Goal: Information Seeking & Learning: Learn about a topic

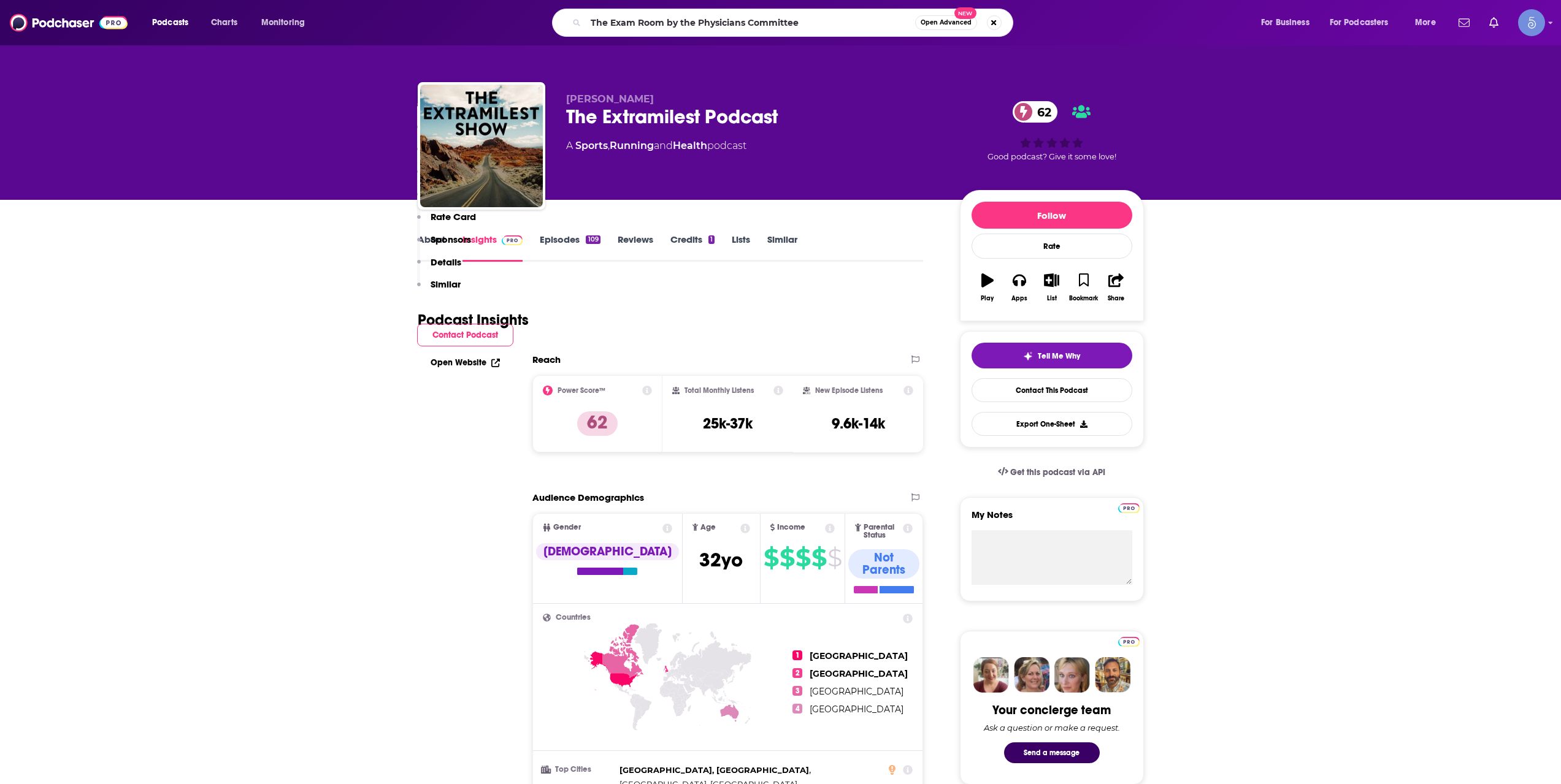
scroll to position [613, 0]
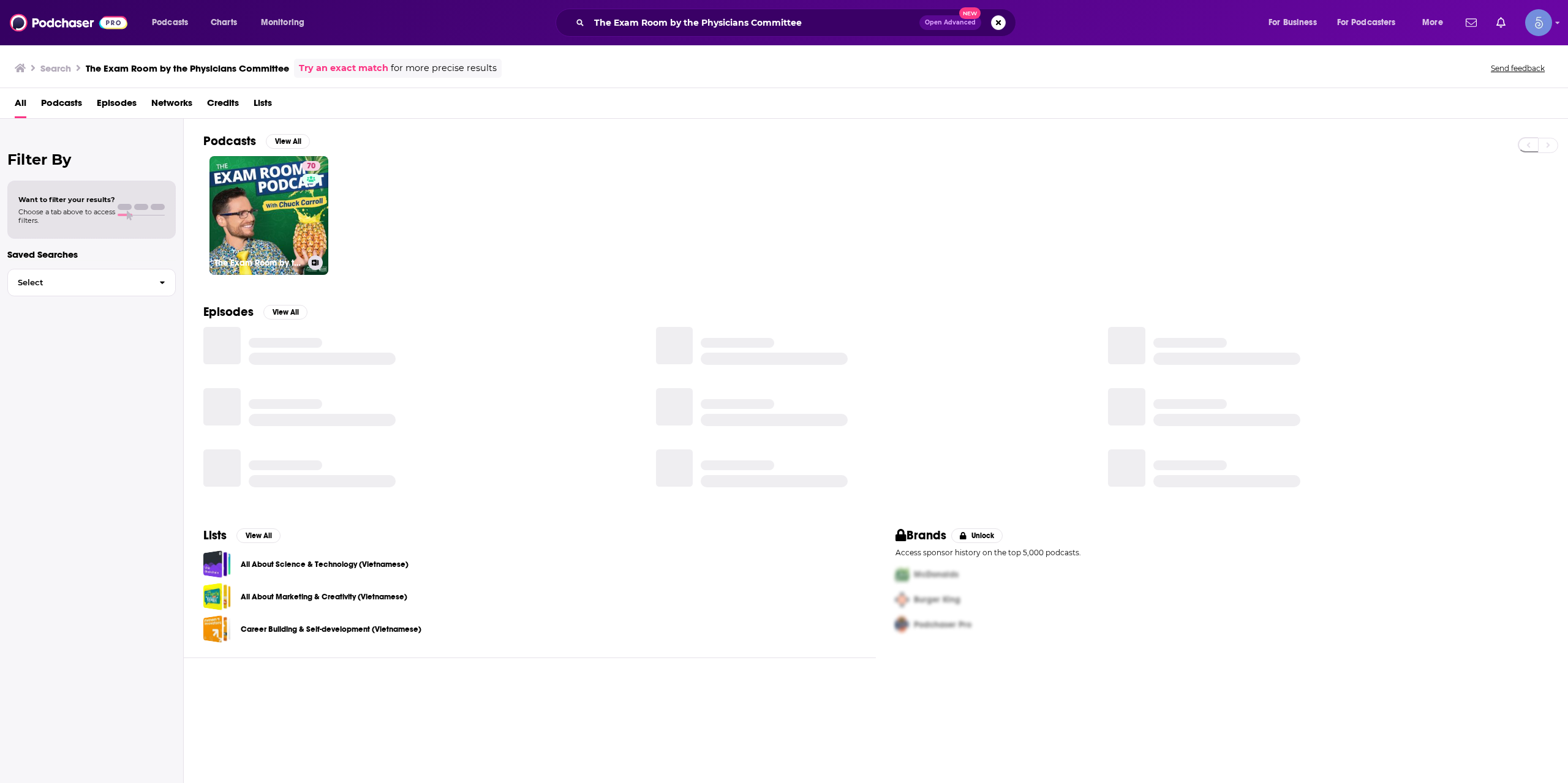
click at [280, 215] on link "70 The Exam Room by the Physicians Committee" at bounding box center [269, 215] width 118 height 118
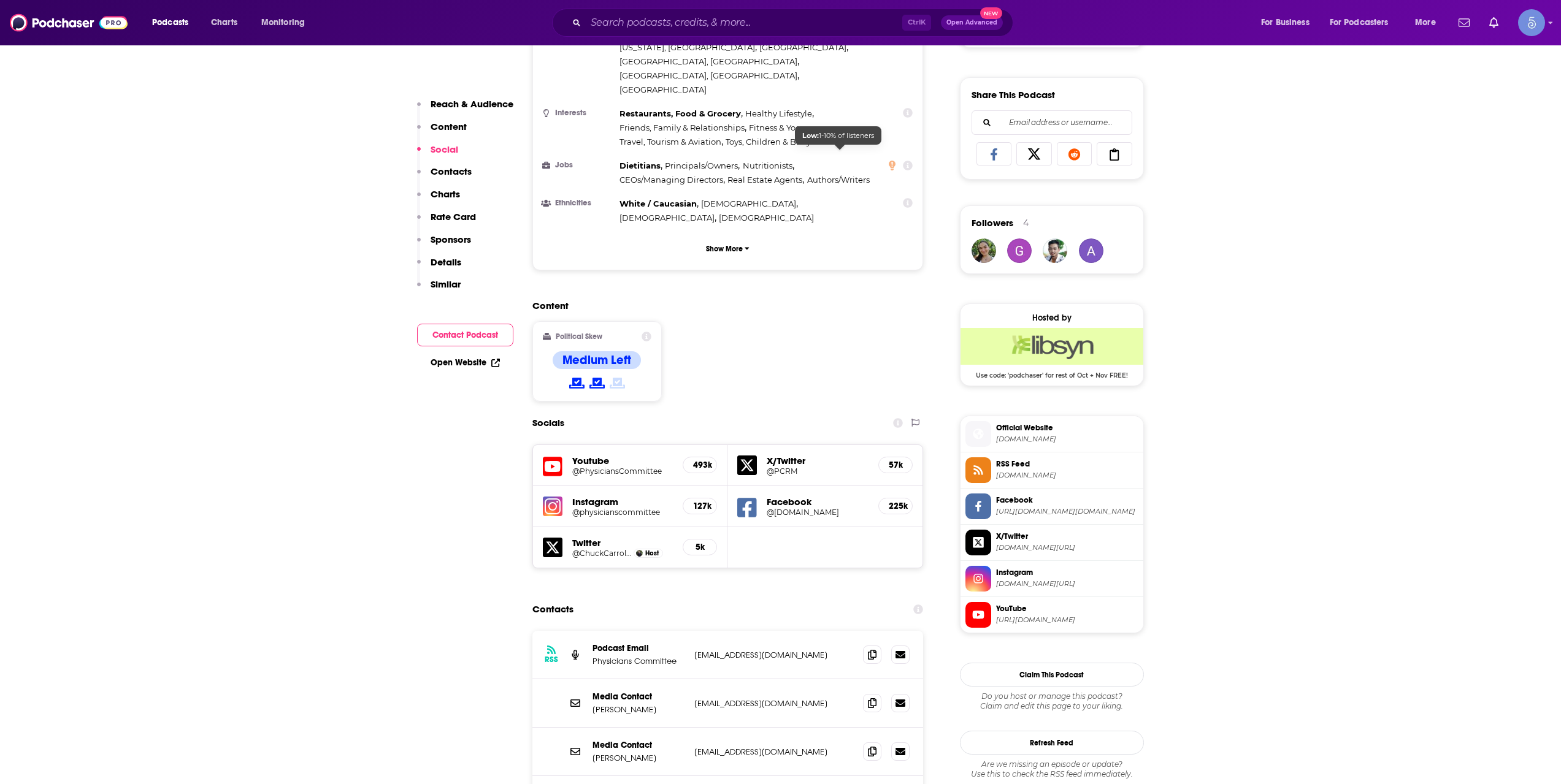
scroll to position [1022, 0]
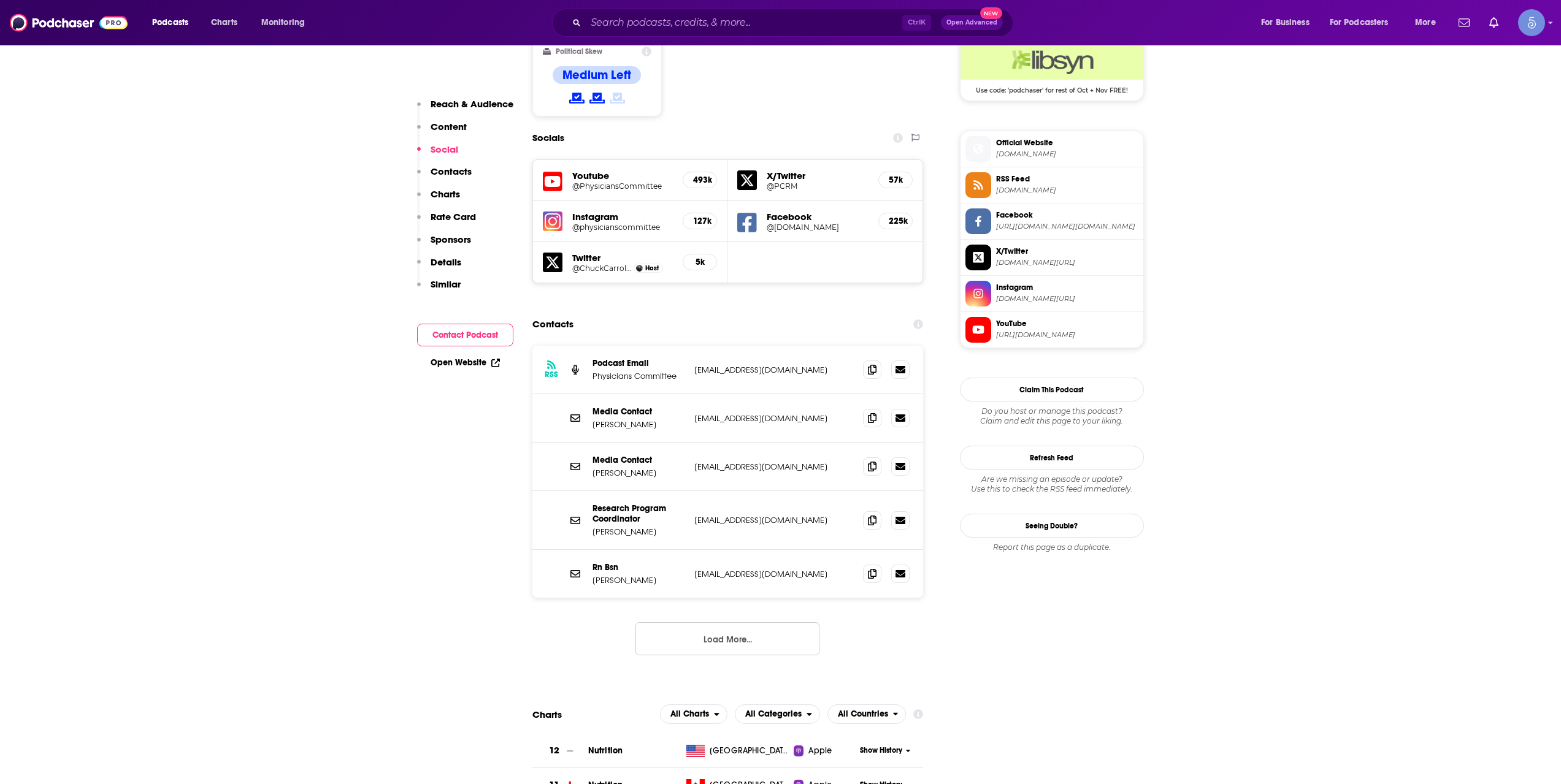
click at [738, 622] on button "Load More..." at bounding box center [727, 639] width 184 height 33
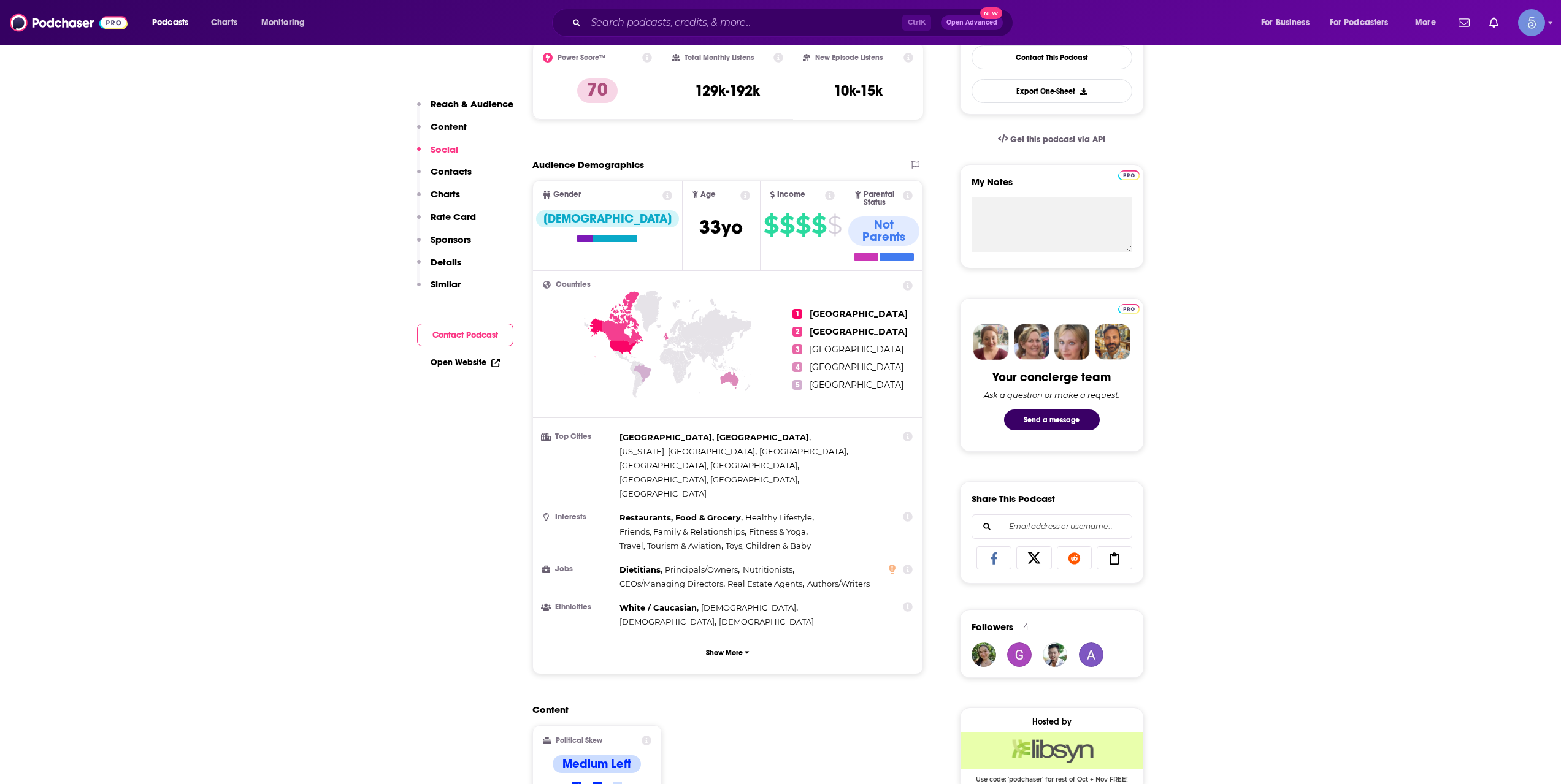
scroll to position [0, 0]
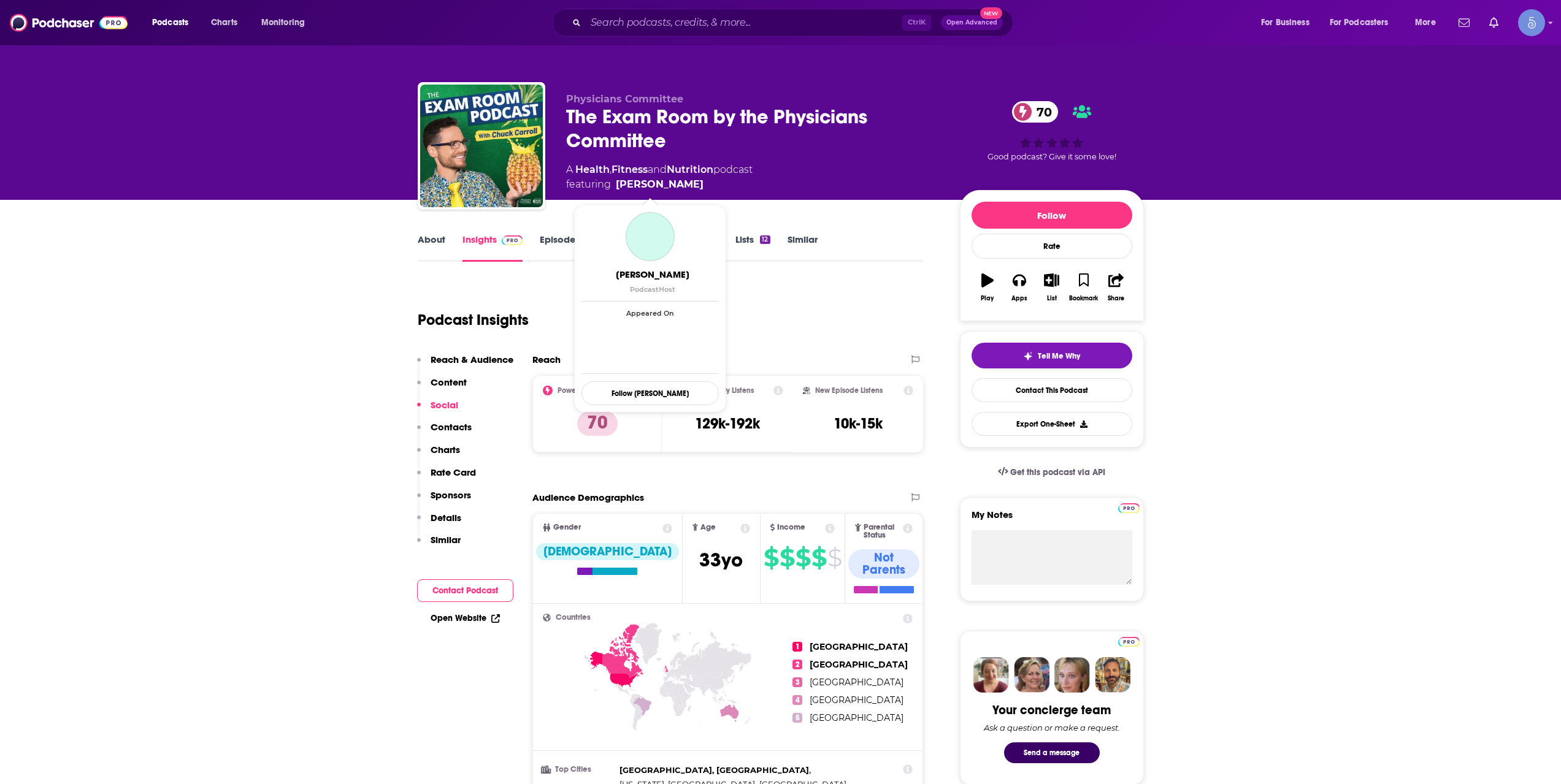
copy span "Chuck Carroll"
drag, startPoint x: 713, startPoint y: 185, endPoint x: 684, endPoint y: 185, distance: 29.0
click at [684, 185] on span "featuring Chuck Carroll" at bounding box center [659, 185] width 186 height 15
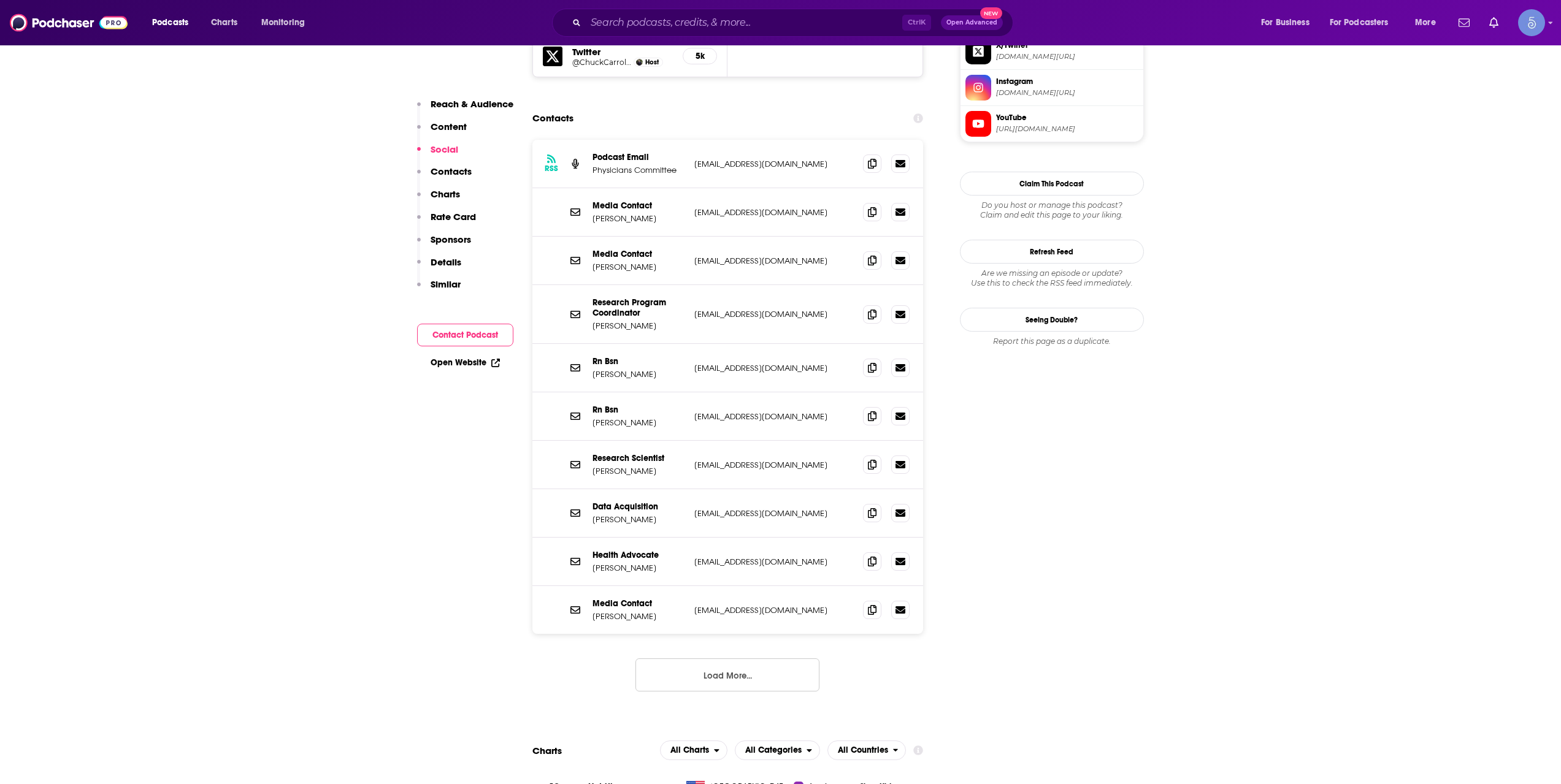
scroll to position [1430, 0]
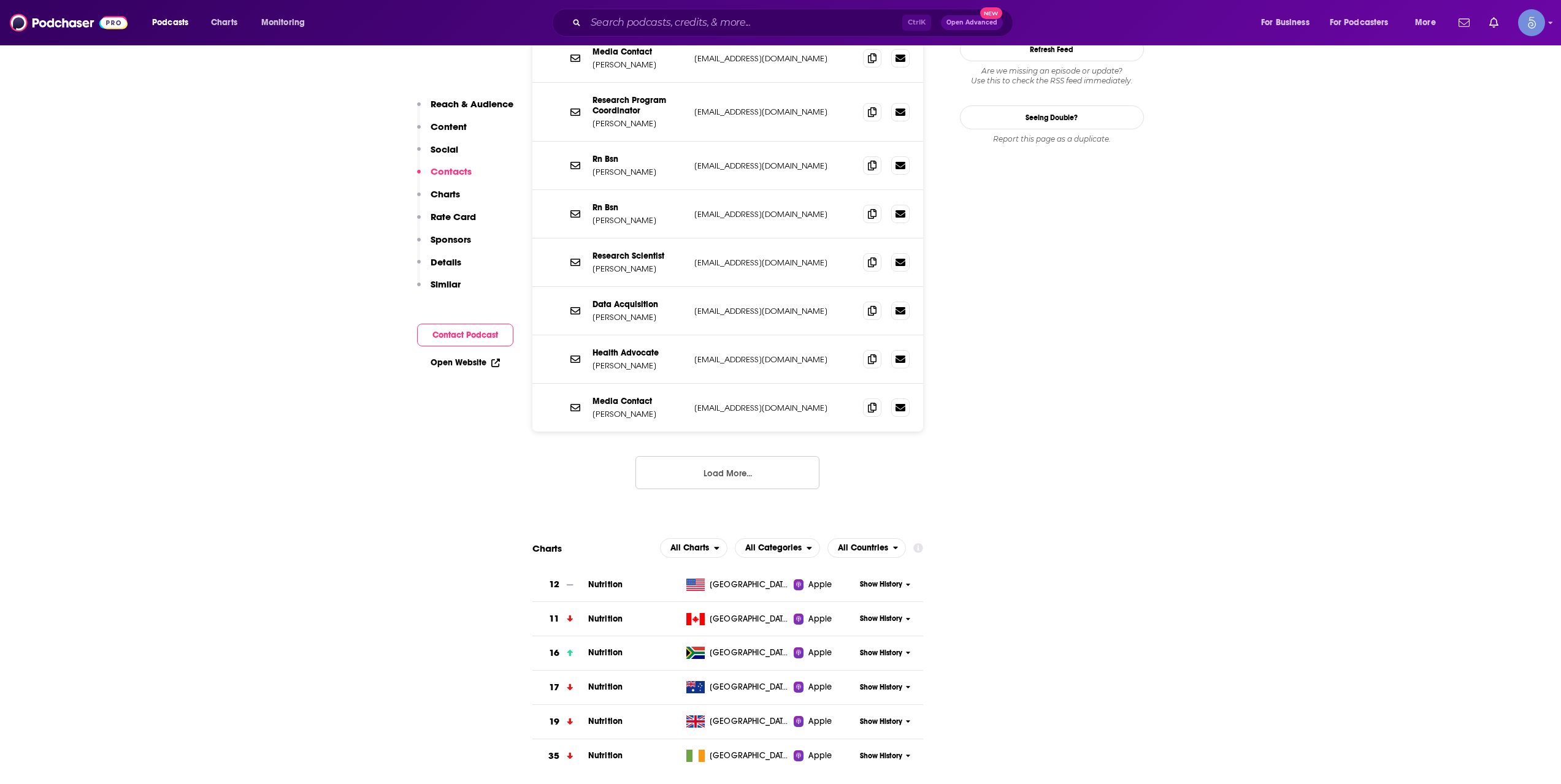
click at [710, 456] on button "Load More..." at bounding box center [727, 473] width 184 height 33
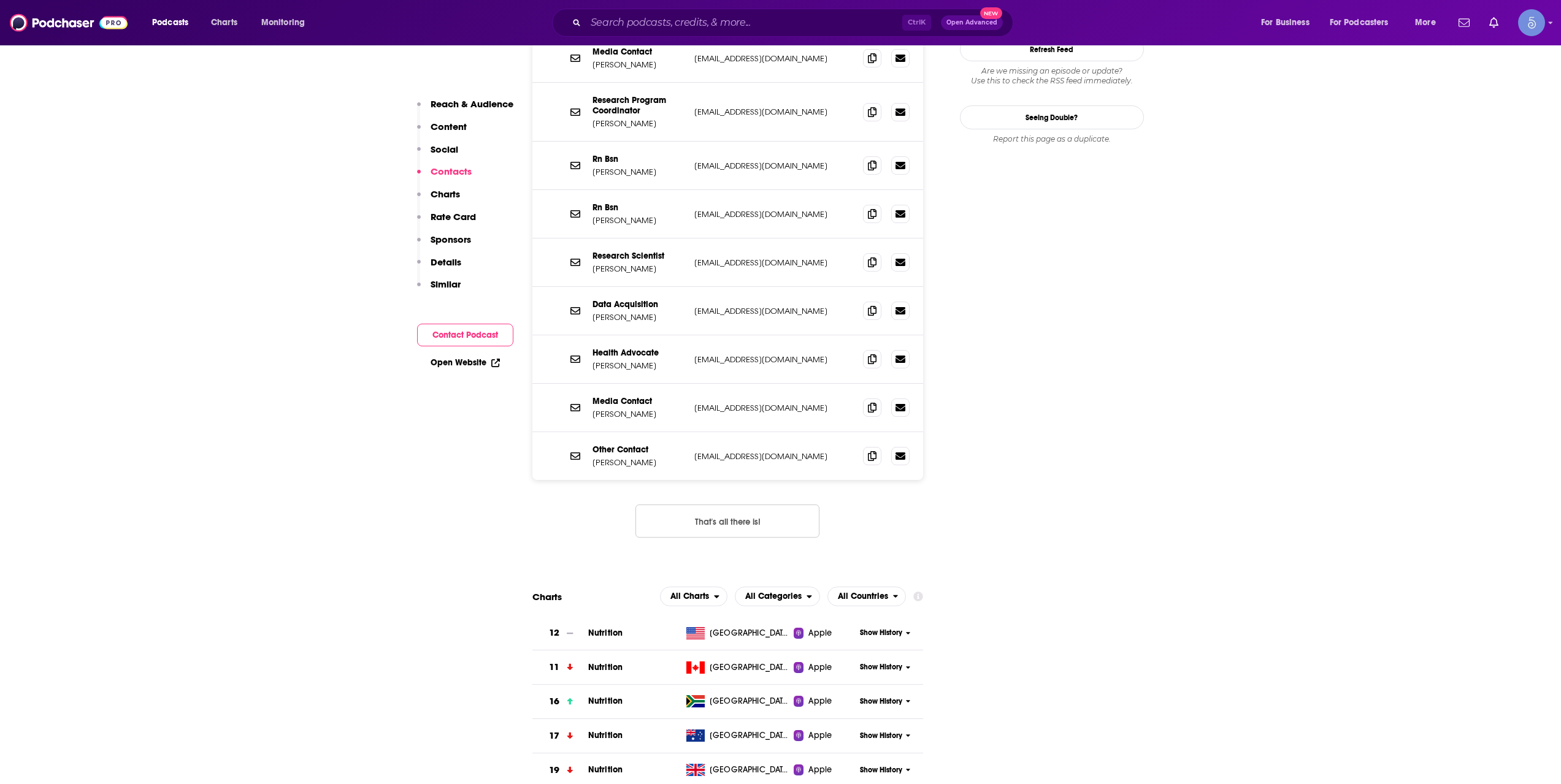
click at [773, 504] on button "That's all there is!" at bounding box center [727, 521] width 184 height 33
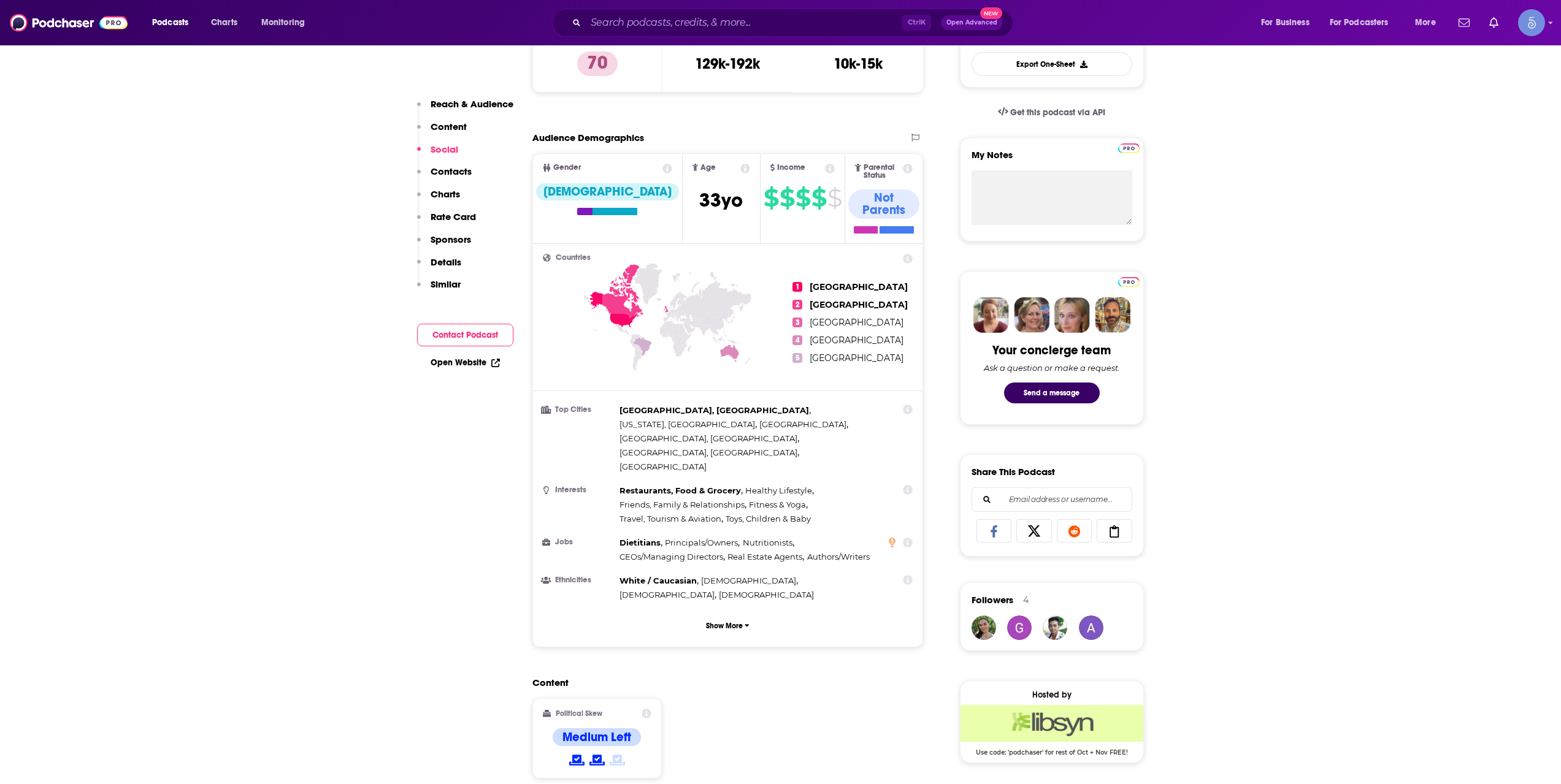
scroll to position [0, 0]
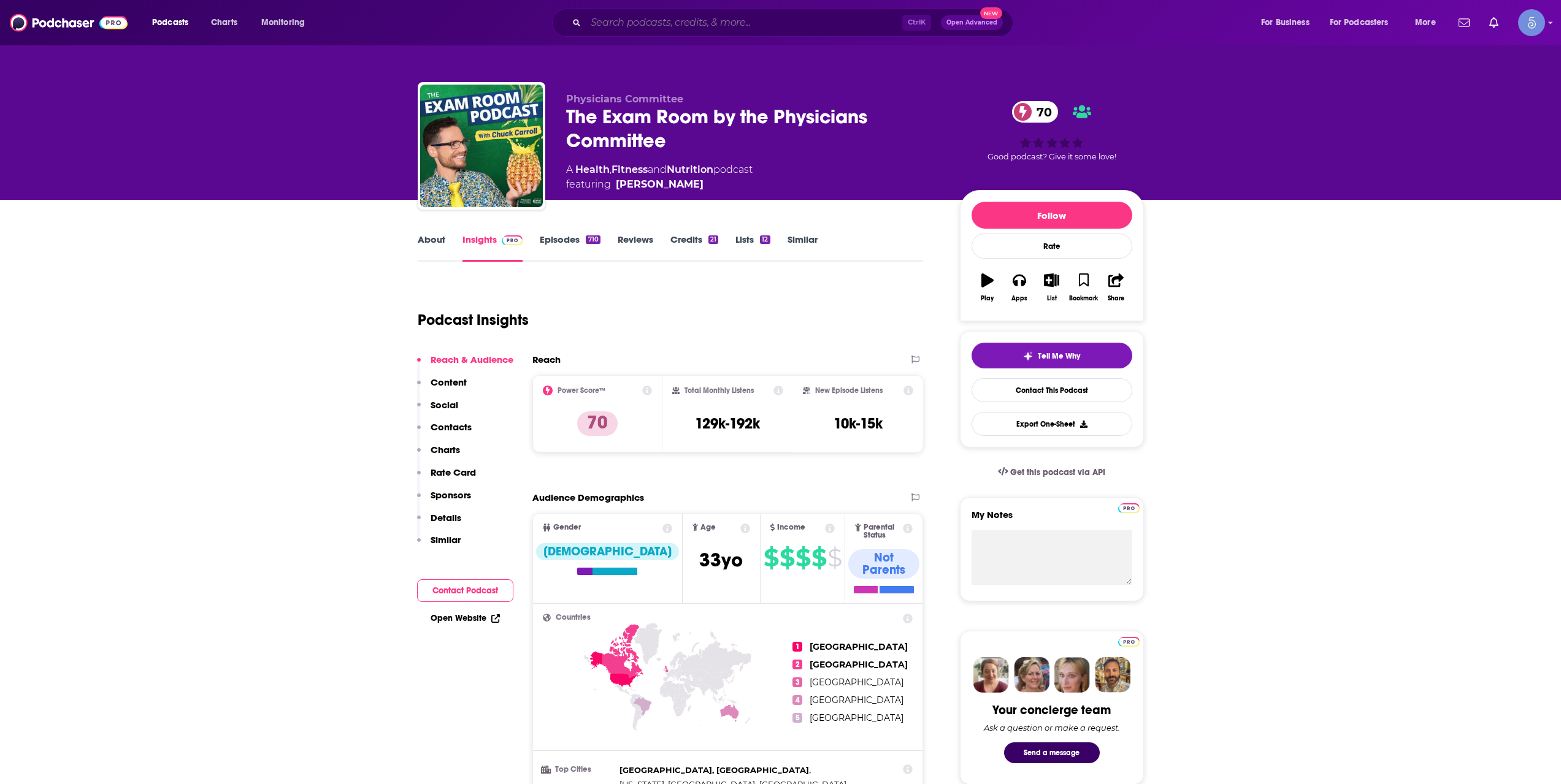
click at [806, 26] on input "Search podcasts, credits, & more..." at bounding box center [743, 22] width 317 height 19
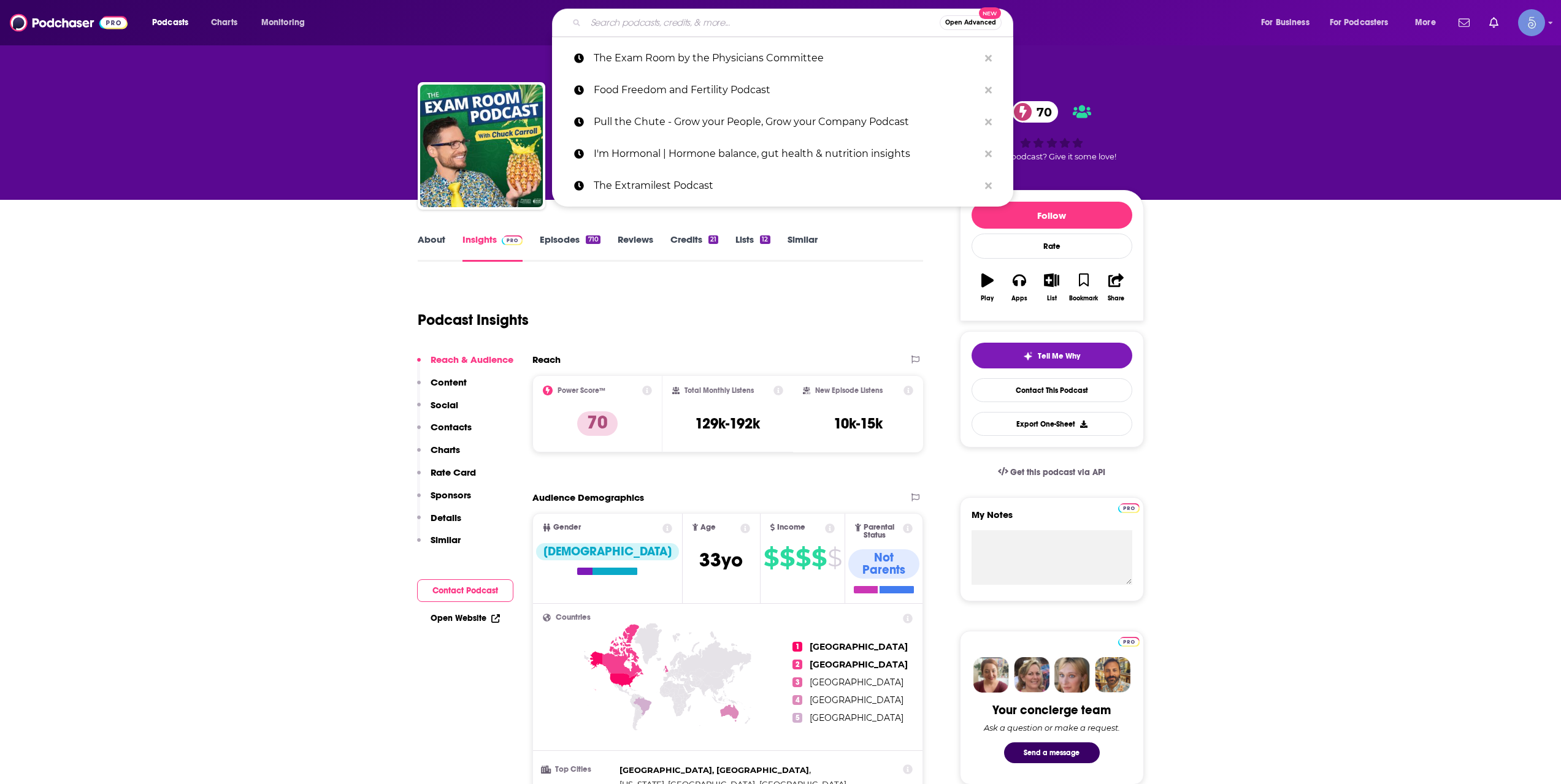
paste input "Passion Struck with John R. Miles"
type input "Passion Struck with John R. Miles"
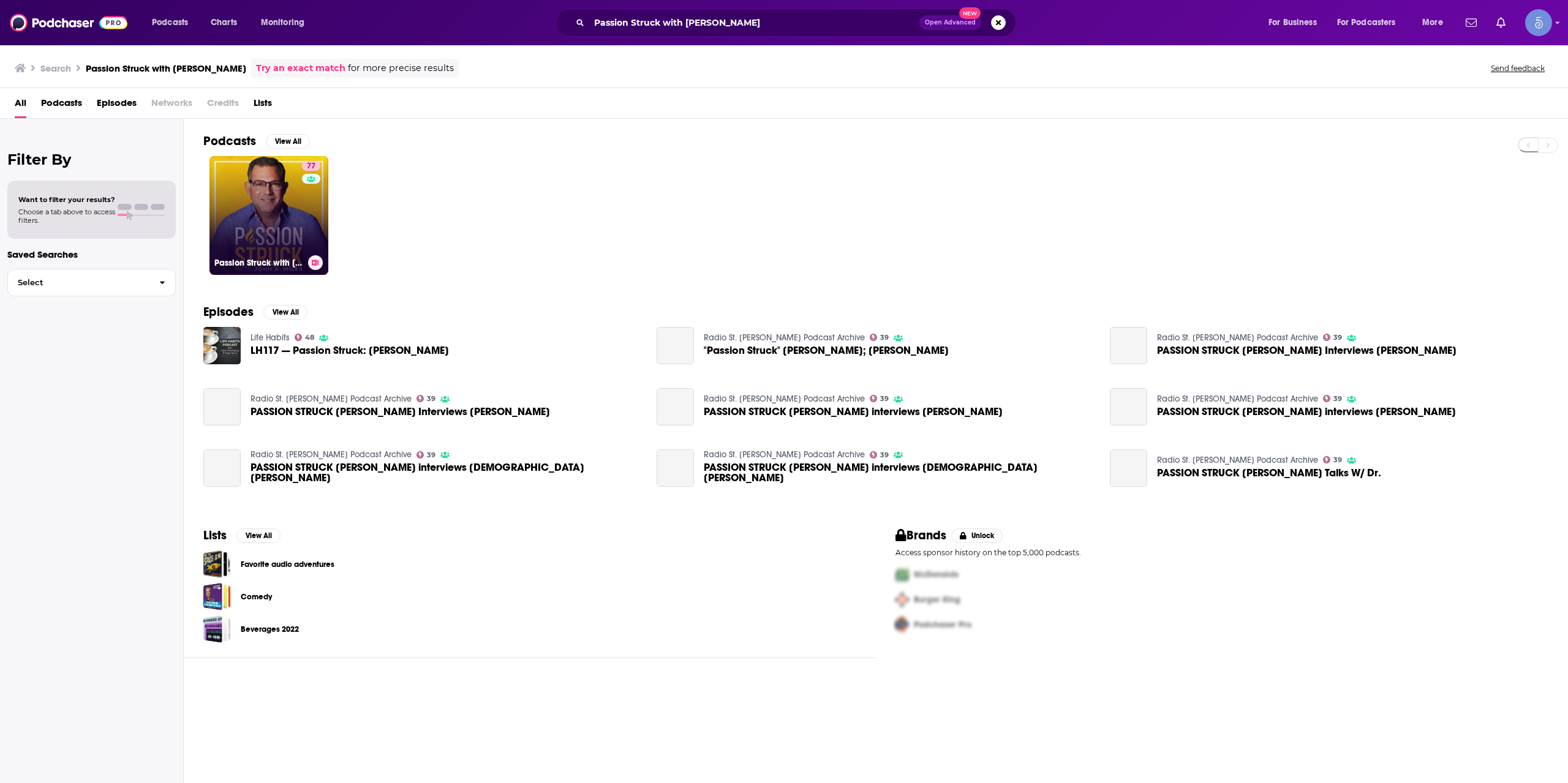
click at [262, 202] on link "77 Passion Struck with John R. Miles" at bounding box center [269, 215] width 118 height 118
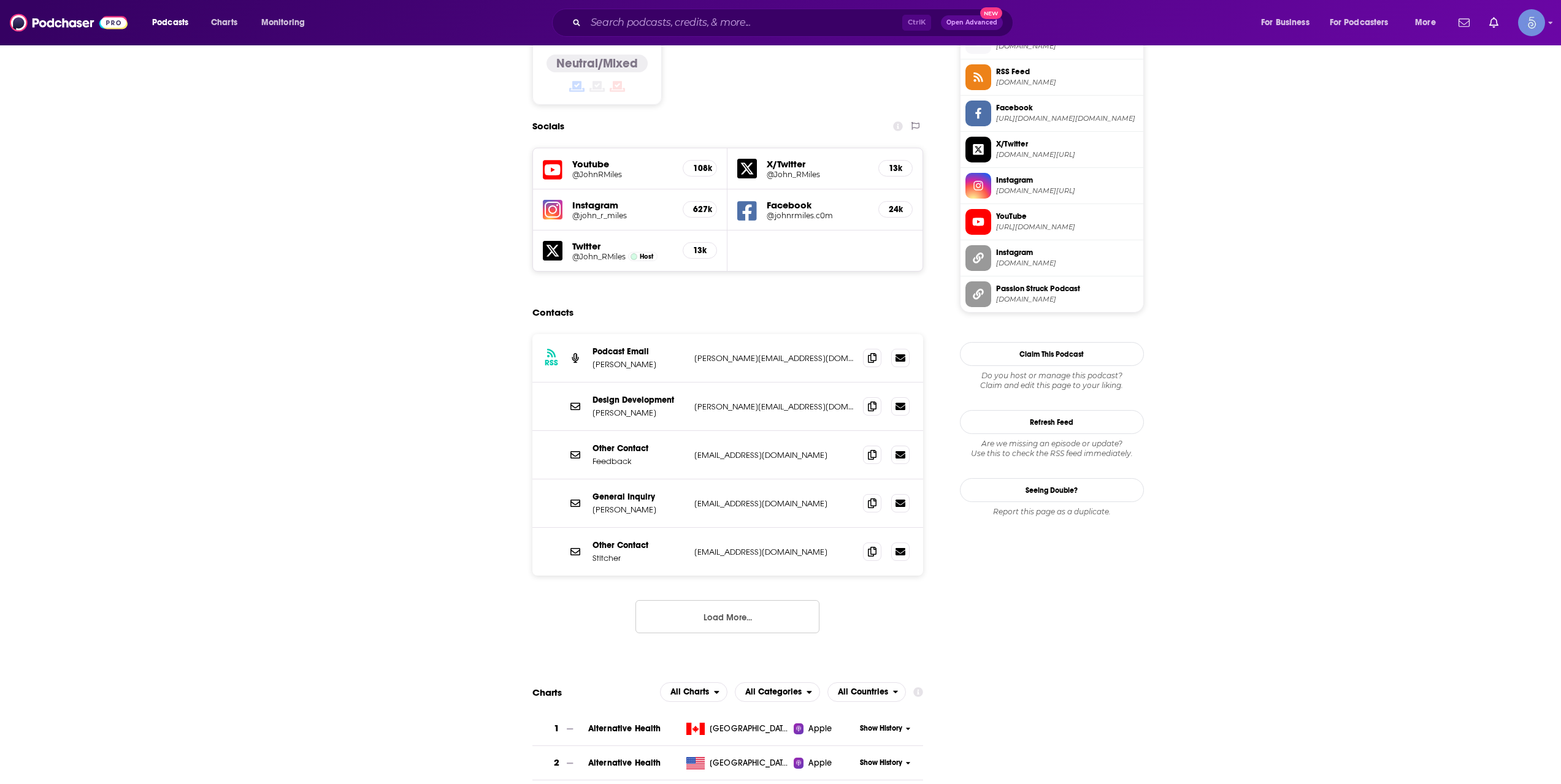
scroll to position [1022, 0]
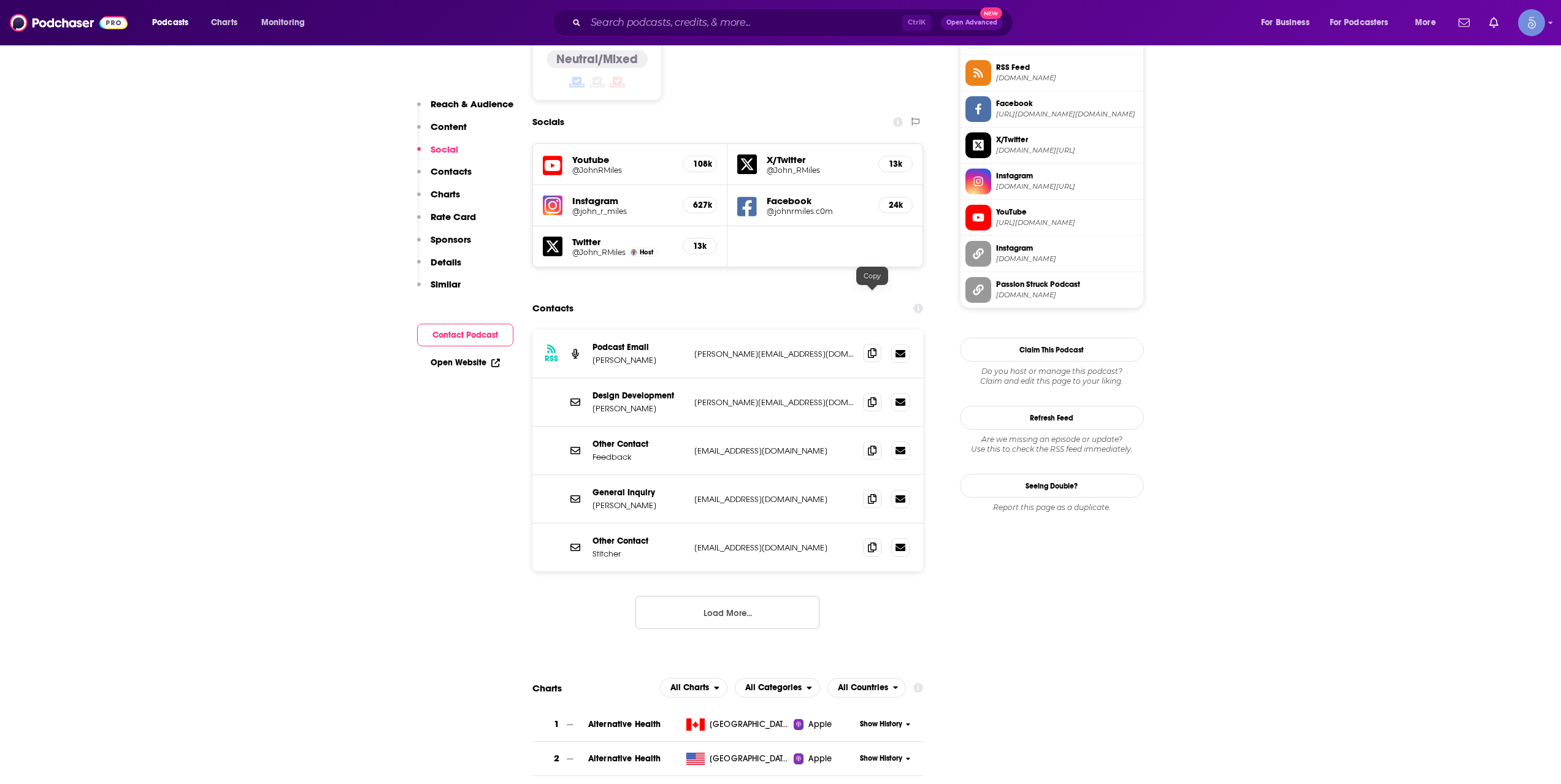
click at [876, 348] on icon at bounding box center [872, 353] width 8 height 10
click at [718, 596] on button "Load More..." at bounding box center [727, 613] width 184 height 33
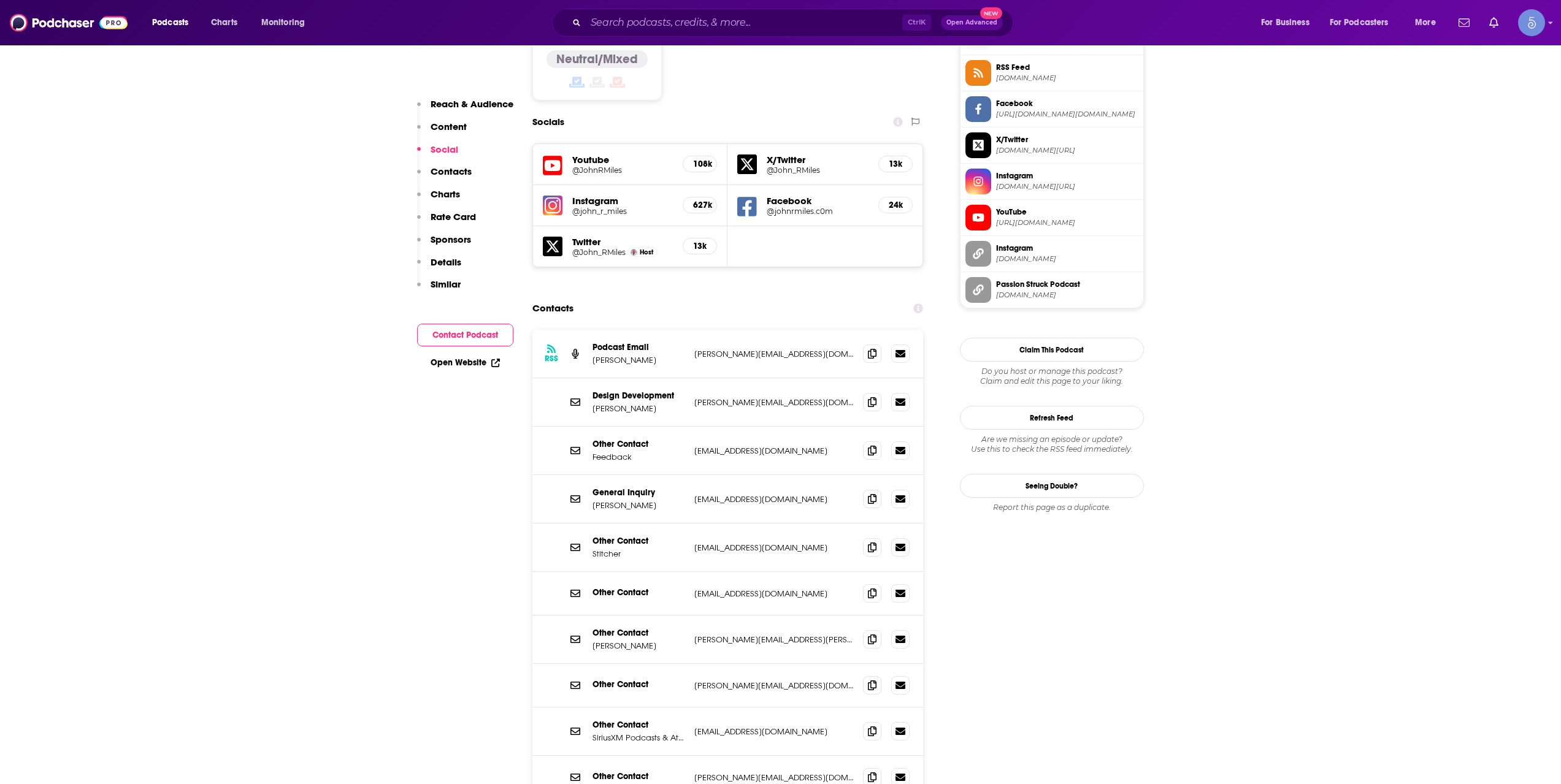
scroll to position [1227, 0]
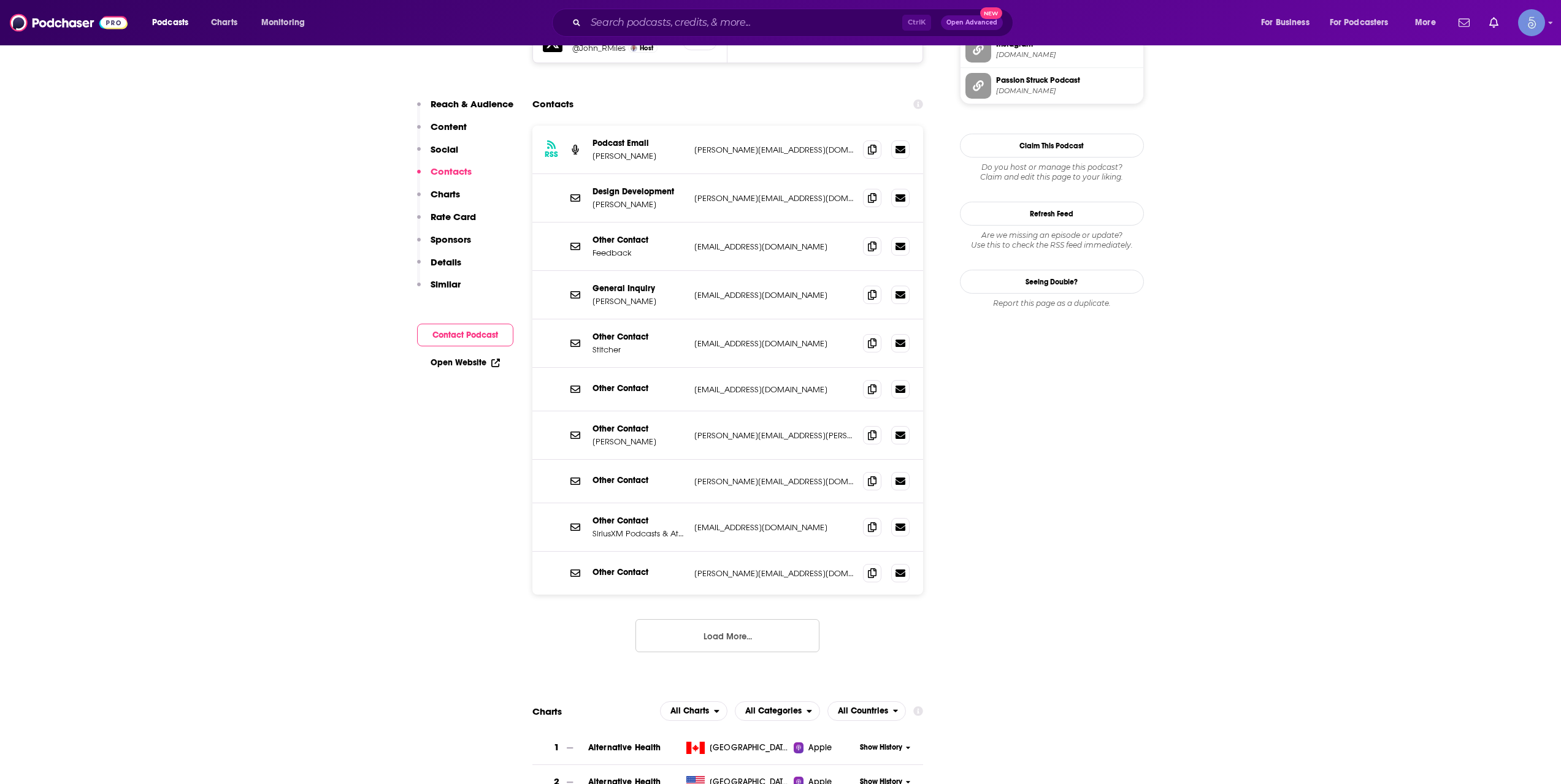
click at [720, 620] on button "Load More..." at bounding box center [727, 636] width 184 height 33
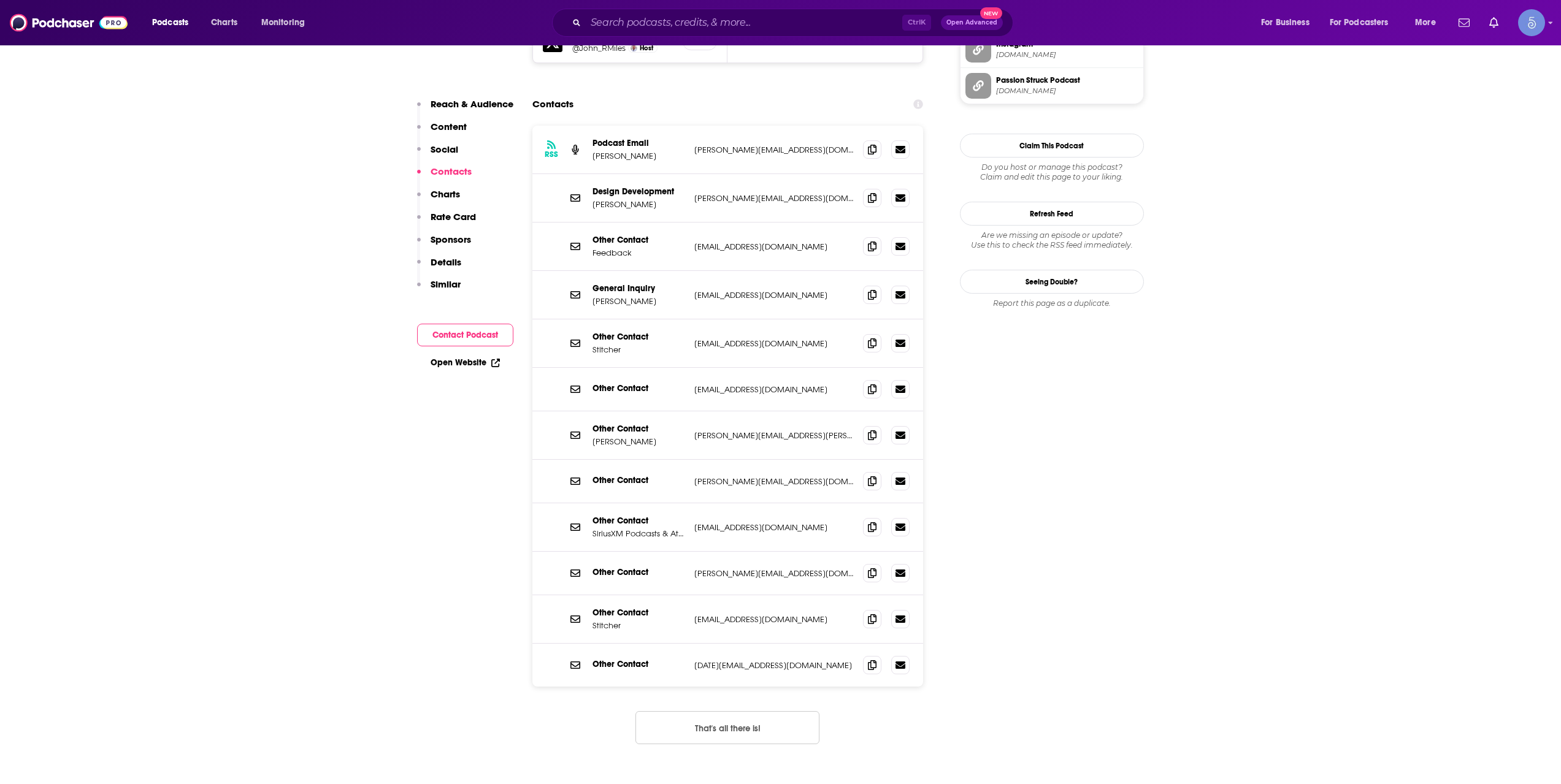
scroll to position [817, 0]
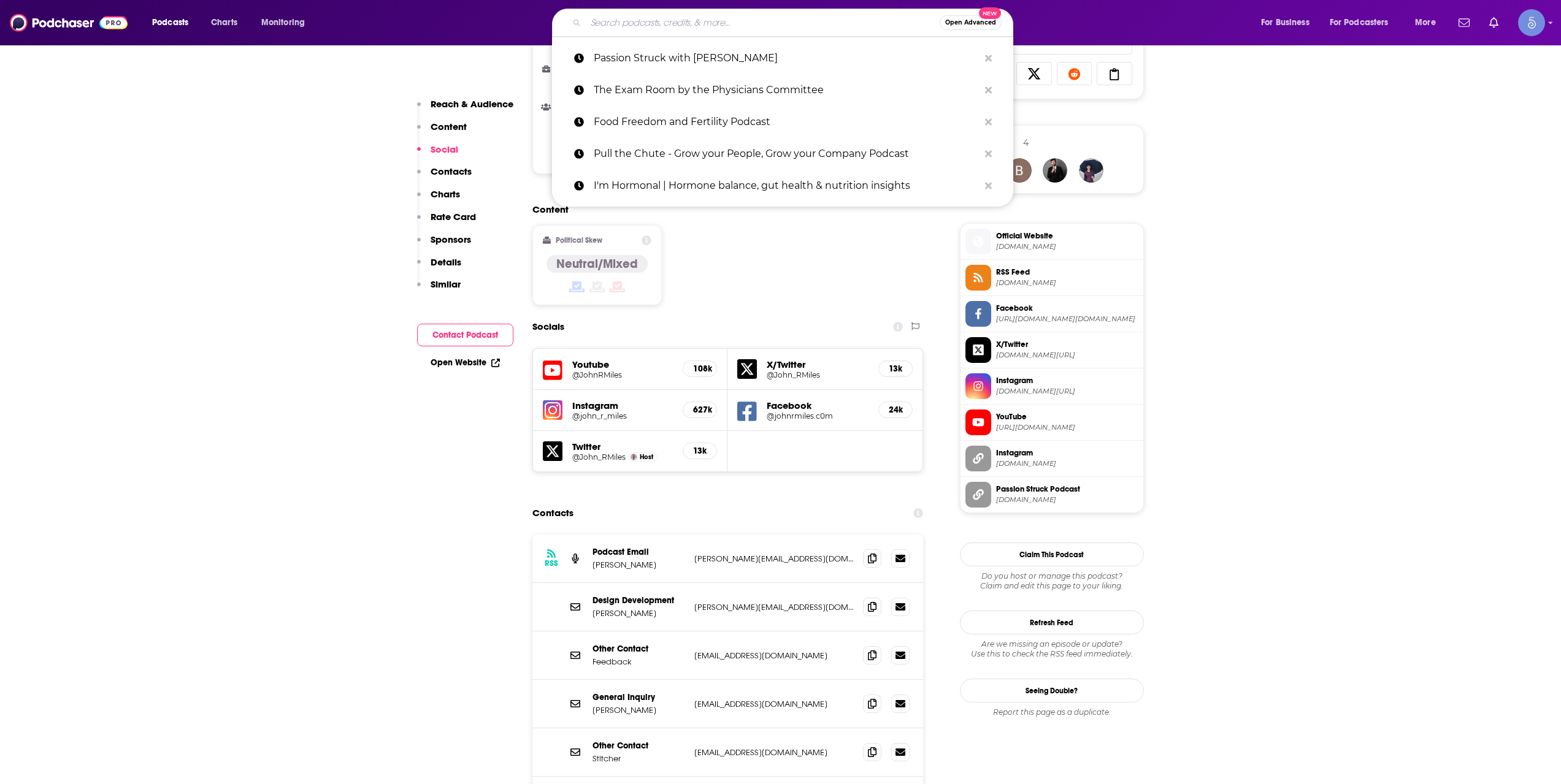
click at [736, 29] on input "Search podcasts, credits, & more..." at bounding box center [763, 22] width 354 height 19
paste input "The Dr. Josh Axe Show"
type input "The Dr. Josh Axe Show"
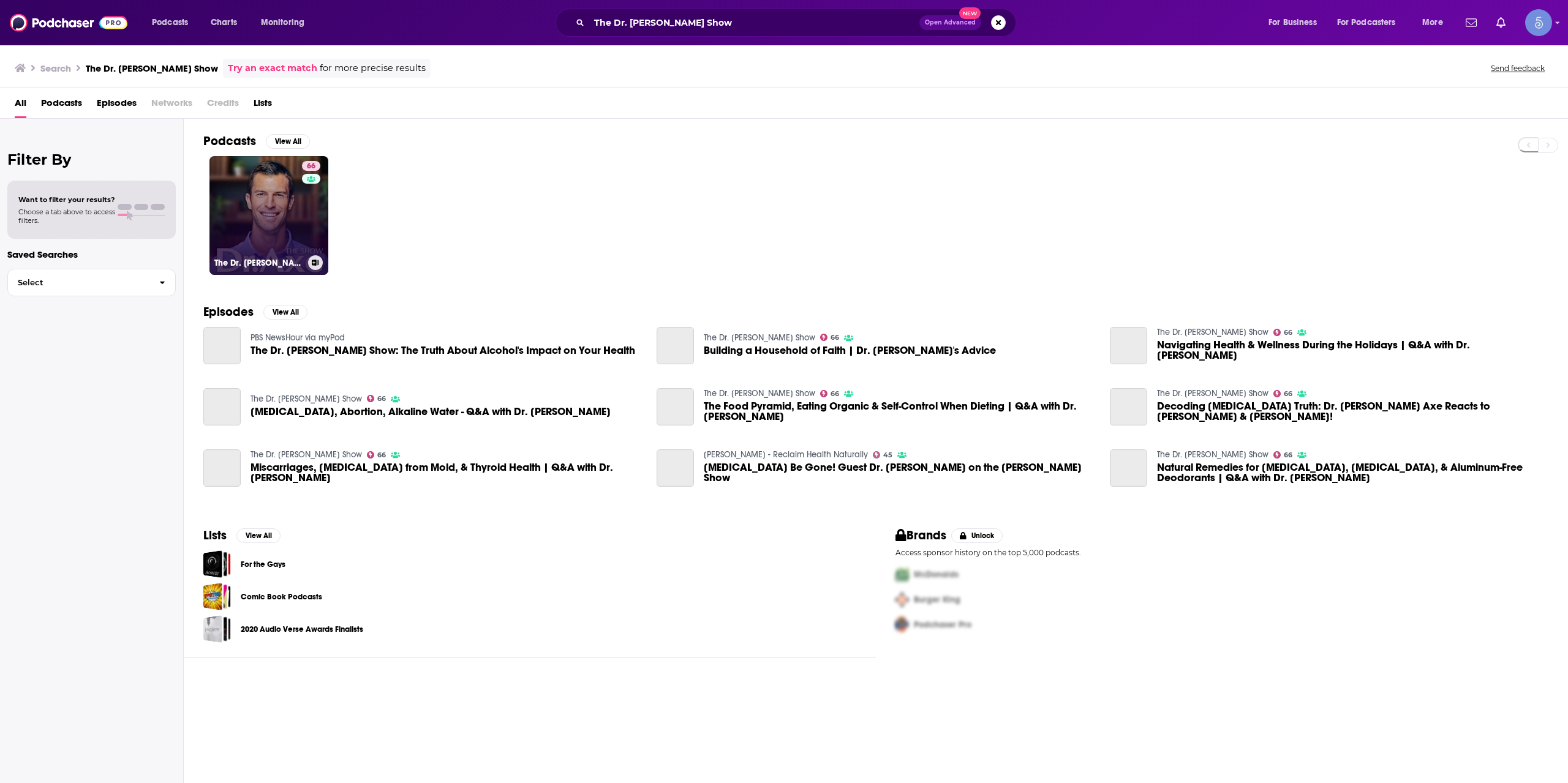
click at [319, 182] on div "66" at bounding box center [313, 208] width 22 height 94
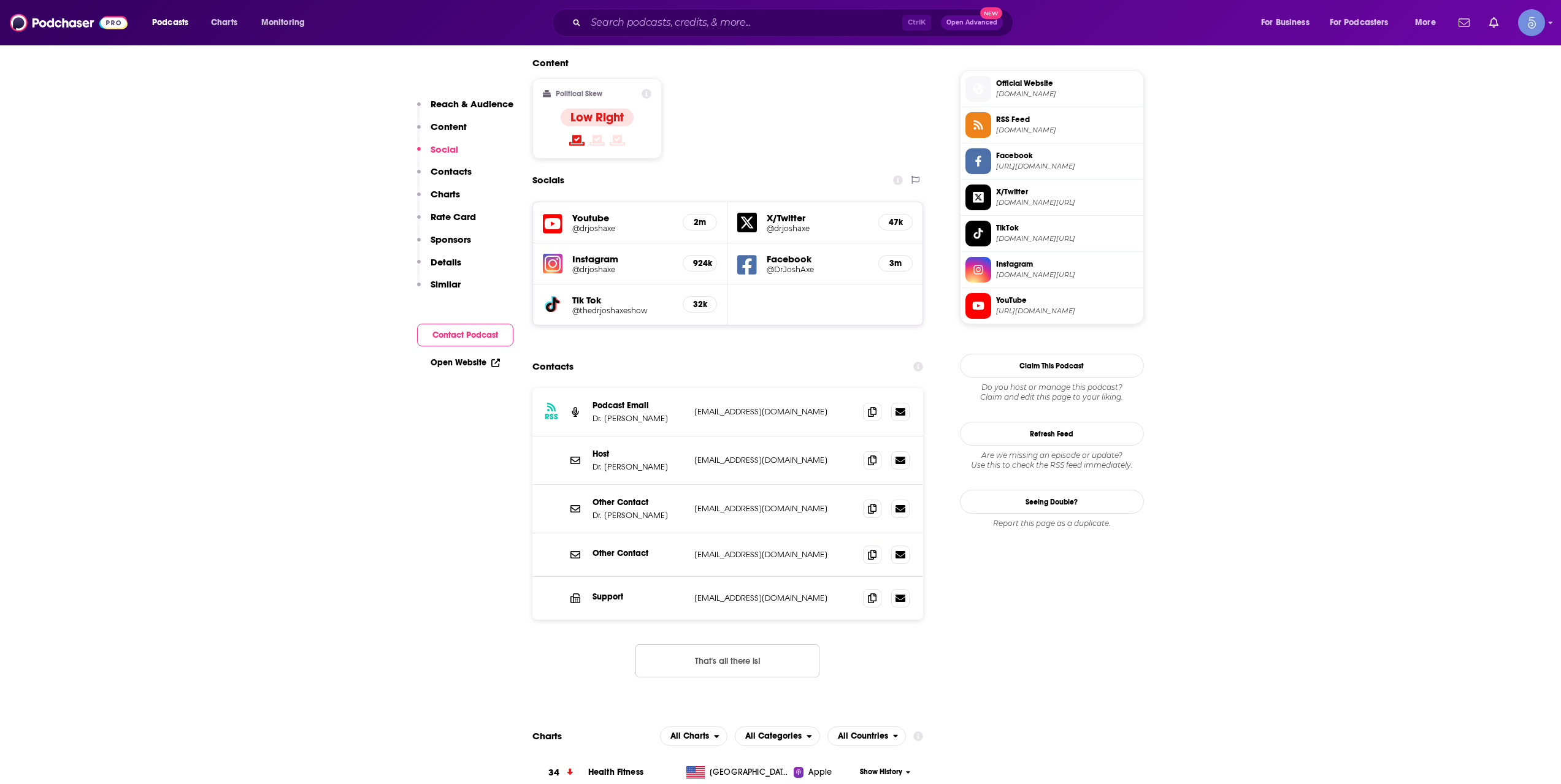
scroll to position [1022, 0]
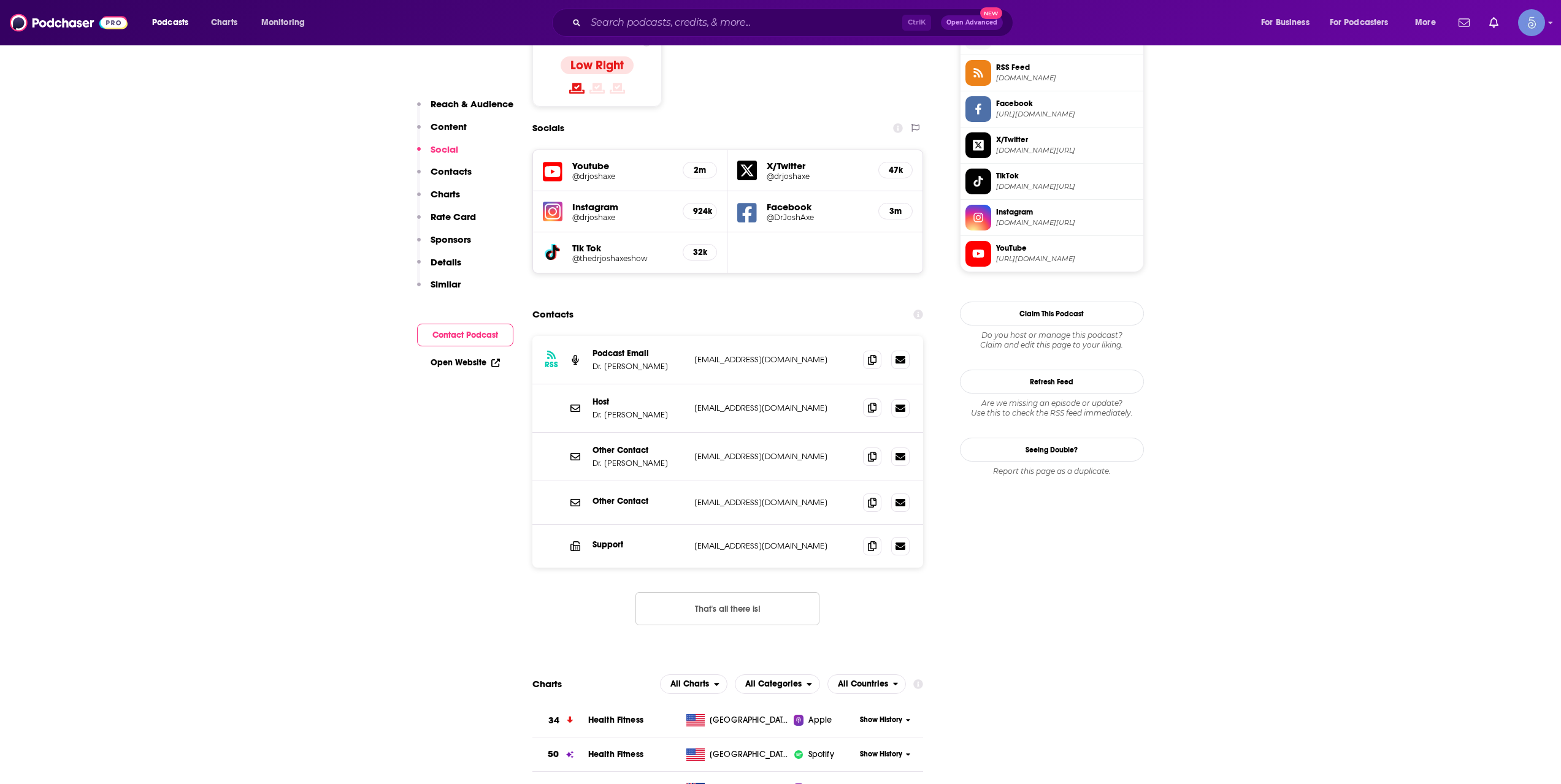
click at [864, 398] on span at bounding box center [872, 407] width 18 height 18
click at [871, 402] on icon at bounding box center [872, 407] width 8 height 10
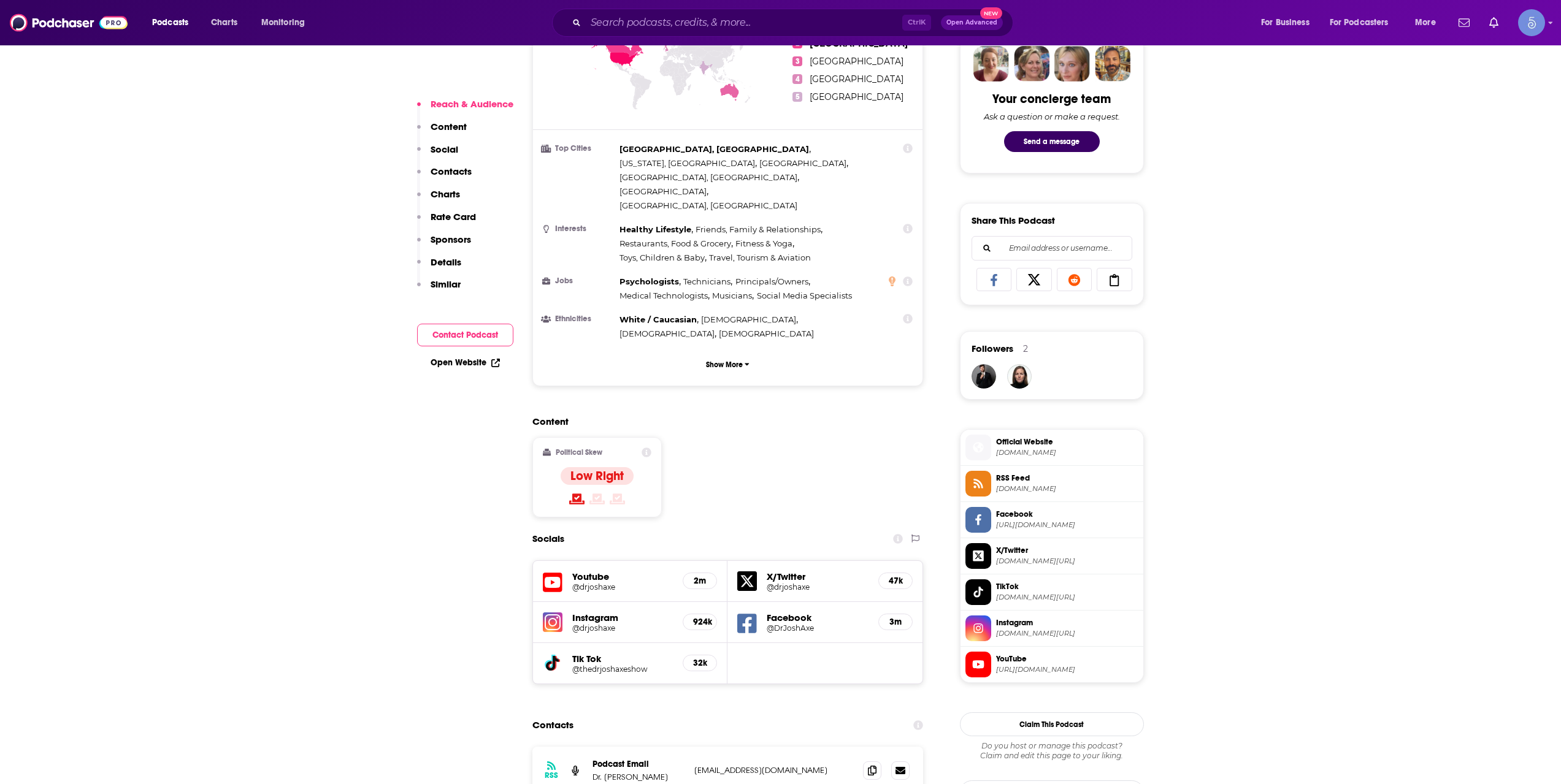
scroll to position [613, 0]
click at [604, 580] on h5 "@drjoshaxe" at bounding box center [622, 584] width 101 height 9
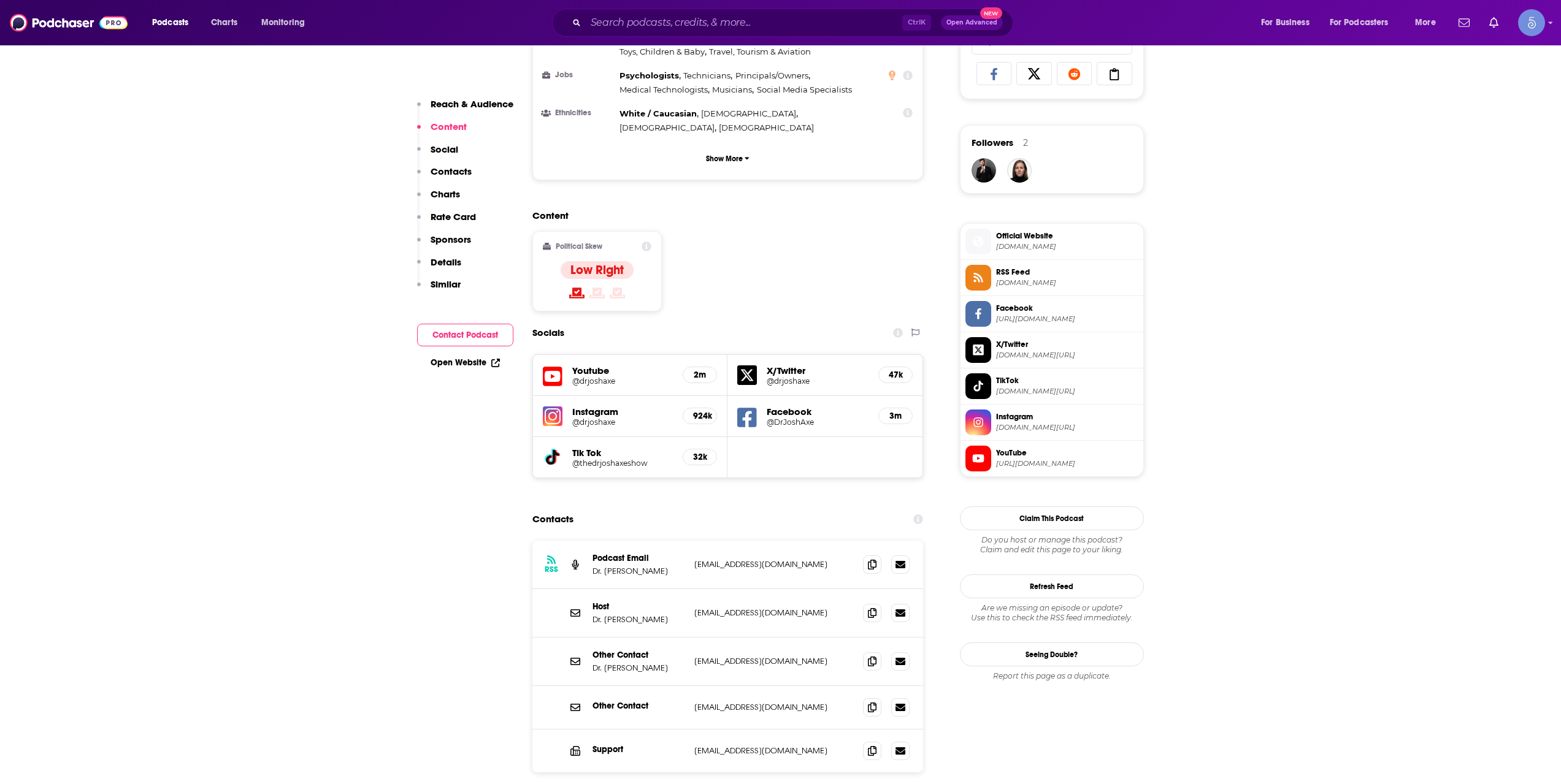
click at [735, 43] on div "Podcasts Charts Monitoring Ctrl K Open Advanced New For Business For Podcasters…" at bounding box center [780, 23] width 1561 height 45
click at [729, 33] on div "Ctrl K Open Advanced New" at bounding box center [783, 23] width 461 height 28
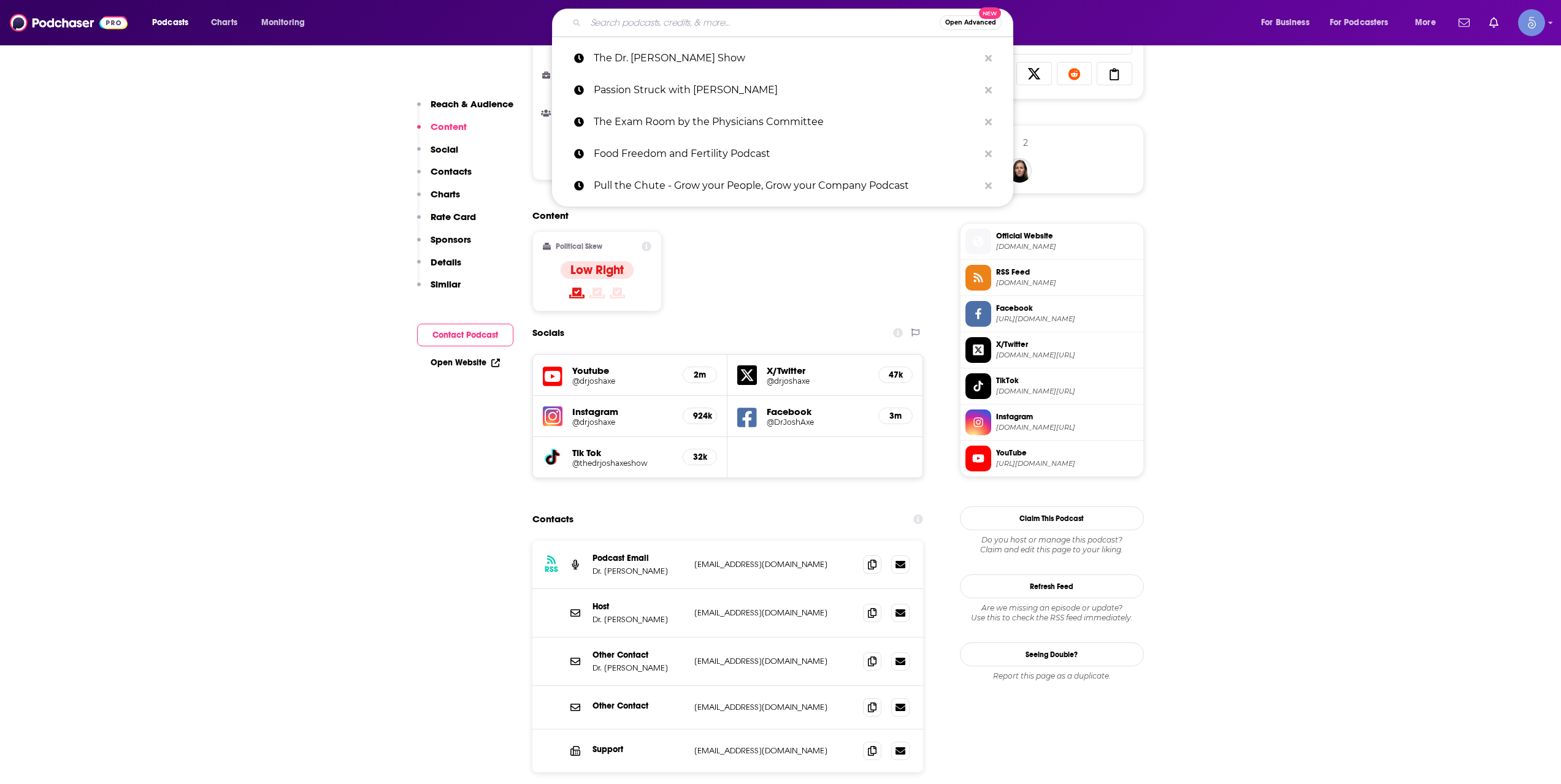
click at [729, 31] on input "Search podcasts, credits, & more..." at bounding box center [763, 22] width 354 height 19
paste input "The Magnetic Memory Method Podcast"
type input "The Magnetic Memory Method Podcast"
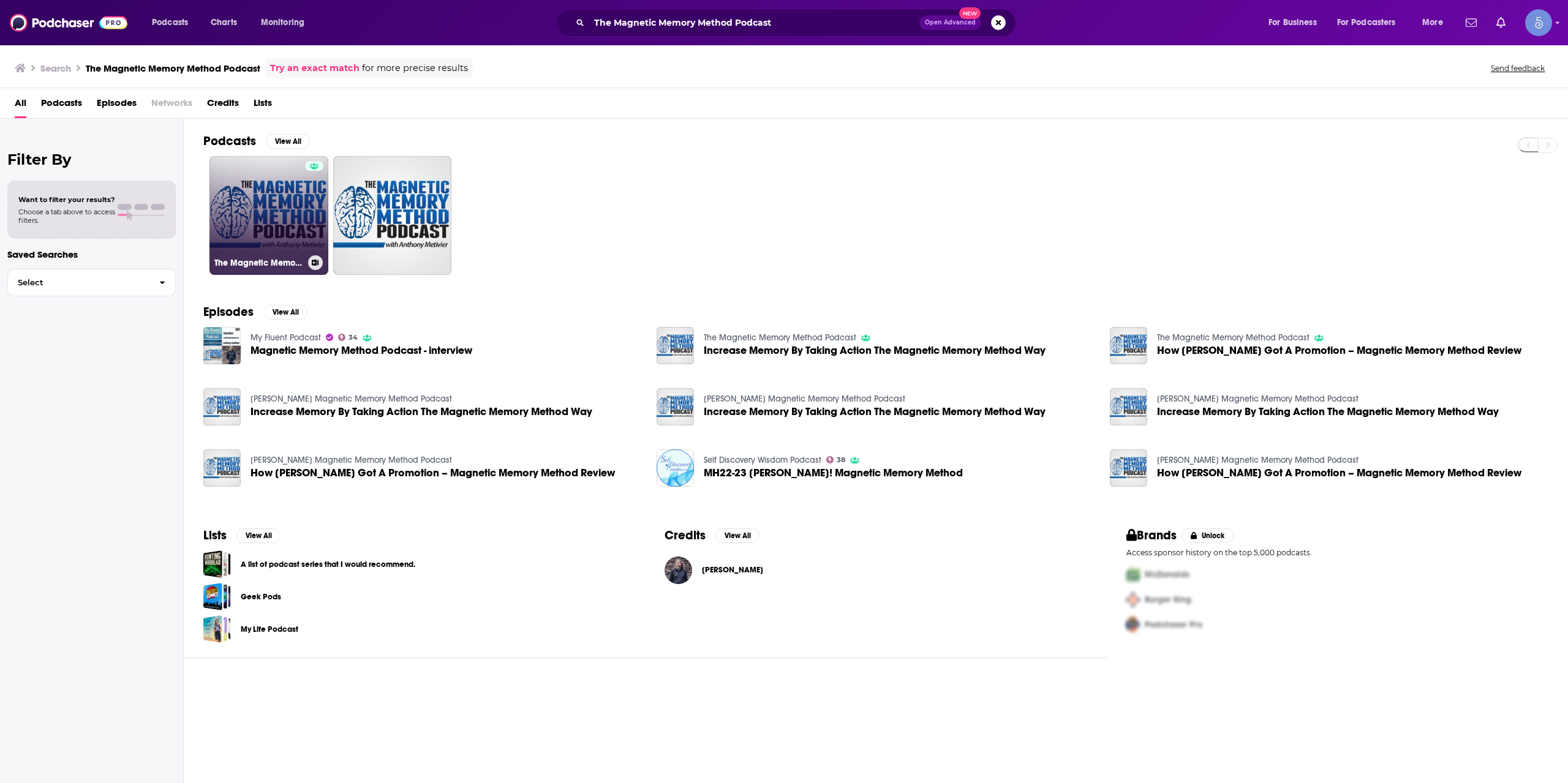
click at [248, 180] on link "The Magnetic Memory Method Podcast" at bounding box center [269, 215] width 118 height 118
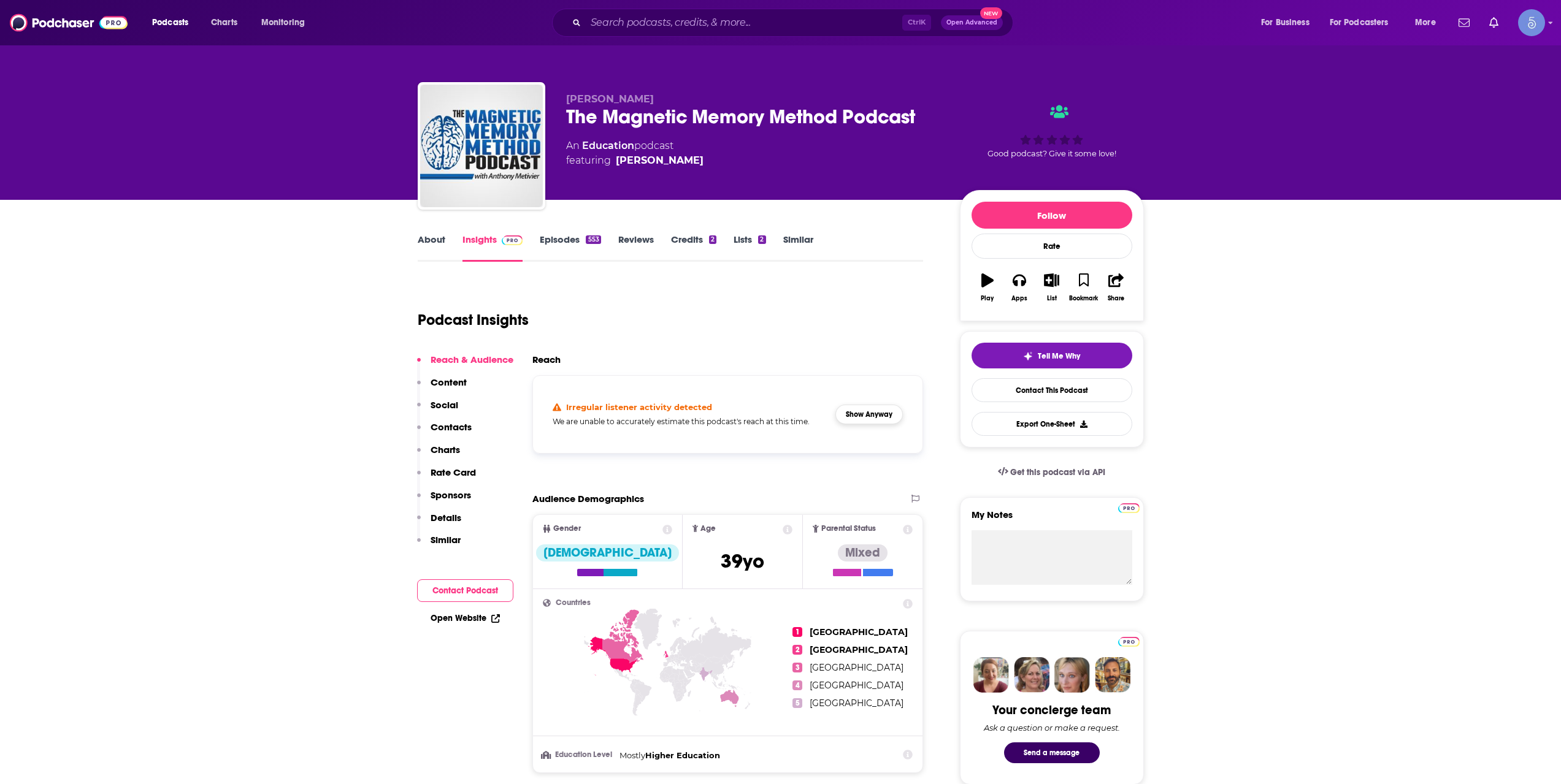
drag, startPoint x: 874, startPoint y: 430, endPoint x: 875, endPoint y: 423, distance: 7.1
click at [875, 424] on div "Irregular listener activity detected We are unable to accurately estimate this …" at bounding box center [728, 414] width 371 height 58
click at [875, 422] on button "Show Anyway" at bounding box center [869, 414] width 68 height 19
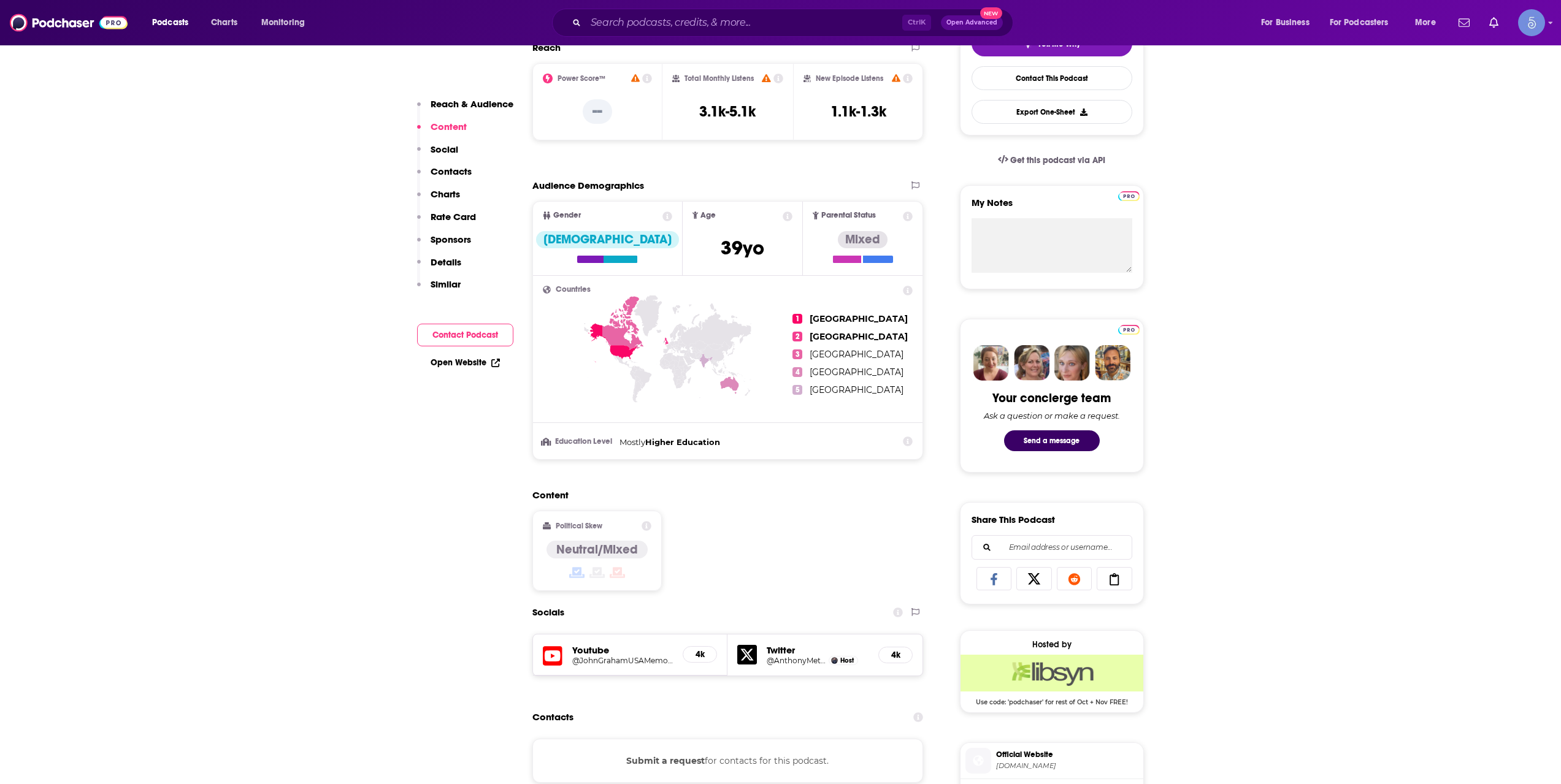
scroll to position [613, 0]
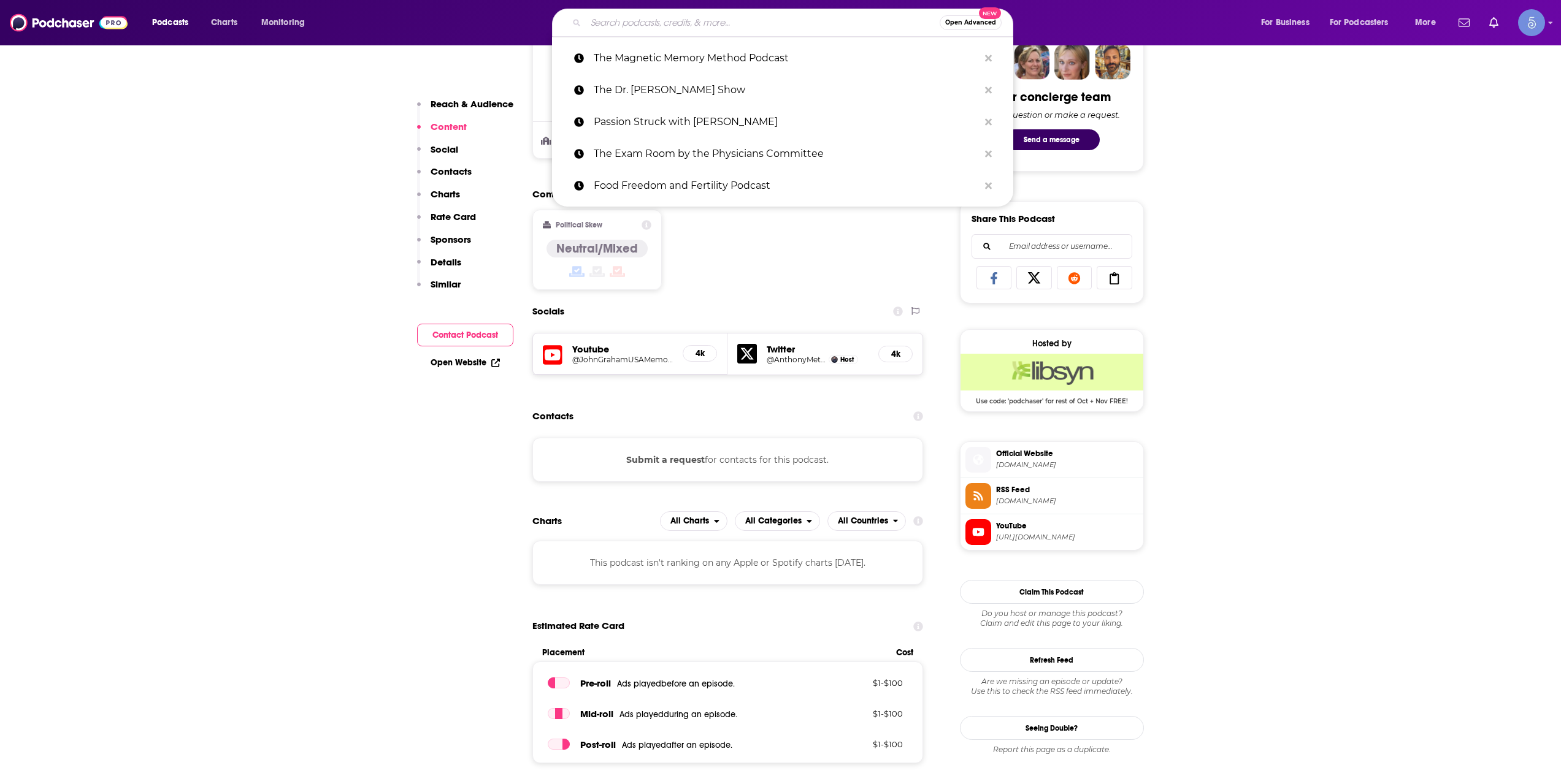
click at [768, 23] on input "Search podcasts, credits, & more..." at bounding box center [763, 22] width 354 height 19
paste input "No Guilt Mom | Overcoming Mom Guilt, Parenting Tips, & Self Care for Moms"
type input "No Guilt Mom | Overcoming Mom Guilt, Parenting Tips, & Self Care for Moms"
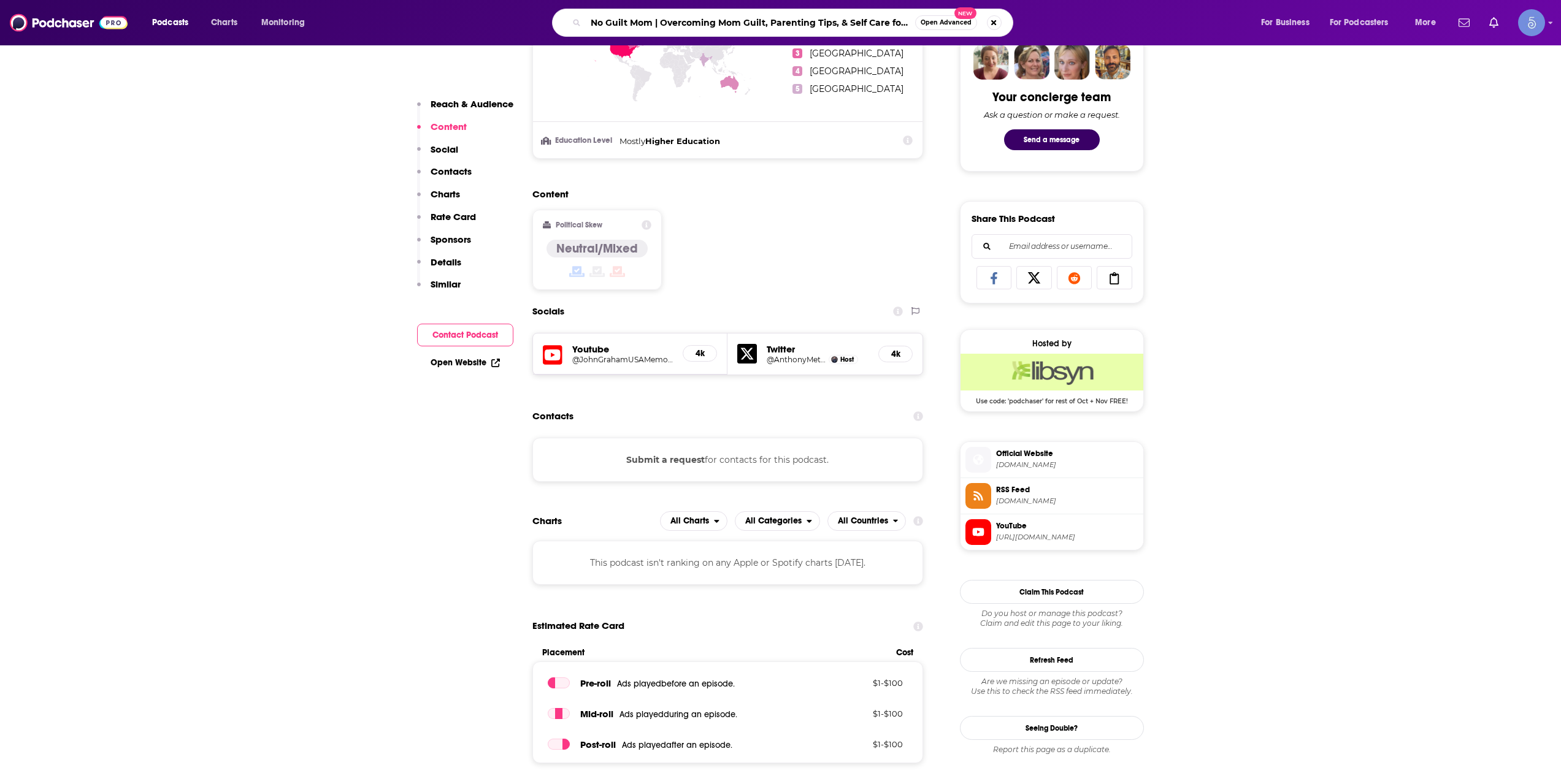
scroll to position [0, 23]
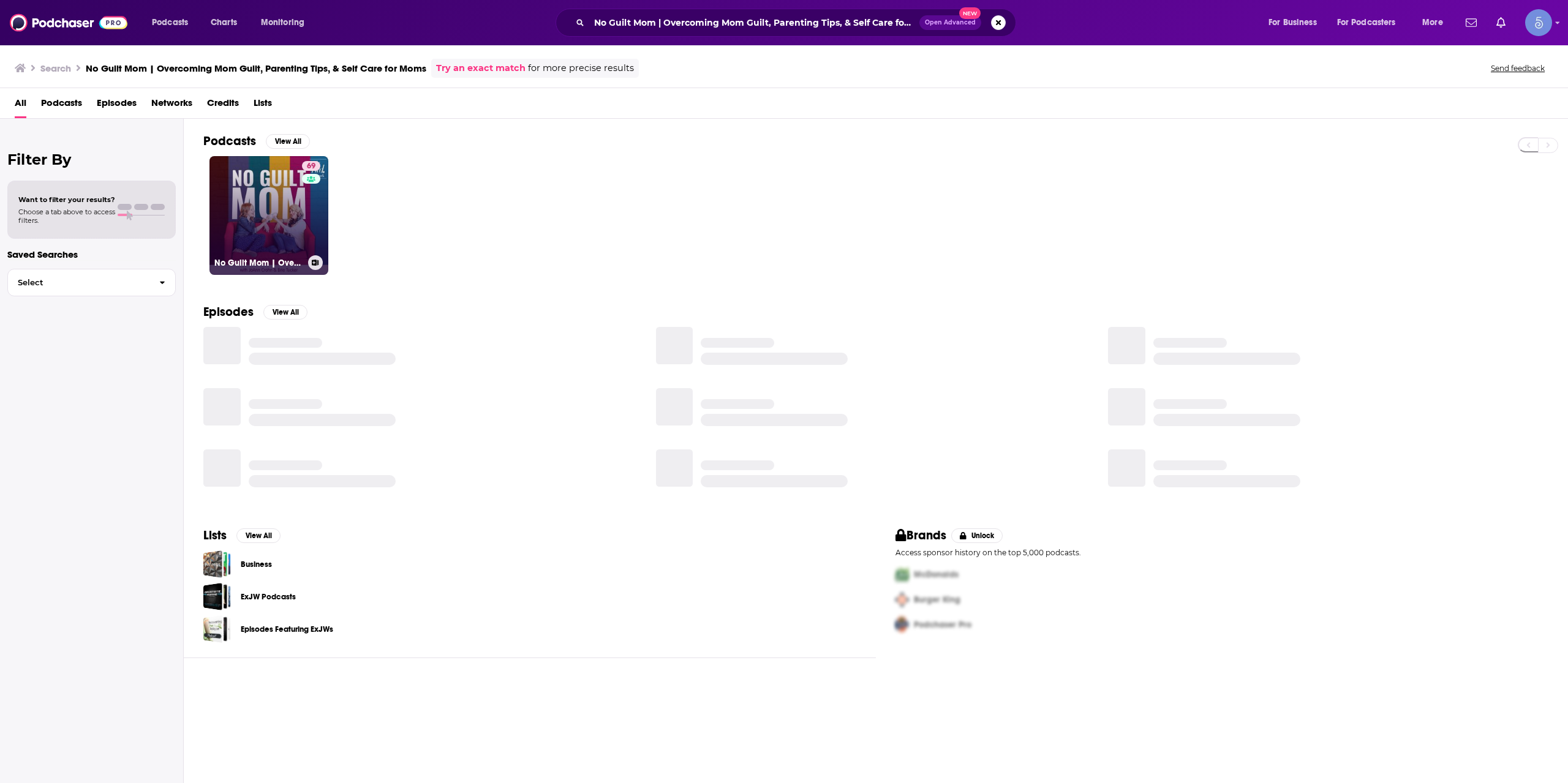
click at [292, 197] on link "69 No Guilt Mom | Overcoming Mom Guilt, Parenting Tips, & Self Care for Moms" at bounding box center [269, 215] width 118 height 118
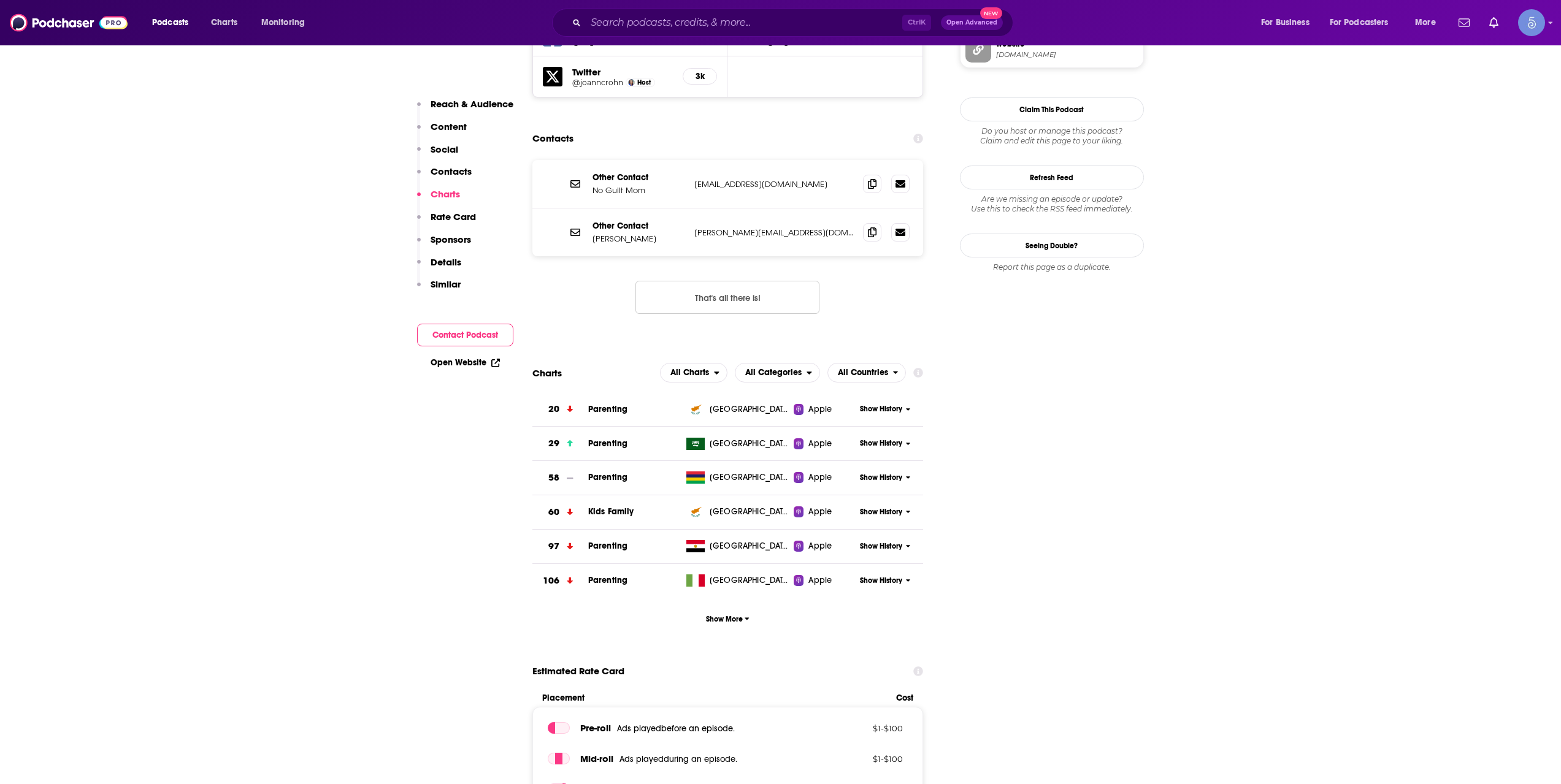
scroll to position [1022, 0]
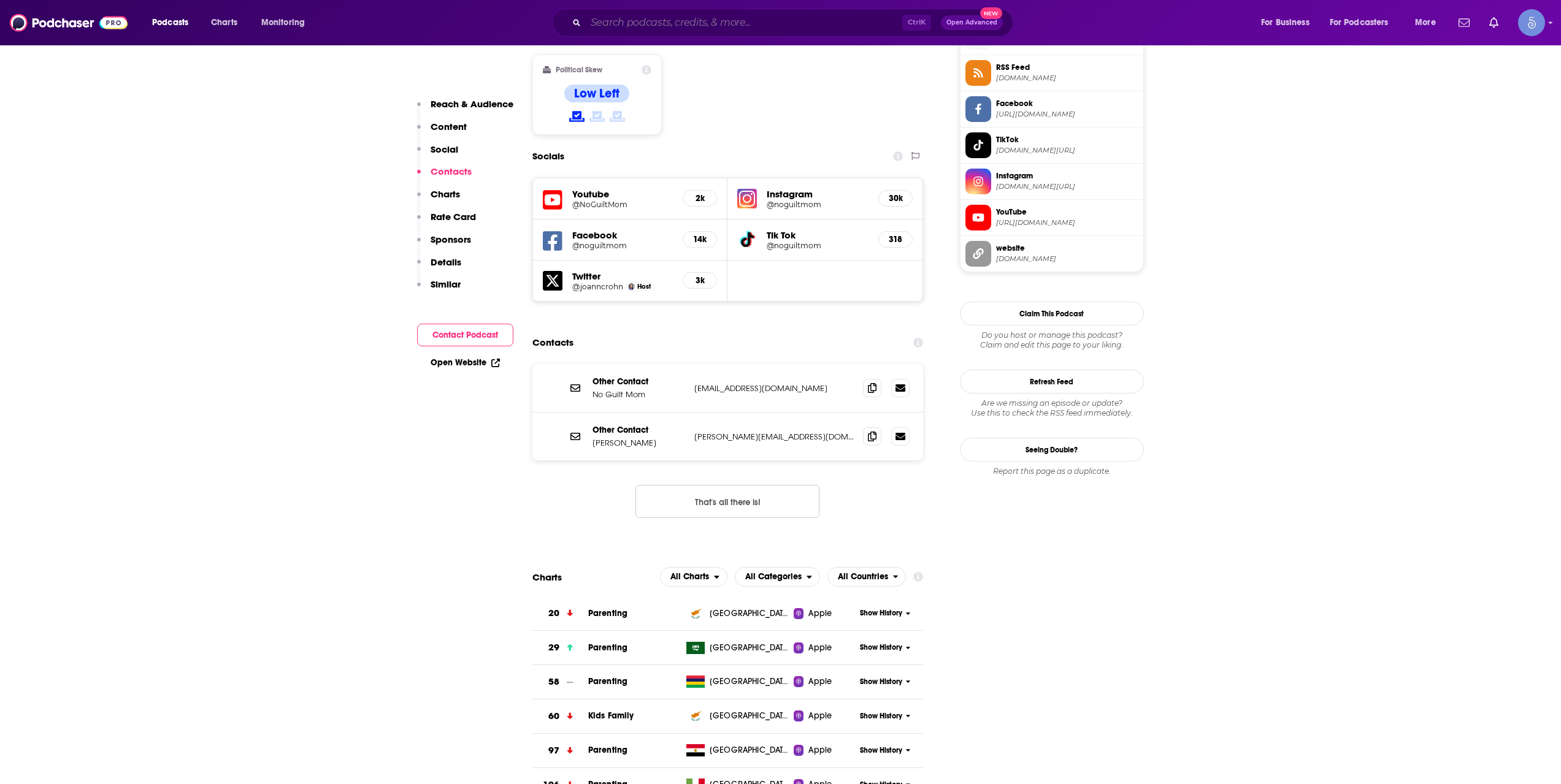
click at [667, 16] on input "Search podcasts, credits, & more..." at bounding box center [743, 22] width 317 height 19
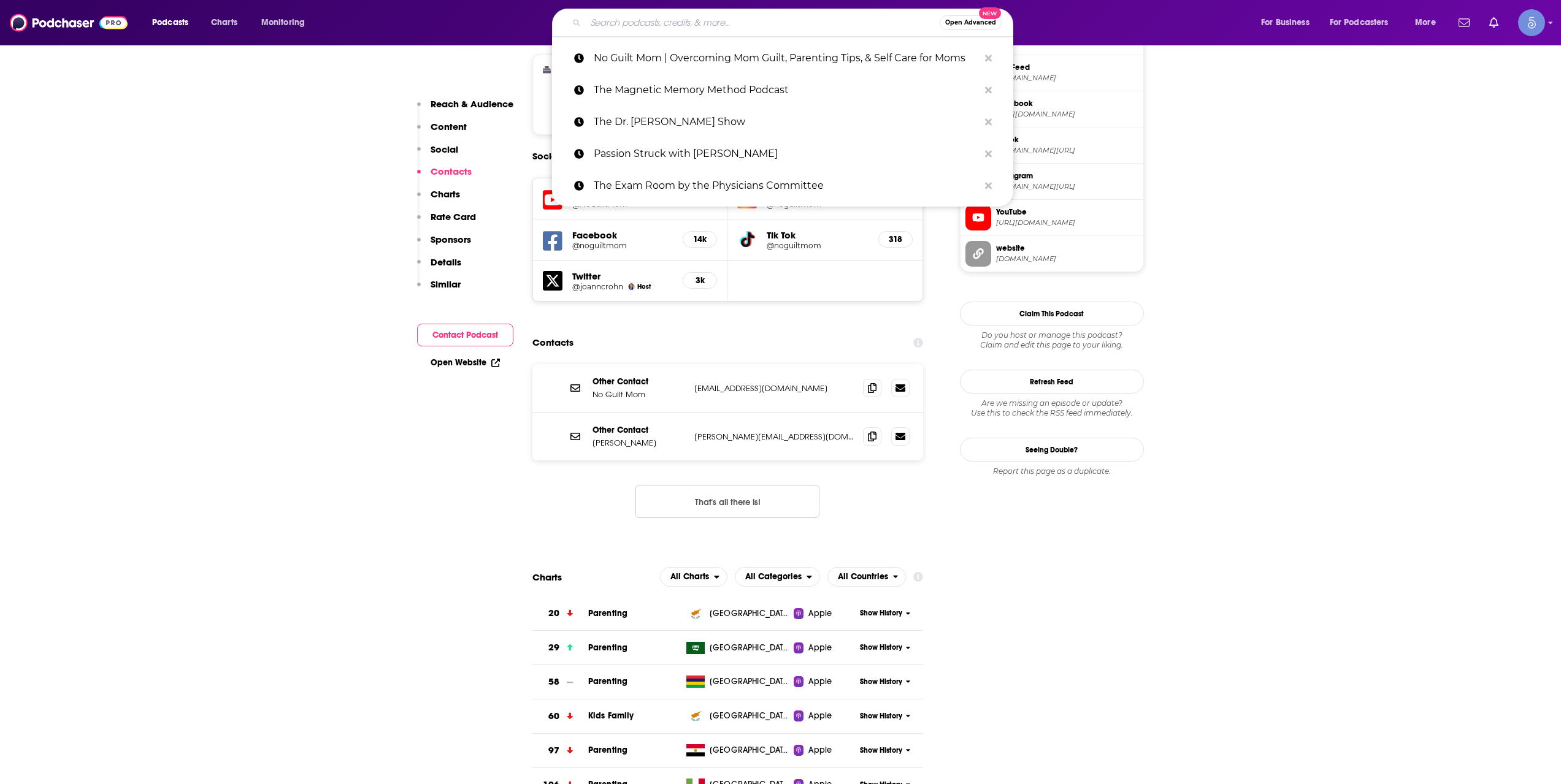
paste input "Peak Performance Life Podcast"
type input "Peak Performance Life Podcast"
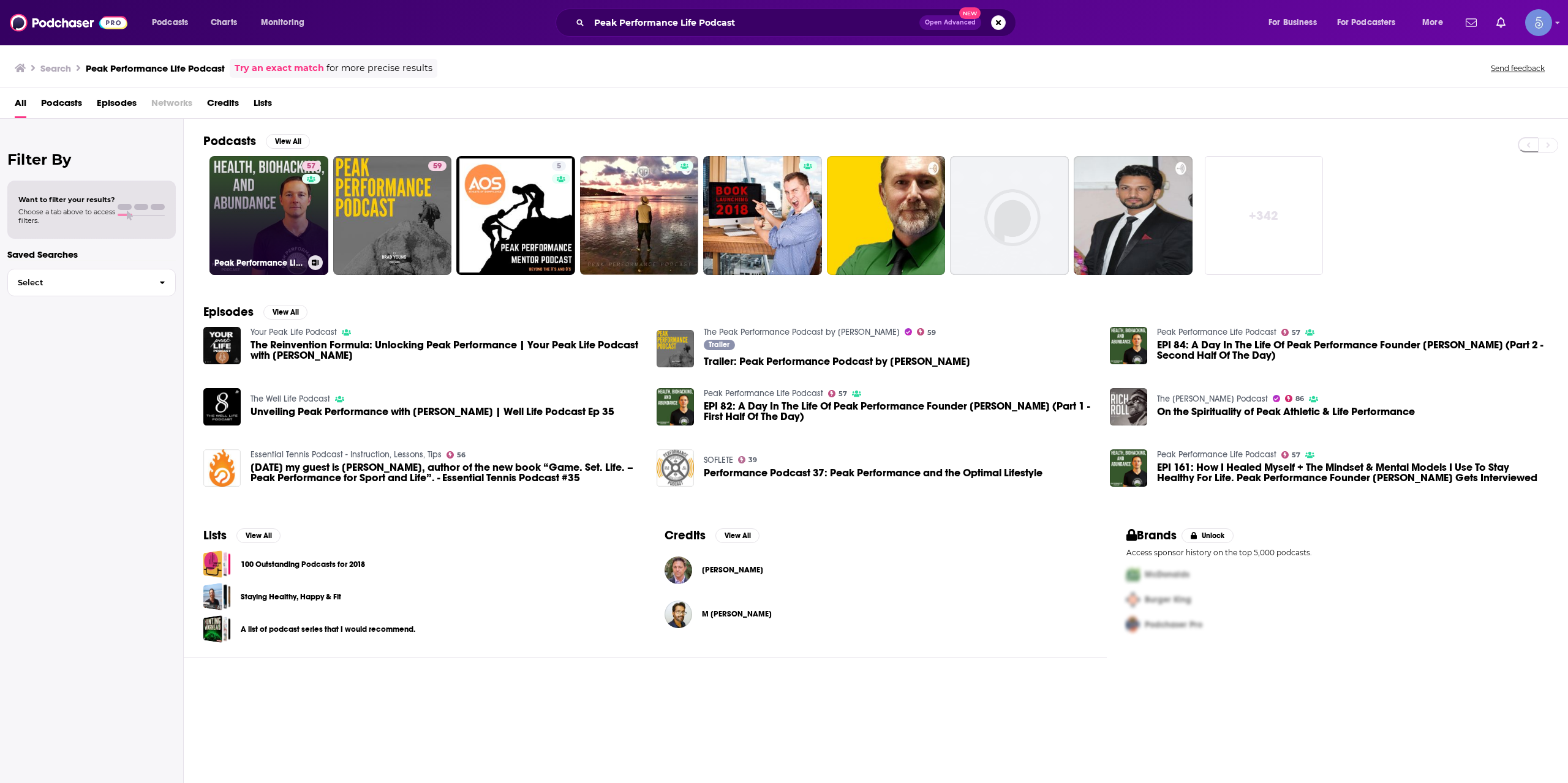
click at [308, 193] on div "57" at bounding box center [313, 208] width 22 height 94
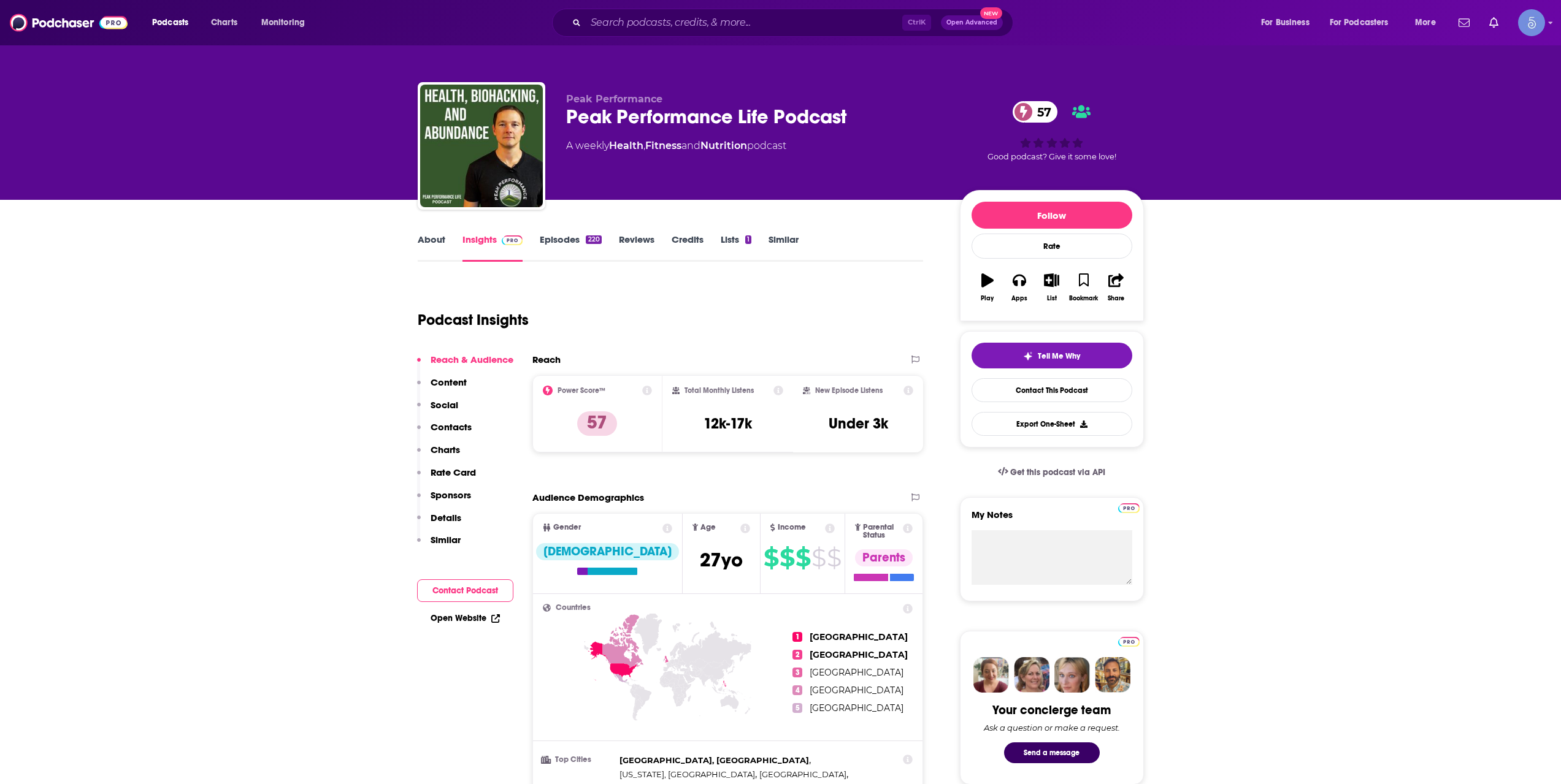
click at [433, 250] on link "About" at bounding box center [431, 248] width 28 height 28
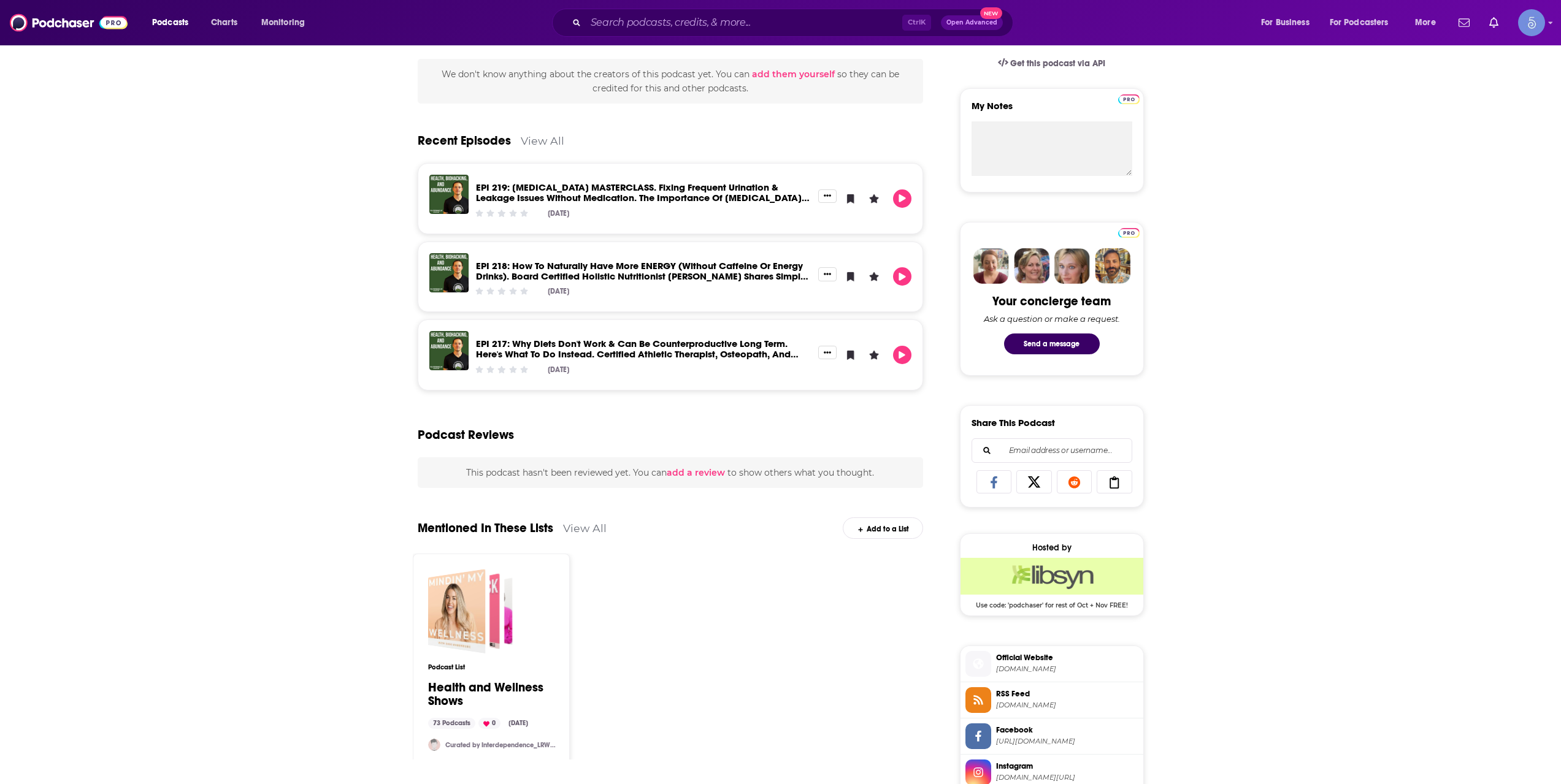
scroll to position [613, 0]
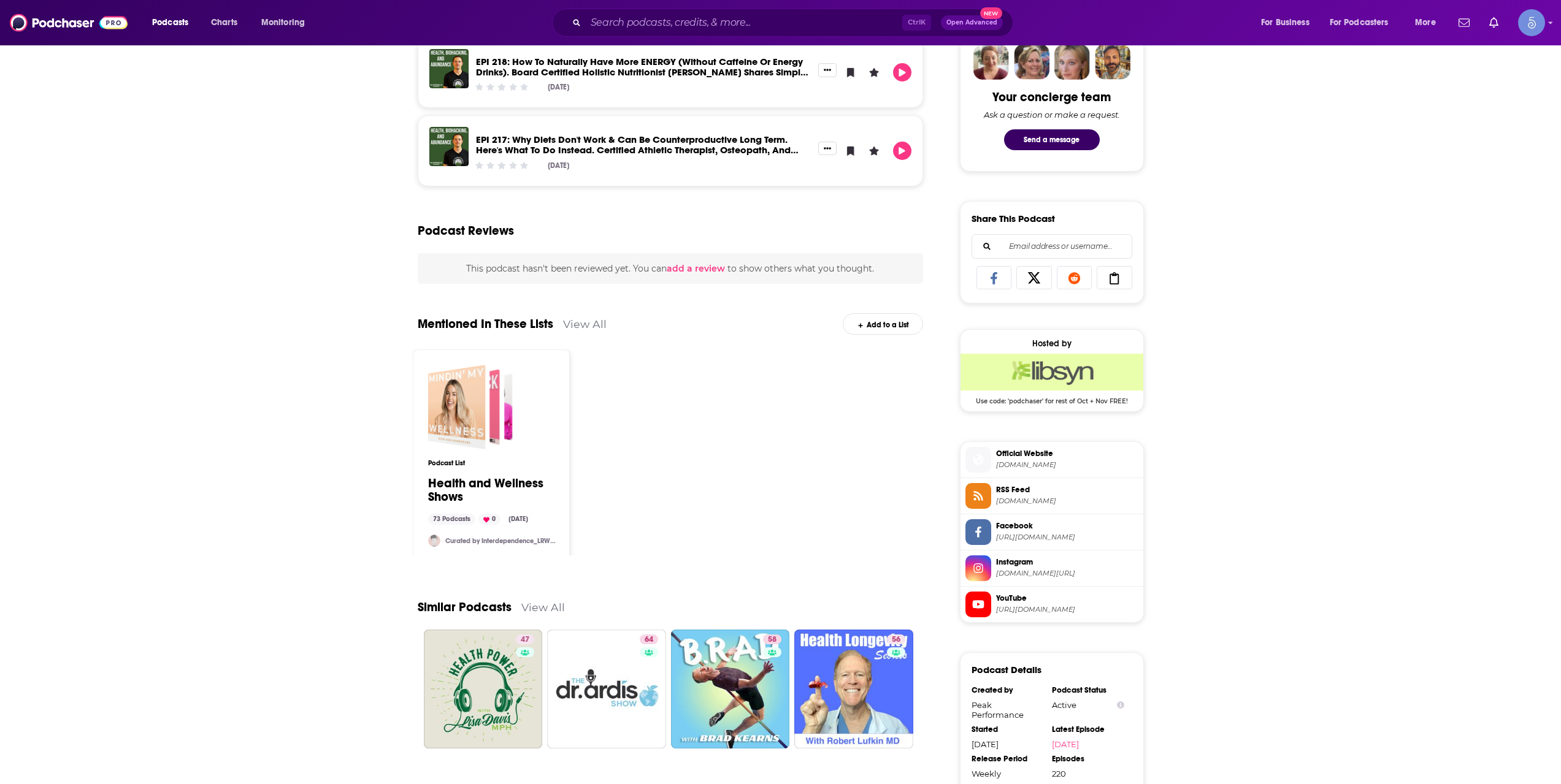
click at [1026, 569] on span "Instagram instagram.com/livepeakperformance" at bounding box center [1065, 567] width 147 height 24
click at [1059, 462] on span "livepeakperformance.com" at bounding box center [1067, 464] width 142 height 9
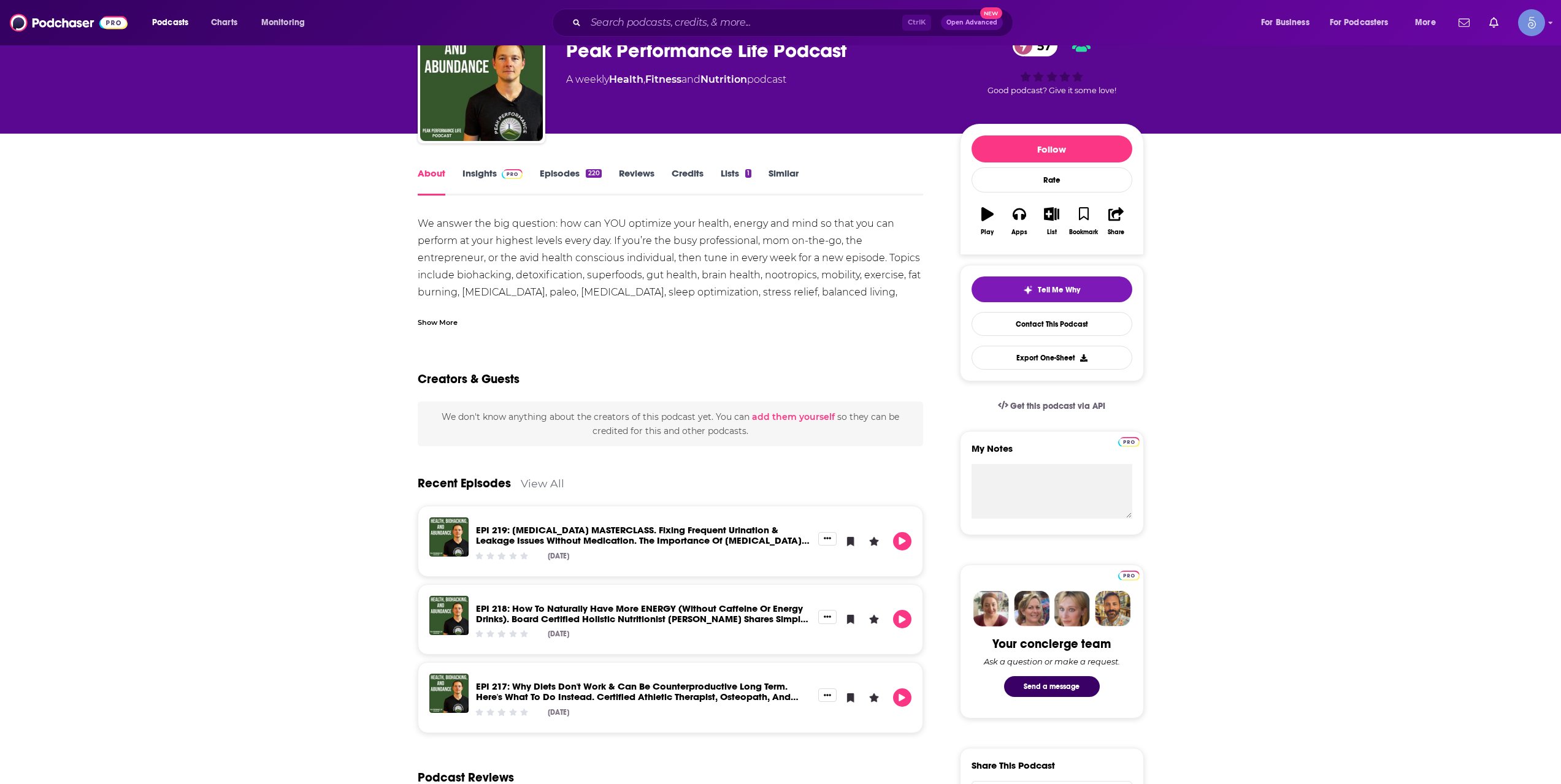
scroll to position [0, 0]
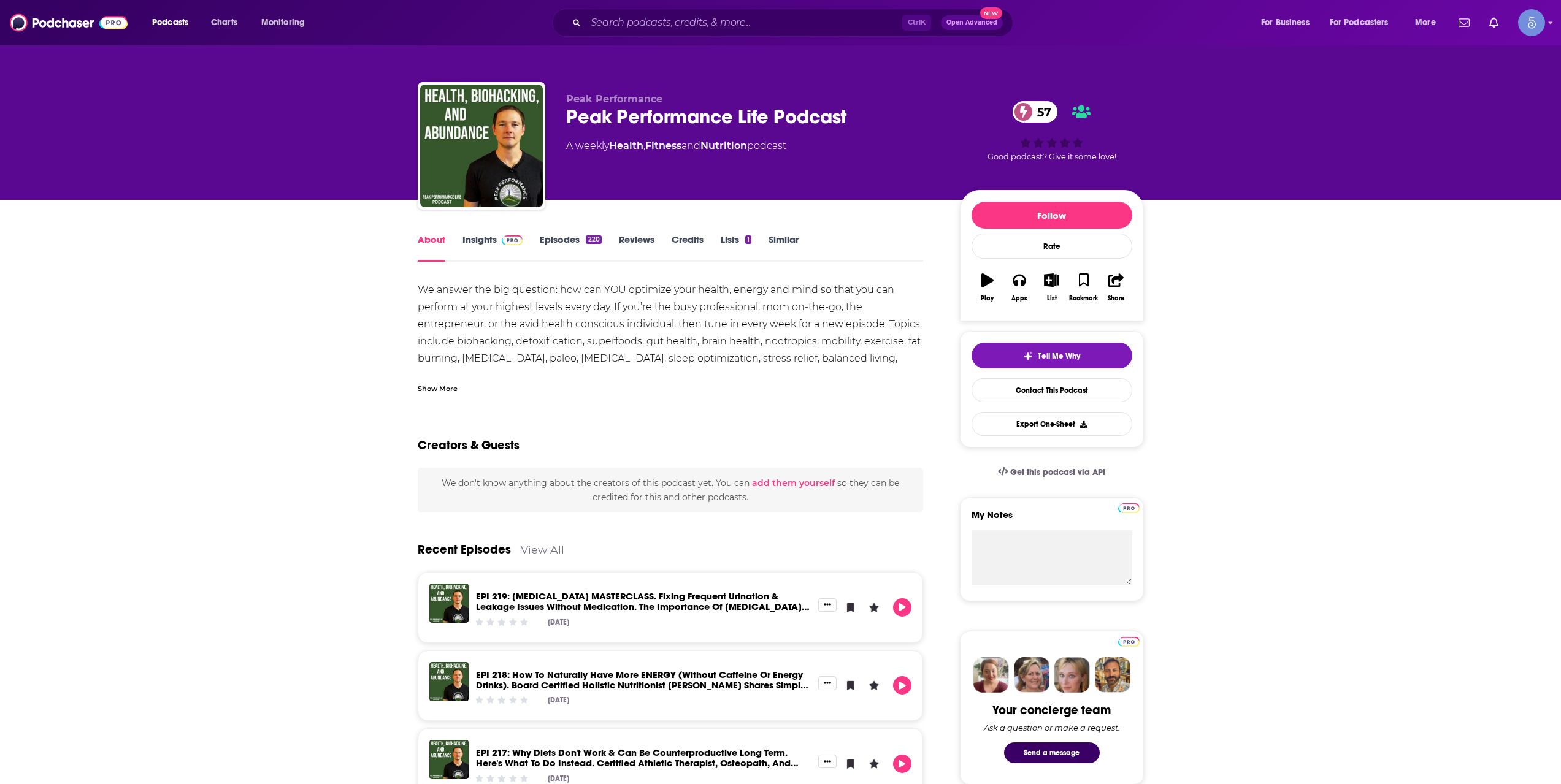
click at [502, 244] on img at bounding box center [513, 240] width 22 height 10
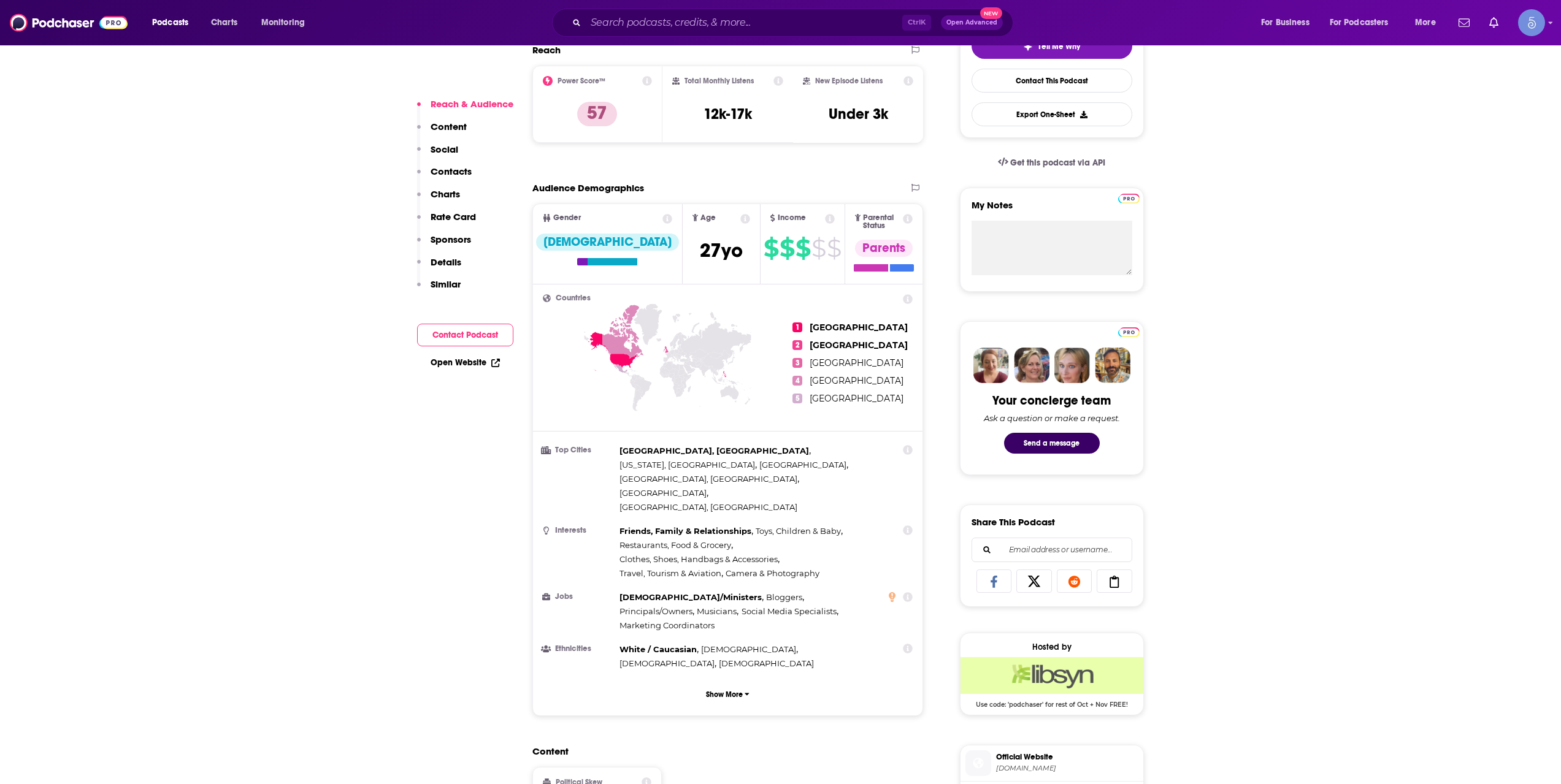
scroll to position [613, 0]
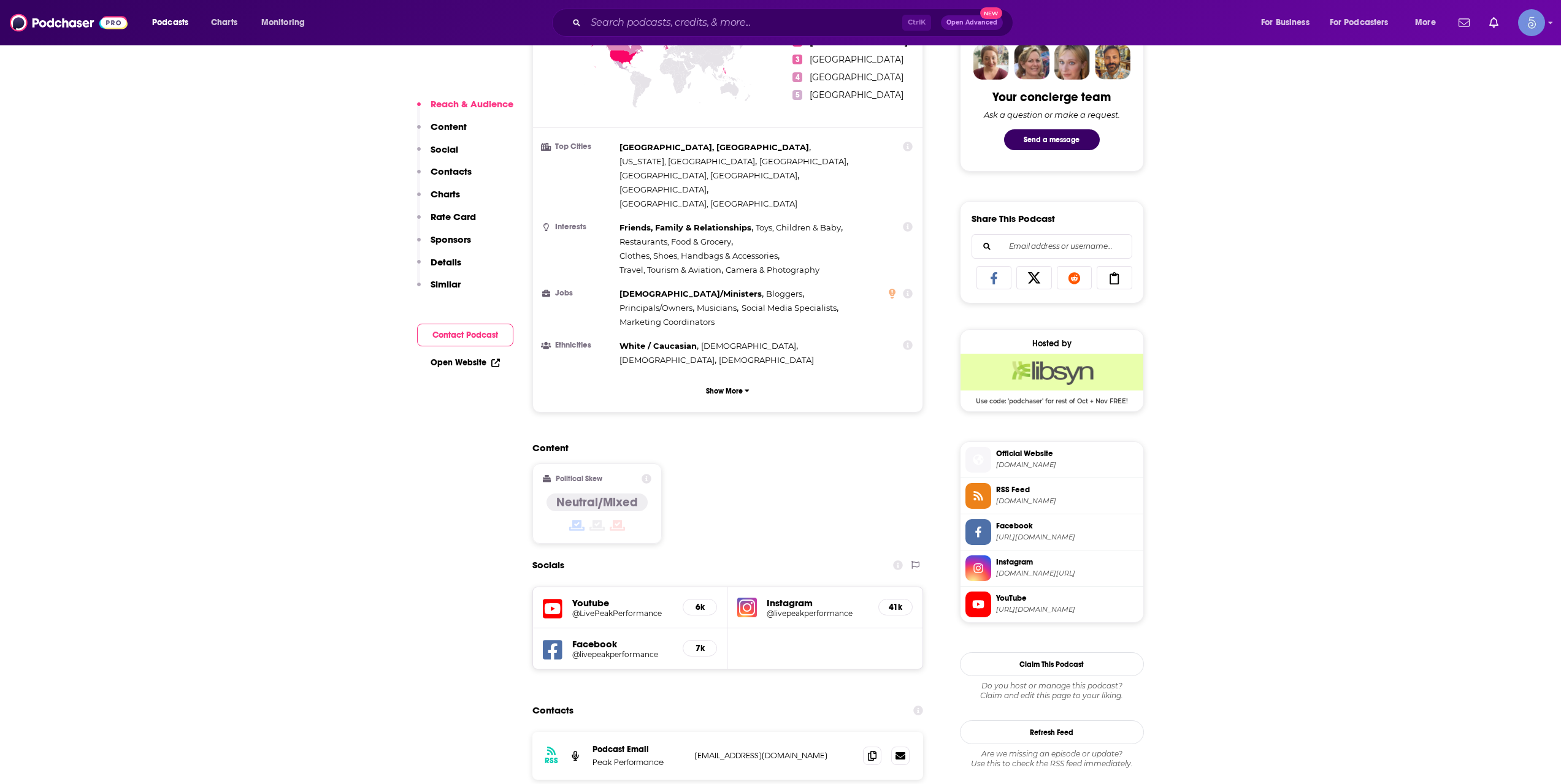
click at [612, 609] on h5 "@LivePeakPerformance" at bounding box center [622, 613] width 101 height 9
click at [616, 609] on h5 "@LivePeakPerformance" at bounding box center [622, 613] width 101 height 9
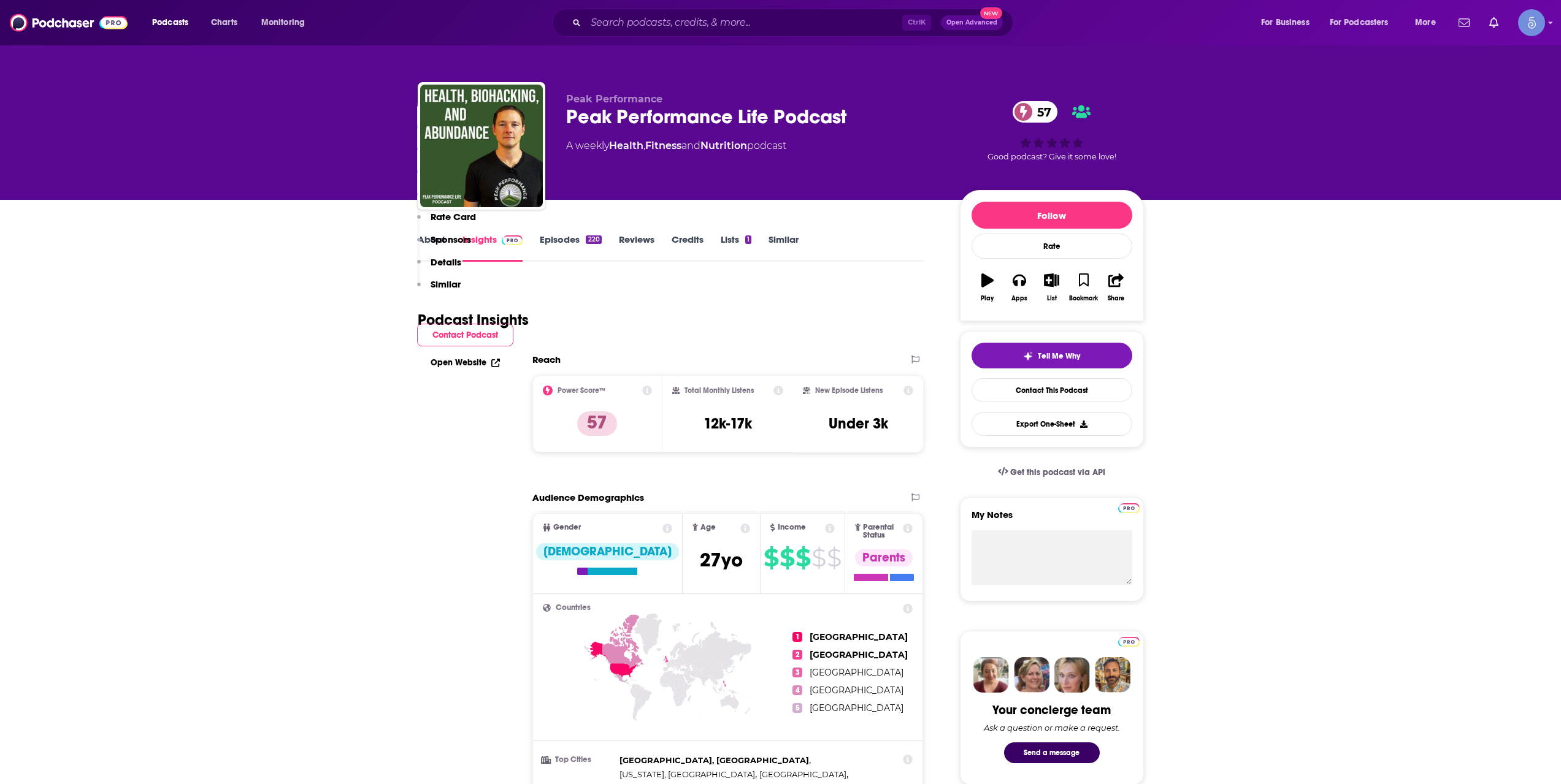
scroll to position [817, 0]
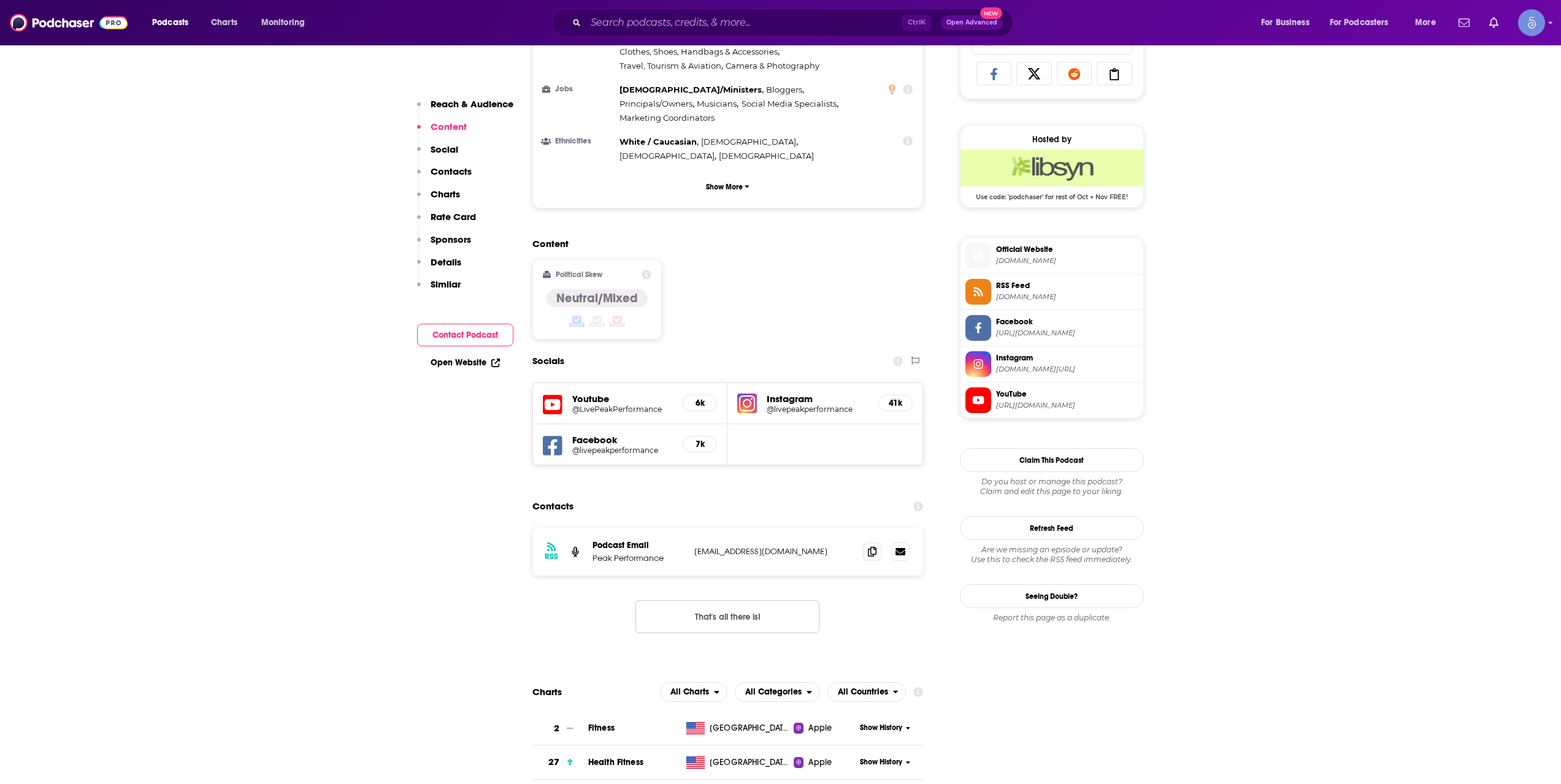
click at [783, 12] on div "Ctrl K Open Advanced New" at bounding box center [783, 23] width 461 height 28
click at [781, 24] on input "Search podcasts, credits, & more..." at bounding box center [743, 22] width 317 height 19
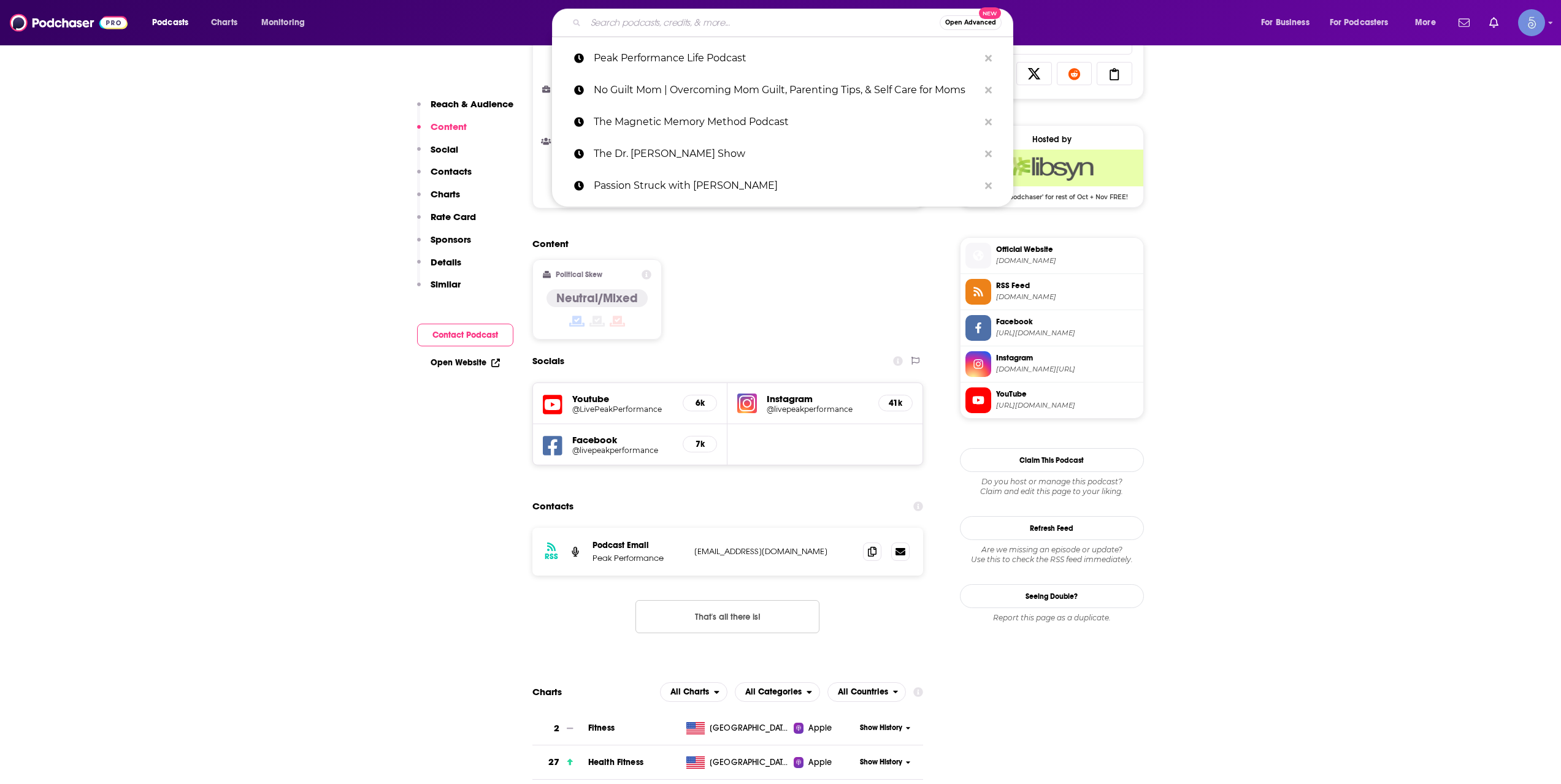
paste input "Joe DeFranco's Industrial Strength Show"
type input "Joe DeFranco's Industrial Strength Show"
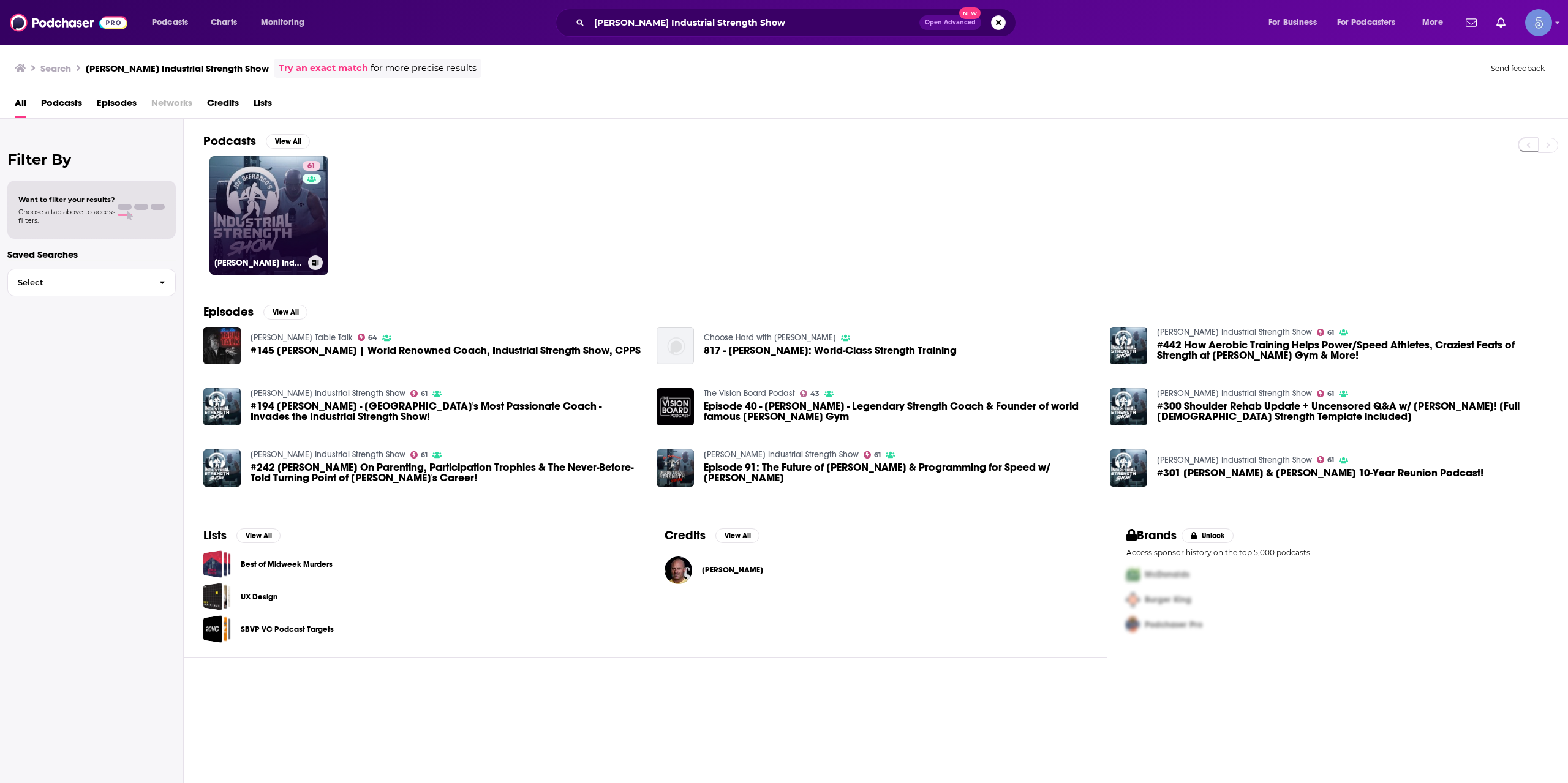
click at [303, 216] on div "61" at bounding box center [313, 208] width 21 height 94
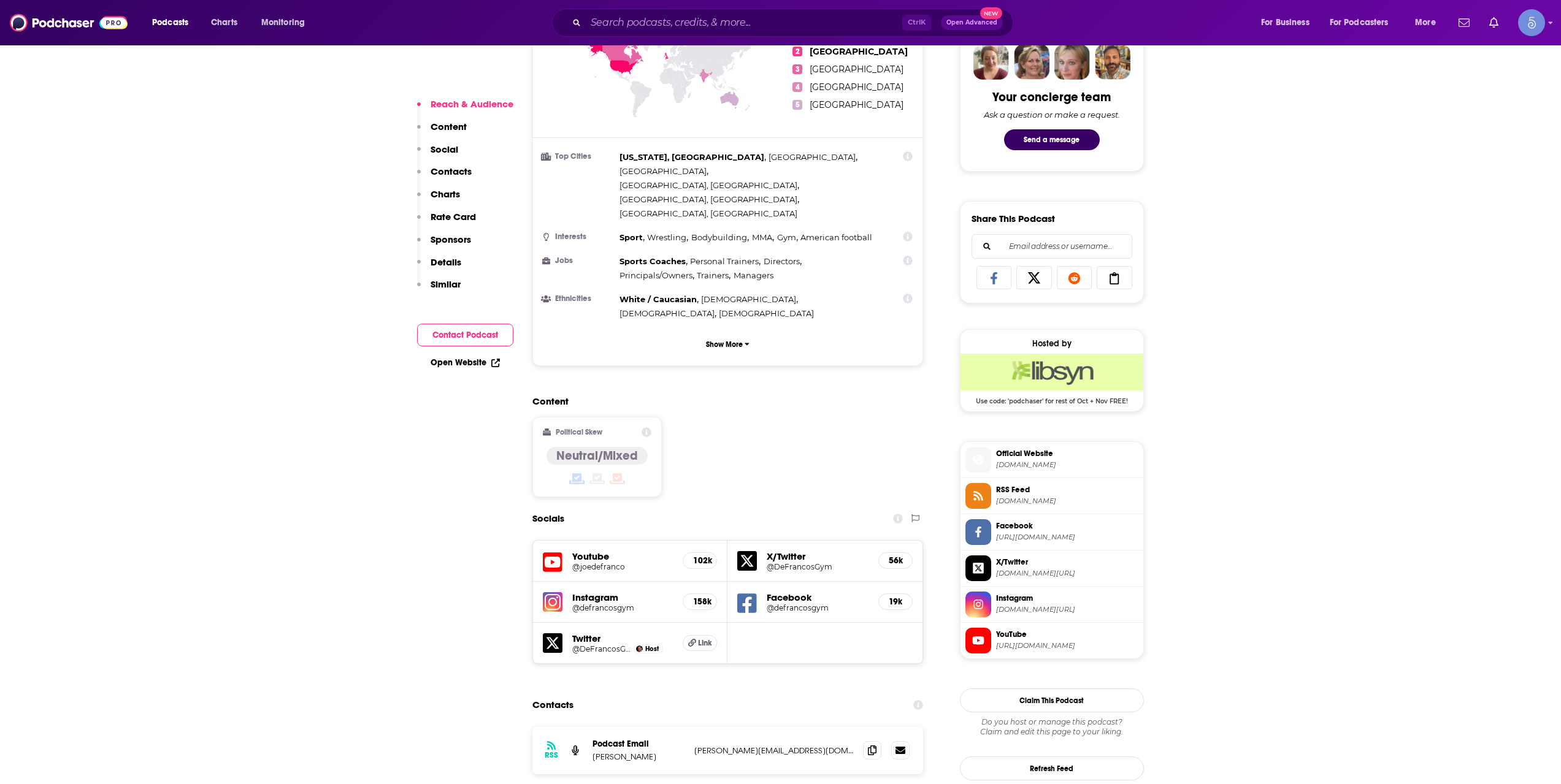
scroll to position [817, 0]
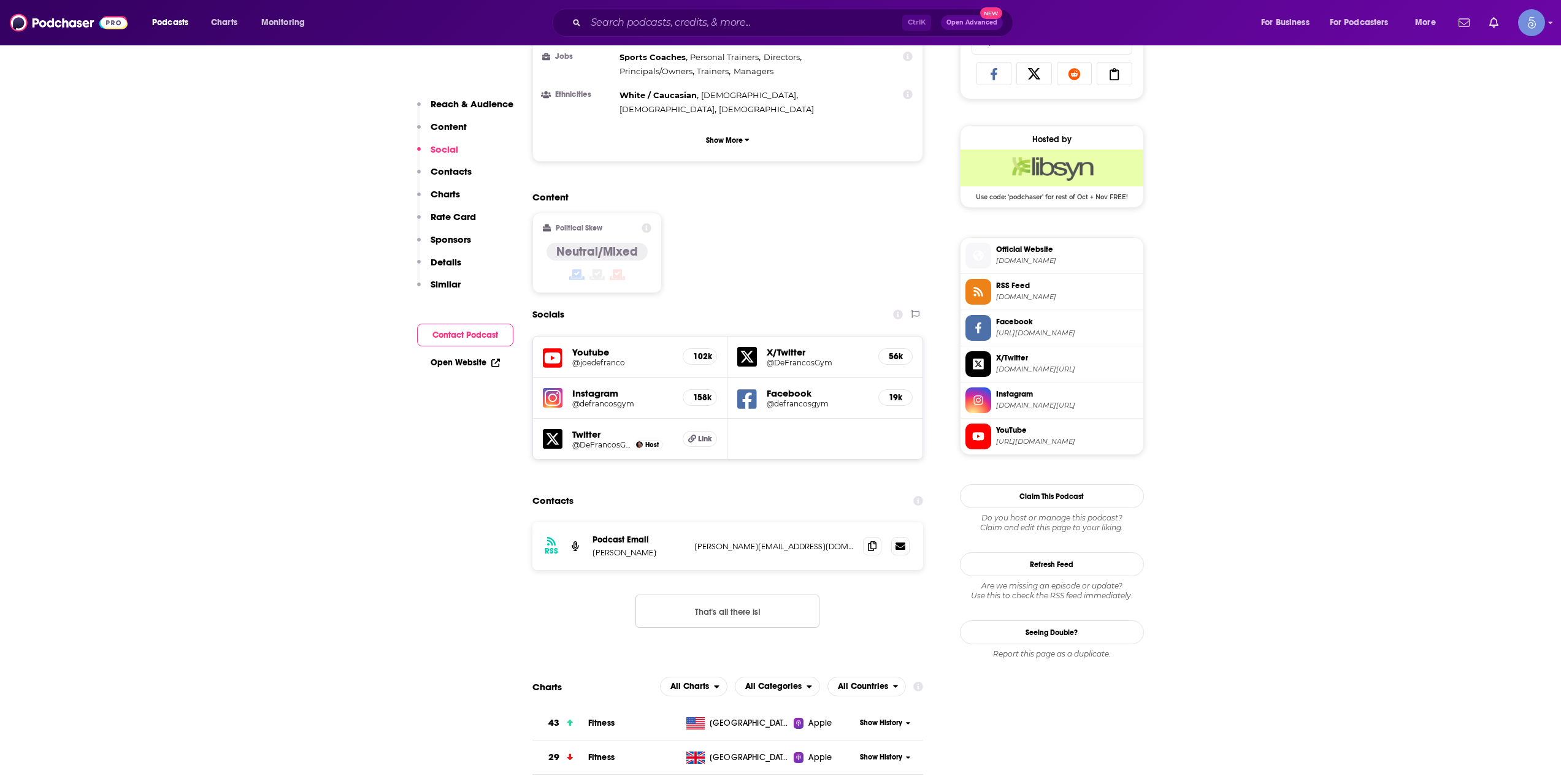
click at [599, 346] on h5 "Youtube" at bounding box center [622, 352] width 101 height 12
click at [594, 358] on h5 "@joedefranco" at bounding box center [622, 362] width 101 height 9
click at [604, 399] on h5 "@defrancosgym" at bounding box center [622, 403] width 101 height 9
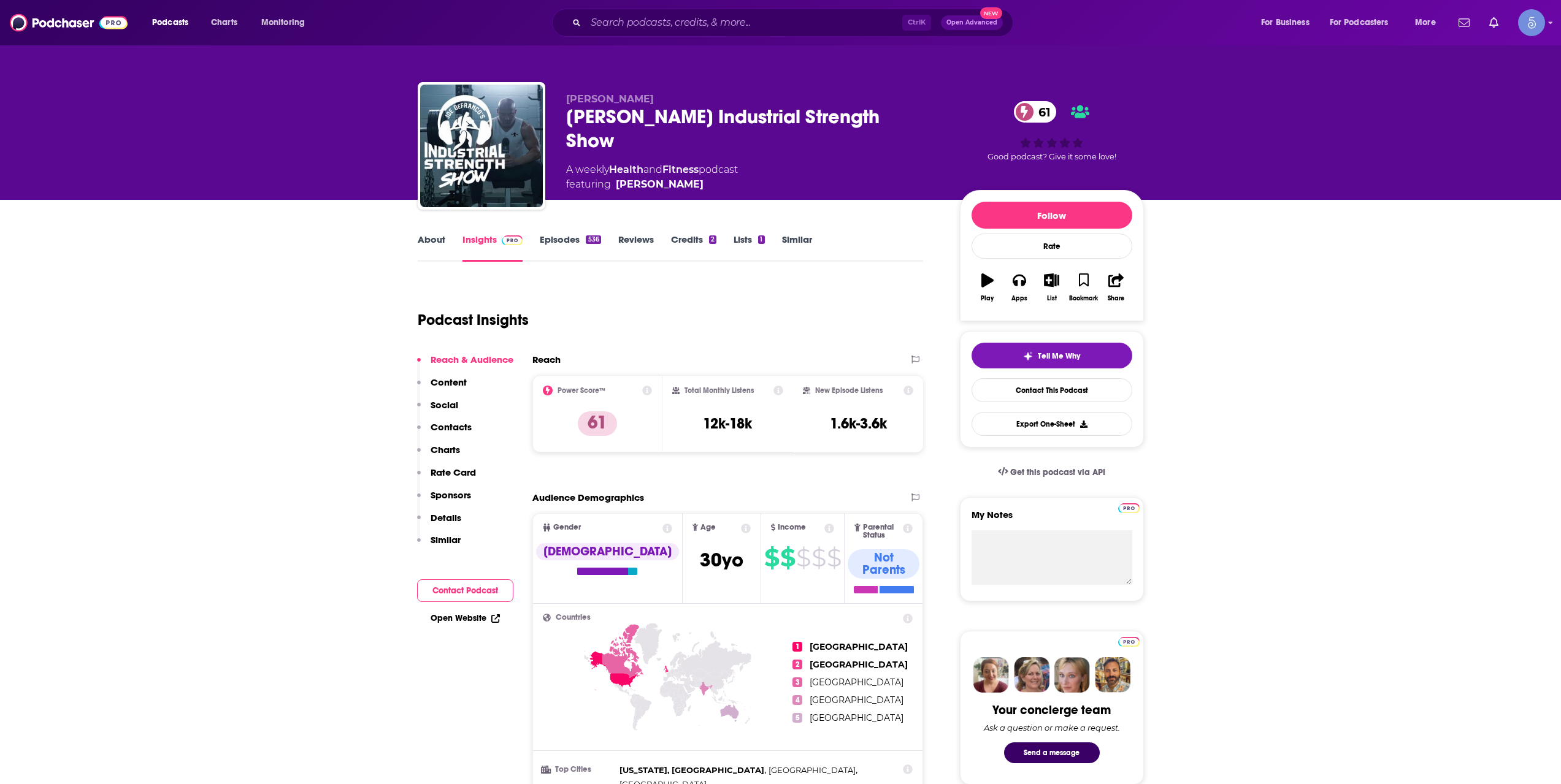
scroll to position [613, 0]
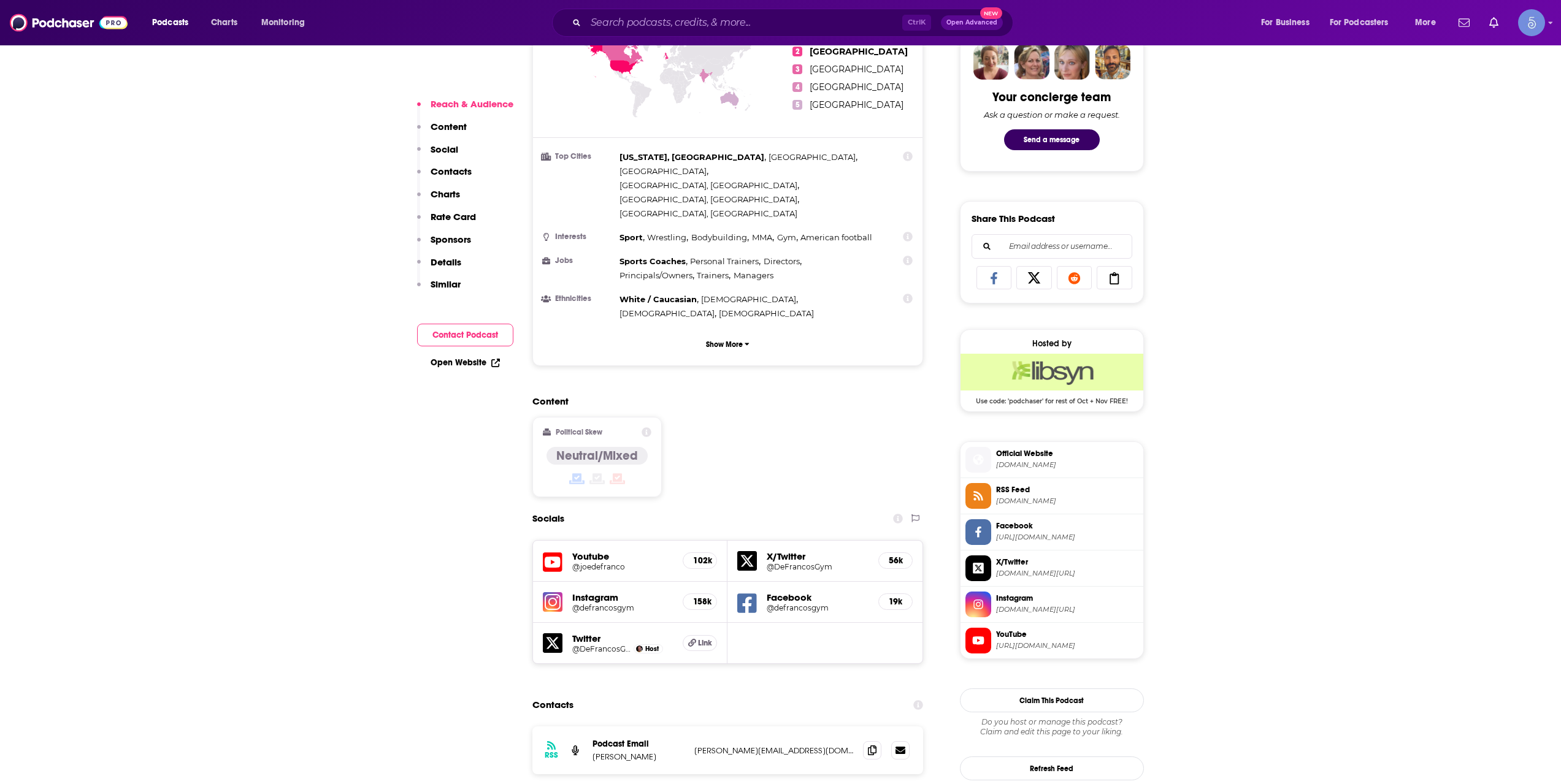
click at [601, 604] on h5 "@defrancosgym" at bounding box center [622, 608] width 101 height 9
click at [591, 604] on h5 "@defrancosgym" at bounding box center [622, 608] width 101 height 9
click at [717, 24] on input "Search podcasts, credits, & more..." at bounding box center [743, 22] width 317 height 19
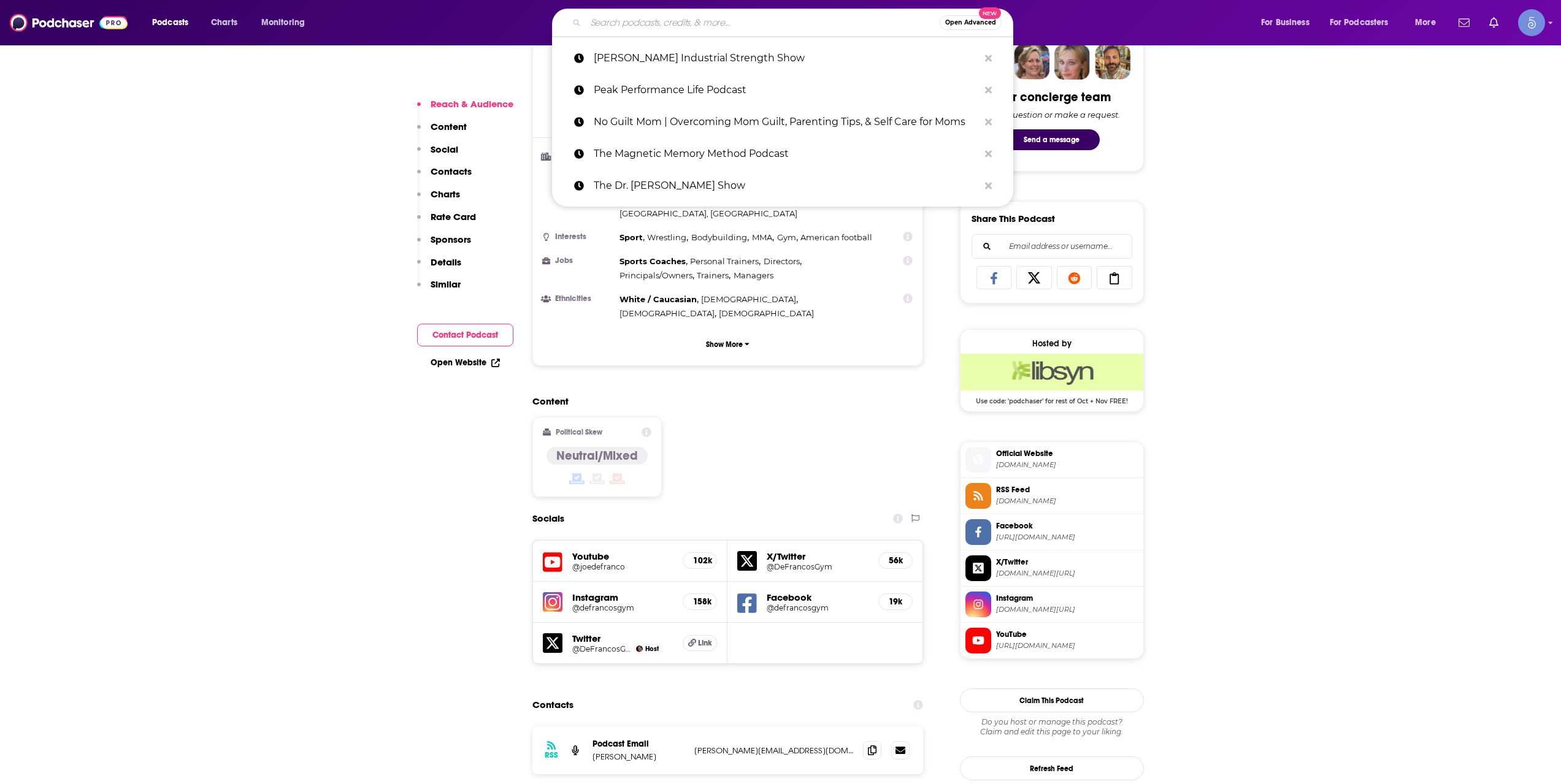
paste input "The Addicted Mind Podcast"
type input "The Addicted Mind Podcast"
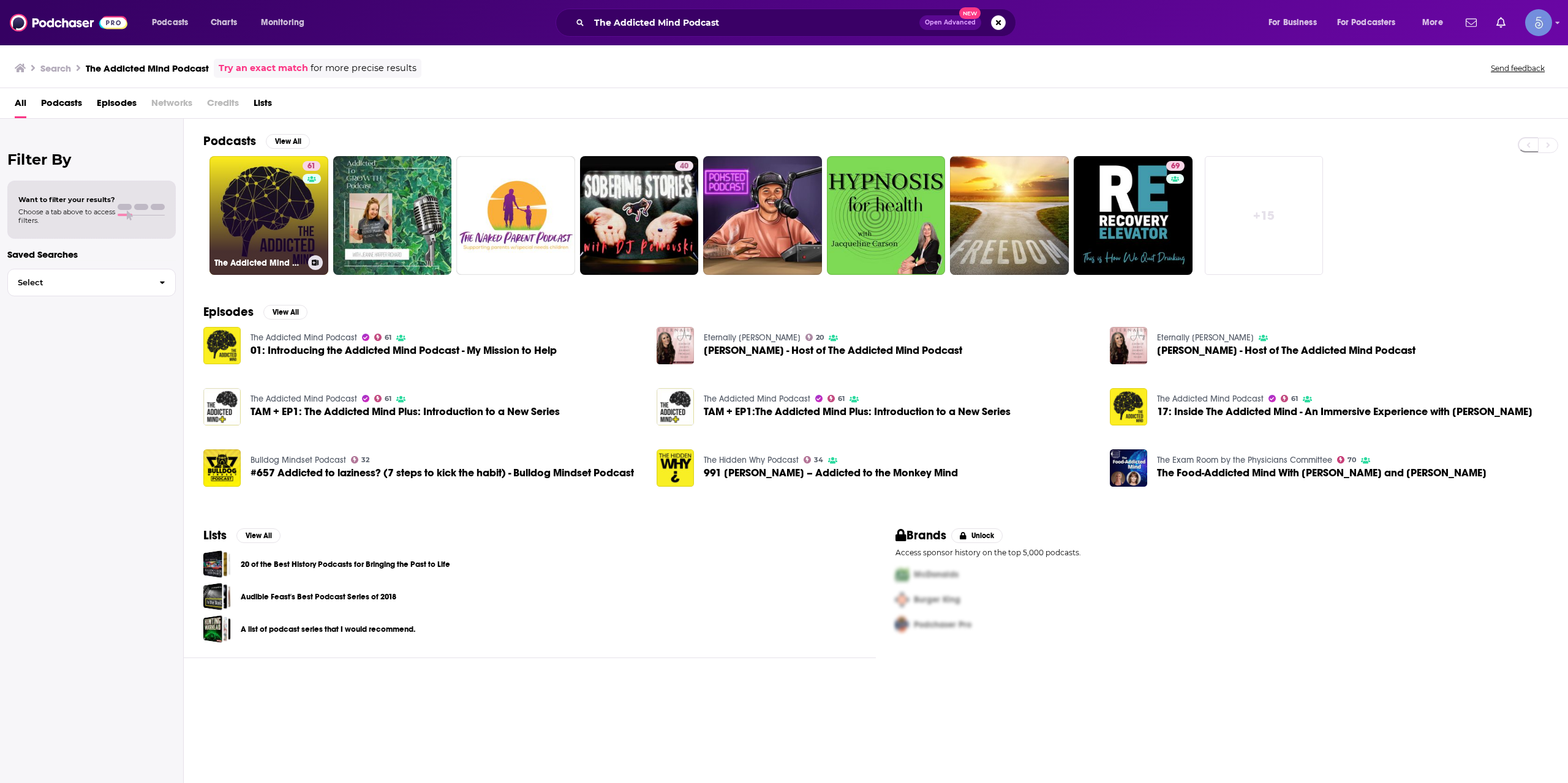
click at [259, 243] on link "61 The Addicted Mind Podcast" at bounding box center [269, 215] width 118 height 118
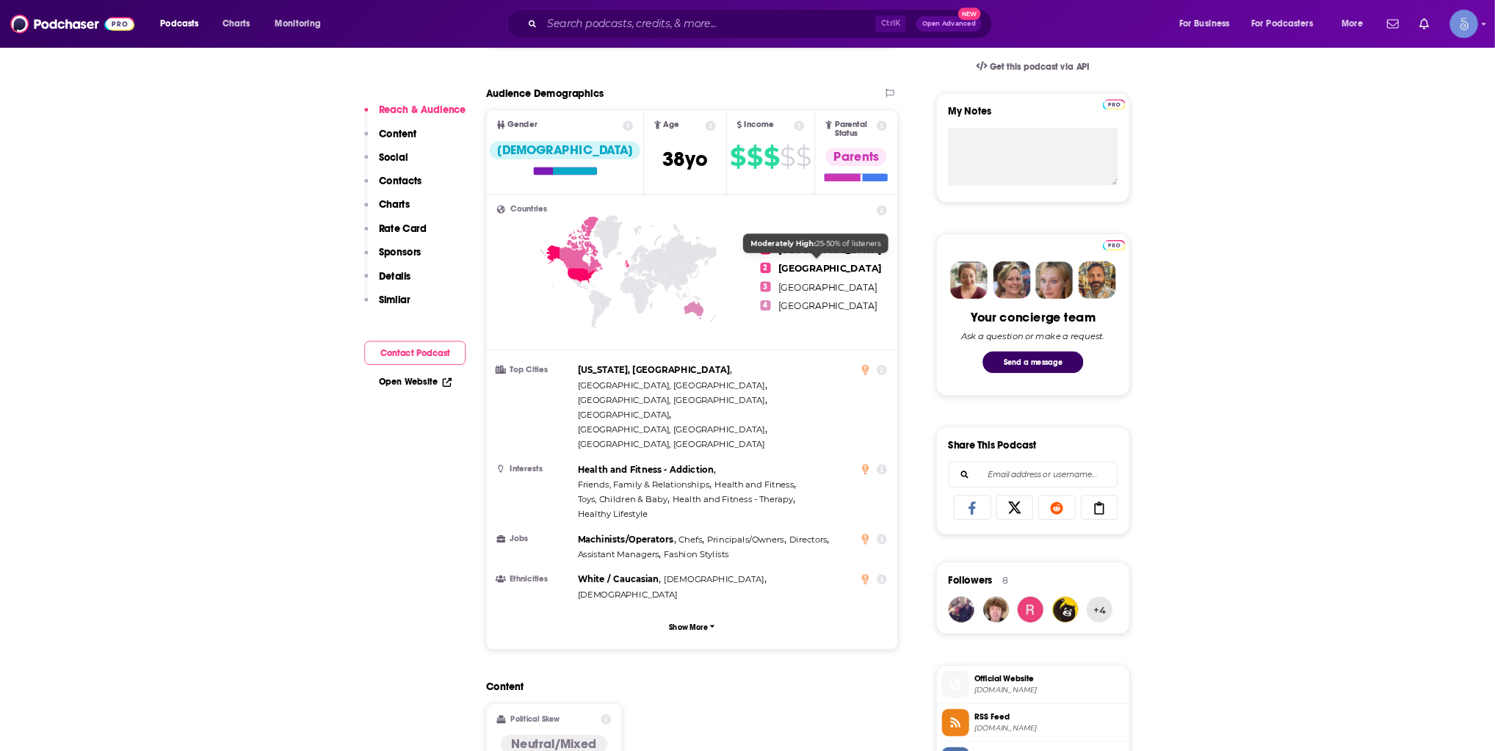
scroll to position [490, 0]
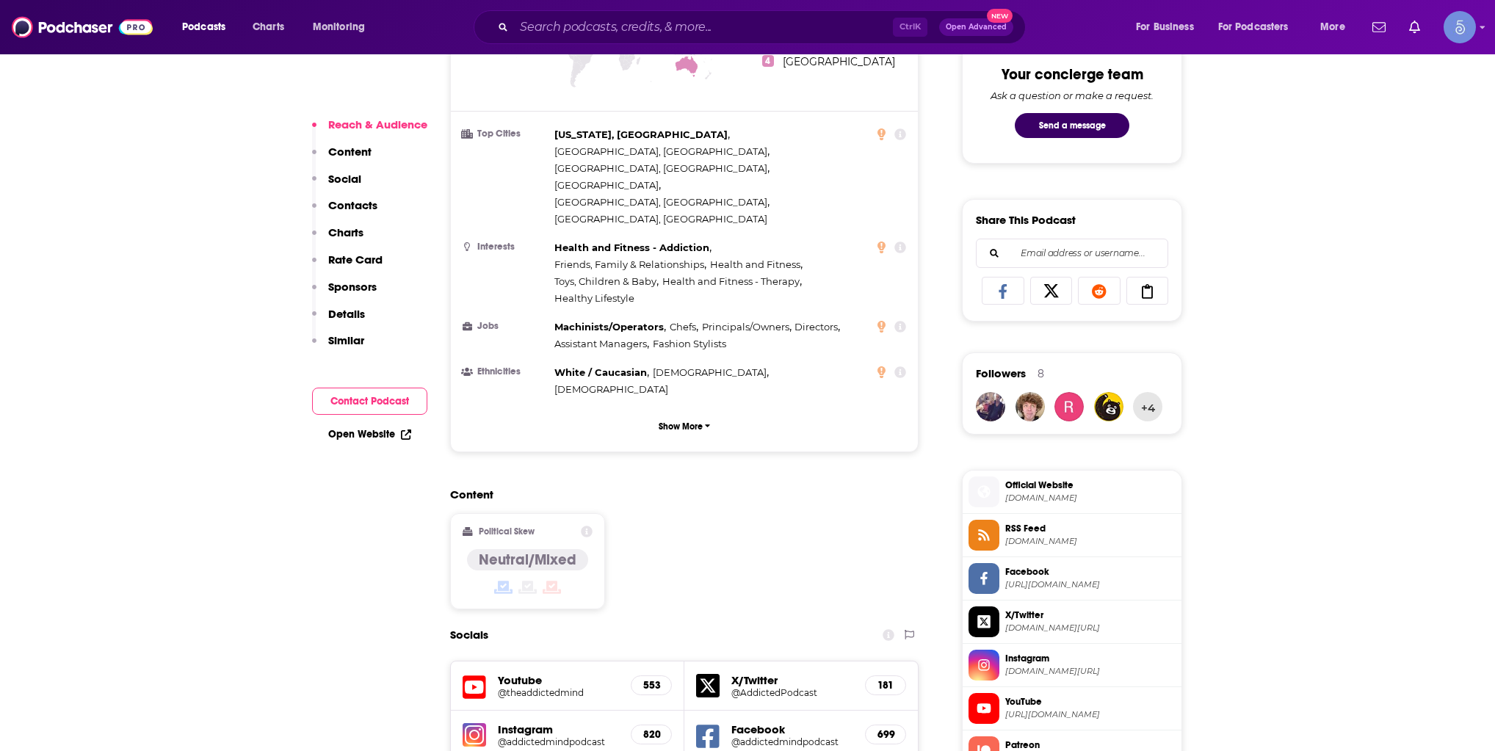
scroll to position [783, 0]
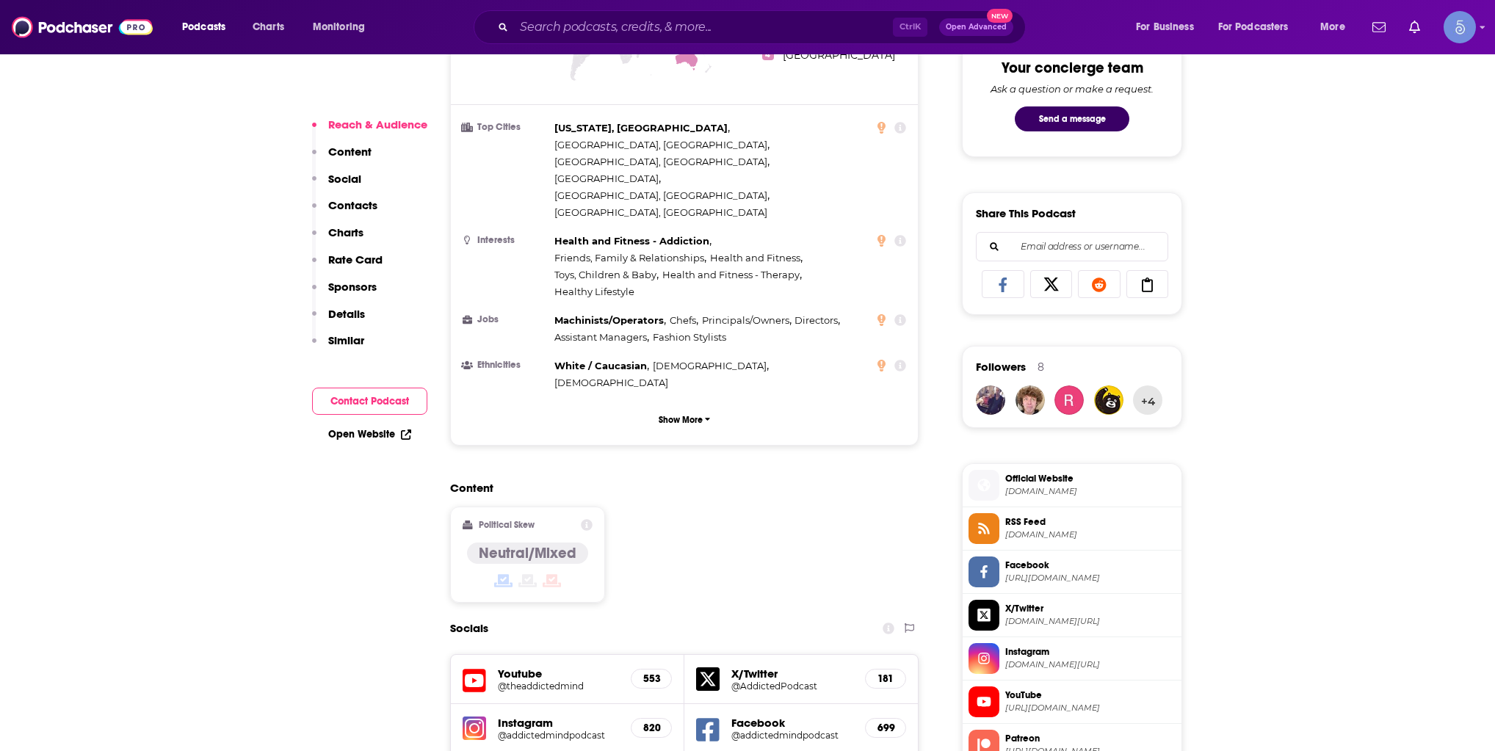
click at [740, 39] on div "Ctrl K Open Advanced New" at bounding box center [750, 27] width 552 height 34
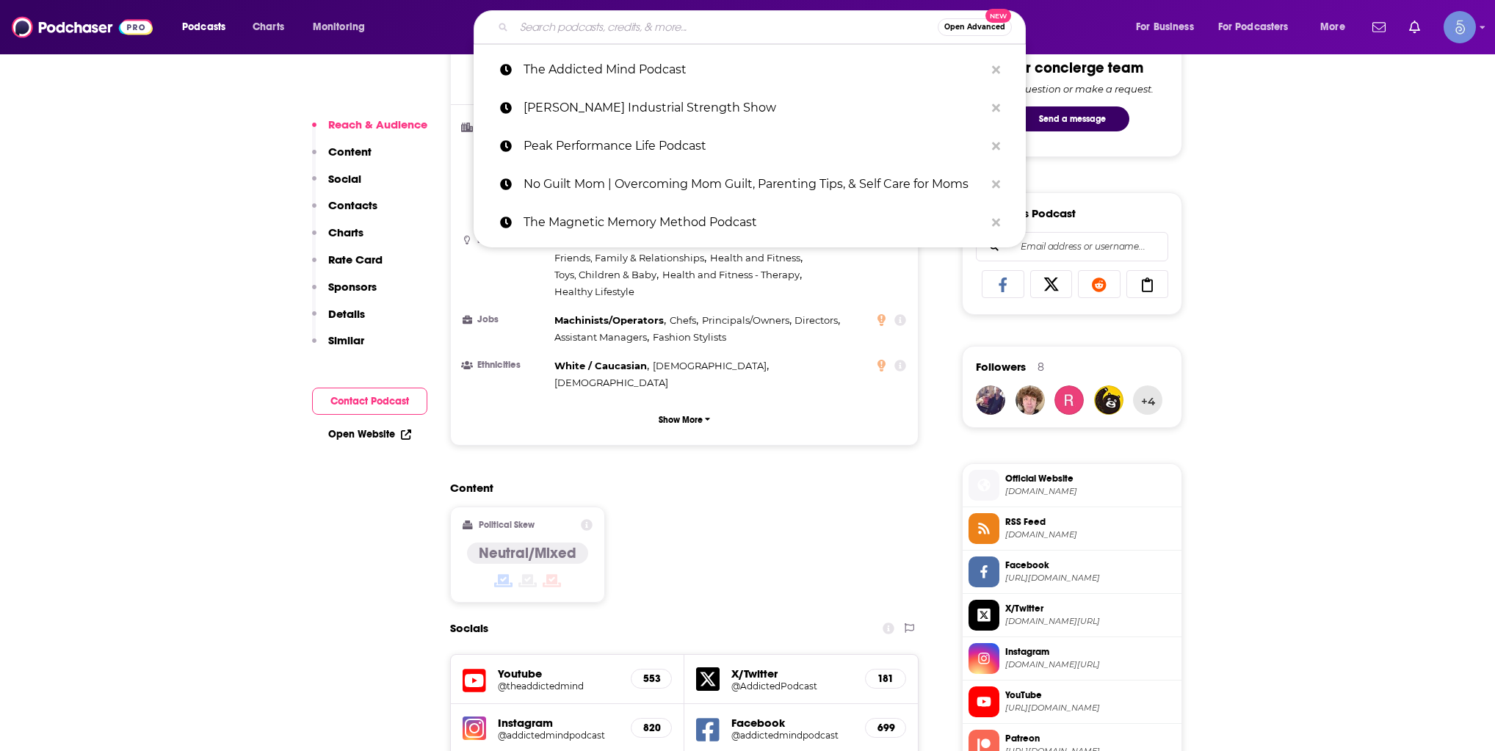
click at [746, 27] on input "Search podcasts, credits, & more..." at bounding box center [726, 26] width 424 height 23
paste input "FRIED. The Burnout Podcast"
type input "FRIED. The Burnout Podcast"
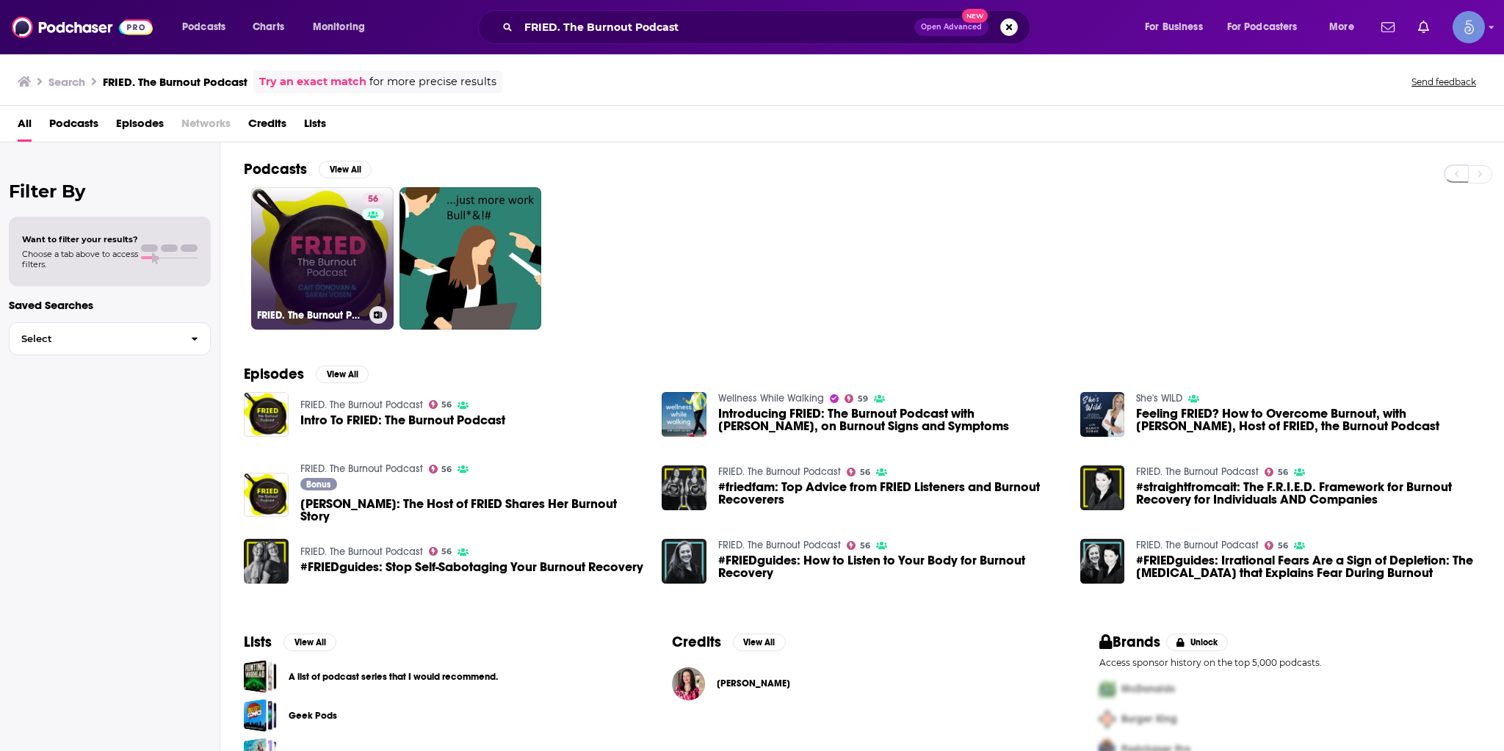
click at [308, 239] on link "56 FRIED. The Burnout Podcast" at bounding box center [322, 258] width 142 height 142
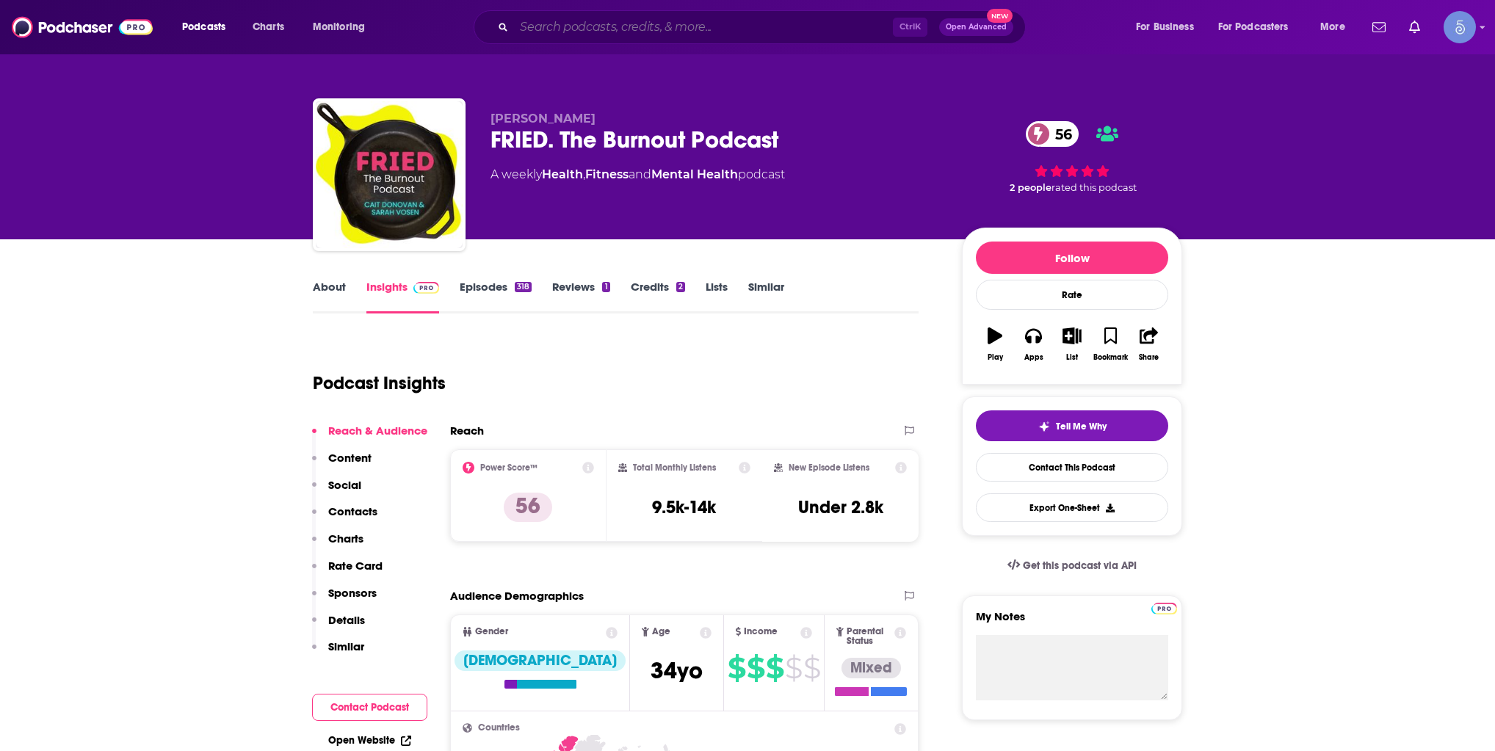
click at [737, 19] on input "Search podcasts, credits, & more..." at bounding box center [703, 26] width 379 height 23
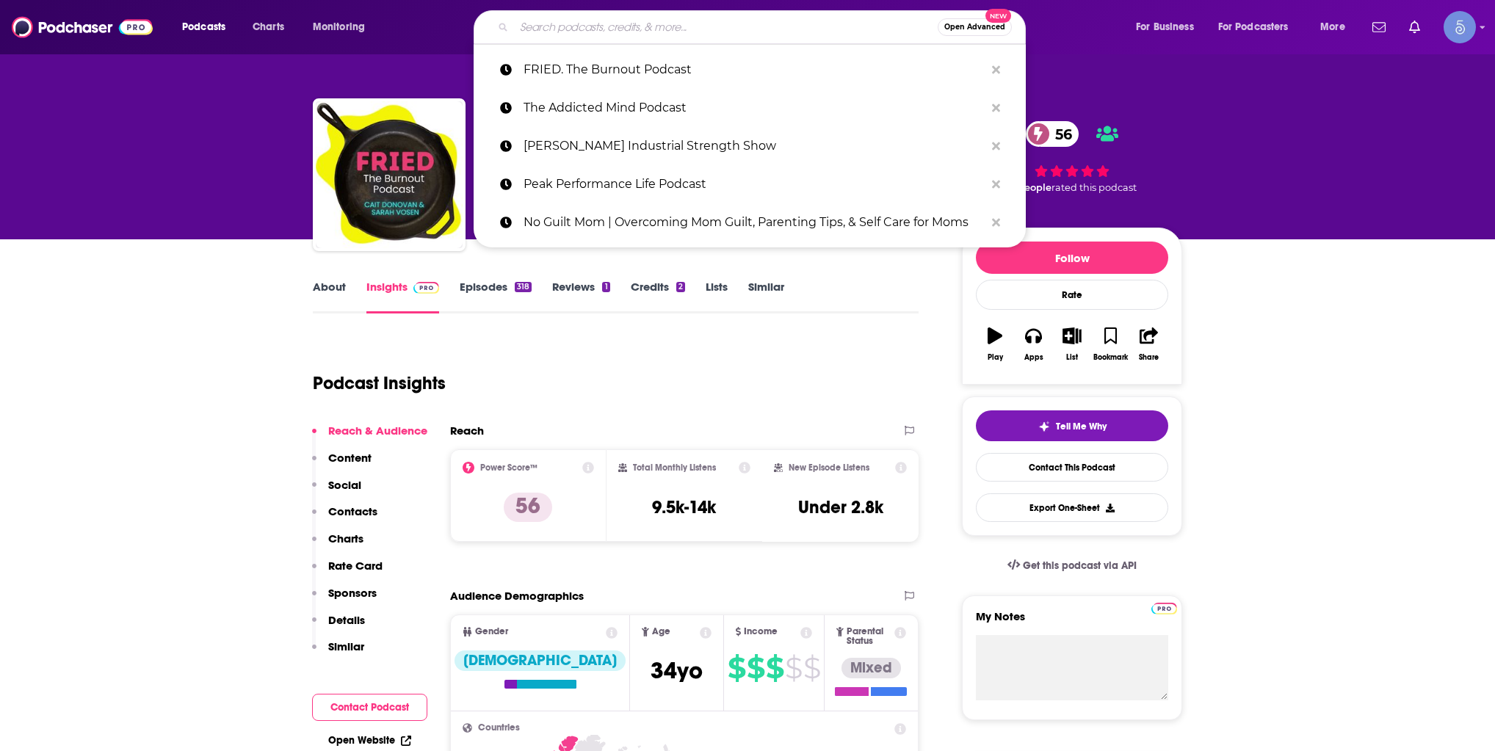
paste input "Hit Play Not Pause"
type input "Hit Play Not Pause"
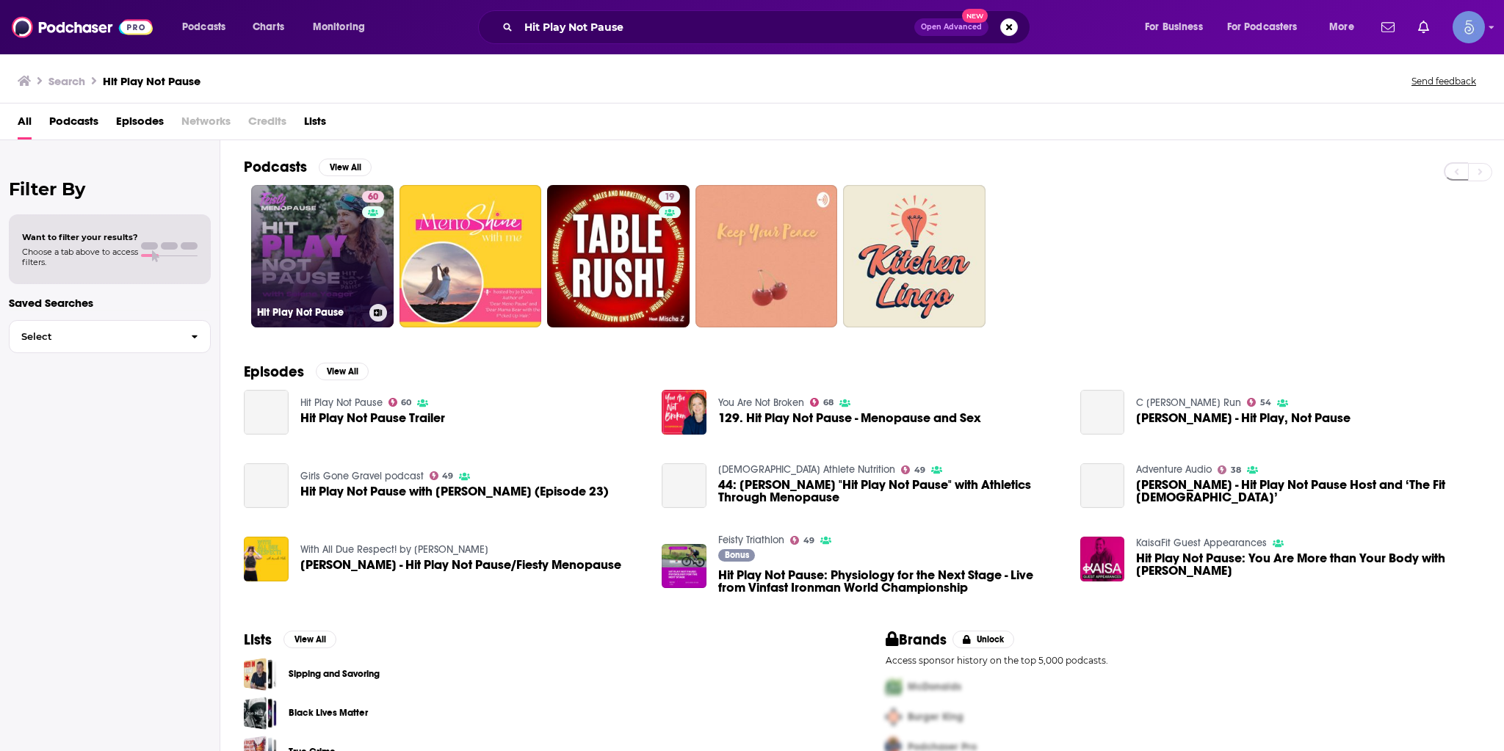
click at [325, 278] on link "60 Hit Play Not Pause" at bounding box center [322, 256] width 142 height 142
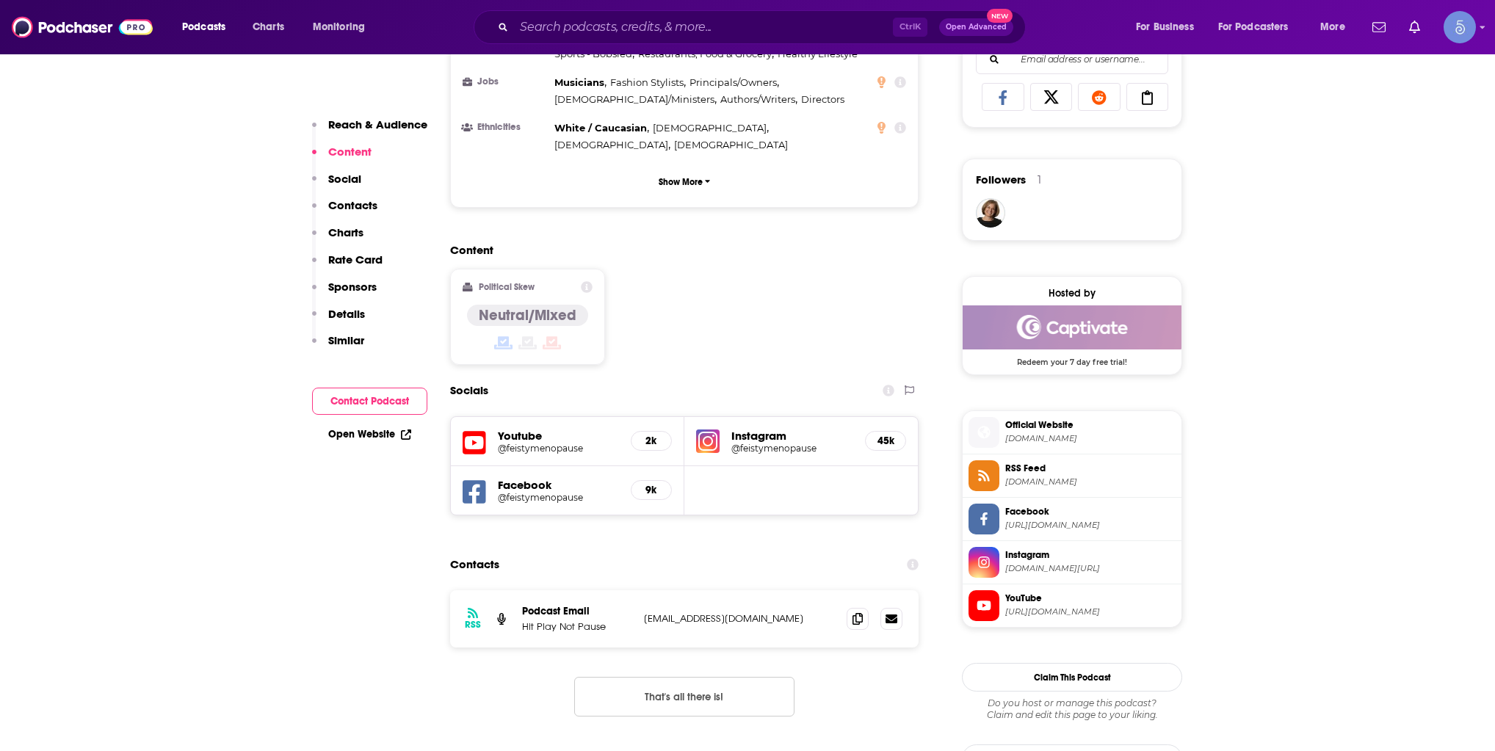
scroll to position [979, 0]
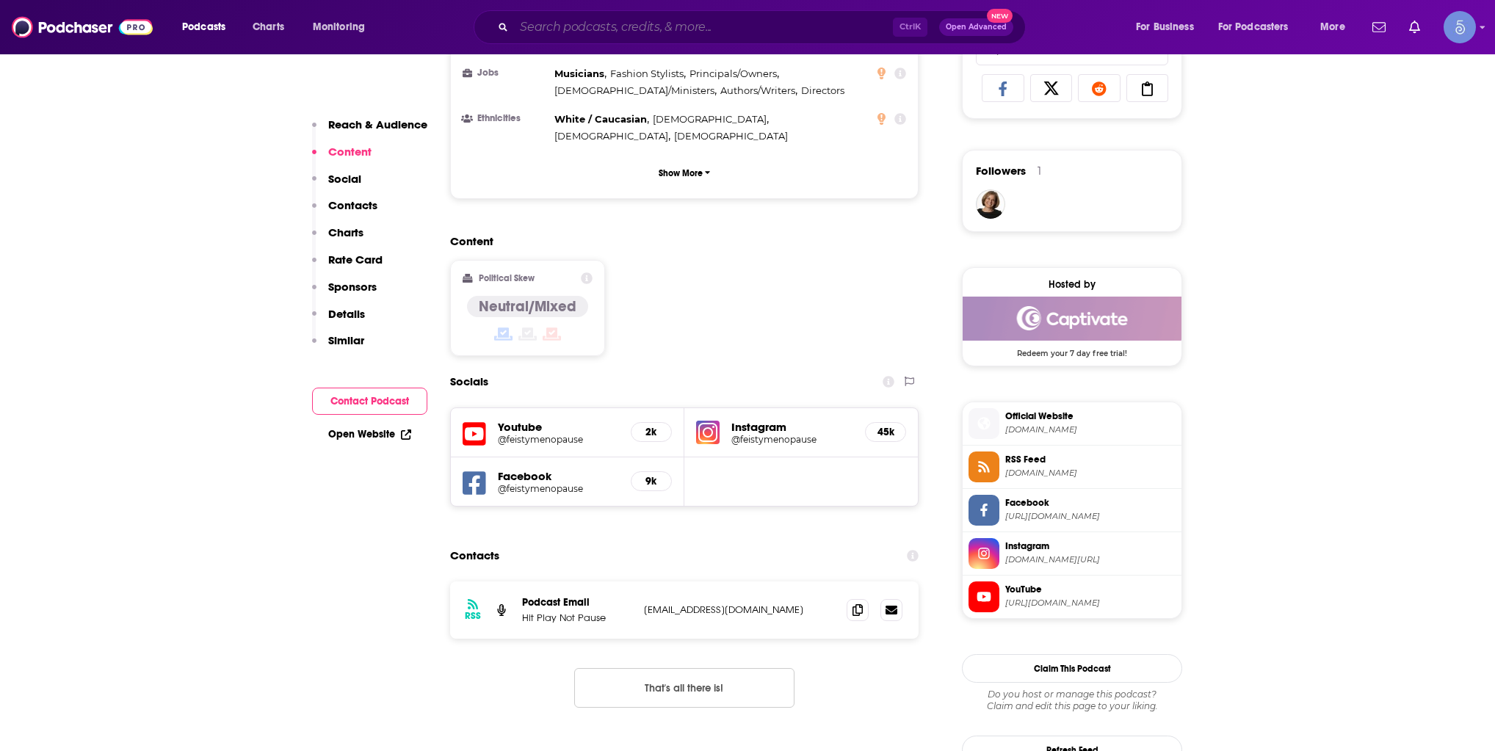
click at [652, 36] on input "Search podcasts, credits, & more..." at bounding box center [703, 26] width 379 height 23
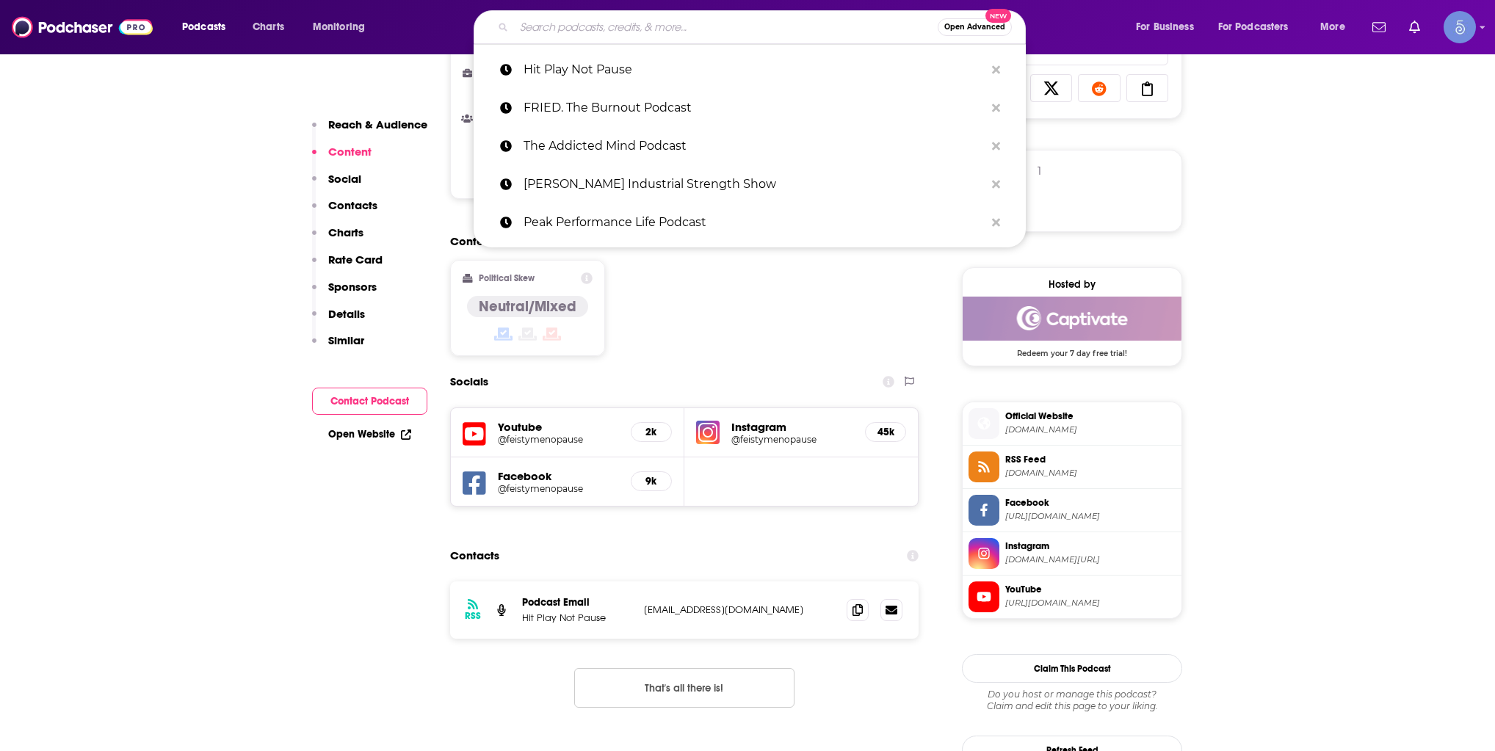
paste input "The Papaya Podcast"
type input "The Papaya Podcast"
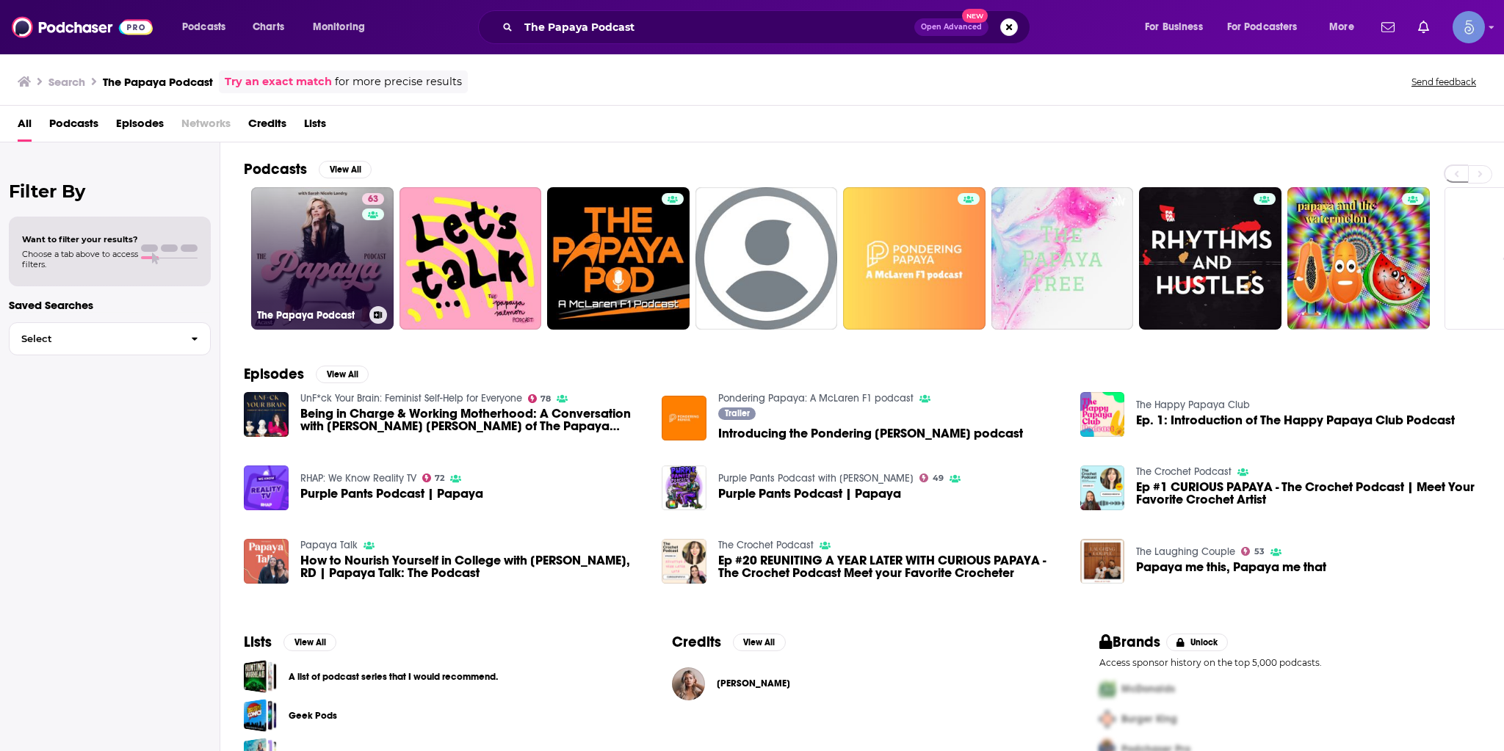
click at [341, 267] on link "63 The Papaya Podcast" at bounding box center [322, 258] width 142 height 142
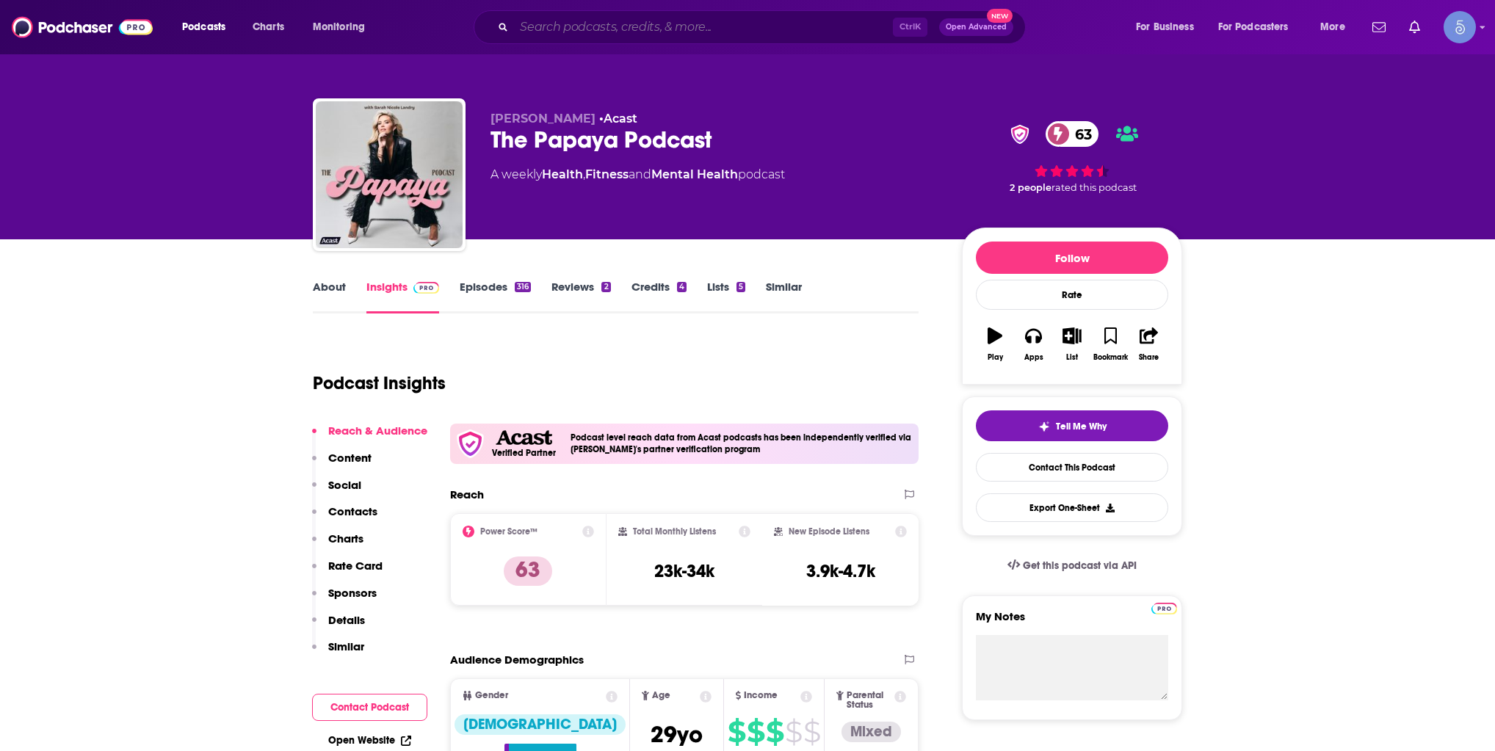
click at [778, 32] on input "Search podcasts, credits, & more..." at bounding box center [703, 26] width 379 height 23
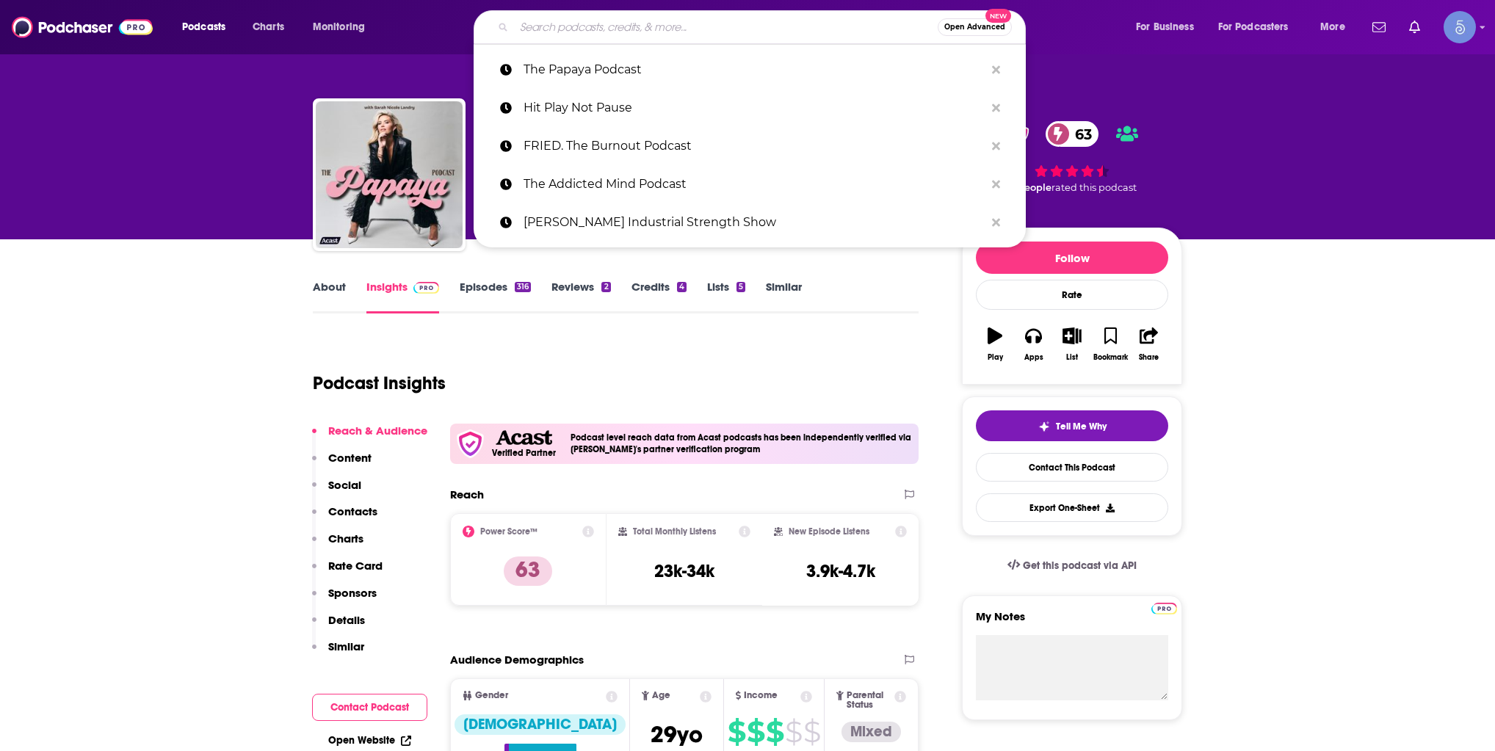
paste input "Sigma Nutrition Radio"
type input "Sigma Nutrition Radio"
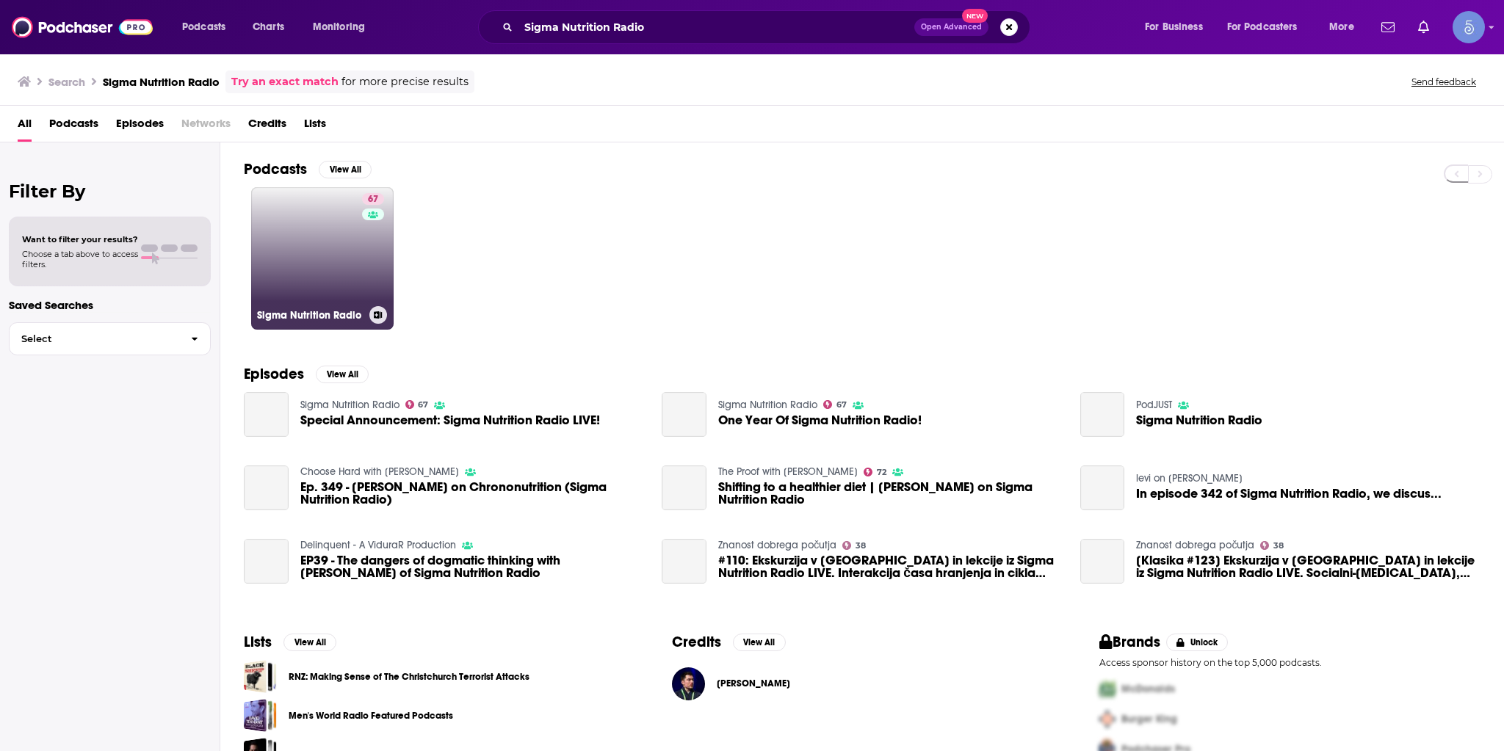
click at [355, 268] on link "67 Sigma Nutrition Radio" at bounding box center [322, 258] width 142 height 142
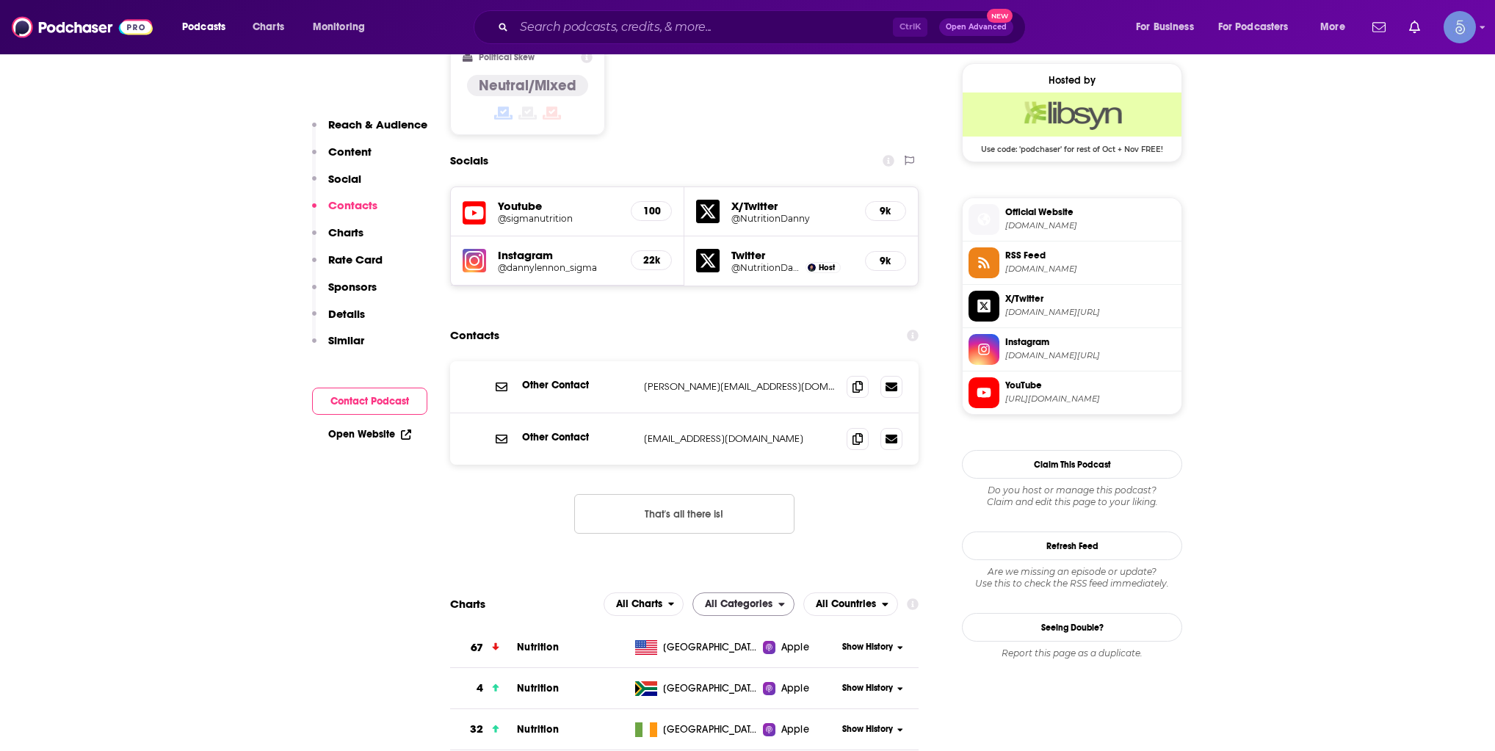
scroll to position [1175, 0]
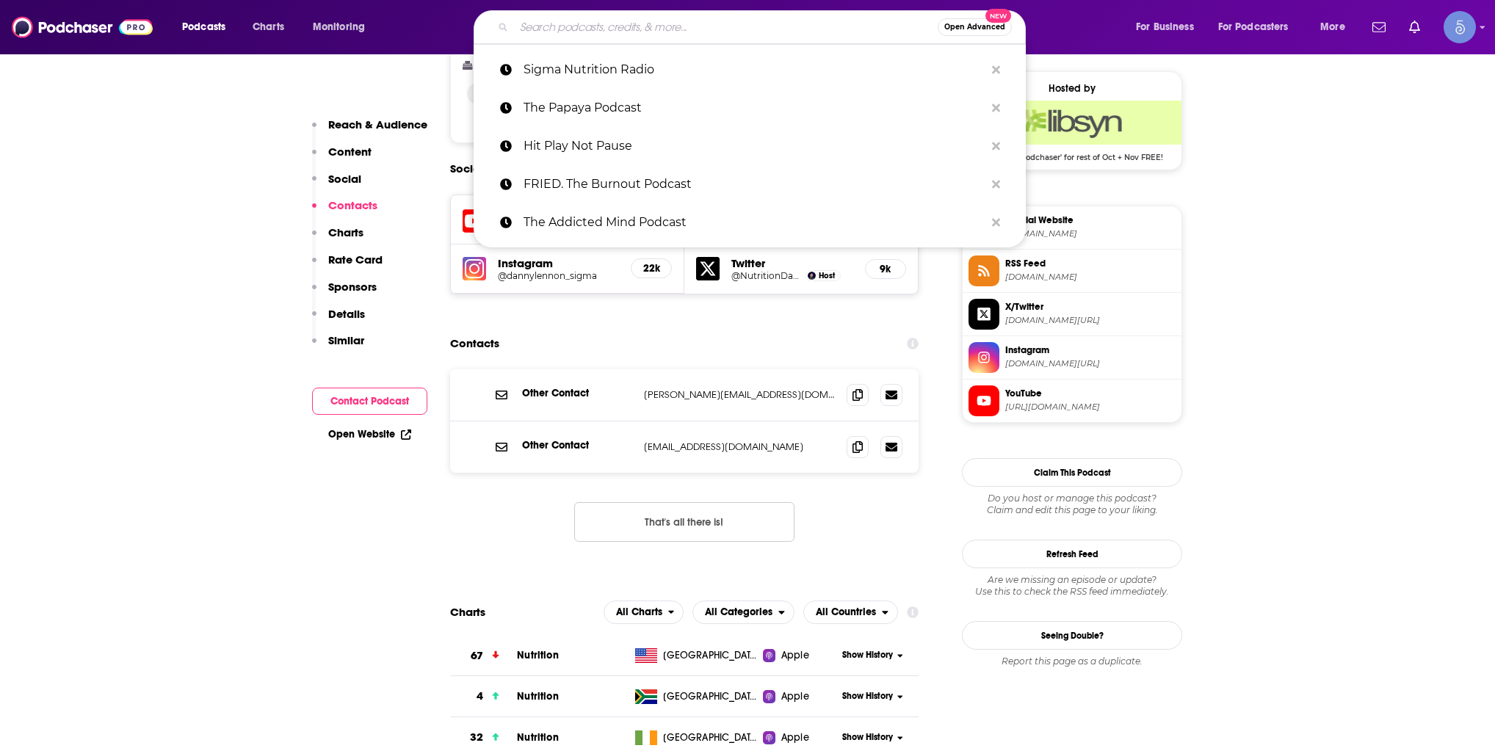
click at [684, 35] on input "Search podcasts, credits, & more..." at bounding box center [726, 26] width 424 height 23
paste input "The Spiritual Hustler"
type input "The Spiritual Hustler"
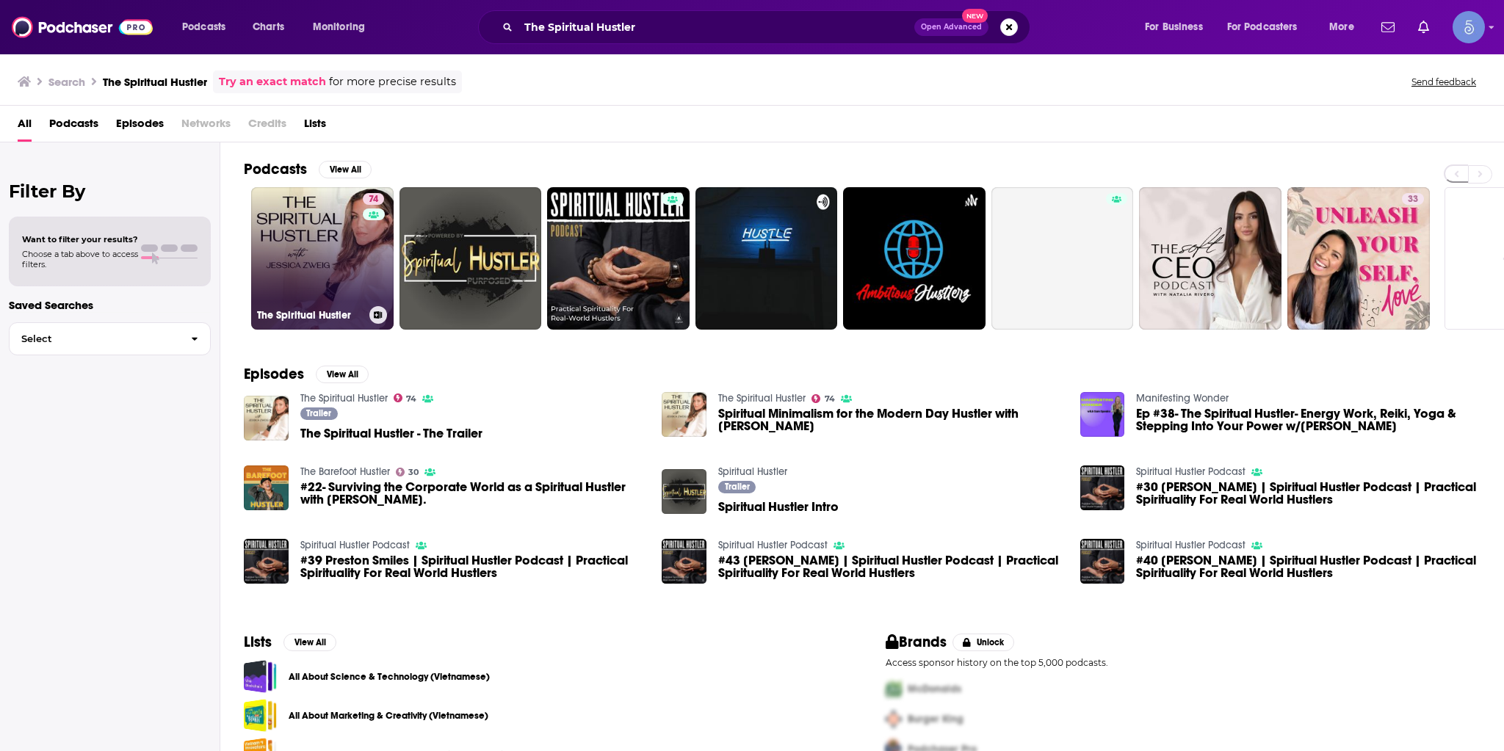
click at [314, 229] on link "74 The Spiritual Hustler" at bounding box center [322, 258] width 142 height 142
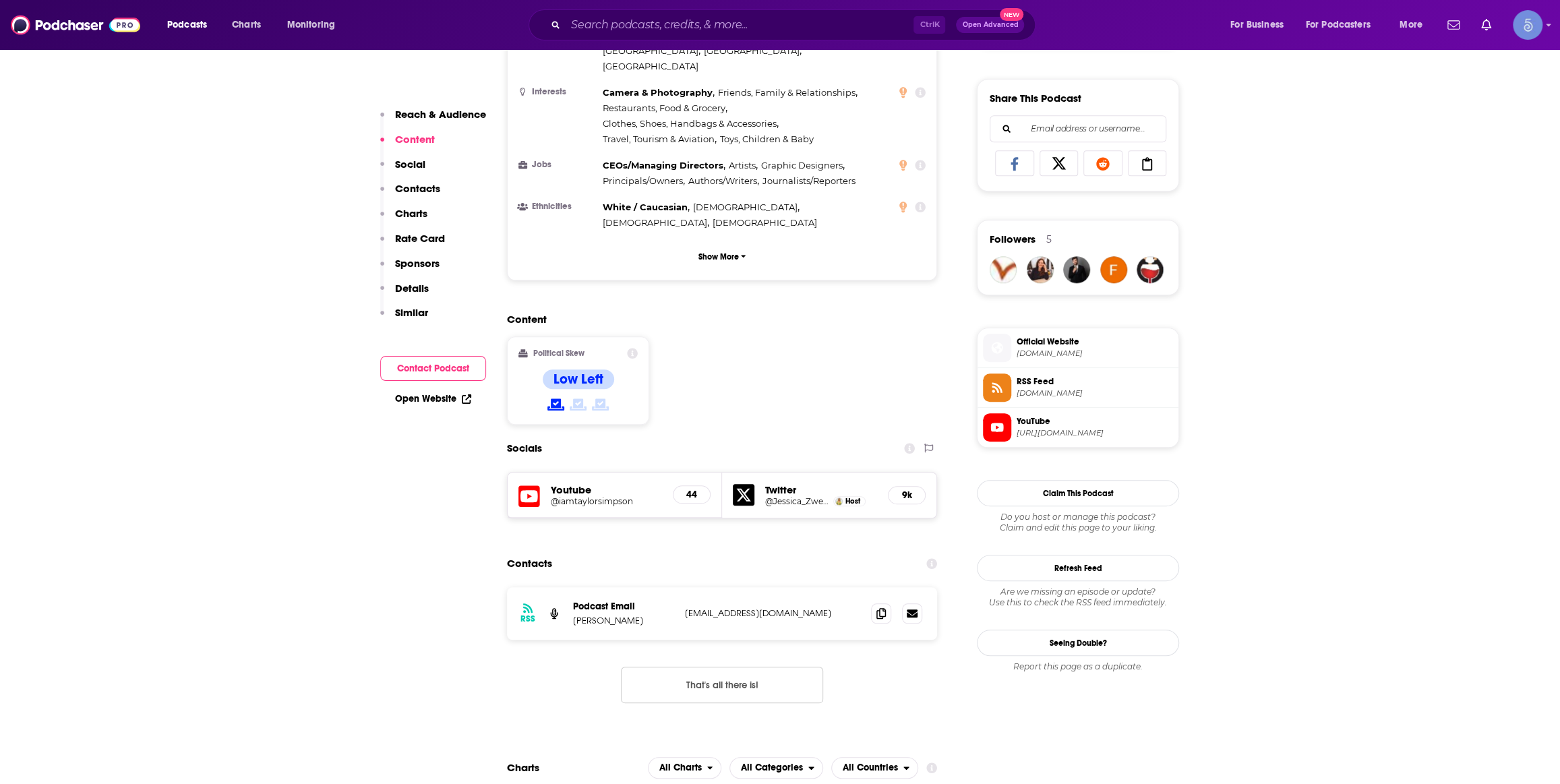
scroll to position [1021, 0]
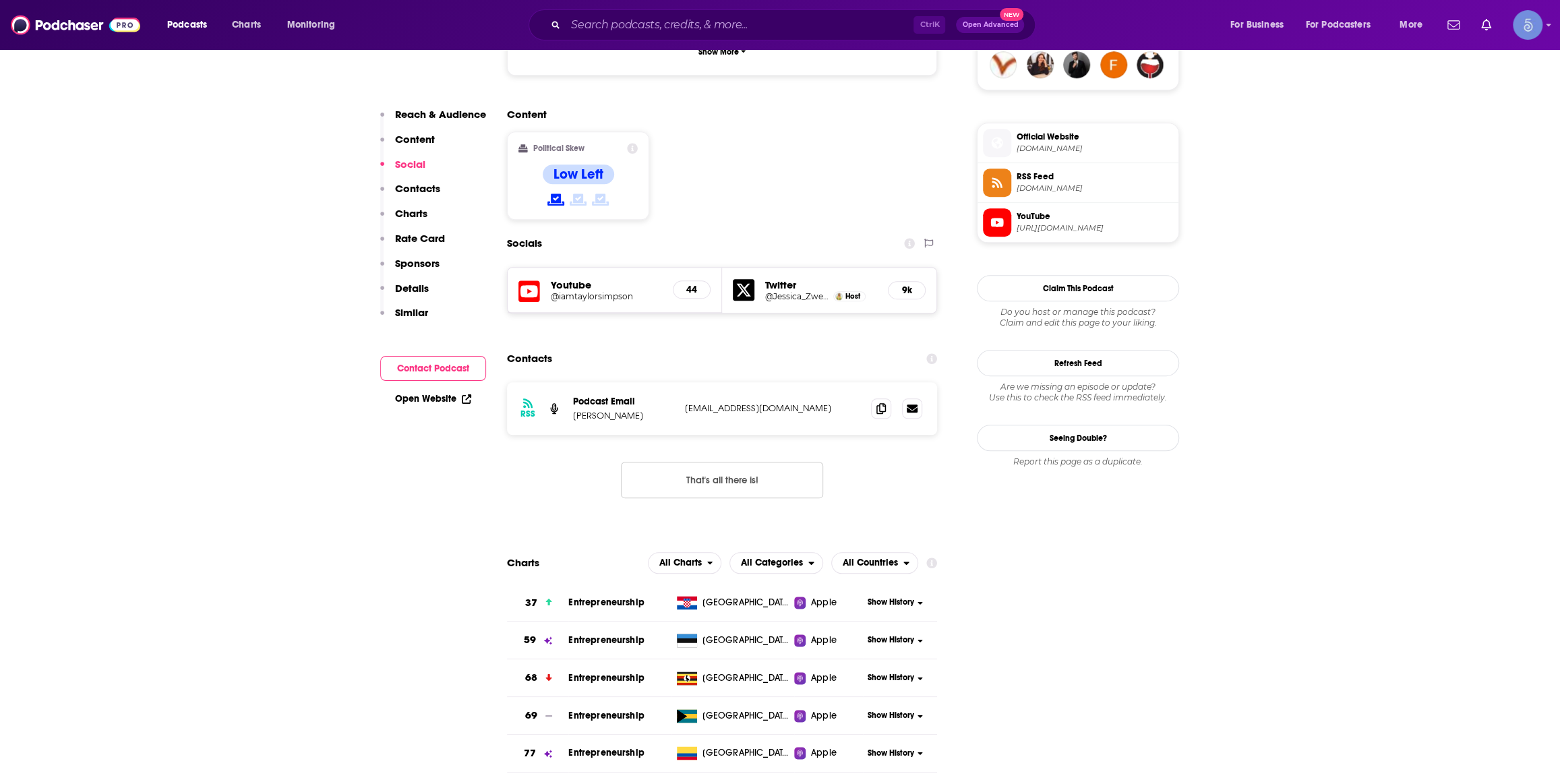
click at [641, 43] on div "Podcasts Charts Monitoring Ctrl K Open Advanced New For Business For Podcasters…" at bounding box center [780, 25] width 1560 height 50
click at [645, 38] on div "Ctrl K Open Advanced New" at bounding box center [782, 25] width 507 height 31
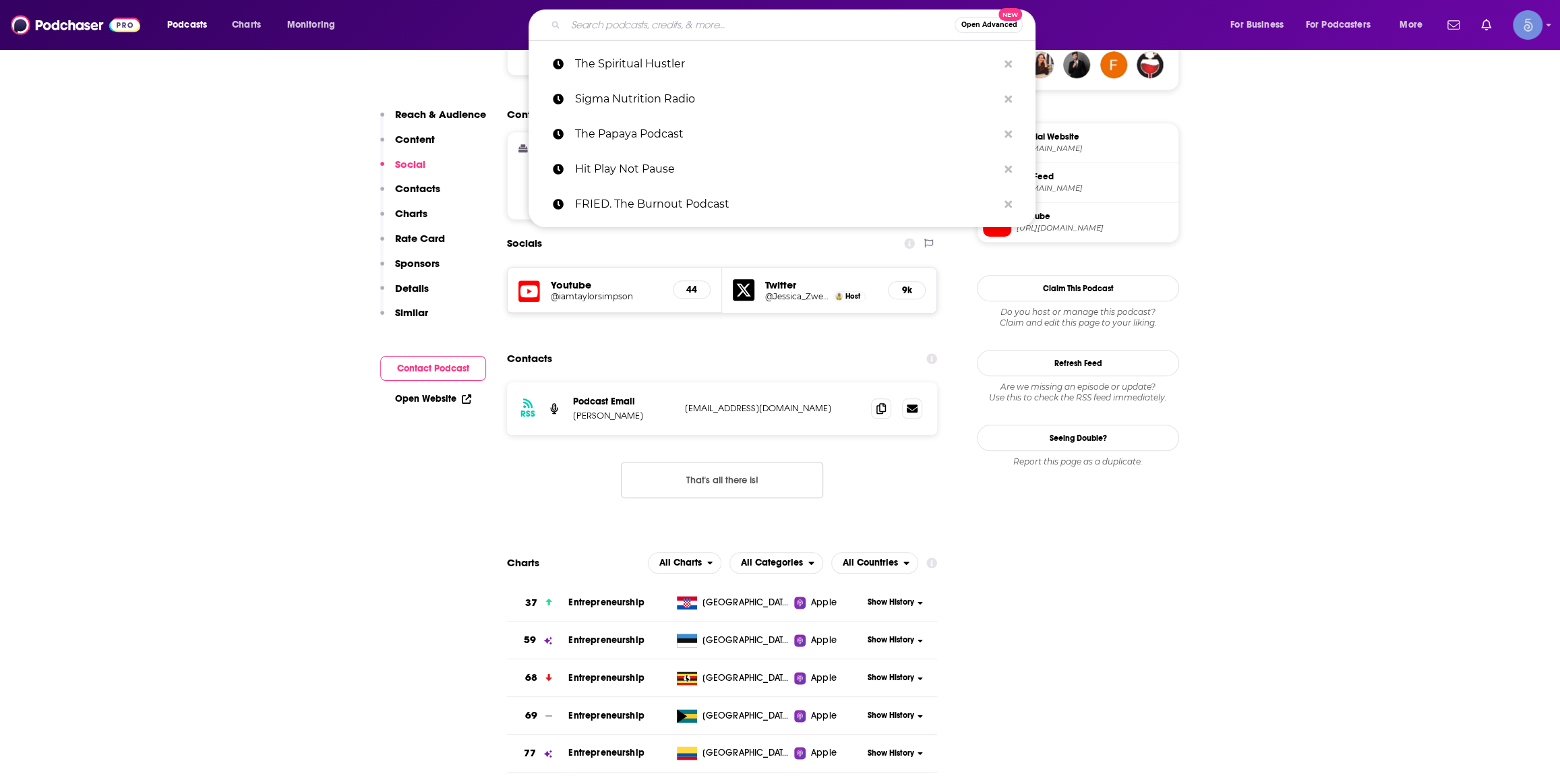
click at [646, 32] on input "Search podcasts, credits, & more..." at bounding box center [760, 24] width 389 height 21
paste input "Westside Barbell"
type input "Westside Barbell"
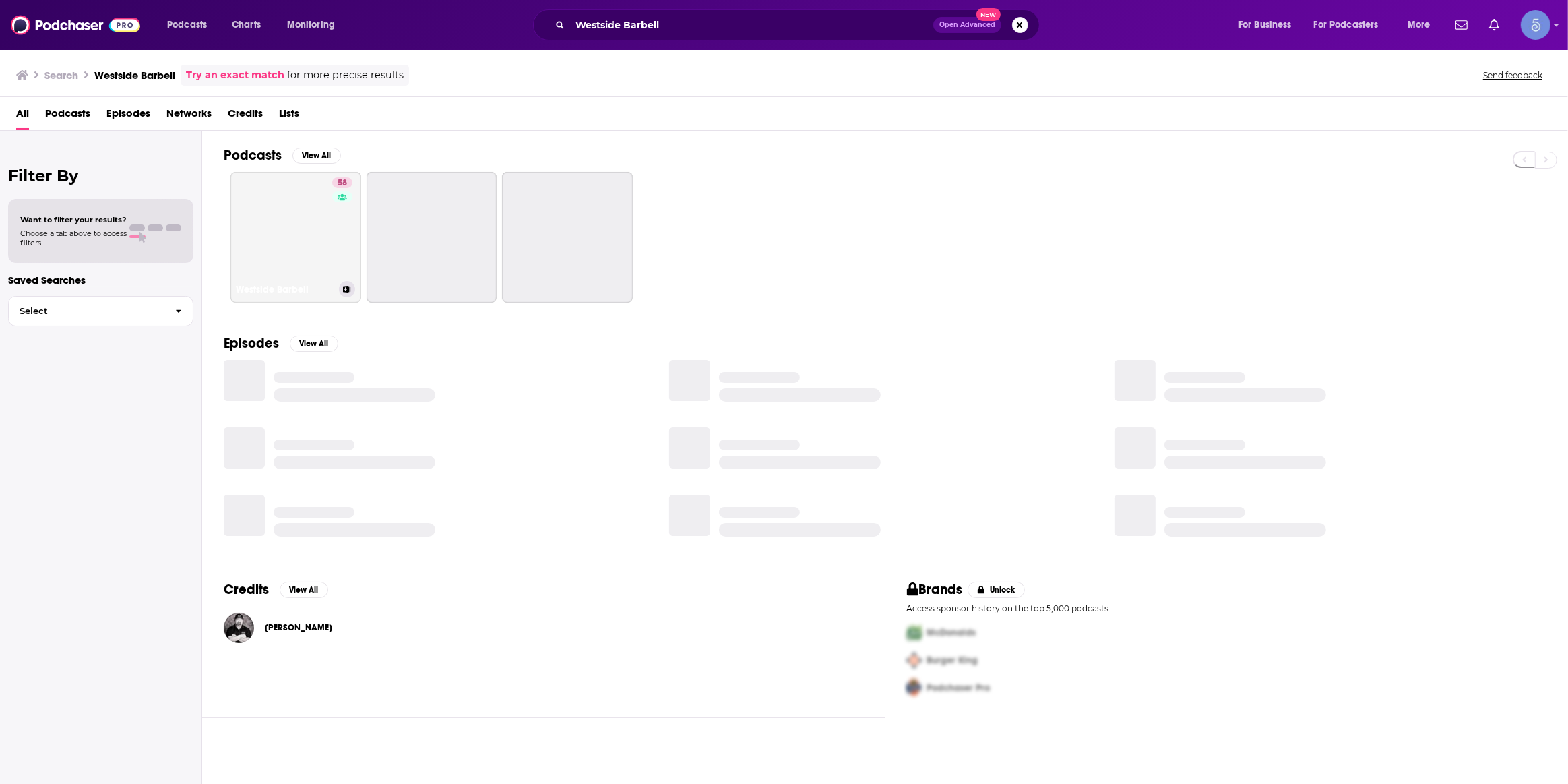
click at [311, 222] on link "58 Westside Barbell" at bounding box center [295, 237] width 130 height 130
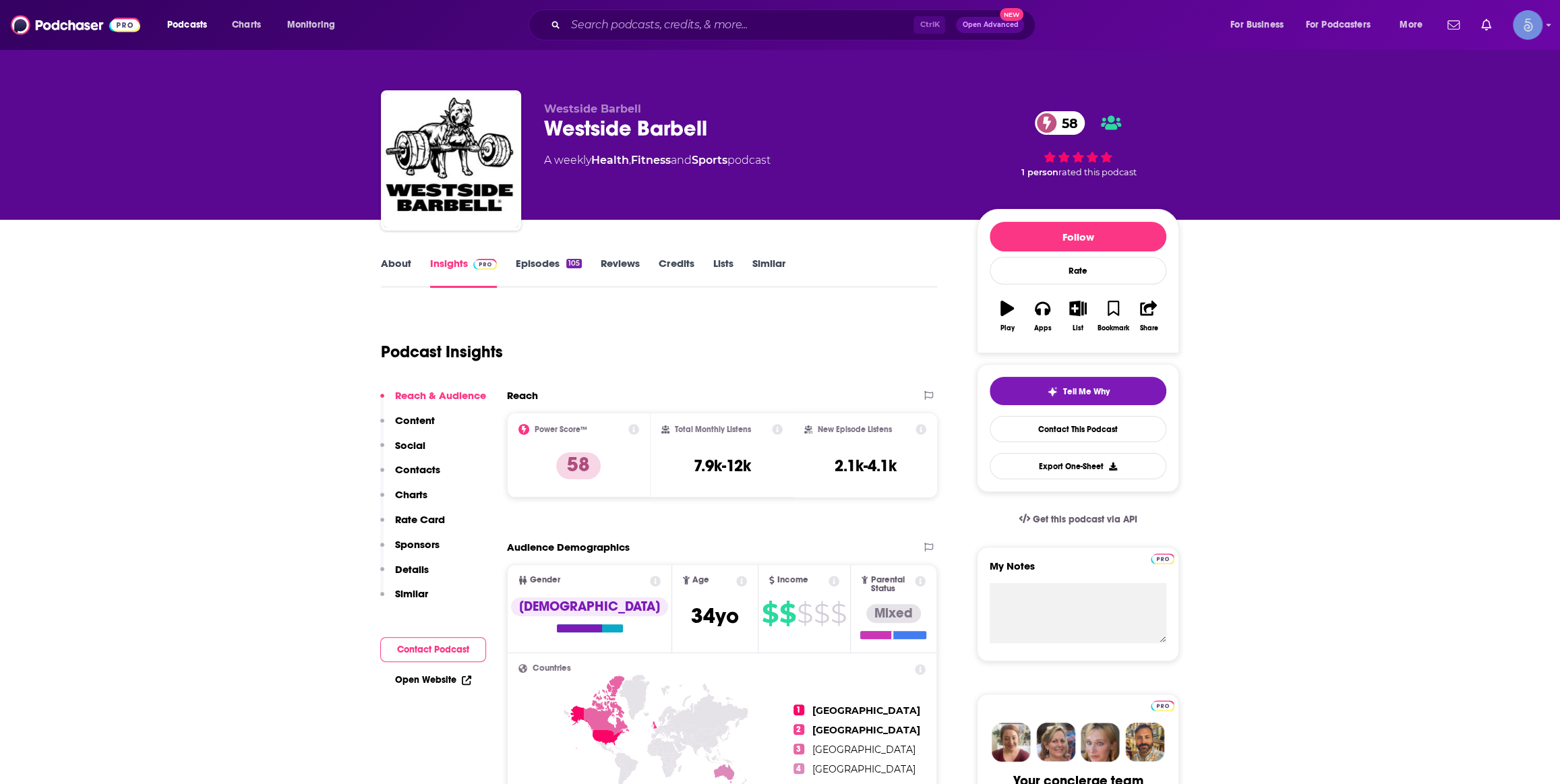
click at [398, 270] on link "About" at bounding box center [396, 273] width 30 height 31
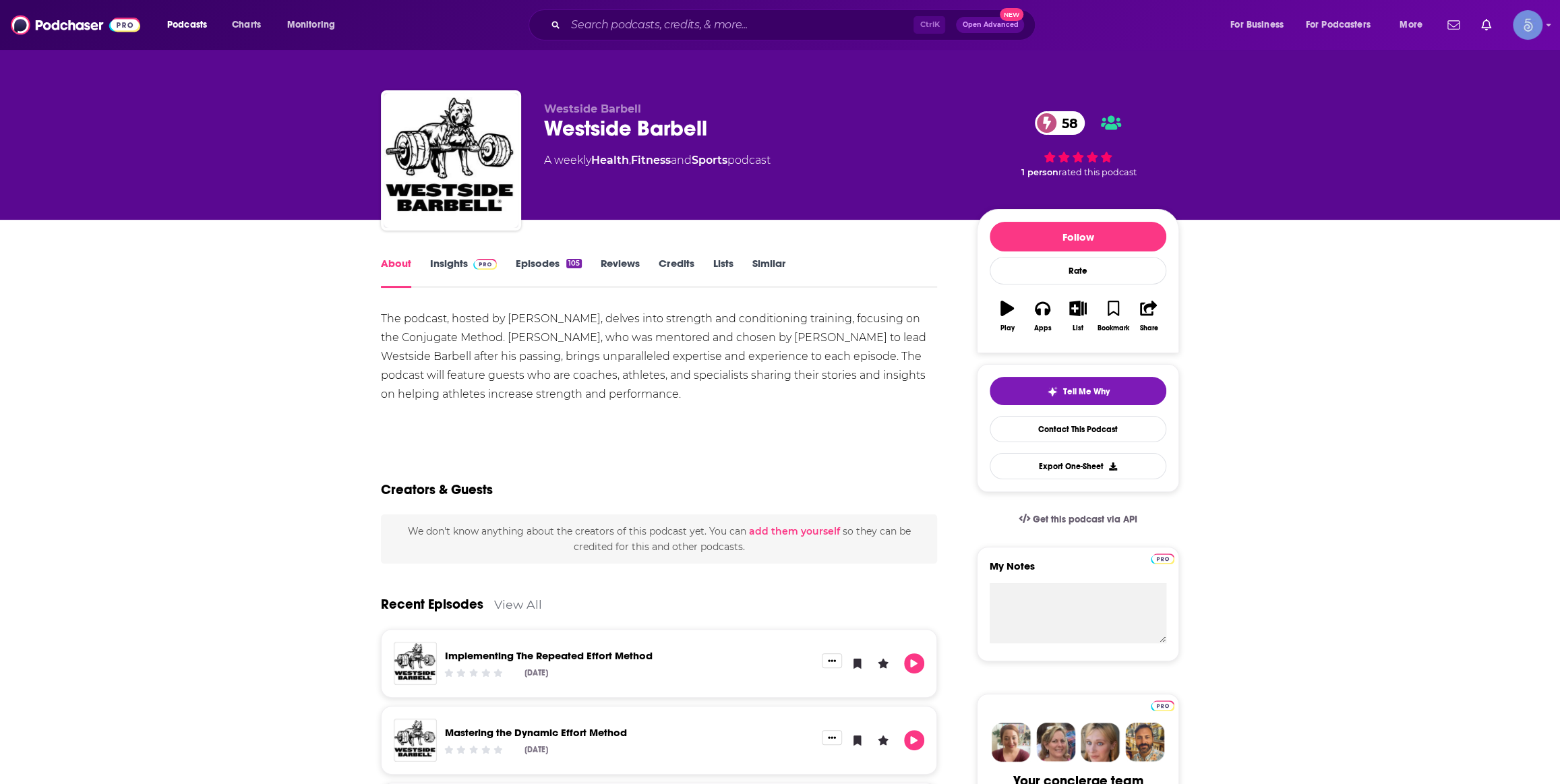
click at [519, 266] on link "Episodes 105" at bounding box center [549, 273] width 66 height 31
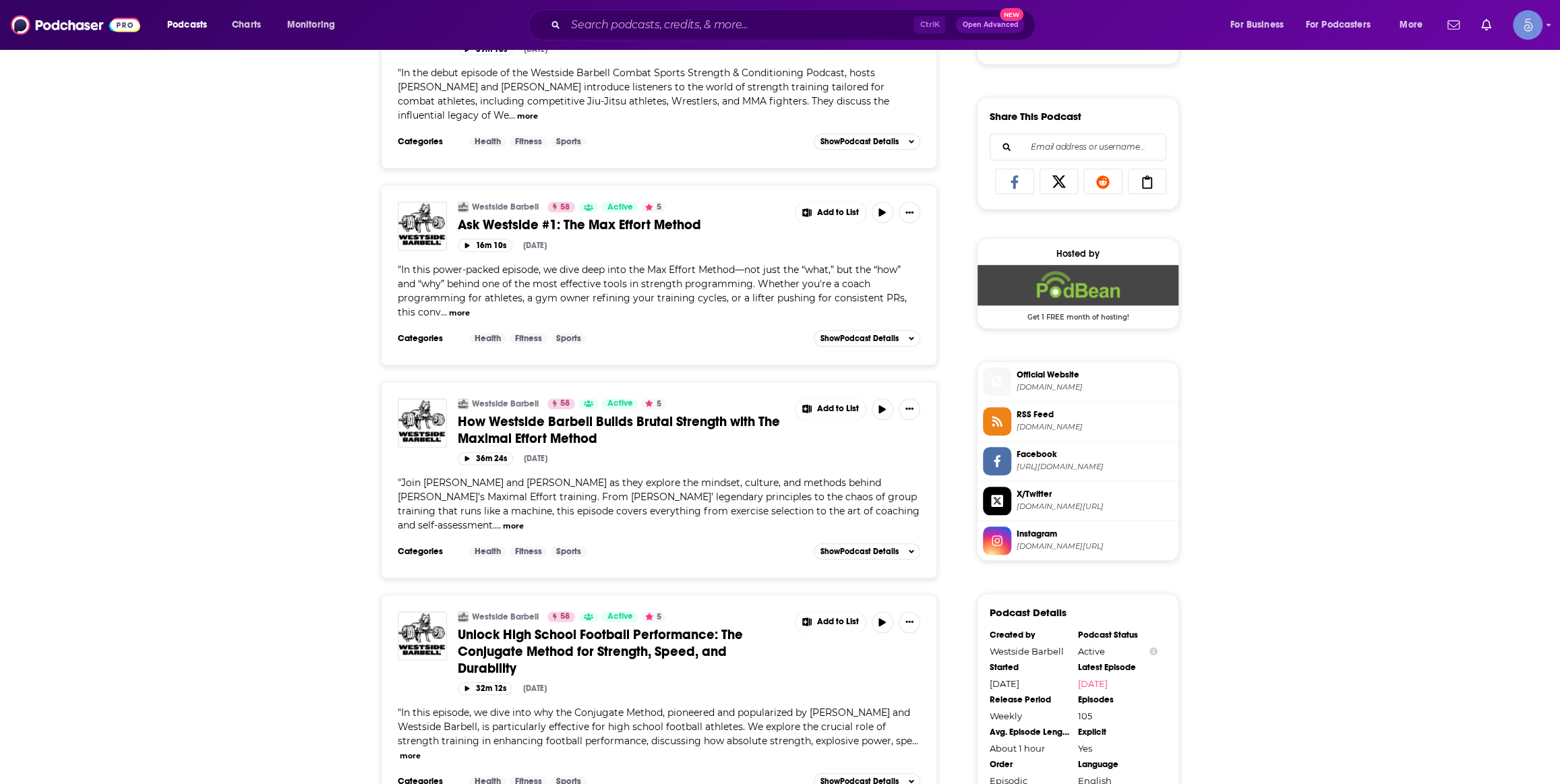
scroll to position [816, 0]
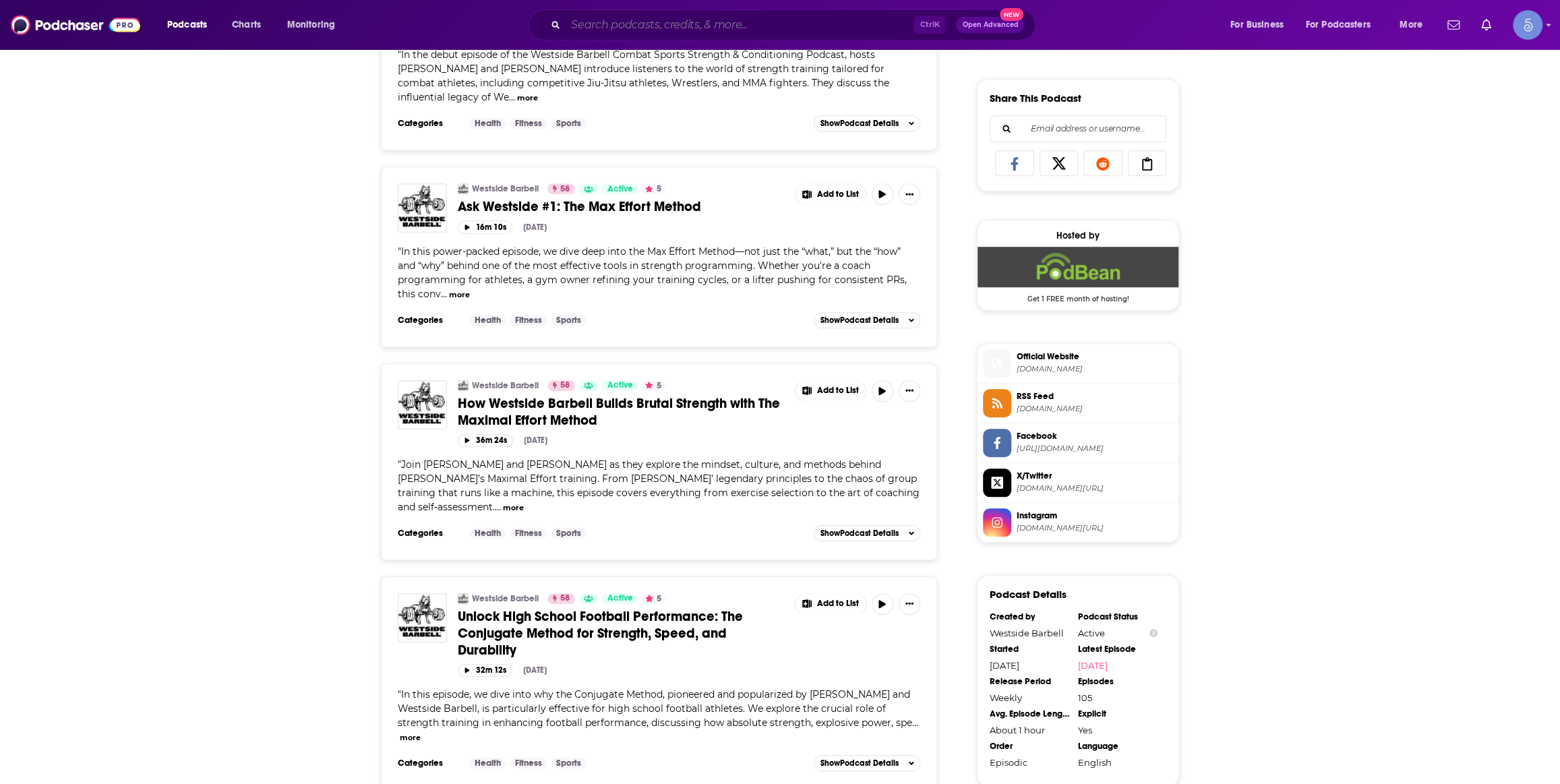
click at [869, 21] on input "Search podcasts, credits, & more..." at bounding box center [739, 24] width 348 height 21
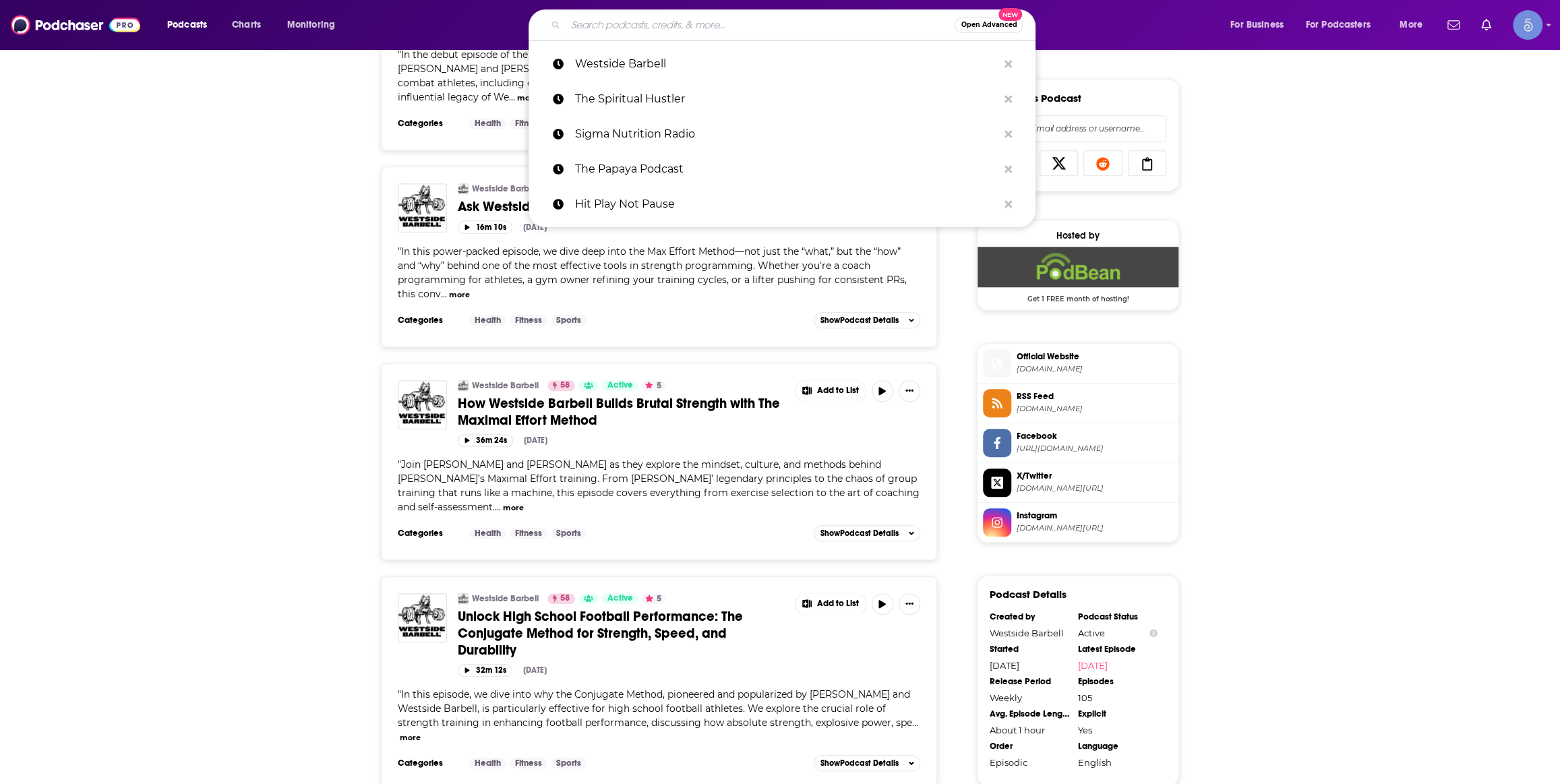
paste input "Sam Miller Science"
type input "Sam Miller Science"
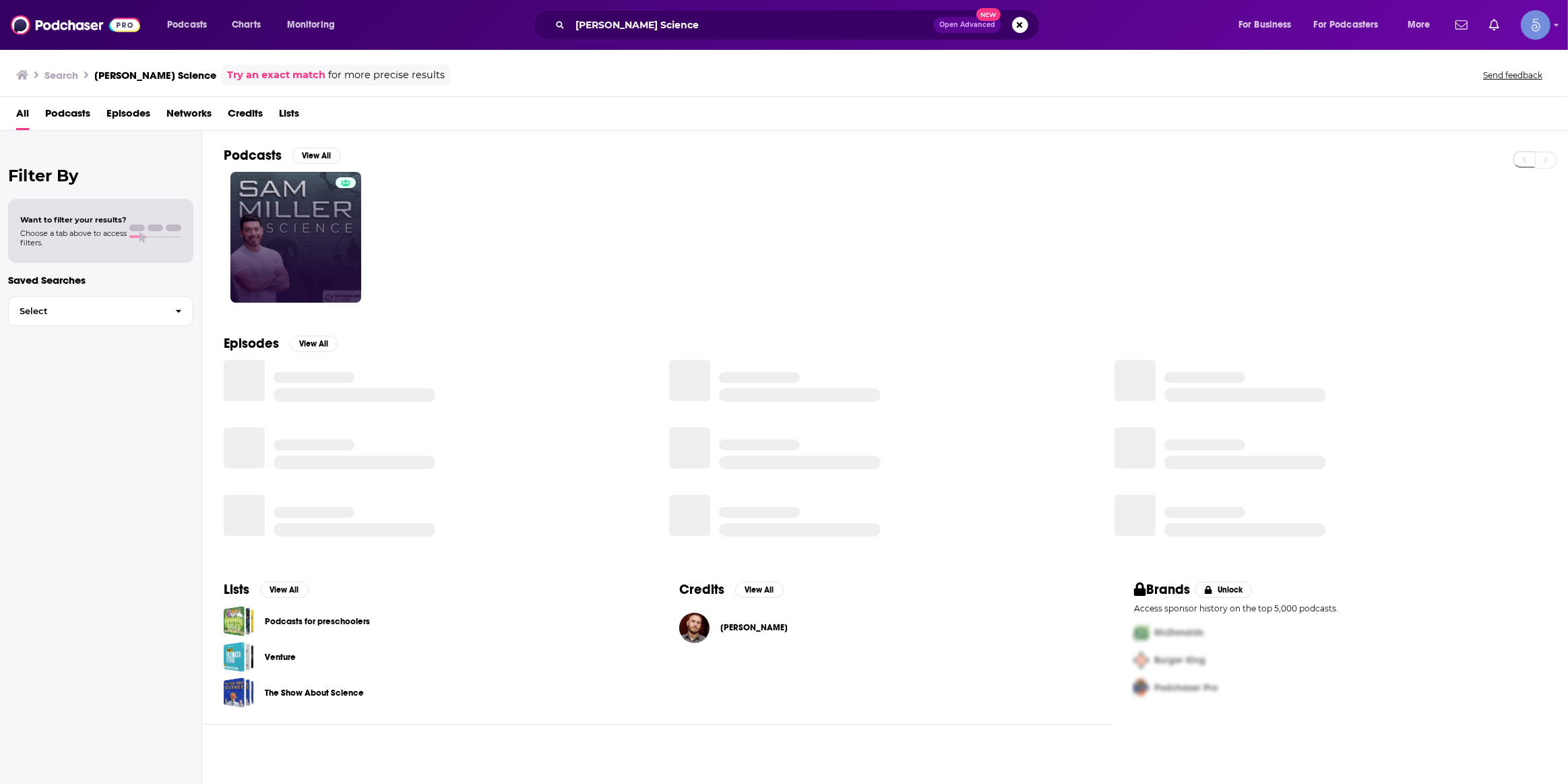
click at [331, 221] on link at bounding box center [295, 237] width 130 height 130
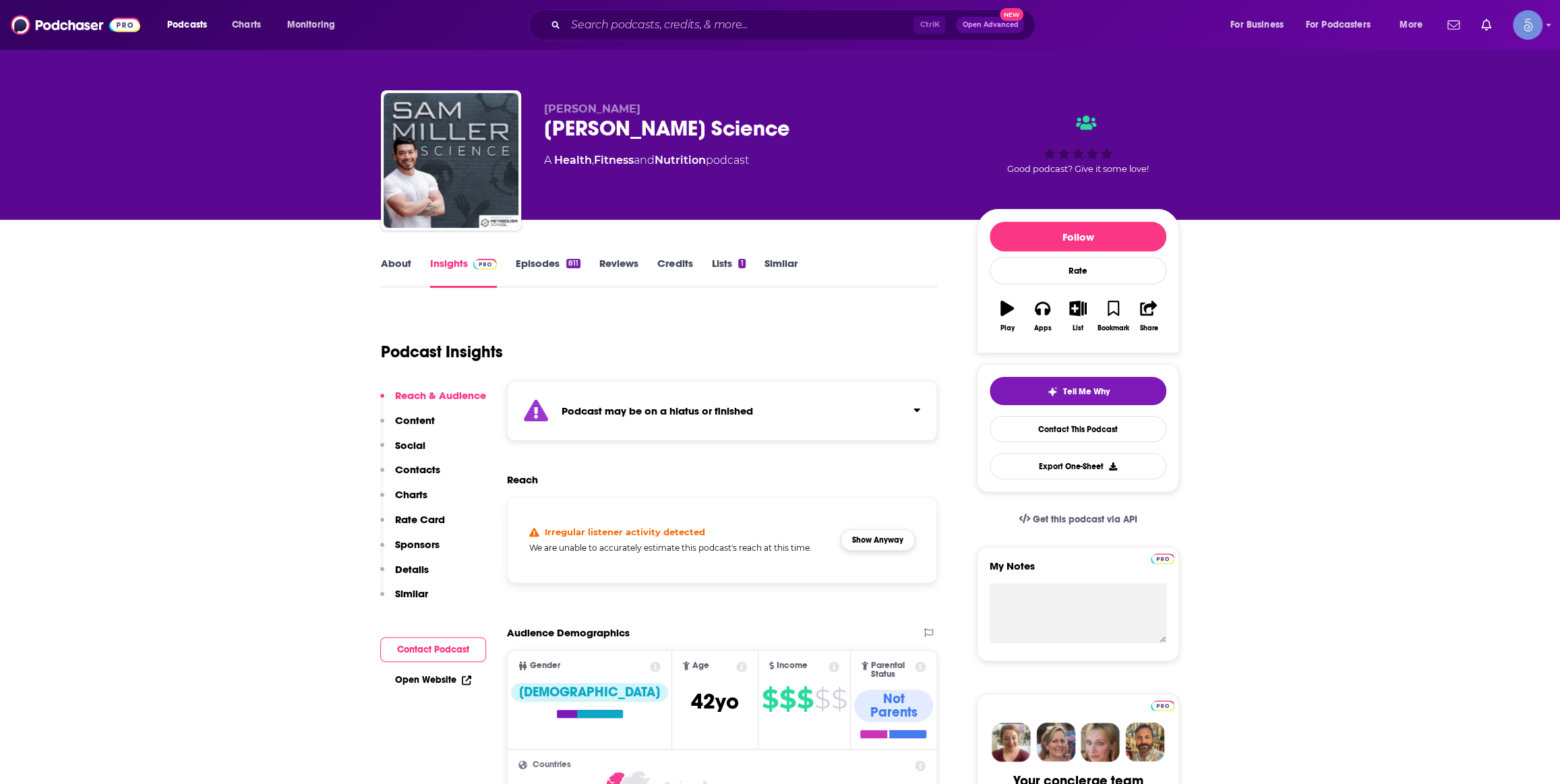
drag, startPoint x: 887, startPoint y: 520, endPoint x: 874, endPoint y: 544, distance: 27.3
click at [883, 524] on div "Irregular listener activity detected We are unable to accurately estimate this …" at bounding box center [723, 540] width 408 height 63
click at [874, 544] on button "Show Anyway" at bounding box center [878, 539] width 74 height 21
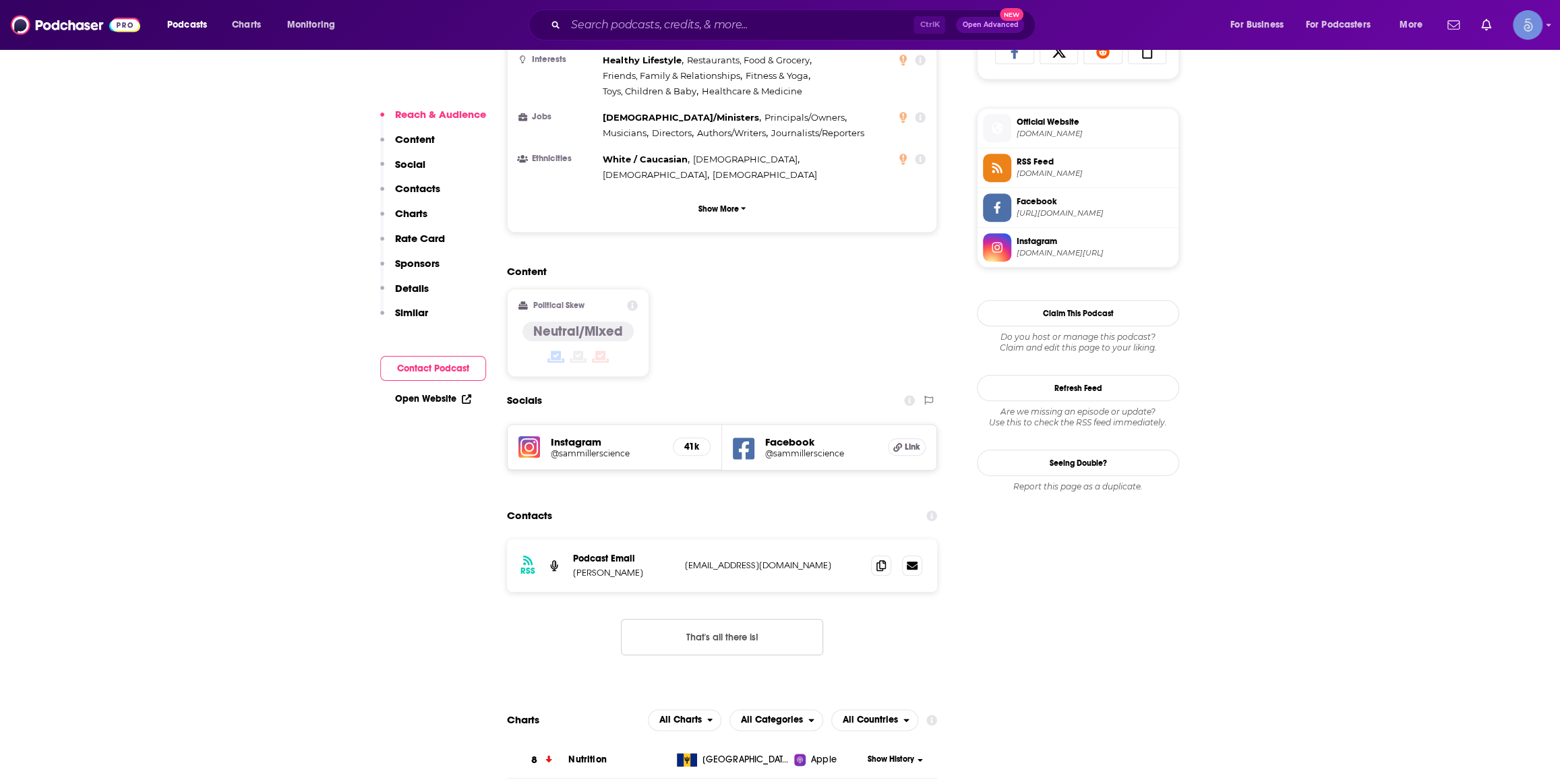
scroll to position [1021, 0]
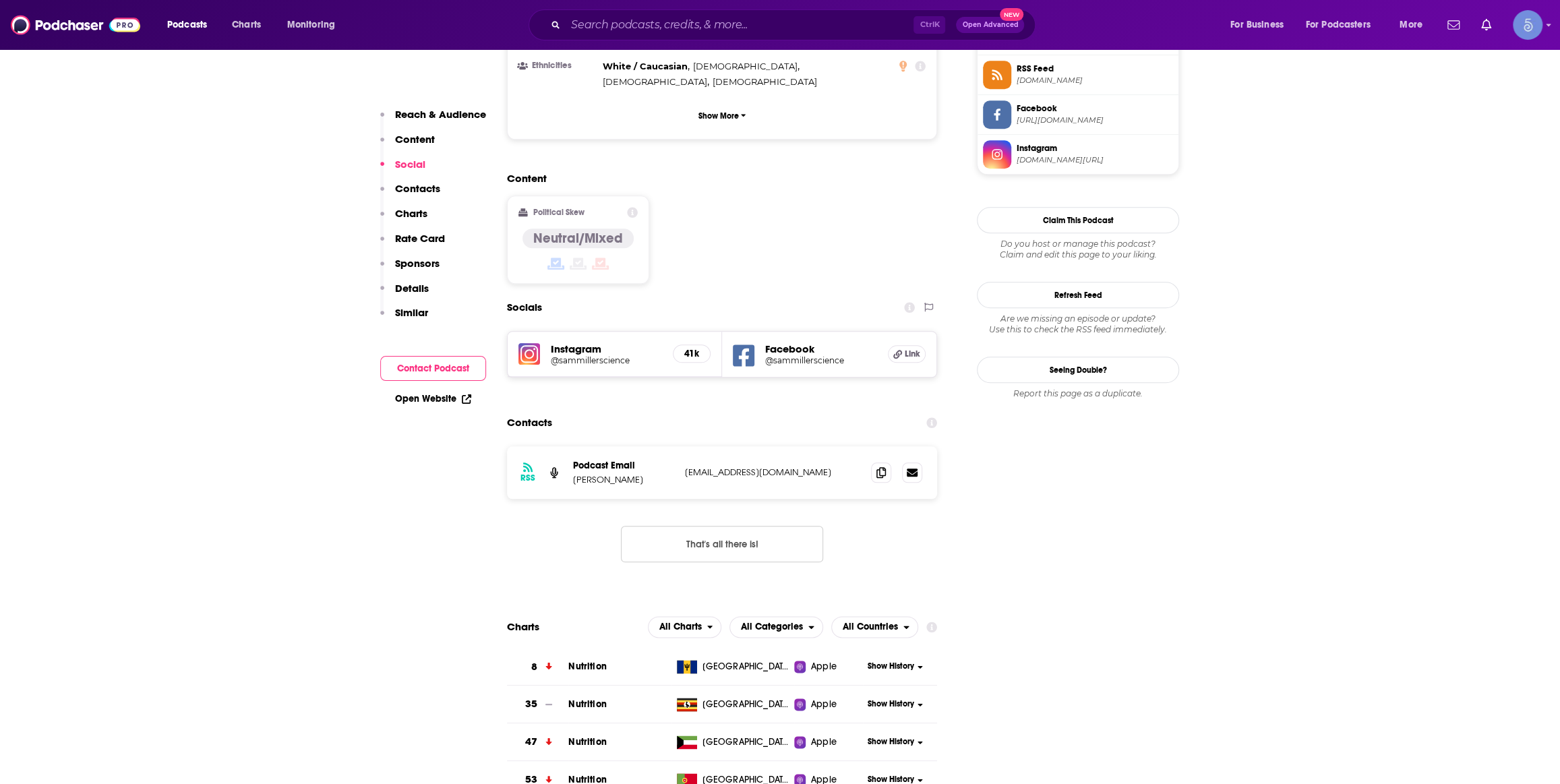
click at [602, 342] on h5 "Instagram" at bounding box center [606, 349] width 111 height 13
click at [600, 355] on h5 "@sammillerscience" at bounding box center [606, 360] width 111 height 10
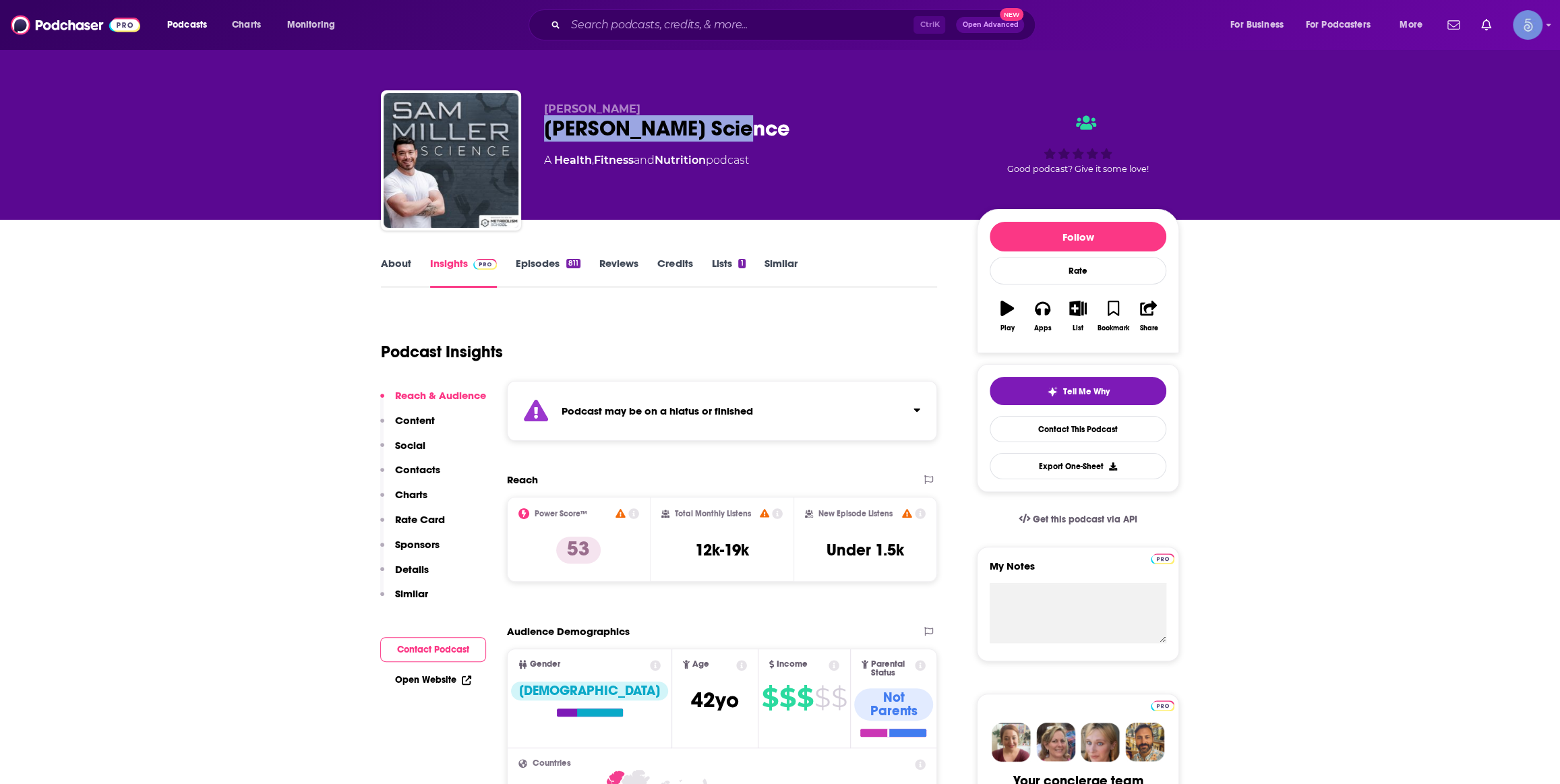
drag, startPoint x: 542, startPoint y: 130, endPoint x: 745, endPoint y: 126, distance: 203.0
click at [745, 126] on div "Sam Miller Sam Miller Science A Health , Fitness and Nutrition podcast Good pod…" at bounding box center [780, 162] width 798 height 146
copy h2 "Sam Miller Science"
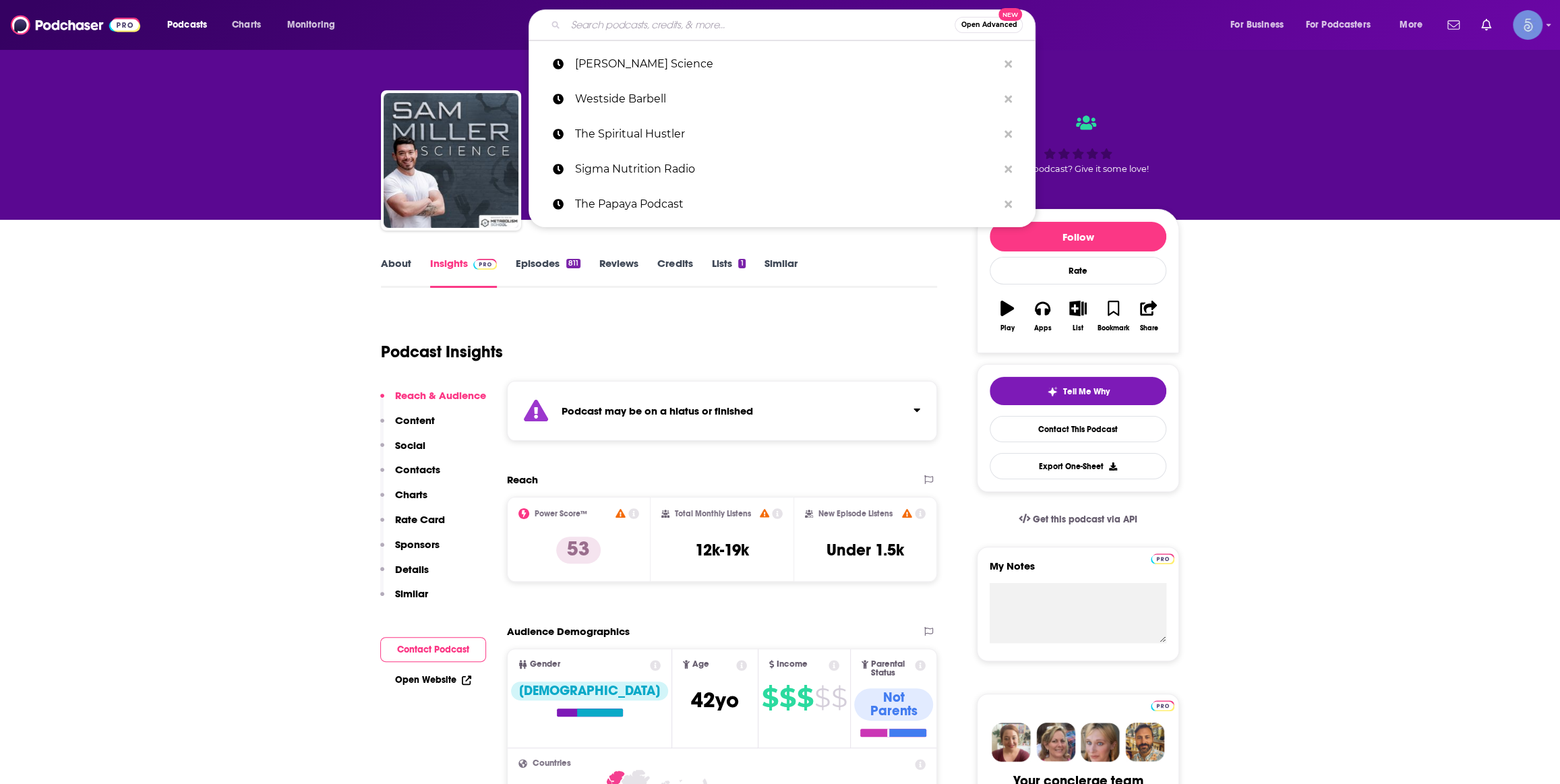
click at [674, 32] on input "Search podcasts, credits, & more..." at bounding box center [760, 24] width 389 height 21
paste input "The Ready State Podcast"
type input "The Ready State Podcast"
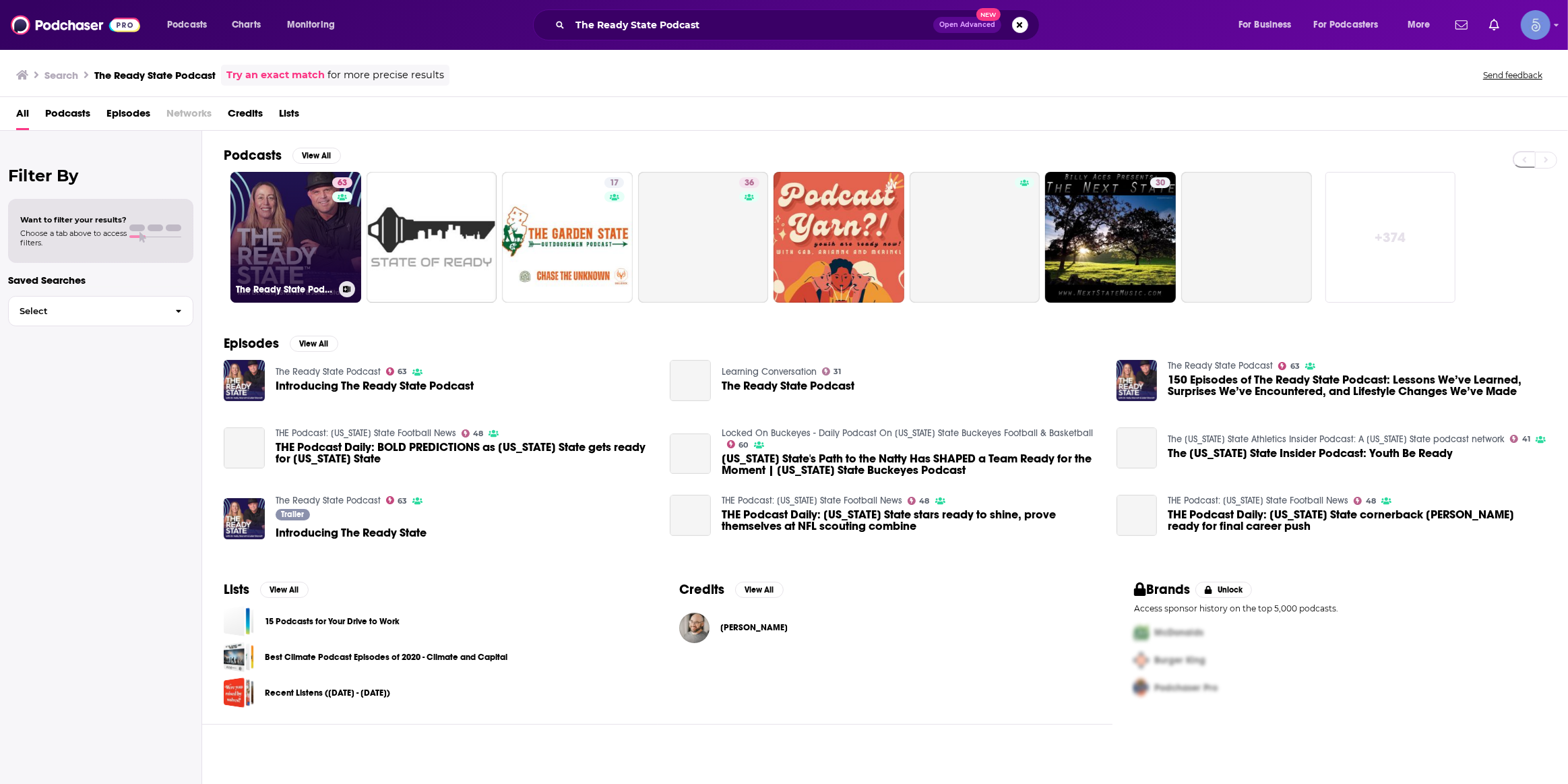
click at [295, 258] on link "63 The Ready State Podcast" at bounding box center [295, 237] width 130 height 130
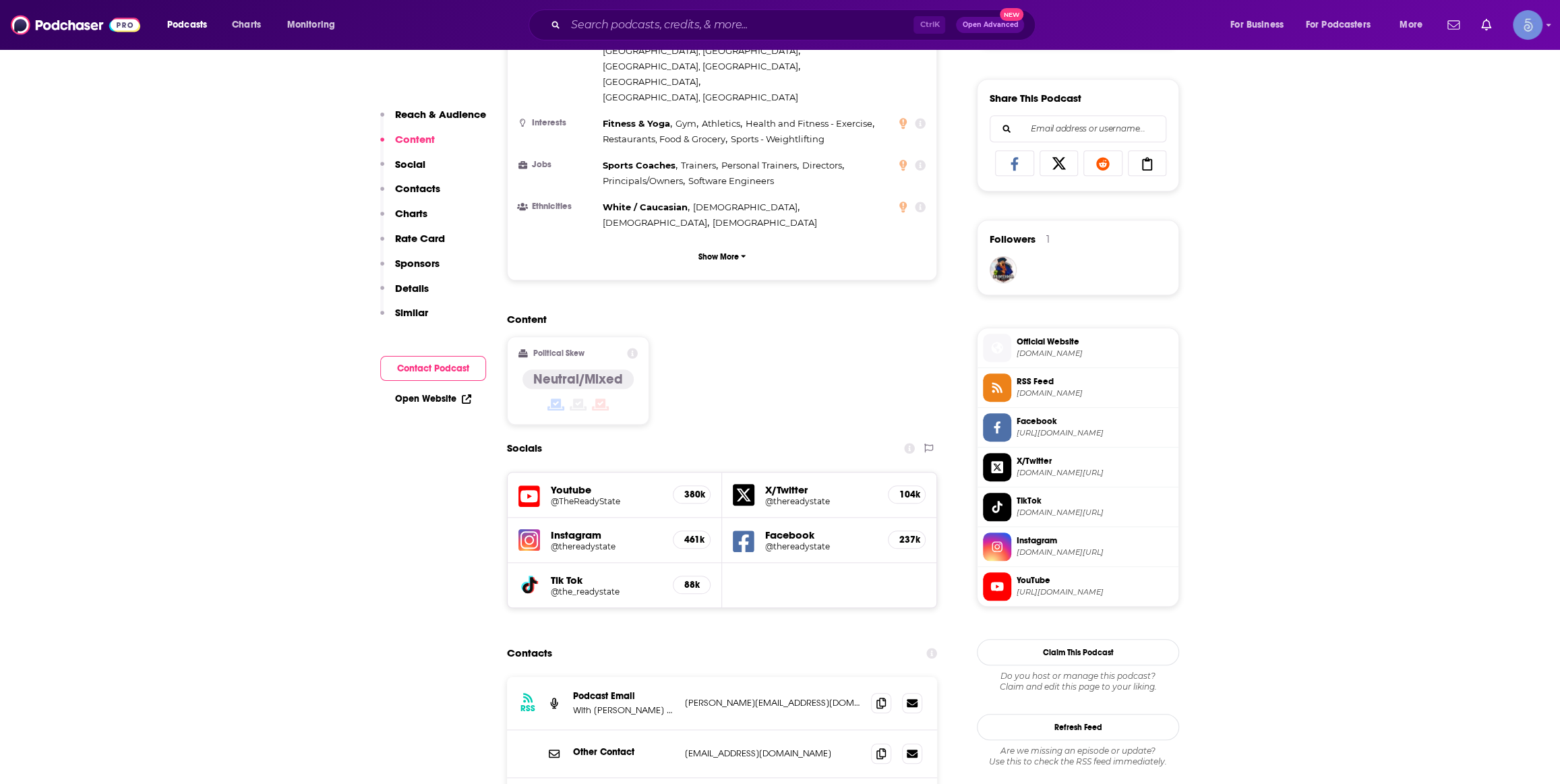
scroll to position [1021, 0]
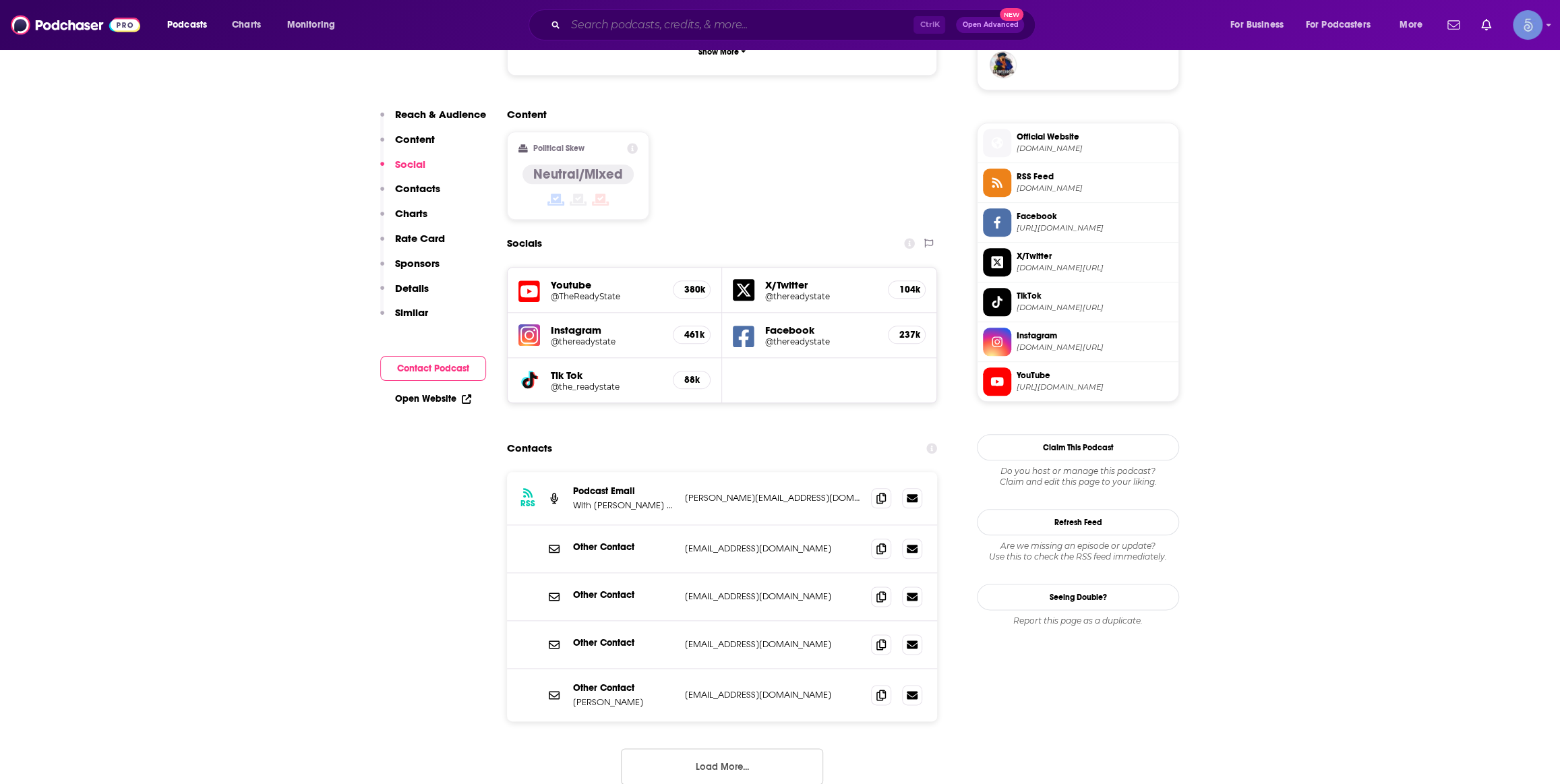
click at [838, 17] on input "Search podcasts, credits, & more..." at bounding box center [739, 24] width 348 height 21
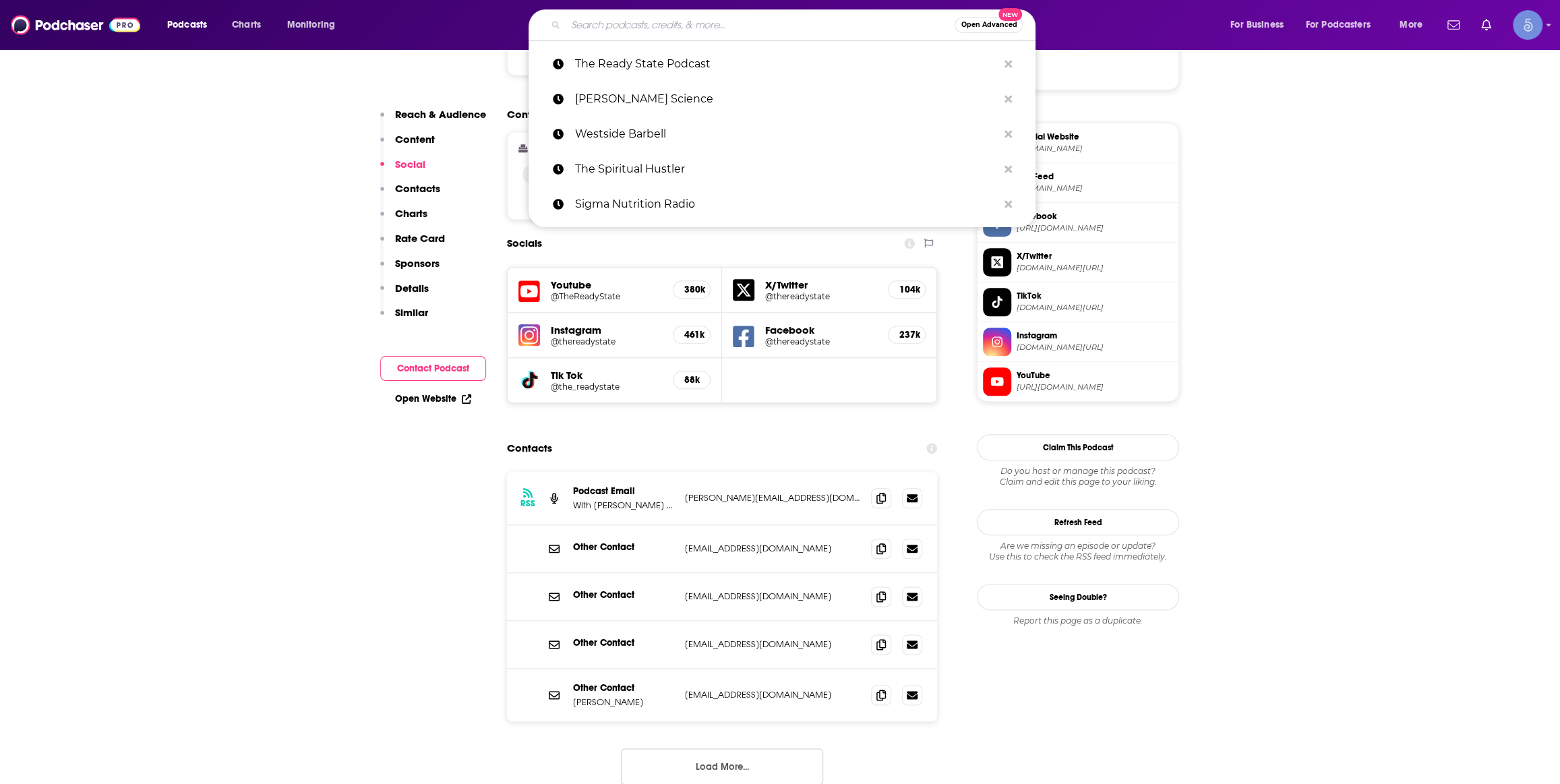
paste input "Fast Talk"
type input "Fast Talk"
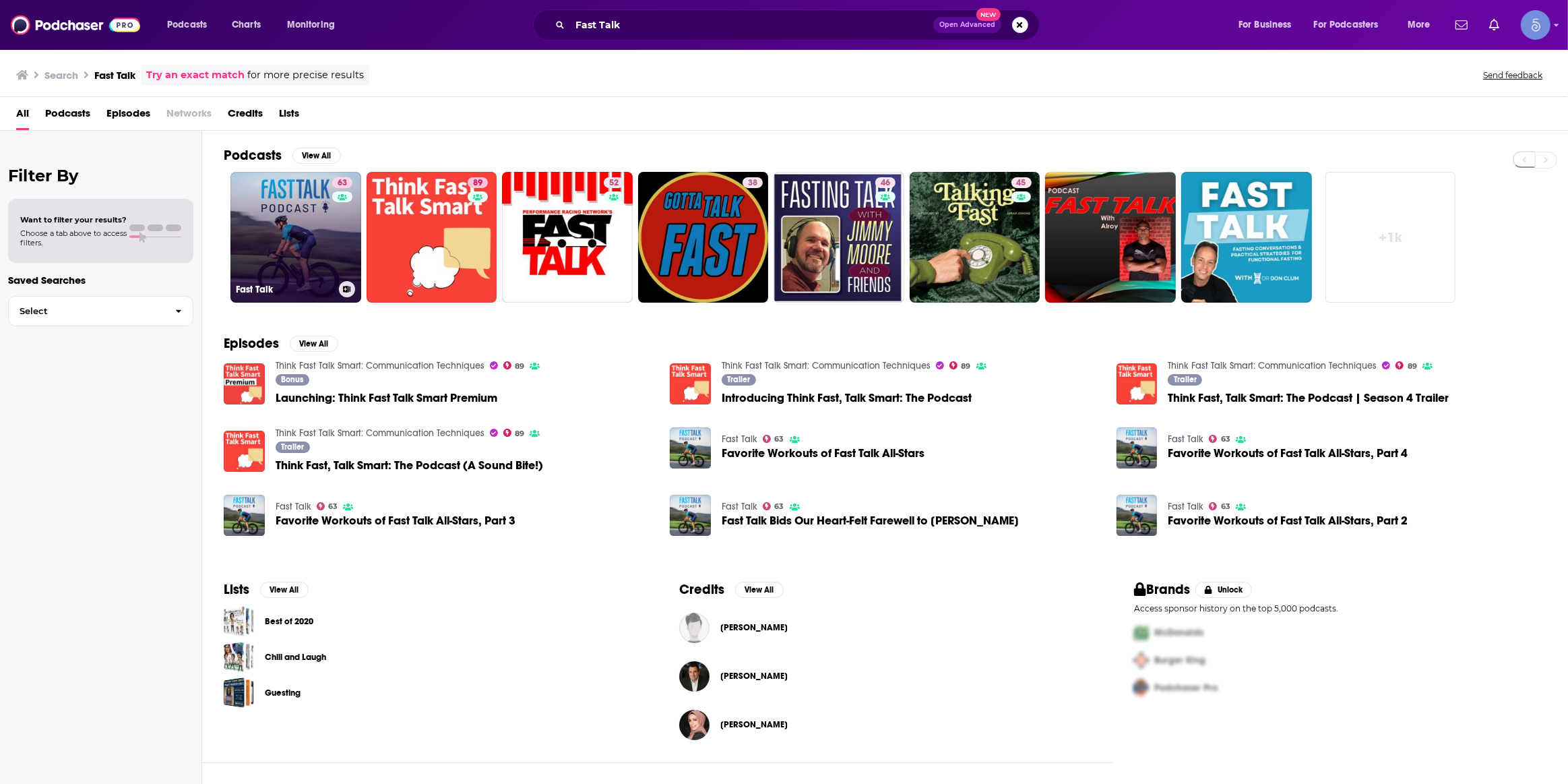
click at [361, 230] on link "63 Fast Talk" at bounding box center [295, 237] width 130 height 130
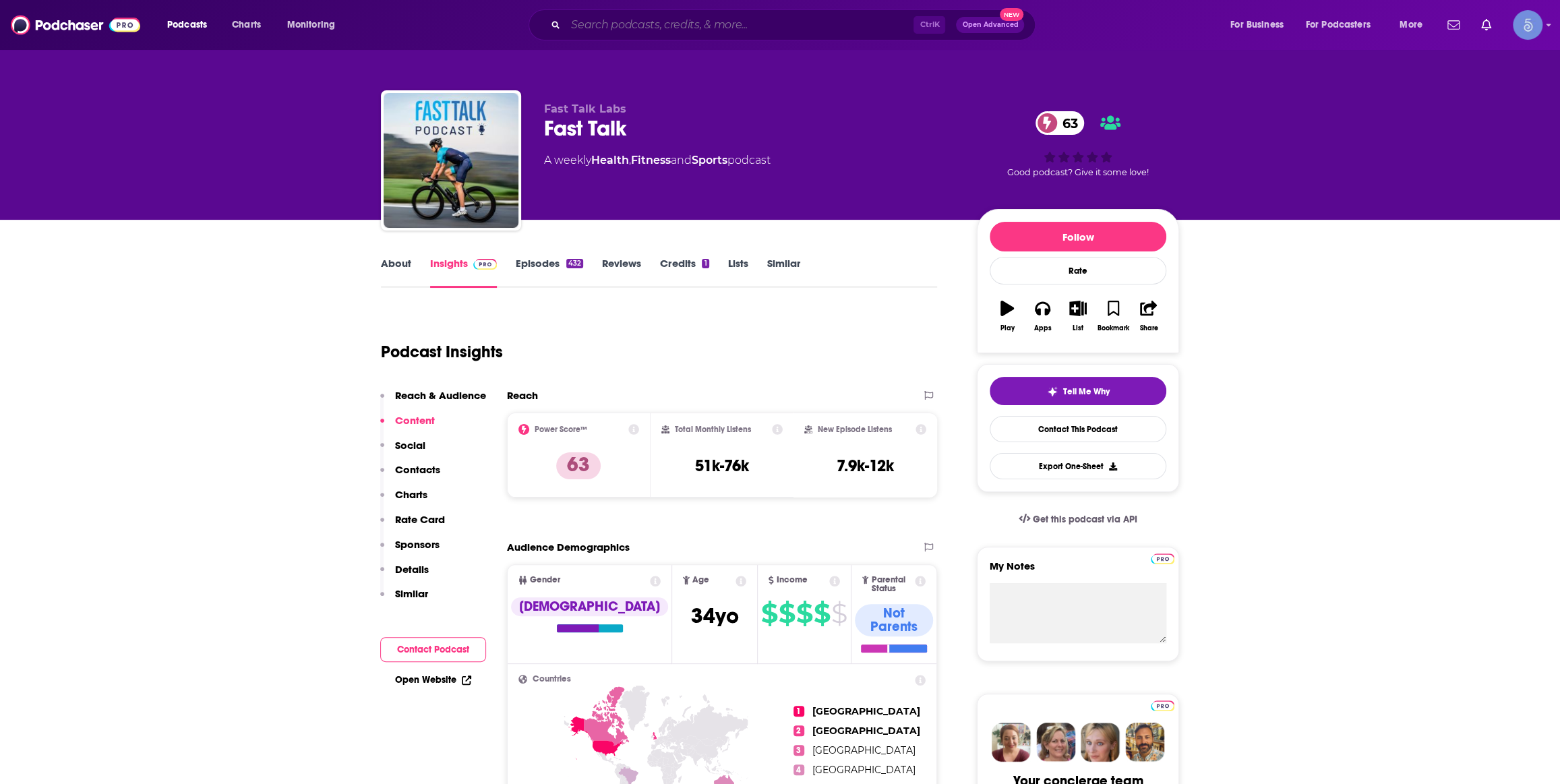
click at [814, 30] on input "Search podcasts, credits, & more..." at bounding box center [739, 24] width 348 height 21
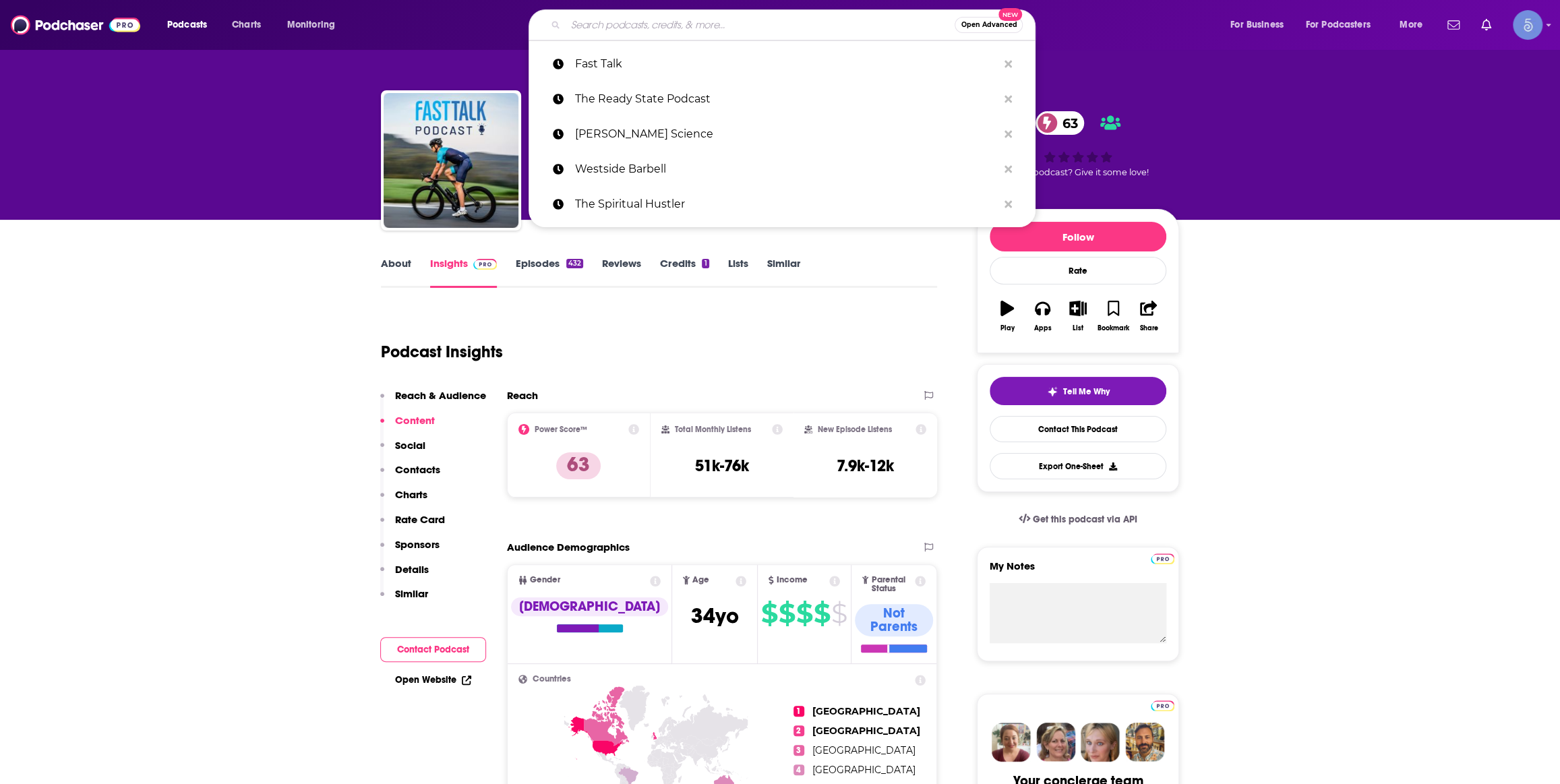
paste input "Achieve Your Goals with Hal Elrod"
type input "Achieve Your Goals with Hal Elrod"
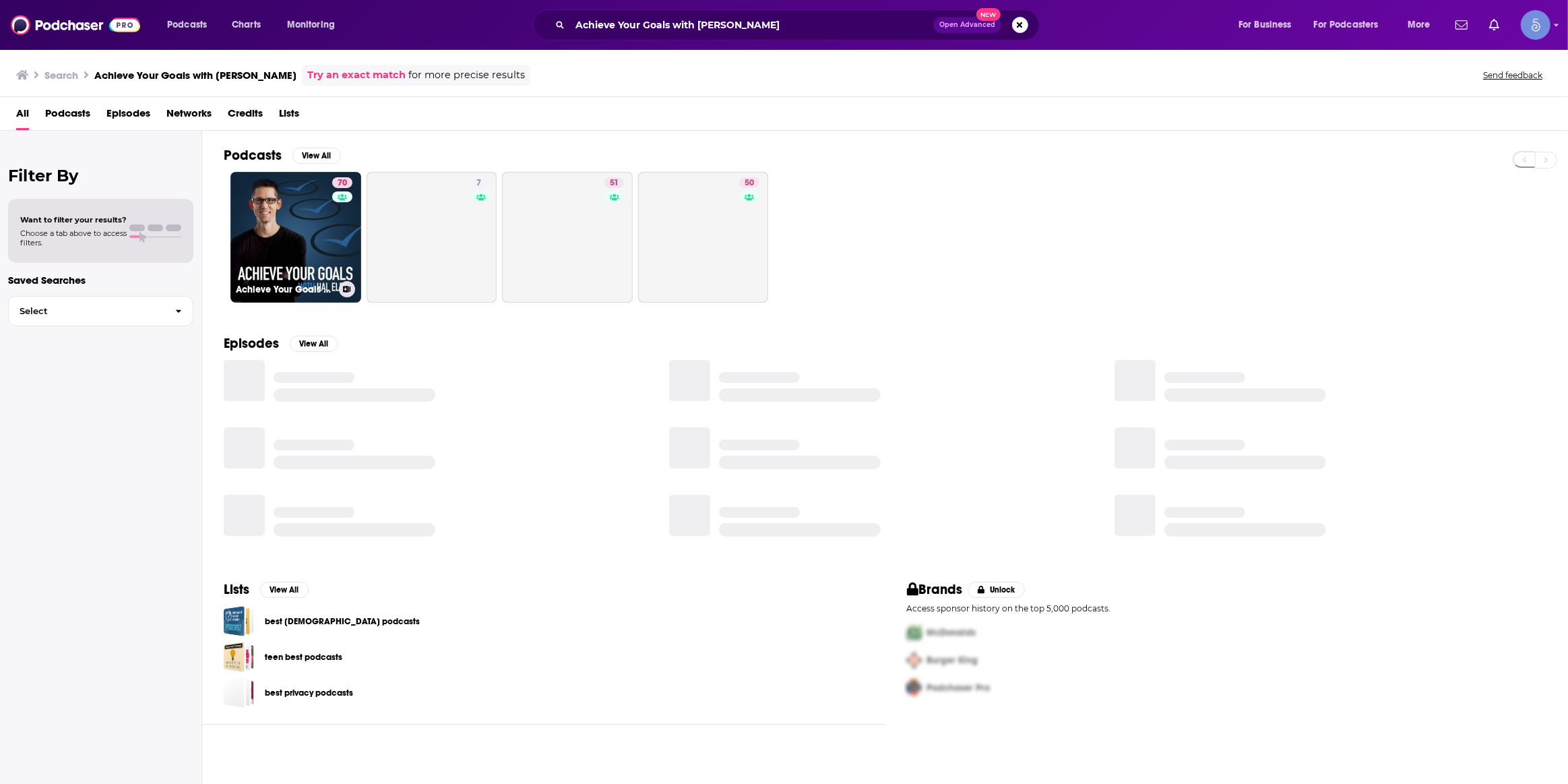
click at [310, 240] on link "70 Achieve Your Goals with Hal Elrod" at bounding box center [295, 237] width 130 height 130
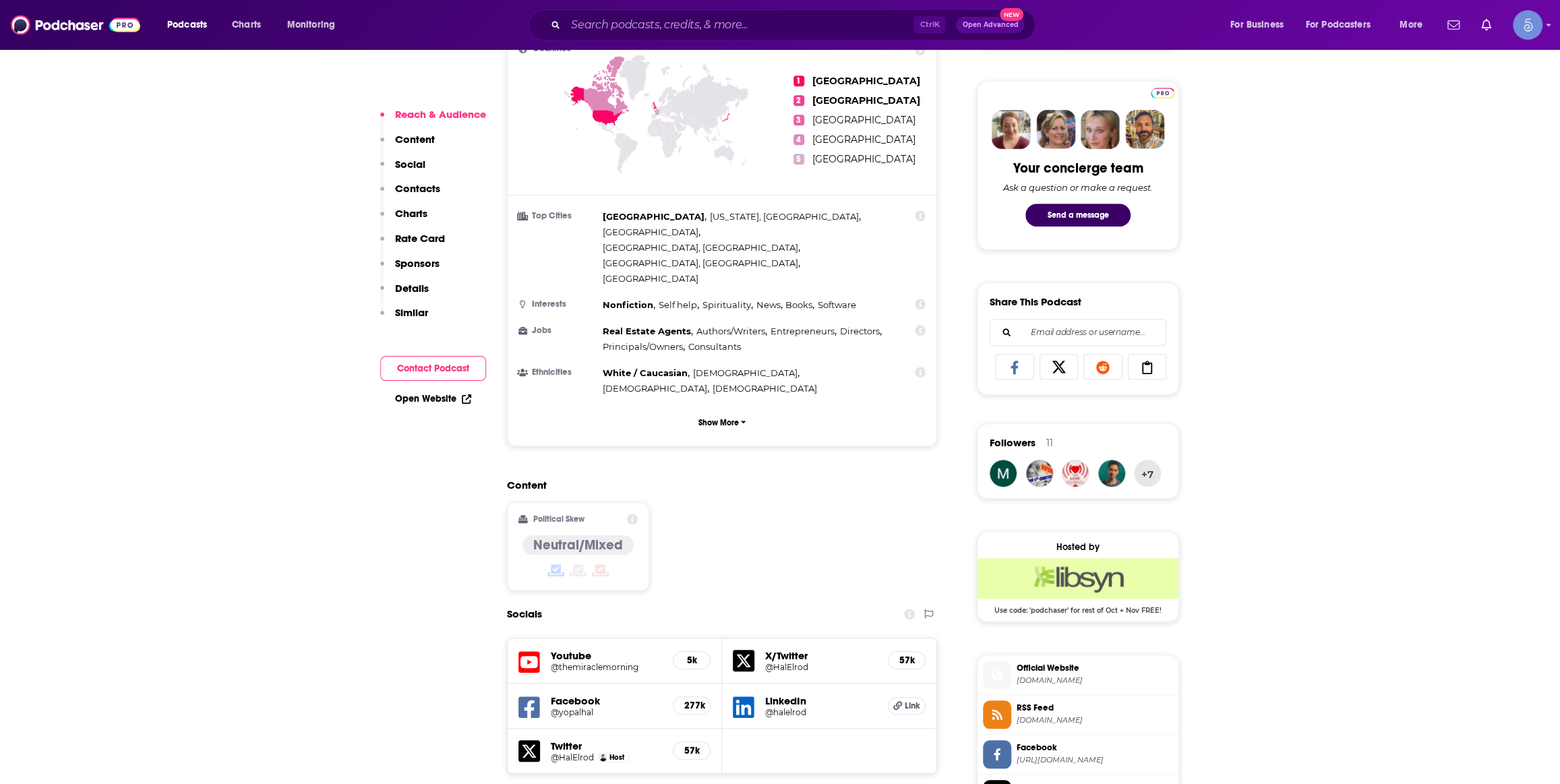
scroll to position [816, 0]
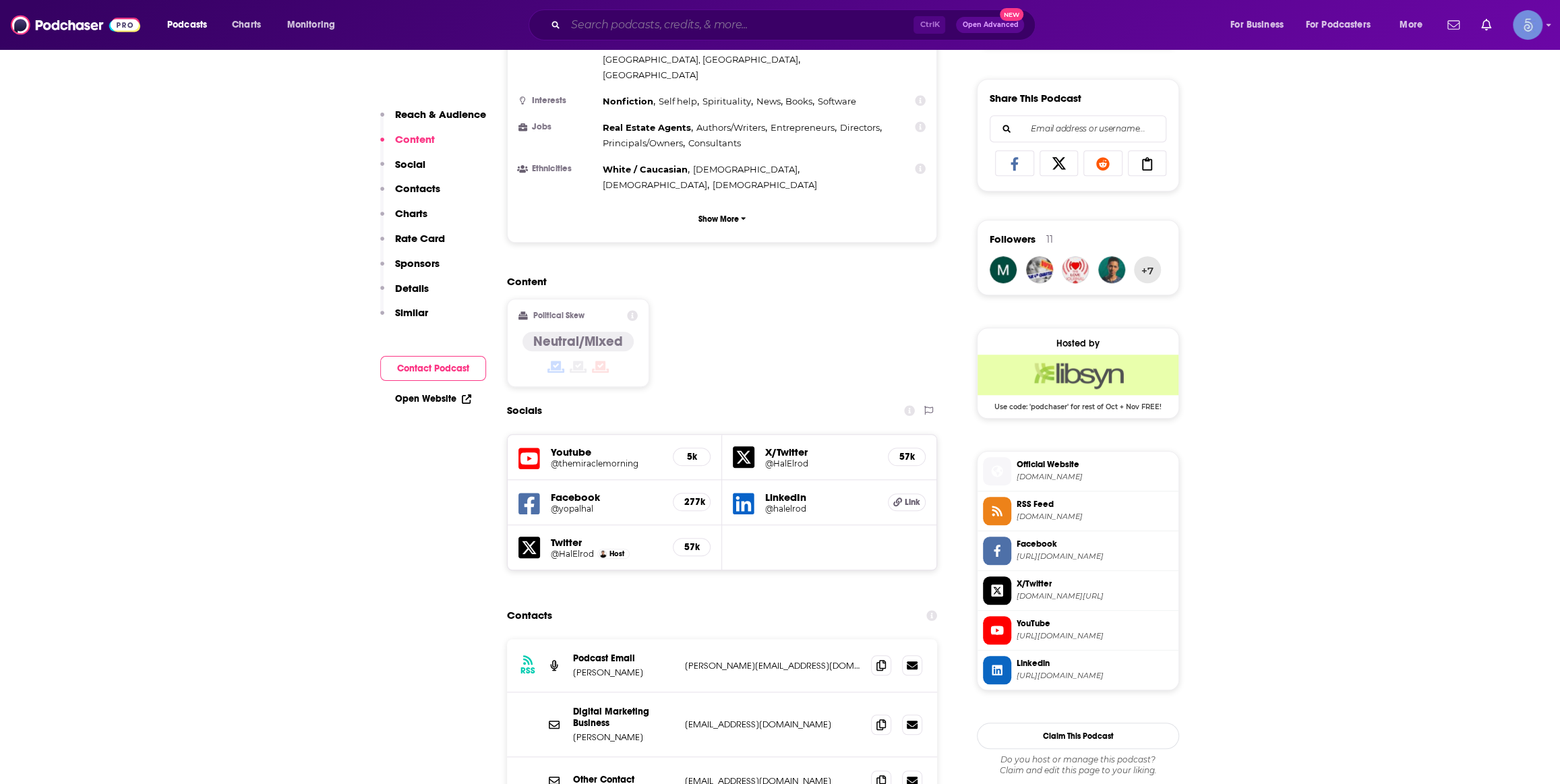
click at [739, 18] on input "Search podcasts, credits, & more..." at bounding box center [739, 24] width 348 height 21
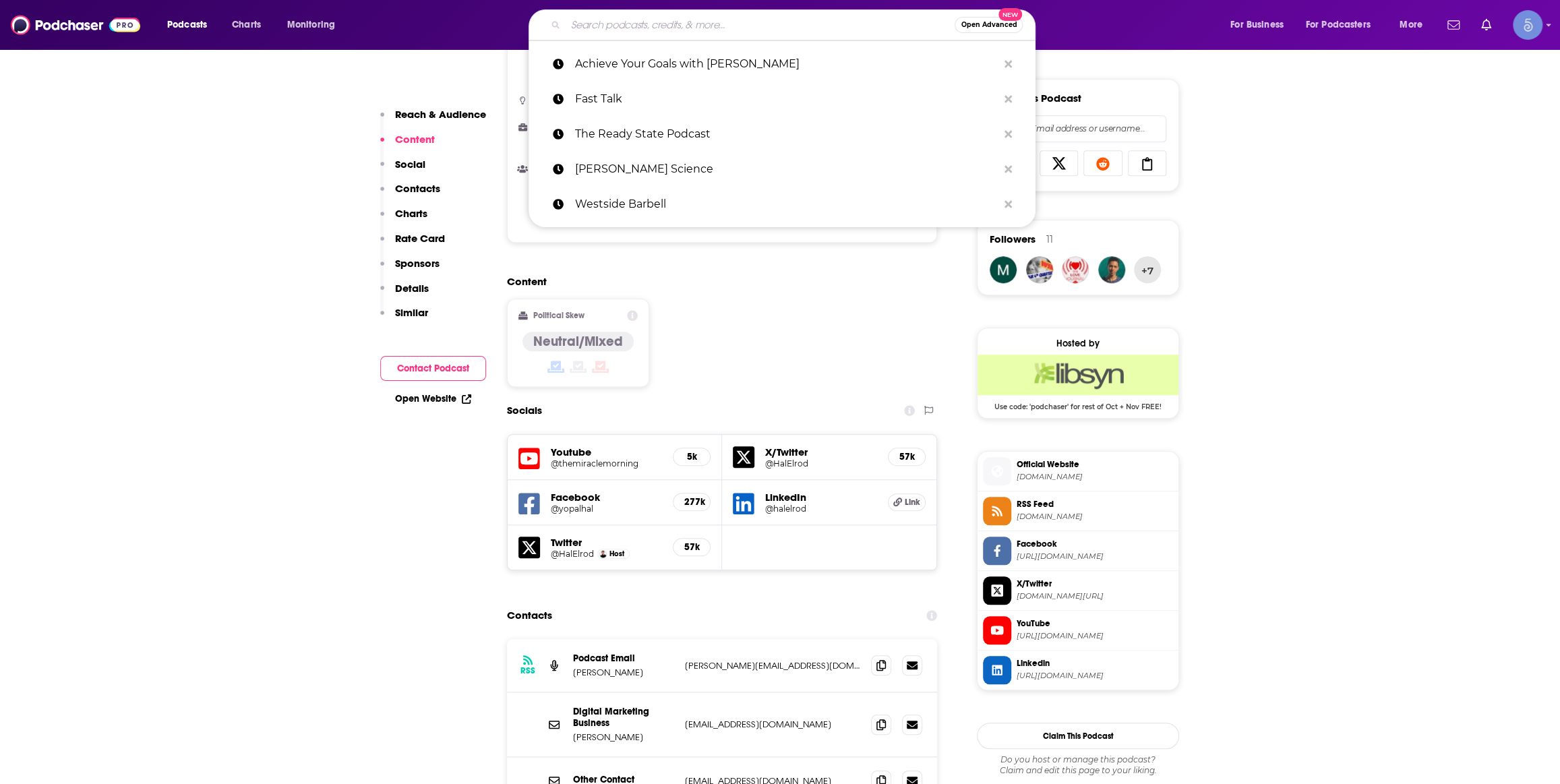
paste input "Human Performance Outliers Podcast with Zach Bitter"
type input "Human Performance Outliers Podcast with Zach Bitter"
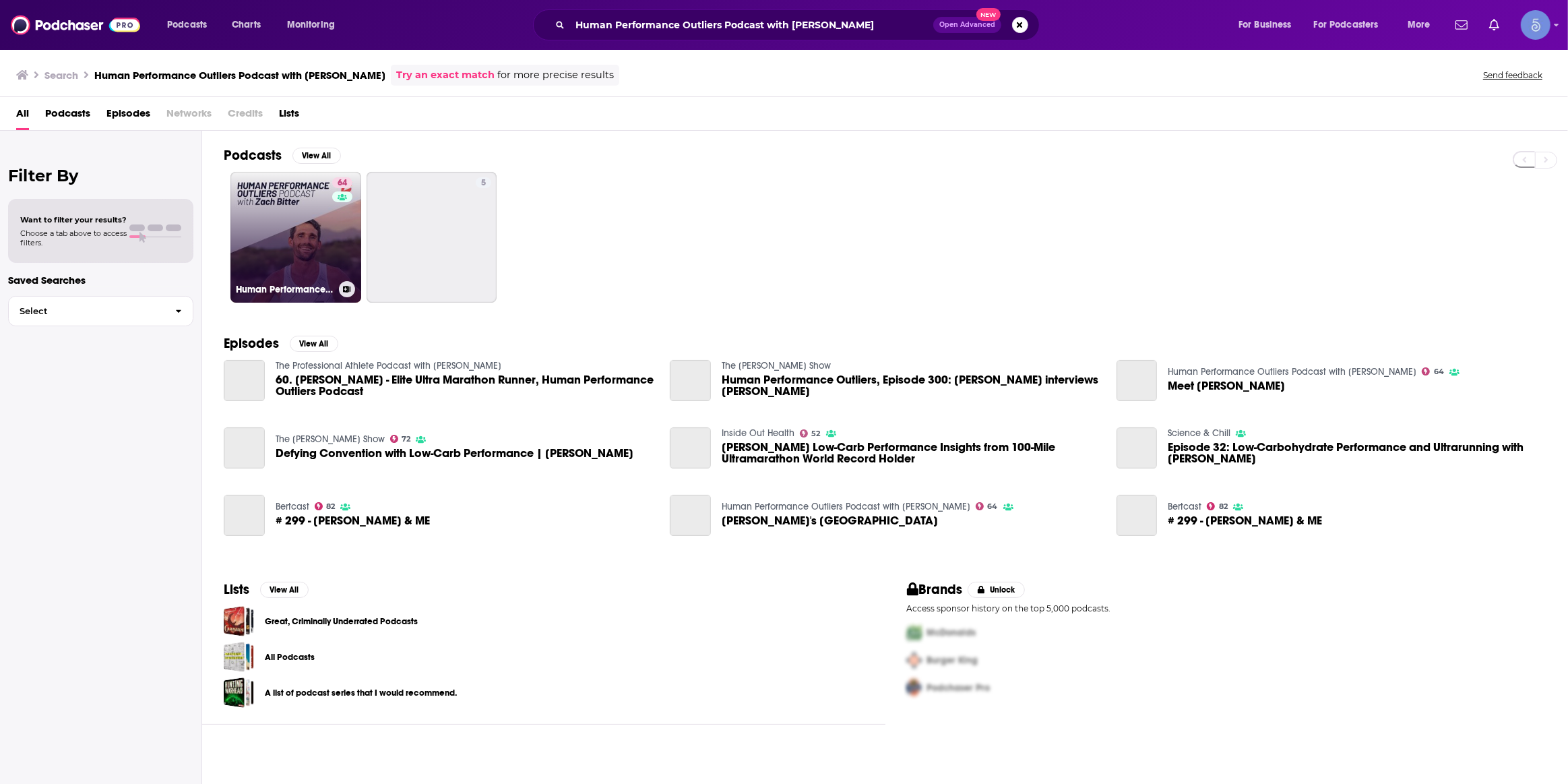
click at [306, 244] on link "64 Human Performance Outliers Podcast with Zach Bitter" at bounding box center [295, 237] width 130 height 130
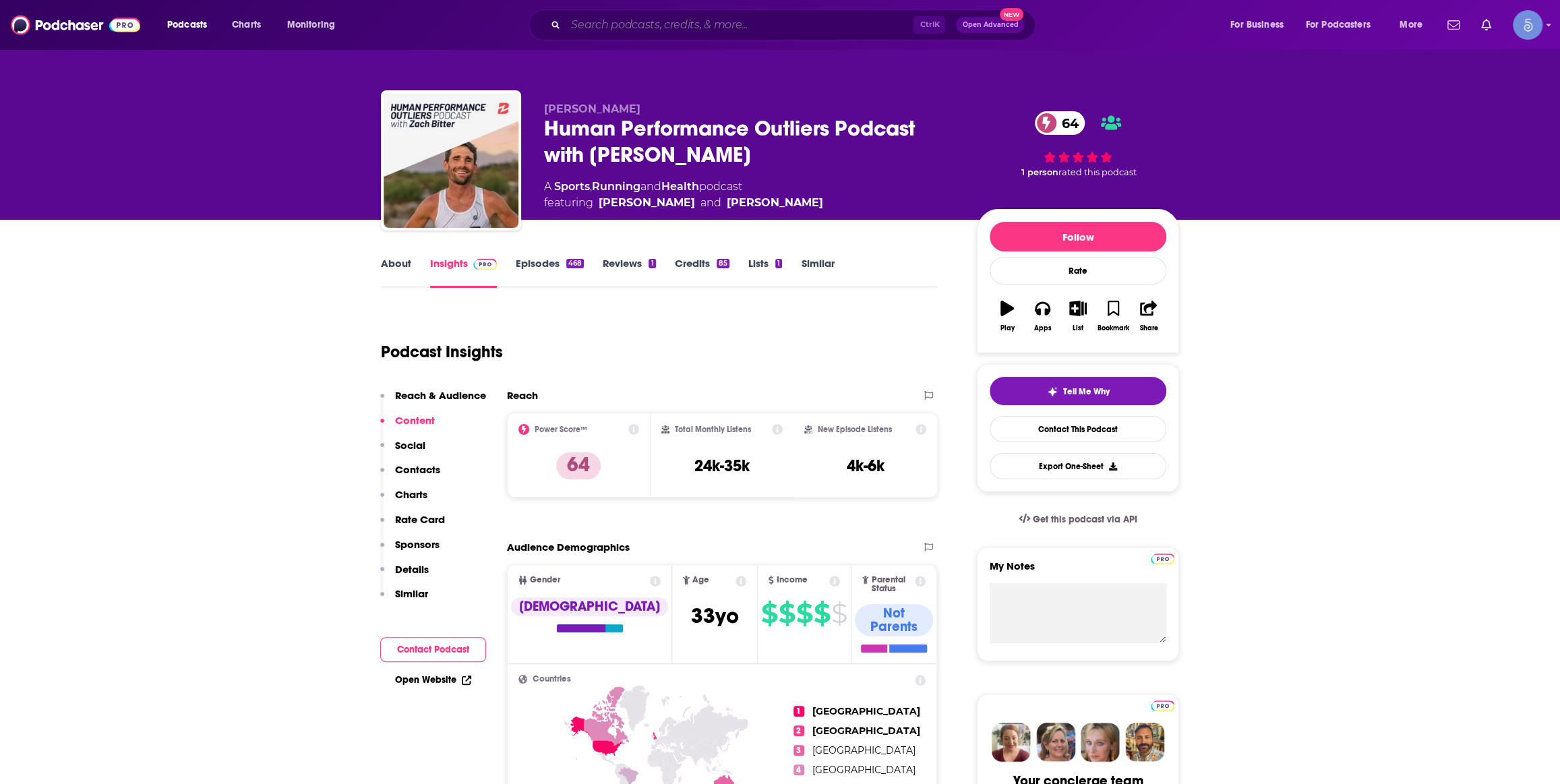
click at [824, 17] on input "Search podcasts, credits, & more..." at bounding box center [739, 24] width 348 height 21
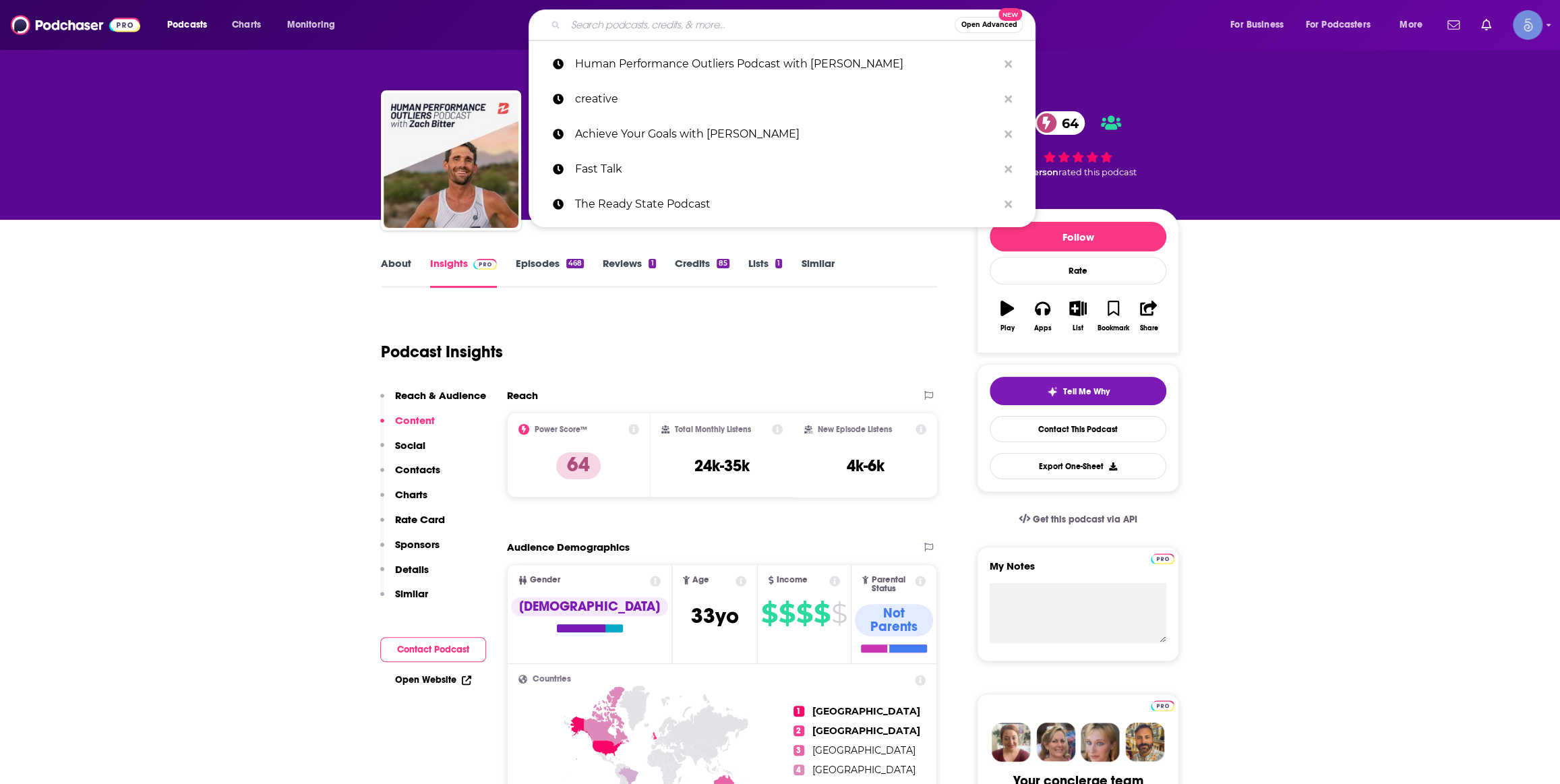
paste input "You’re the Cure w/ Dr. Ben Edwards"
type input "You’re the Cure w/ Dr. Ben Edwards"
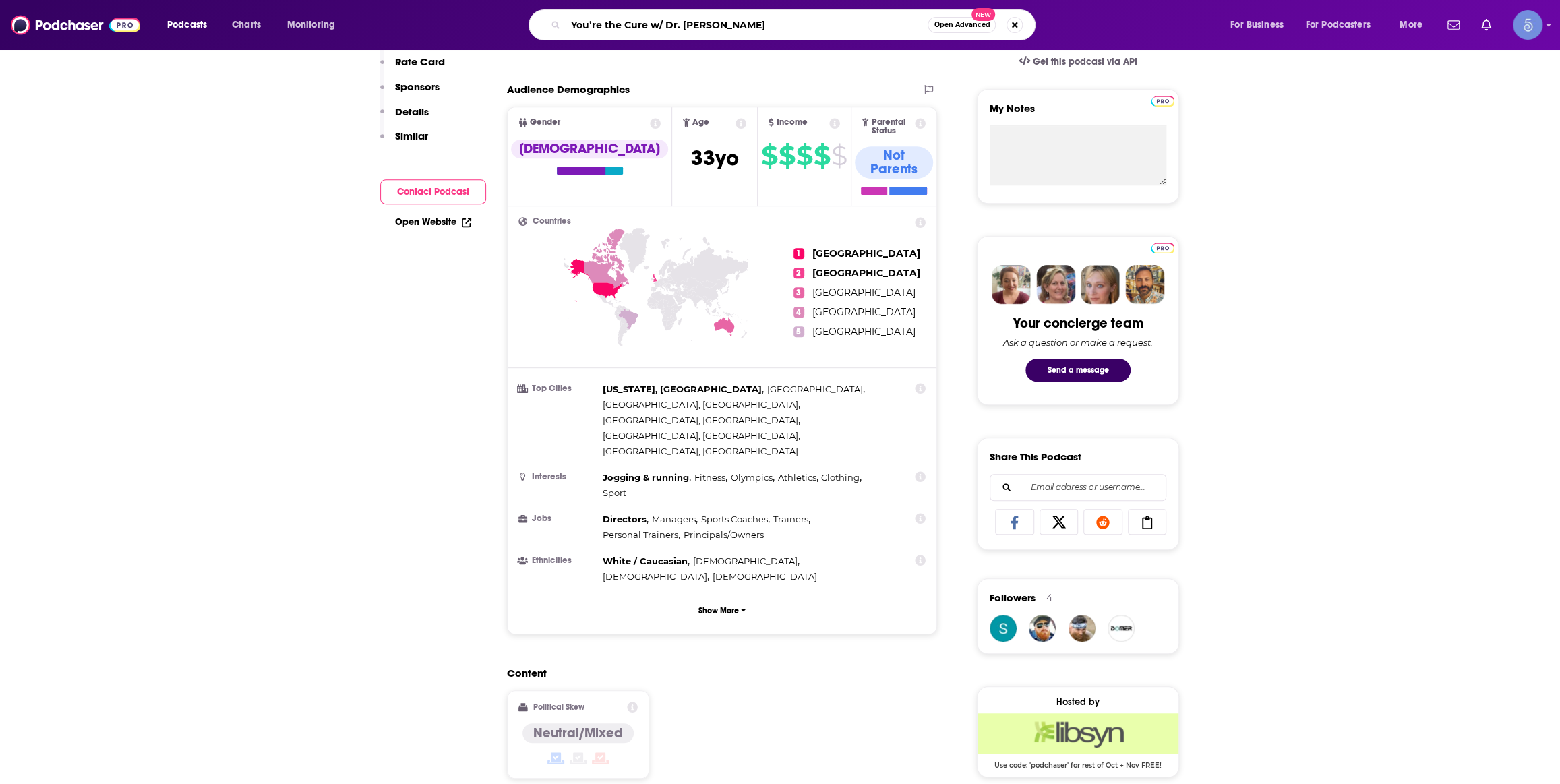
scroll to position [612, 0]
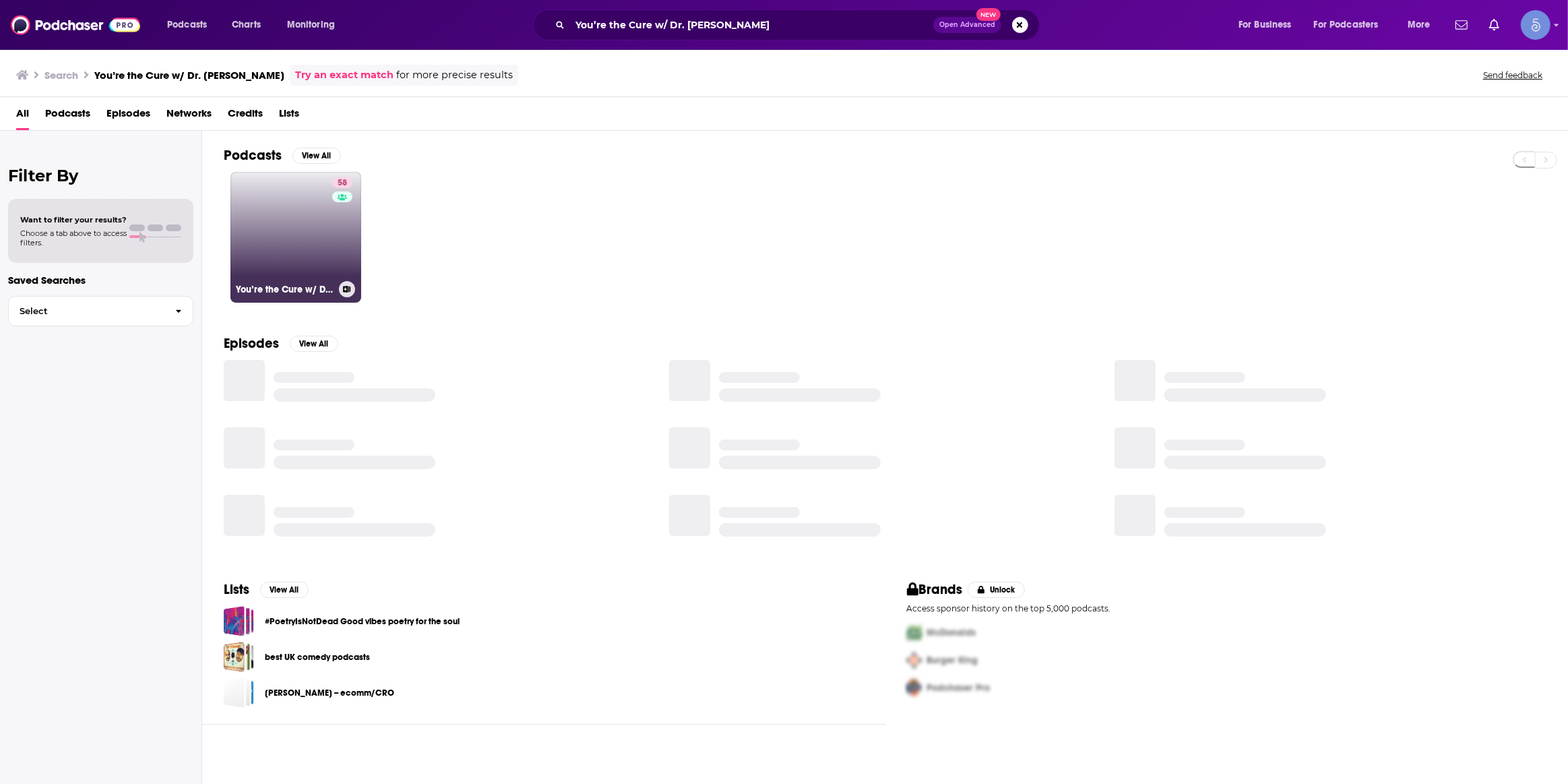
click at [336, 230] on div "58" at bounding box center [344, 229] width 24 height 104
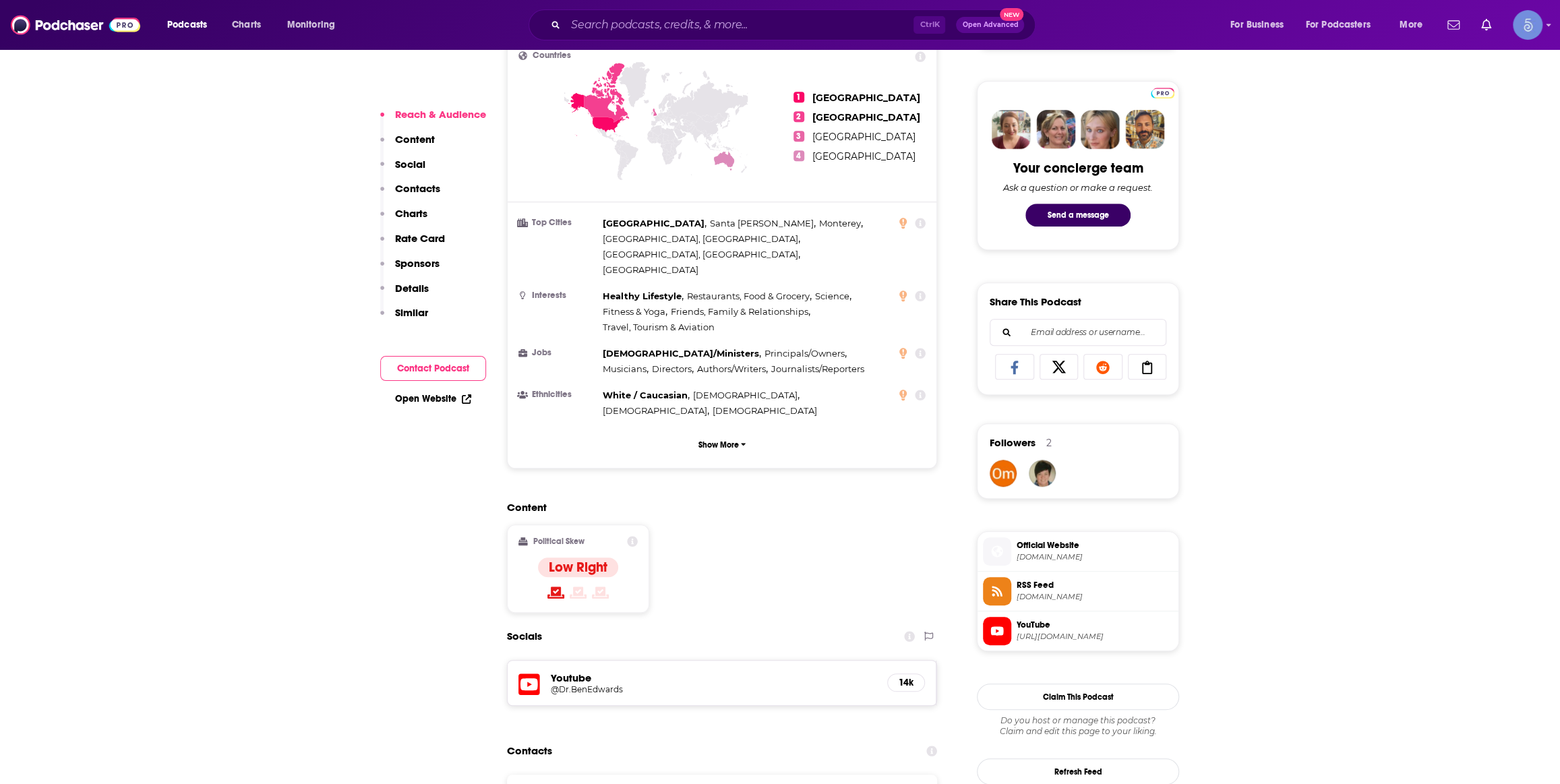
scroll to position [816, 0]
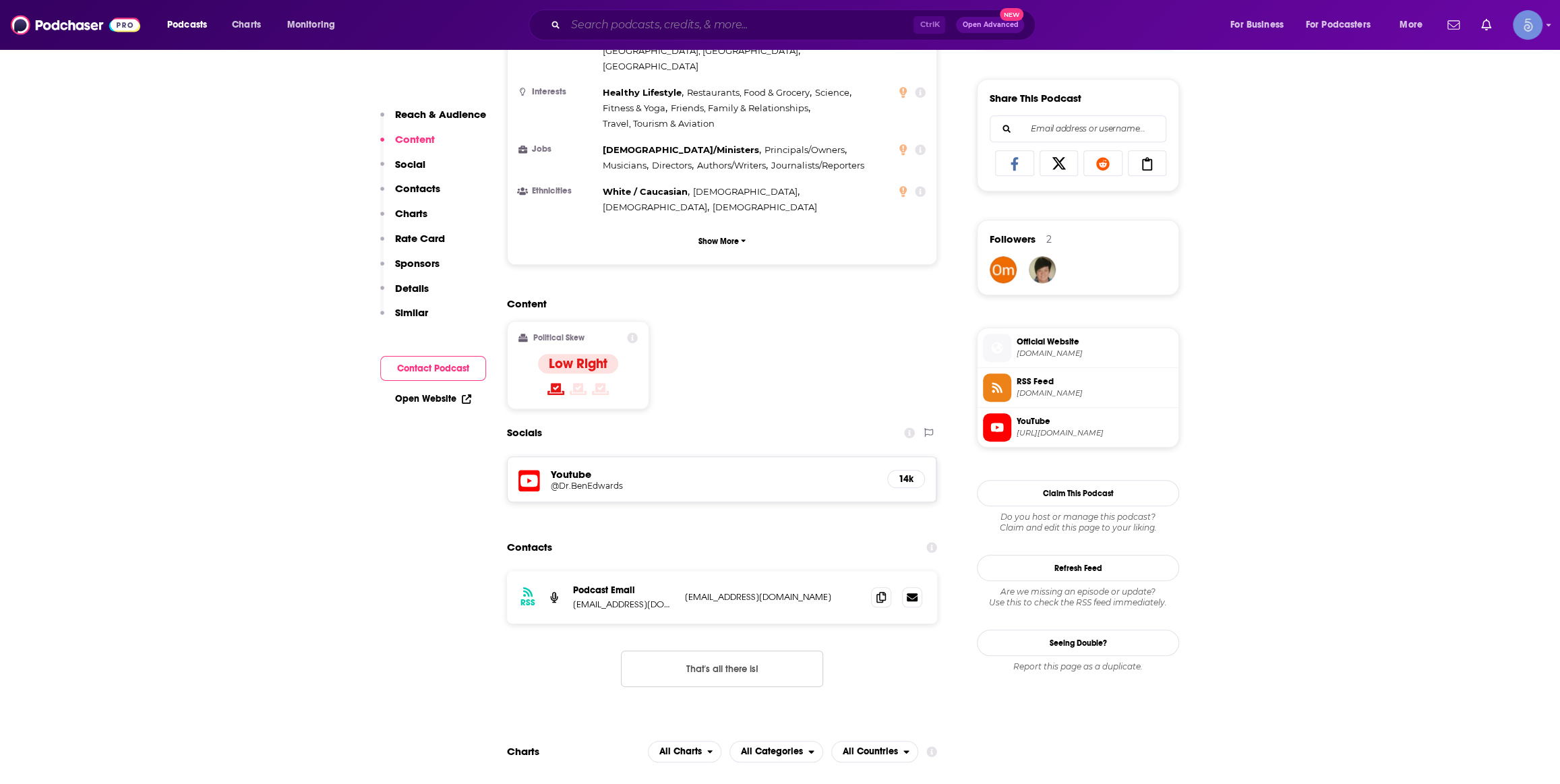
click at [798, 17] on input "Search podcasts, credits, & more..." at bounding box center [739, 24] width 348 height 21
paste input "hol+ by Dr. Taz MD"
type input "hol+ by Dr. Taz MD"
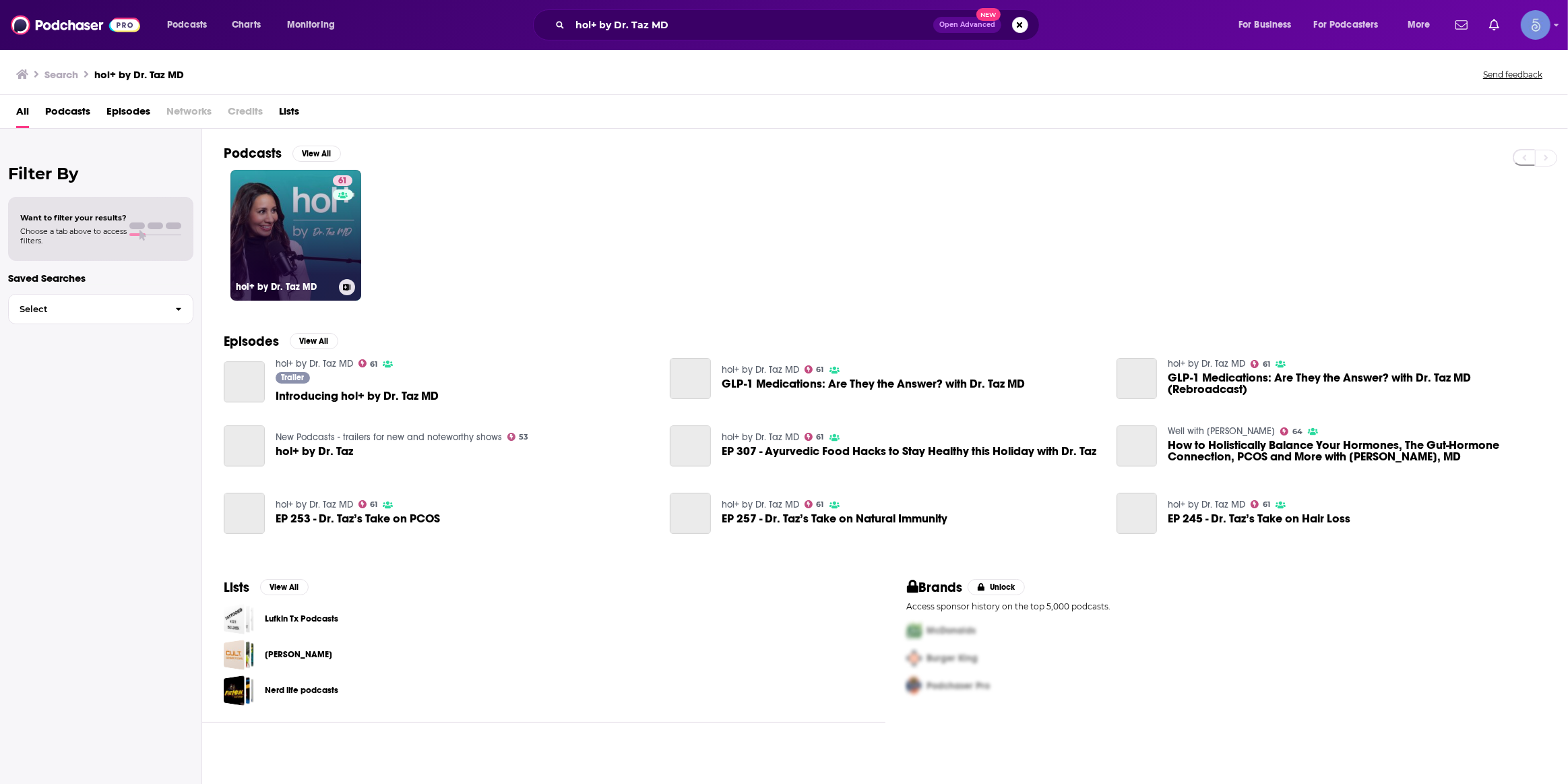
click at [323, 206] on link "61 hol+ by Dr. Taz MD" at bounding box center [295, 235] width 130 height 130
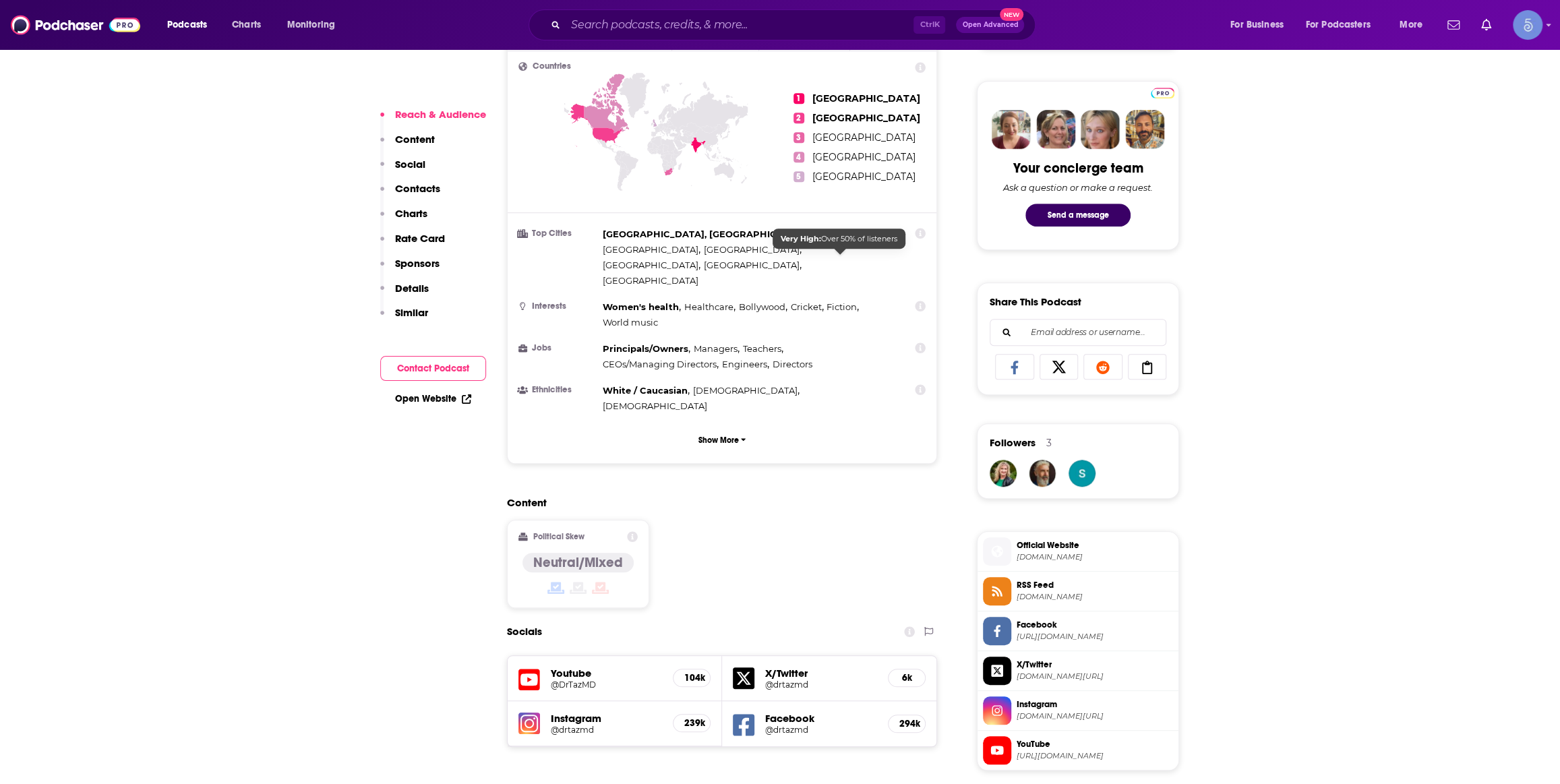
scroll to position [816, 0]
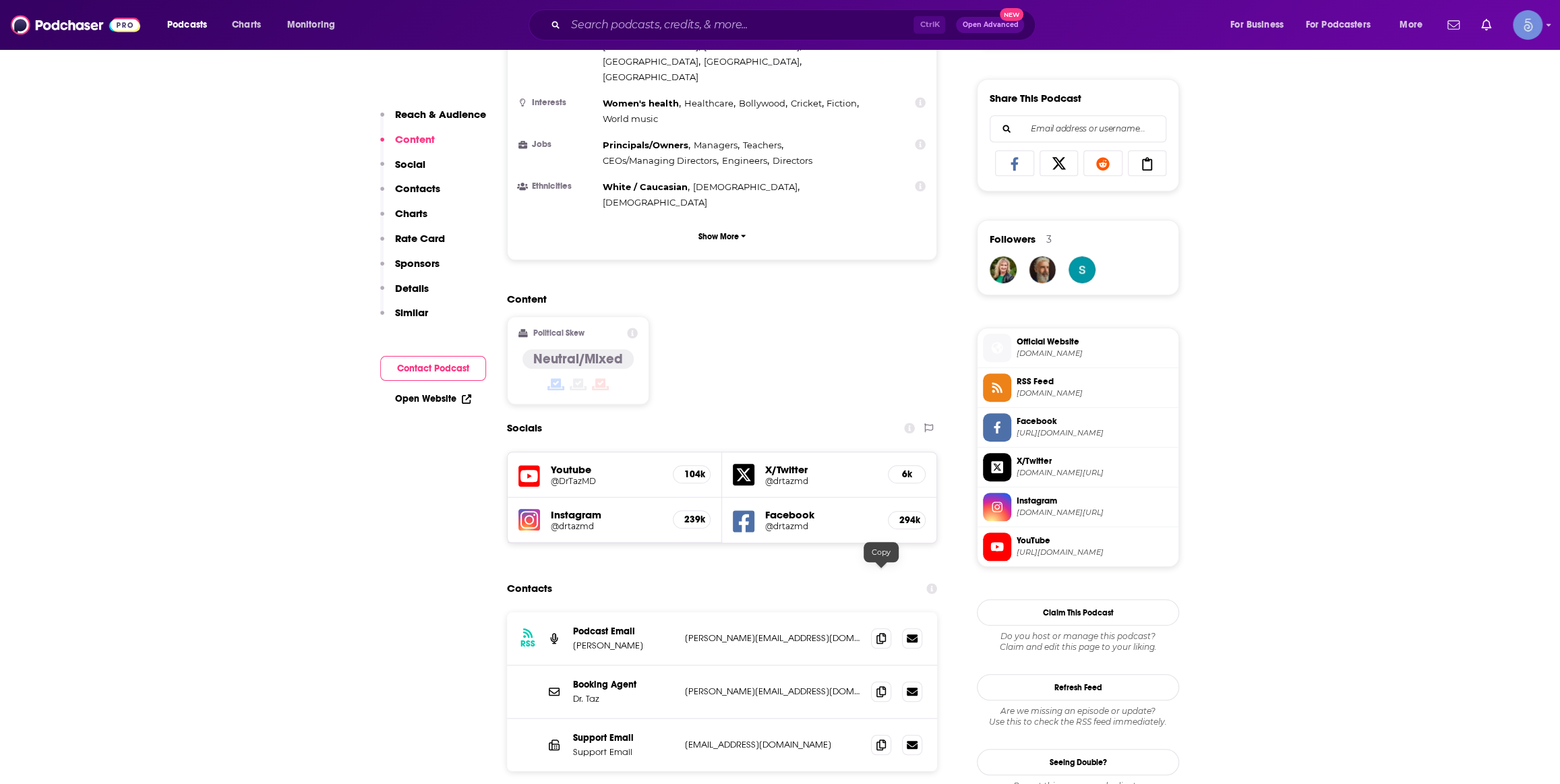
click at [864, 612] on div "RSS Podcast Email Matthew Jones matthew@rainbowcreative.co matthew@rainbowcreat…" at bounding box center [722, 639] width 430 height 53
click at [877, 633] on icon at bounding box center [881, 638] width 9 height 11
click at [789, 28] on input "Search podcasts, credits, & more..." at bounding box center [739, 24] width 348 height 21
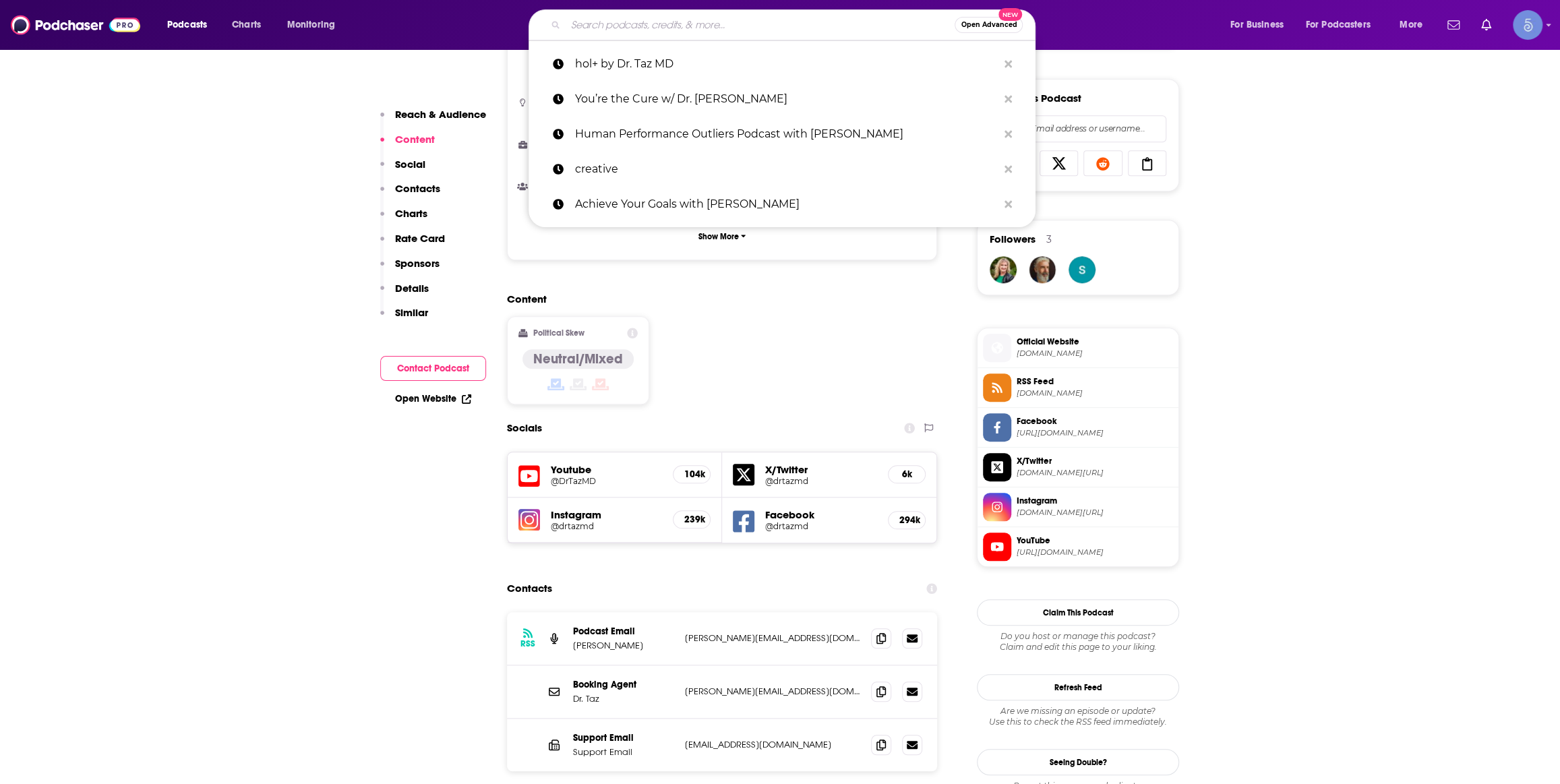
paste input "Live Happy Now"
type input "Live Happy Now"
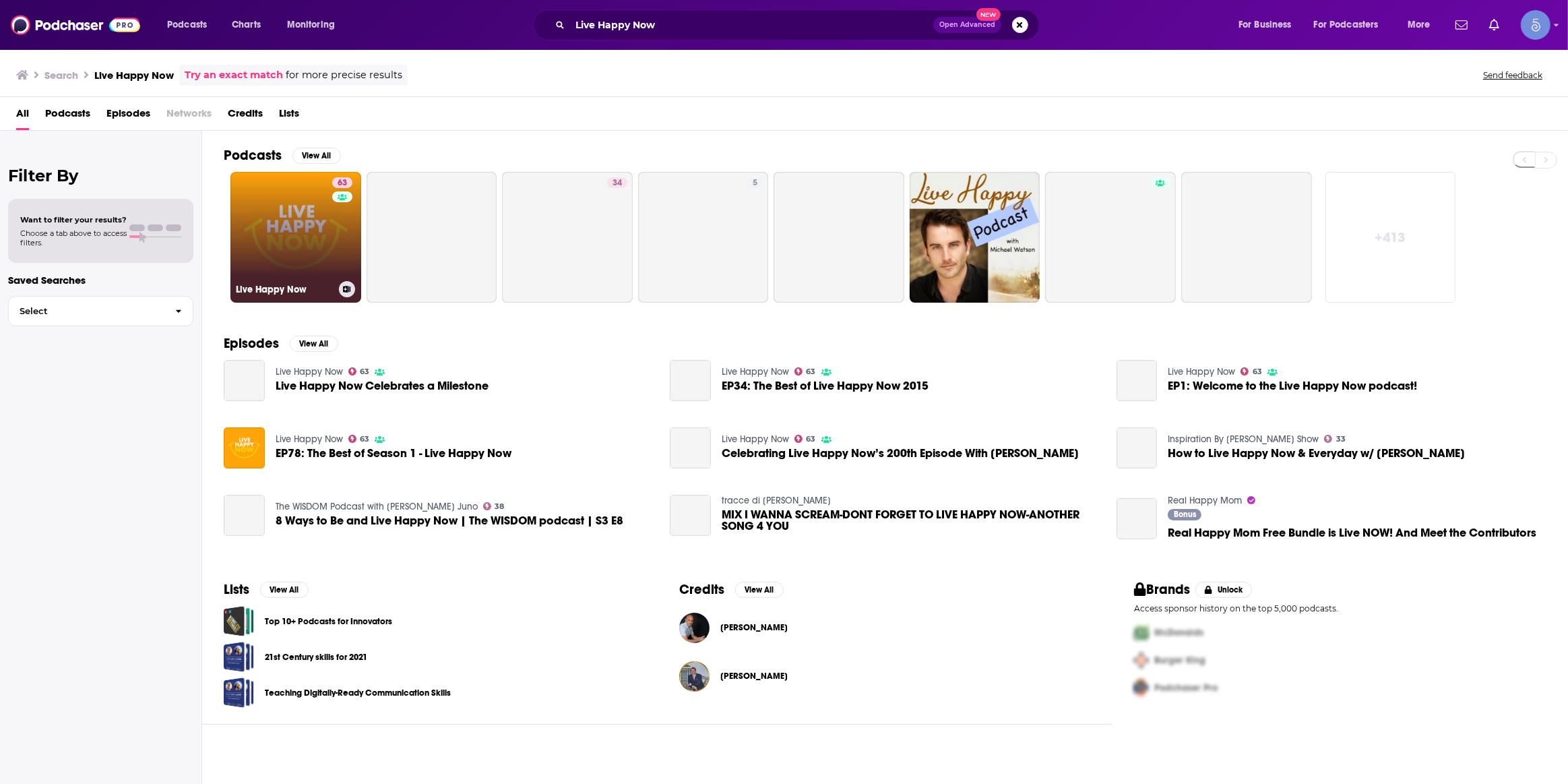
click at [319, 252] on link "63 Live Happy Now" at bounding box center [295, 237] width 130 height 130
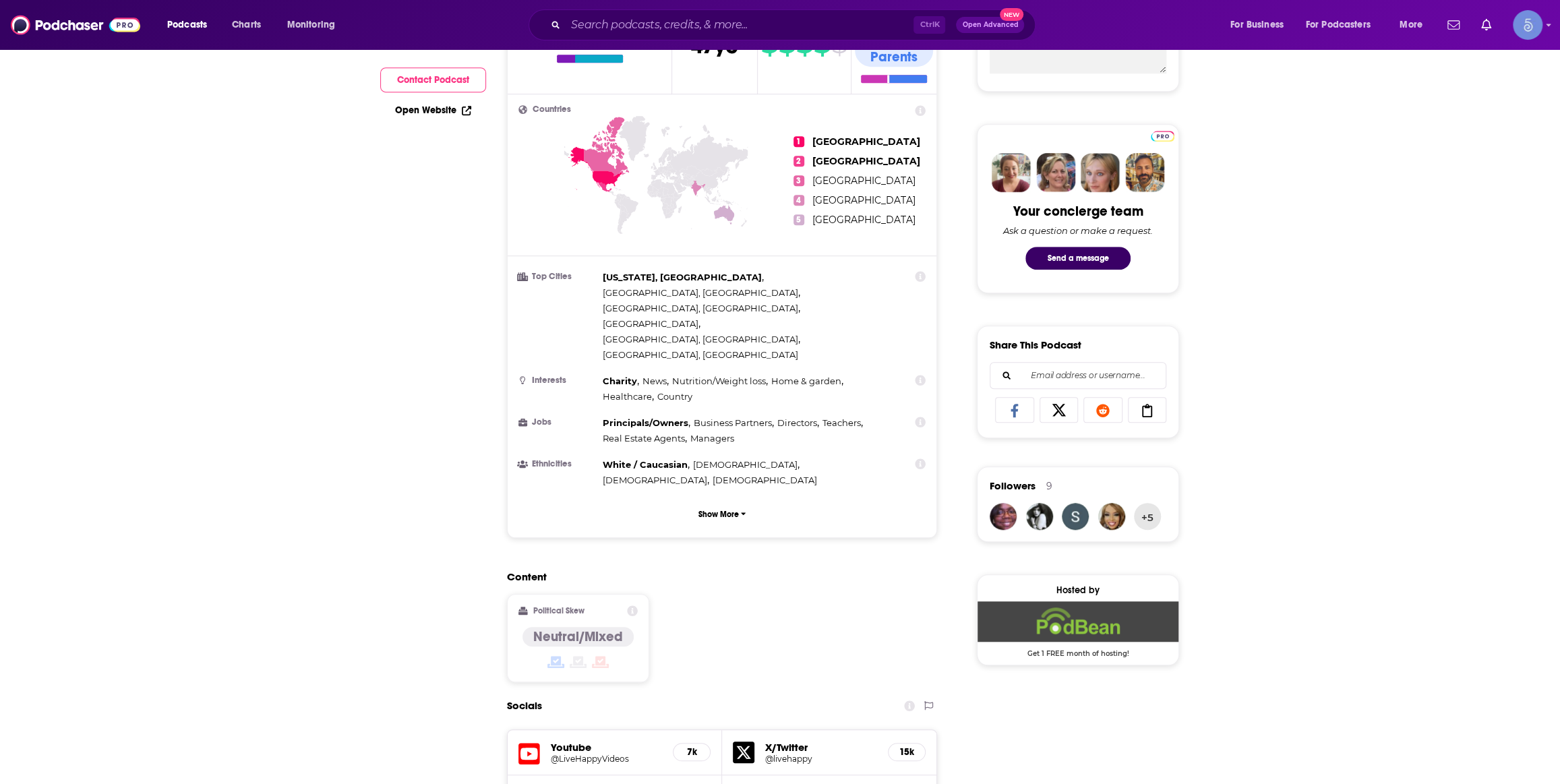
scroll to position [816, 0]
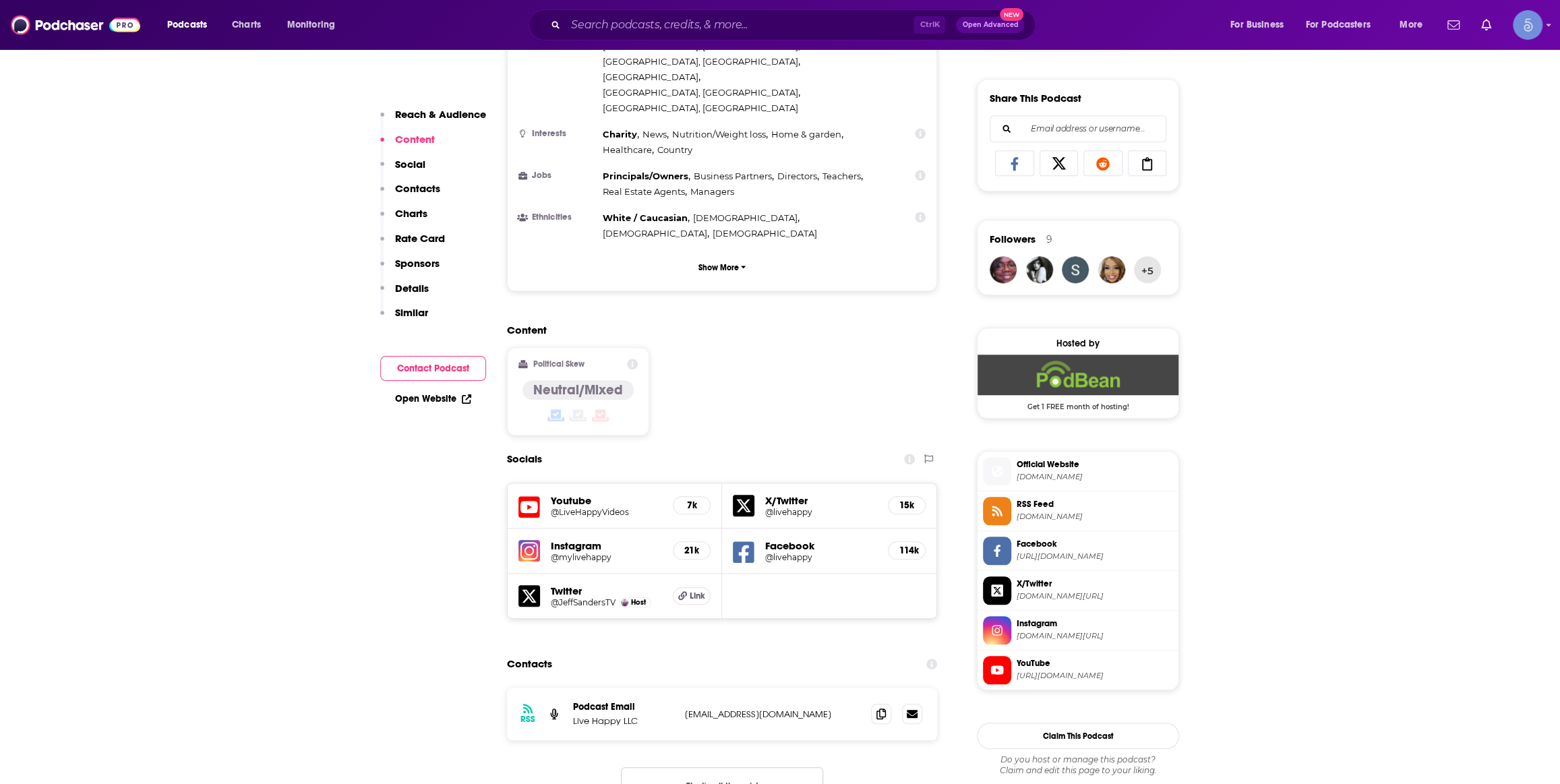
click at [757, 13] on div "Ctrl K Open Advanced New" at bounding box center [782, 25] width 507 height 31
click at [588, 507] on h5 "@LiveHappyVideos" at bounding box center [606, 511] width 111 height 10
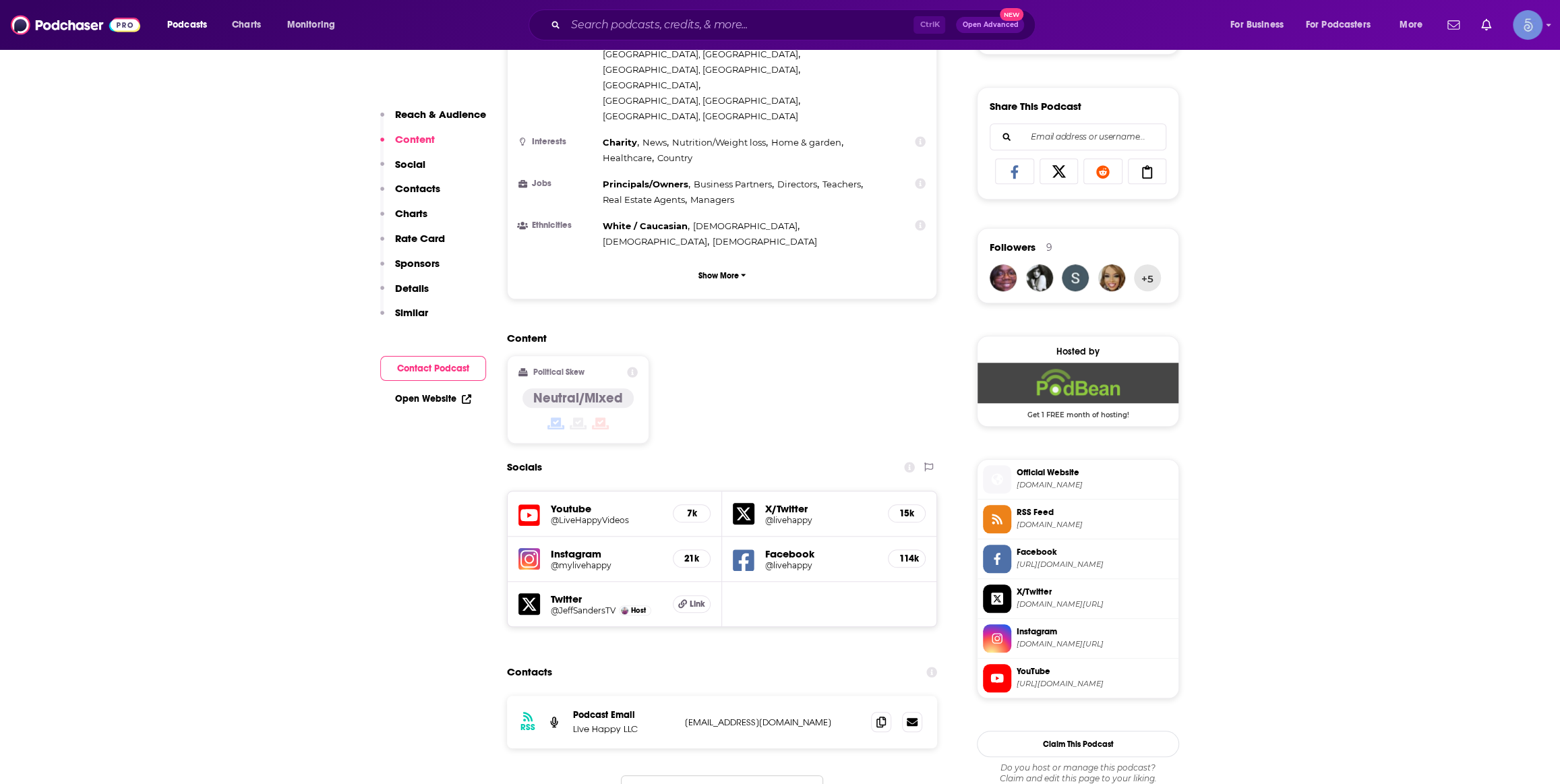
scroll to position [0, 0]
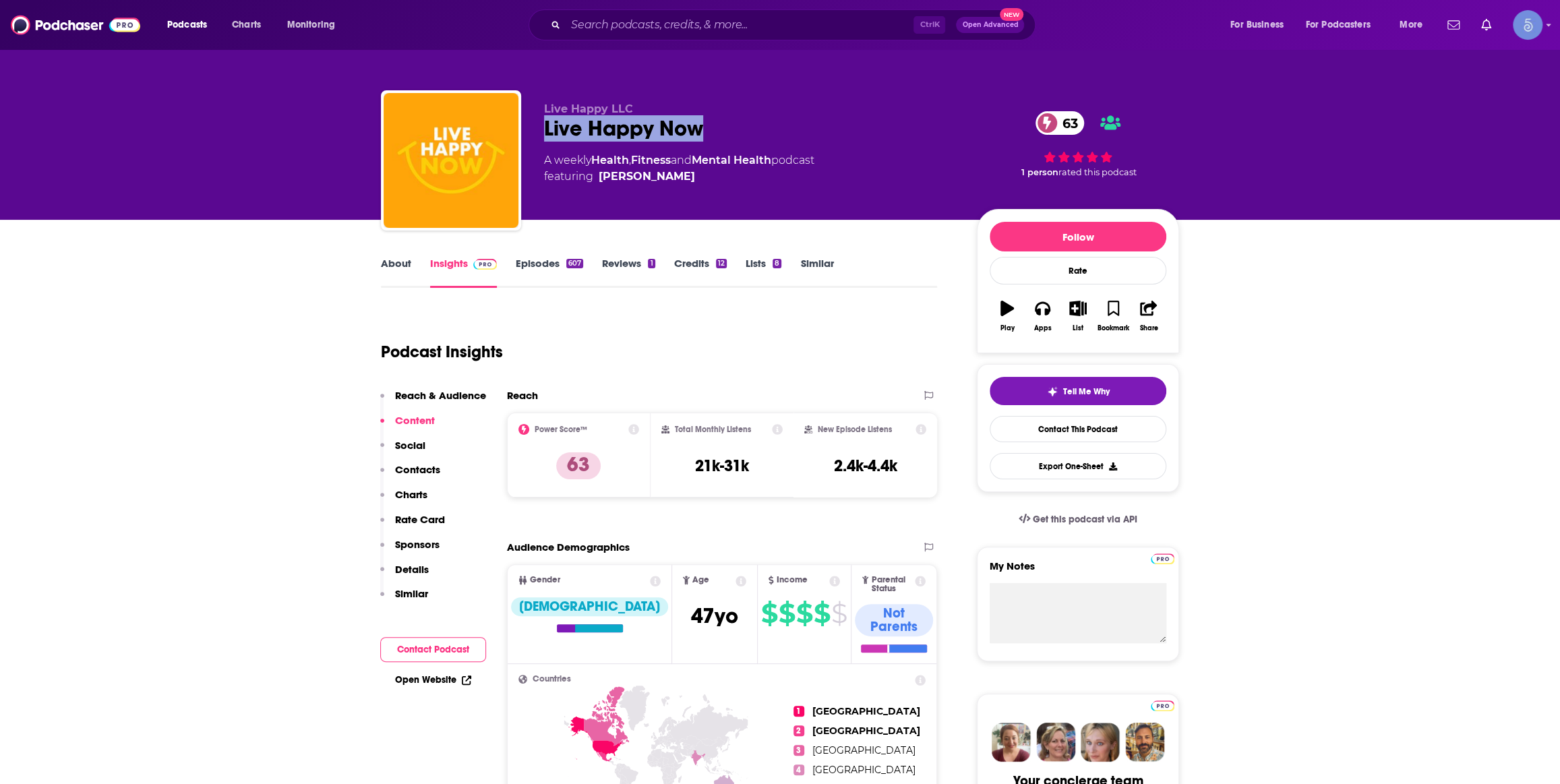
drag, startPoint x: 539, startPoint y: 126, endPoint x: 746, endPoint y: 125, distance: 207.0
click at [746, 125] on div "Live Happy LLC Live Happy Now 63 A weekly Health , Fitness and Mental Health po…" at bounding box center [780, 162] width 798 height 146
copy h2 "Live Happy Now"
click at [810, 24] on input "Search podcasts, credits, & more..." at bounding box center [739, 24] width 348 height 21
paste input "In Moderation"
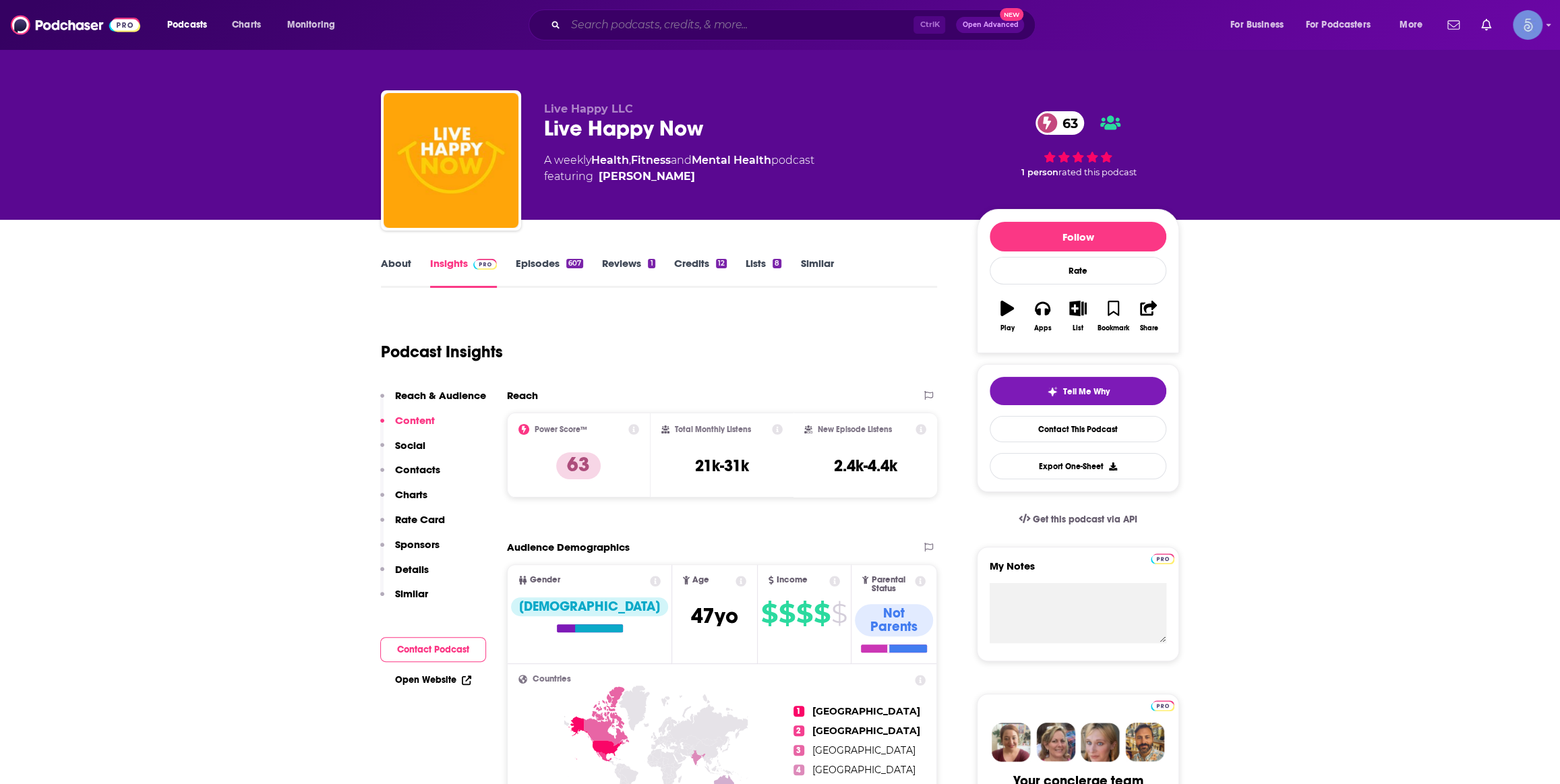
type input "In Moderation"
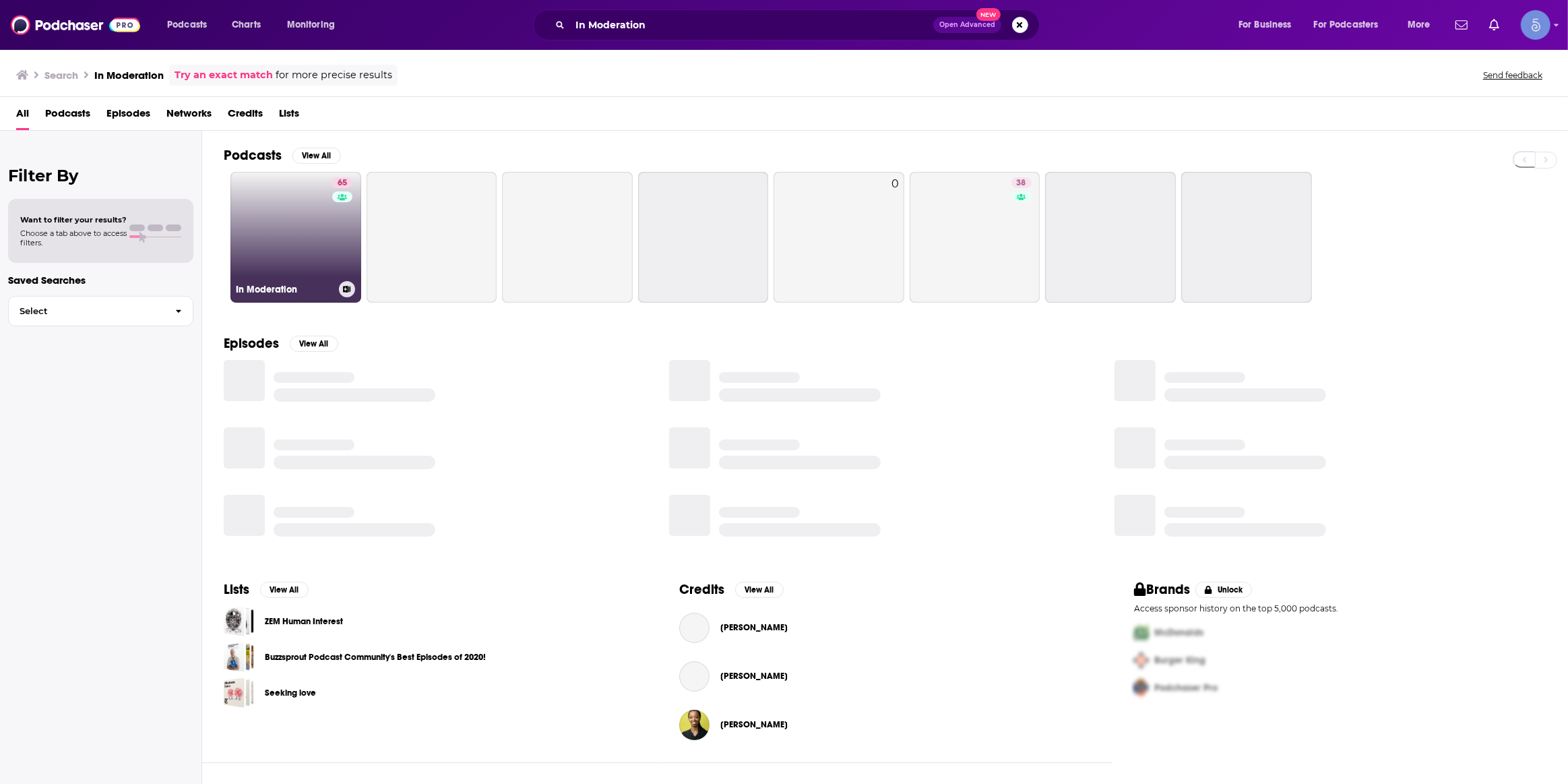
click at [298, 244] on link "65 In Moderation" at bounding box center [295, 237] width 130 height 130
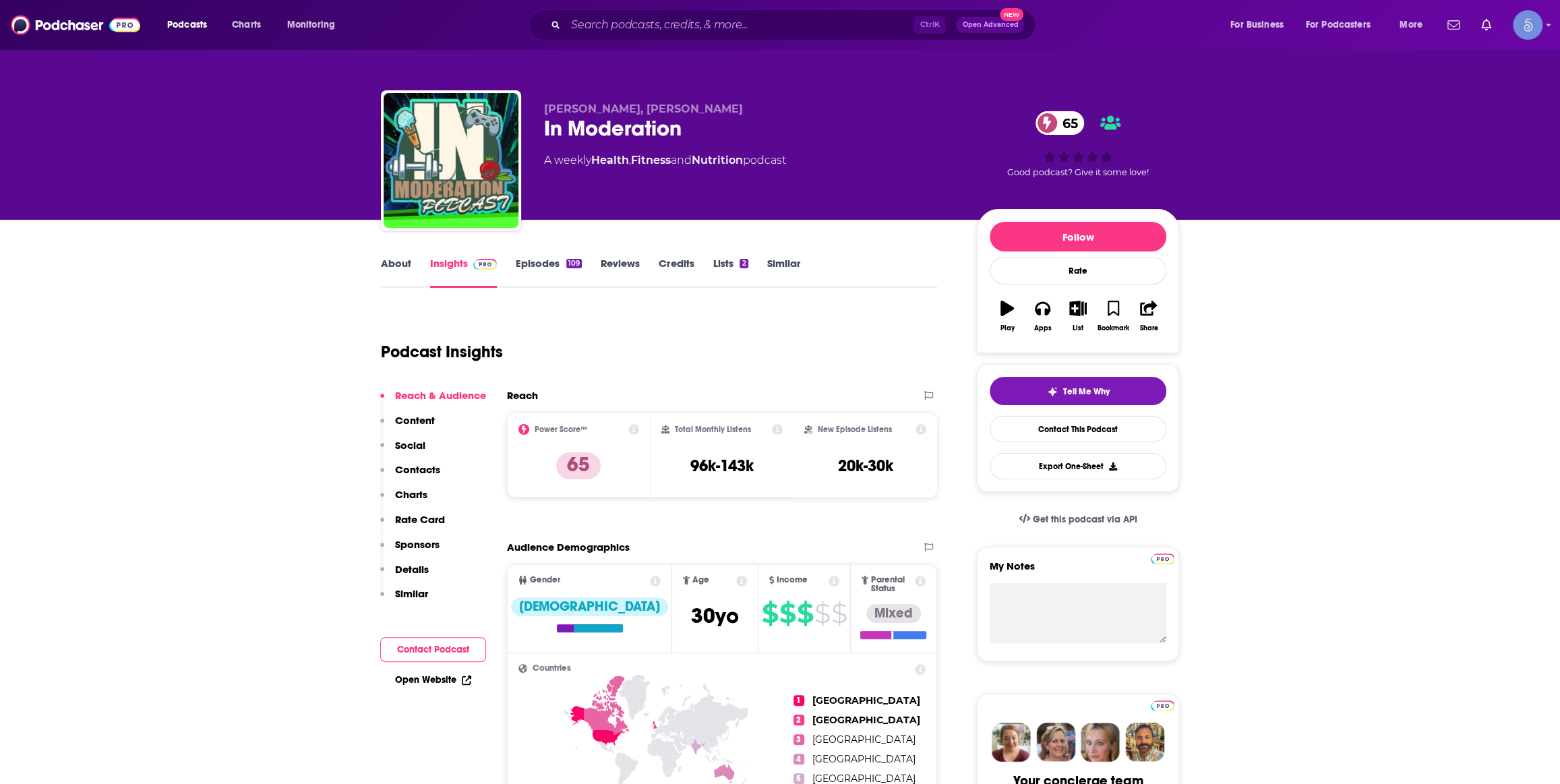
click at [408, 265] on link "About" at bounding box center [396, 273] width 30 height 31
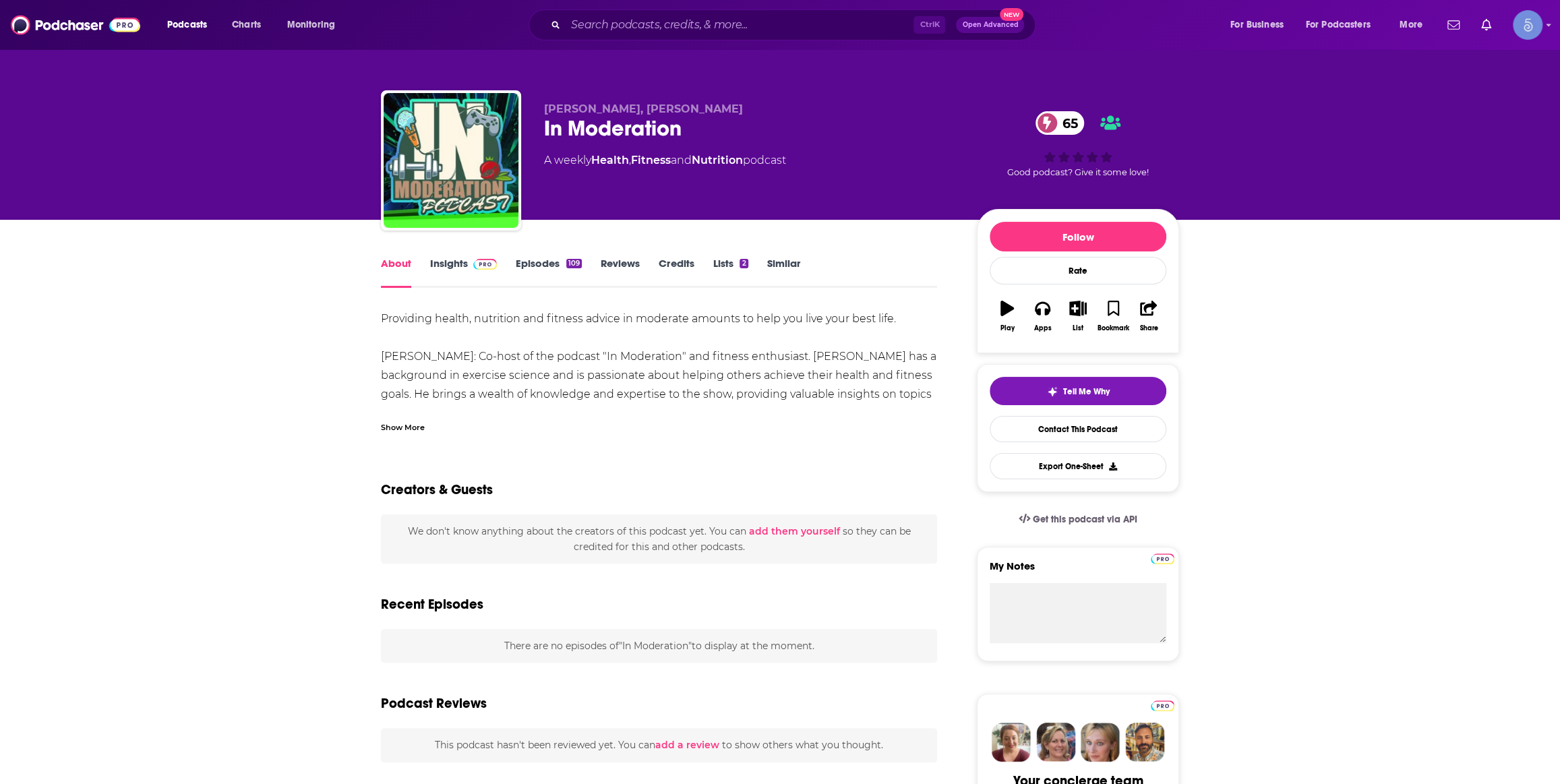
click at [398, 425] on div "Show More" at bounding box center [403, 426] width 44 height 13
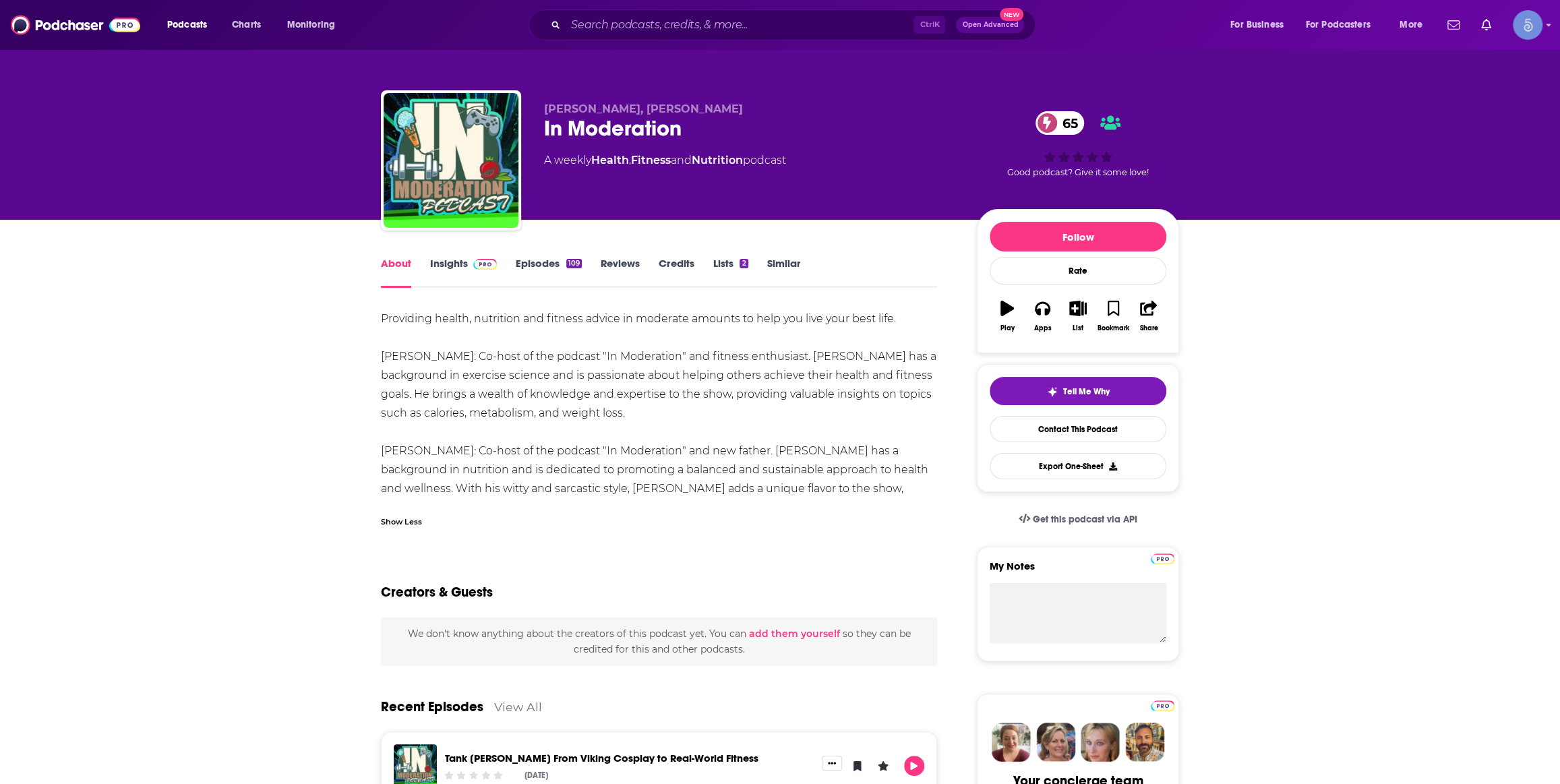
click at [468, 263] on span at bounding box center [483, 263] width 29 height 13
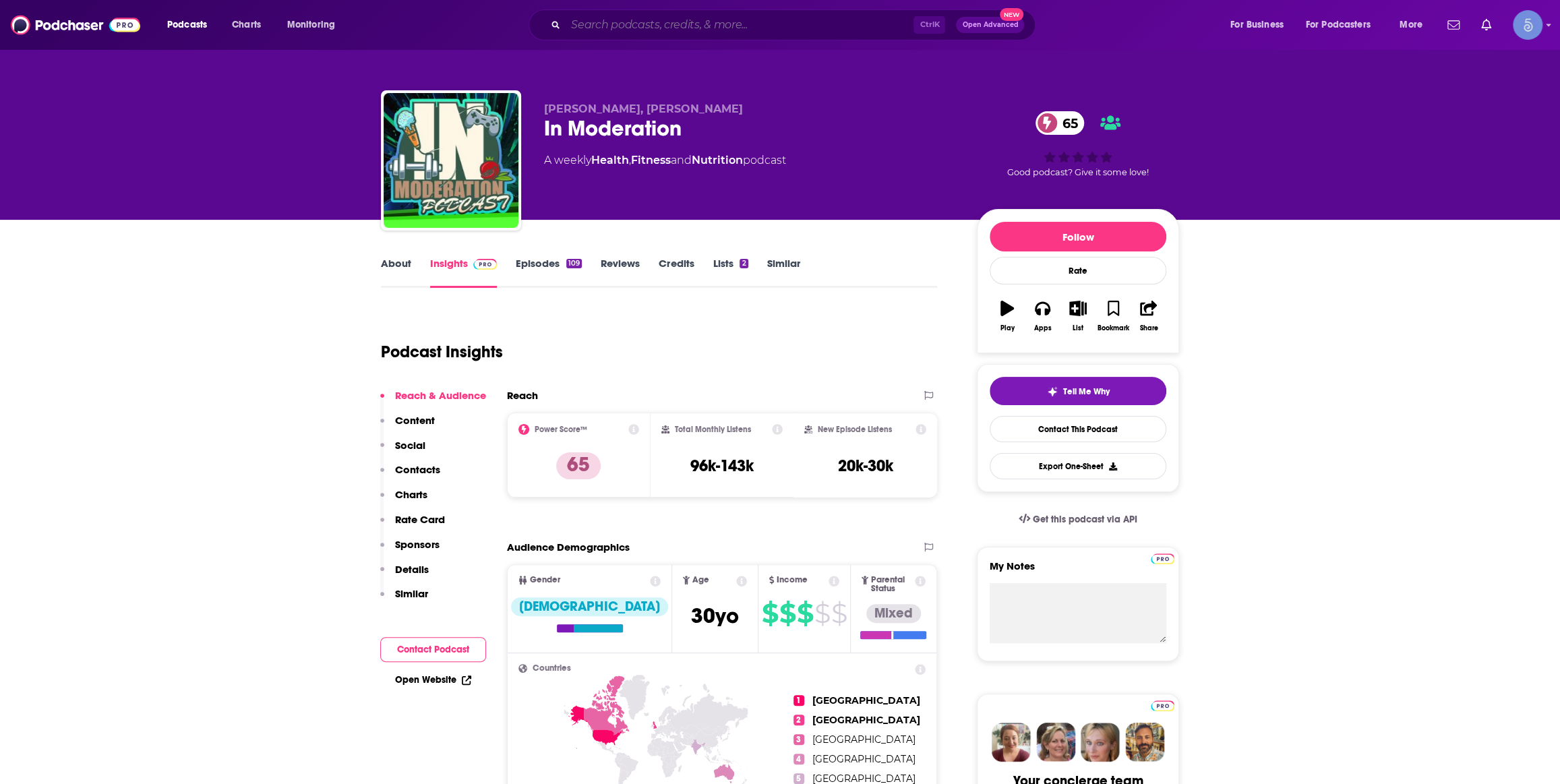
click at [740, 17] on input "Search podcasts, credits, & more..." at bounding box center [739, 24] width 348 height 21
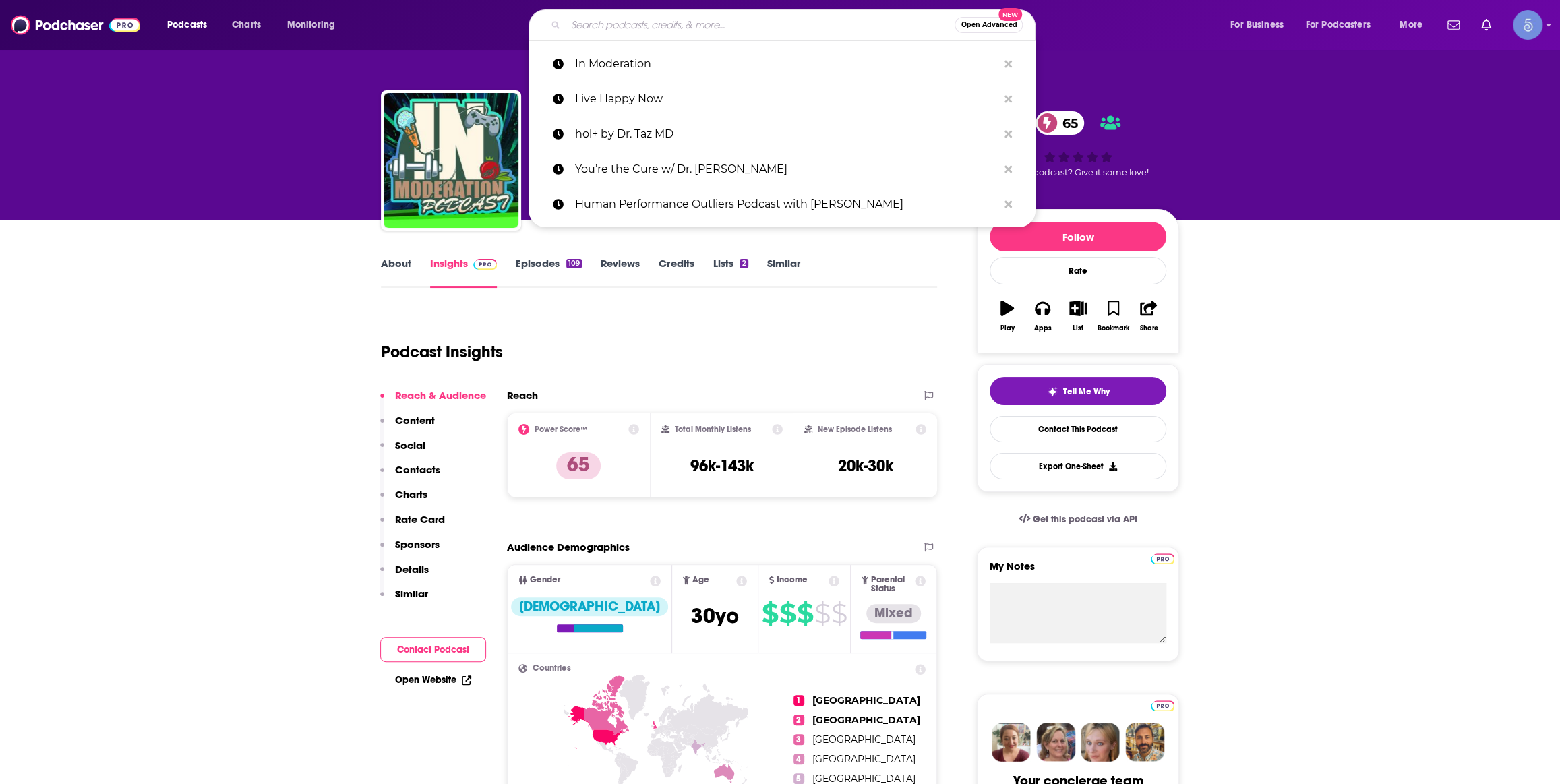
paste input "High Performance Health"
type input "High Performance Health"
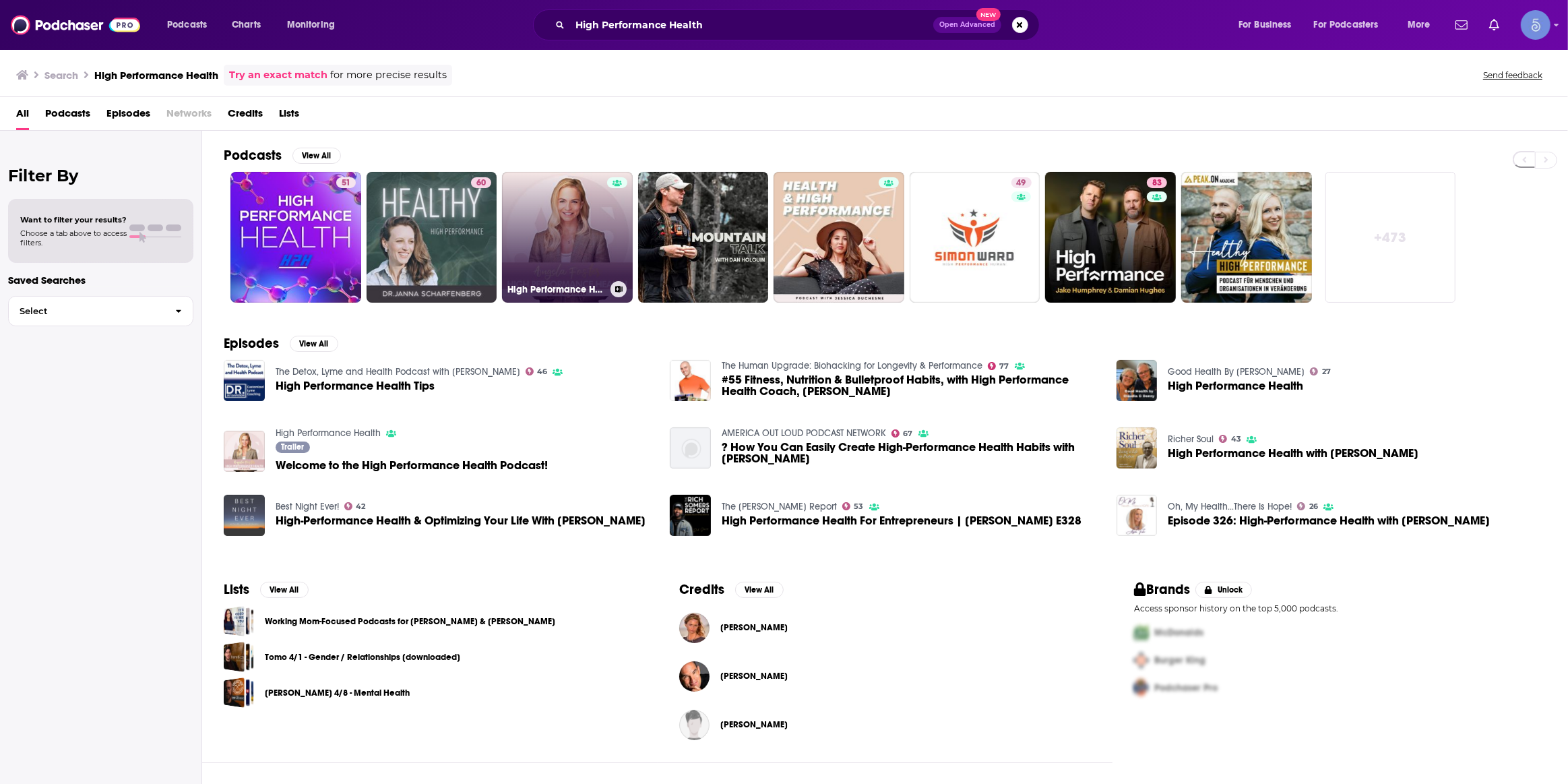
click at [567, 215] on link "High Performance Health" at bounding box center [567, 237] width 130 height 130
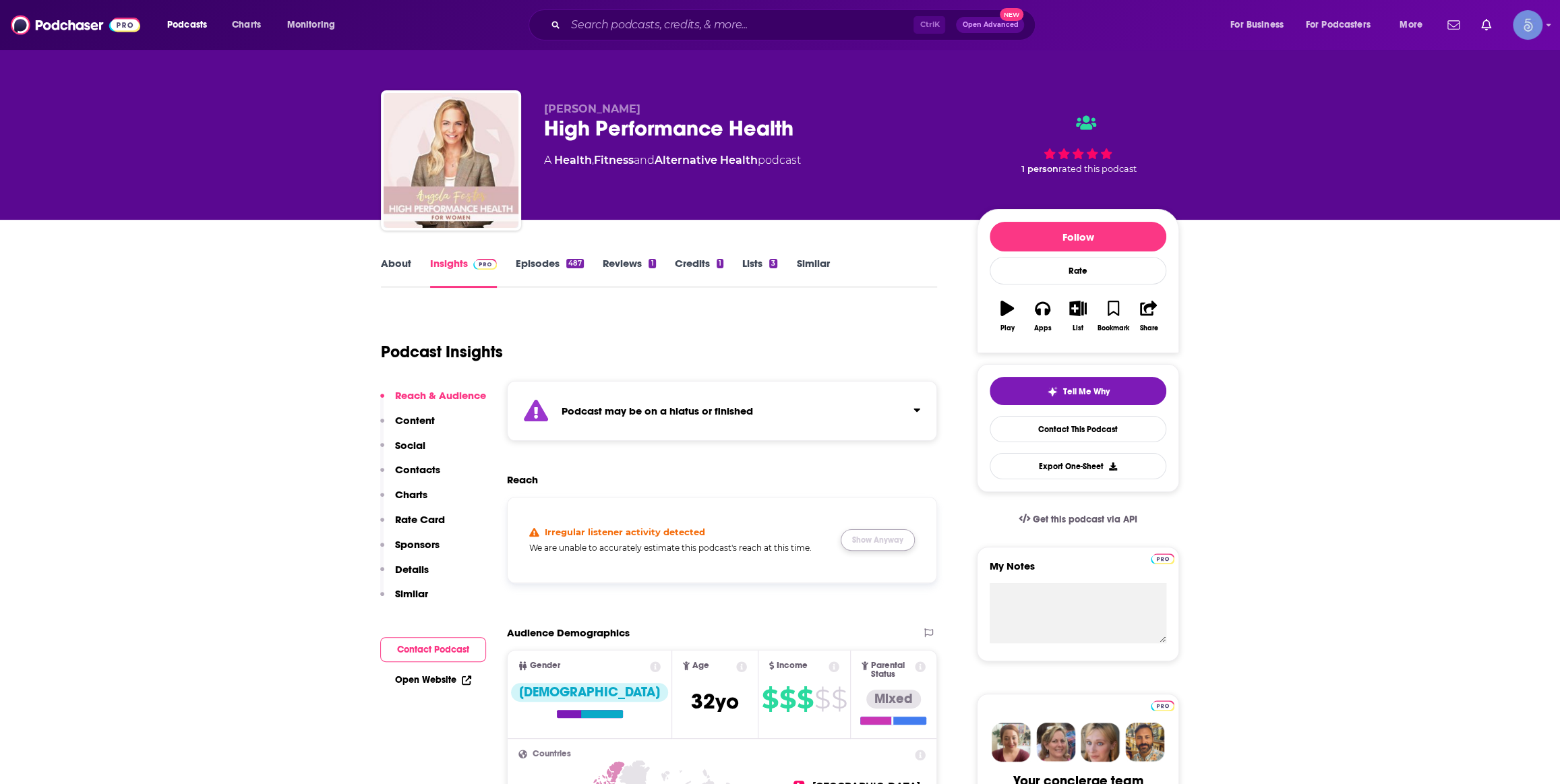
click at [897, 534] on button "Show Anyway" at bounding box center [878, 539] width 74 height 21
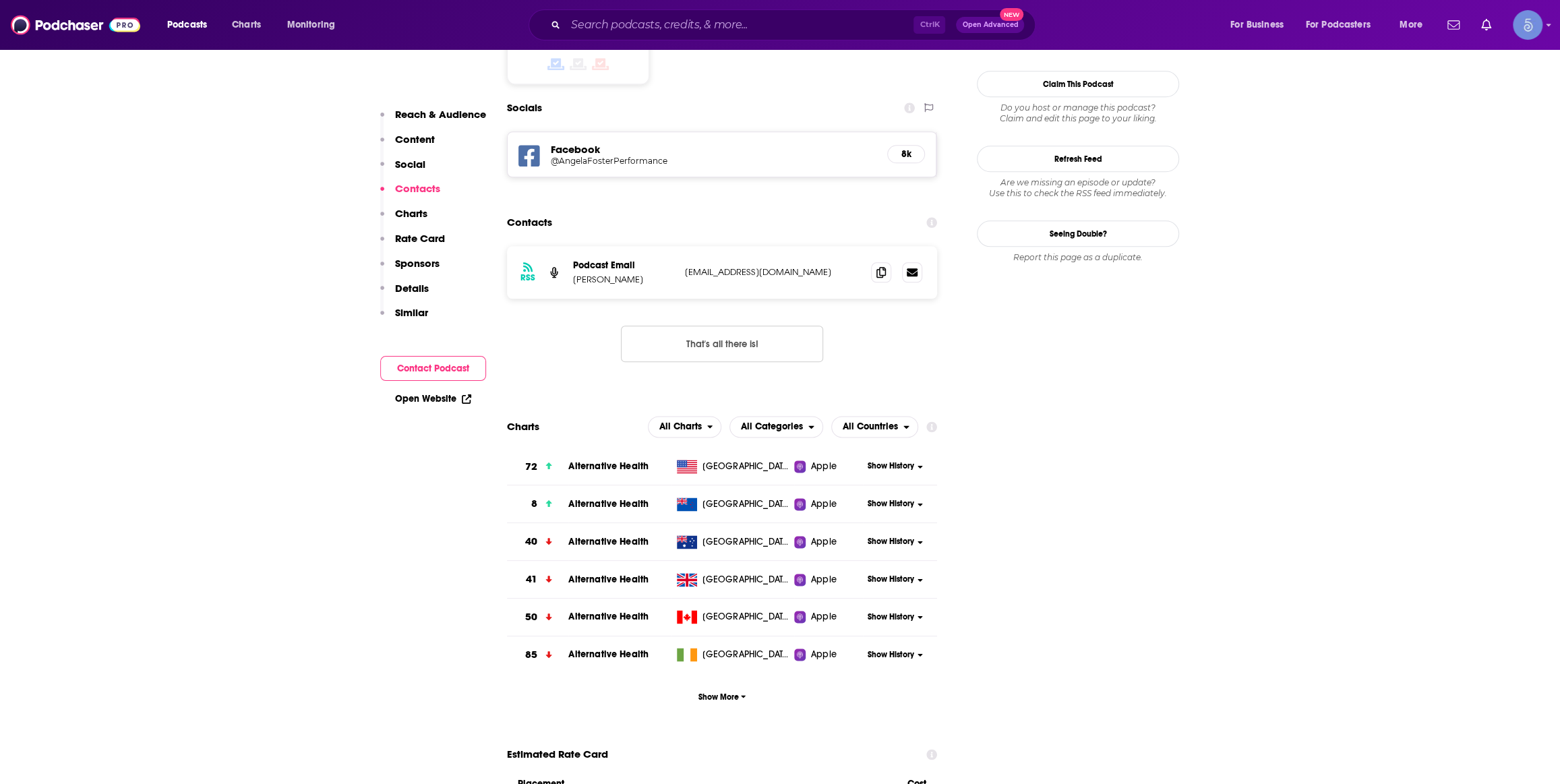
scroll to position [612, 0]
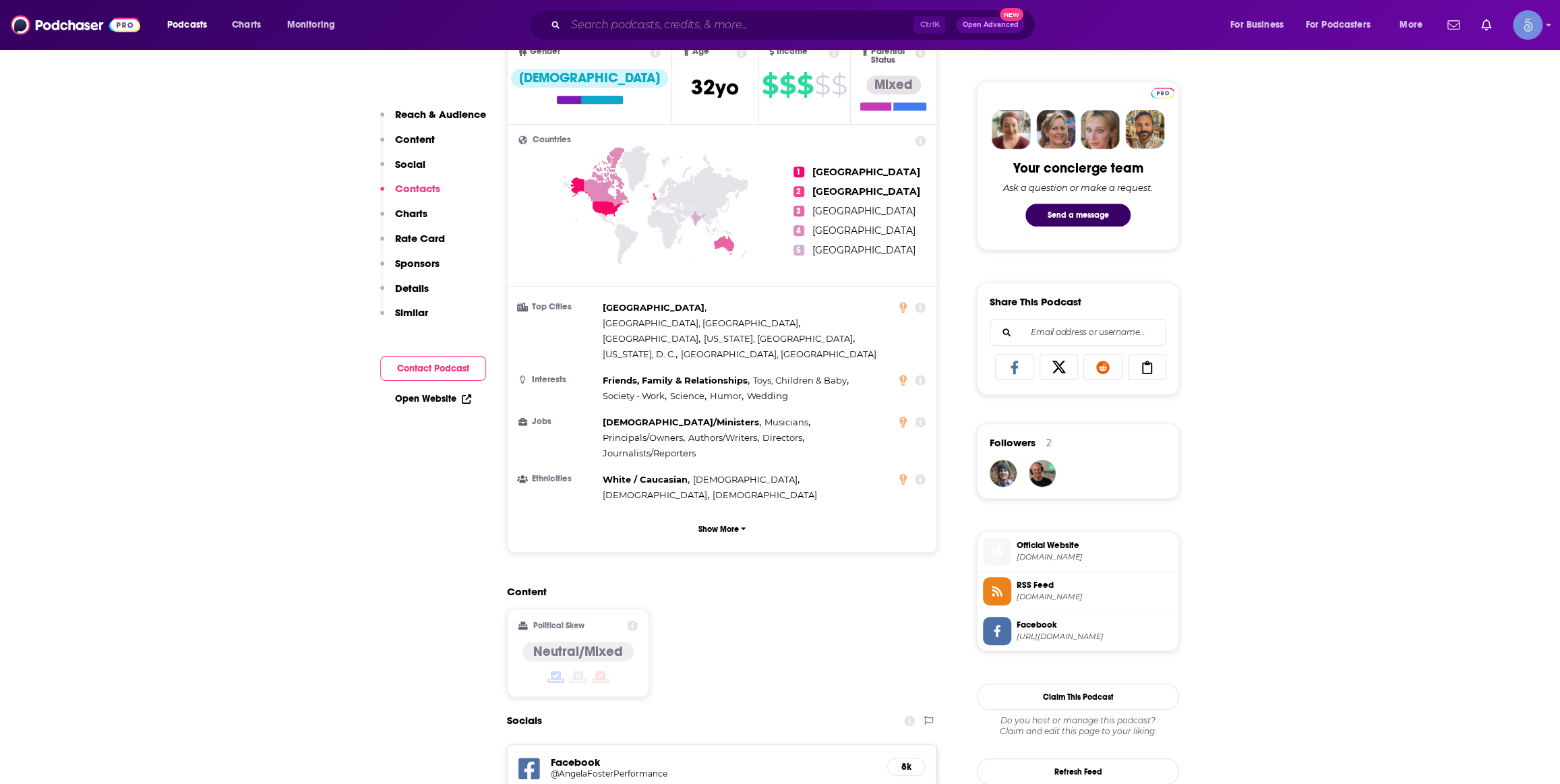
click at [751, 34] on input "Search podcasts, credits, & more..." at bounding box center [739, 24] width 348 height 21
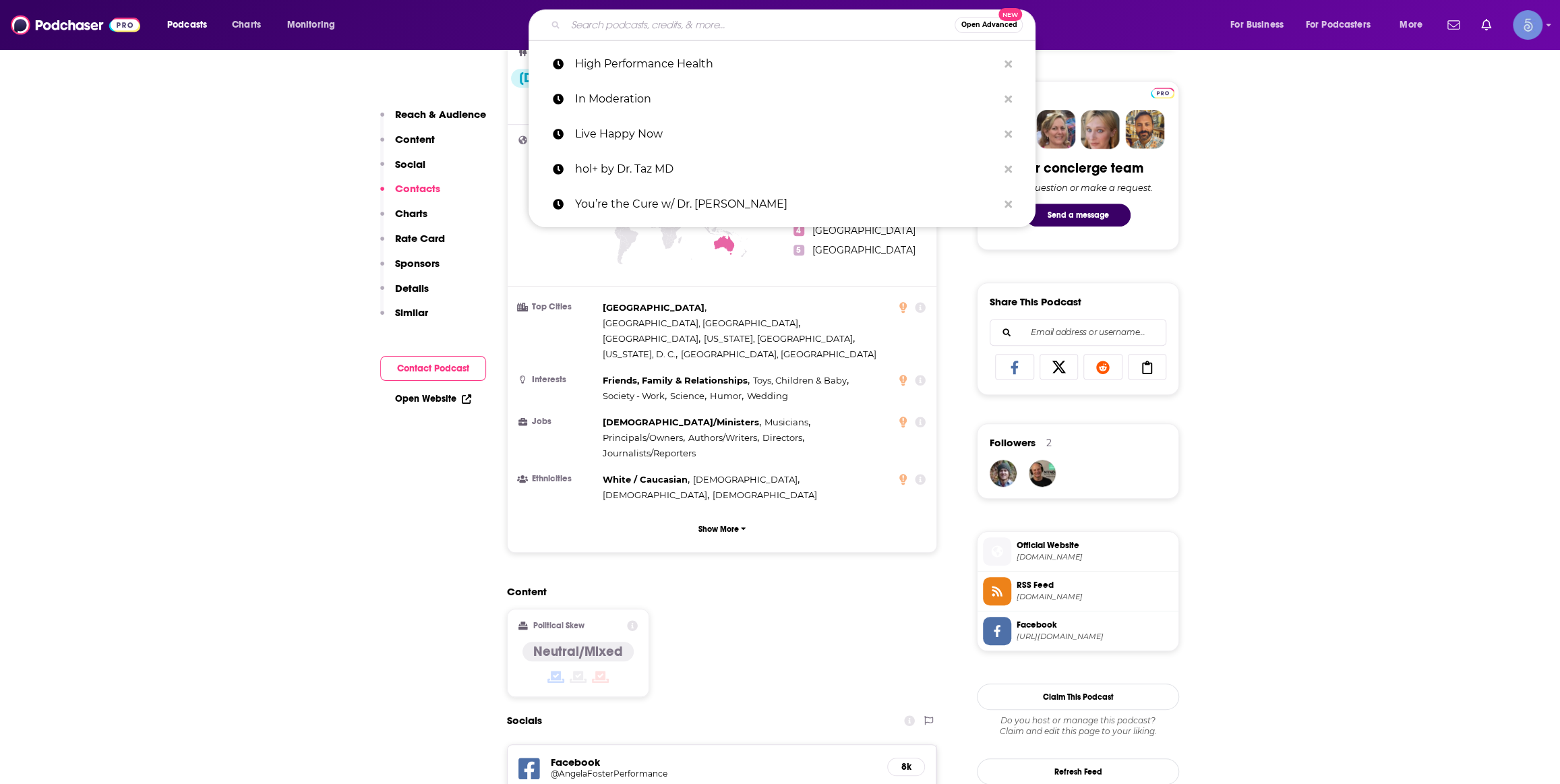
paste input "Postcards From Midlife"
type input "Postcards From Midlife"
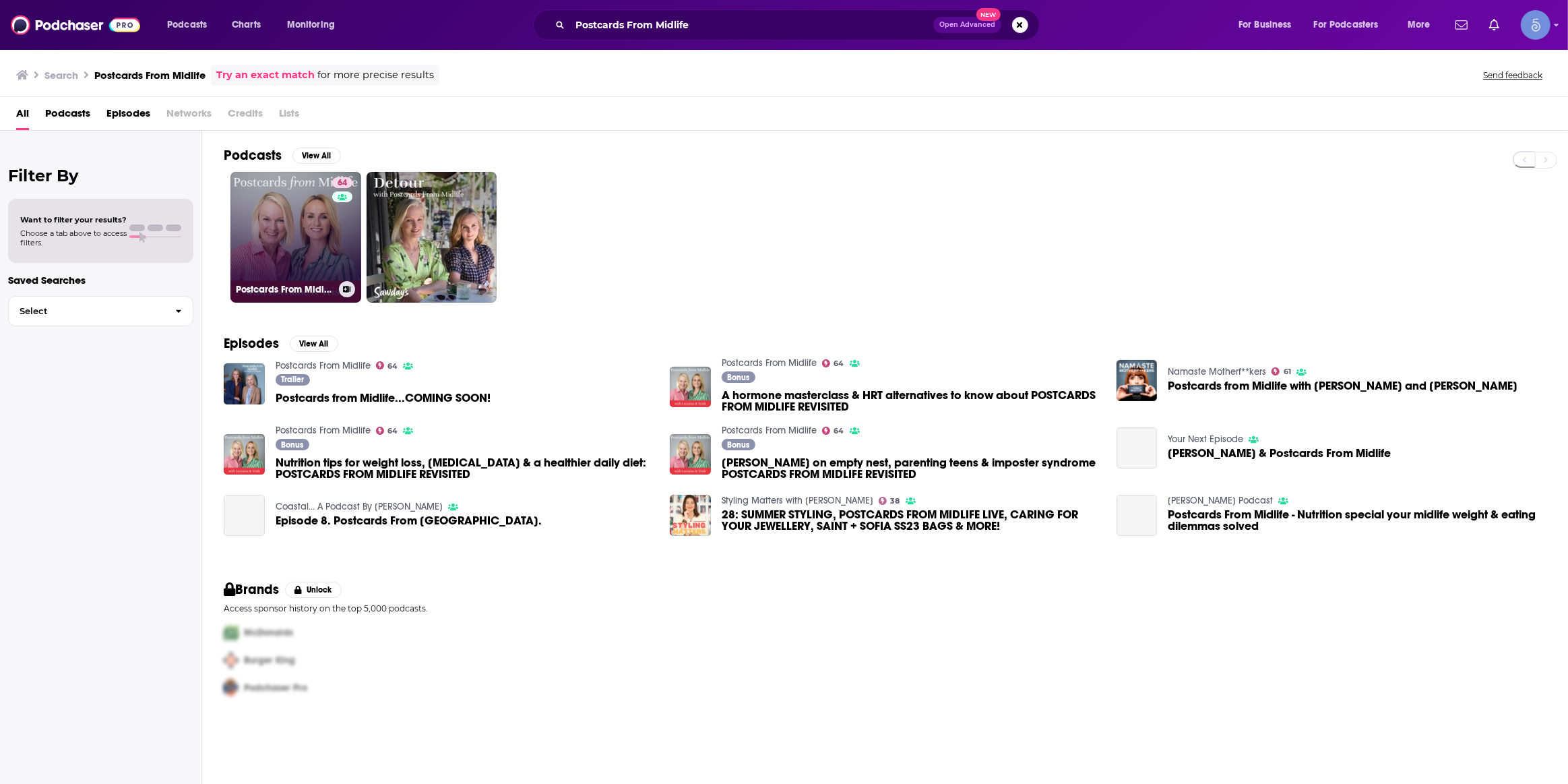
click at [234, 246] on link "64 Postcards From Midlife" at bounding box center [295, 237] width 130 height 130
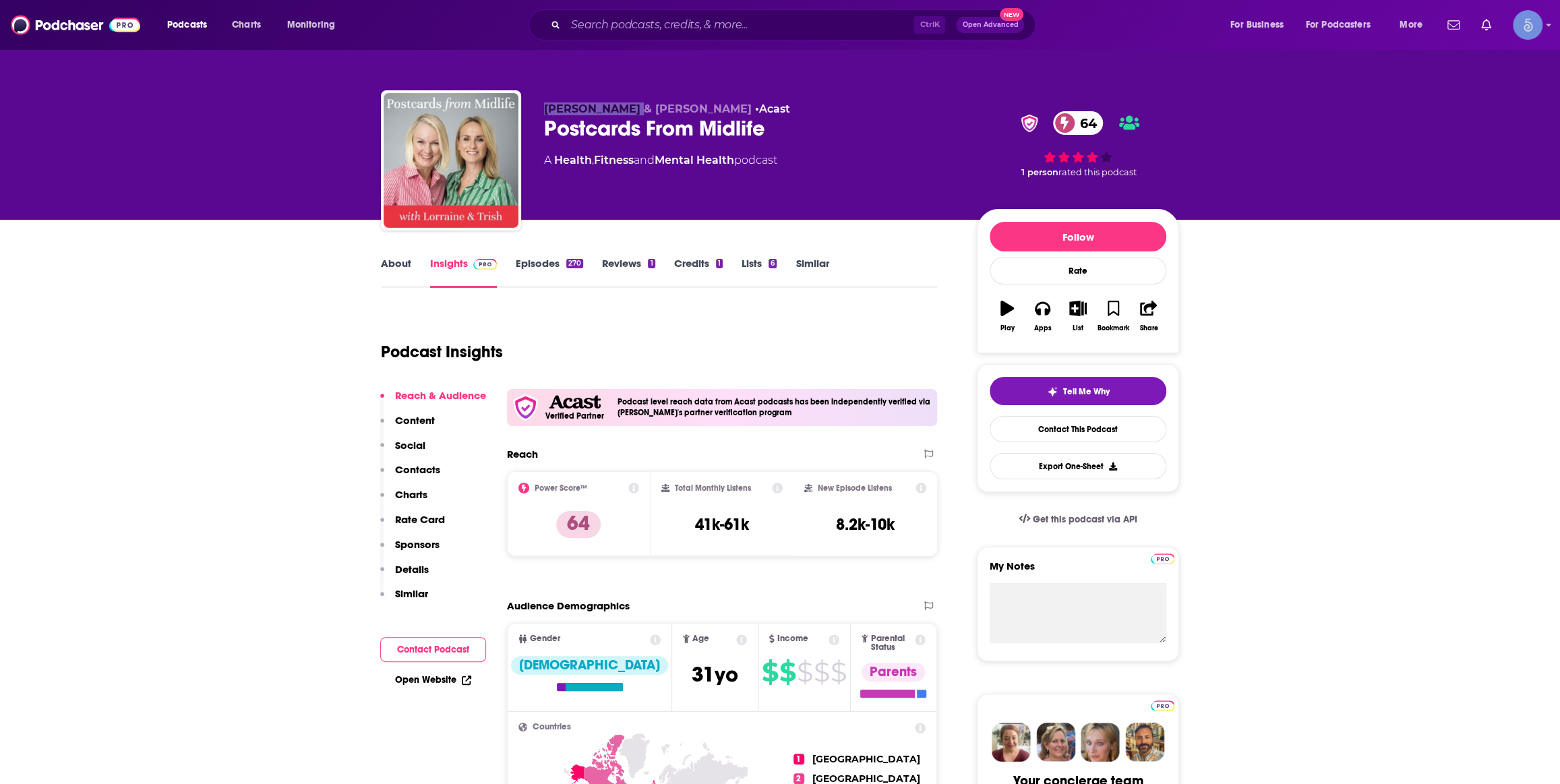
drag, startPoint x: 555, startPoint y: 112, endPoint x: 630, endPoint y: 112, distance: 75.0
click at [630, 112] on div "Lorraine Candy & Trish Halpin • Acast Postcards From Midlife 64 A Health , Fitn…" at bounding box center [780, 162] width 798 height 146
copy span "Lorraine Candy"
drag, startPoint x: 645, startPoint y: 110, endPoint x: 709, endPoint y: 111, distance: 64.0
click at [709, 111] on span "Lorraine Candy & Trish Halpin" at bounding box center [648, 109] width 208 height 13
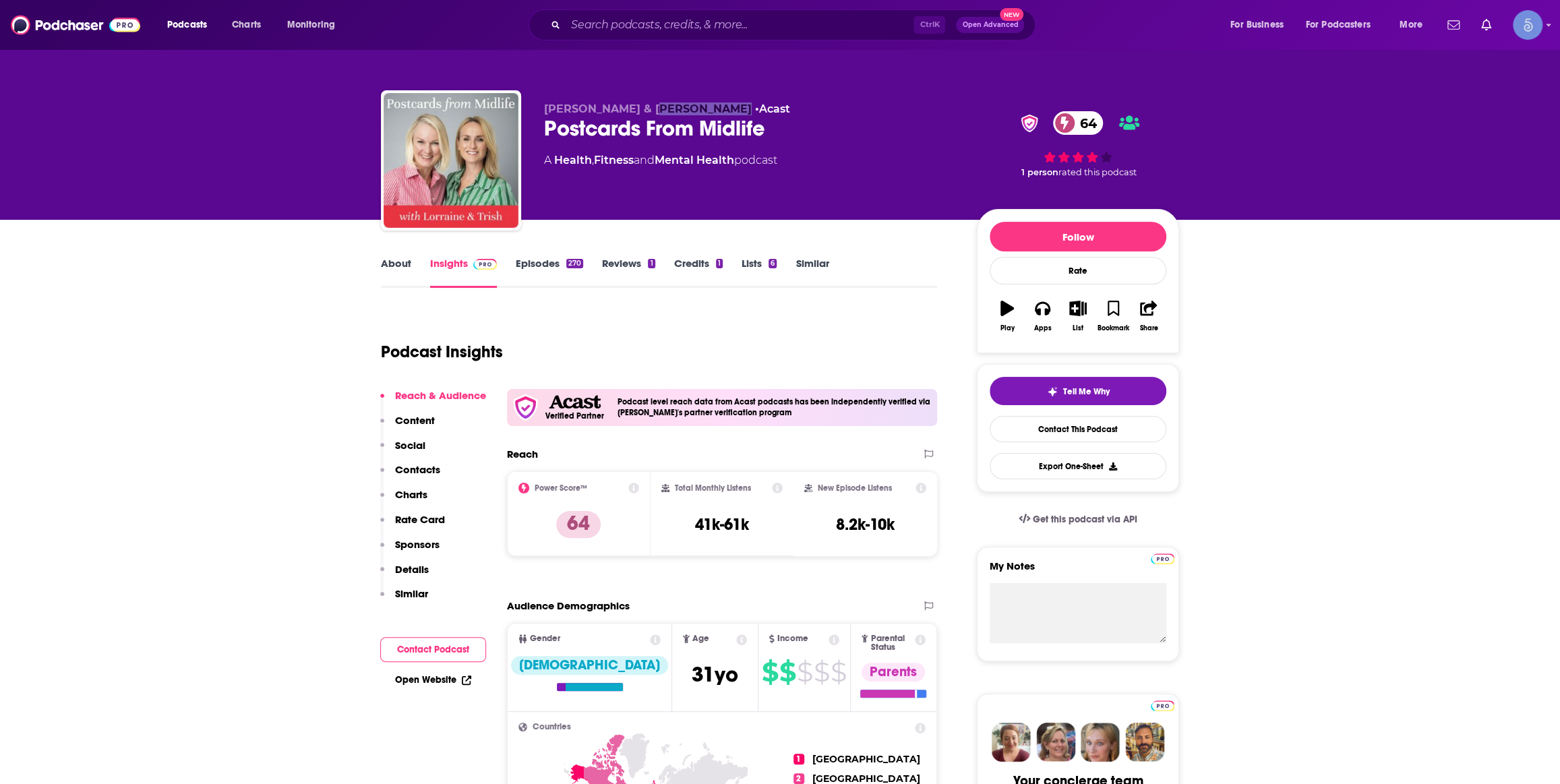
copy span "Trish Halpin"
click at [516, 274] on link "Episodes 270" at bounding box center [549, 273] width 67 height 31
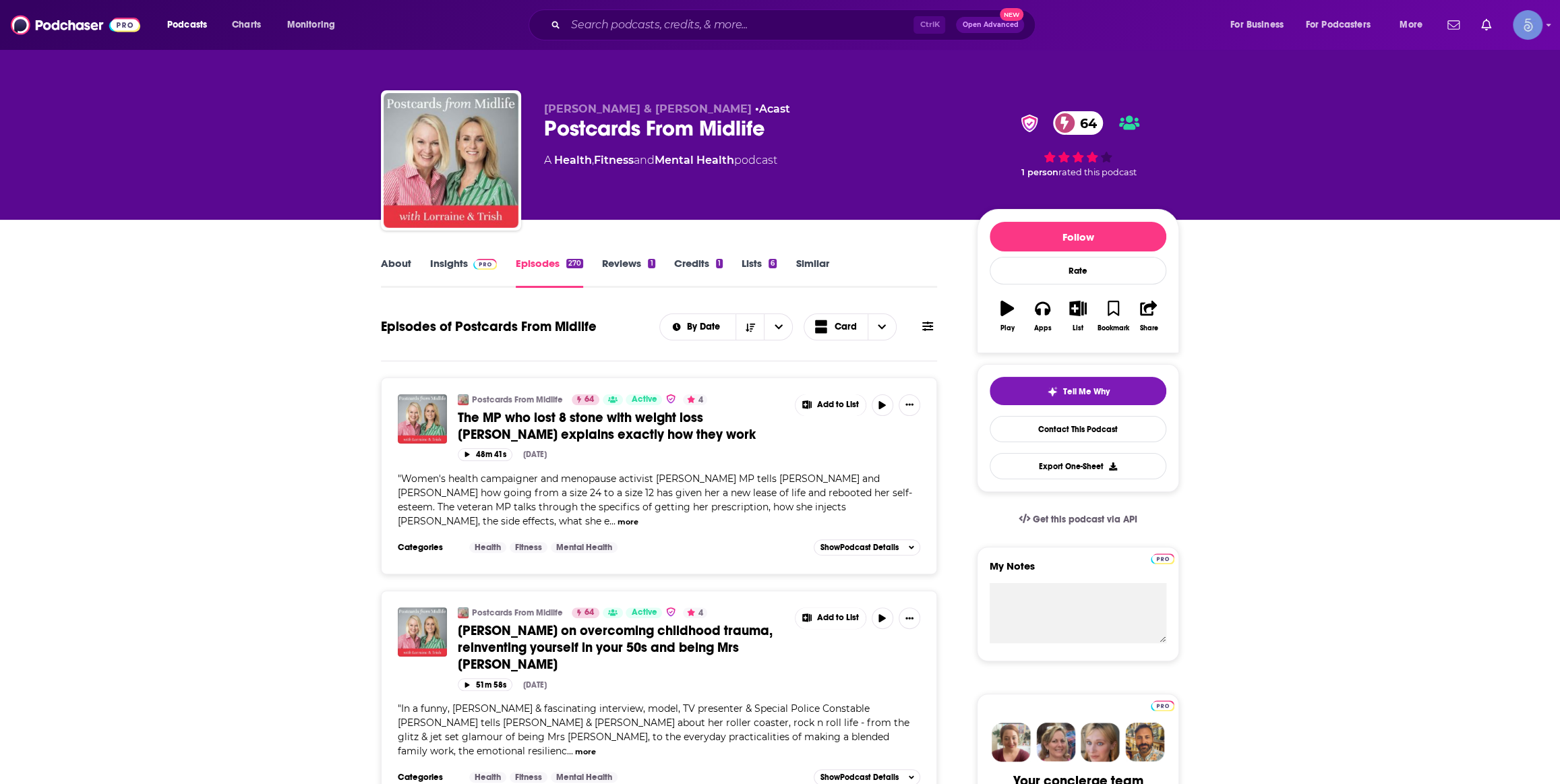
click at [452, 257] on link "Insights" at bounding box center [463, 273] width 67 height 31
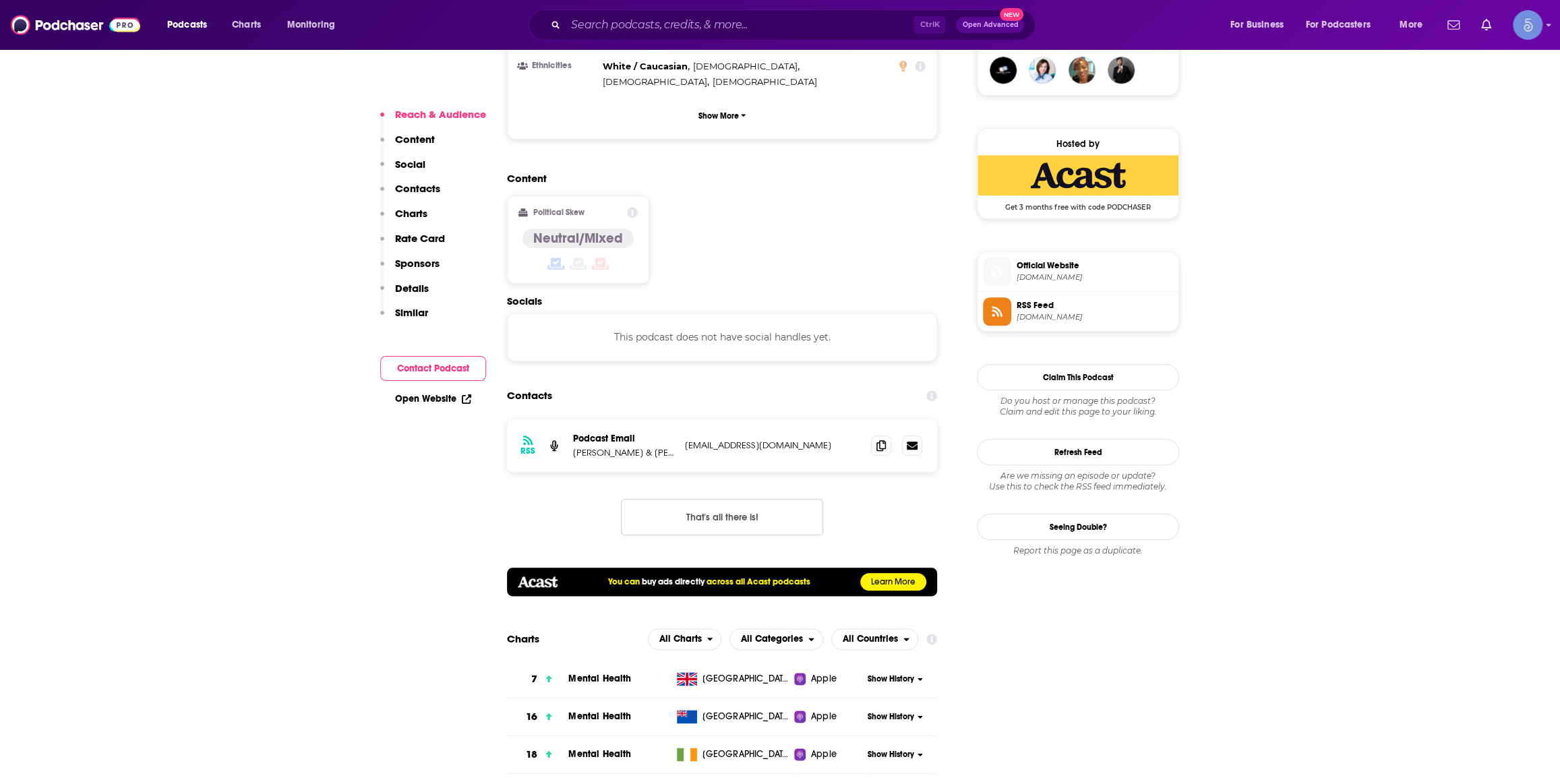
scroll to position [1021, 0]
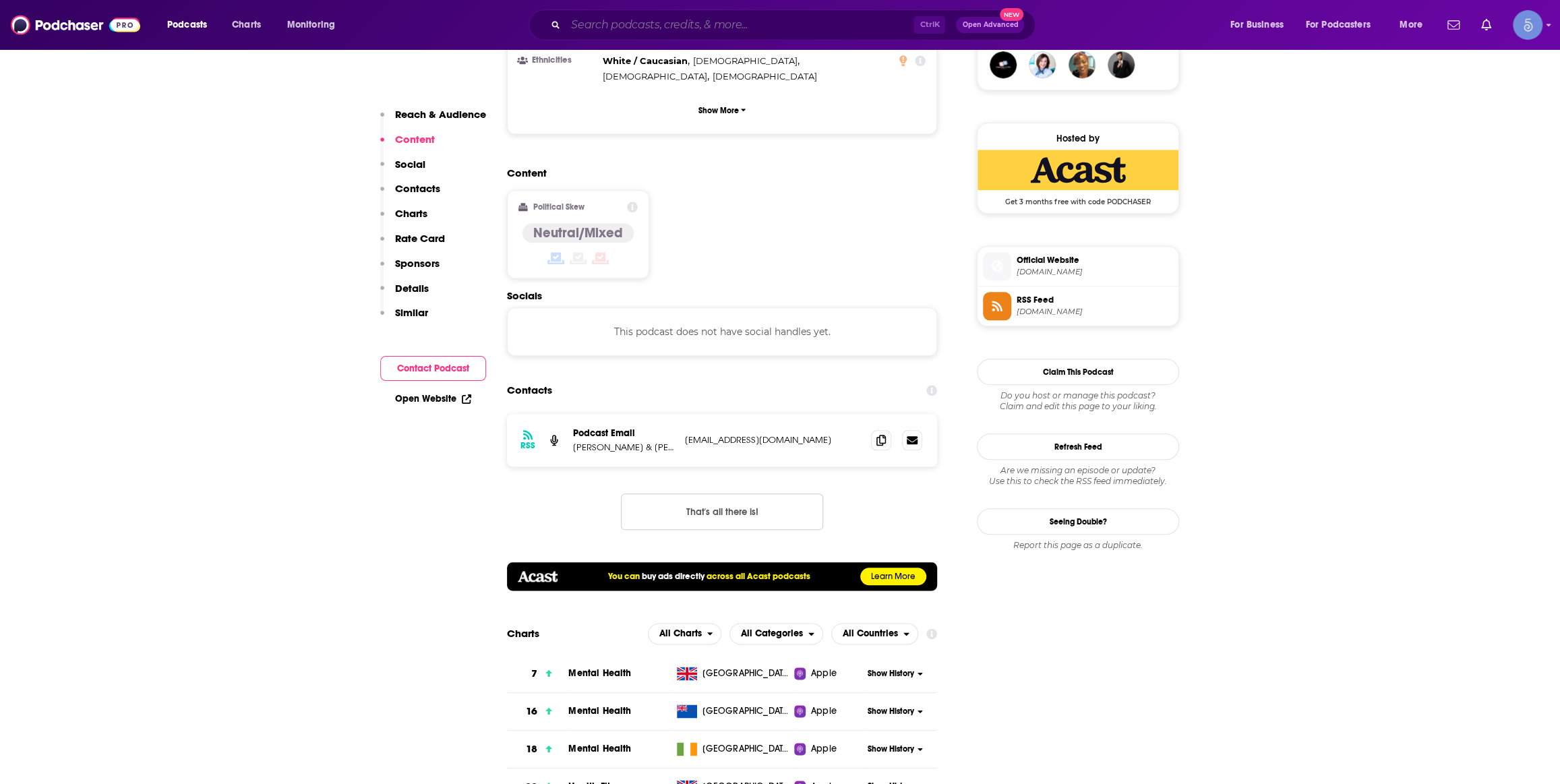
click at [758, 18] on input "Search podcasts, credits, & more..." at bounding box center [739, 24] width 348 height 21
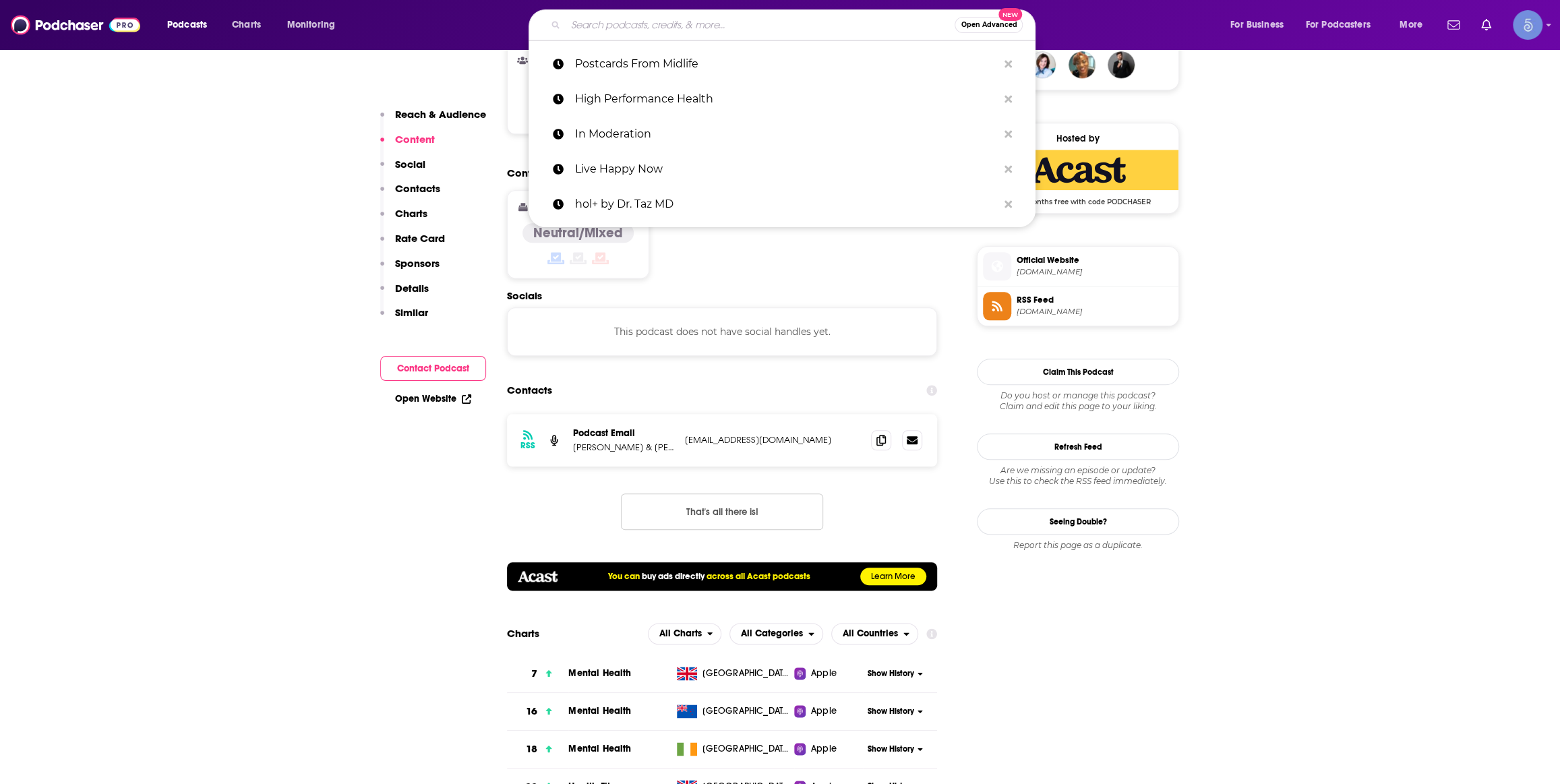
paste input "Peak Human - Unbiased Nutrition Info for Optimum Health, Fitness & Living"
type input "Peak Human - Unbiased Nutrition Info for Optimum Health, Fitness & Living"
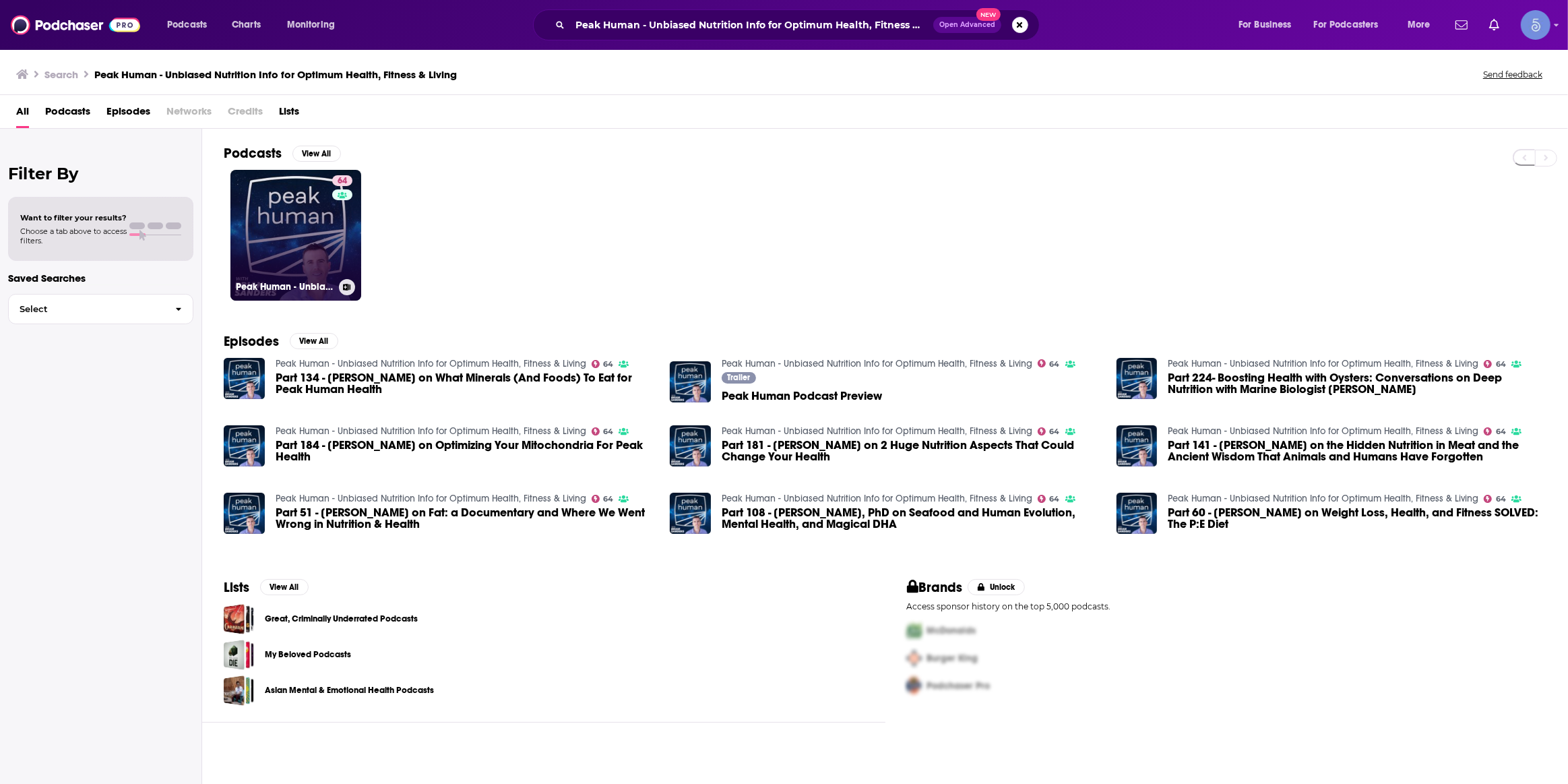
click at [311, 227] on link "64 Peak Human - Unbiased Nutrition Info for Optimum Health, Fitness & Living" at bounding box center [295, 235] width 130 height 130
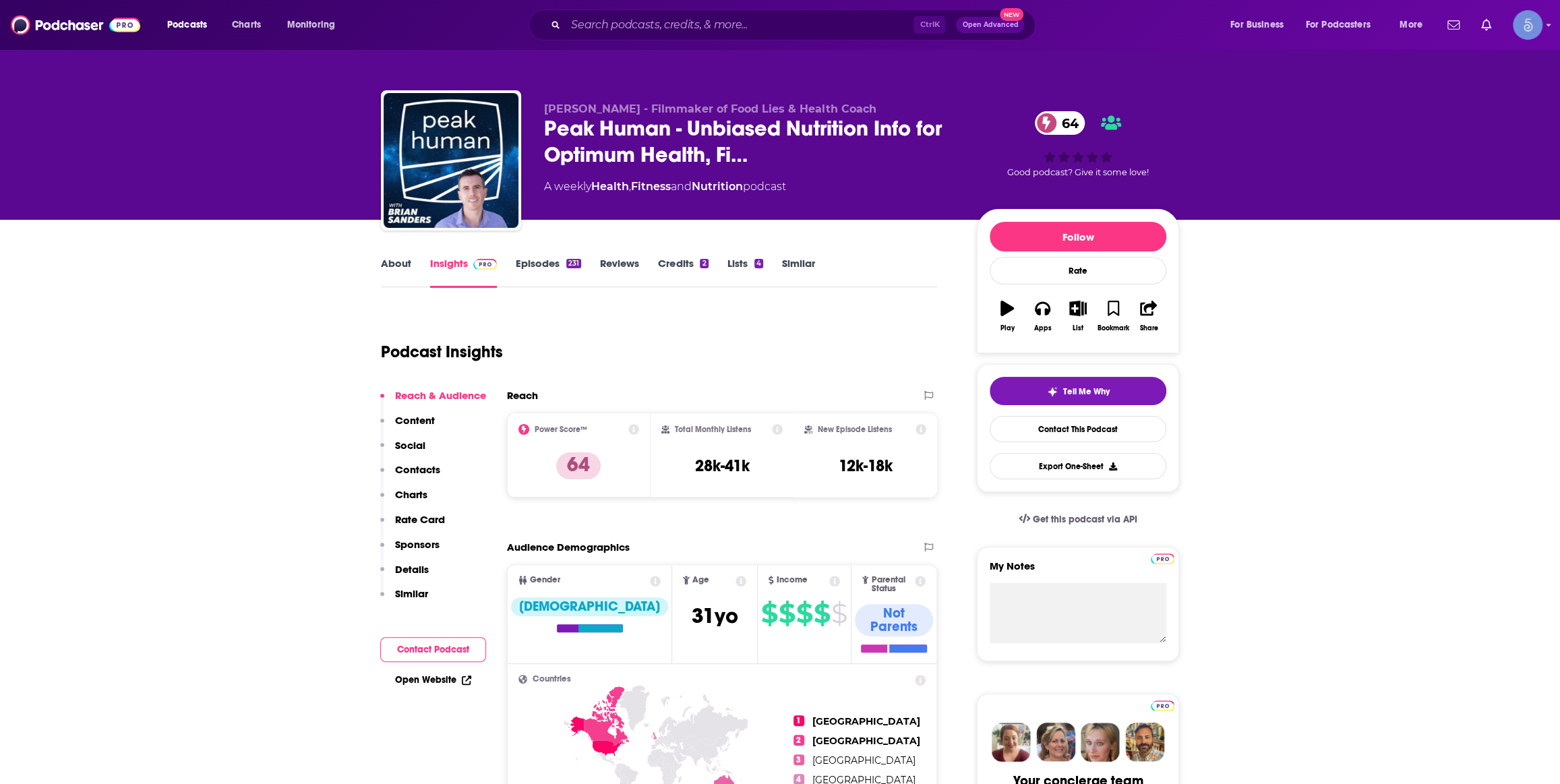
scroll to position [816, 0]
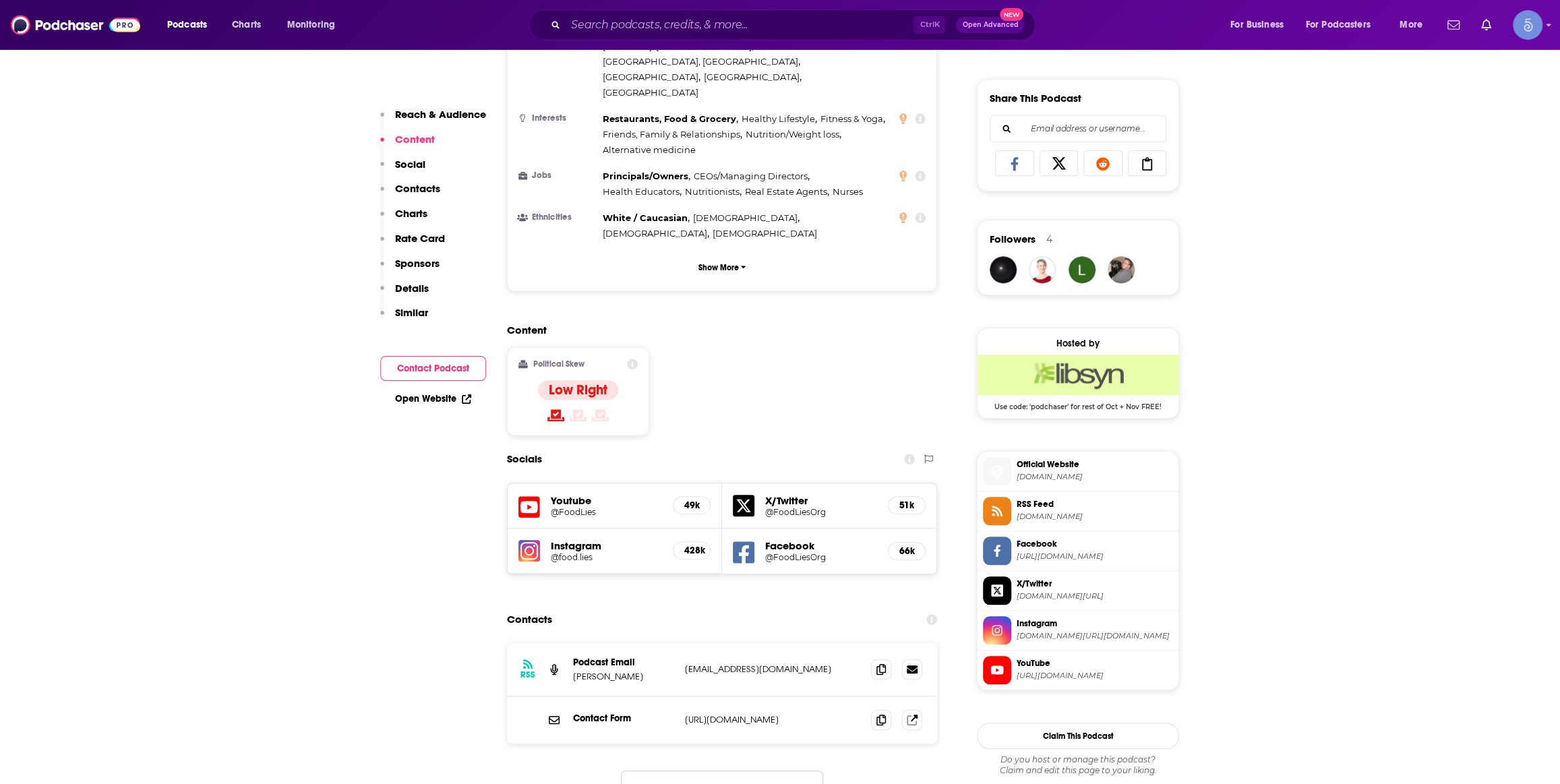
click at [582, 483] on div "Youtube @FoodLies 49k" at bounding box center [614, 505] width 214 height 45
click at [557, 494] on h5 "Youtube" at bounding box center [606, 500] width 111 height 13
click at [575, 507] on h5 "@FoodLies" at bounding box center [606, 511] width 111 height 10
click at [745, 21] on input "Search podcasts, credits, & more..." at bounding box center [739, 24] width 348 height 21
paste input "Dr. Streicher’s Inside Information: Menopause, Midlife, and More"
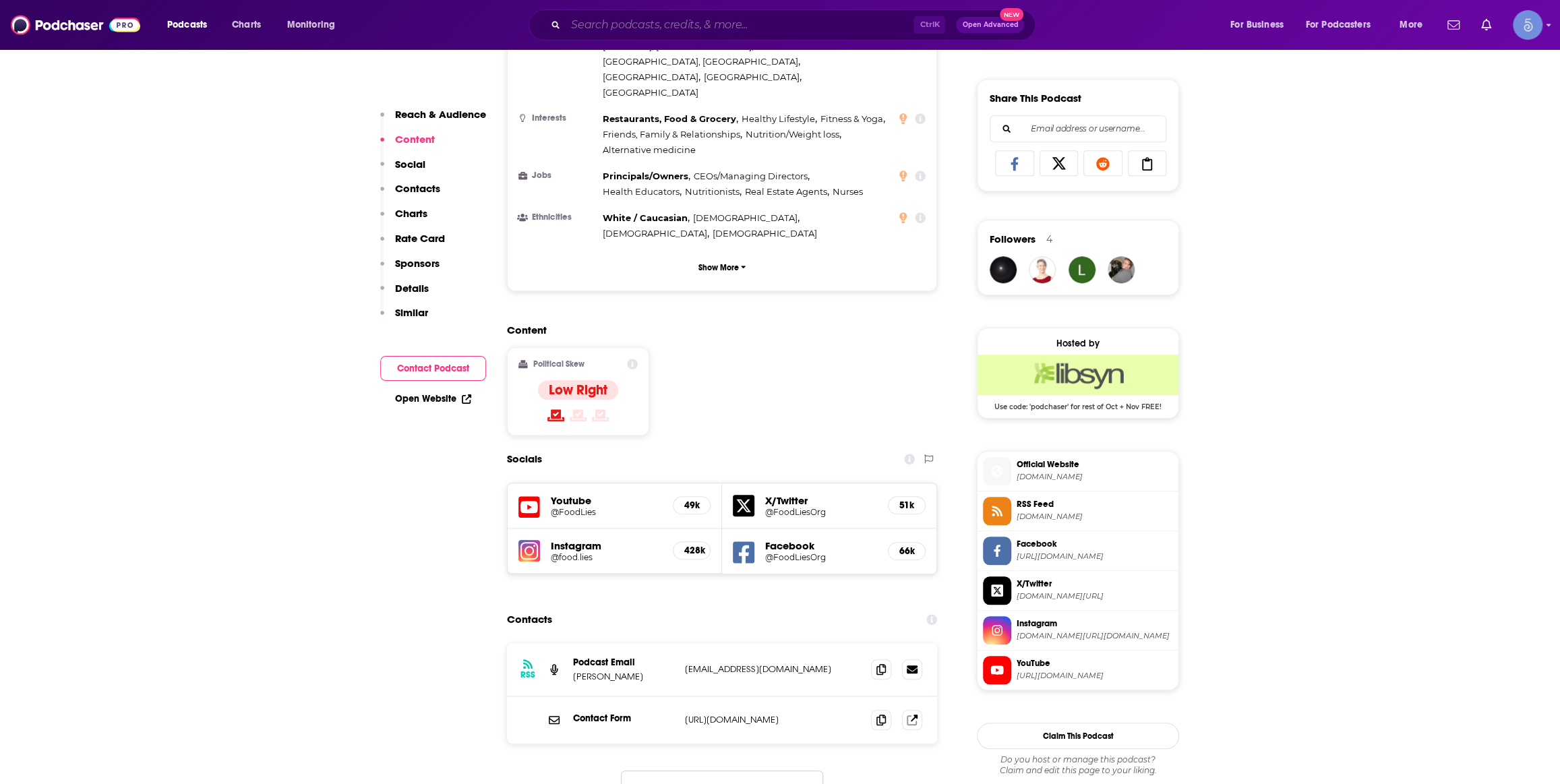
type input "Dr. Streicher’s Inside Information: Menopause, Midlife, and More"
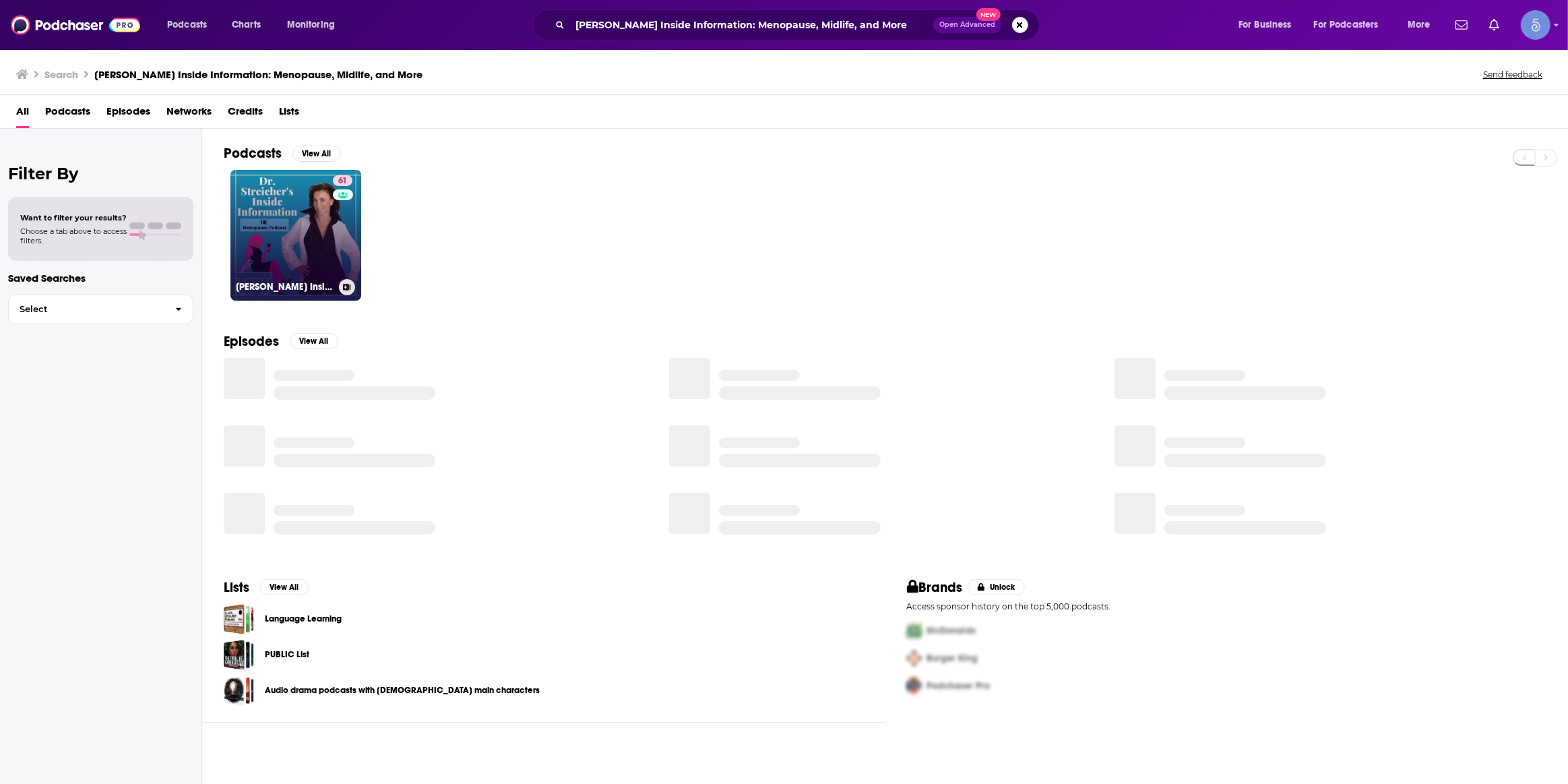
click at [353, 248] on div "61" at bounding box center [344, 227] width 23 height 104
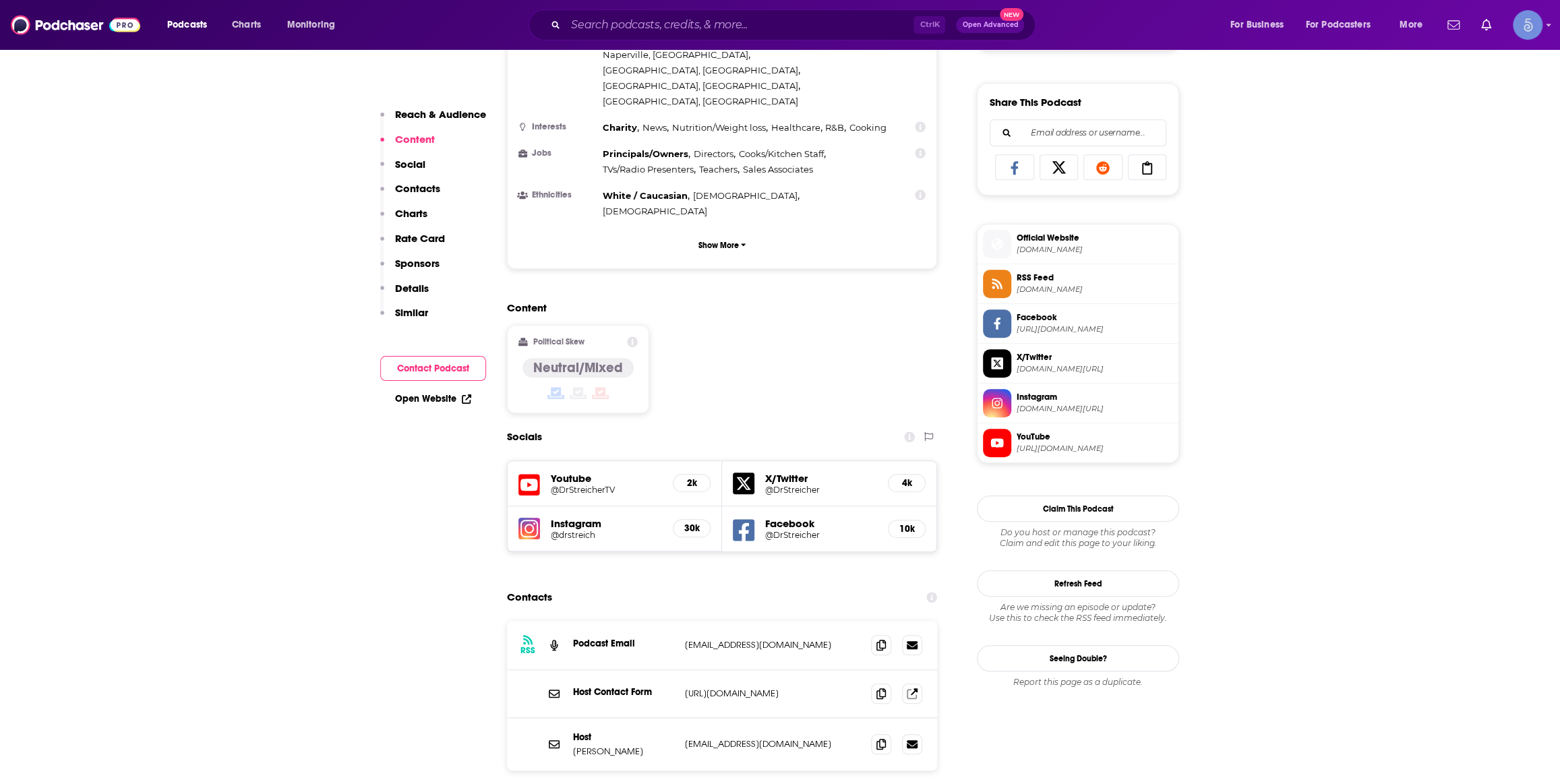
scroll to position [816, 0]
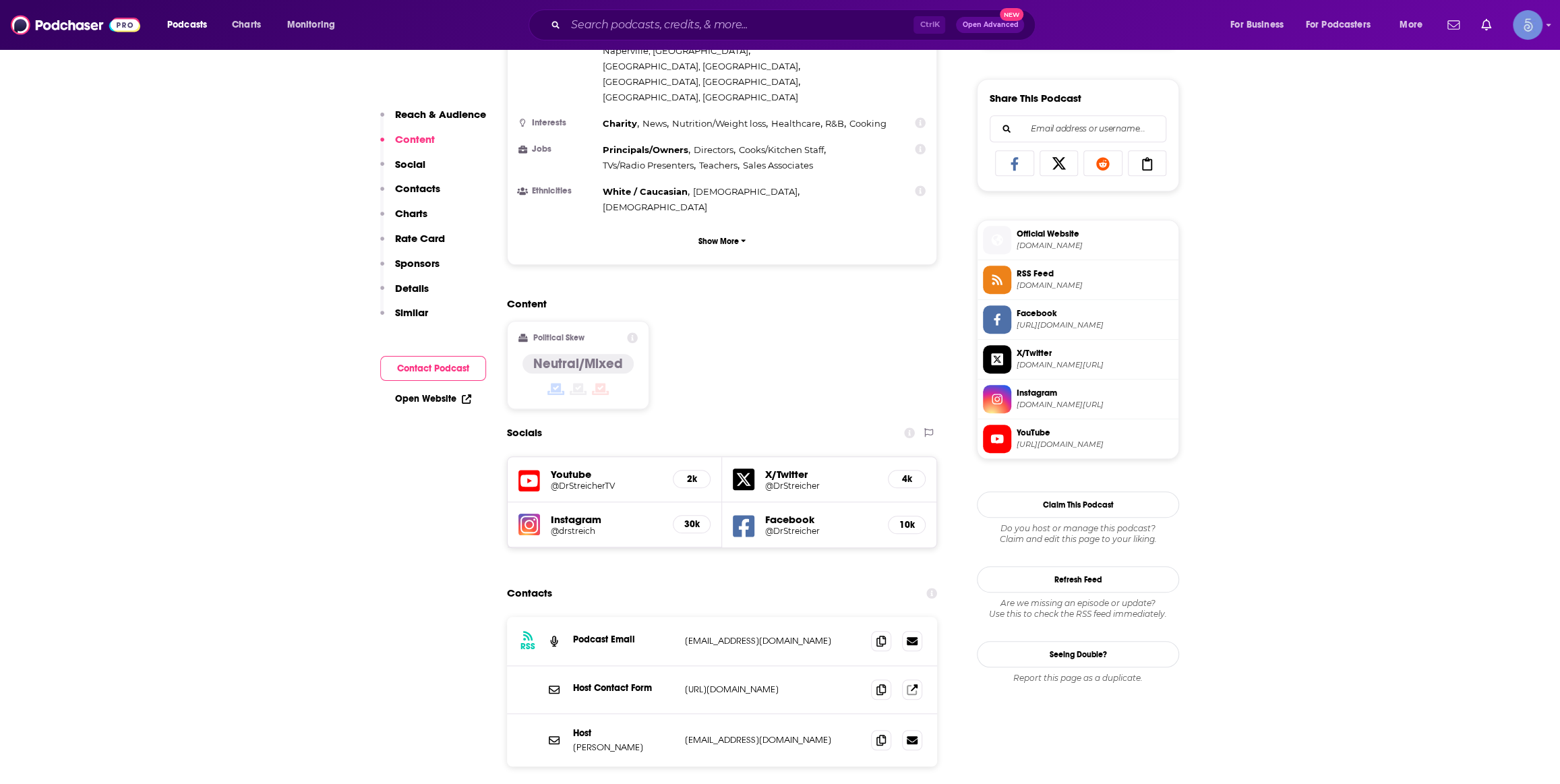
click at [579, 481] on h5 "@DrStreicherTV" at bounding box center [606, 486] width 111 height 10
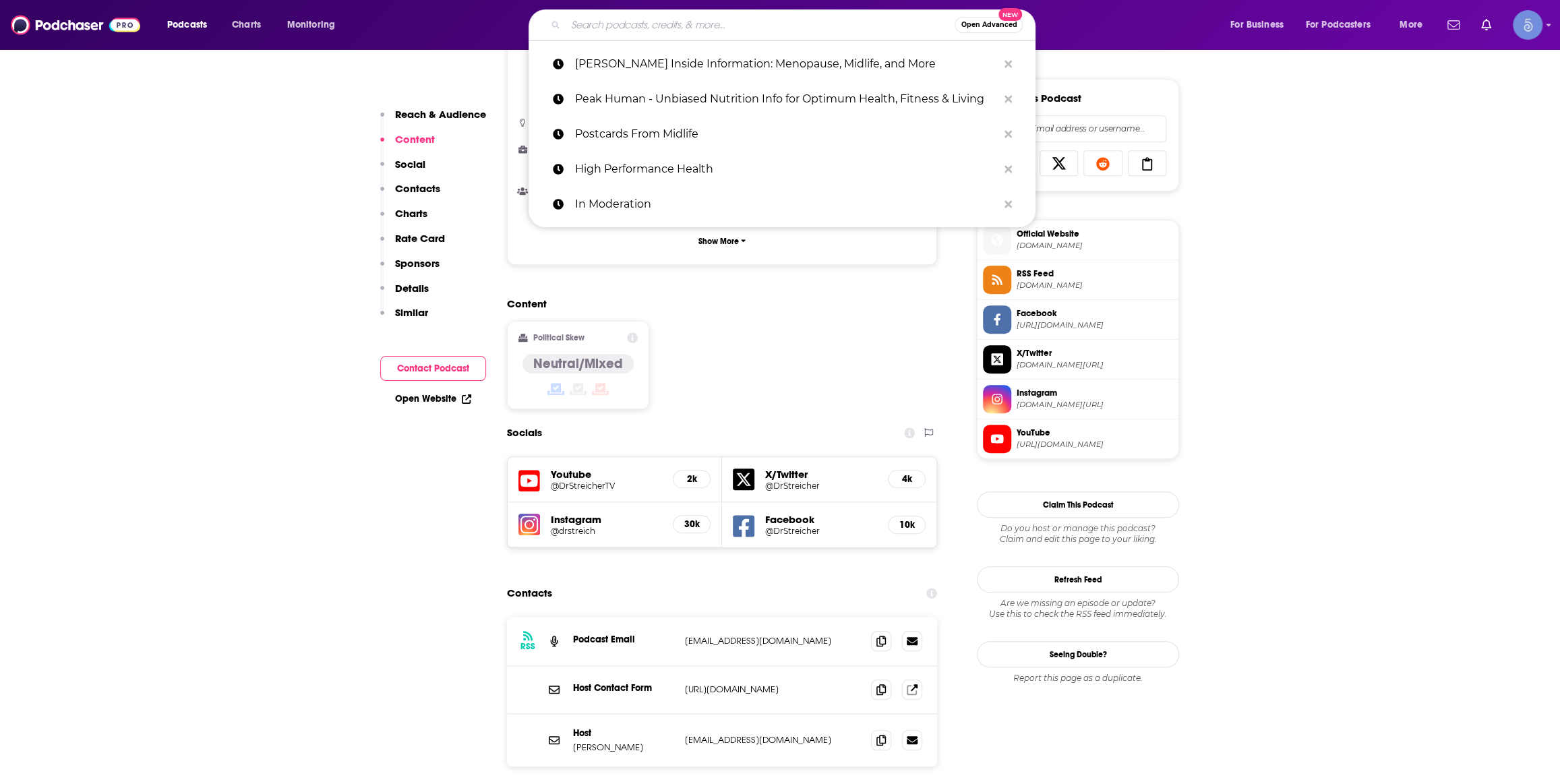
click at [727, 21] on input "Search podcasts, credits, & more..." at bounding box center [760, 24] width 389 height 21
paste input "Save Yourself With Dr. Amy Shah"
type input "Save Yourself With Dr. Amy Shah"
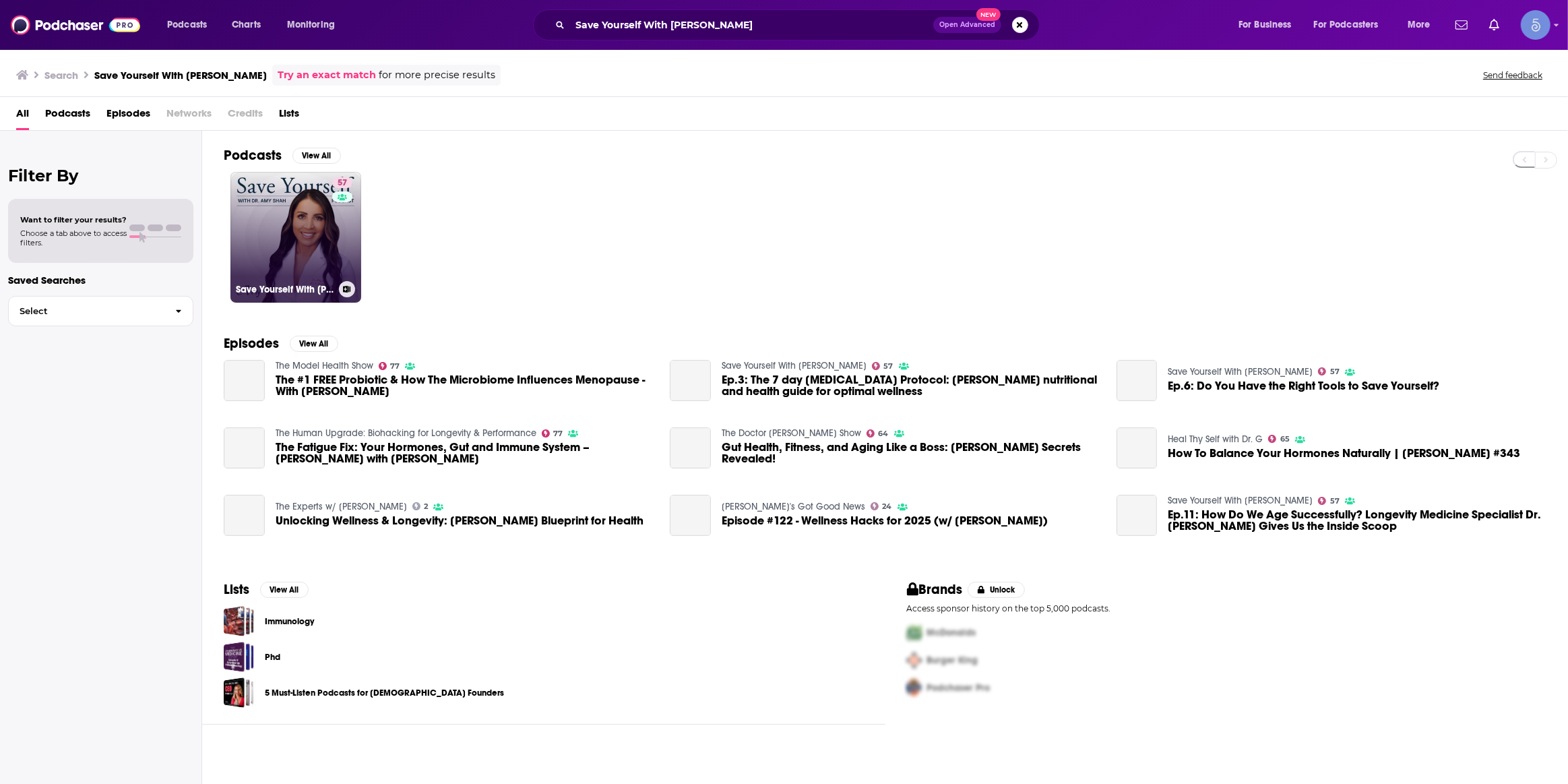
click at [316, 216] on link "57 Save Yourself With Dr. Amy Shah" at bounding box center [295, 237] width 130 height 130
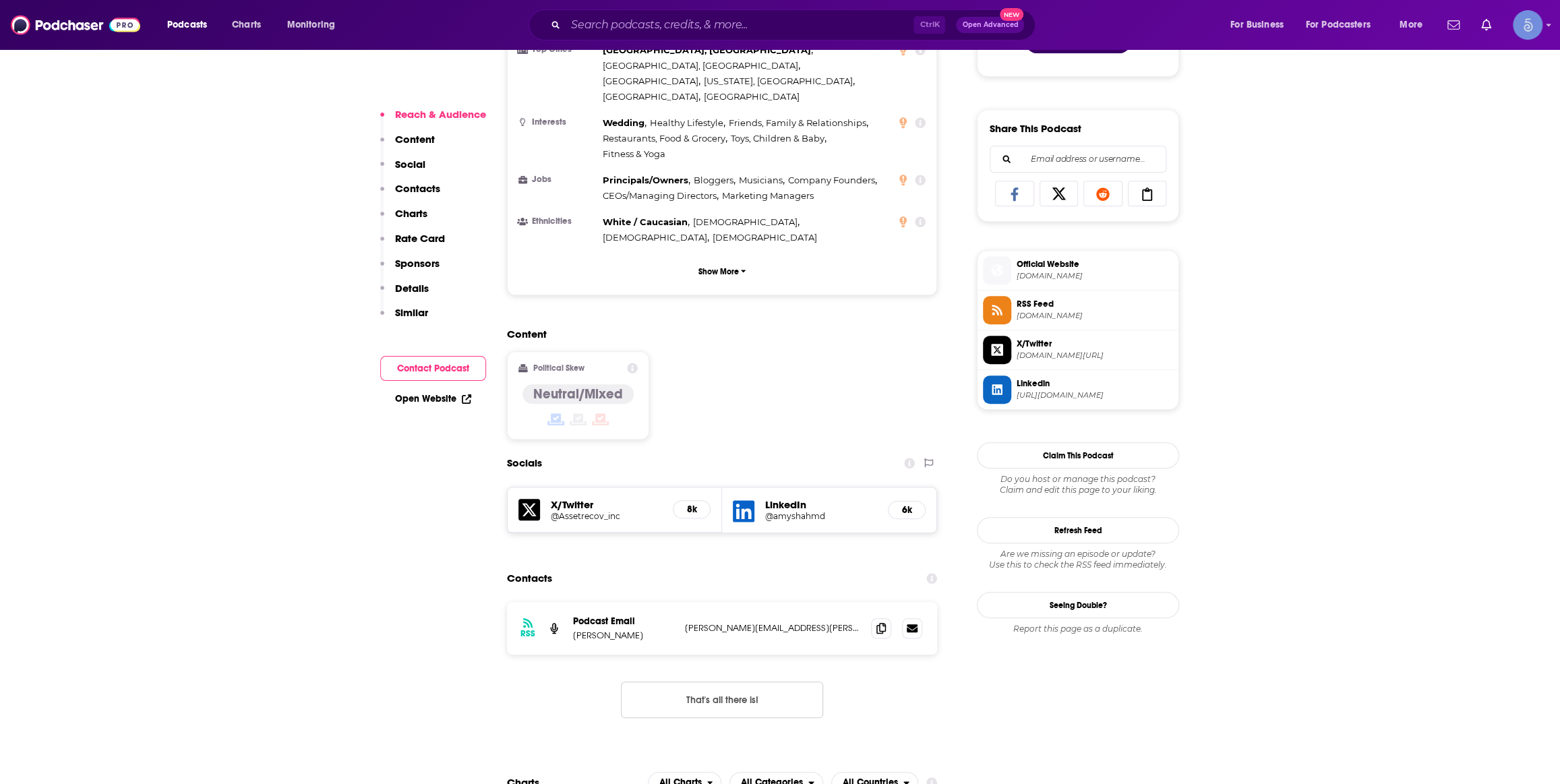
scroll to position [816, 0]
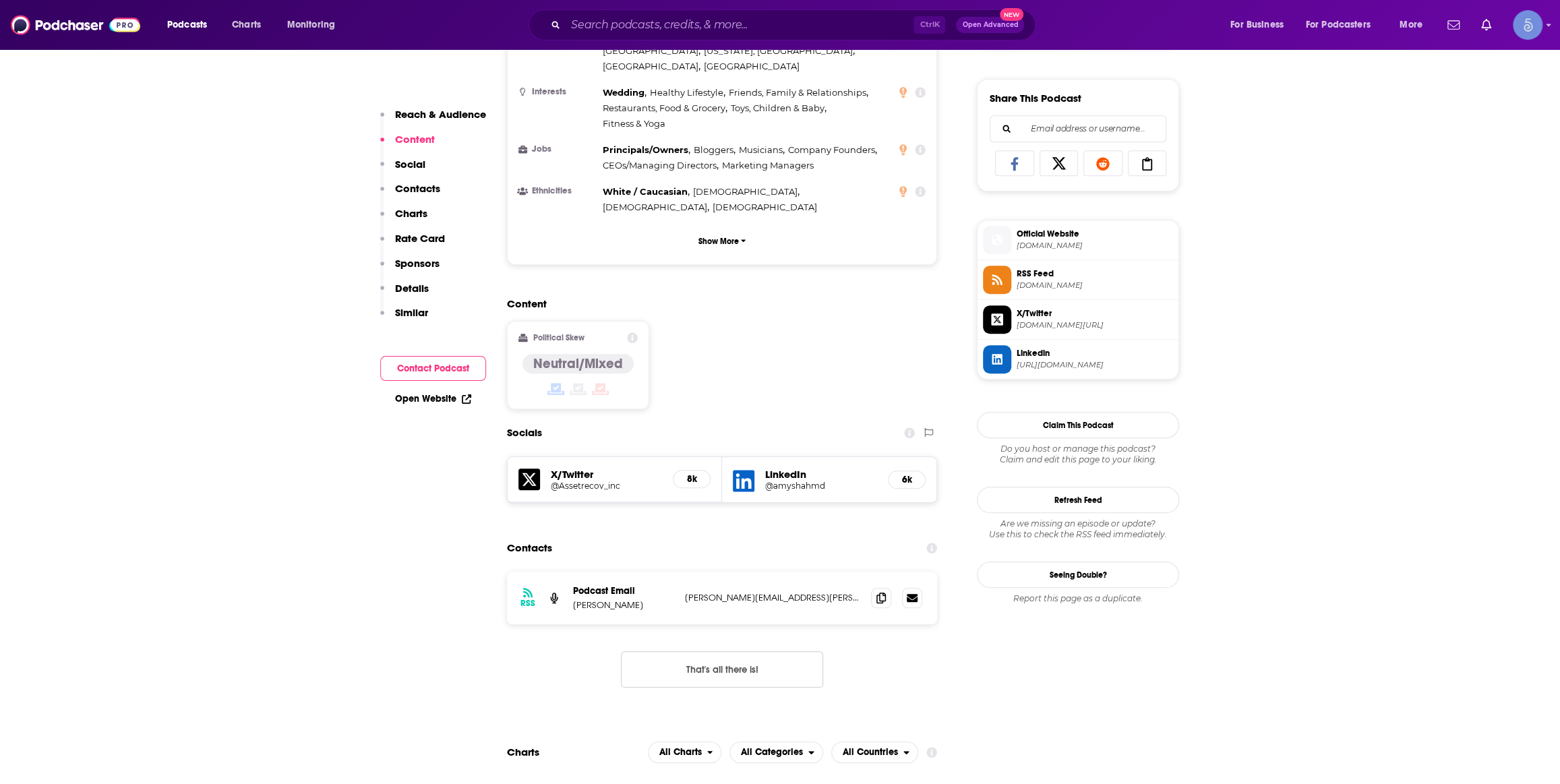
click at [1052, 237] on span "Official Website" at bounding box center [1094, 233] width 156 height 12
click at [773, 25] on input "Search podcasts, credits, & more..." at bounding box center [739, 24] width 348 height 21
paste input "Brains and Gains with Dr. David Maconi"
type input "Brains and Gains with Dr. David Maconi"
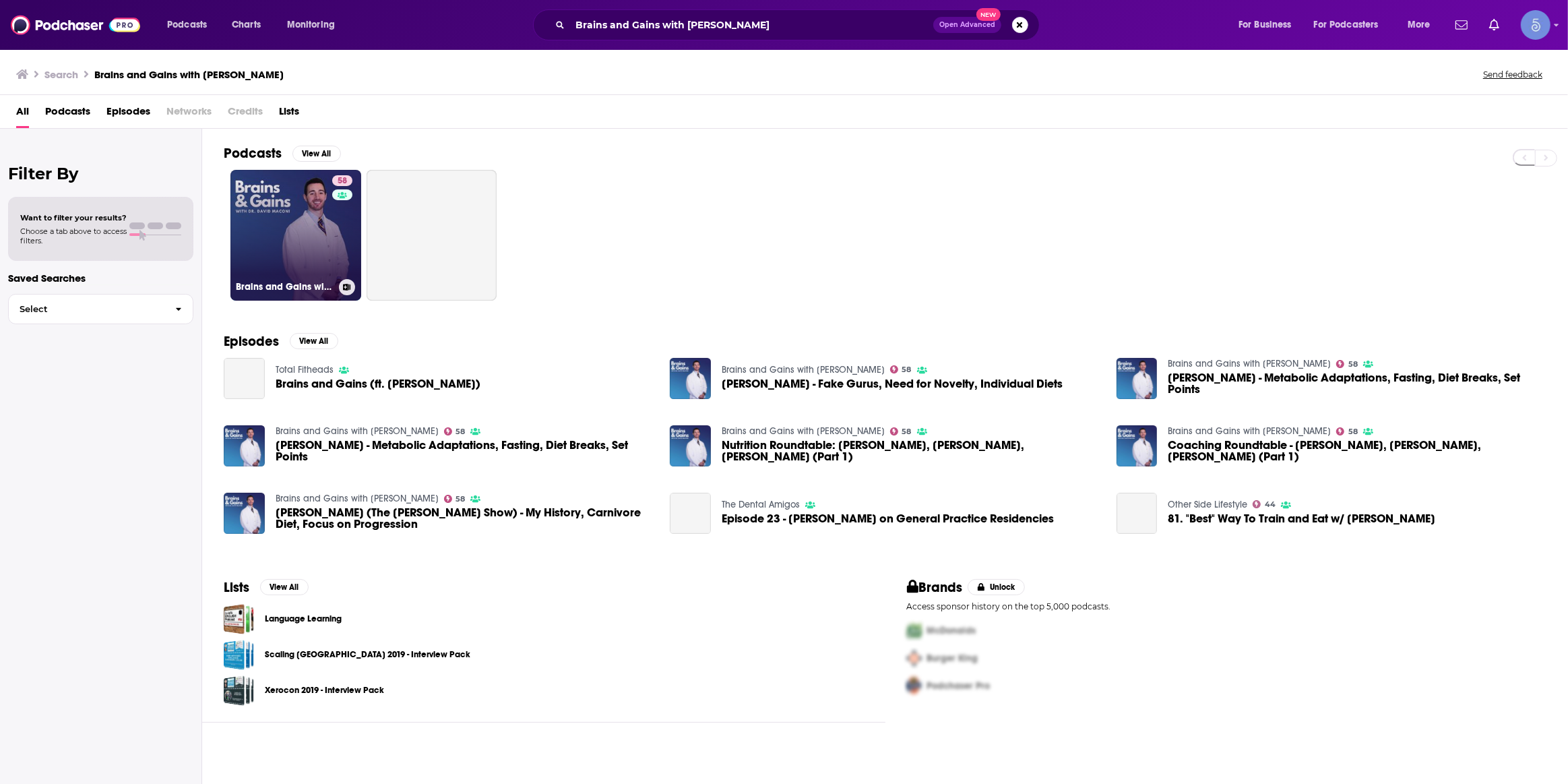
click at [303, 247] on link "58 Brains and Gains with Dr. David Maconi" at bounding box center [295, 235] width 130 height 130
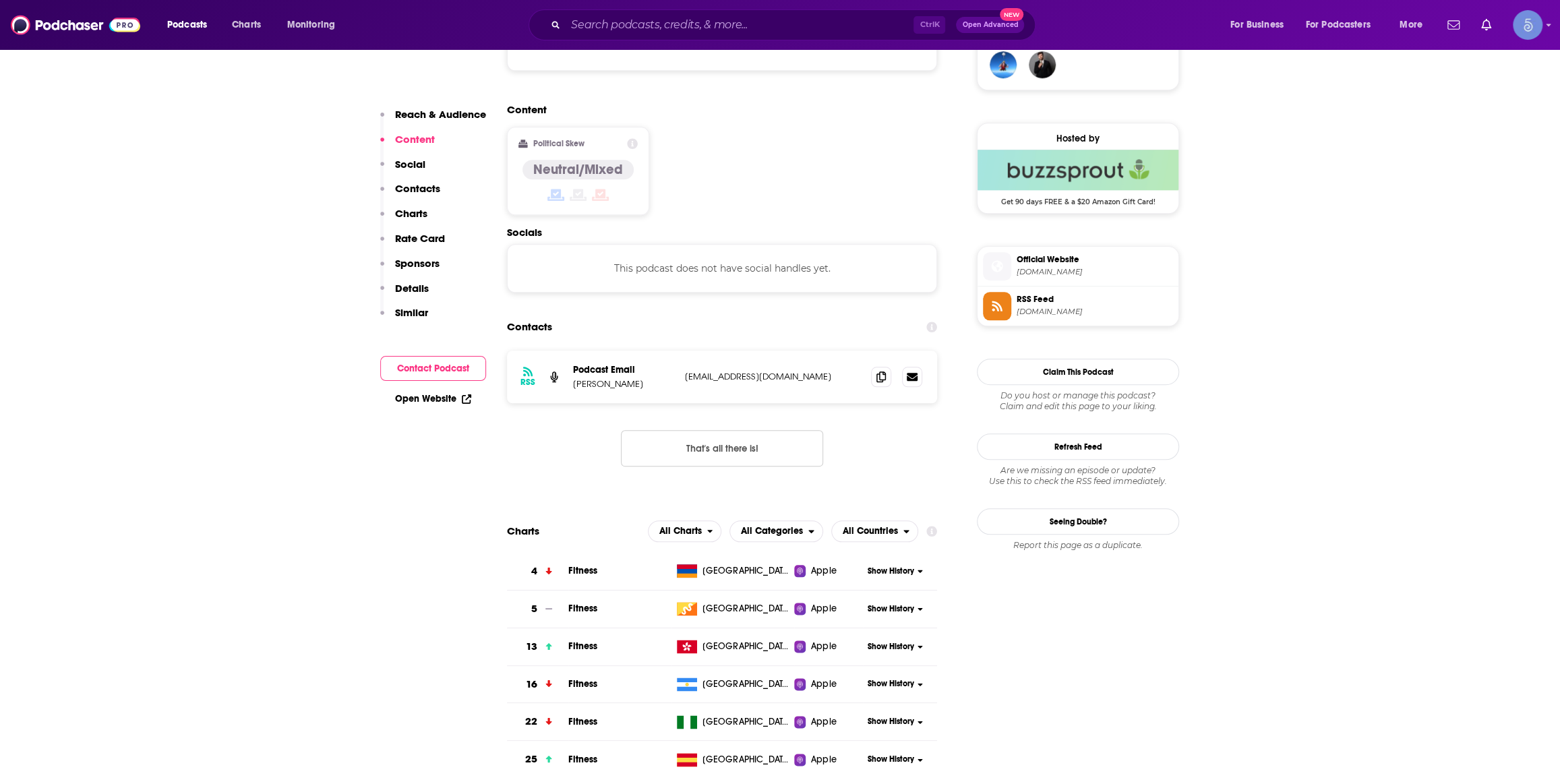
scroll to position [612, 0]
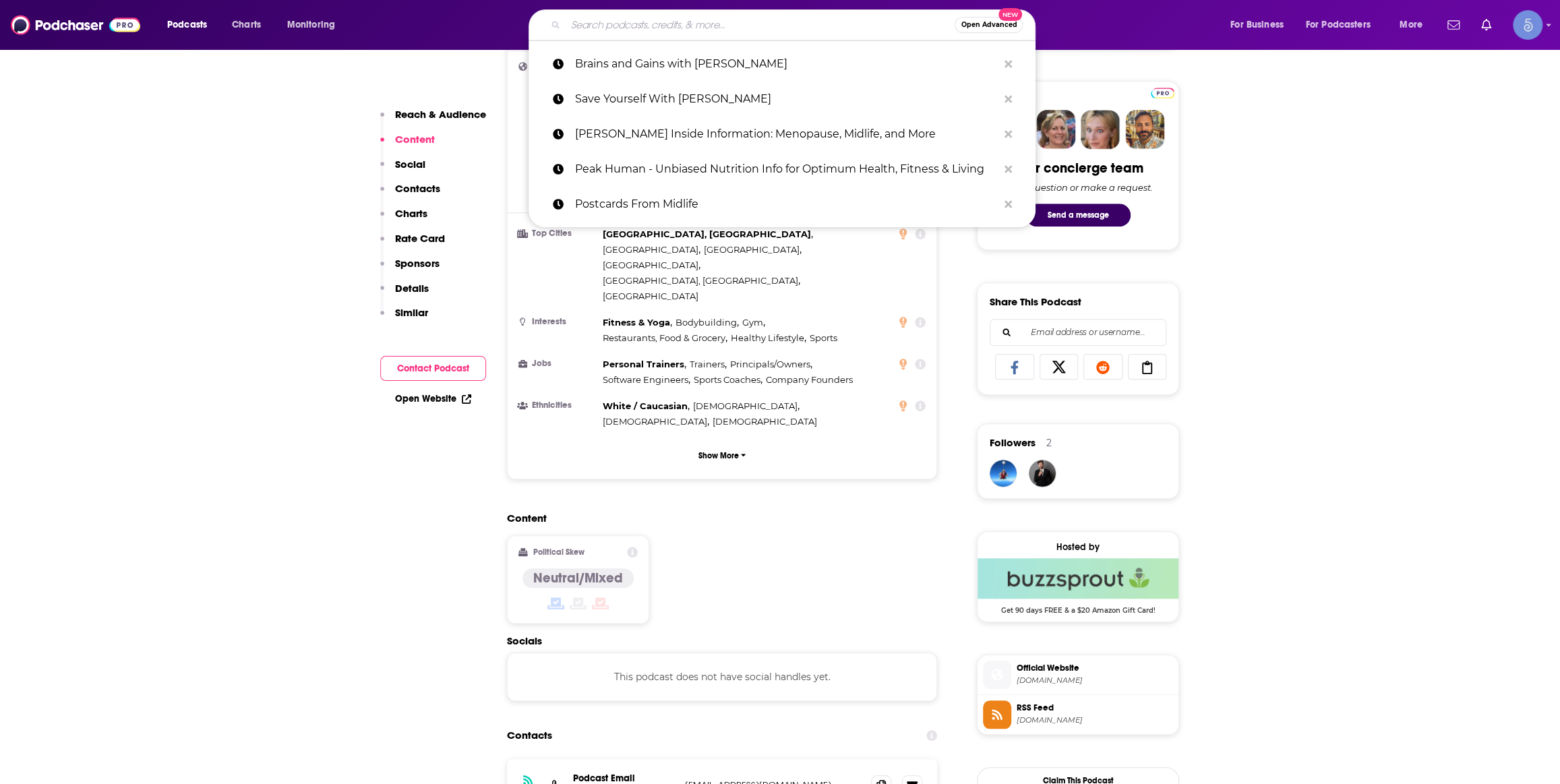
click at [779, 22] on input "Search podcasts, credits, & more..." at bounding box center [760, 24] width 389 height 21
paste input "The Dr. Brighten Show"
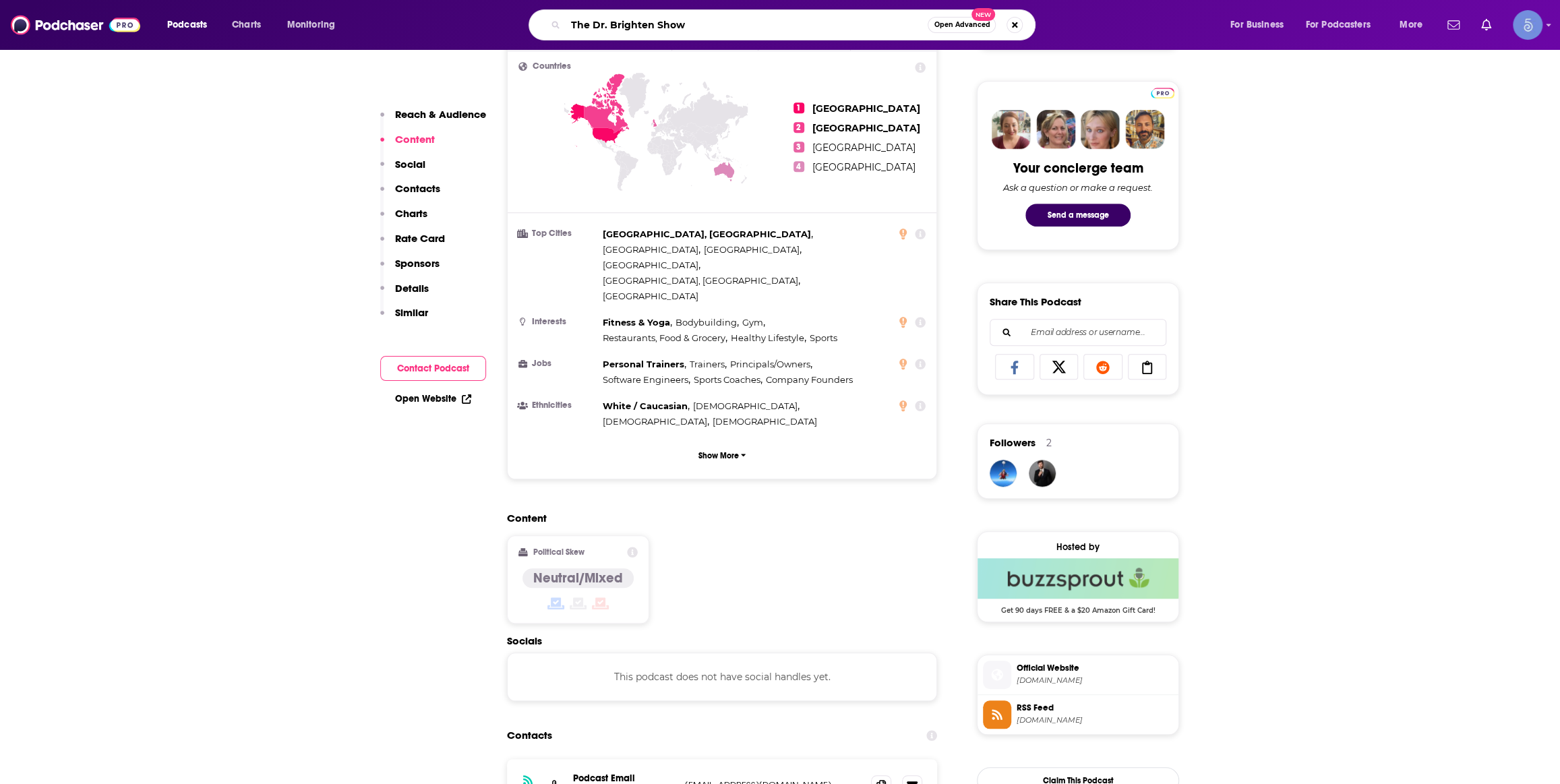
type input "The Dr. Brighten Show"
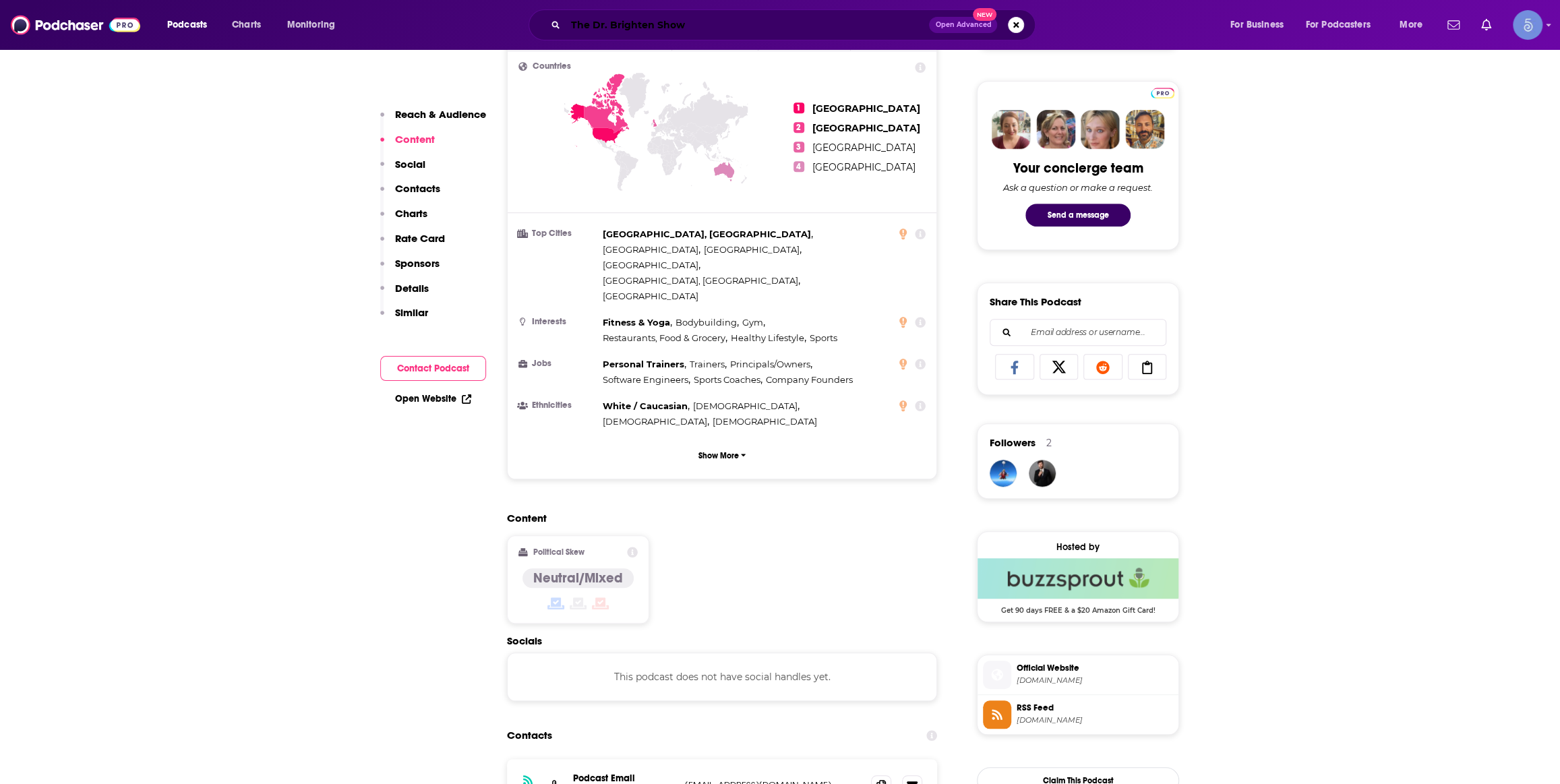
click at [748, 31] on input "The Dr. Brighten Show" at bounding box center [747, 24] width 364 height 21
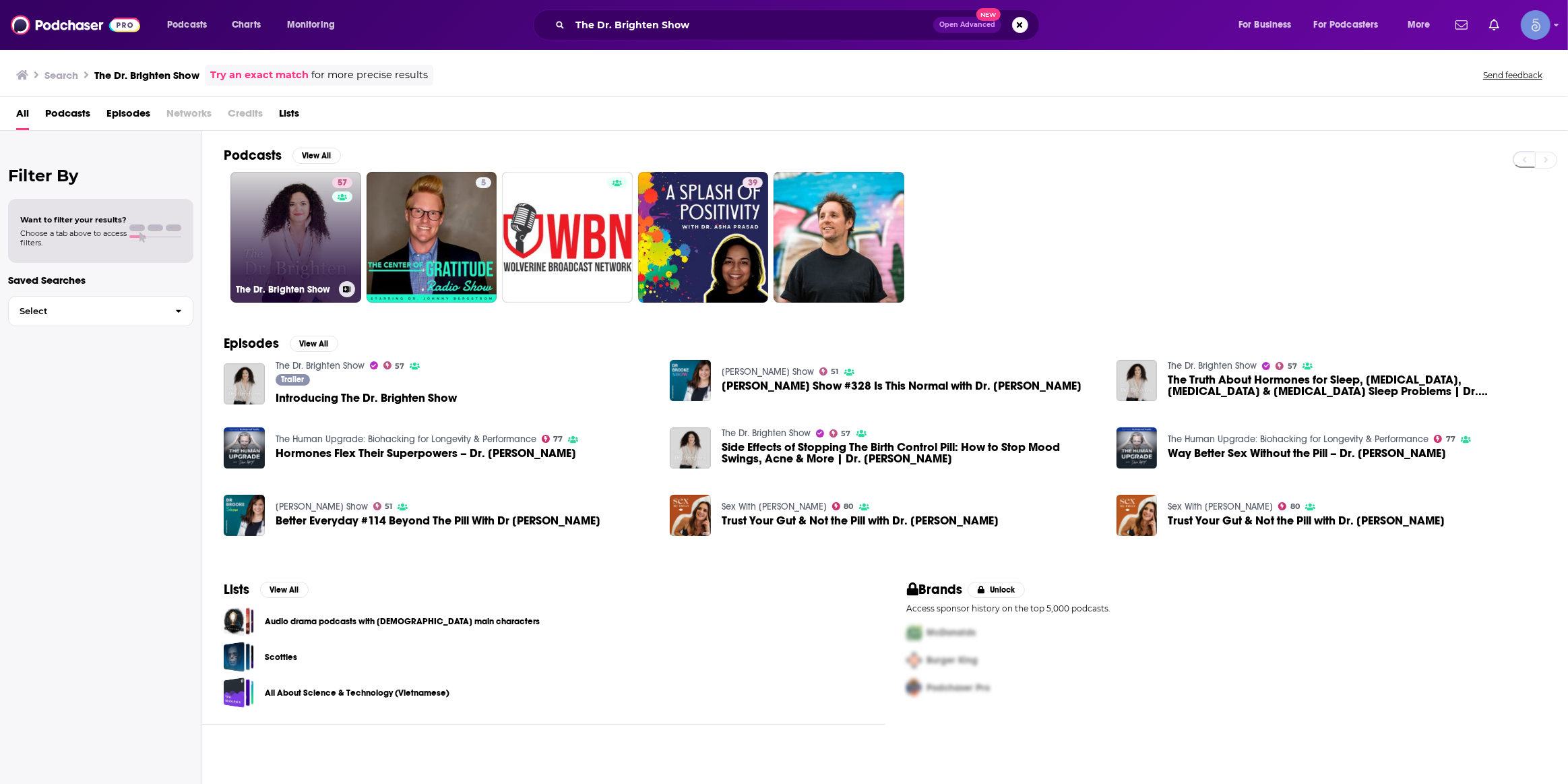
click at [295, 242] on link "57 The Dr. Brighten Show" at bounding box center [295, 237] width 130 height 130
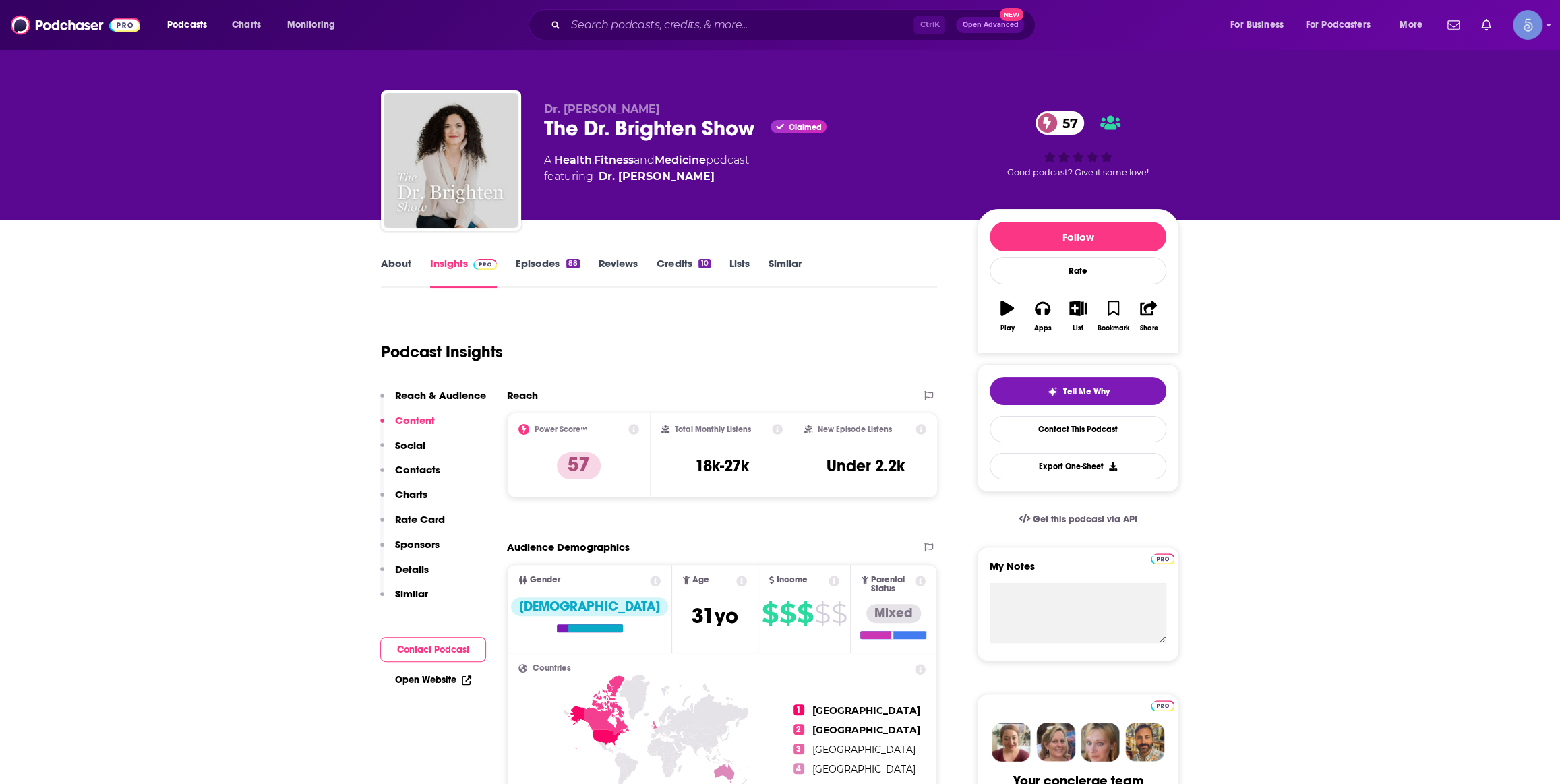
click at [744, 39] on div "Podcasts Charts Monitoring Ctrl K Open Advanced New For Business For Podcasters…" at bounding box center [780, 25] width 1560 height 50
click at [744, 34] on input "Search podcasts, credits, & more..." at bounding box center [739, 24] width 348 height 21
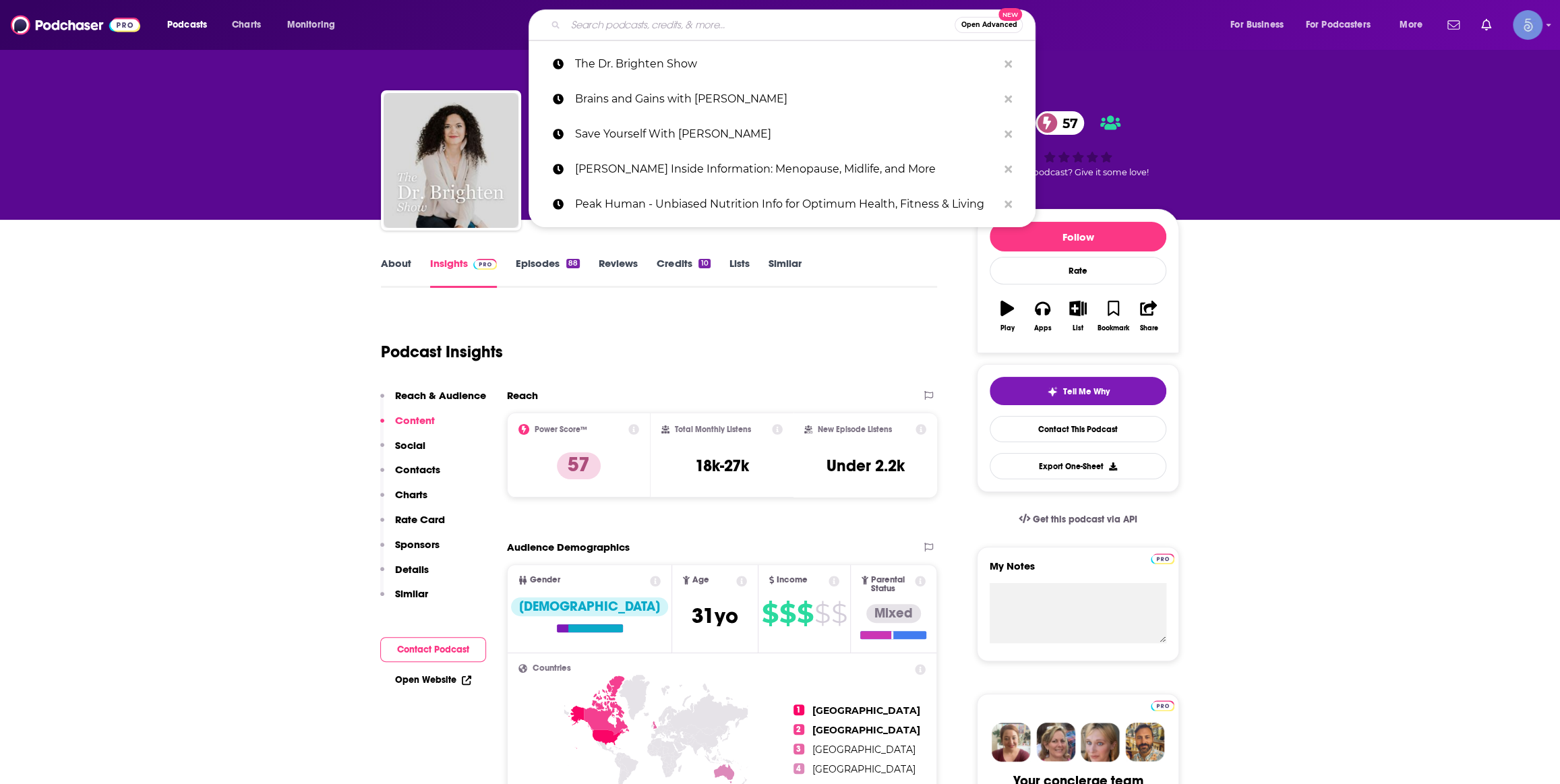
paste input "The [PERSON_NAME] Podcast"
type input "The [PERSON_NAME] Podcast"
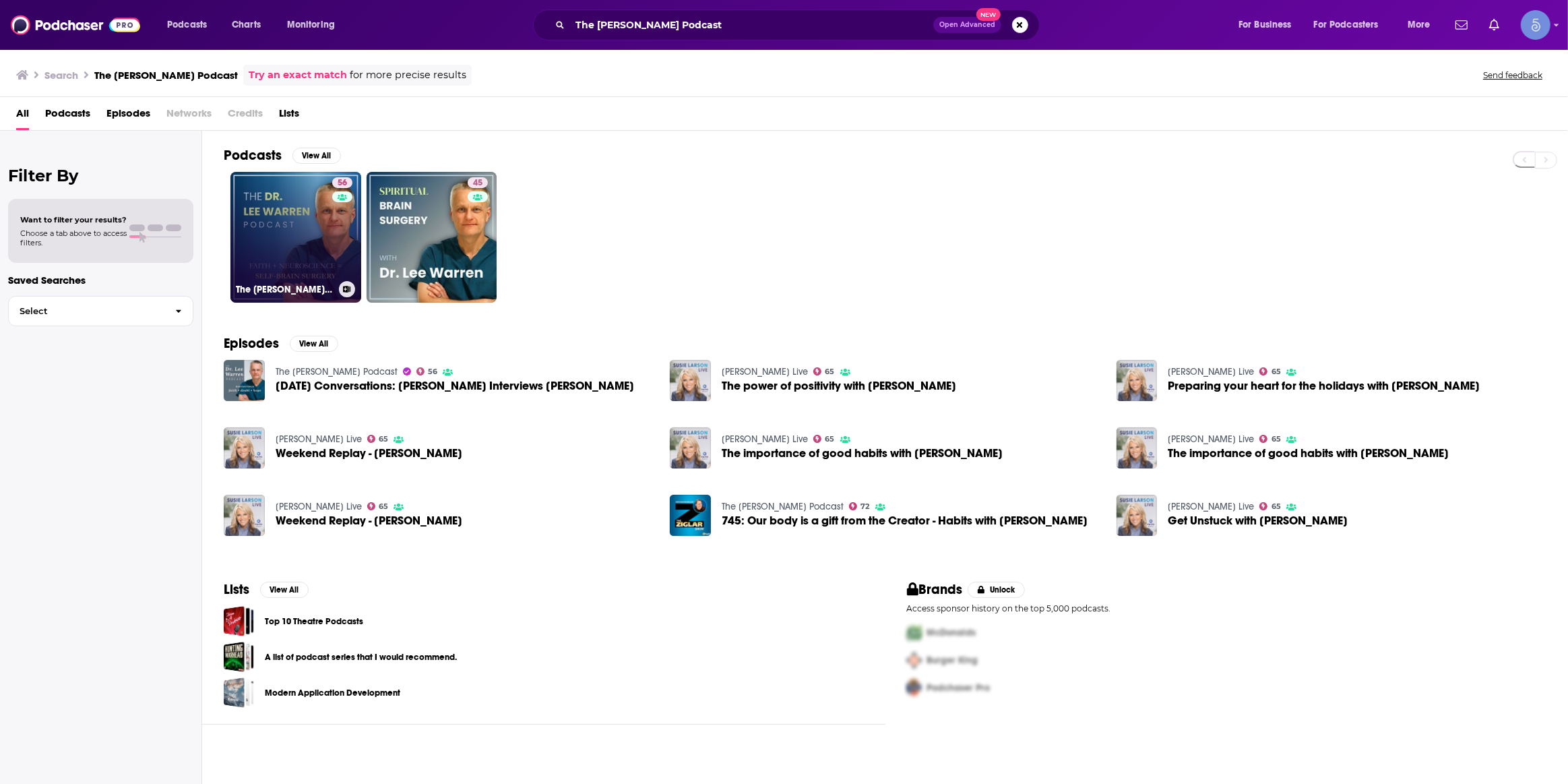
click at [301, 243] on link "56 The Dr. Lee Warren Podcast" at bounding box center [295, 237] width 130 height 130
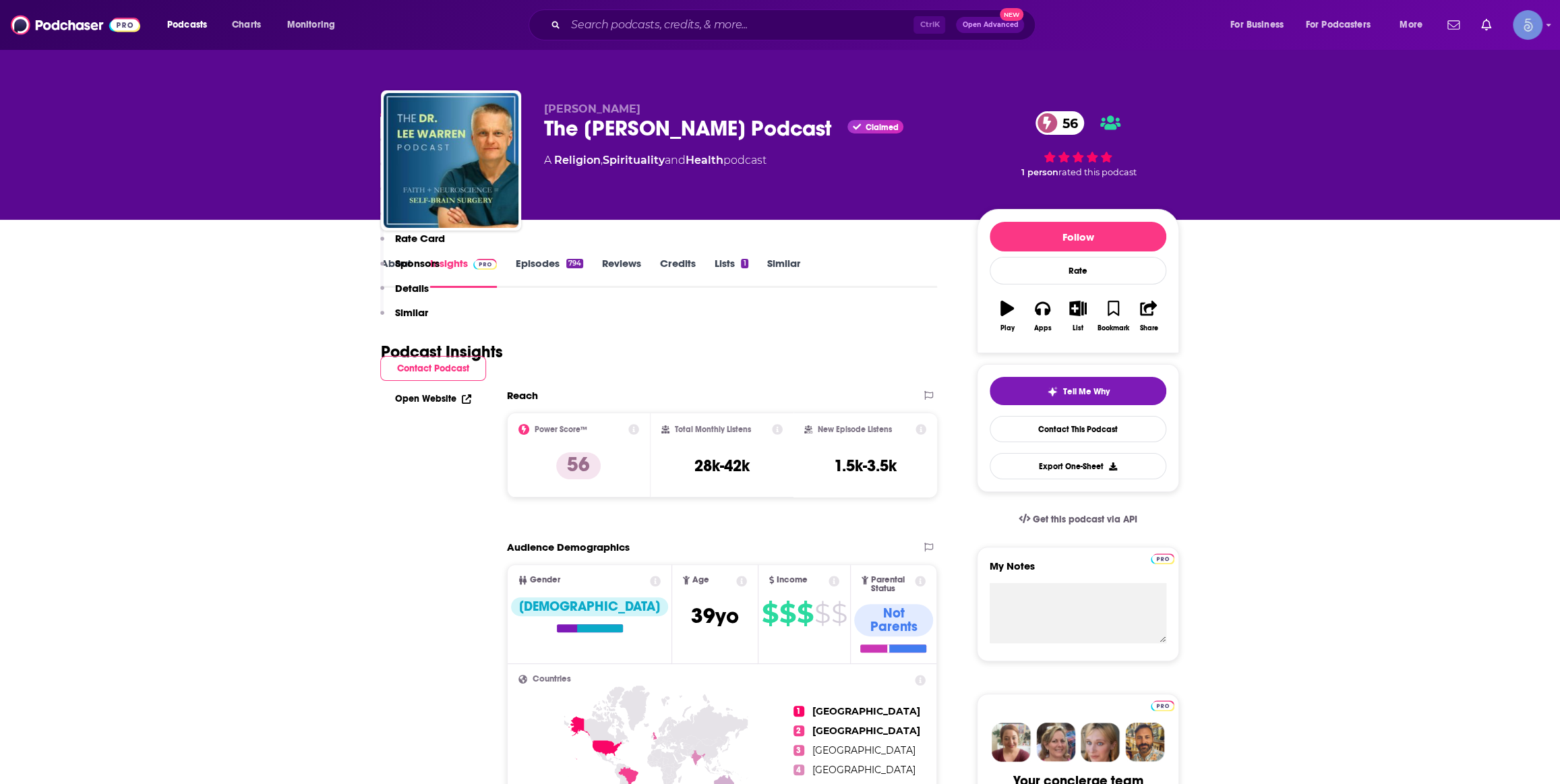
scroll to position [612, 0]
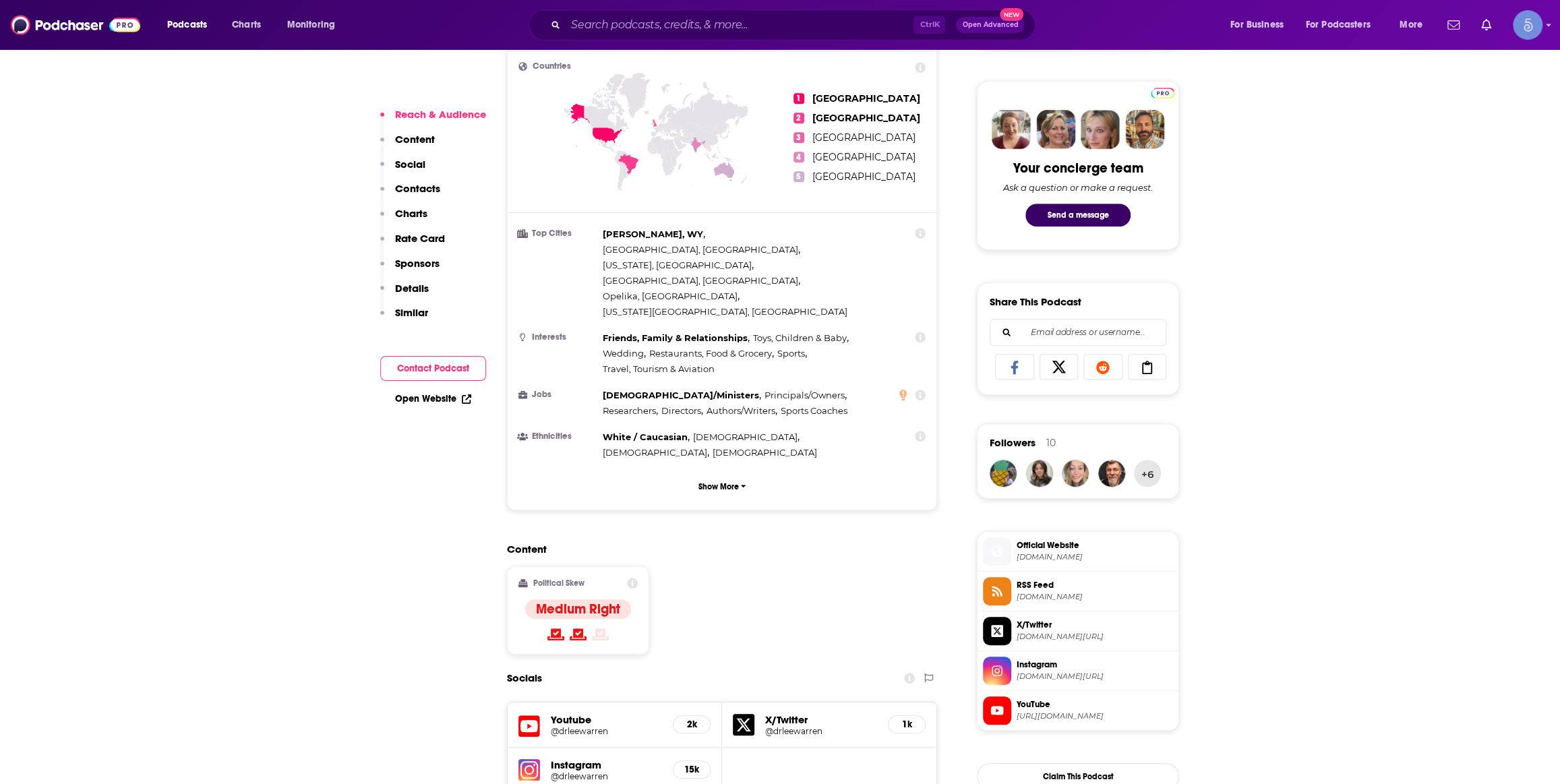
click at [581, 726] on h5 "@drleewarren" at bounding box center [606, 731] width 111 height 10
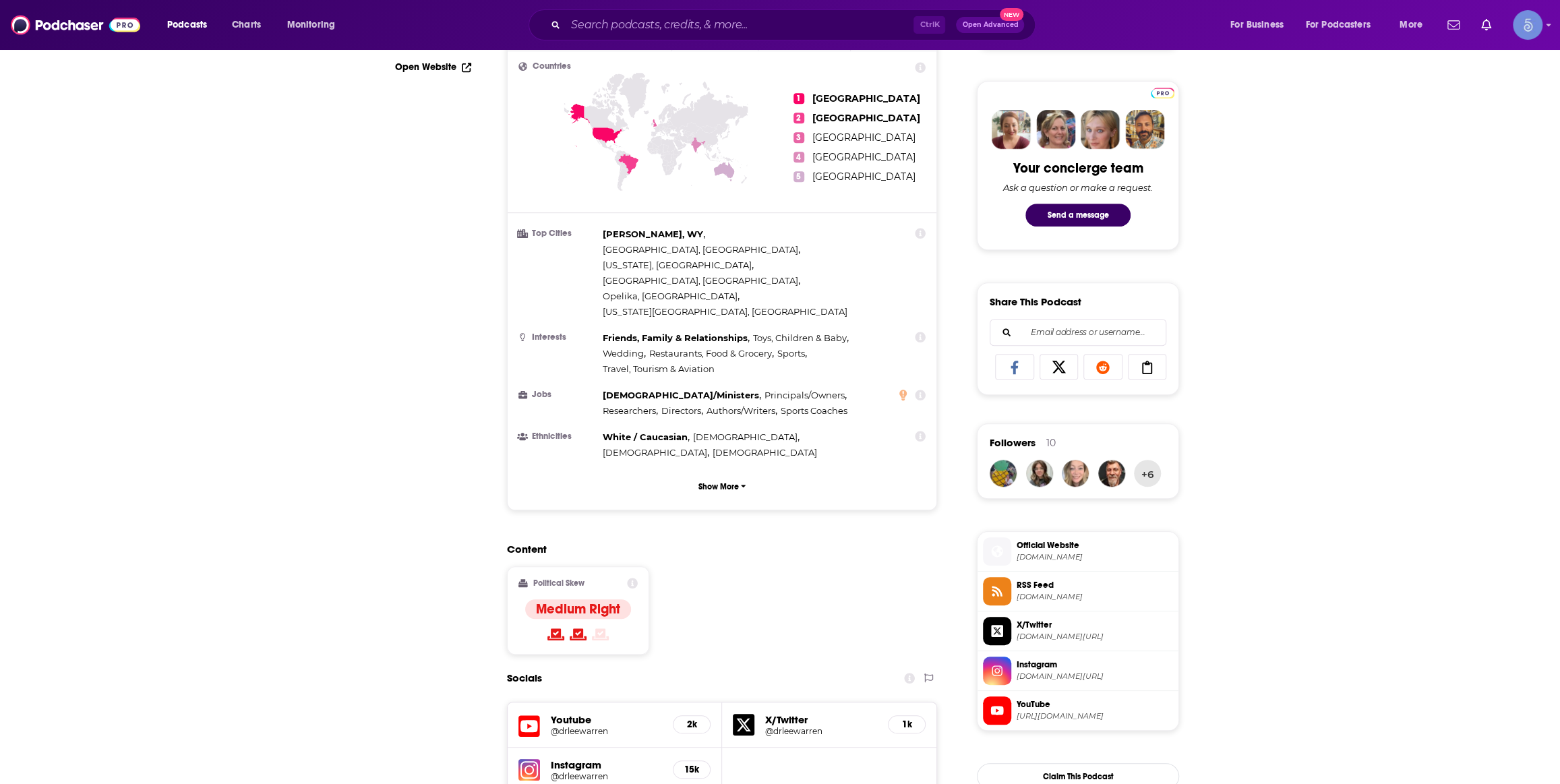
scroll to position [0, 0]
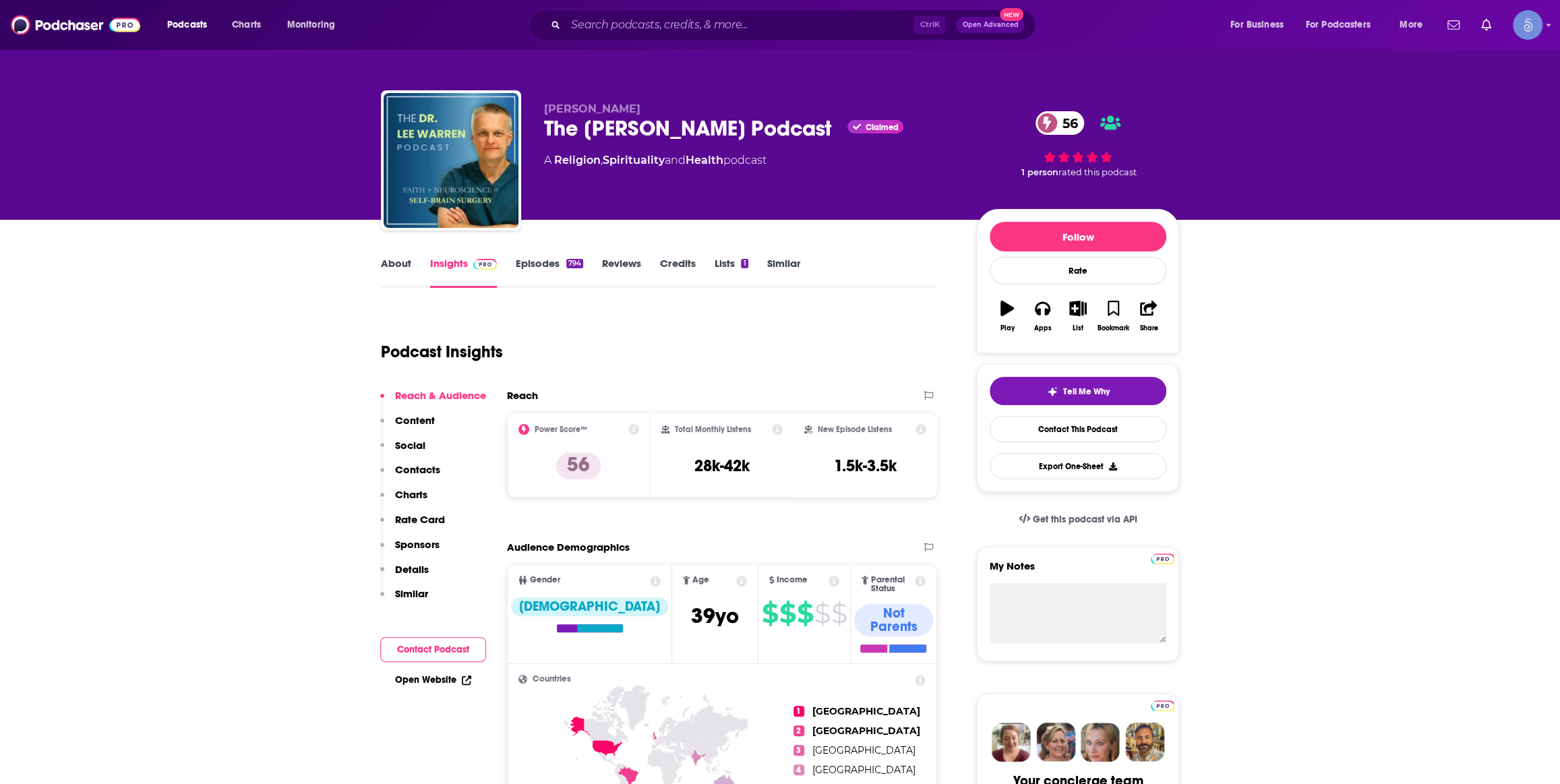
click at [398, 259] on link "About" at bounding box center [396, 273] width 30 height 31
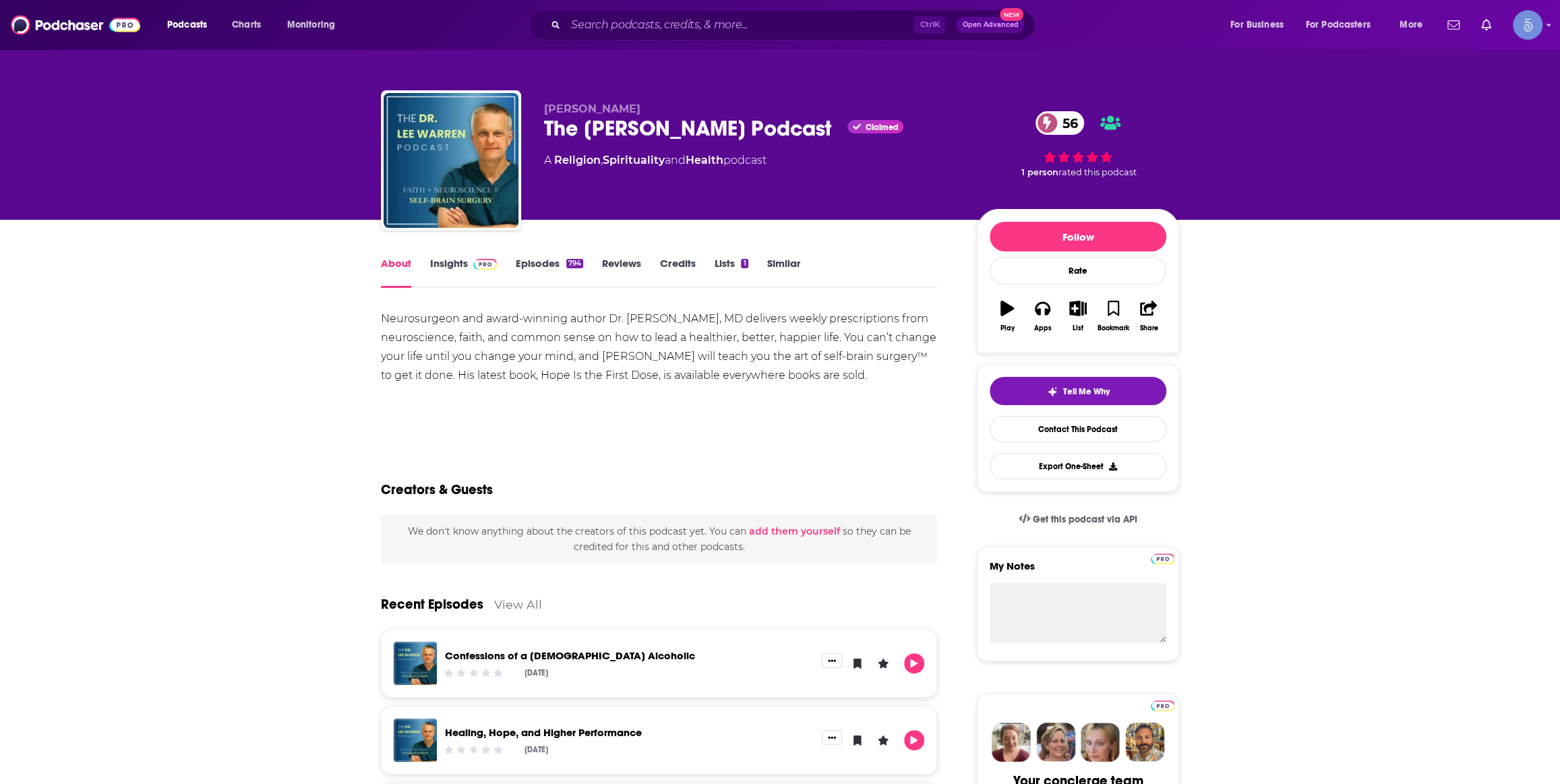
click at [466, 258] on link "Insights" at bounding box center [463, 273] width 67 height 31
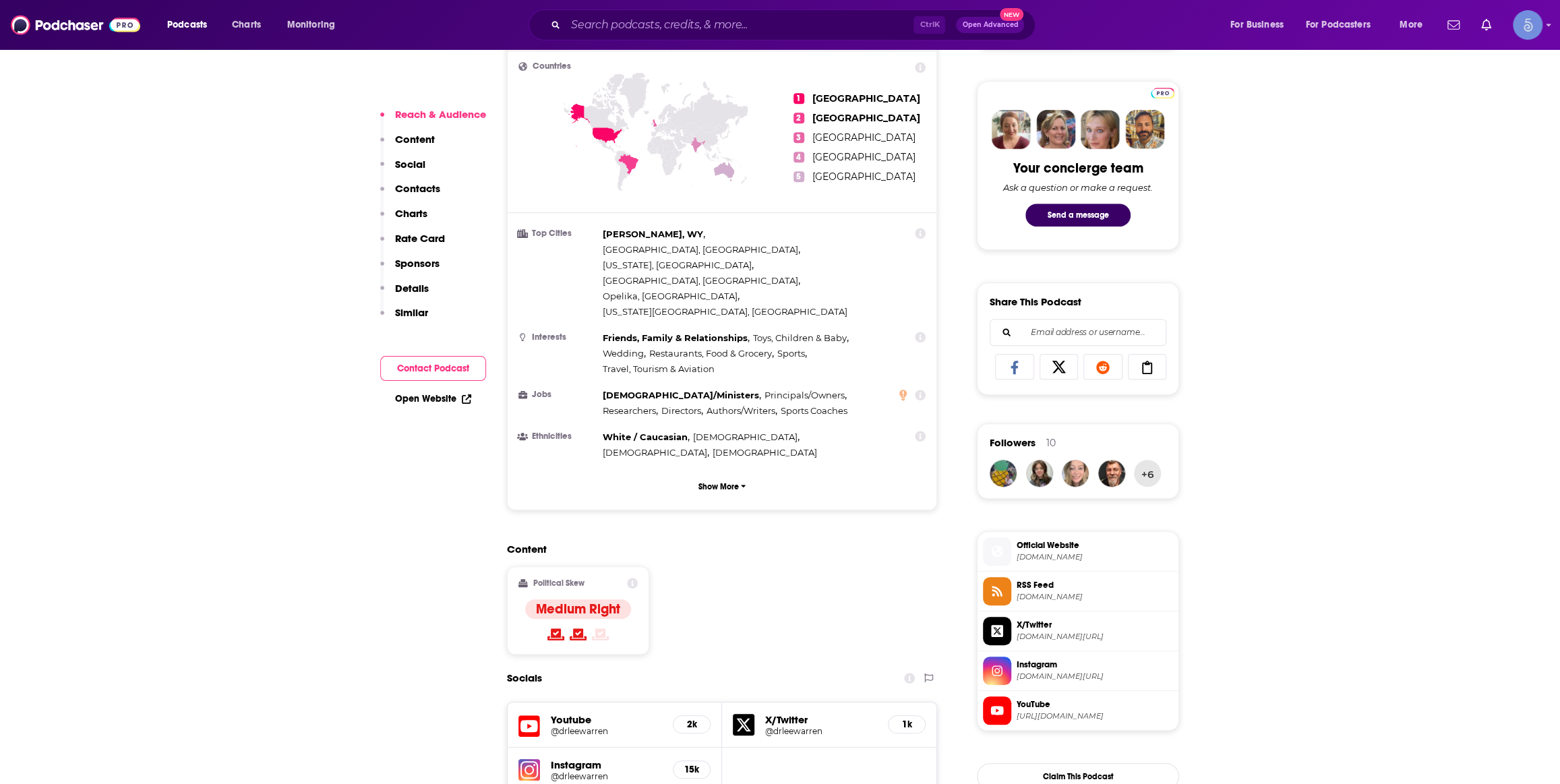
scroll to position [816, 0]
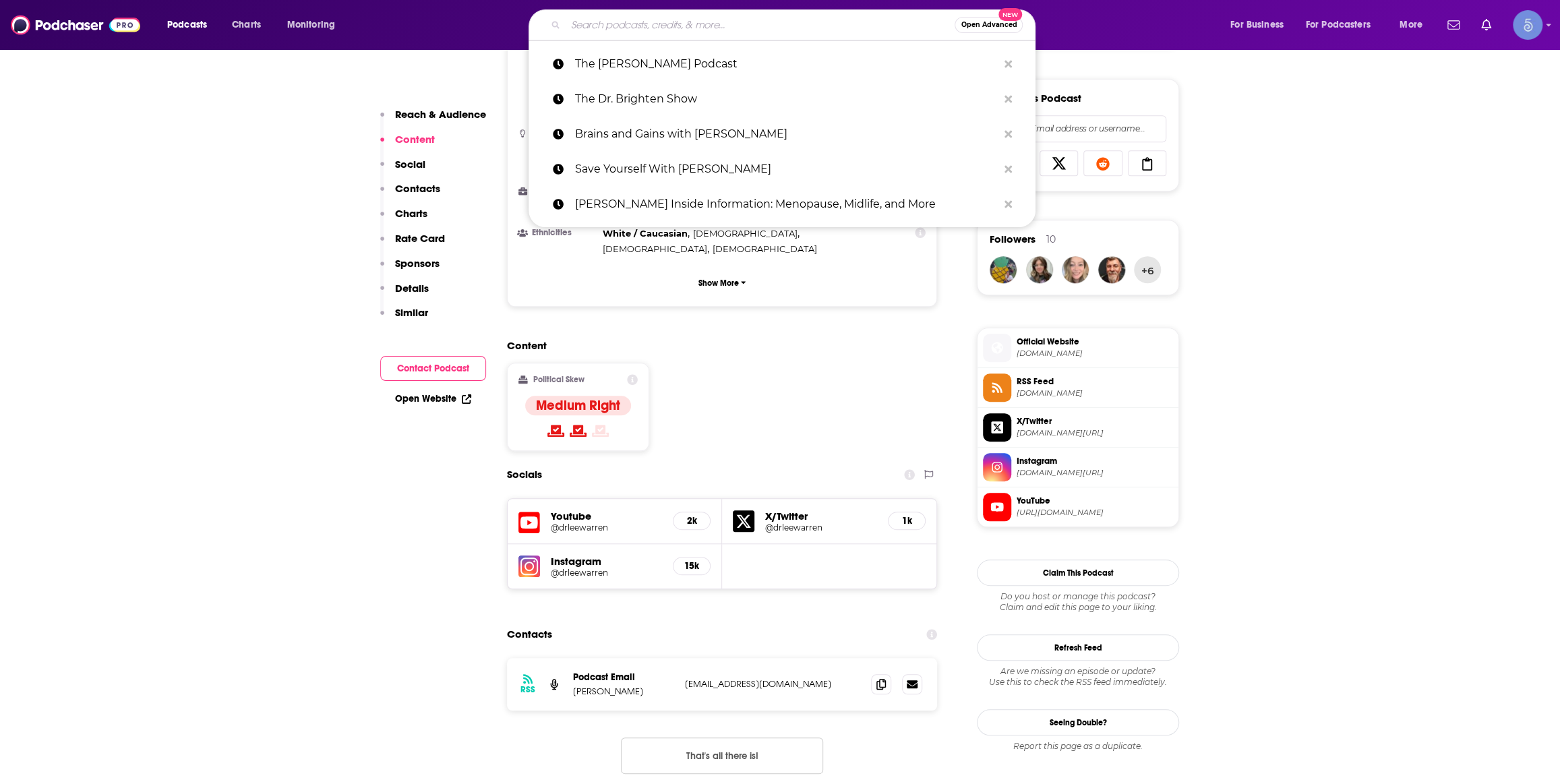
click at [713, 14] on input "Search podcasts, credits, & more..." at bounding box center [760, 24] width 389 height 21
paste input "Nutrition with [PERSON_NAME] | Carnivore Diet"
type input "Nutrition with [PERSON_NAME] | Carnivore Diet"
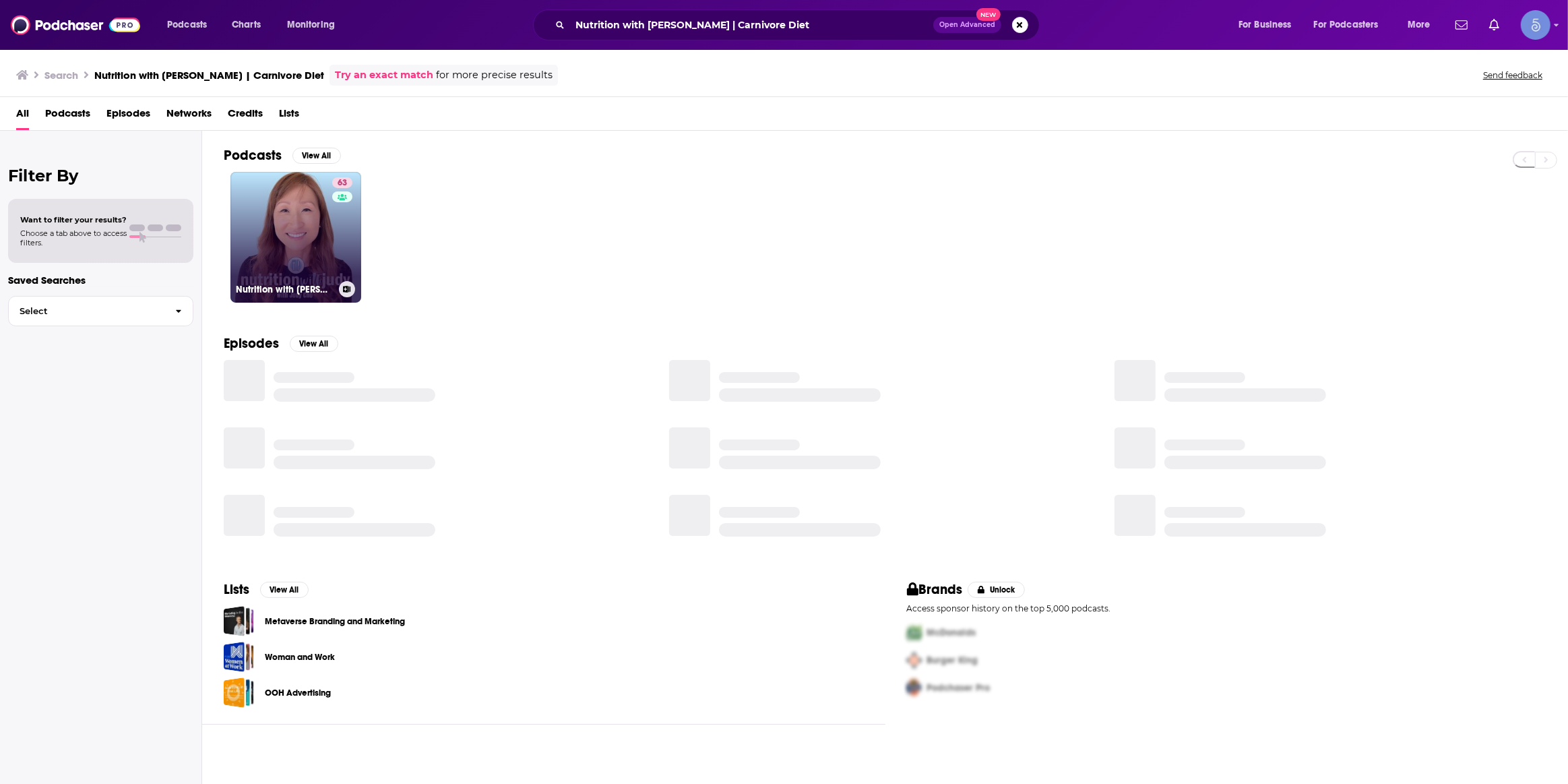
click at [296, 222] on link "63 Nutrition with Judy | Carnivore Diet" at bounding box center [295, 237] width 130 height 130
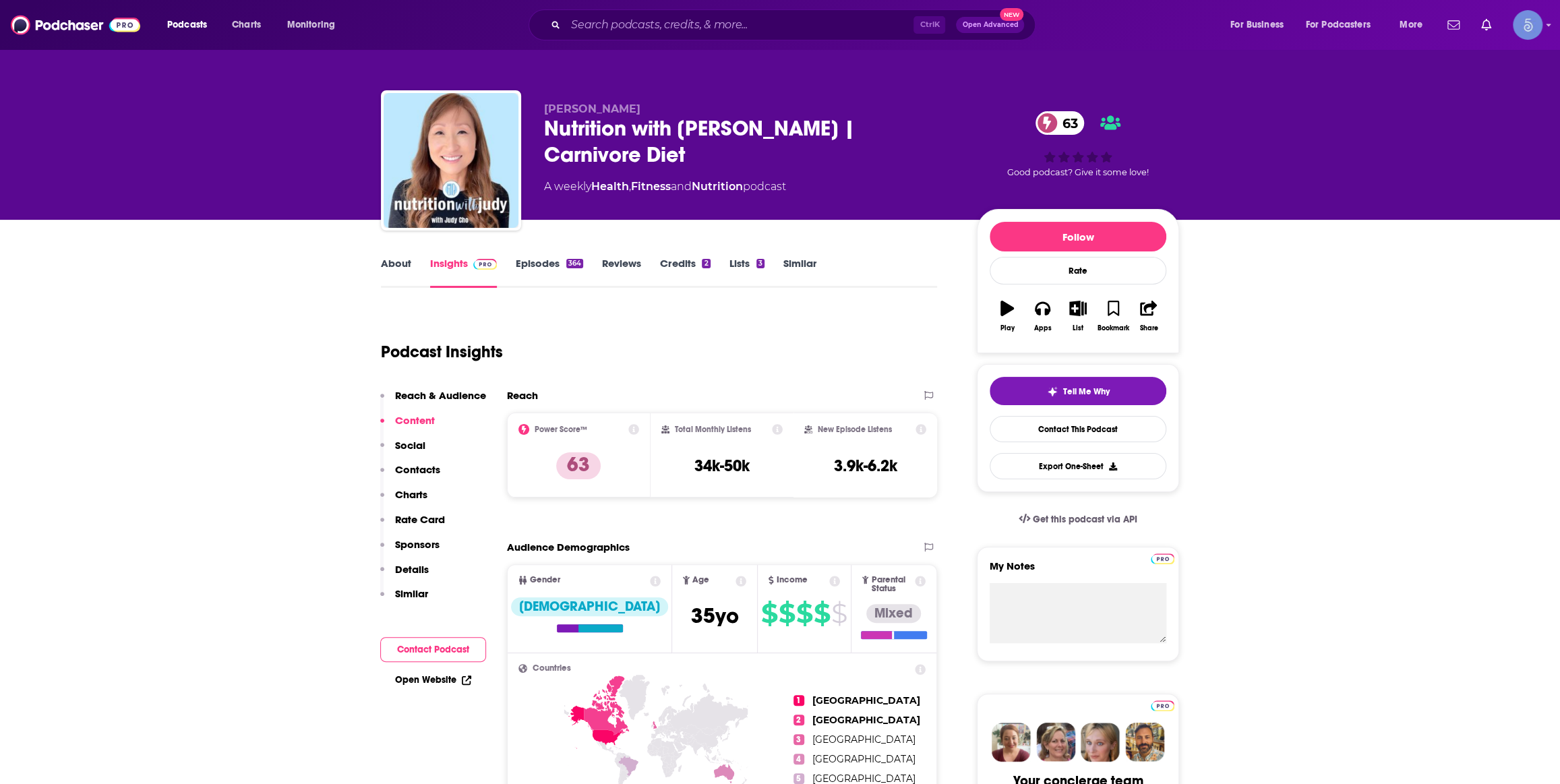
click at [571, 271] on link "Episodes 364" at bounding box center [549, 273] width 67 height 31
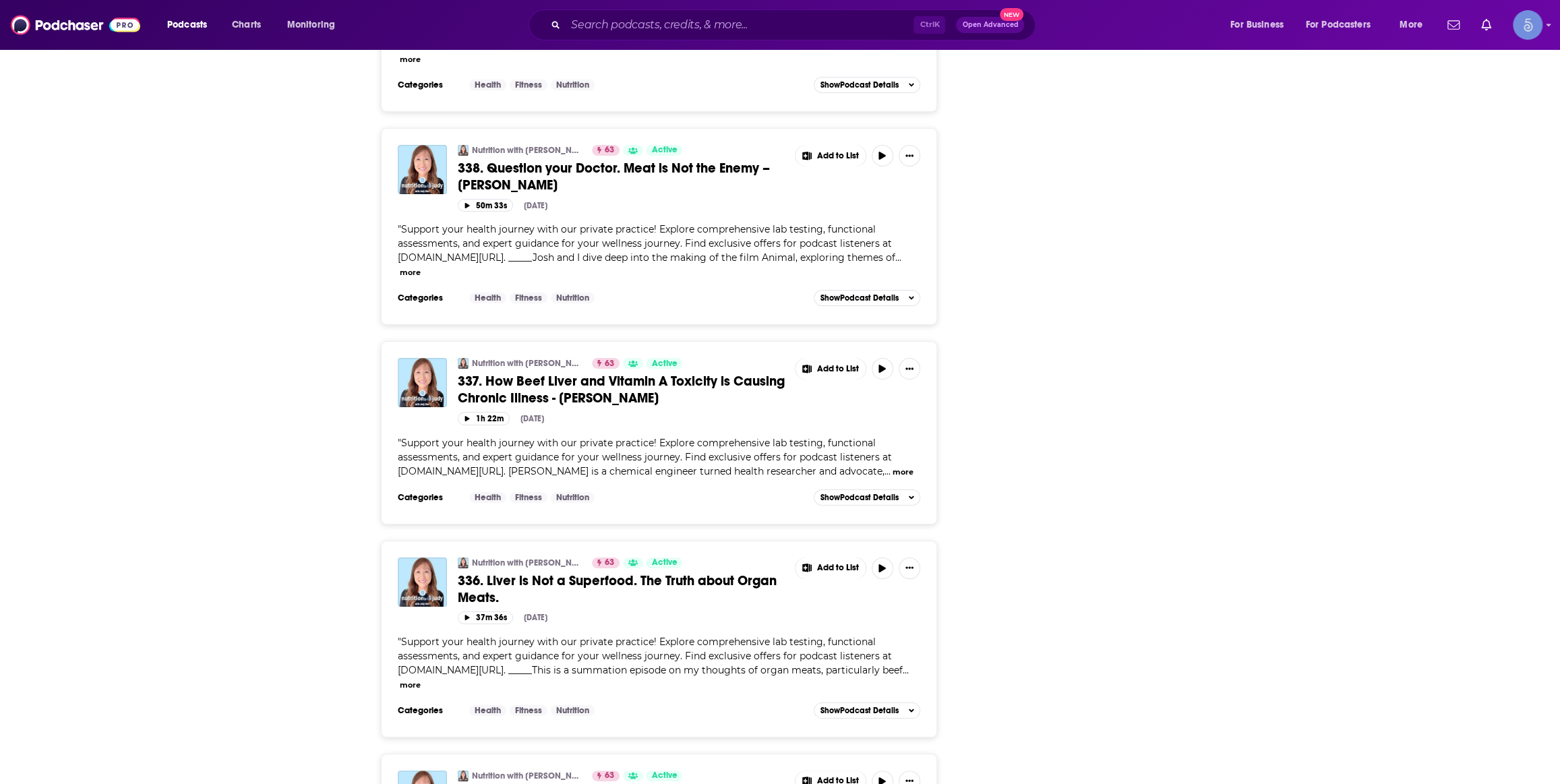
scroll to position [4494, 0]
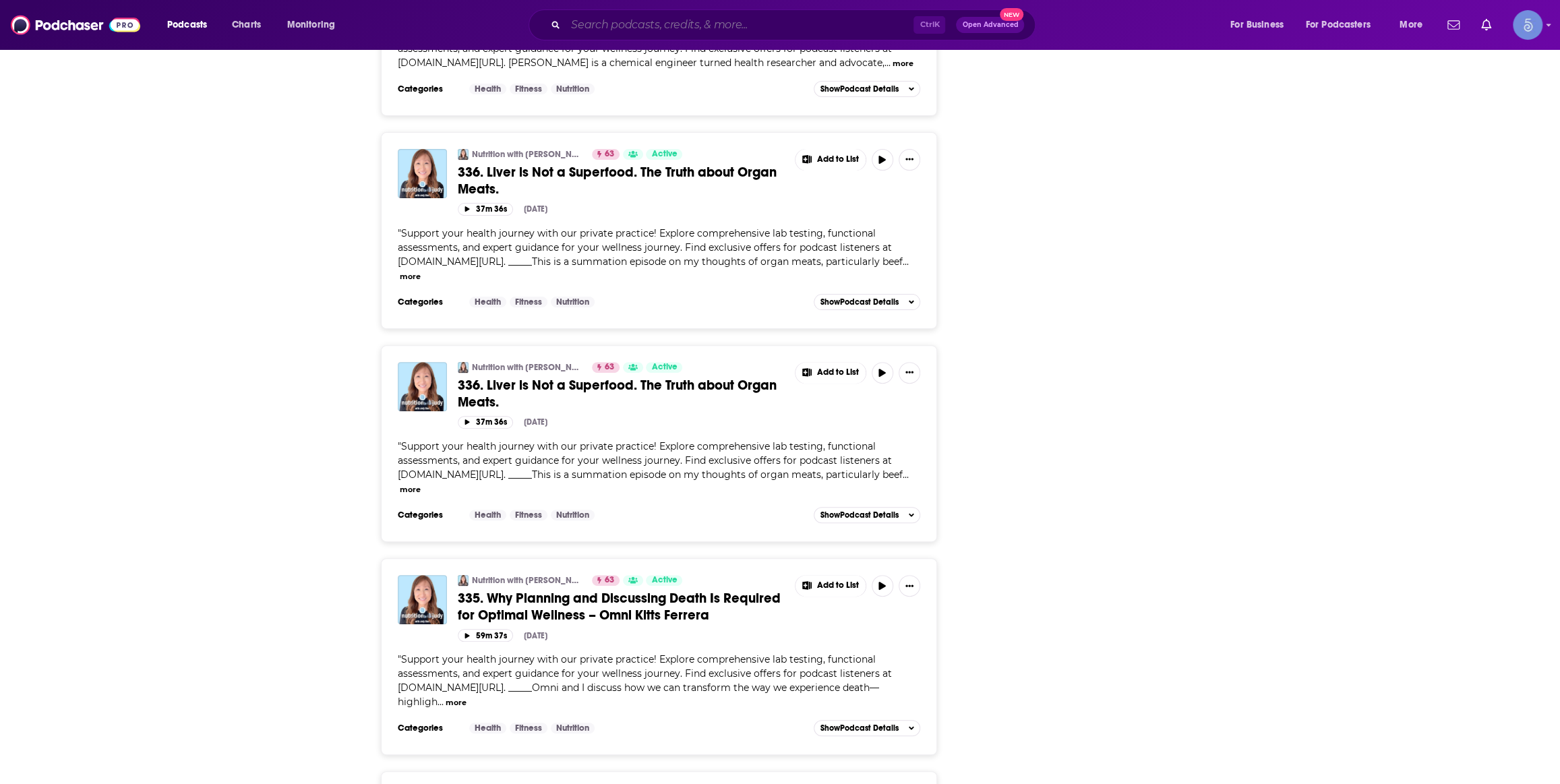
click at [738, 17] on input "Search podcasts, credits, & more..." at bounding box center [739, 24] width 348 height 21
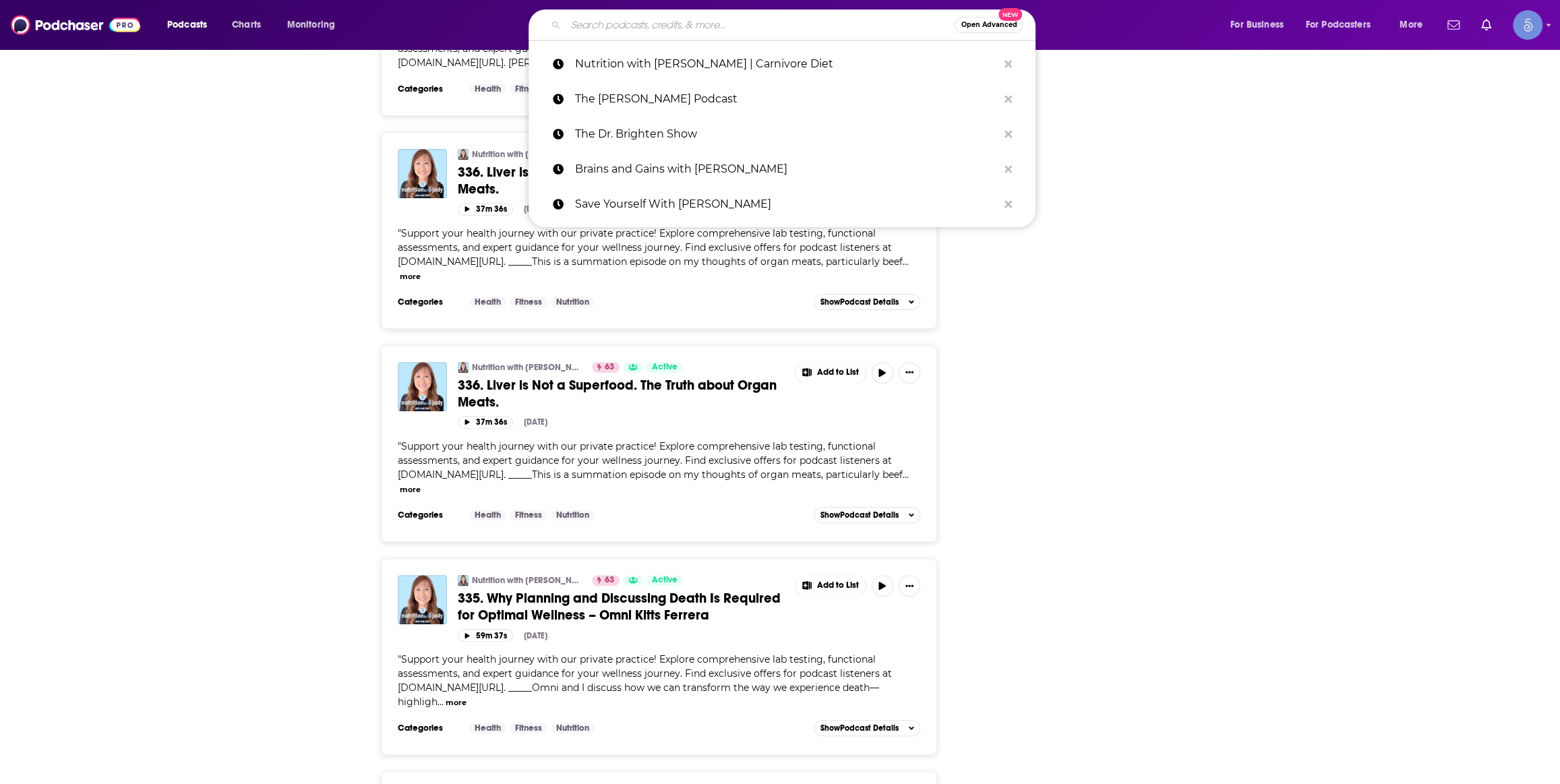
paste input "Midlife Conversations with [PERSON_NAME] [PERSON_NAME]"
type input "Midlife Conversations with [PERSON_NAME] [PERSON_NAME]"
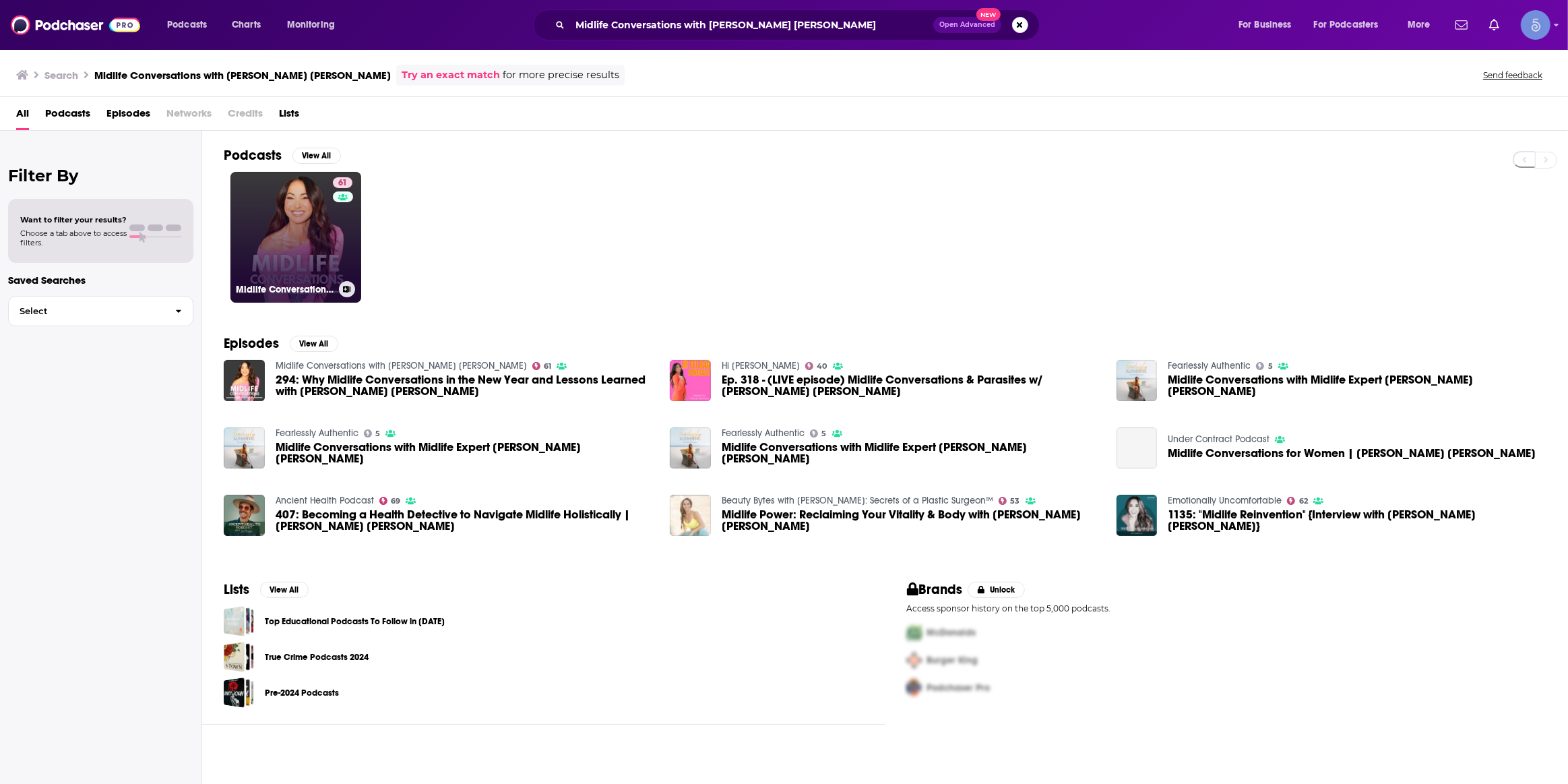
click at [337, 236] on div "61" at bounding box center [344, 229] width 23 height 104
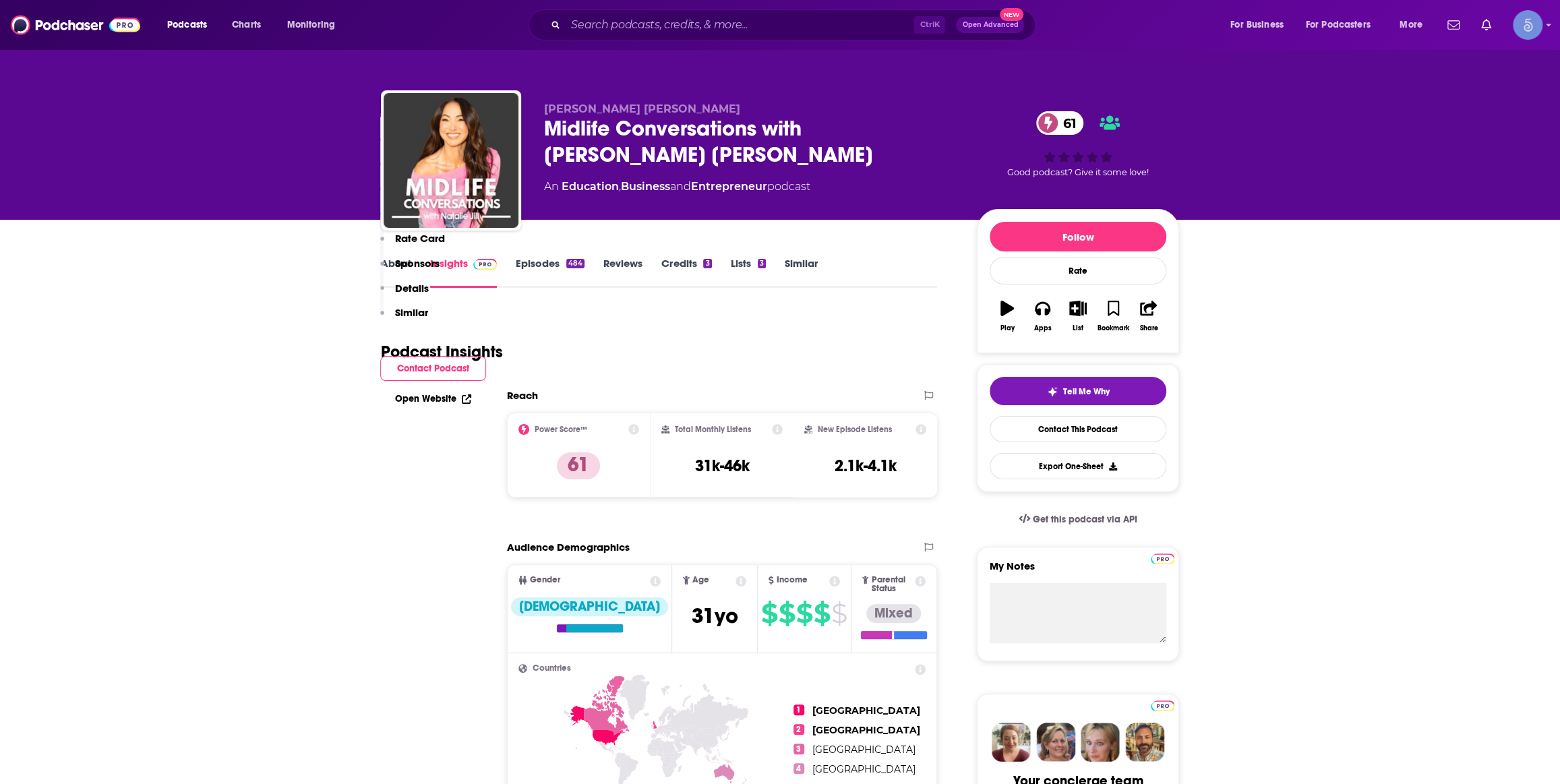
scroll to position [816, 0]
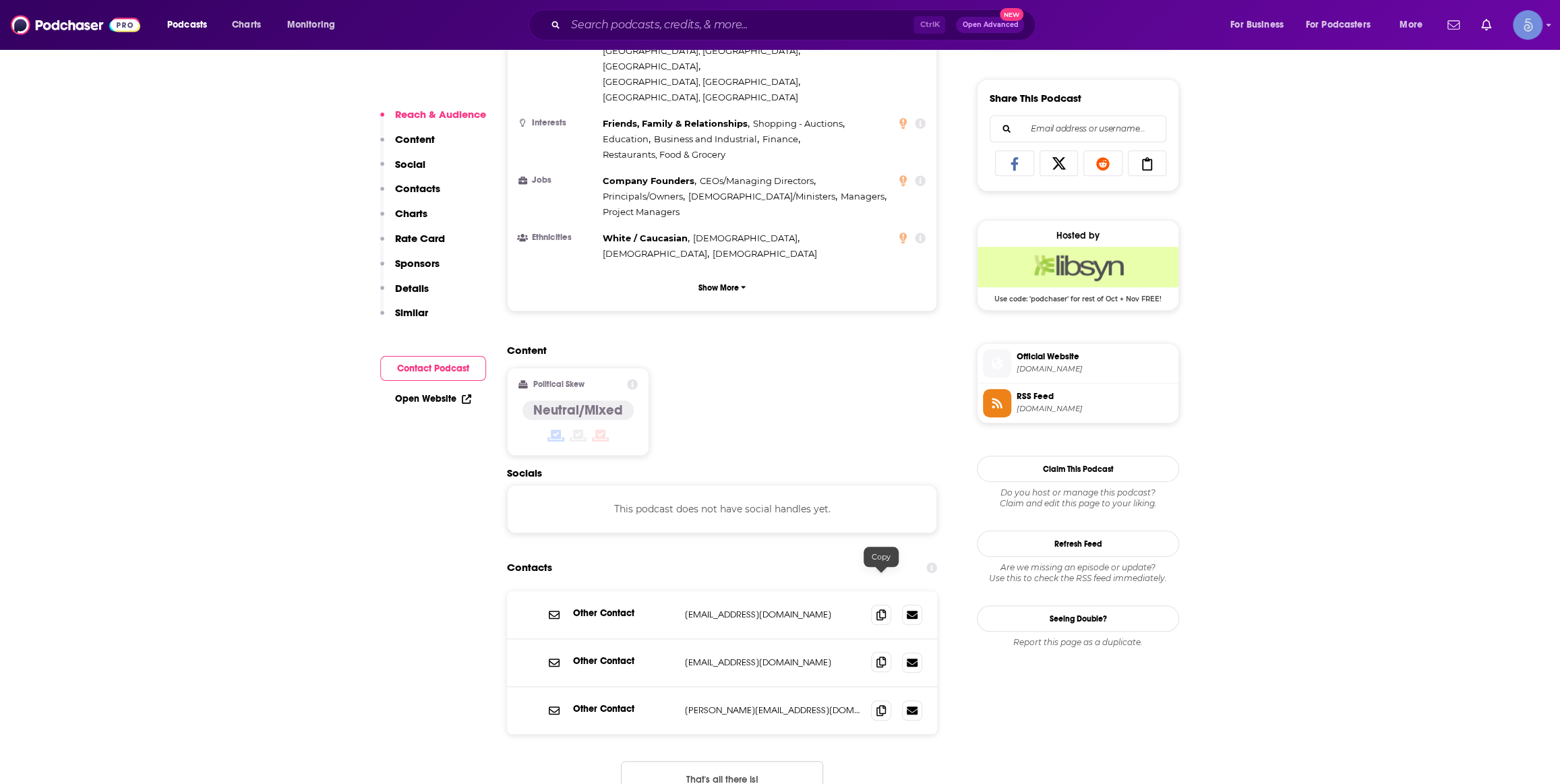
click at [881, 656] on icon at bounding box center [881, 662] width 9 height 11
drag, startPoint x: 714, startPoint y: 580, endPoint x: 809, endPoint y: 578, distance: 95.0
click at [809, 656] on p "liana@nataliejillfitness.com" at bounding box center [772, 662] width 175 height 11
copy p "nataliejillfitness.com"
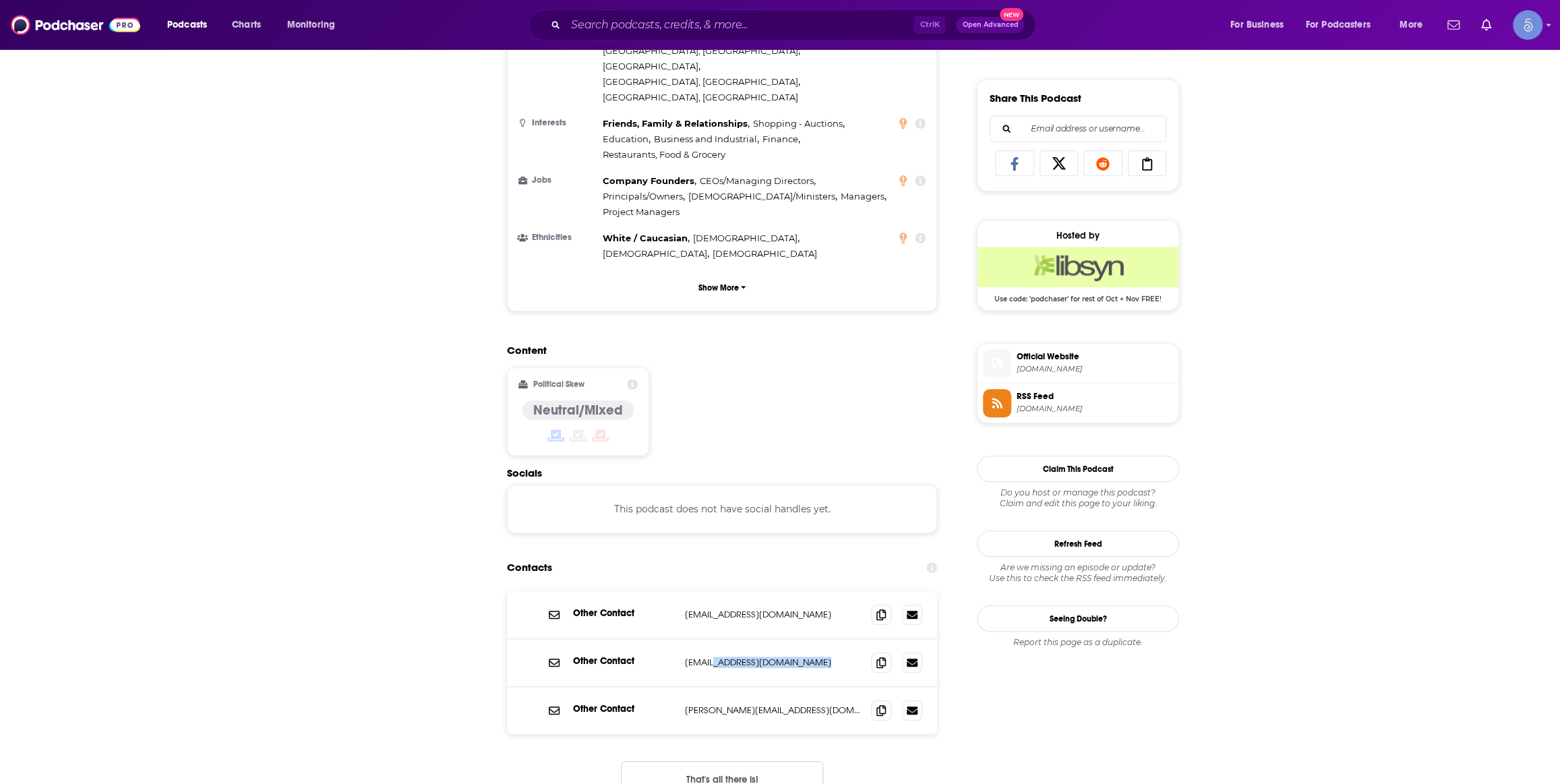
scroll to position [0, 0]
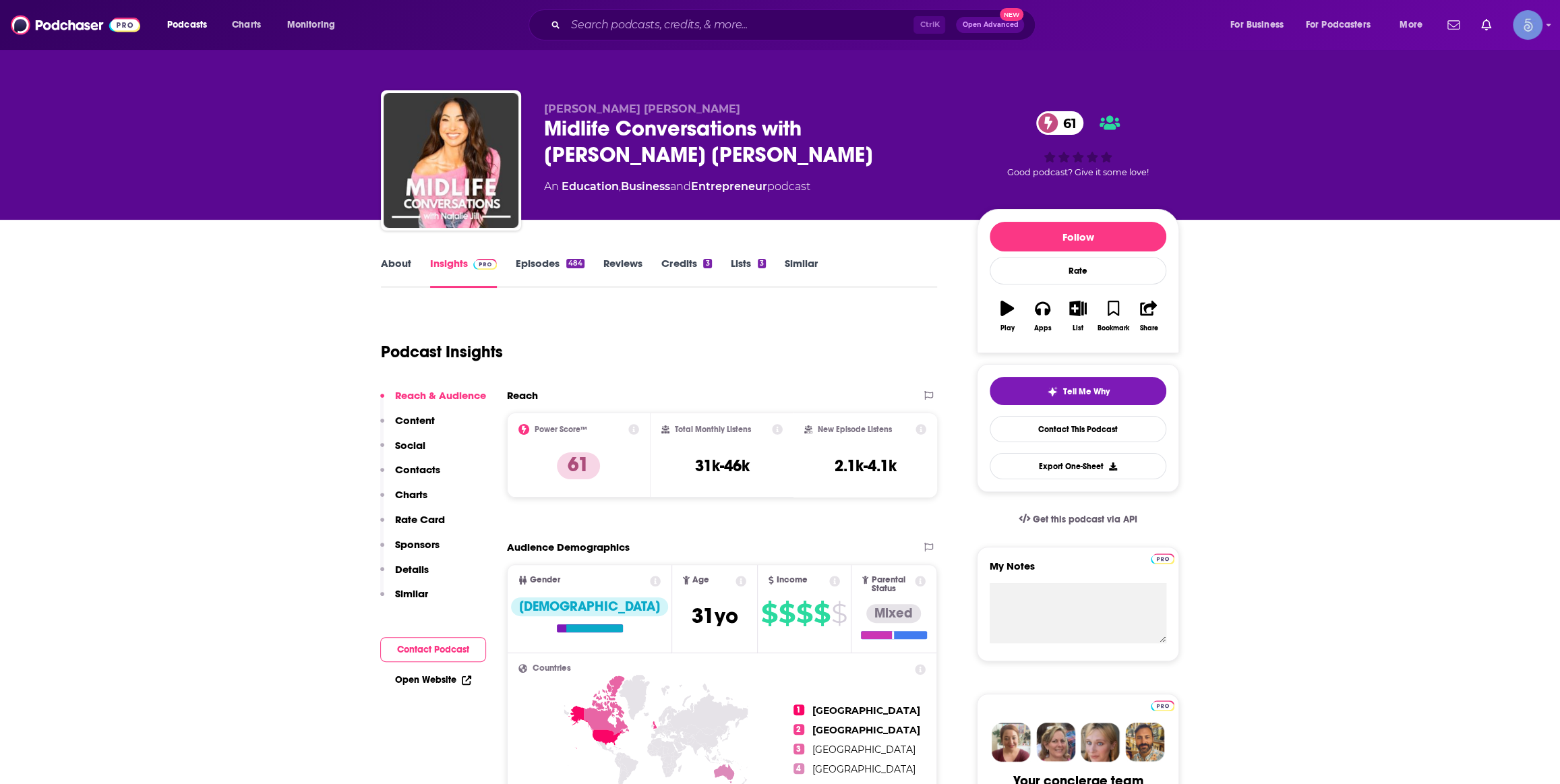
click at [652, 45] on div "Podcasts Charts Monitoring Ctrl K Open Advanced New For Business For Podcasters…" at bounding box center [780, 25] width 1560 height 50
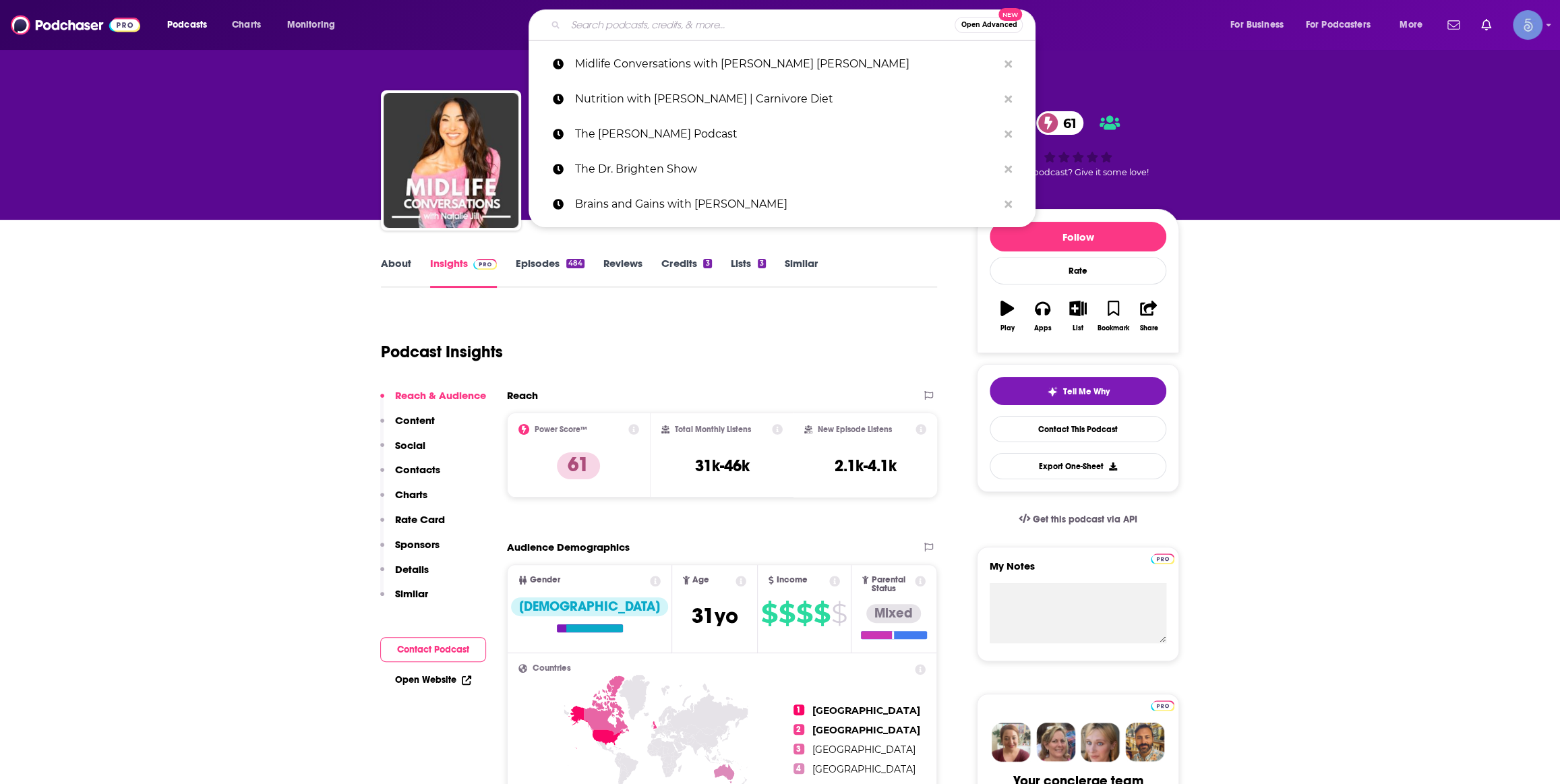
click at [672, 26] on input "Search podcasts, credits, & more..." at bounding box center [760, 24] width 389 height 21
paste input "The Times Tech Podcast"
type input "The Times Tech Podcast"
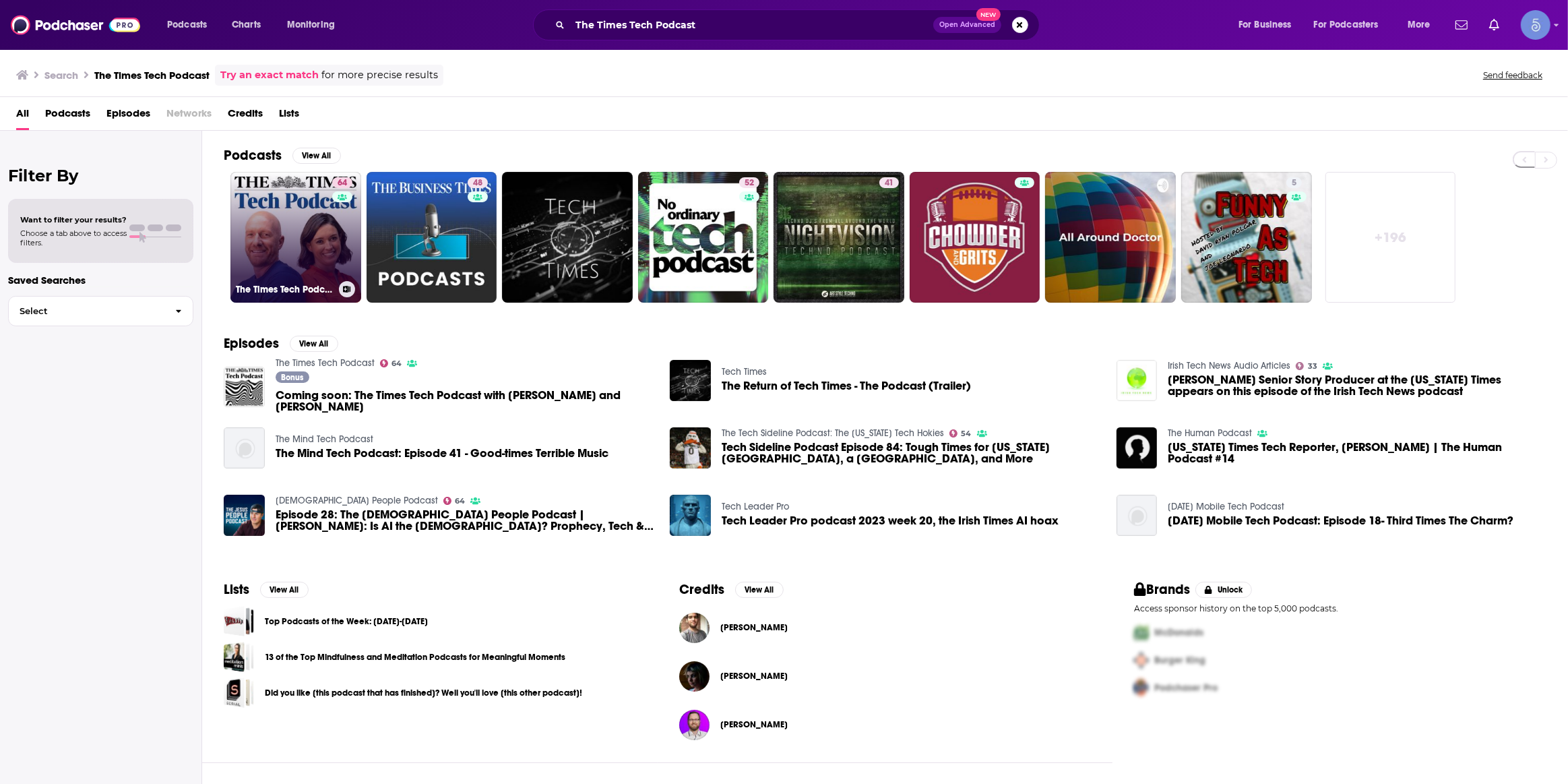
click at [298, 242] on link "64 The Times Tech Podcast" at bounding box center [295, 237] width 130 height 130
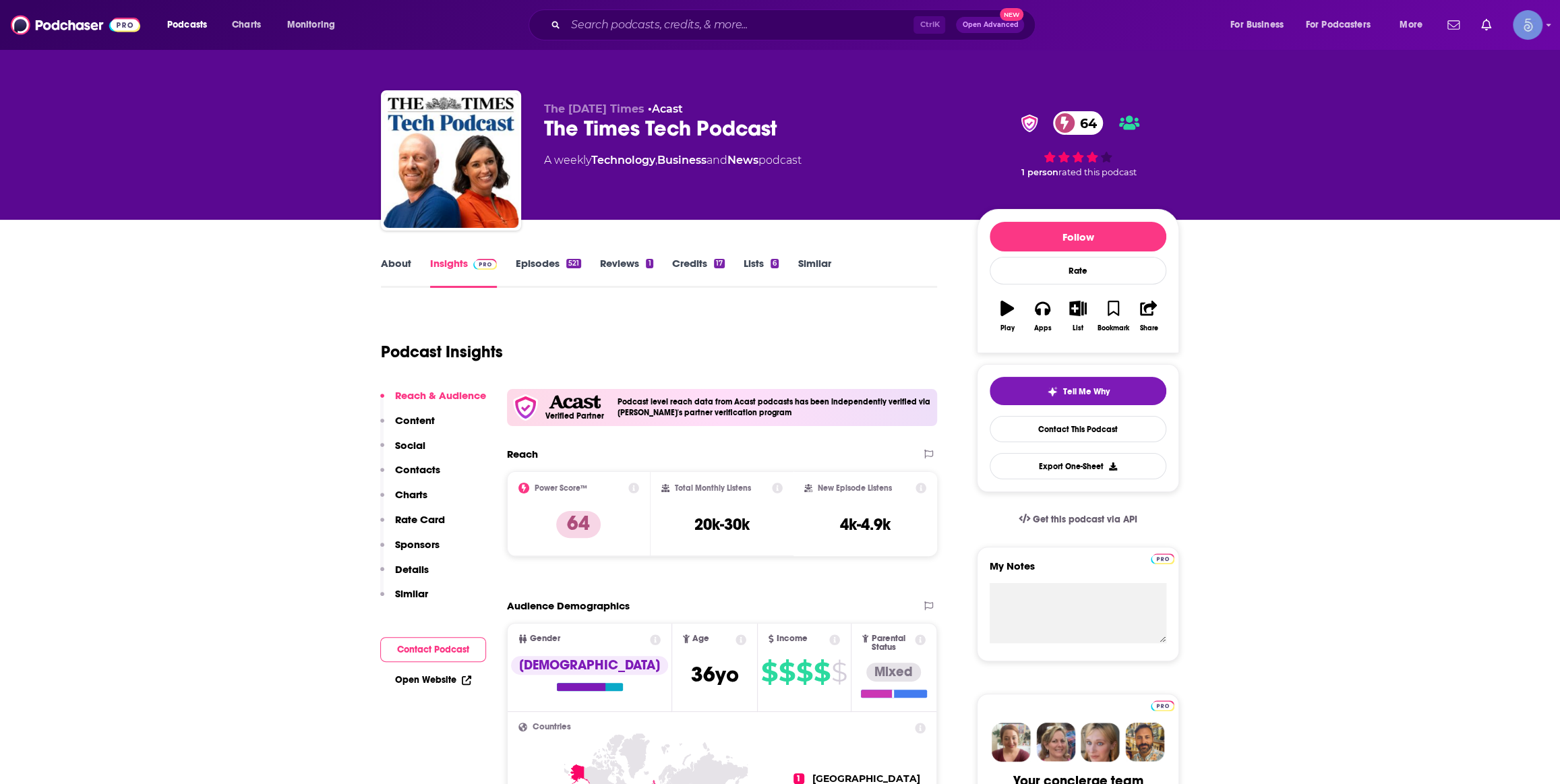
click at [522, 275] on link "Episodes 521" at bounding box center [548, 273] width 65 height 31
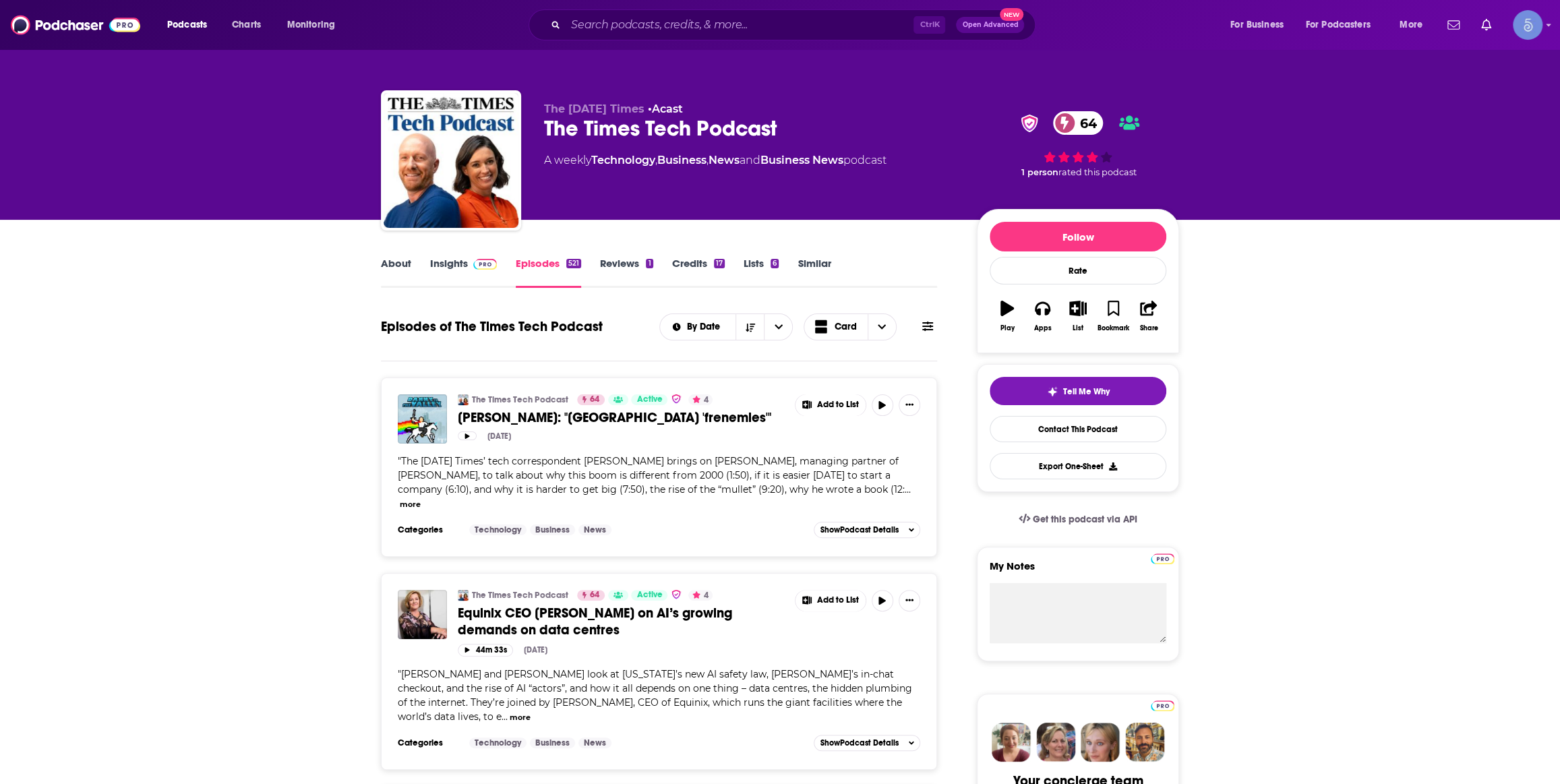
click at [488, 276] on link "Insights" at bounding box center [463, 273] width 67 height 31
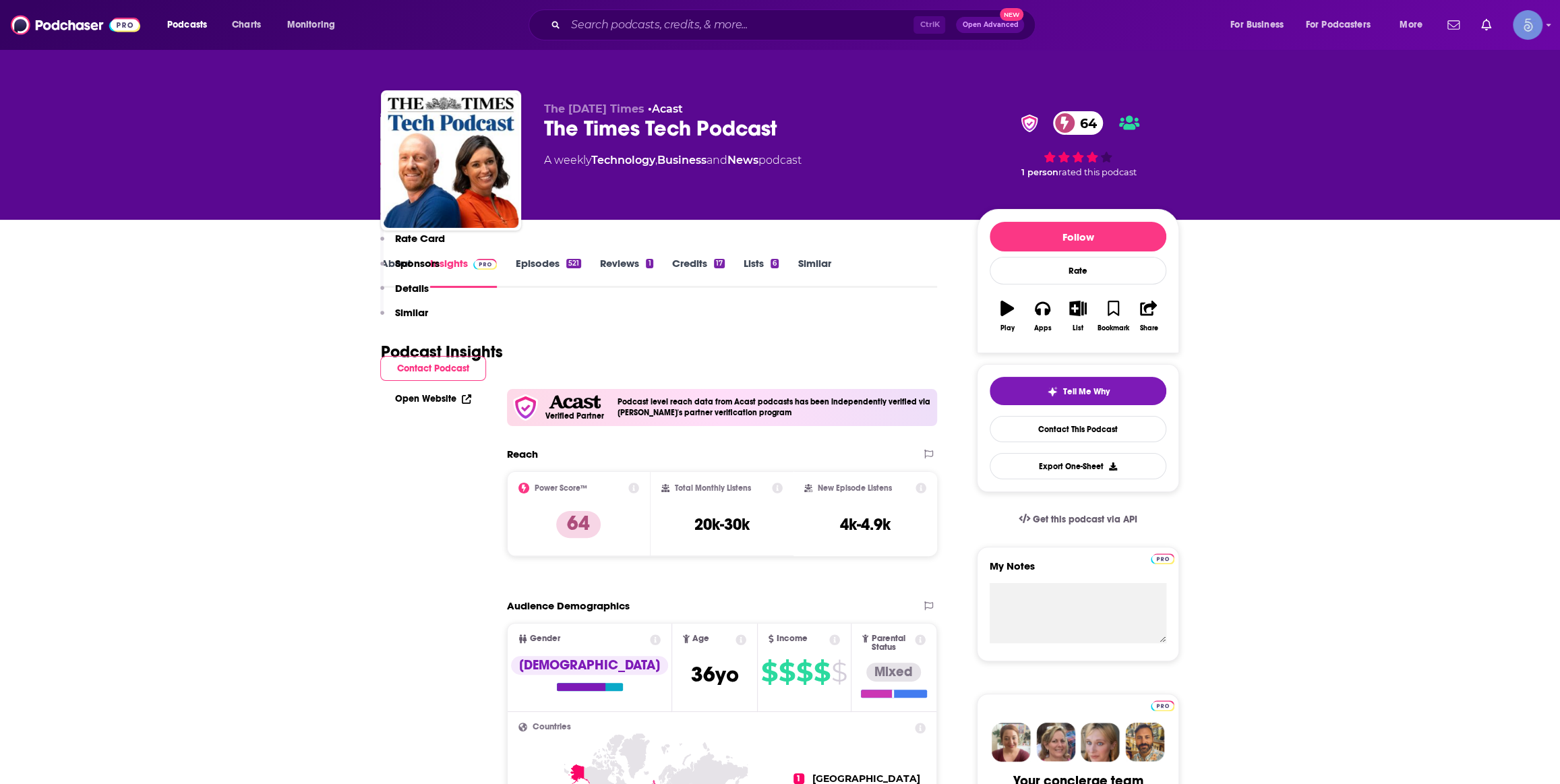
scroll to position [1021, 0]
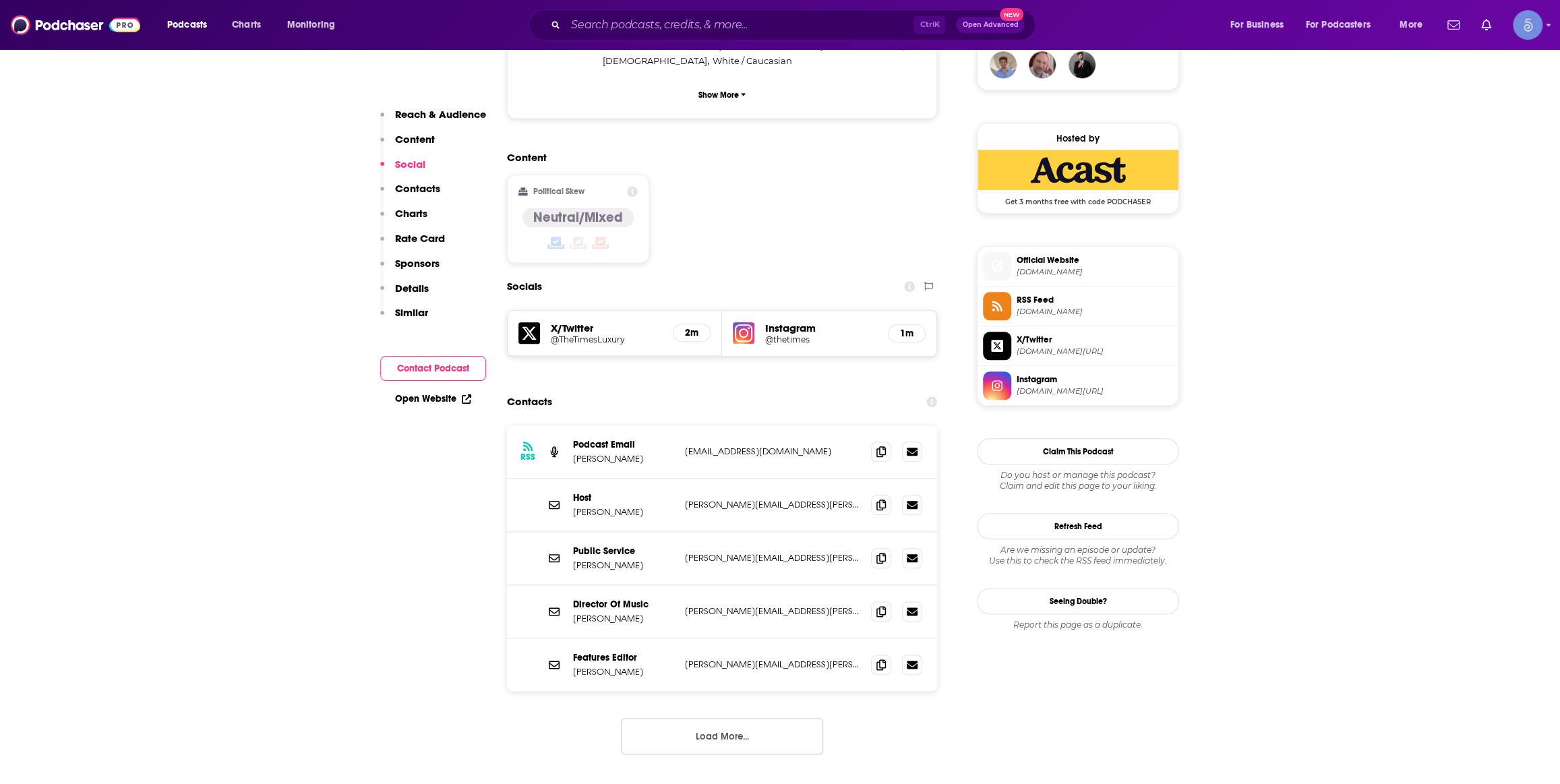
click at [735, 718] on button "Load More..." at bounding box center [722, 736] width 202 height 37
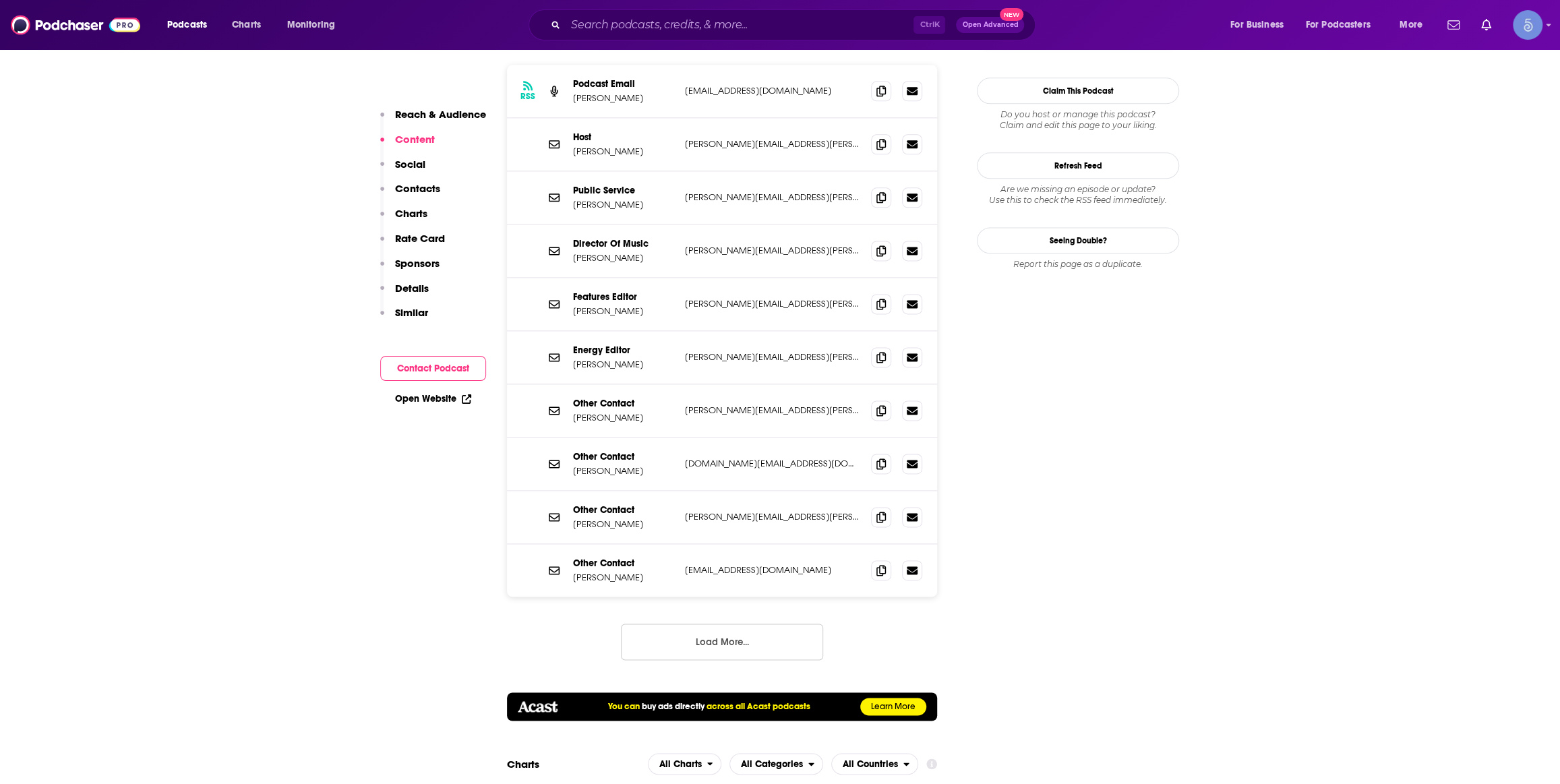
scroll to position [816, 0]
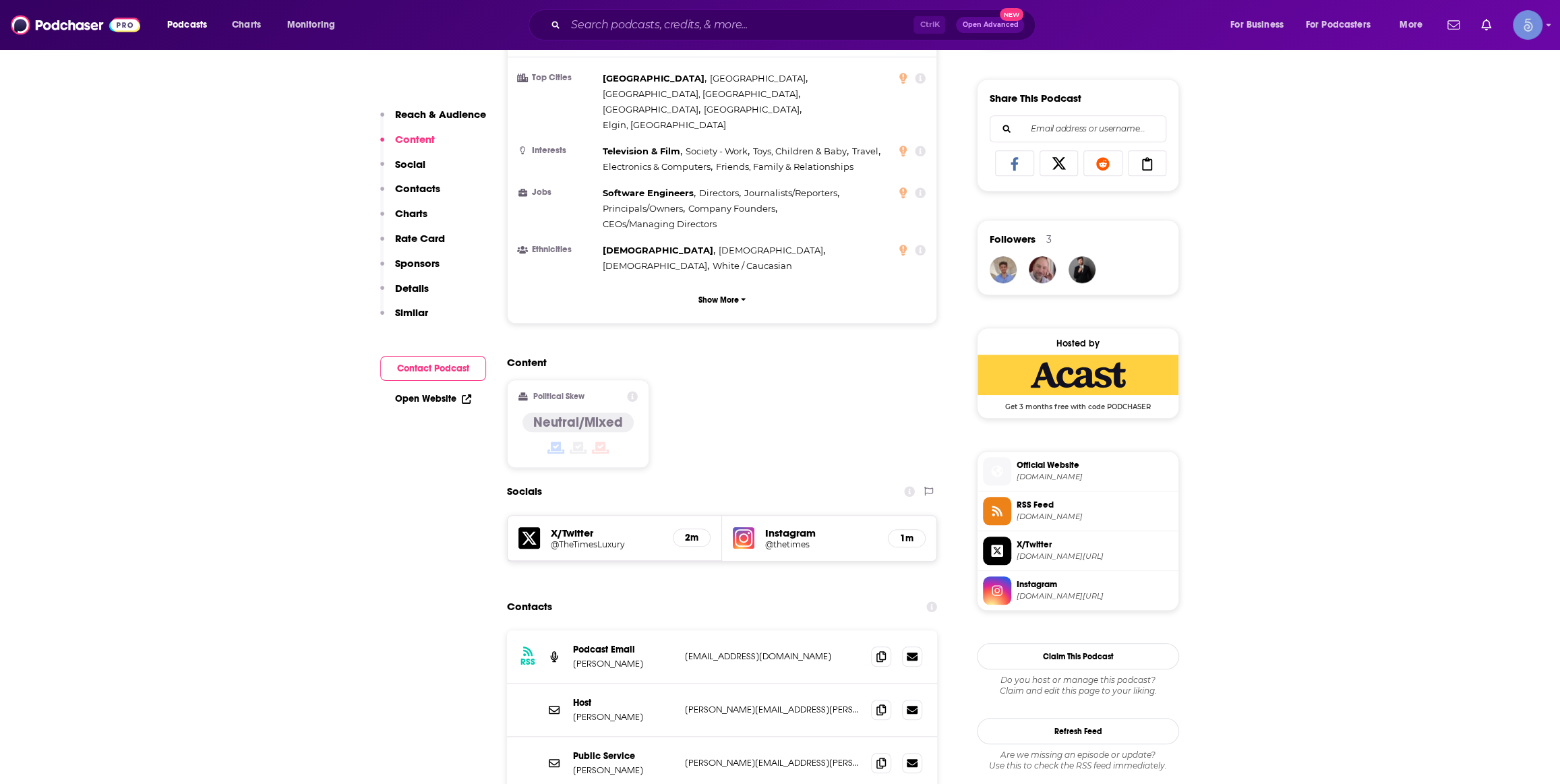
click at [780, 39] on div "Ctrl K Open Advanced New" at bounding box center [782, 25] width 507 height 31
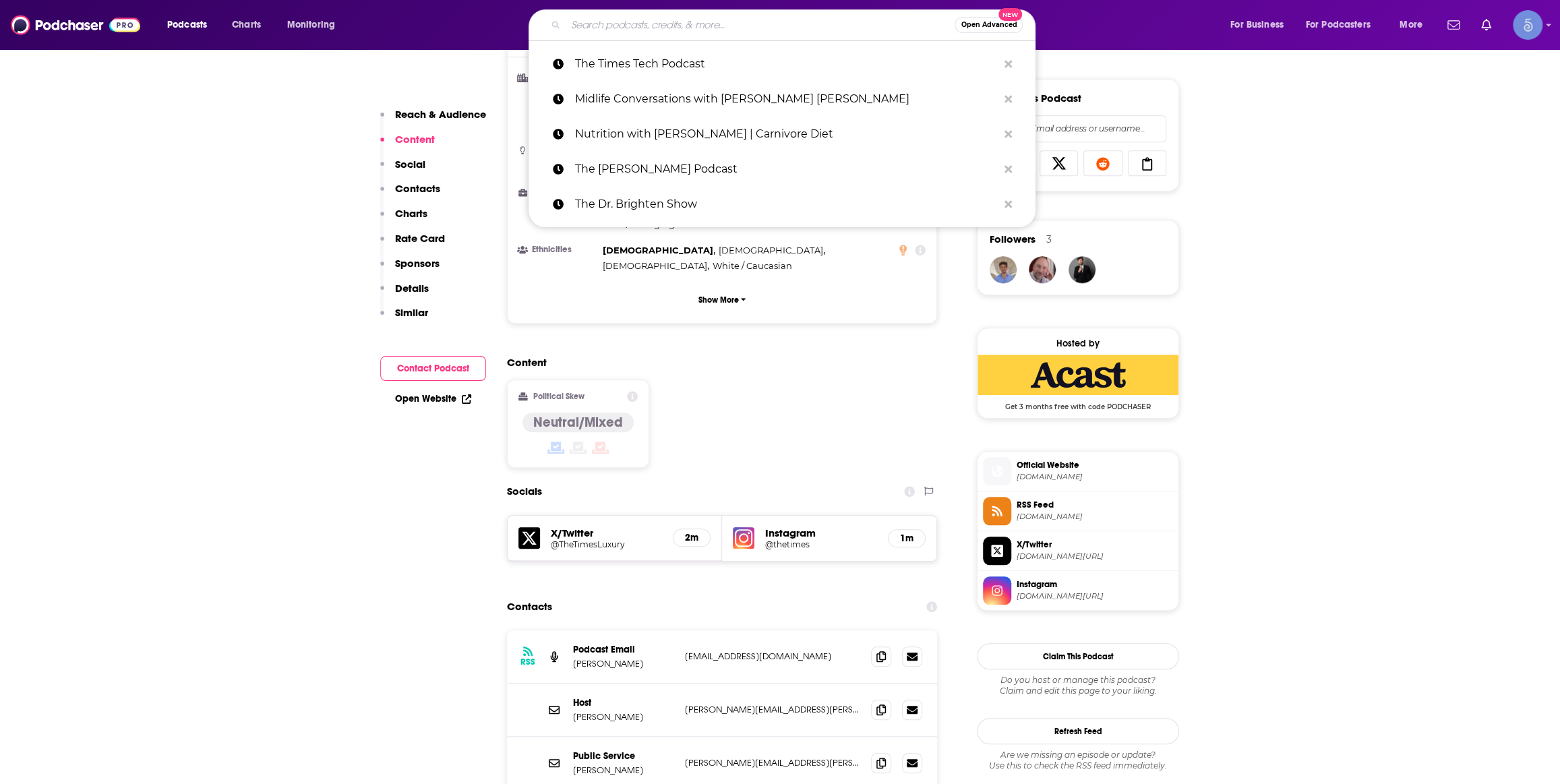
click at [778, 34] on input "Search podcasts, credits, & more..." at bounding box center [760, 24] width 389 height 21
paste input "Hack My Age"
type input "Hack My Age"
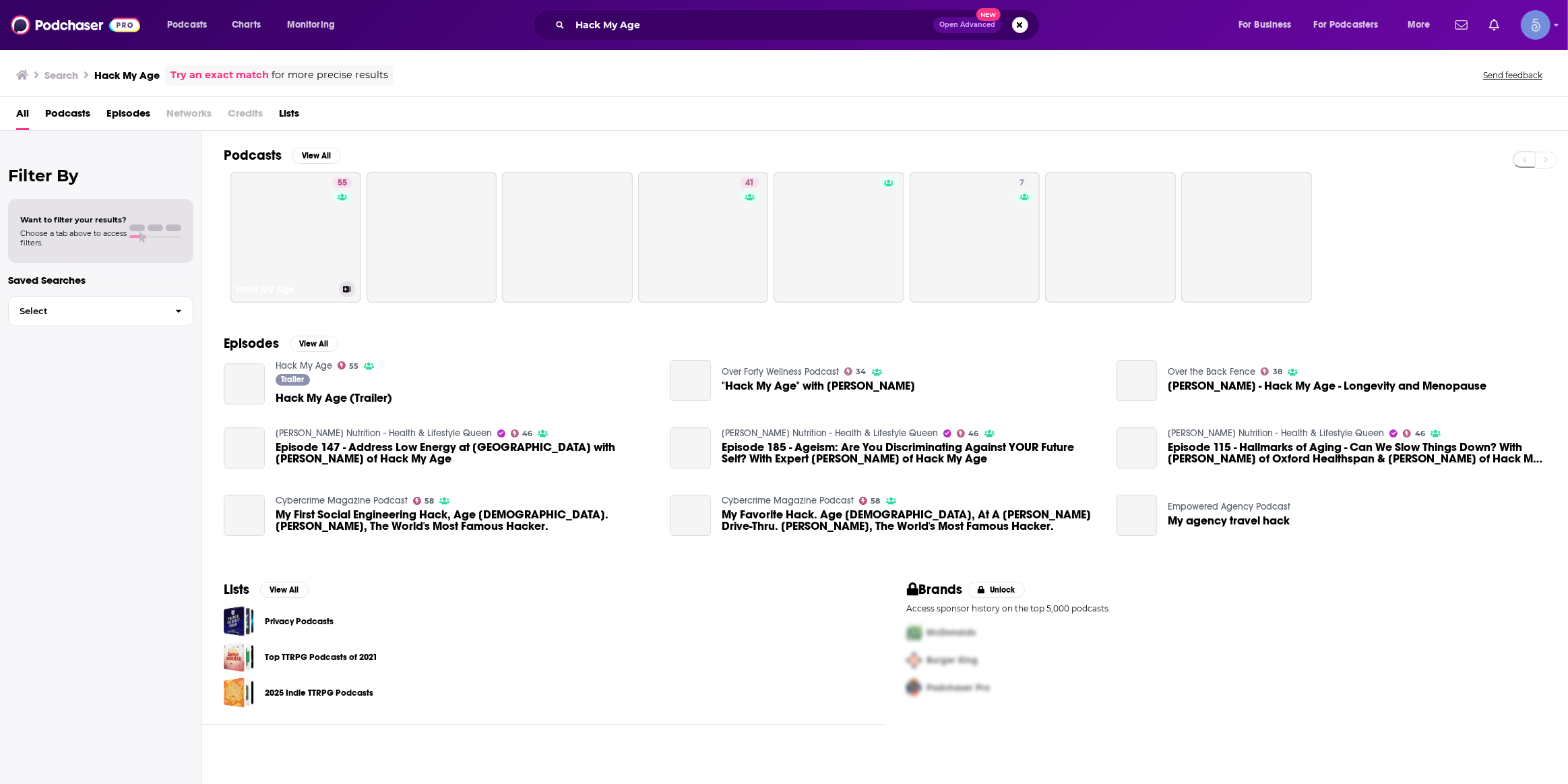
click at [307, 240] on link "55 Hack My Age" at bounding box center [295, 237] width 130 height 130
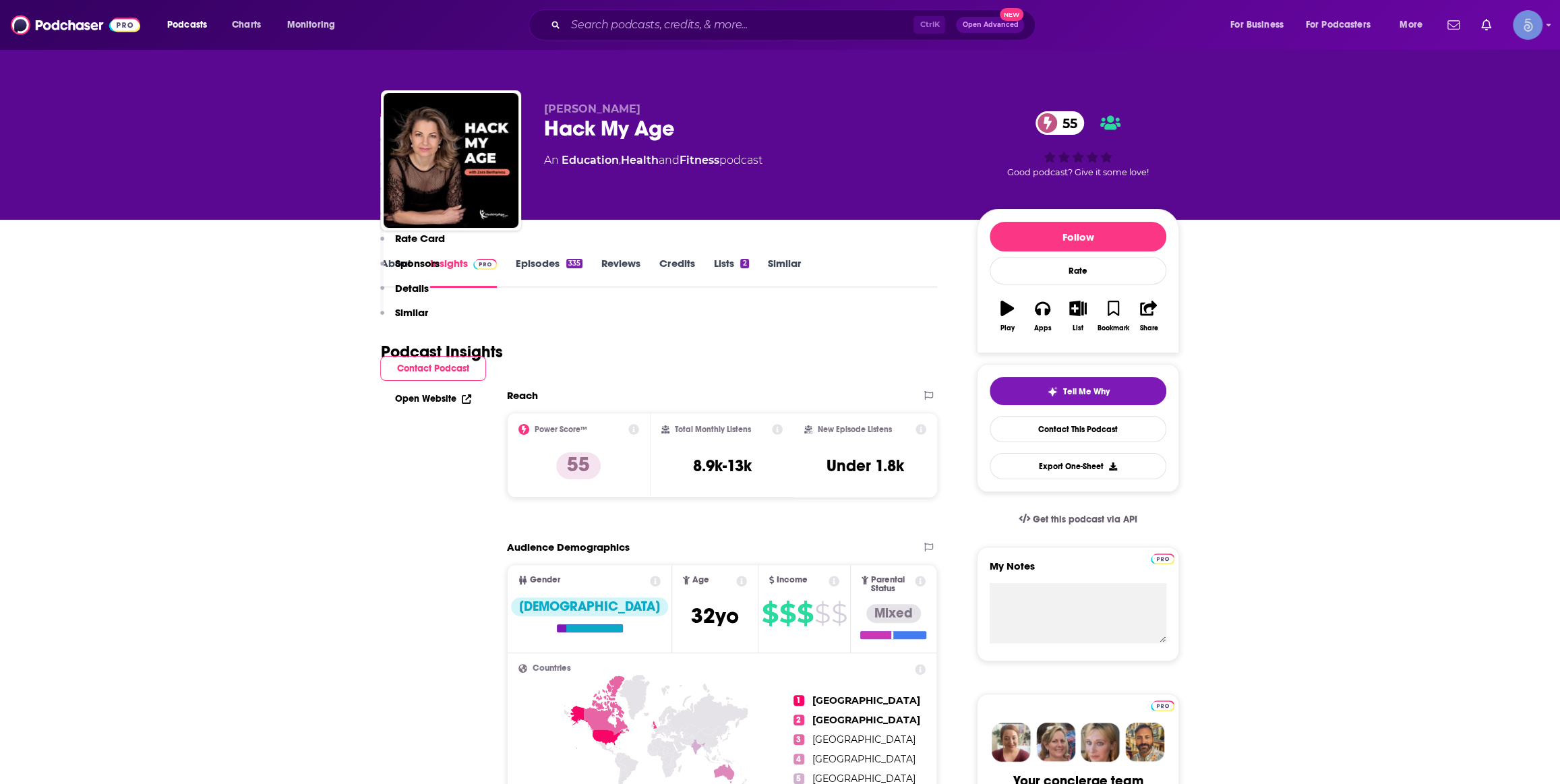
scroll to position [1021, 0]
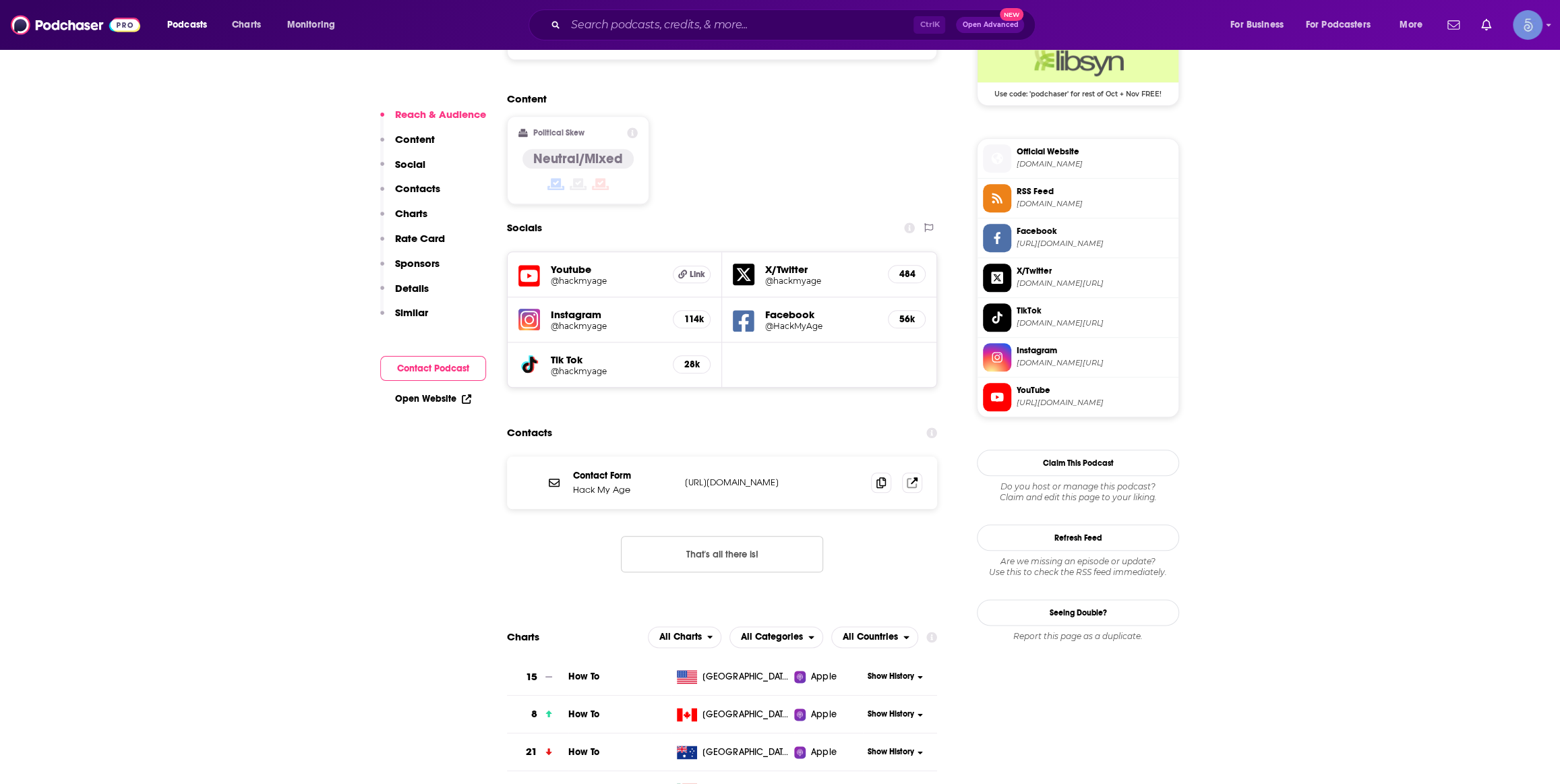
click at [1045, 166] on span "[DOMAIN_NAME]" at bounding box center [1094, 163] width 156 height 10
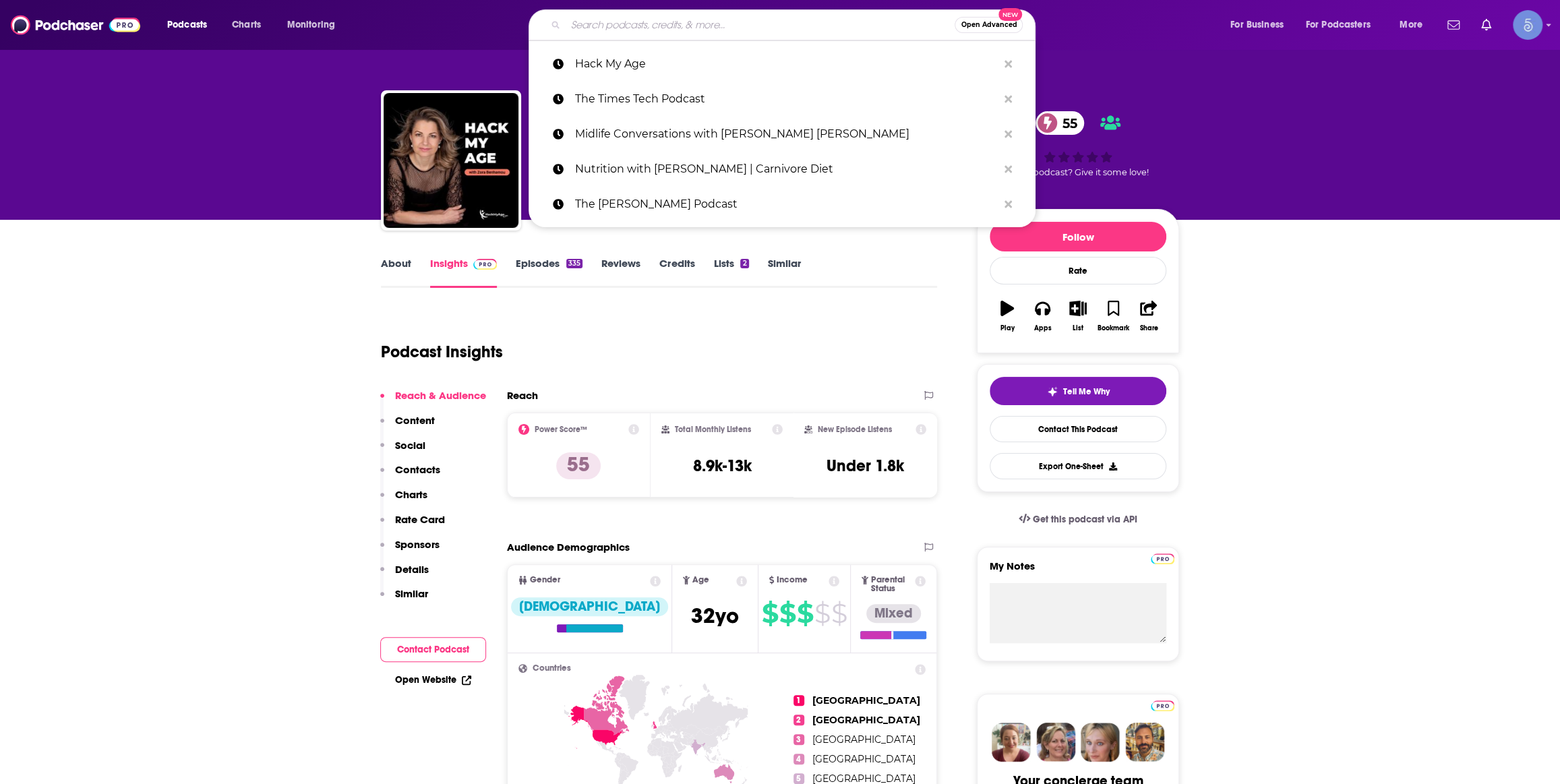
click at [738, 21] on input "Search podcasts, credits, & more..." at bounding box center [760, 24] width 389 height 21
paste input "The Ask [PERSON_NAME] Show"
type input "The Ask [PERSON_NAME] Show"
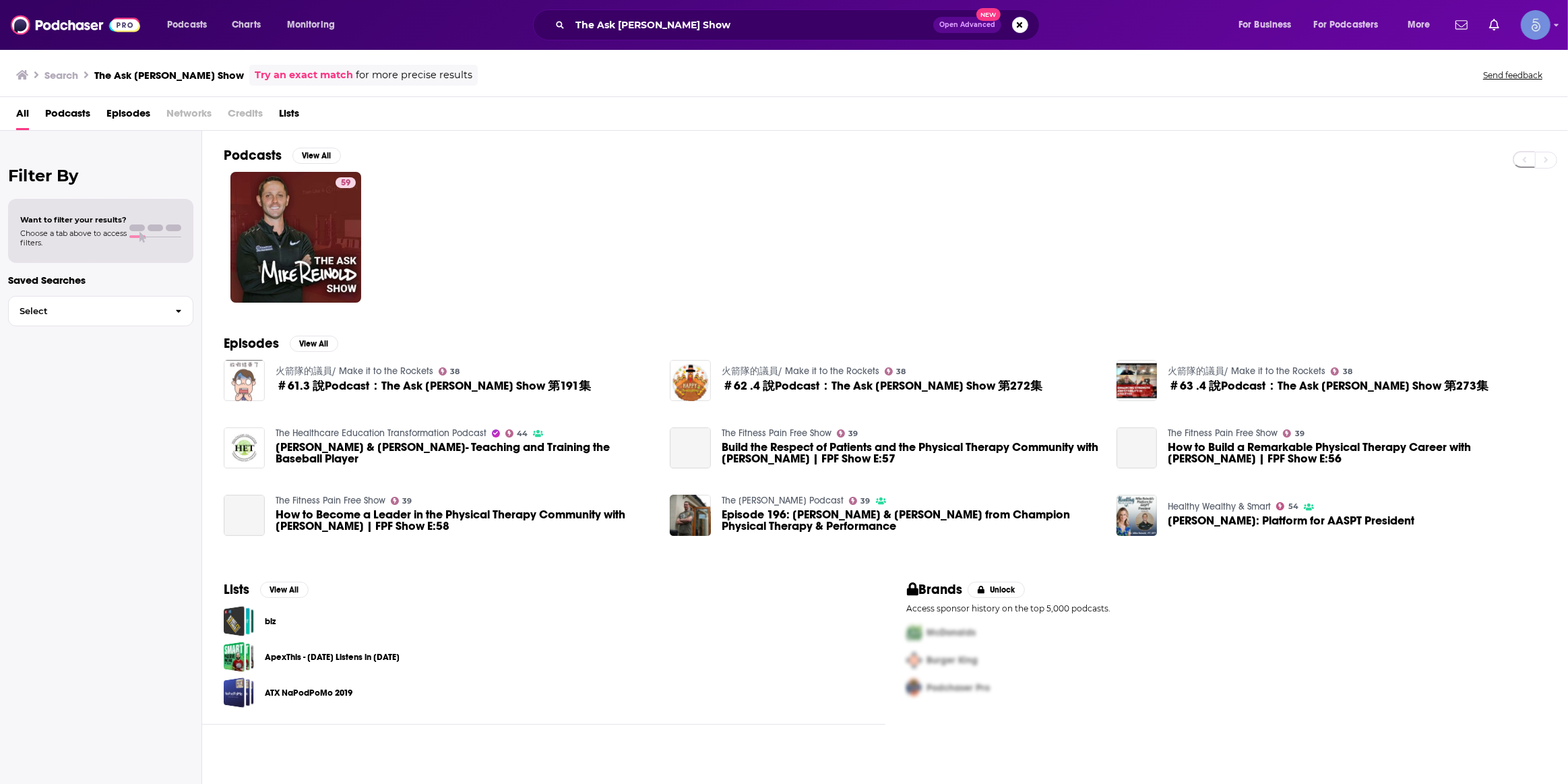
drag, startPoint x: 341, startPoint y: 186, endPoint x: 335, endPoint y: 202, distance: 17.1
click at [335, 202] on div "Power Score: 59" at bounding box center [345, 202] width 75 height 20
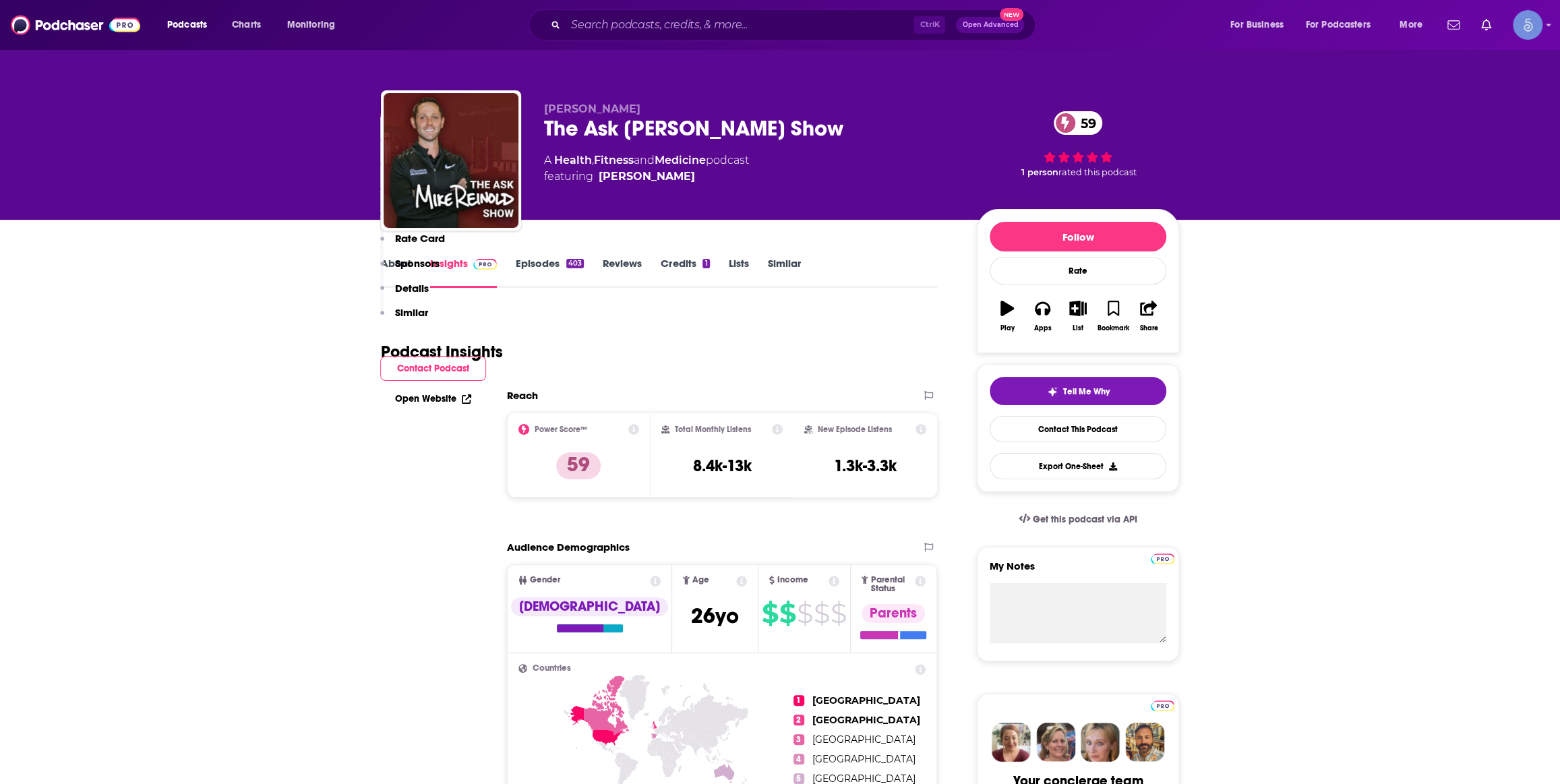
scroll to position [1021, 0]
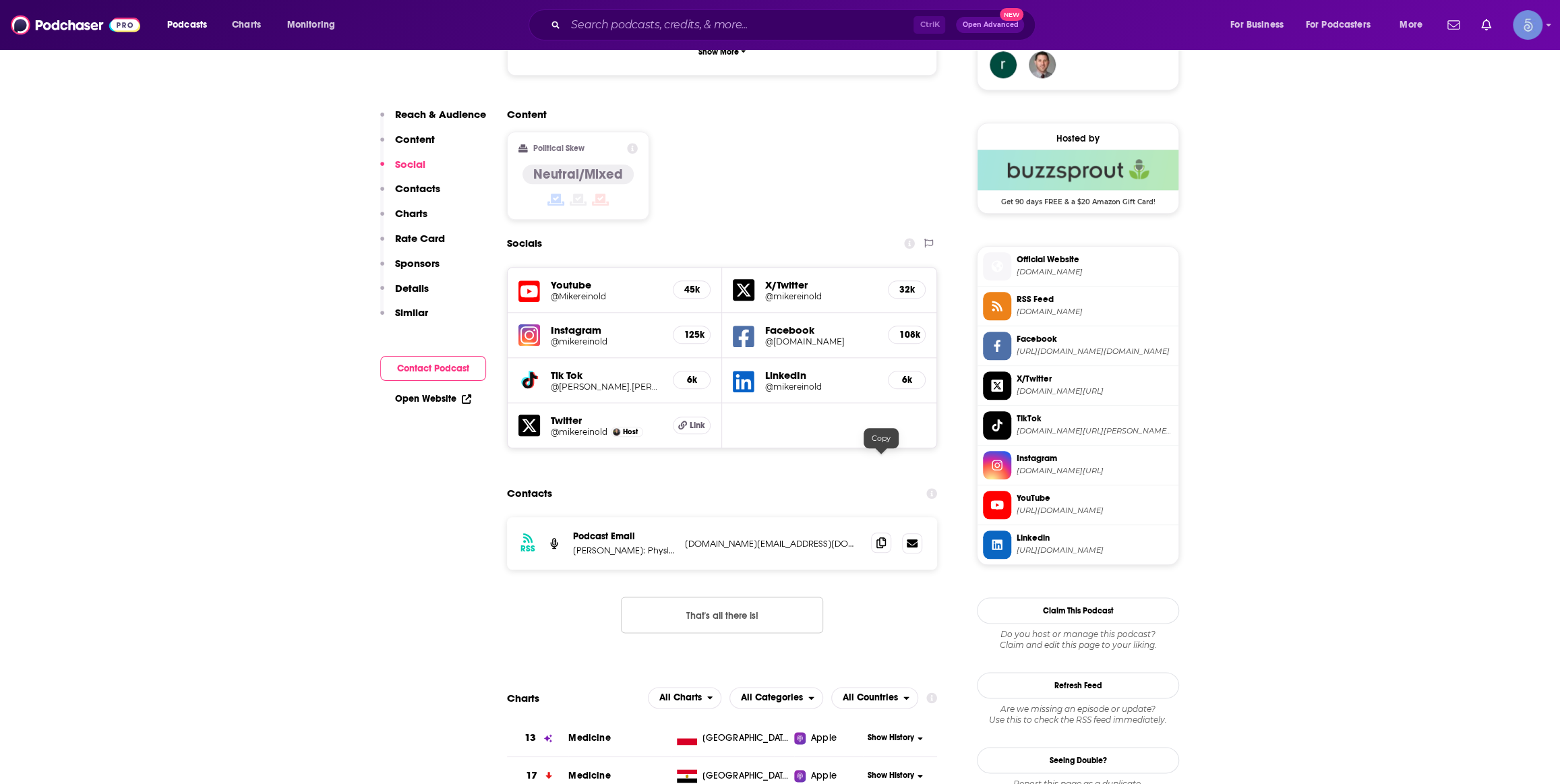
click at [883, 532] on span at bounding box center [881, 543] width 20 height 20
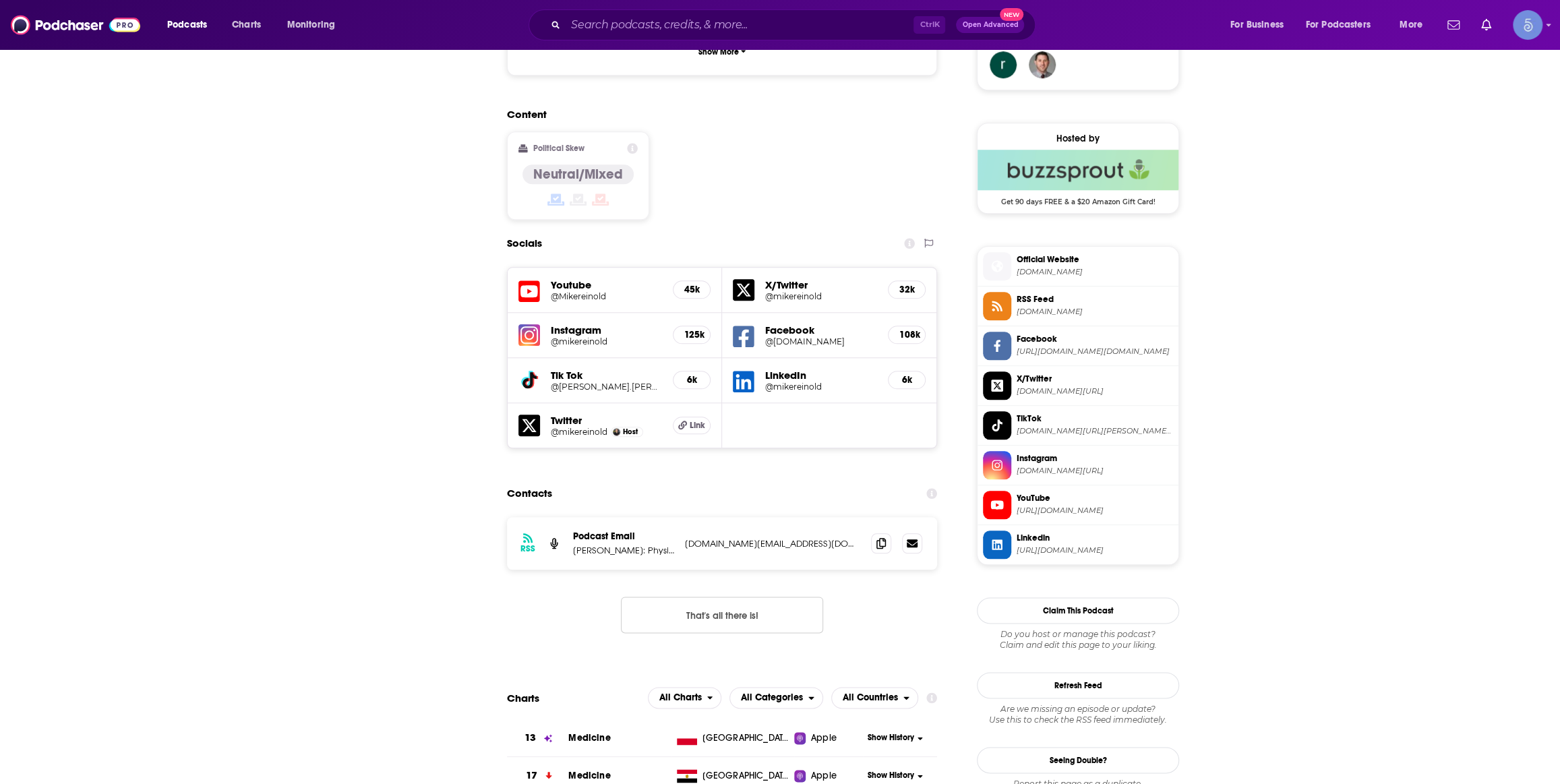
scroll to position [0, 0]
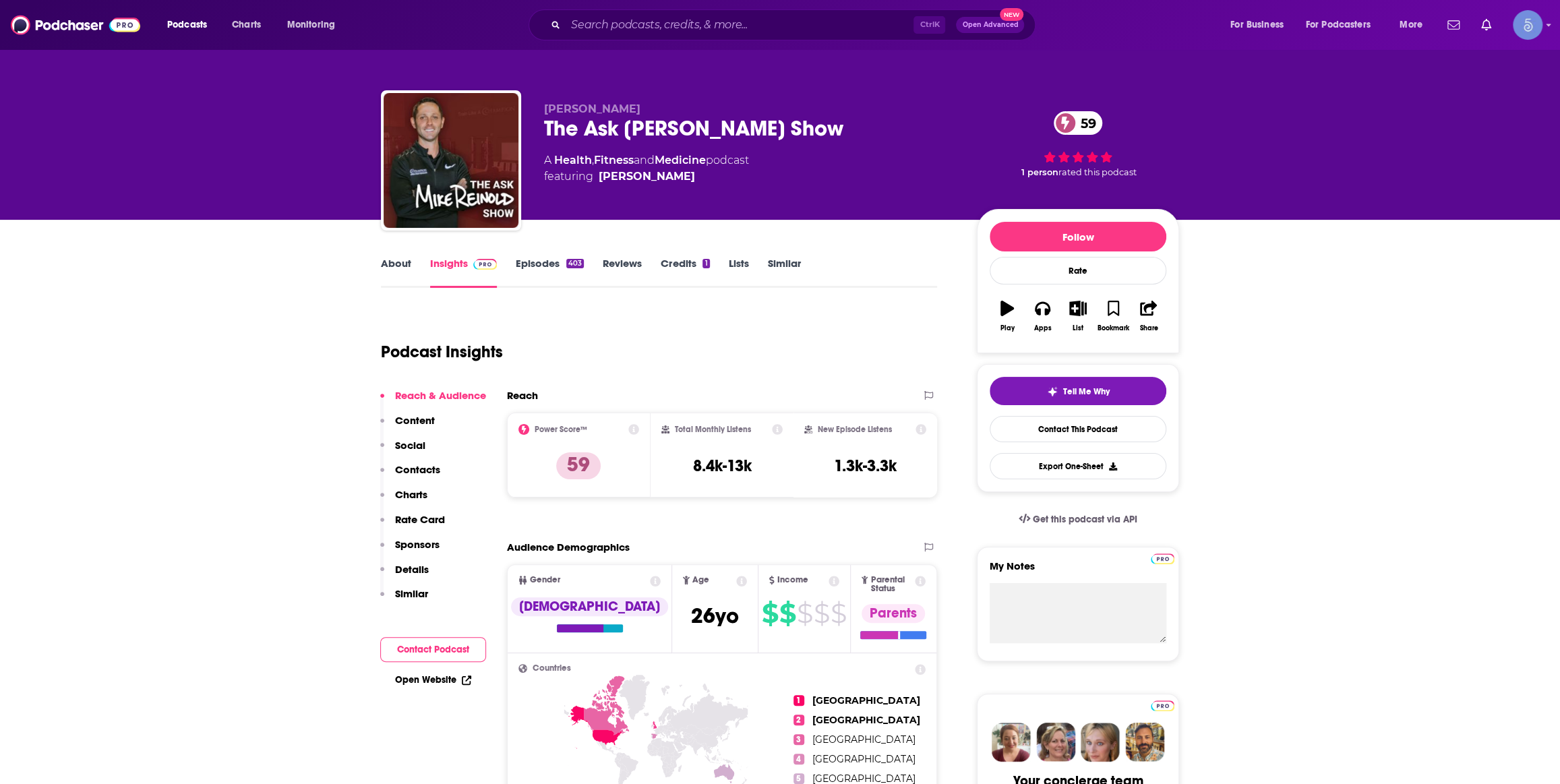
click at [382, 273] on link "About" at bounding box center [396, 273] width 30 height 31
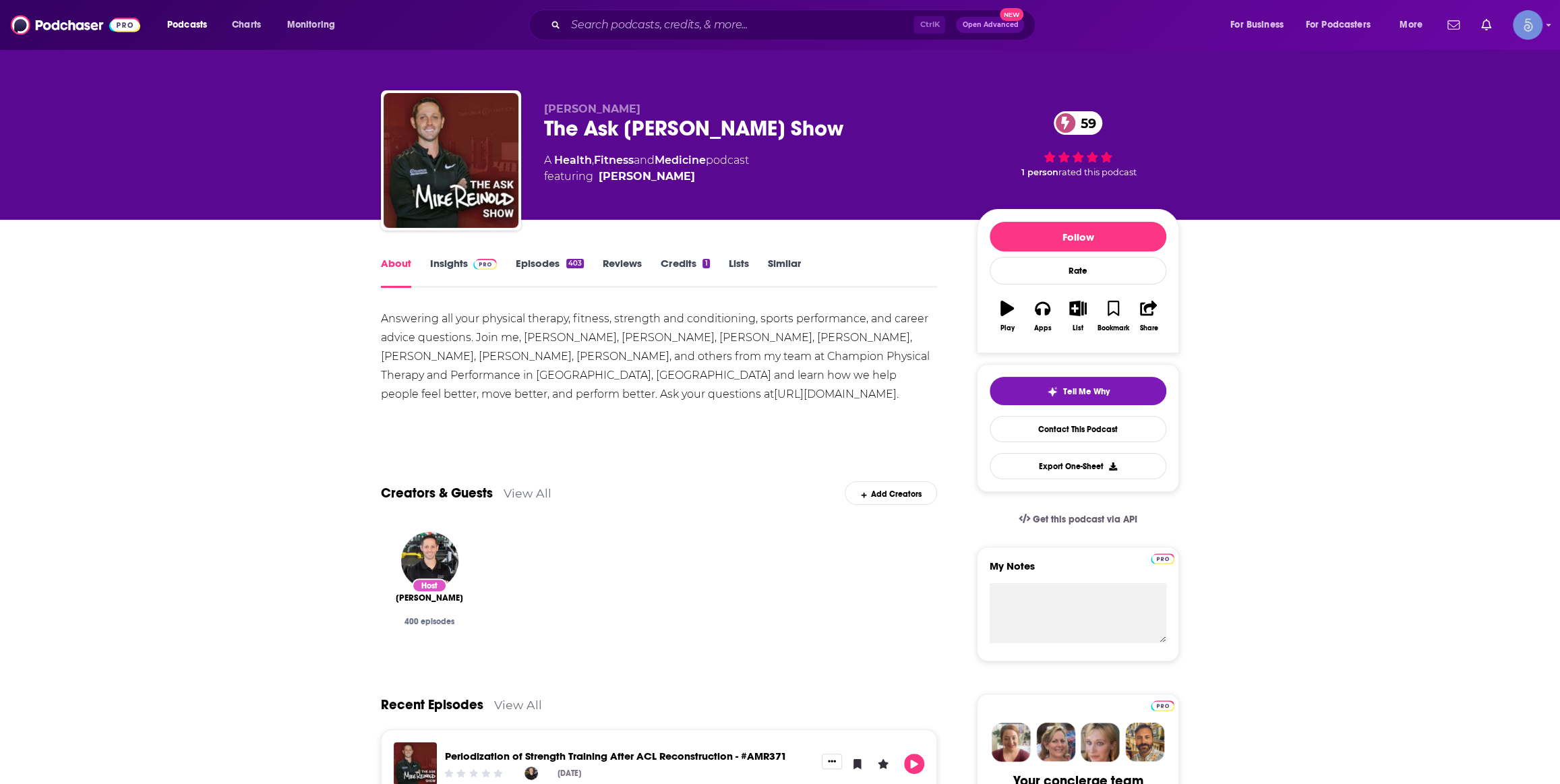
click at [530, 271] on link "Episodes 403" at bounding box center [550, 273] width 68 height 31
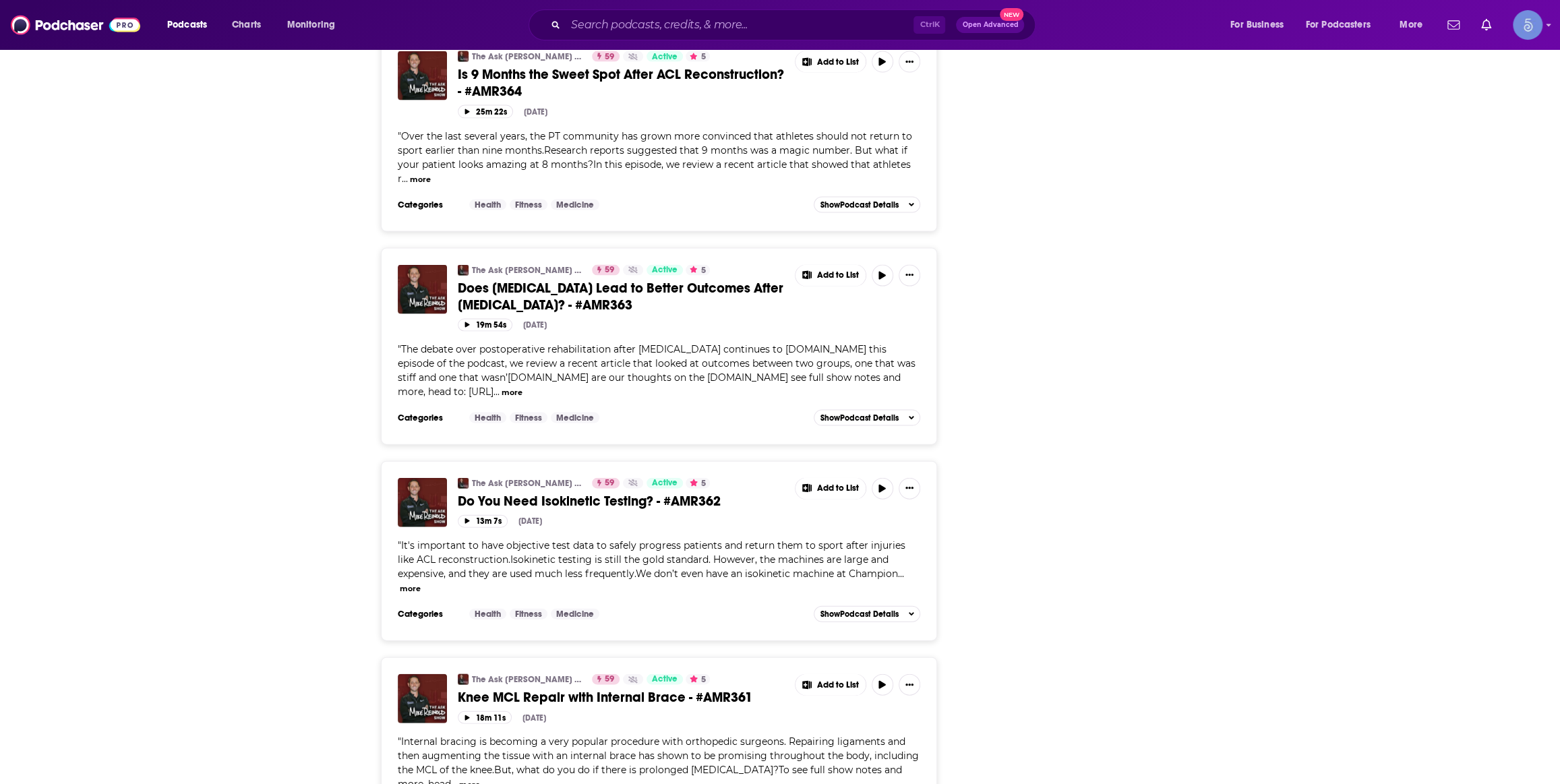
scroll to position [2655, 0]
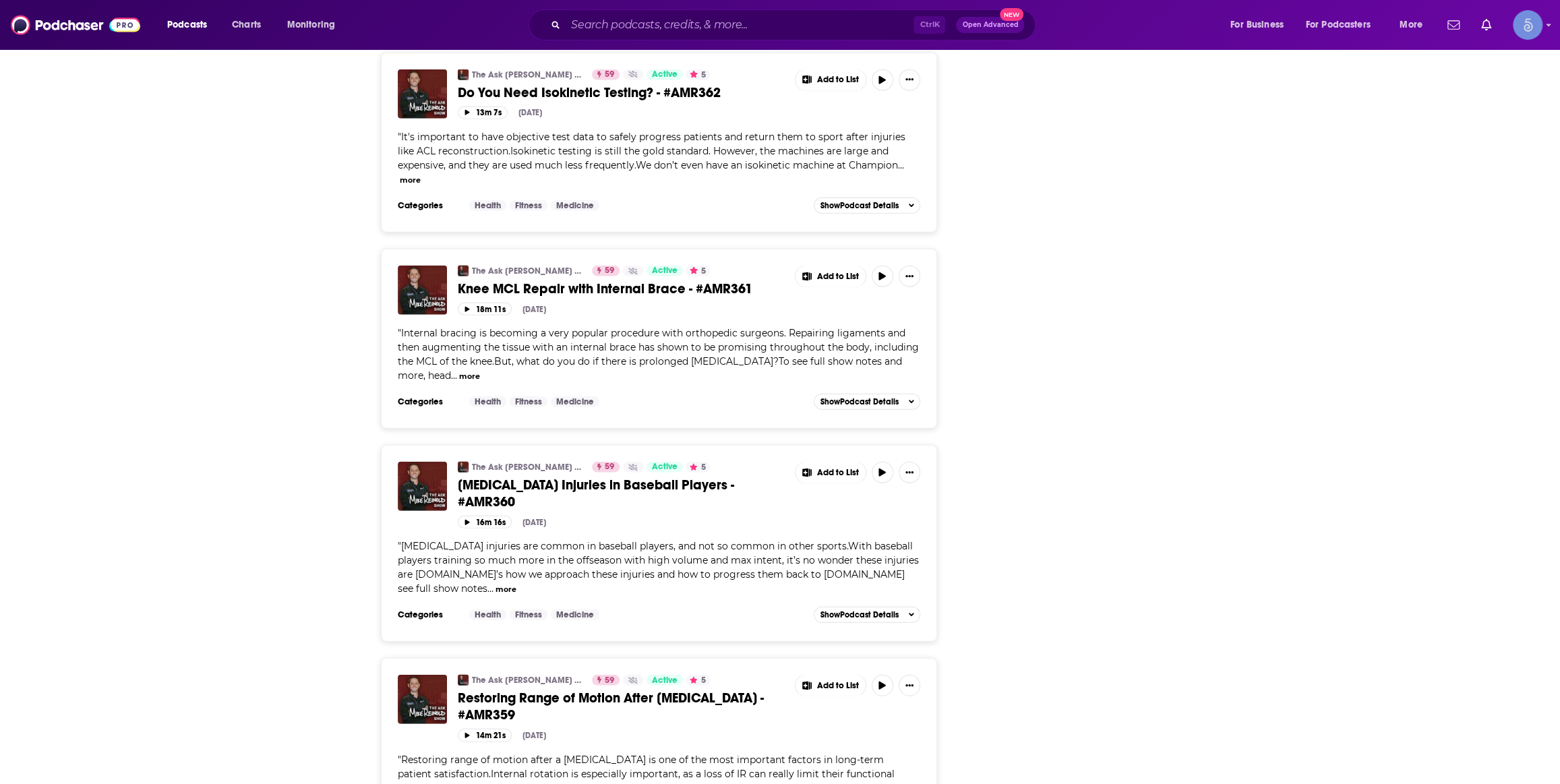
click at [697, 41] on div "Podcasts Charts Monitoring Ctrl K Open Advanced New For Business For Podcasters…" at bounding box center [780, 25] width 1560 height 50
click at [700, 28] on input "Search podcasts, credits, & more..." at bounding box center [739, 24] width 348 height 21
paste input "Bendy Bodies with [PERSON_NAME]"
type input "Bendy Bodies with [PERSON_NAME]"
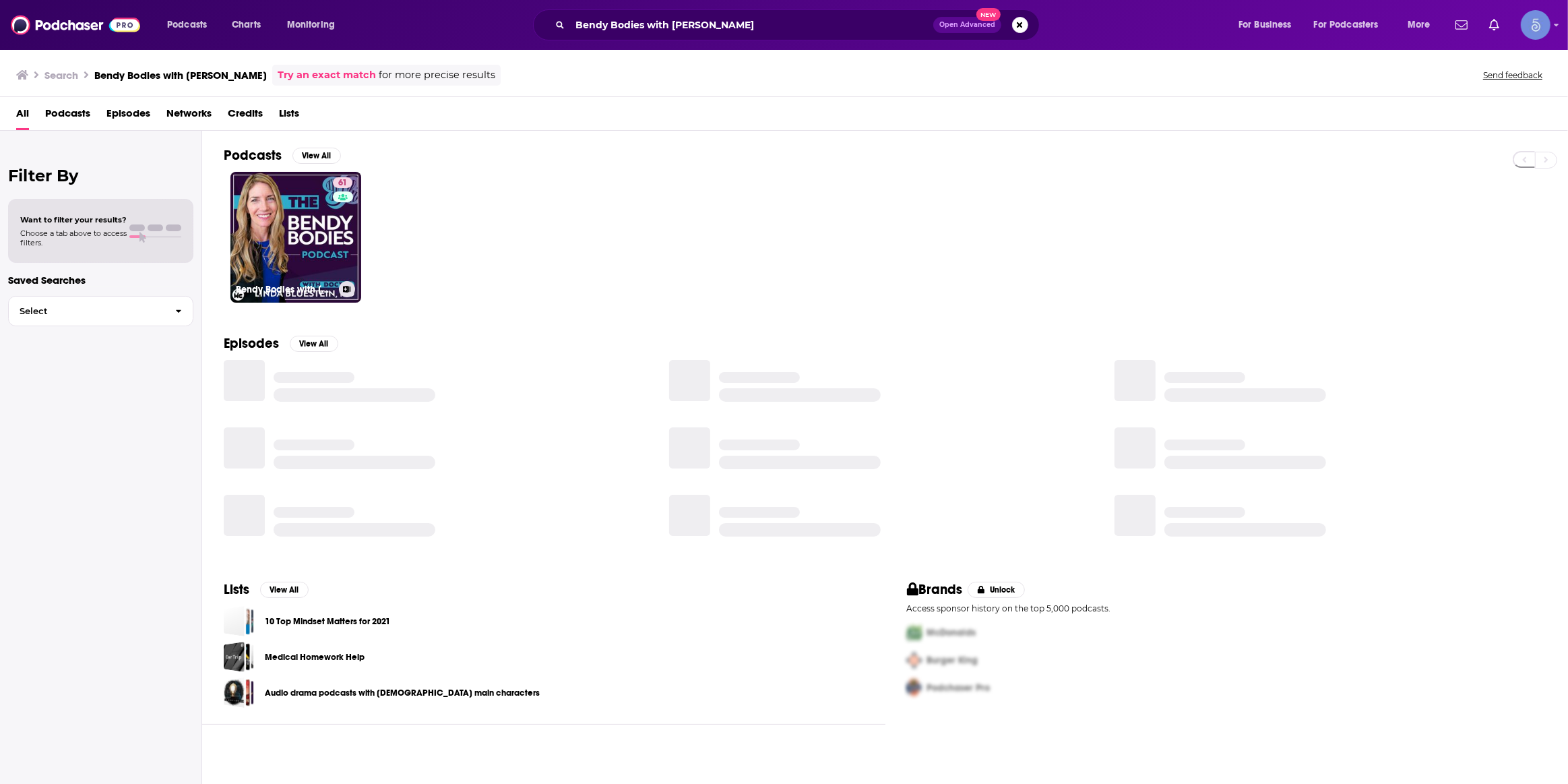
click at [300, 212] on link "61 Bendy Bodies with [PERSON_NAME]" at bounding box center [295, 237] width 130 height 130
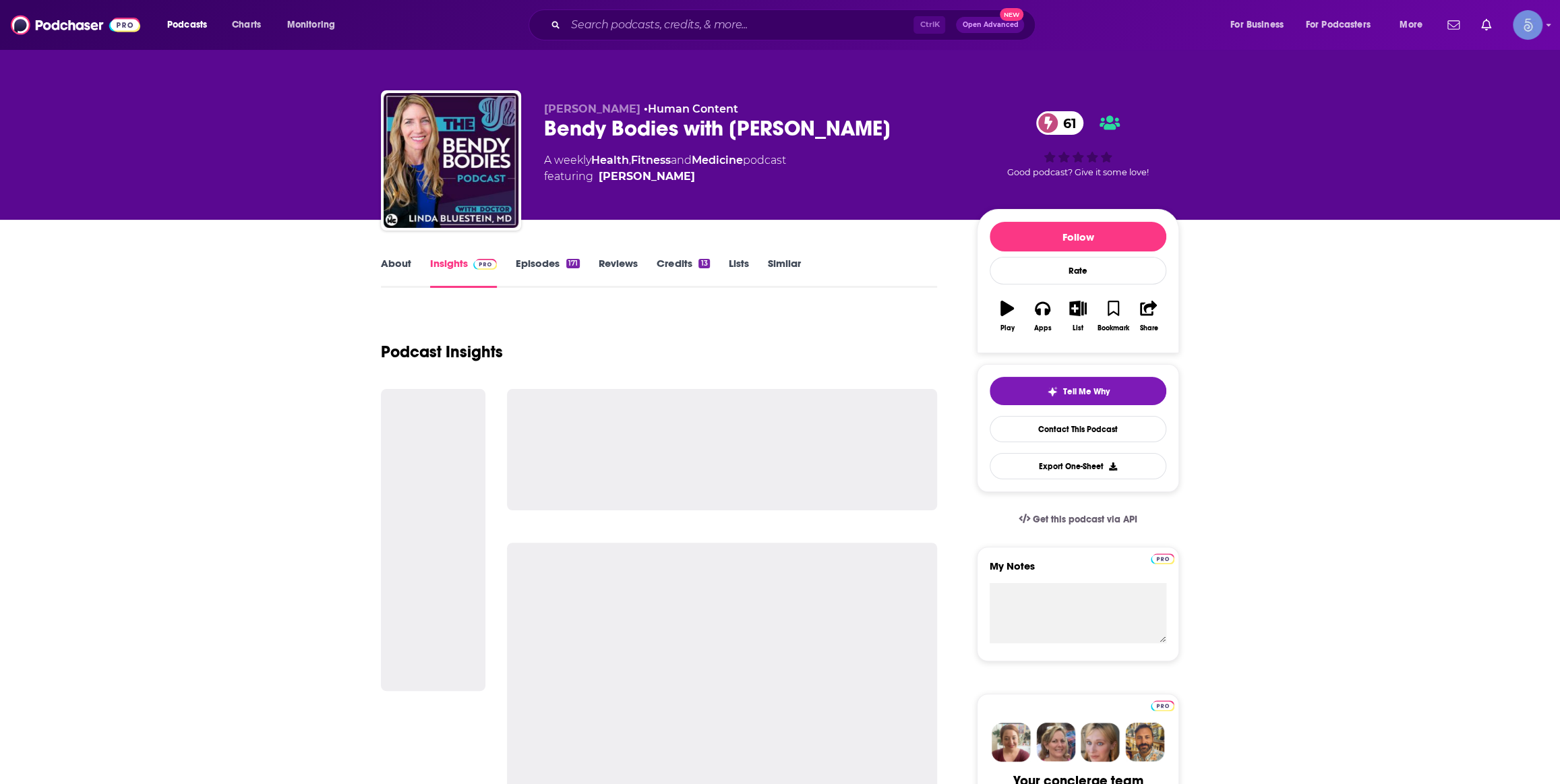
click at [410, 265] on link "About" at bounding box center [396, 273] width 30 height 31
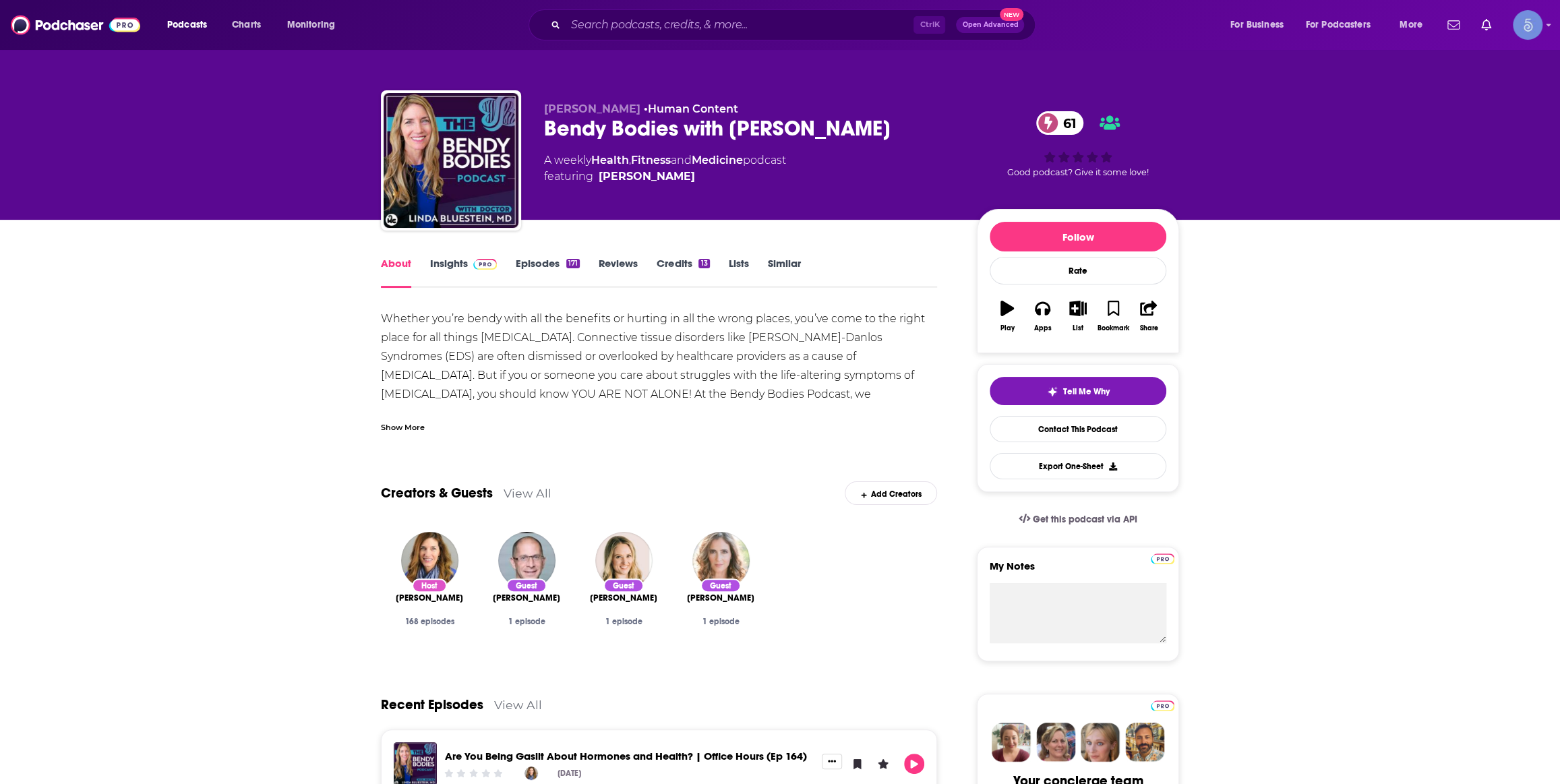
click at [546, 272] on link "Episodes 171" at bounding box center [548, 273] width 64 height 31
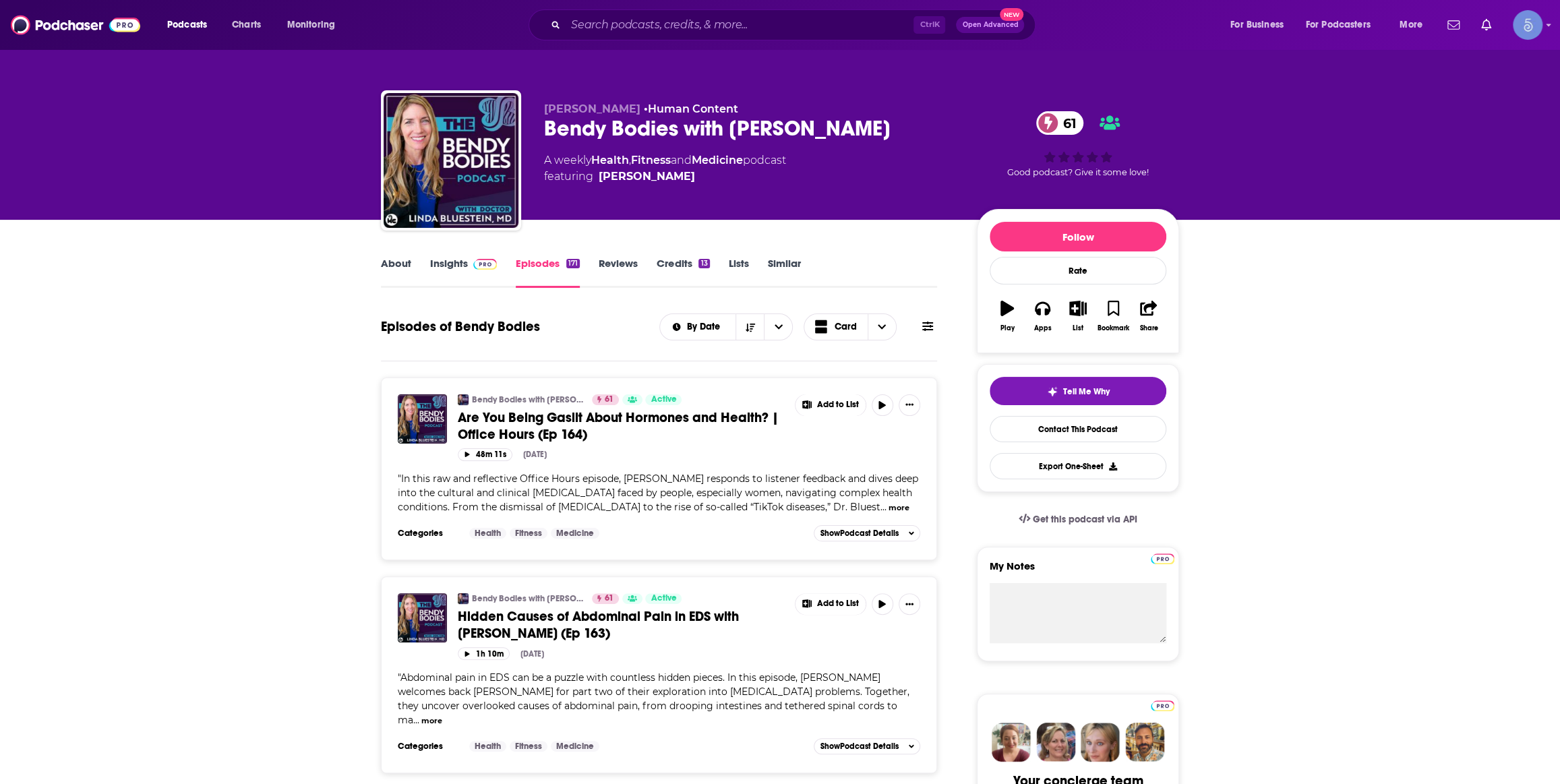
click at [452, 263] on link "Insights" at bounding box center [463, 273] width 67 height 31
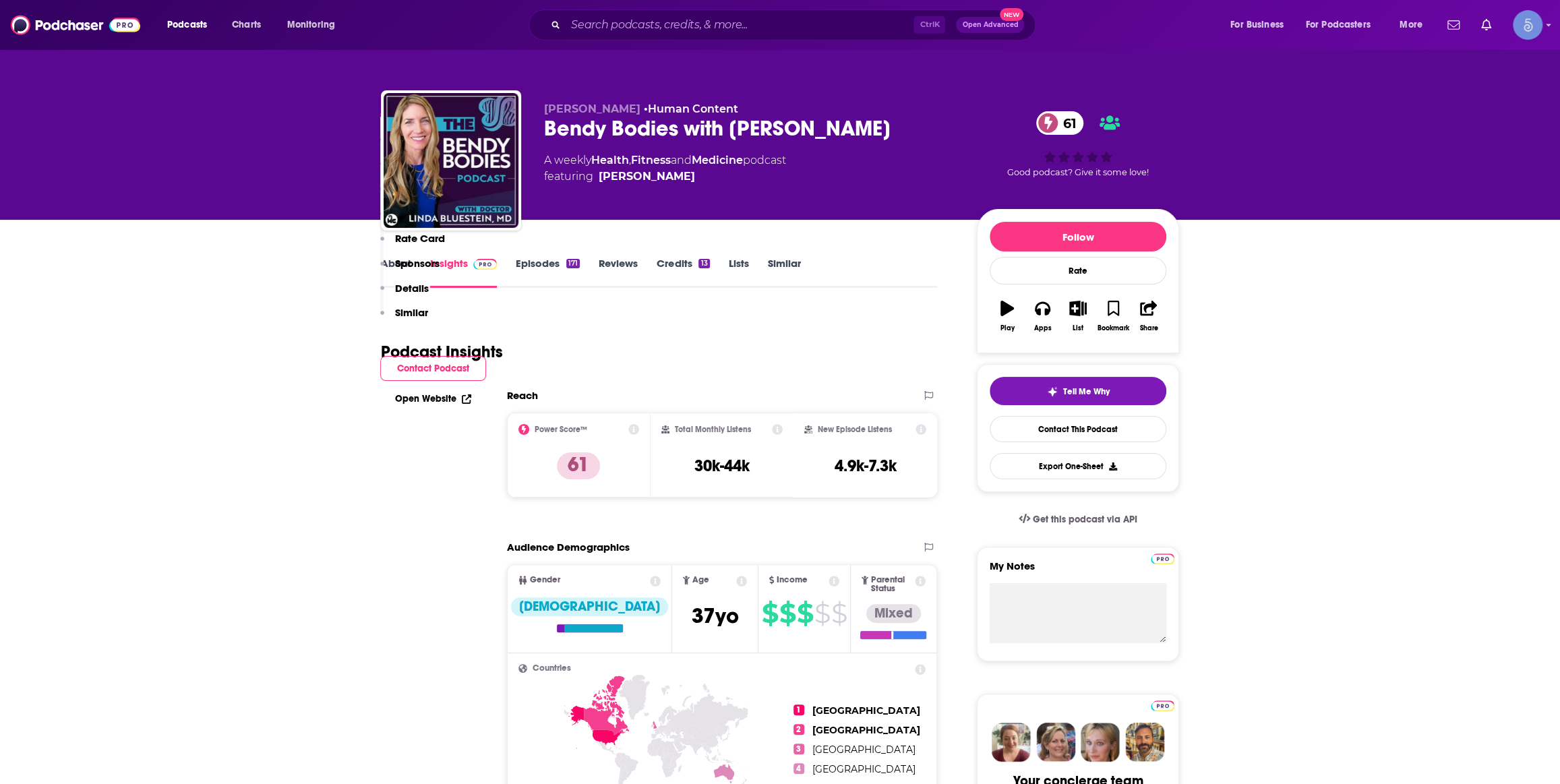
scroll to position [1021, 0]
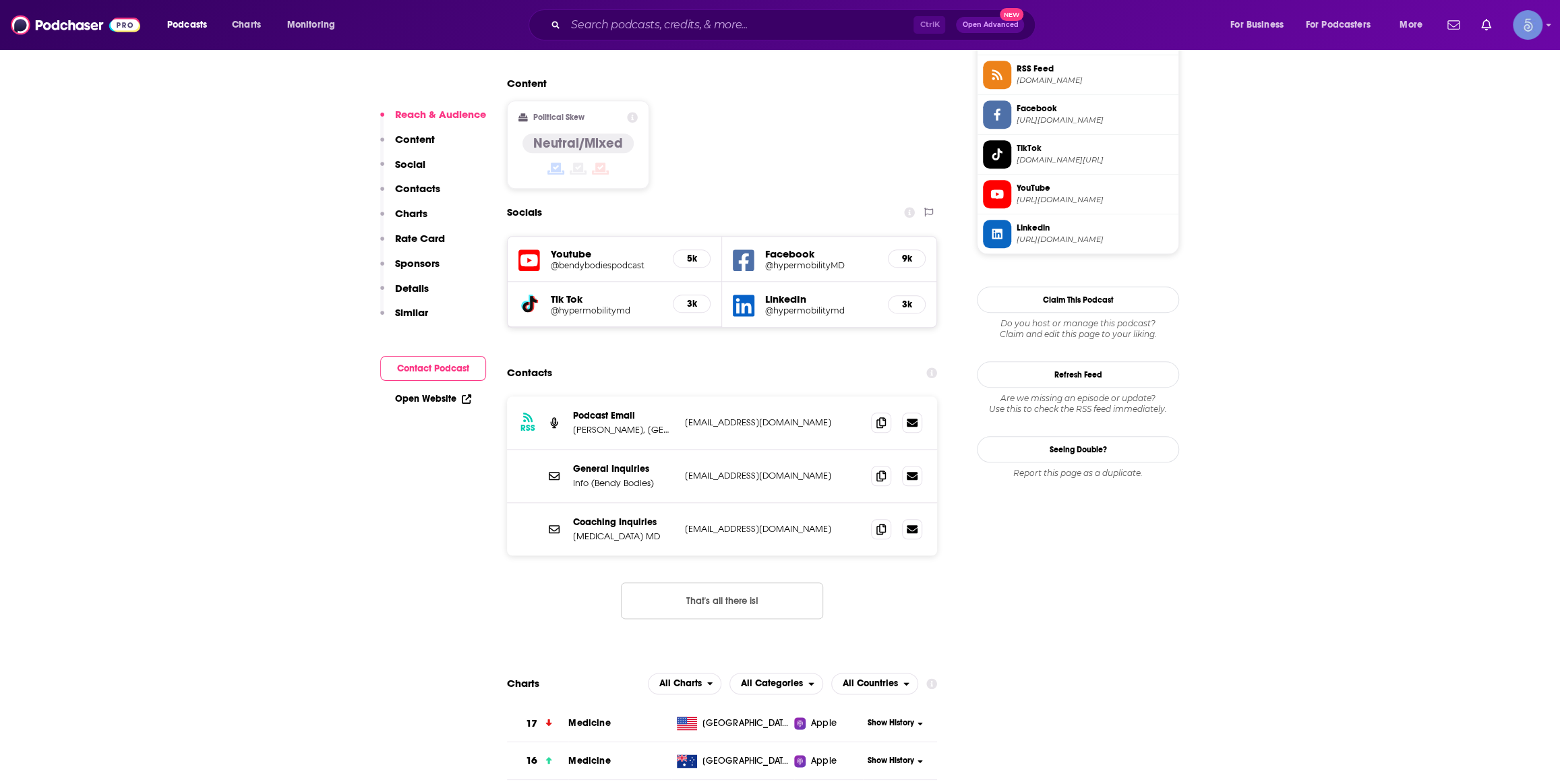
click at [616, 260] on h5 "@bendybodiespodcast" at bounding box center [606, 264] width 111 height 10
click at [880, 470] on icon at bounding box center [881, 476] width 9 height 11
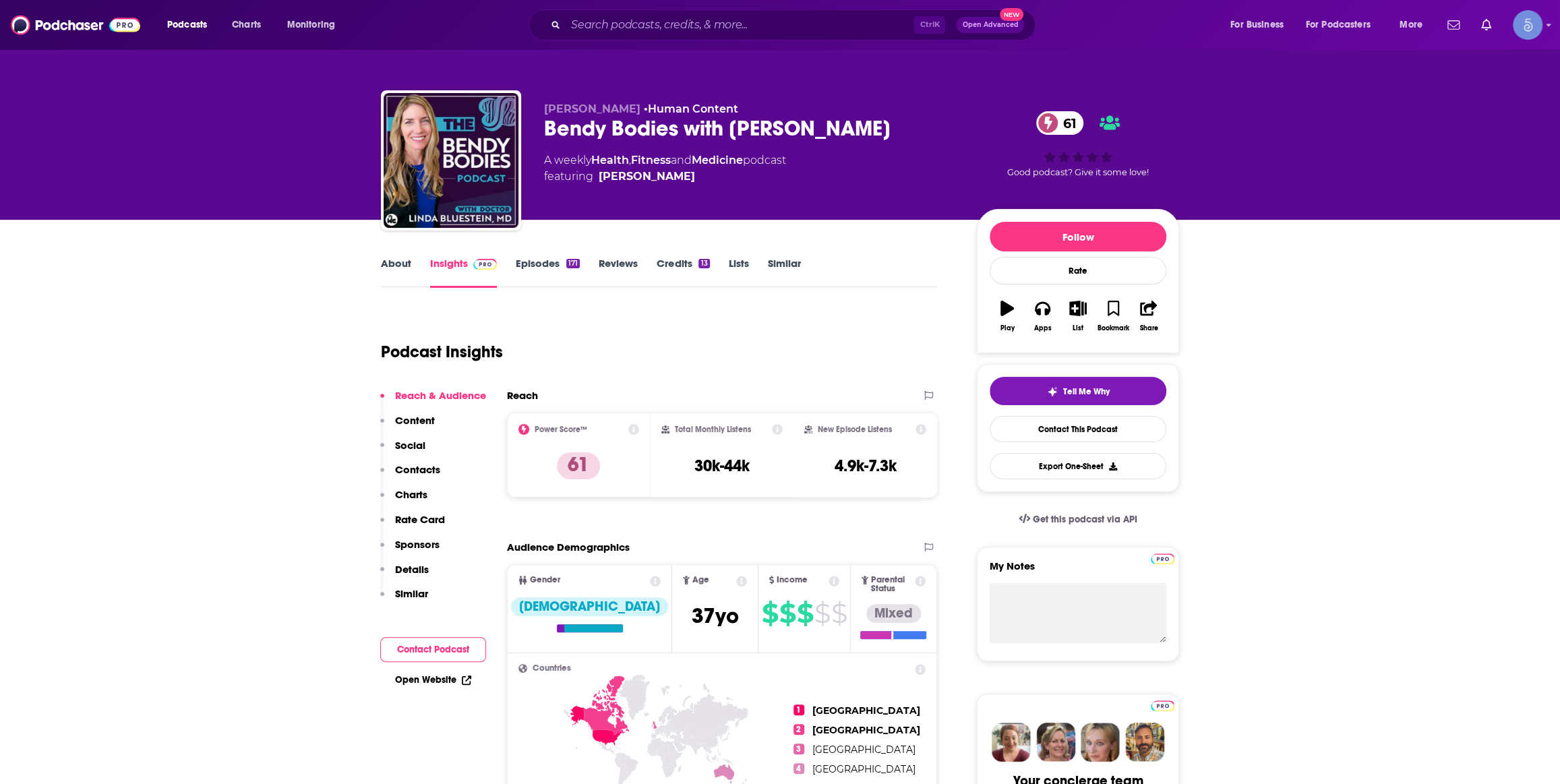
click at [701, 5] on div "Podcasts Charts Monitoring Ctrl K Open Advanced New For Business For Podcasters…" at bounding box center [780, 25] width 1560 height 50
click at [697, 13] on div "Ctrl K Open Advanced New" at bounding box center [782, 25] width 507 height 31
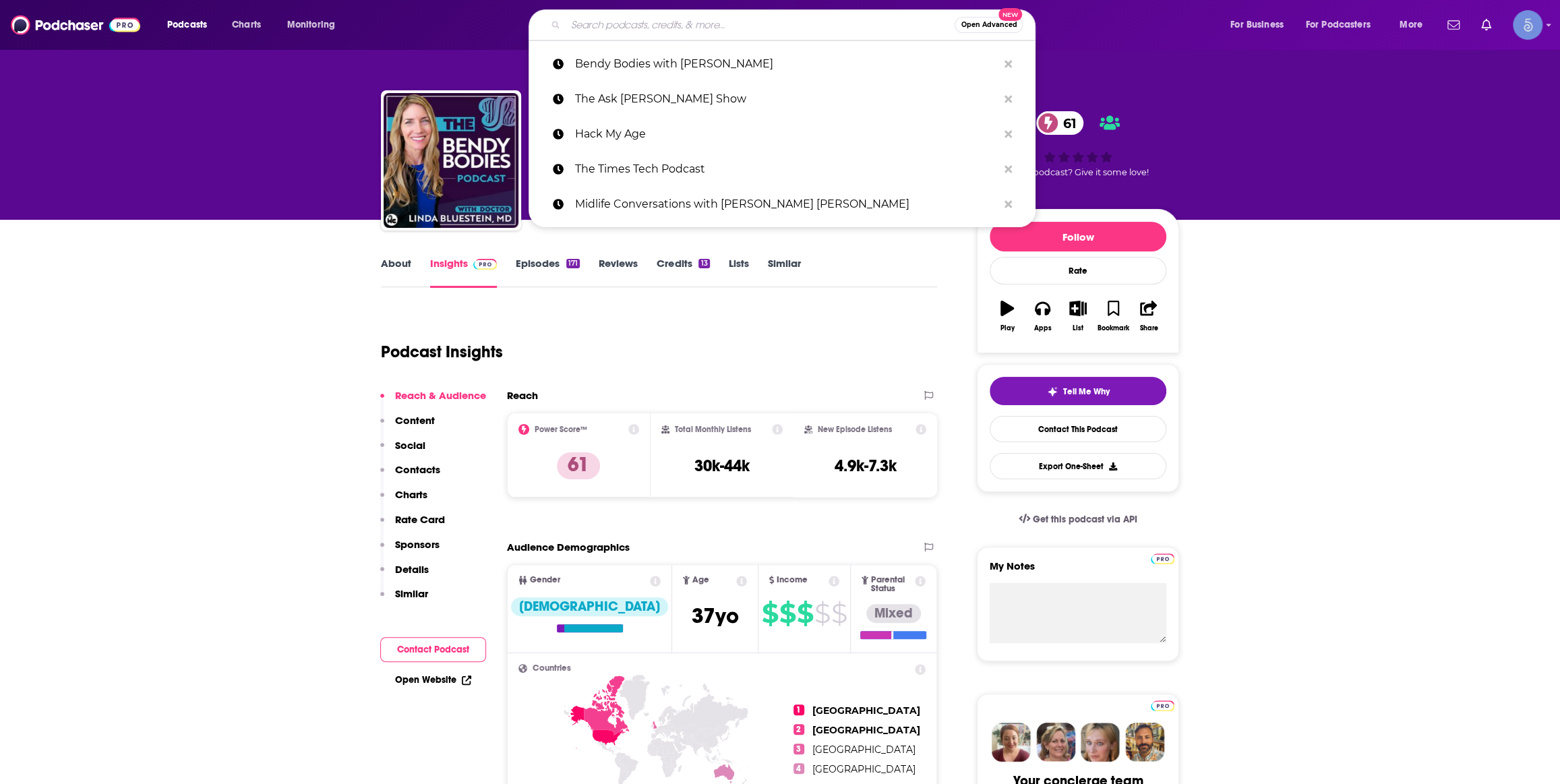
click at [709, 18] on input "Search podcasts, credits, & more..." at bounding box center [760, 24] width 389 height 21
paste input "Longevity by Design"
type input "Longevity by Design"
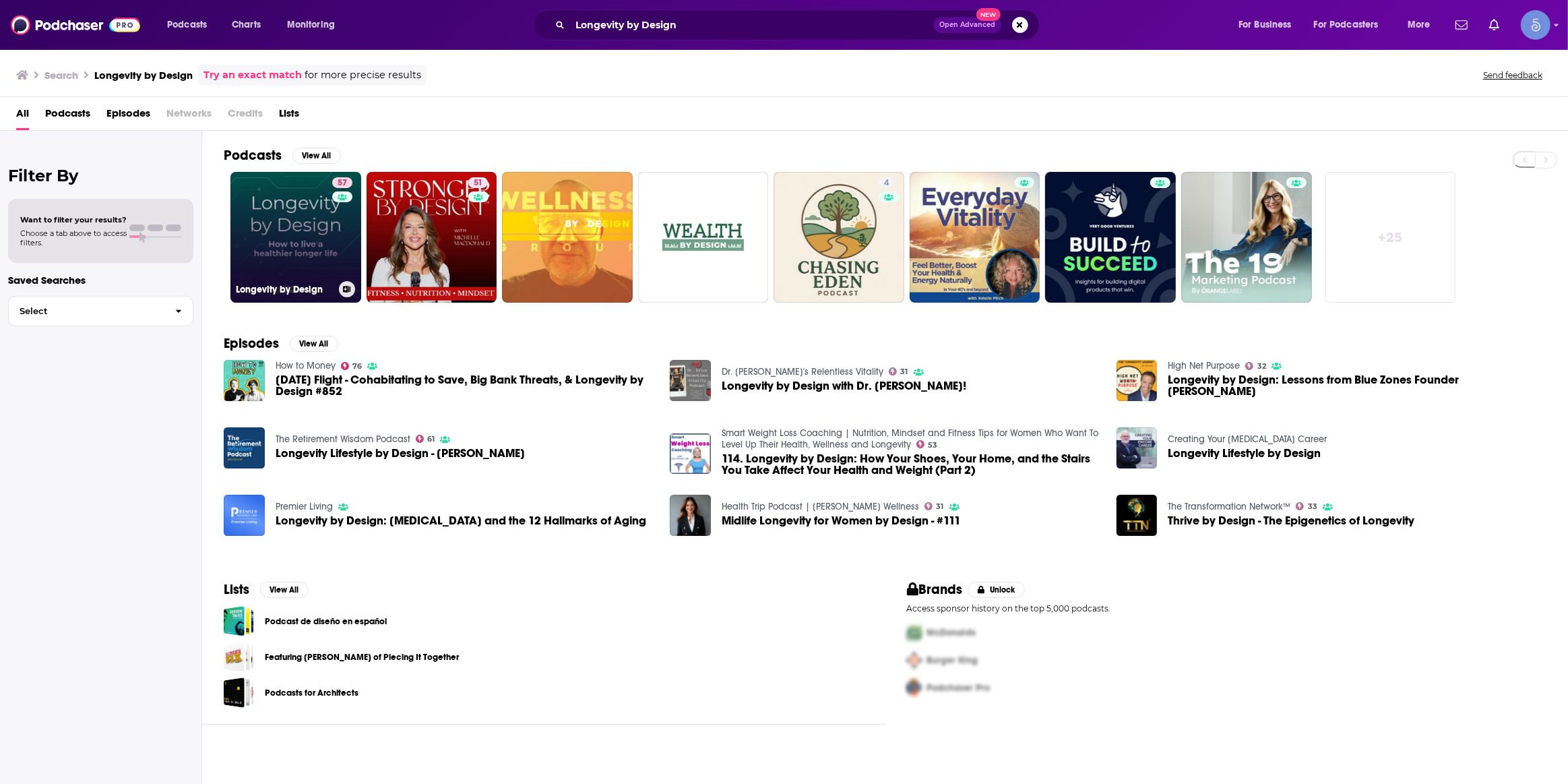
click at [298, 265] on link "57 Longevity by Design" at bounding box center [295, 237] width 130 height 130
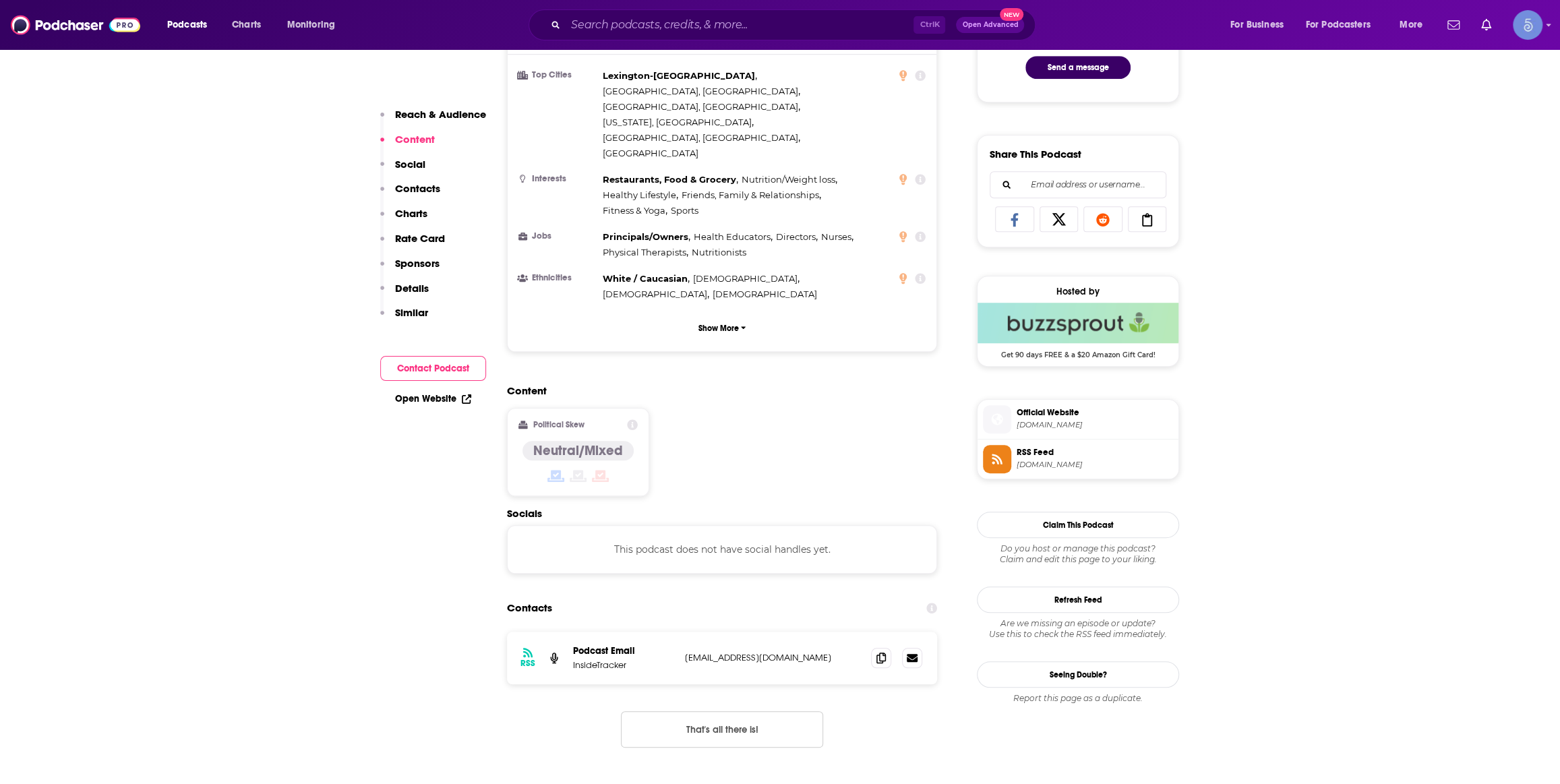
scroll to position [816, 0]
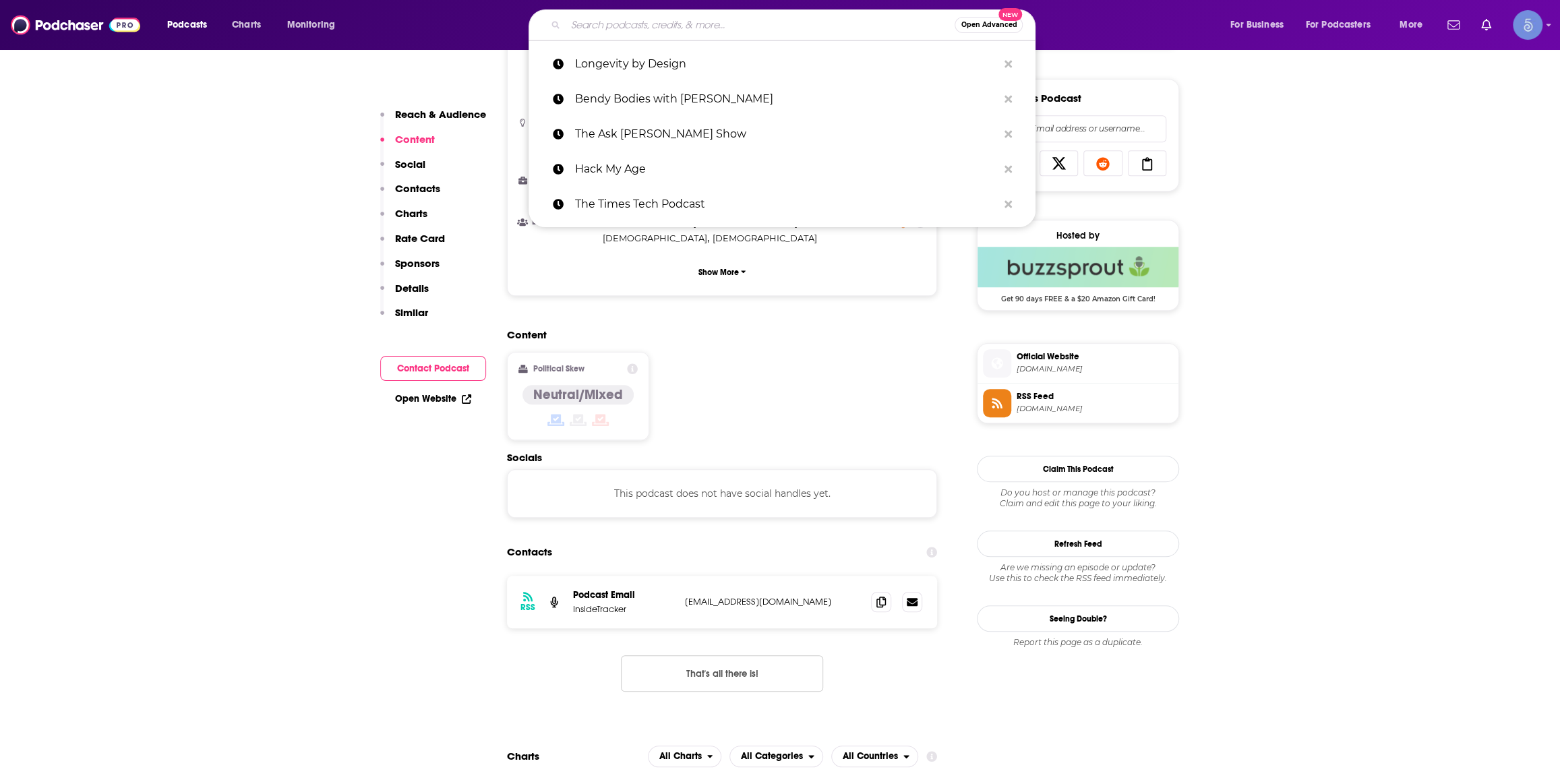
click at [691, 34] on input "Search podcasts, credits, & more..." at bounding box center [760, 24] width 389 height 21
paste input "The Virtual Couch"
type input "The Virtual Couch"
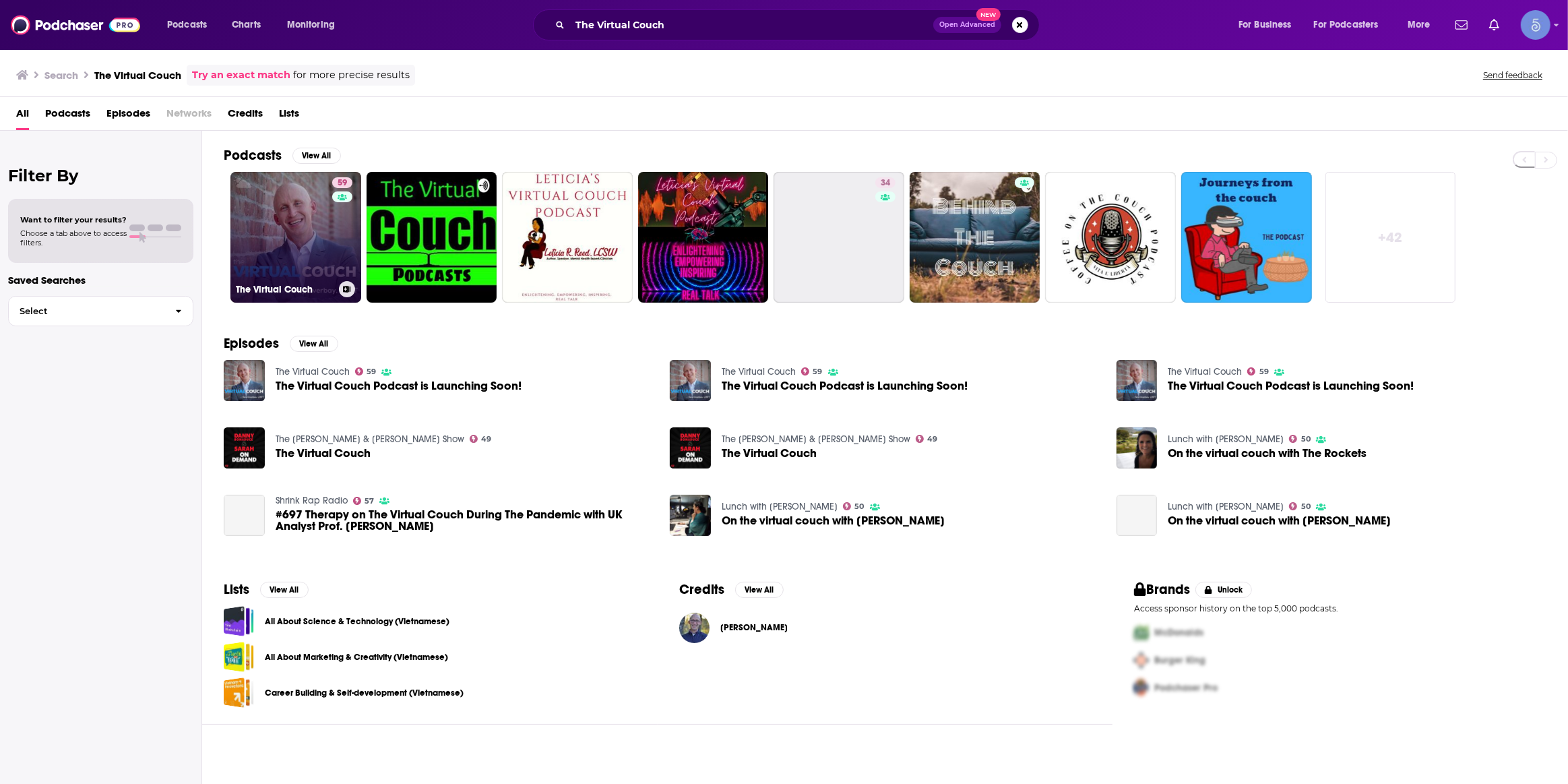
click at [323, 234] on link "59 The Virtual Couch" at bounding box center [295, 237] width 130 height 130
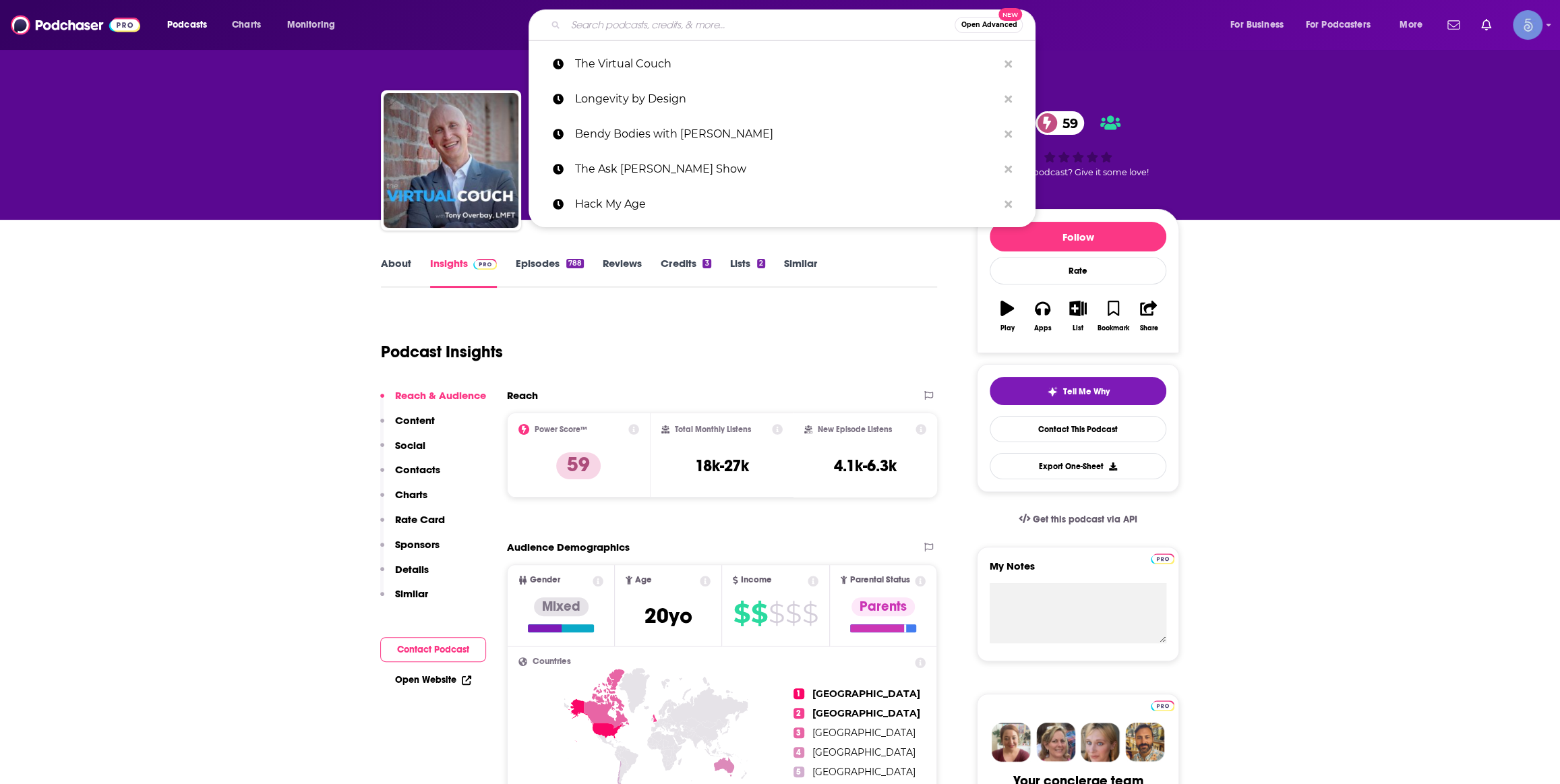
click at [724, 25] on input "Search podcasts, credits, & more..." at bounding box center [760, 24] width 389 height 21
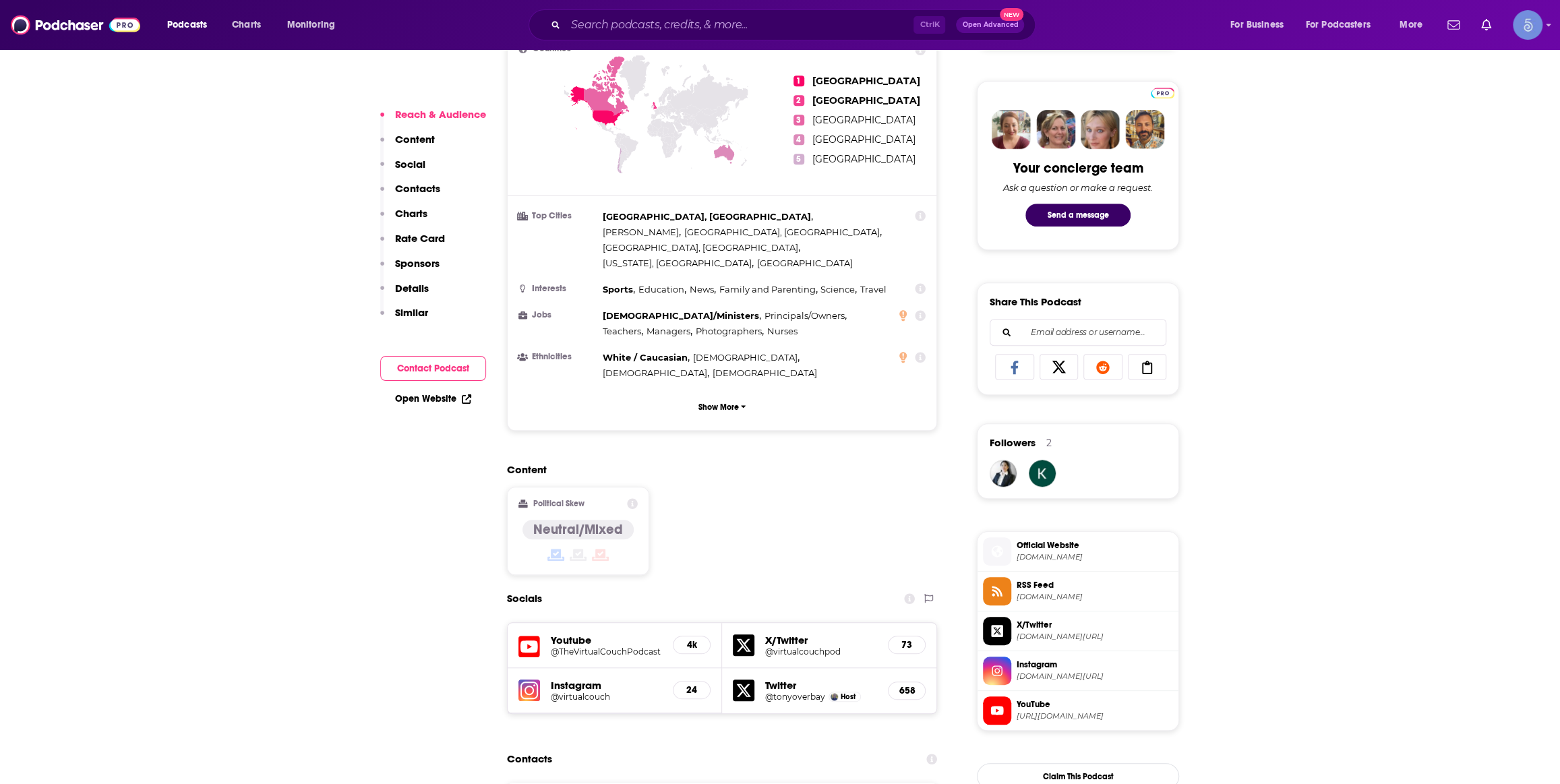
click at [751, 465] on div "Content Political Skew Neutral/Mixed" at bounding box center [722, 524] width 430 height 123
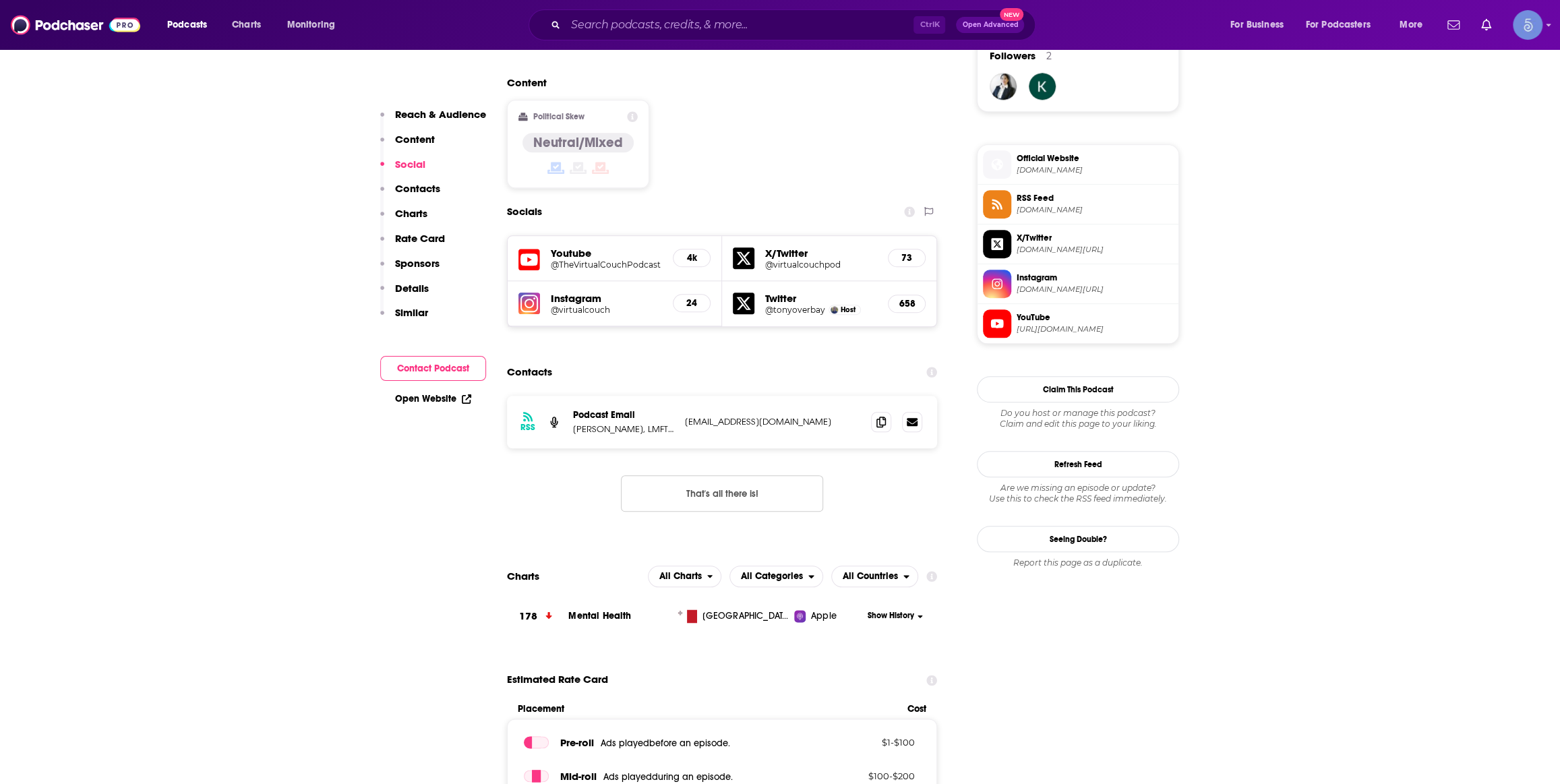
scroll to position [1021, 0]
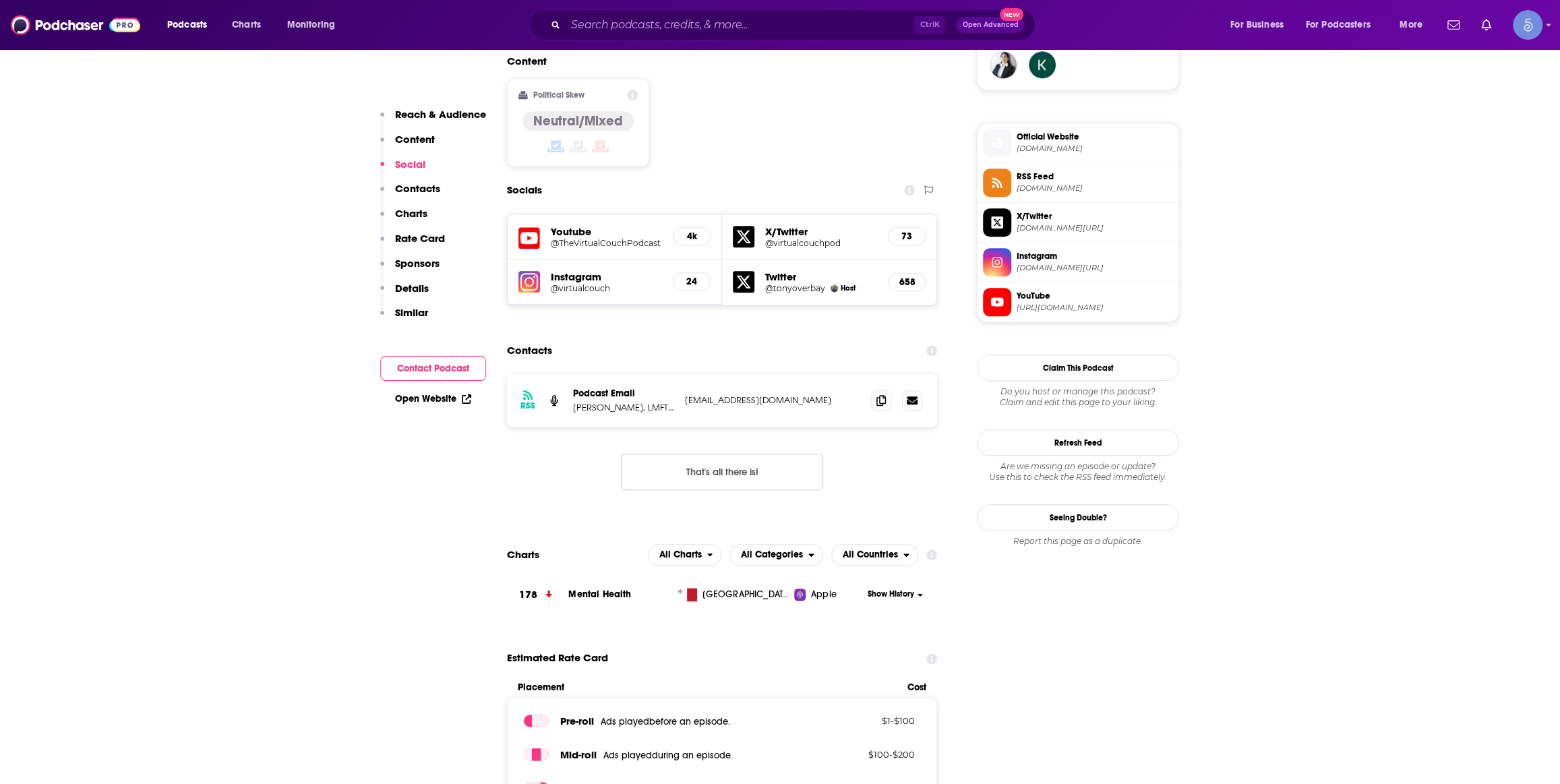
click at [582, 238] on h5 "@TheVirtualCouchPodcast" at bounding box center [606, 242] width 111 height 10
click at [784, 24] on input "Search podcasts, credits, & more..." at bounding box center [739, 24] width 348 height 21
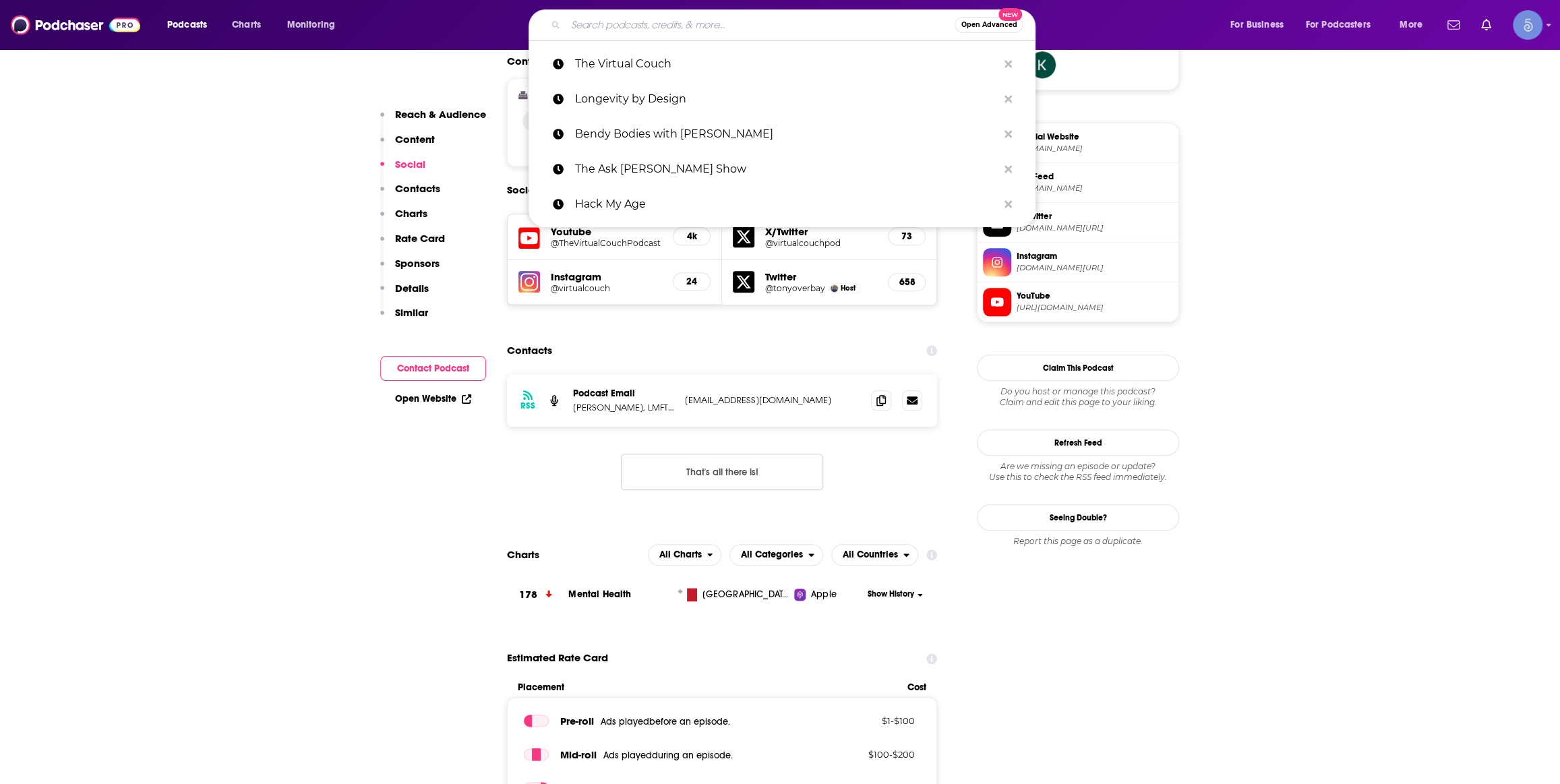
paste input "Live Elevated with [PERSON_NAME]"
type input "Live Elevated with [PERSON_NAME]"
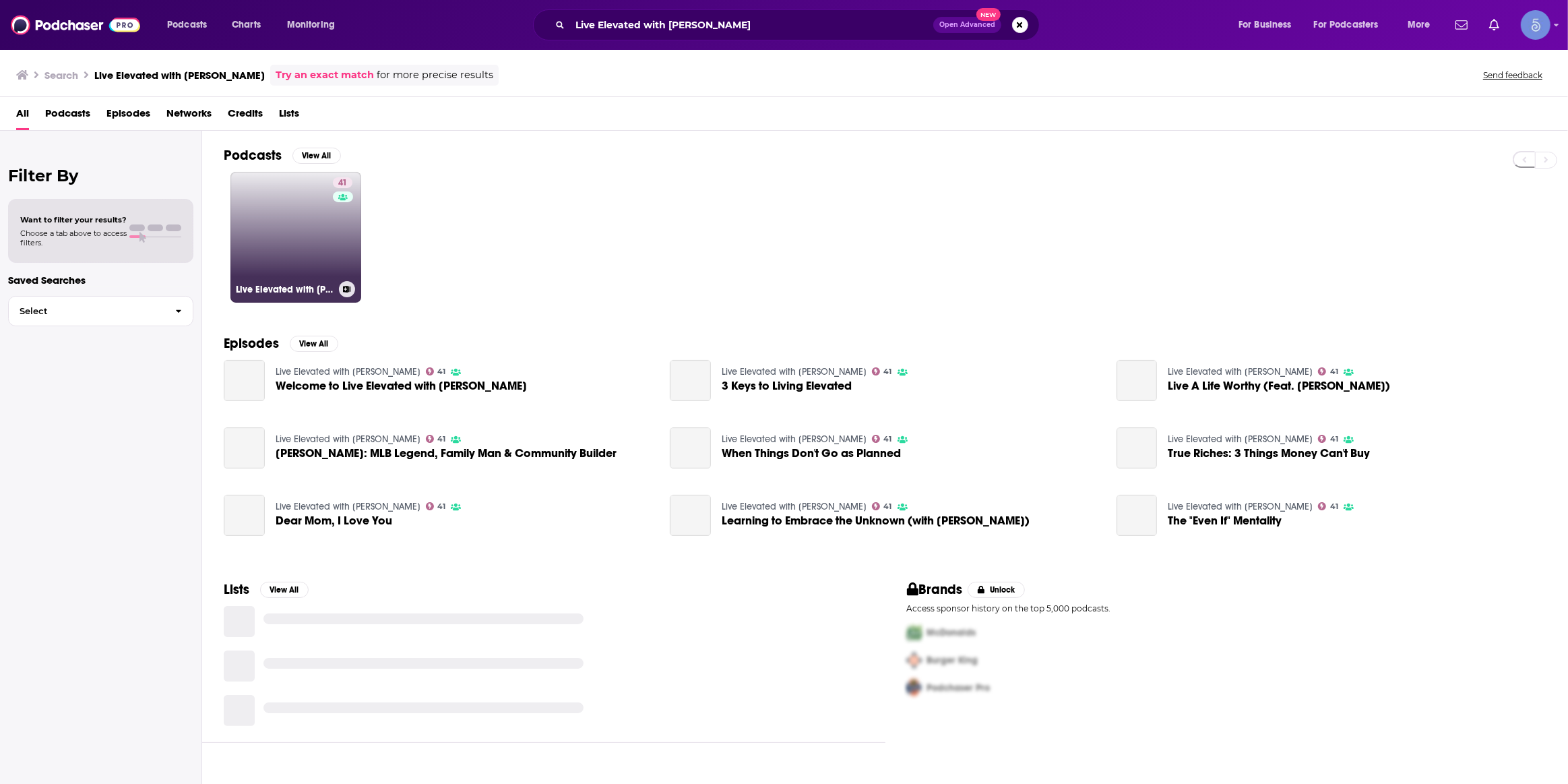
click at [329, 240] on link "41 Live Elevated with [PERSON_NAME]" at bounding box center [295, 237] width 130 height 130
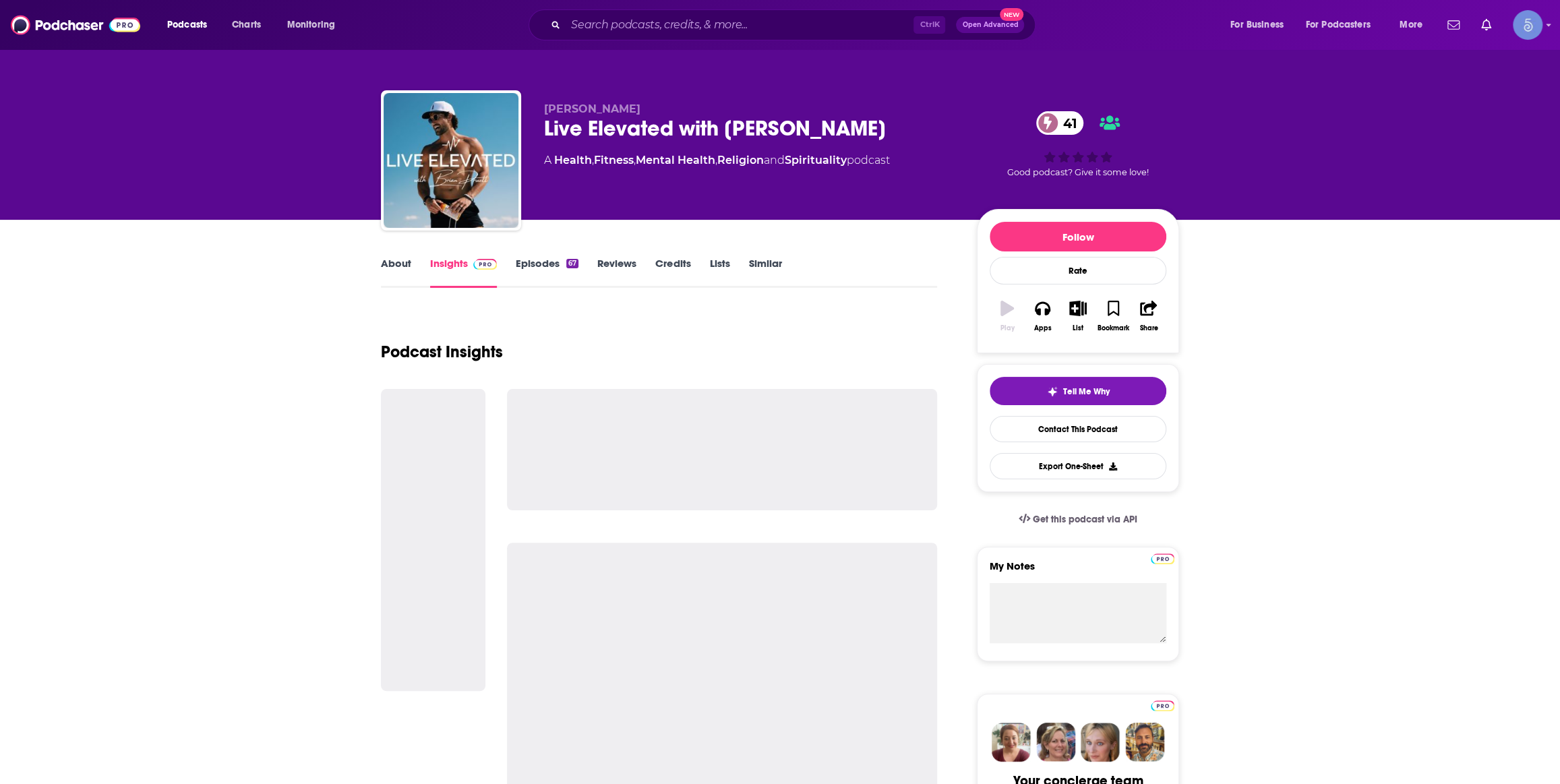
click at [919, 311] on div "Podcast Insights" at bounding box center [659, 343] width 556 height 69
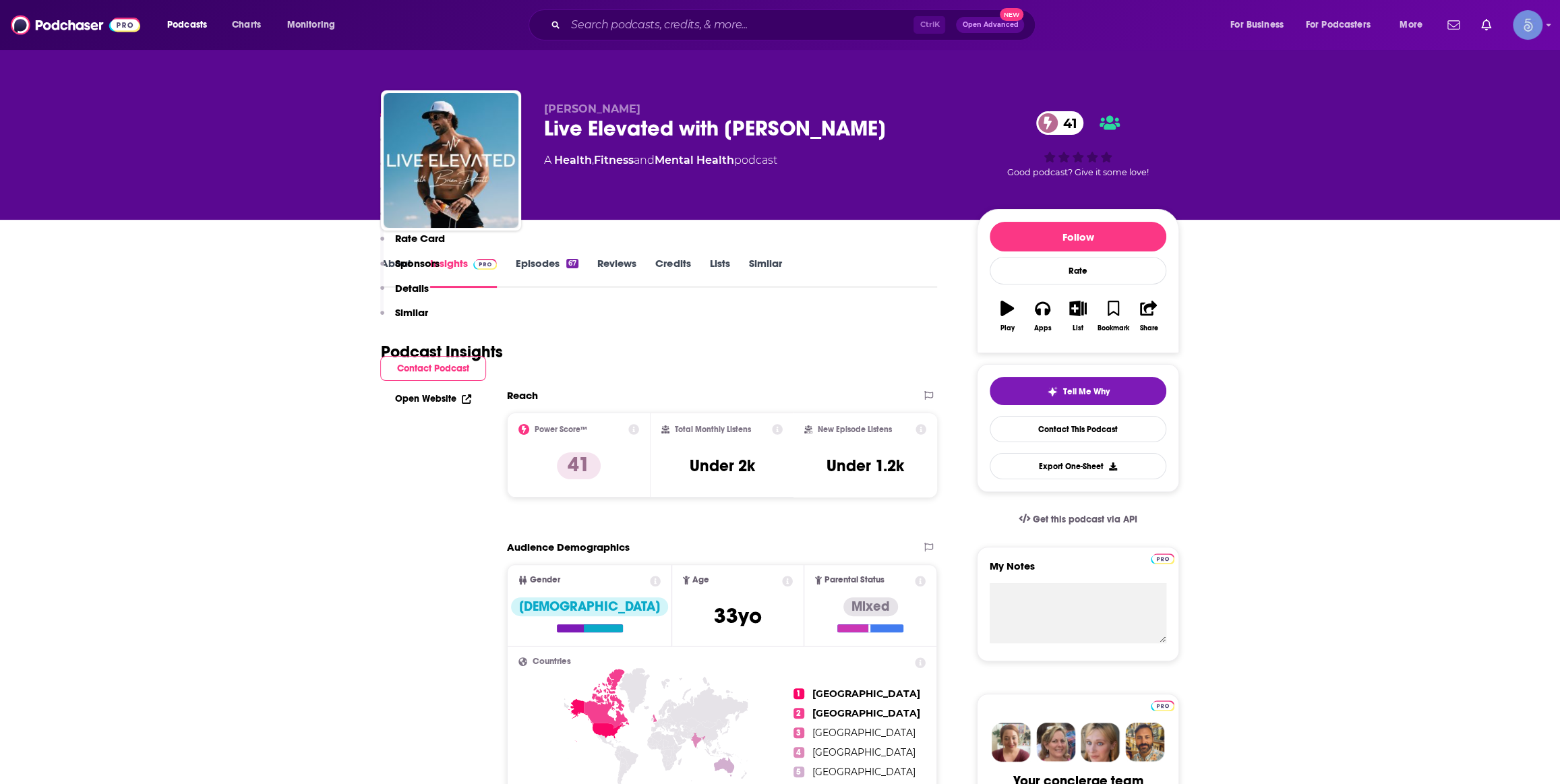
scroll to position [612, 0]
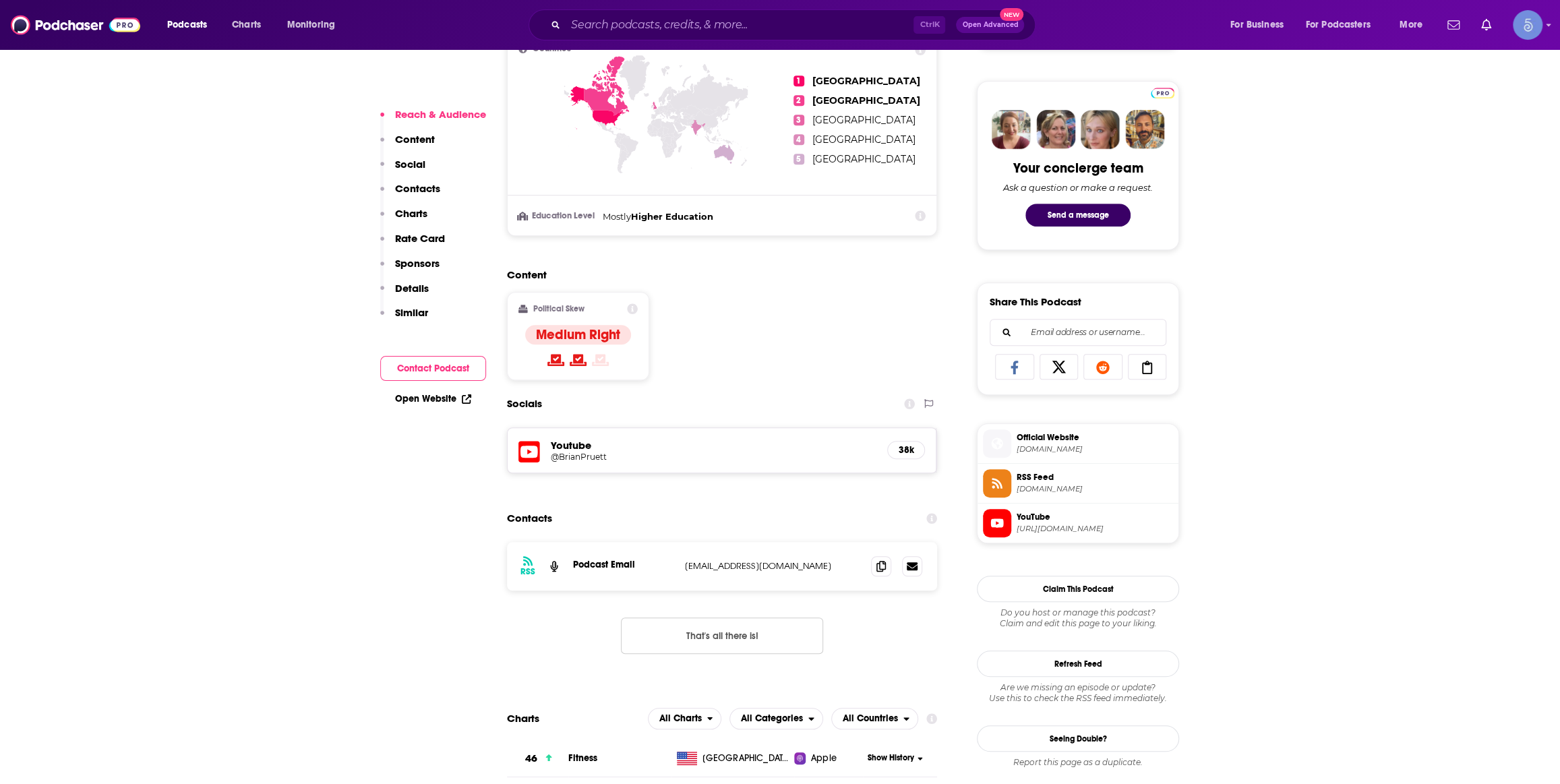
click at [567, 458] on h5 "@BrianPruett" at bounding box center [658, 456] width 216 height 10
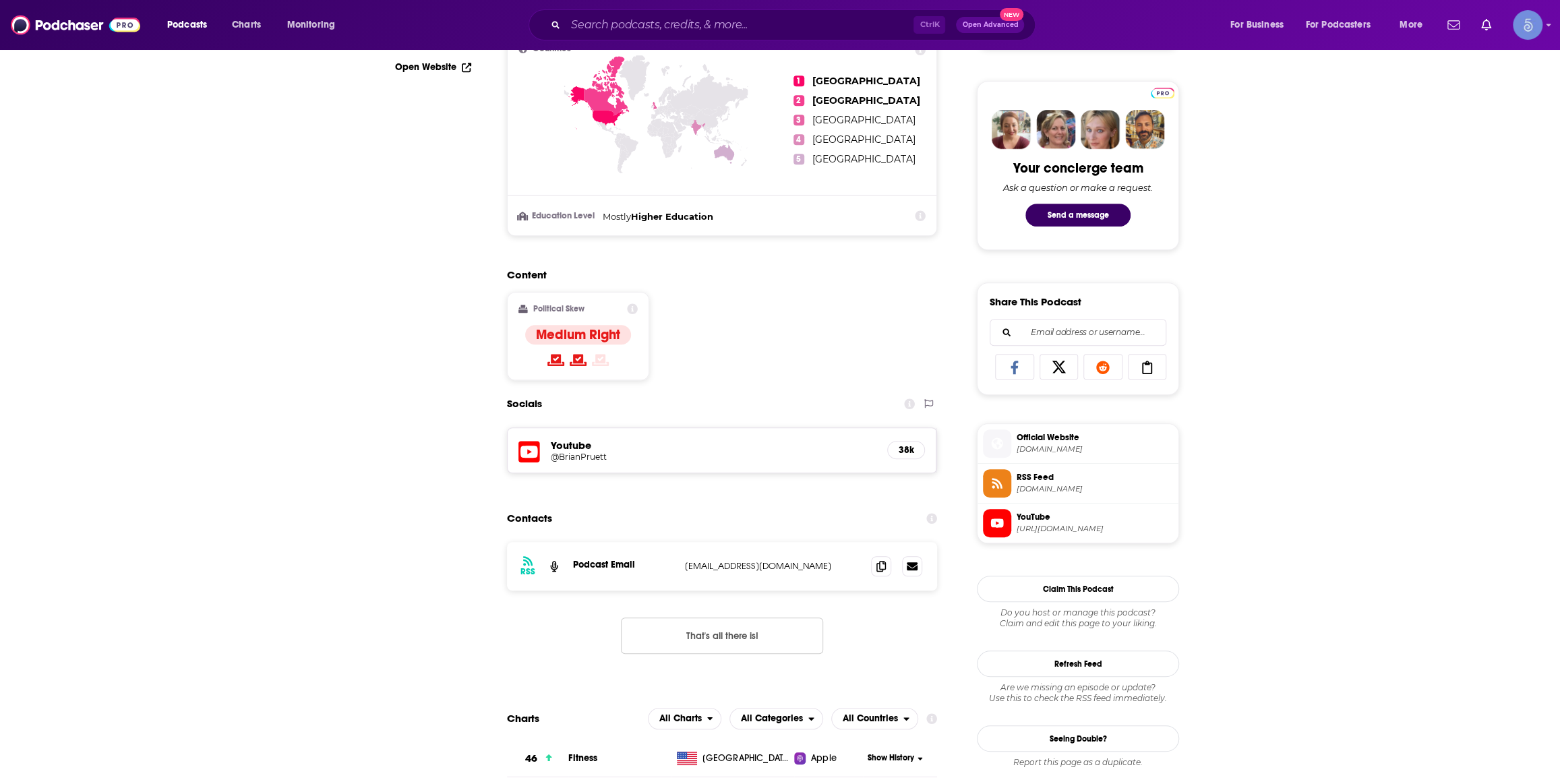
scroll to position [0, 0]
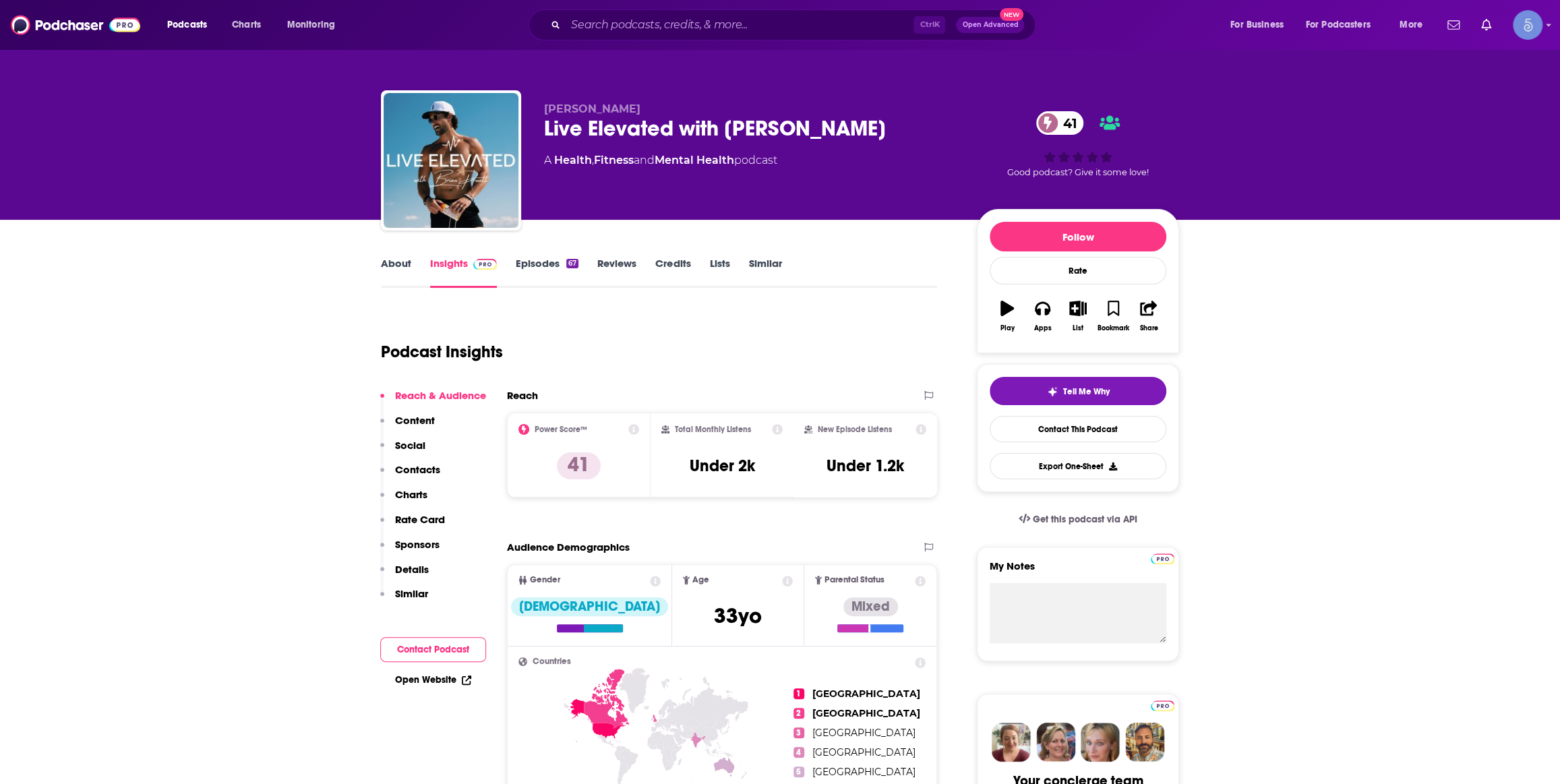
click at [552, 279] on link "Episodes 67" at bounding box center [547, 273] width 62 height 31
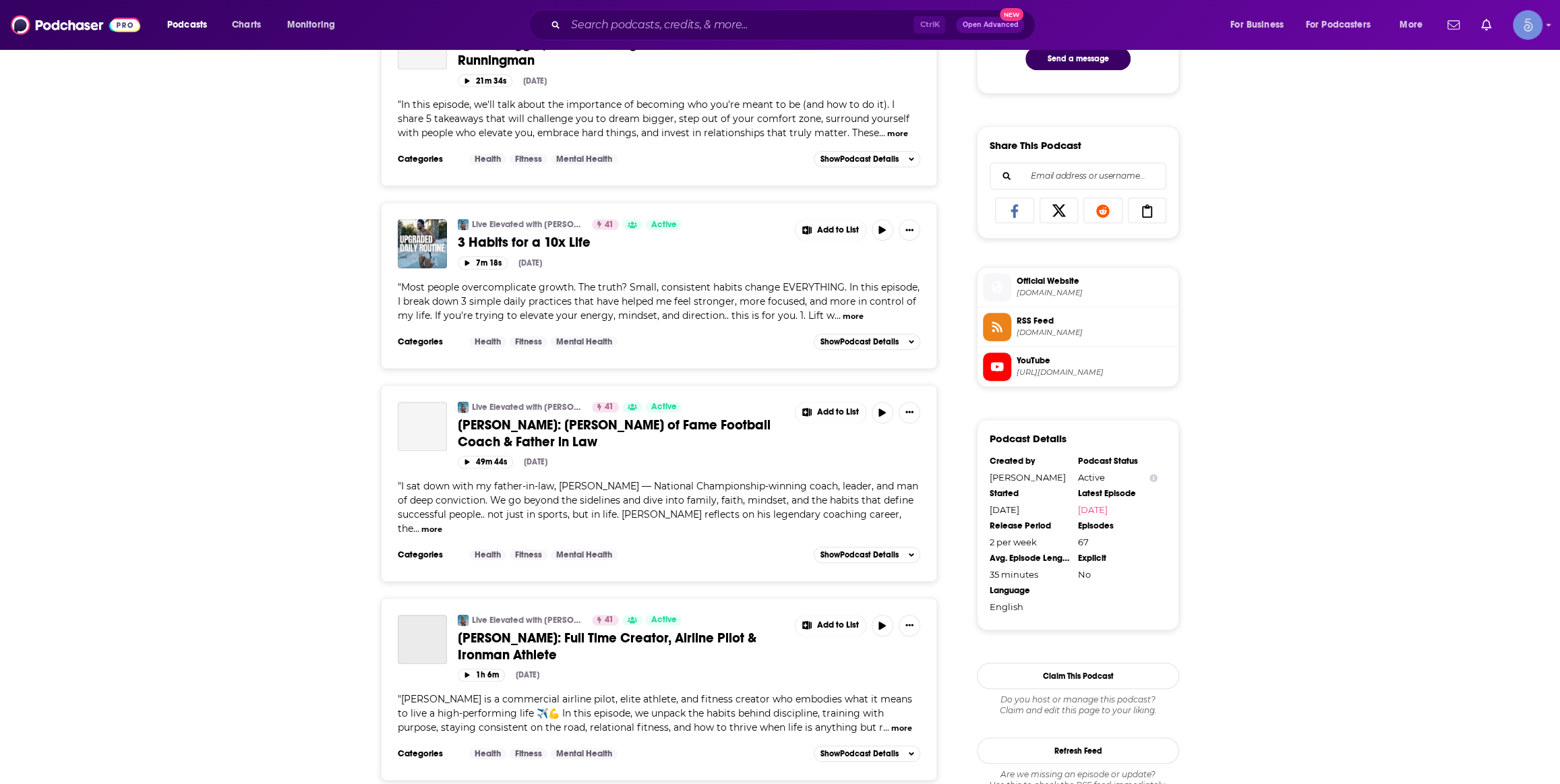
scroll to position [816, 0]
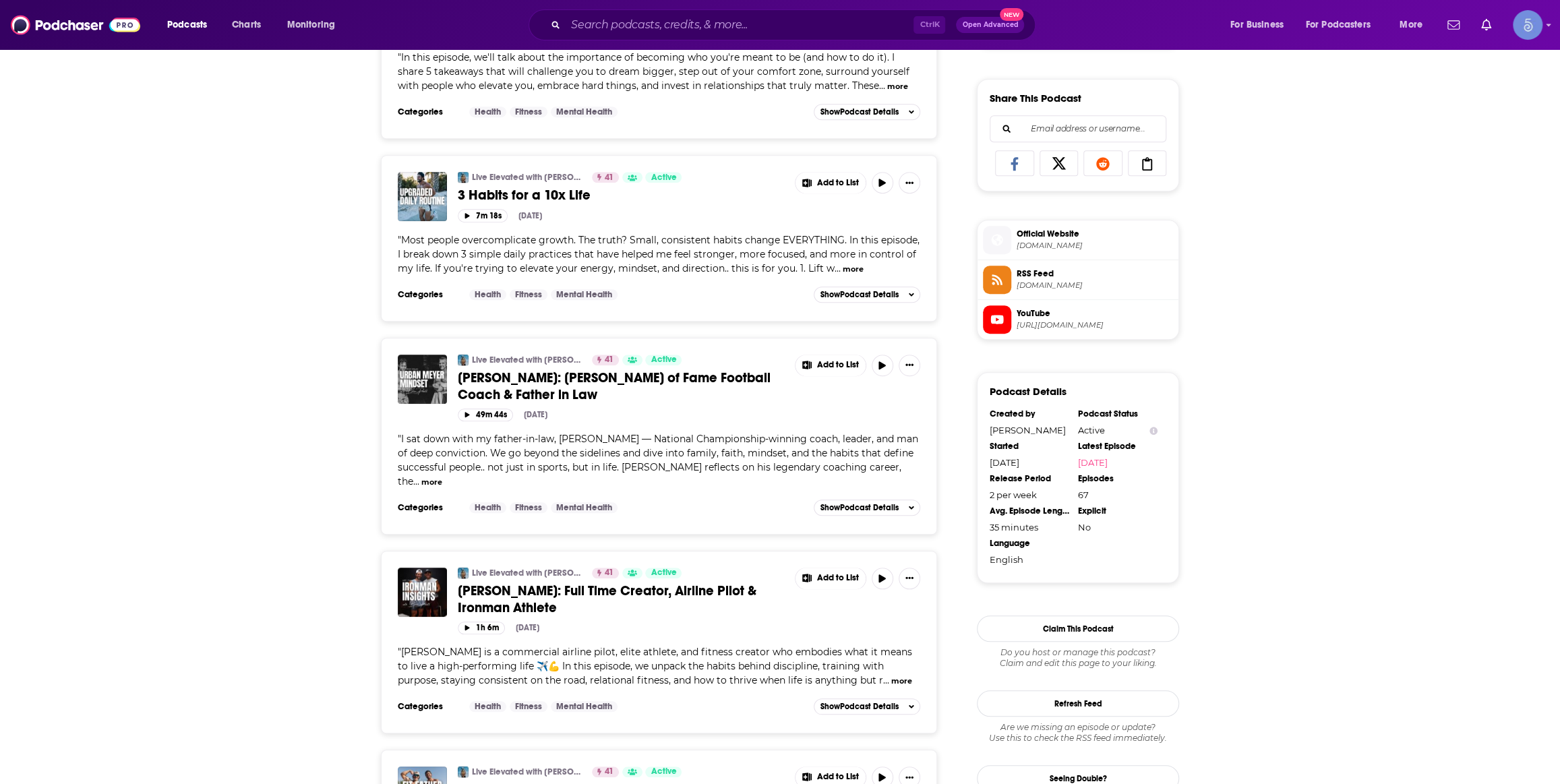
click at [715, 39] on div "Ctrl K Open Advanced New" at bounding box center [782, 25] width 507 height 31
click at [717, 27] on input "Search podcasts, credits, & more..." at bounding box center [739, 24] width 348 height 21
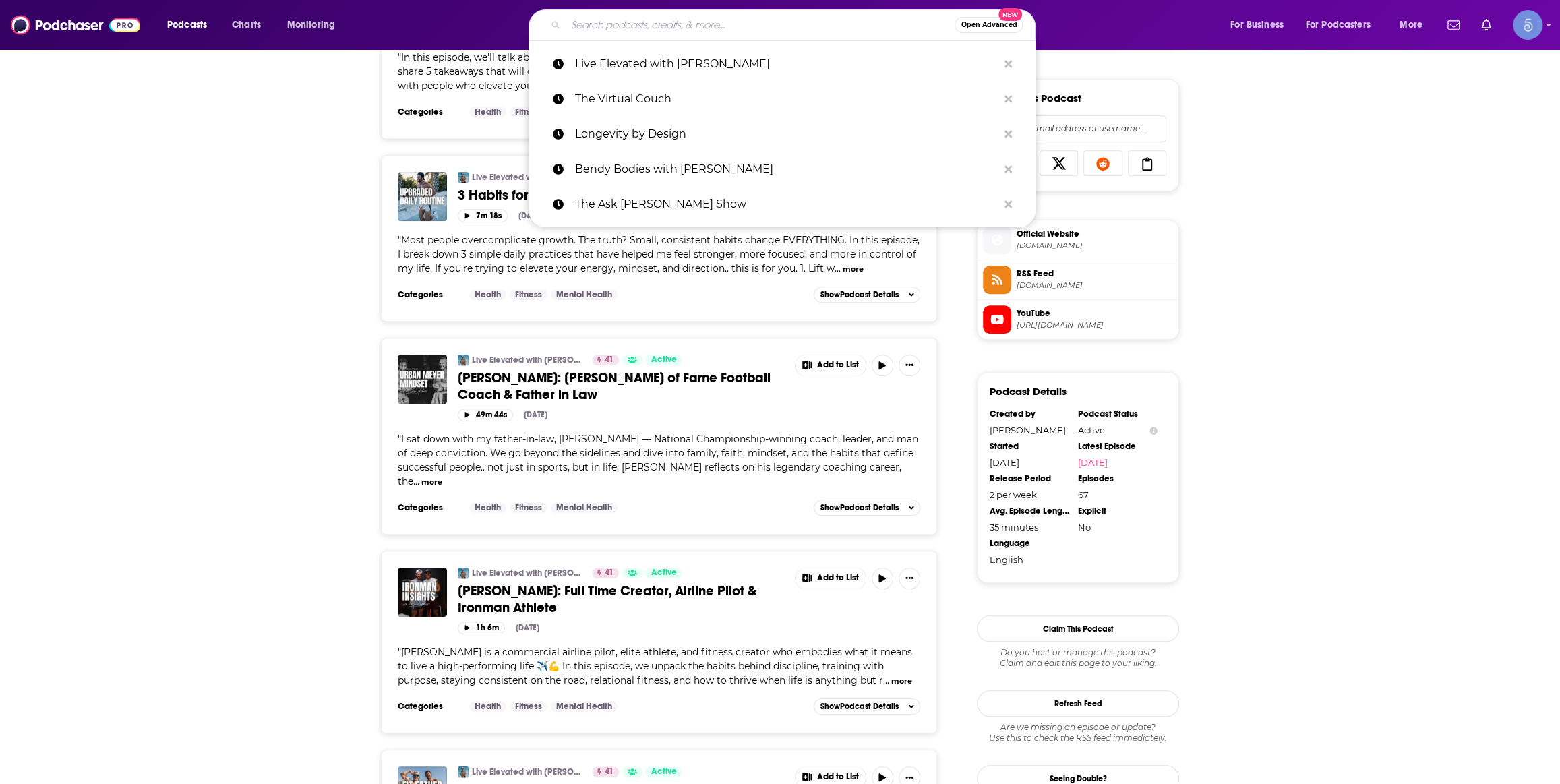
paste input "Meet Your Body"
type input "Meet Your Body"
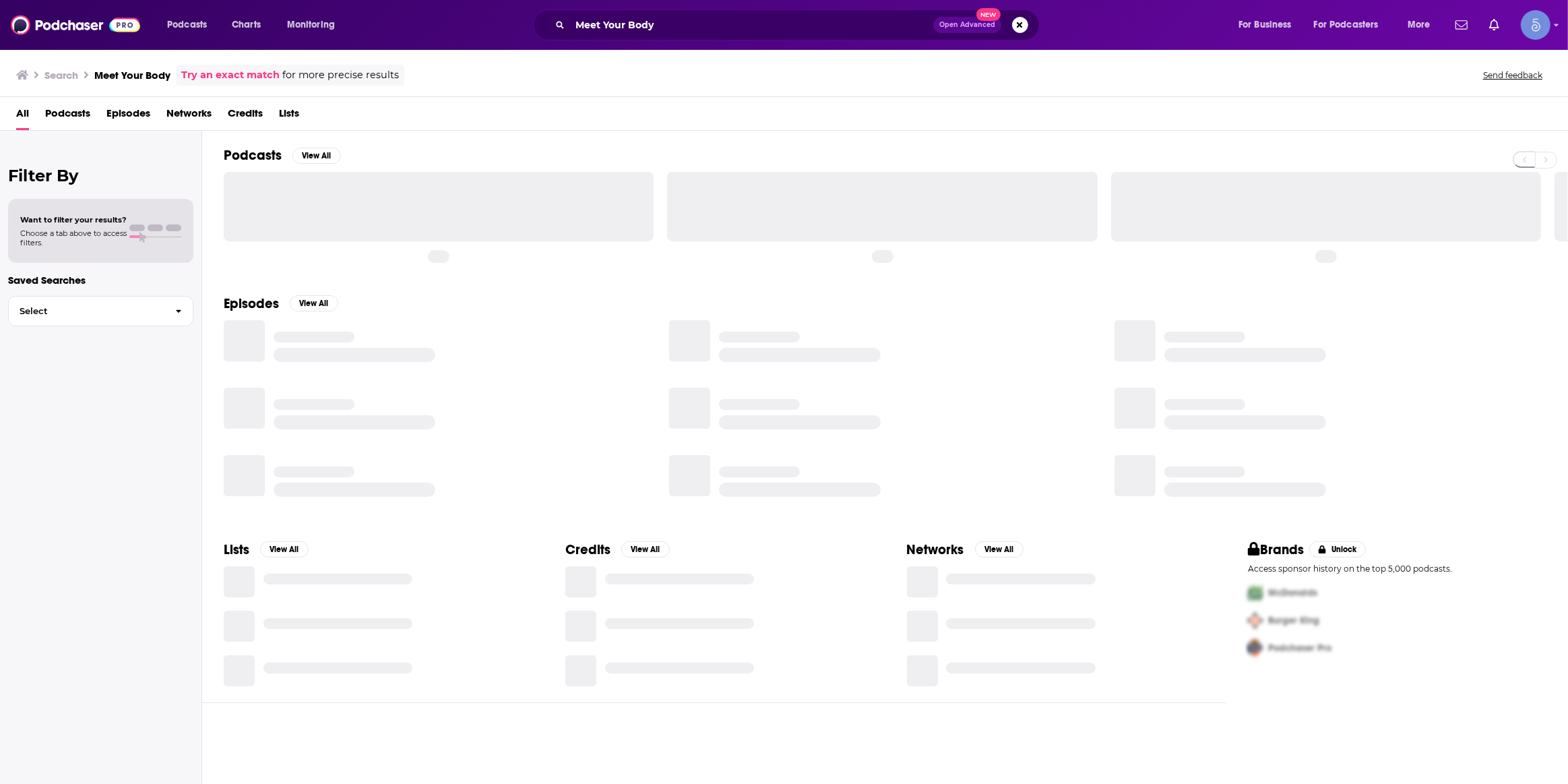
click at [826, 37] on div "Meet Your Body Open Advanced New" at bounding box center [786, 25] width 506 height 31
click at [826, 36] on div "Meet Your Body Open Advanced New" at bounding box center [786, 25] width 506 height 31
click at [844, 19] on input "Meet Your Body" at bounding box center [751, 24] width 363 height 21
click at [843, 19] on input "Meet Your Body" at bounding box center [751, 24] width 363 height 21
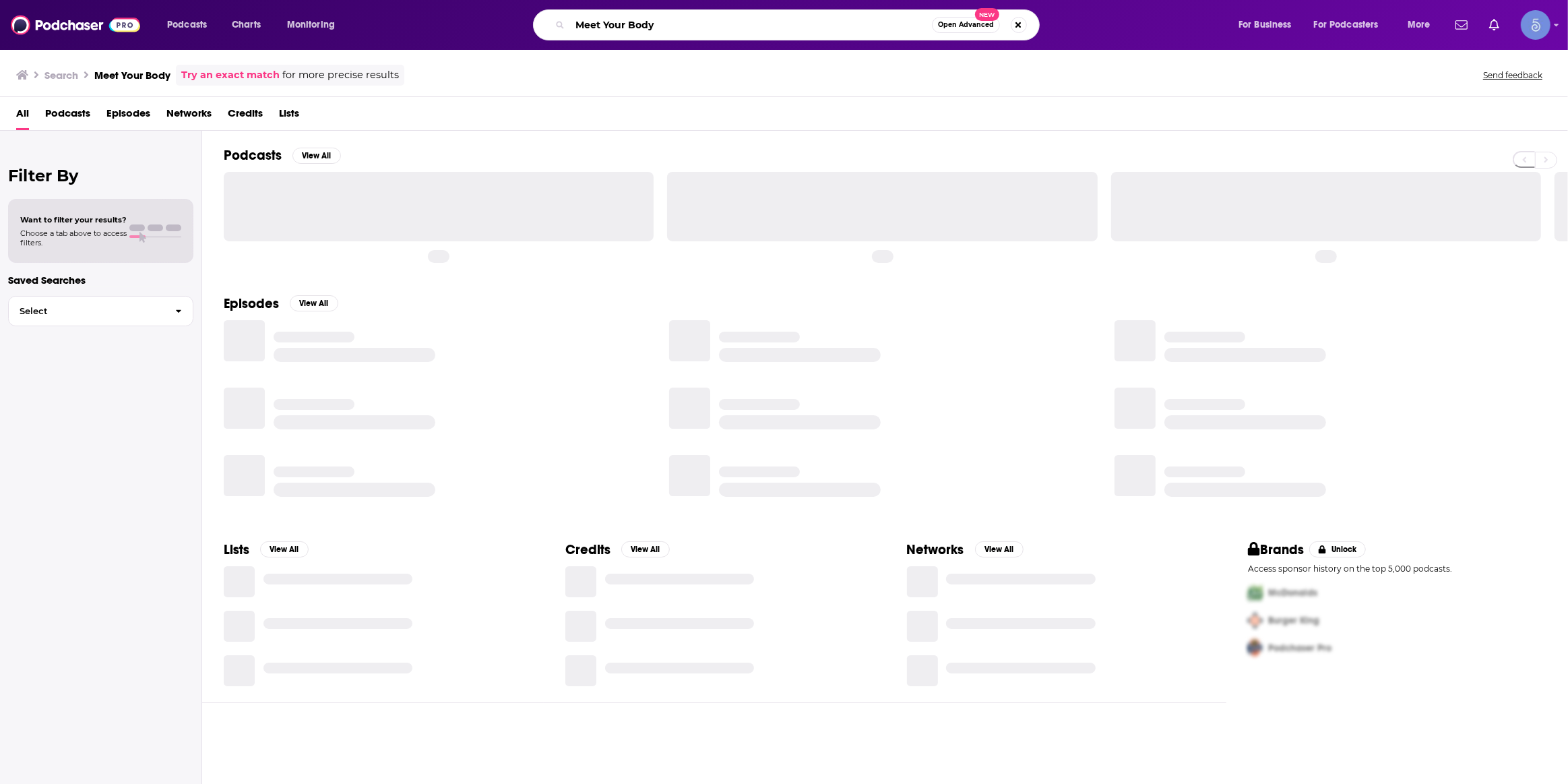
click at [843, 19] on input "Meet Your Body" at bounding box center [751, 24] width 361 height 21
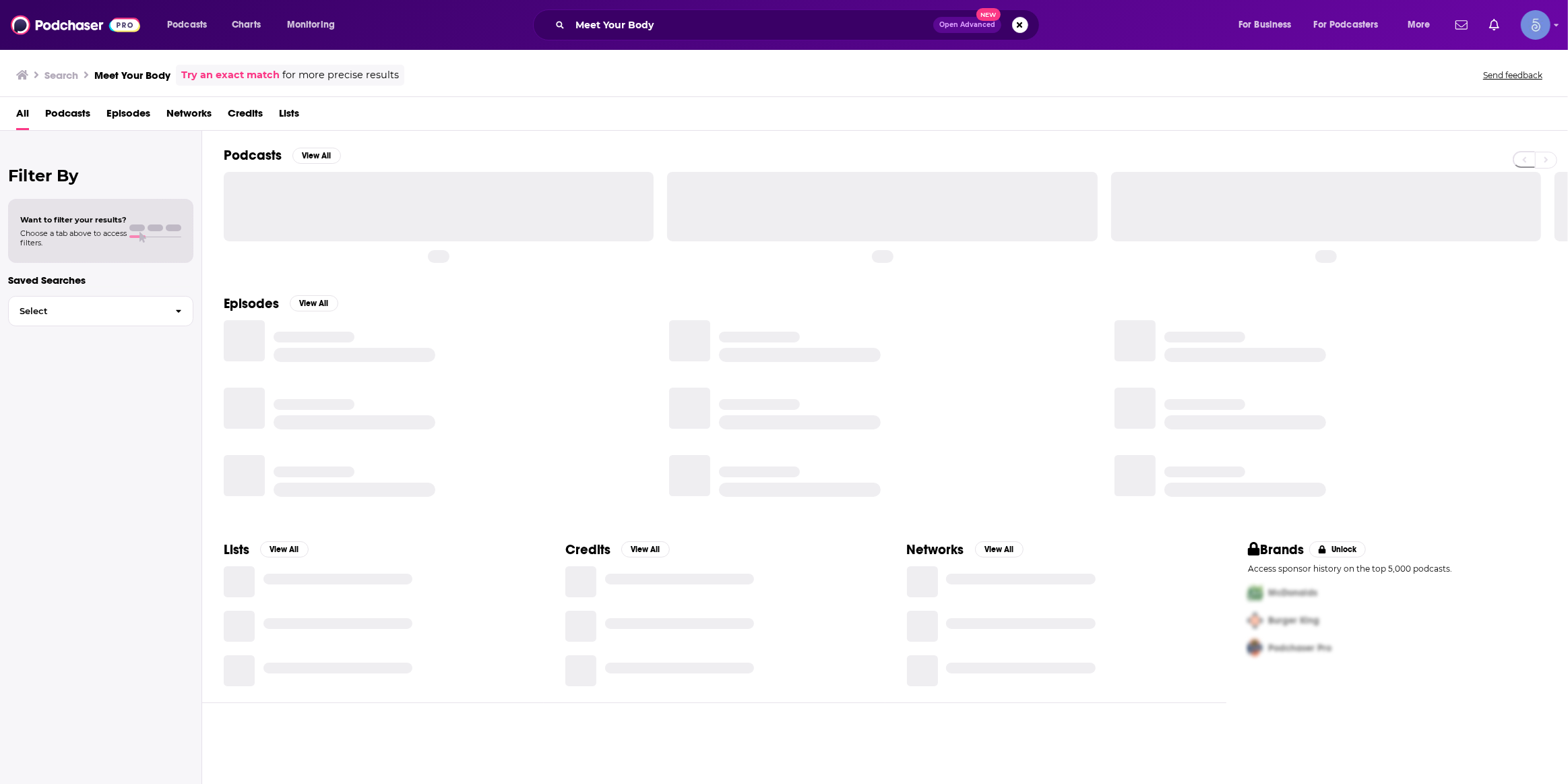
click at [843, 19] on input "Meet Your Body" at bounding box center [751, 24] width 363 height 21
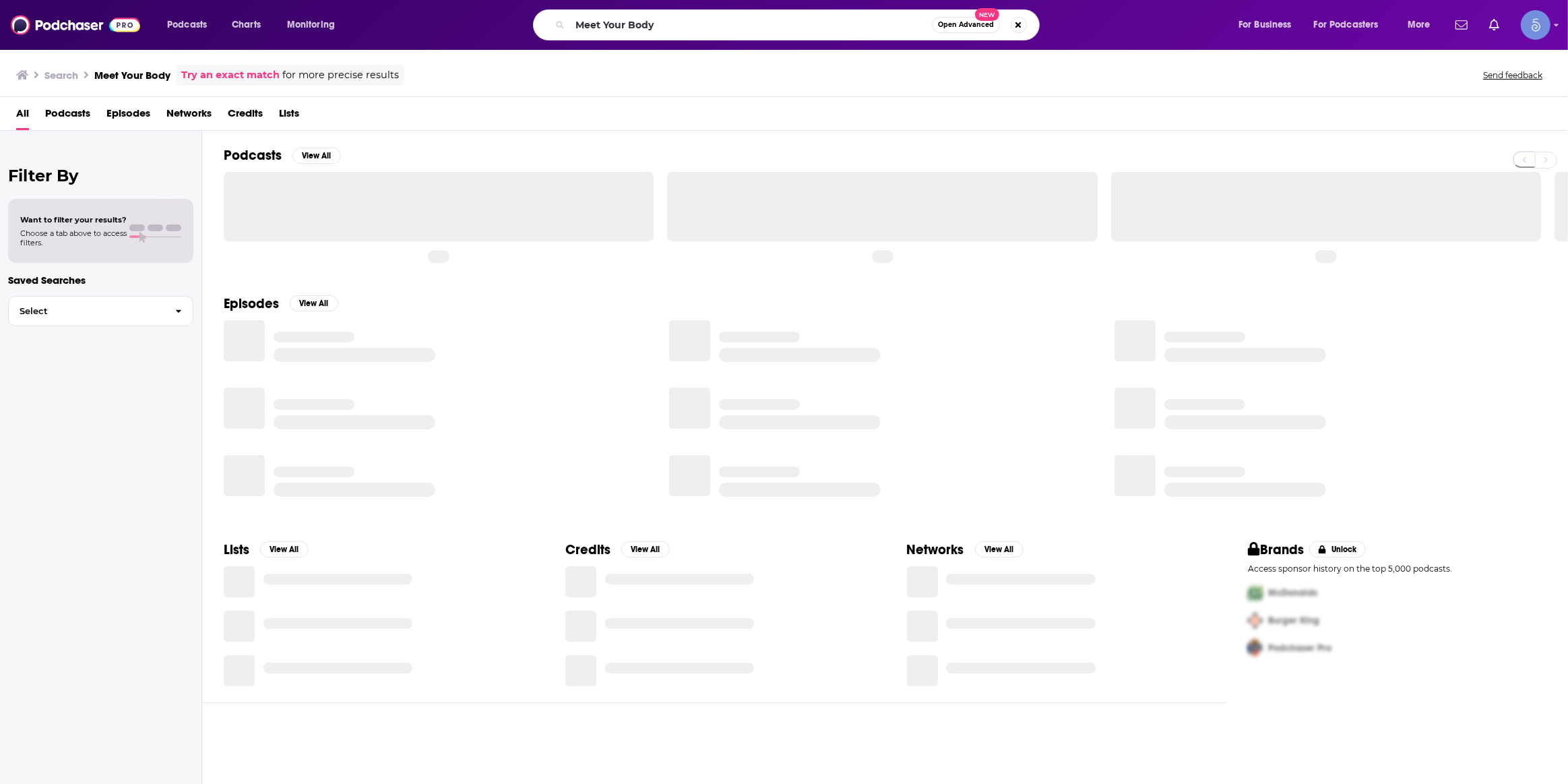
click at [843, 19] on input "Meet Your Body" at bounding box center [751, 24] width 361 height 21
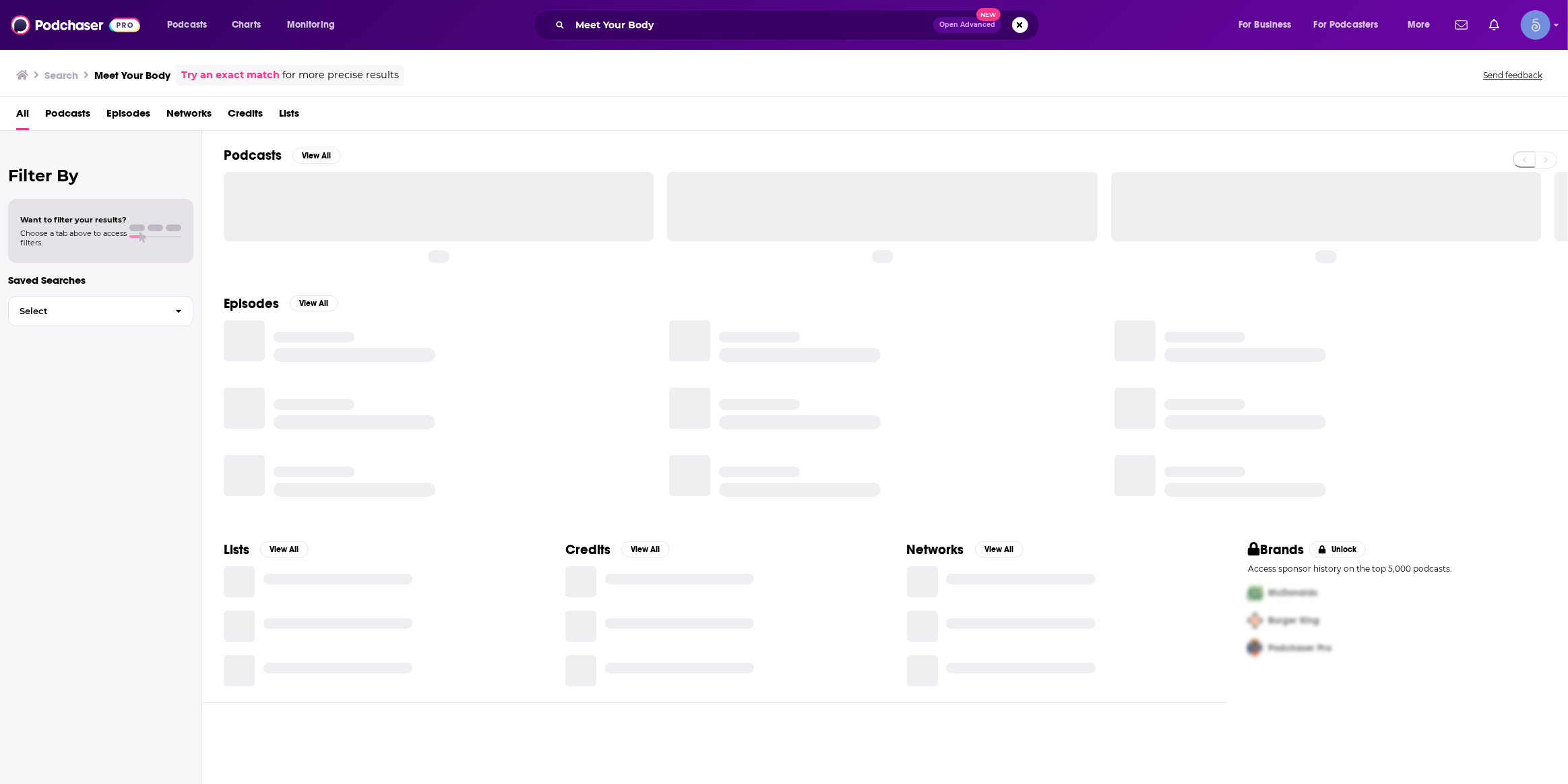
click at [843, 19] on input "Meet Your Body" at bounding box center [751, 24] width 363 height 21
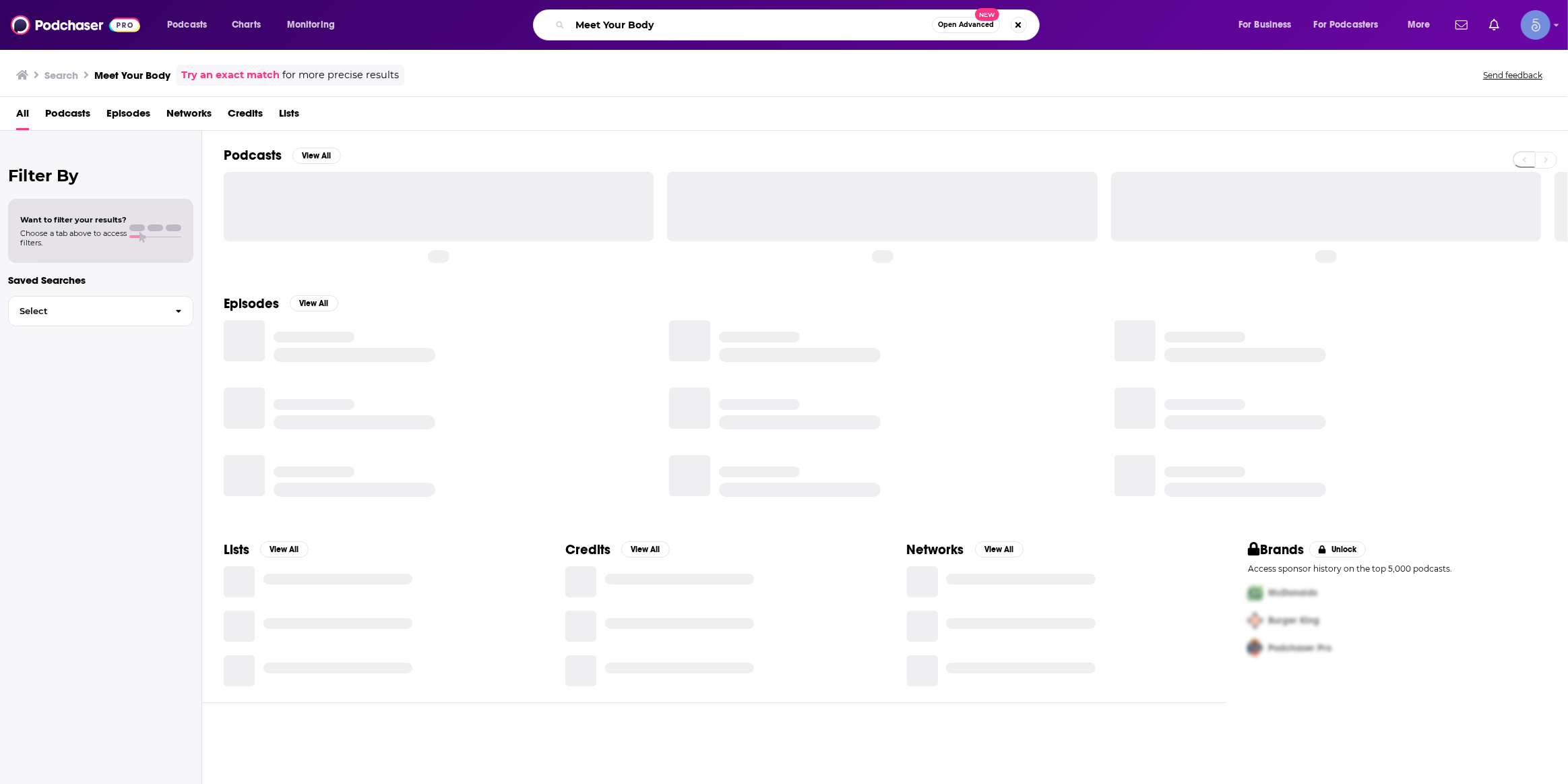
click at [843, 19] on input "Meet Your Body" at bounding box center [751, 24] width 361 height 21
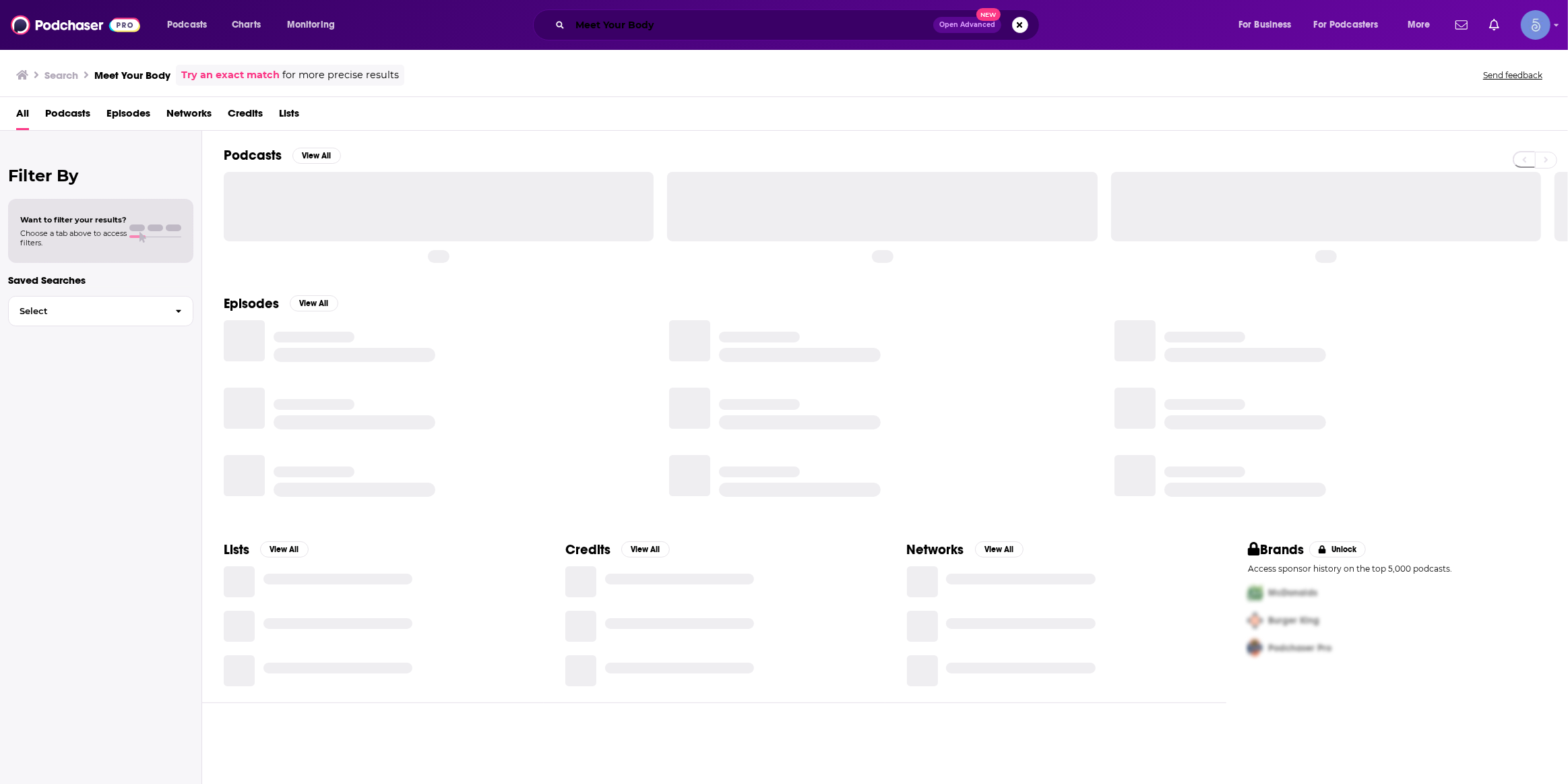
click at [843, 19] on input "Meet Your Body" at bounding box center [751, 24] width 363 height 21
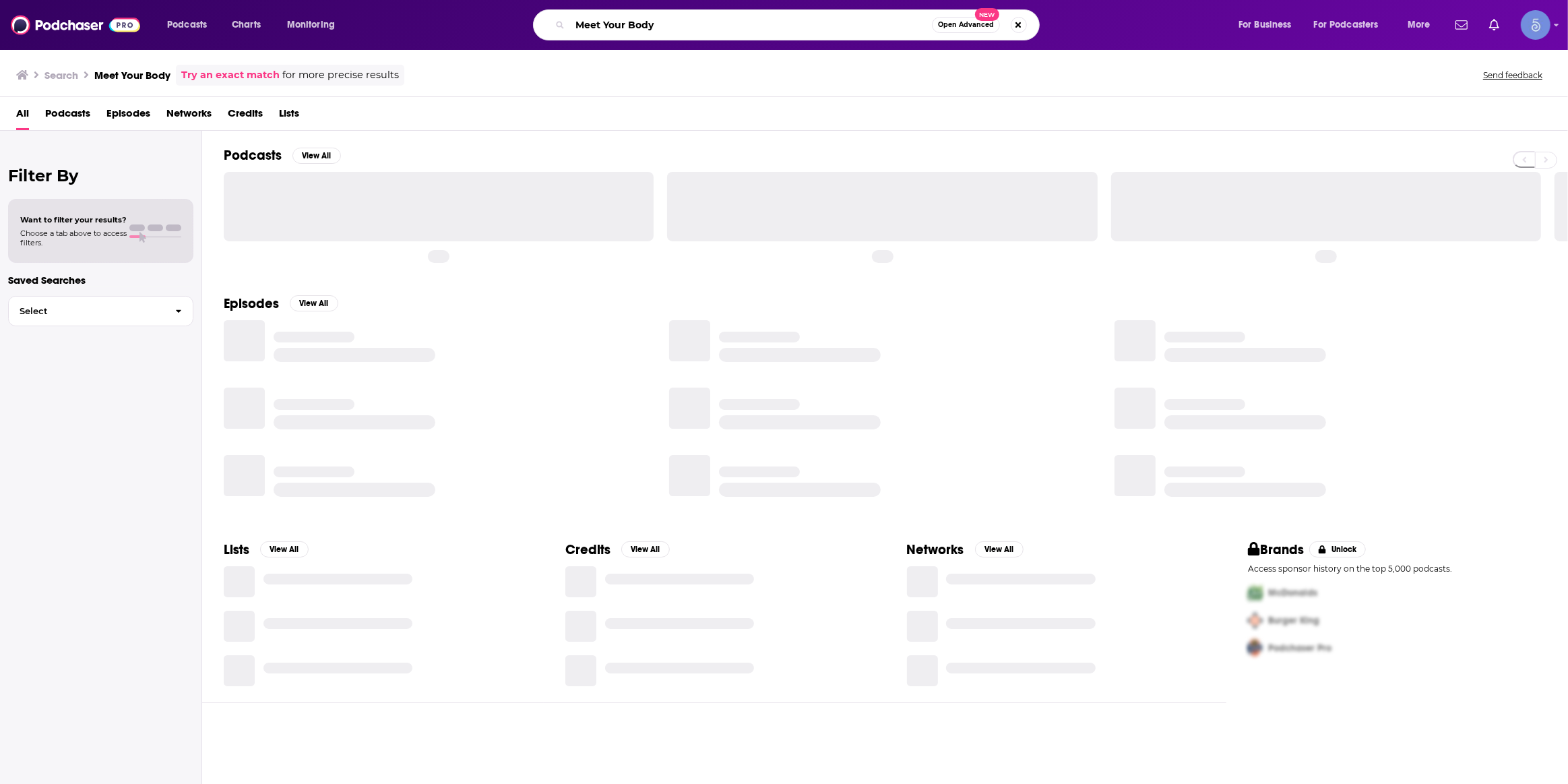
click at [843, 19] on input "Meet Your Body" at bounding box center [751, 24] width 361 height 21
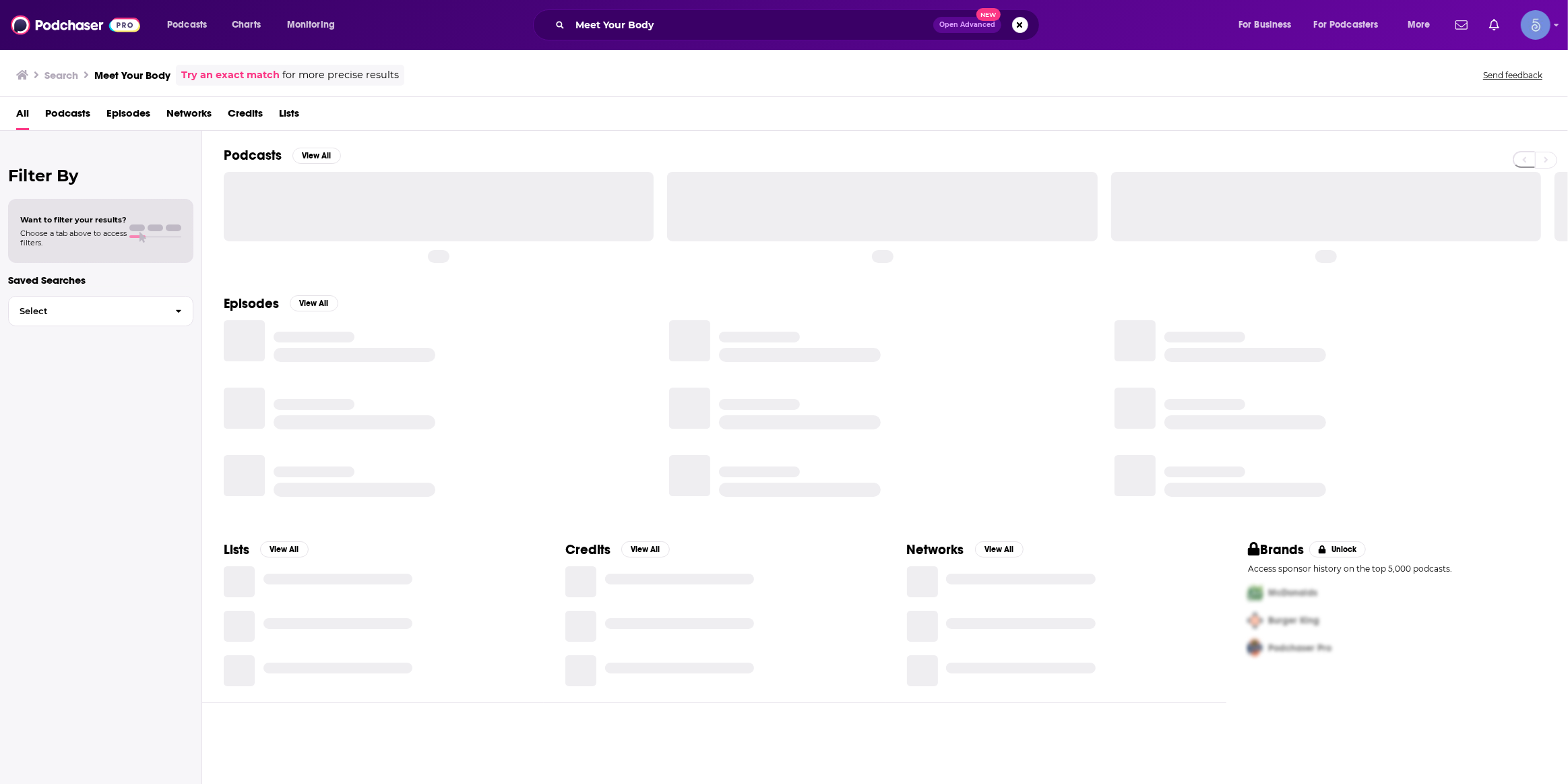
click at [843, 19] on input "Meet Your Body" at bounding box center [751, 24] width 363 height 21
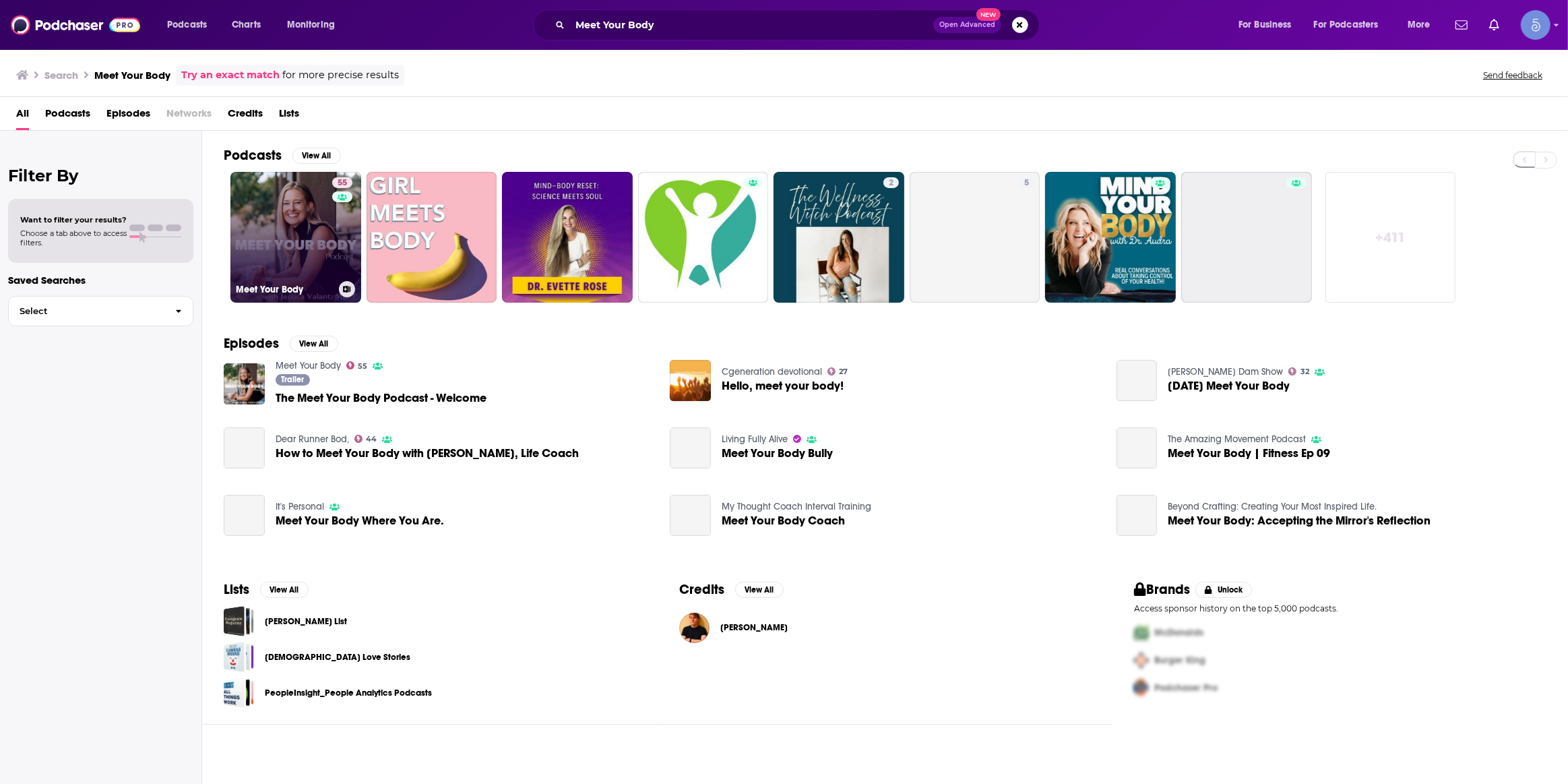
click at [333, 236] on div "55" at bounding box center [344, 229] width 24 height 104
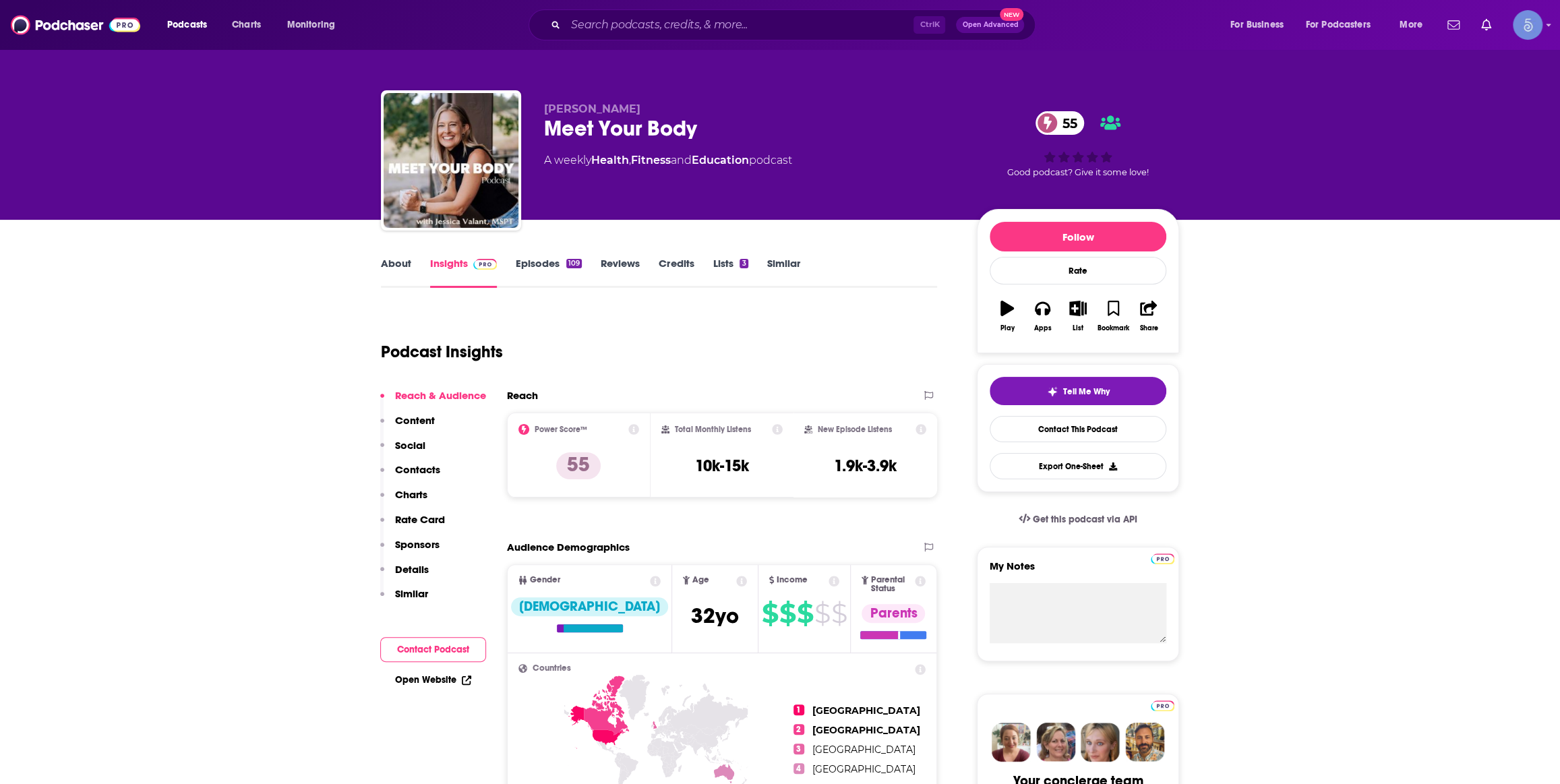
click at [549, 258] on link "Episodes 109" at bounding box center [549, 273] width 66 height 31
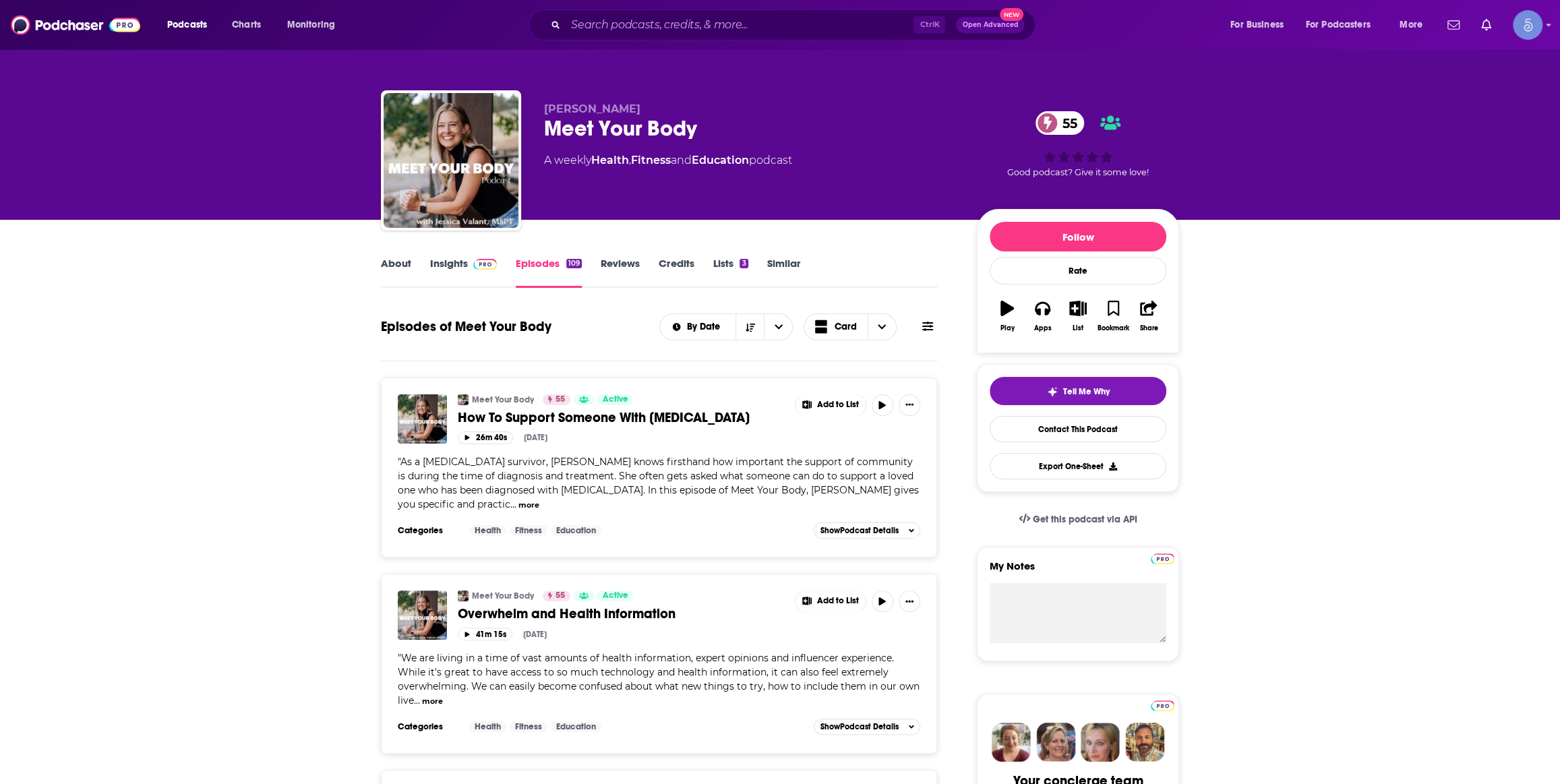
click at [402, 257] on link "About" at bounding box center [396, 273] width 30 height 31
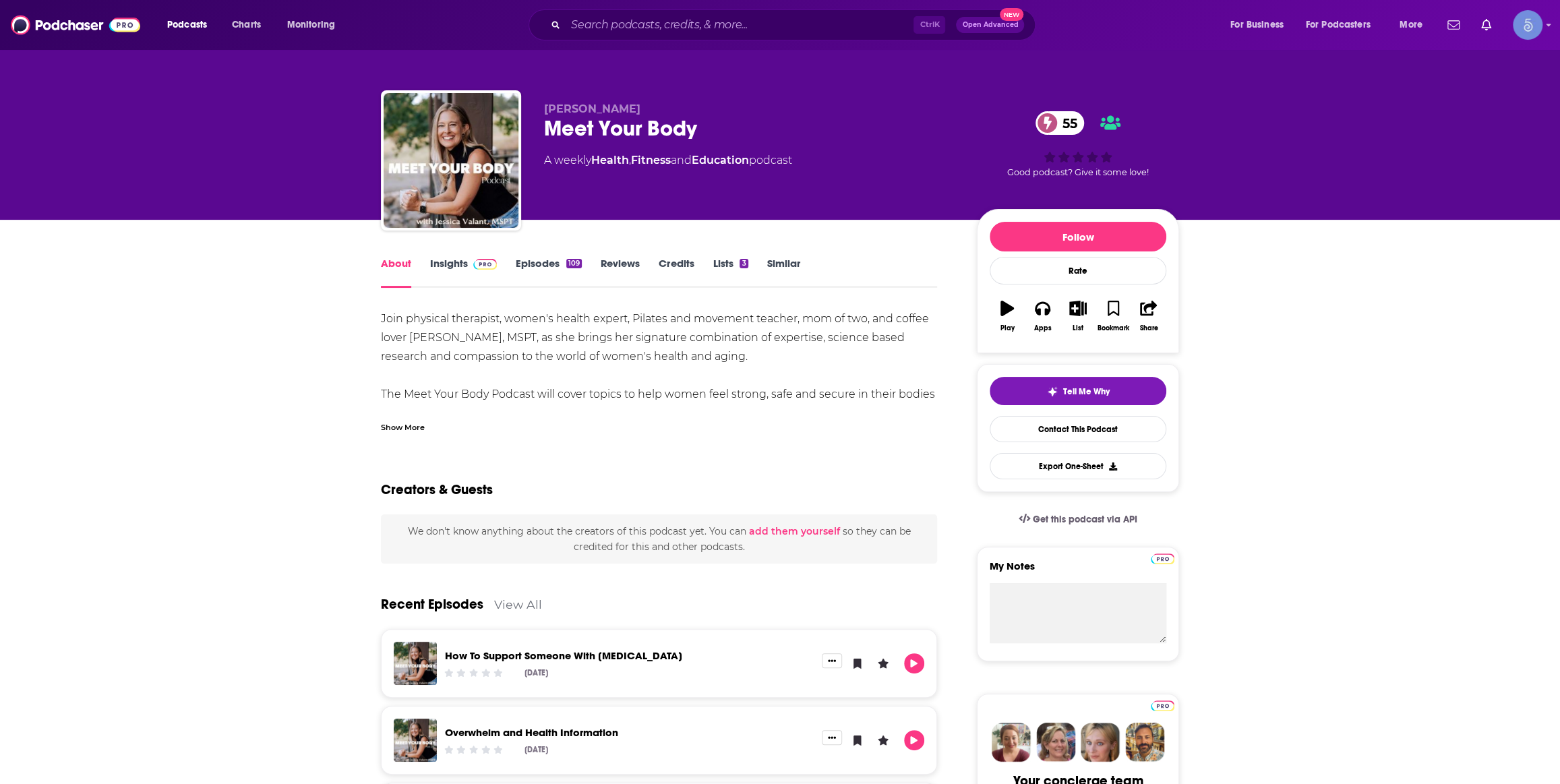
click at [466, 271] on link "Insights" at bounding box center [463, 273] width 67 height 31
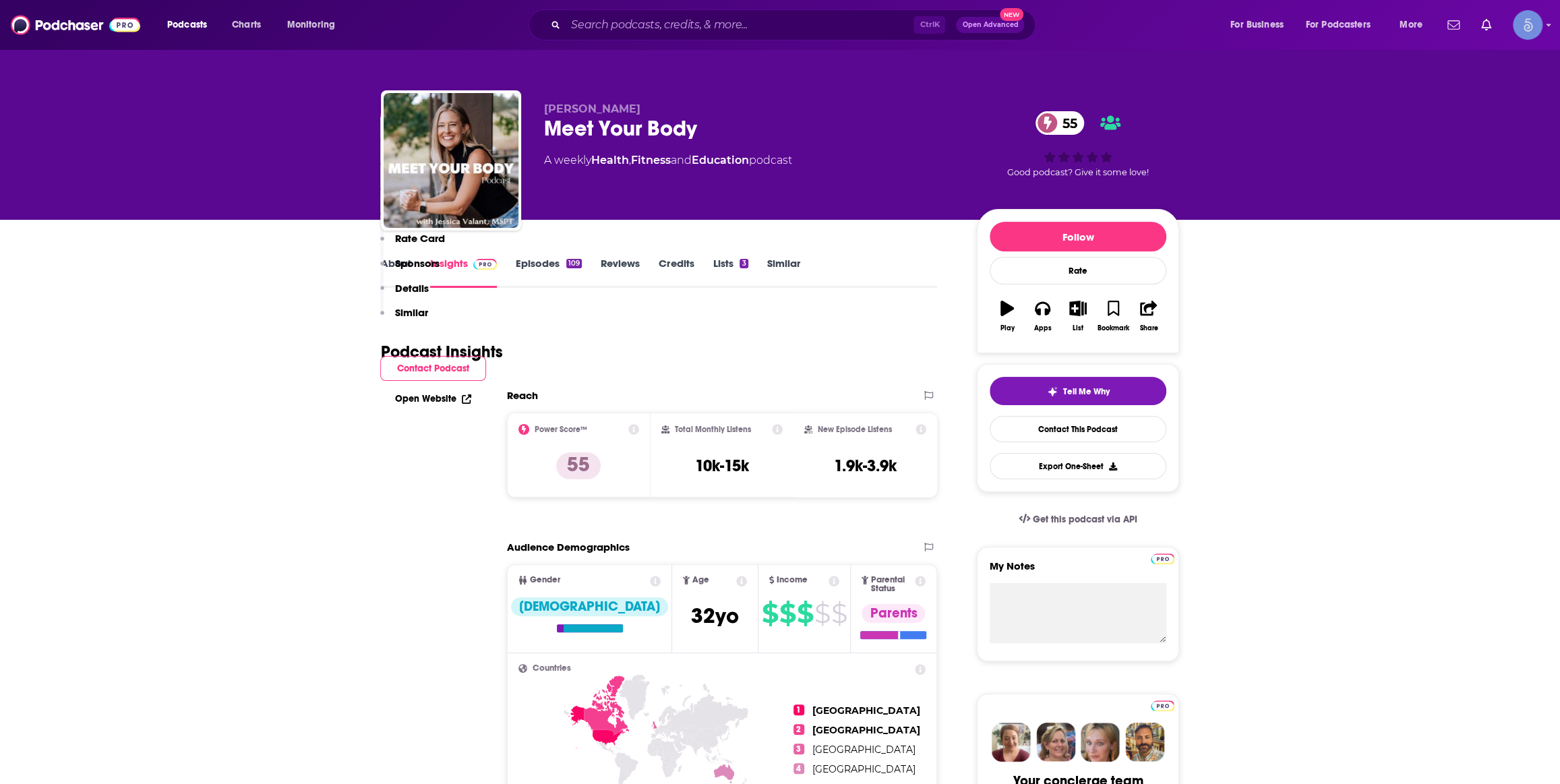
scroll to position [816, 0]
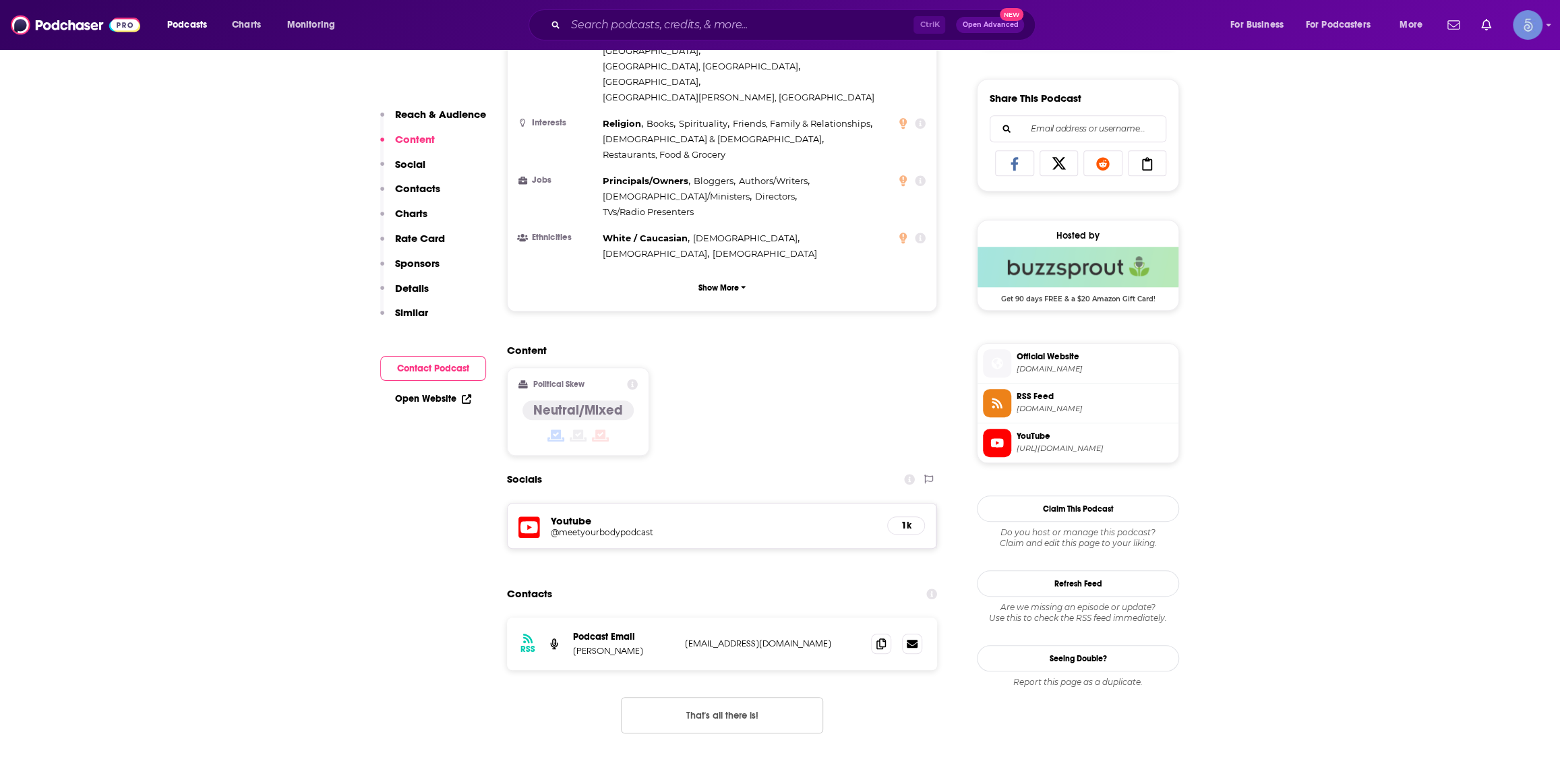
click at [591, 527] on h5 "@meetyourbodypodcast" at bounding box center [658, 532] width 216 height 10
click at [799, 19] on input "Search podcasts, credits, & more..." at bounding box center [739, 24] width 348 height 21
paste input "Siim Land Podcast"
type input "Siim Land Podcast"
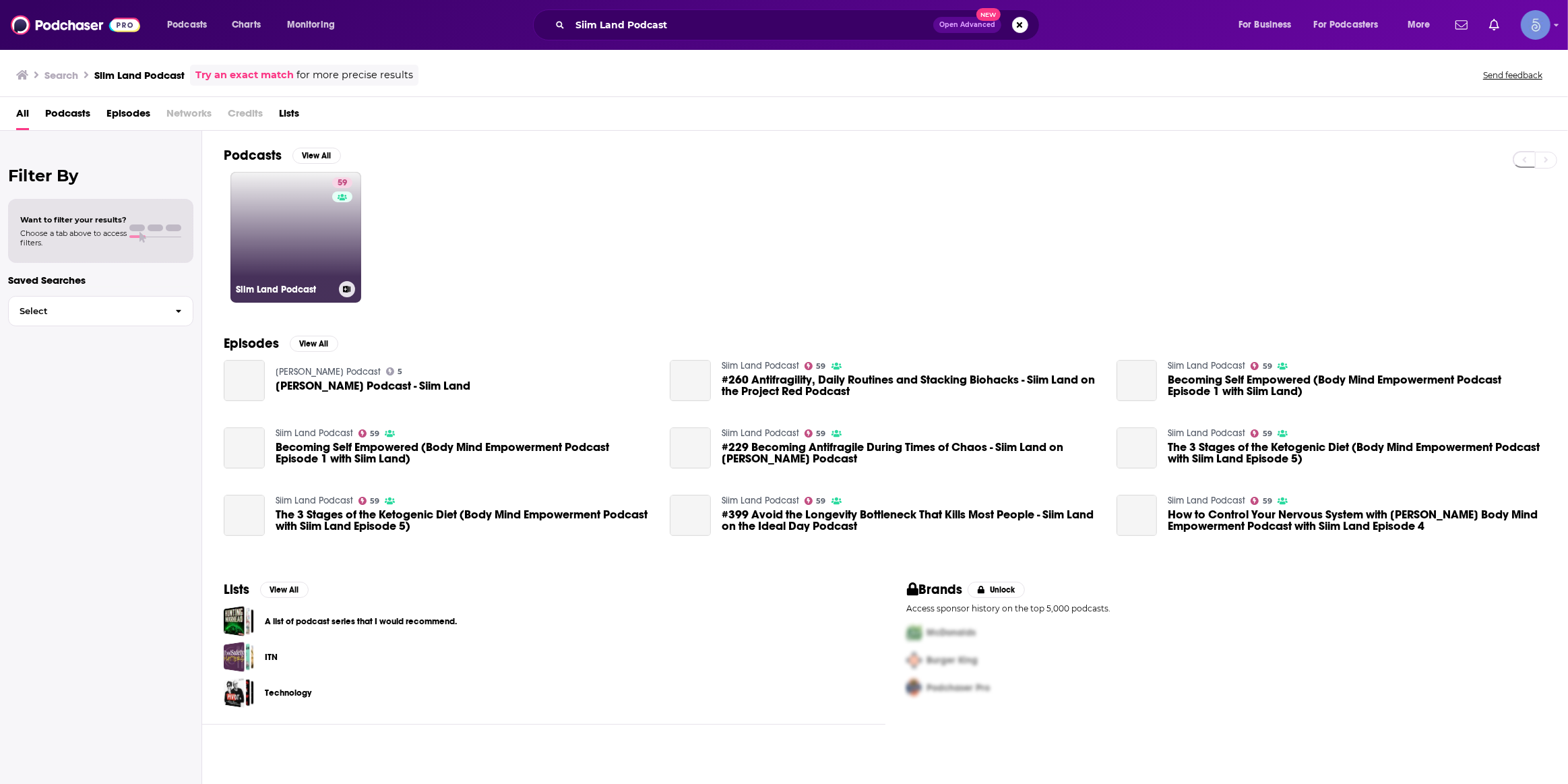
click at [300, 253] on link "59 Siim Land Podcast" at bounding box center [295, 237] width 130 height 130
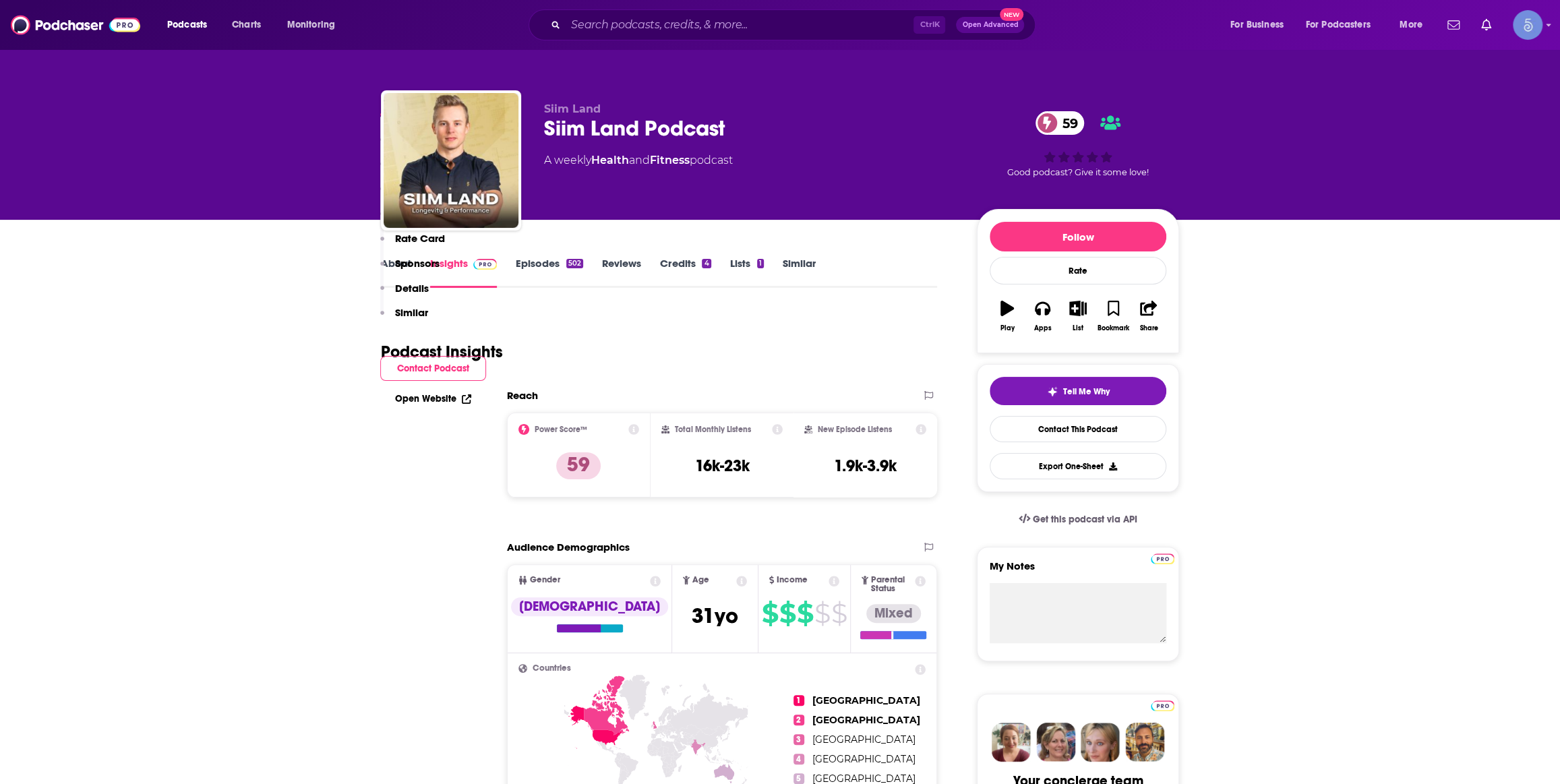
scroll to position [816, 0]
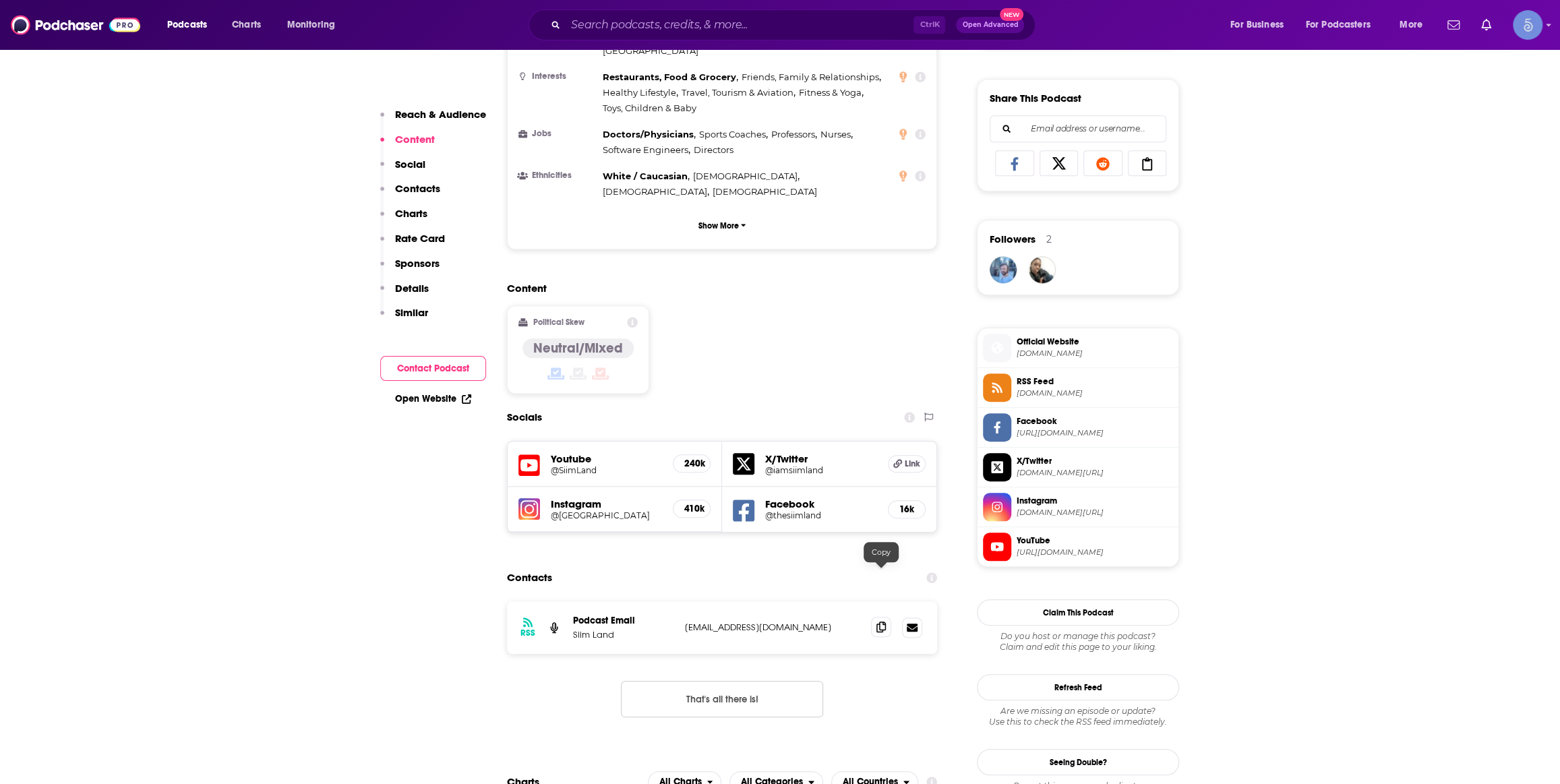
click at [885, 617] on span at bounding box center [881, 627] width 20 height 20
click at [806, 28] on input "Search podcasts, credits, & more..." at bounding box center [739, 24] width 348 height 21
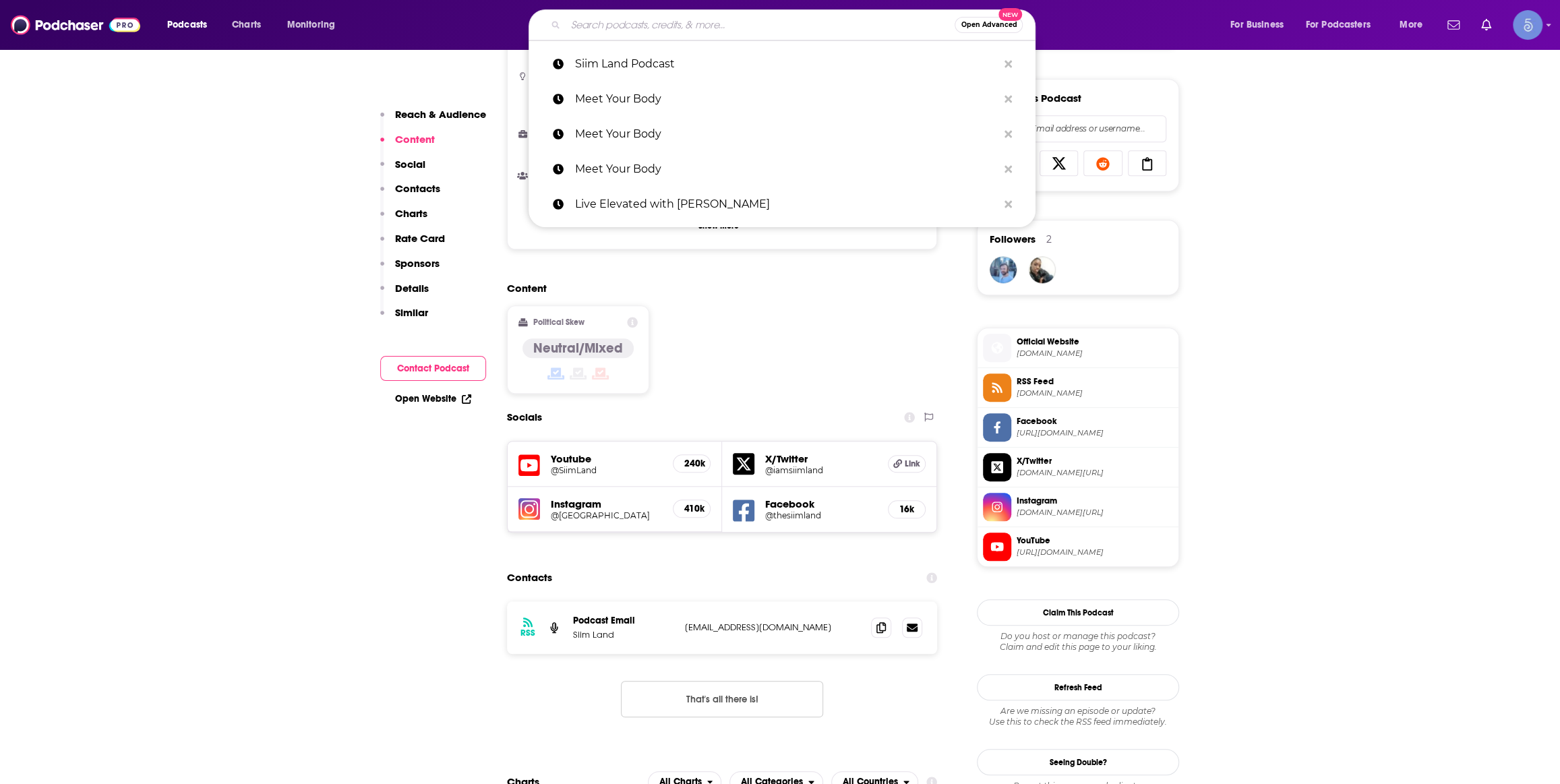
paste input "The Happy Pear Podcast"
type input "The Happy Pear Podcast"
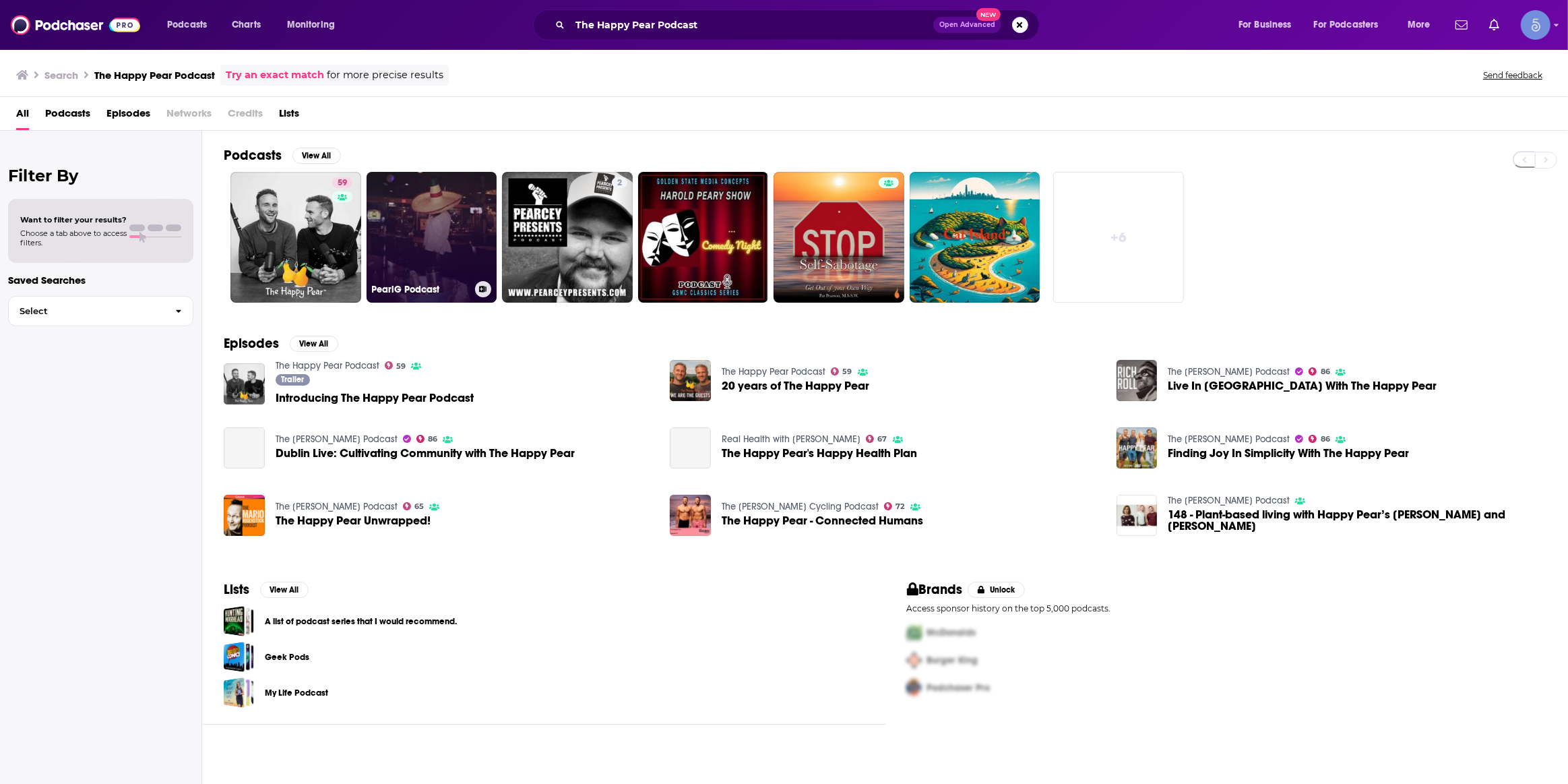
click at [368, 245] on link "PearlG Podcast" at bounding box center [431, 237] width 130 height 130
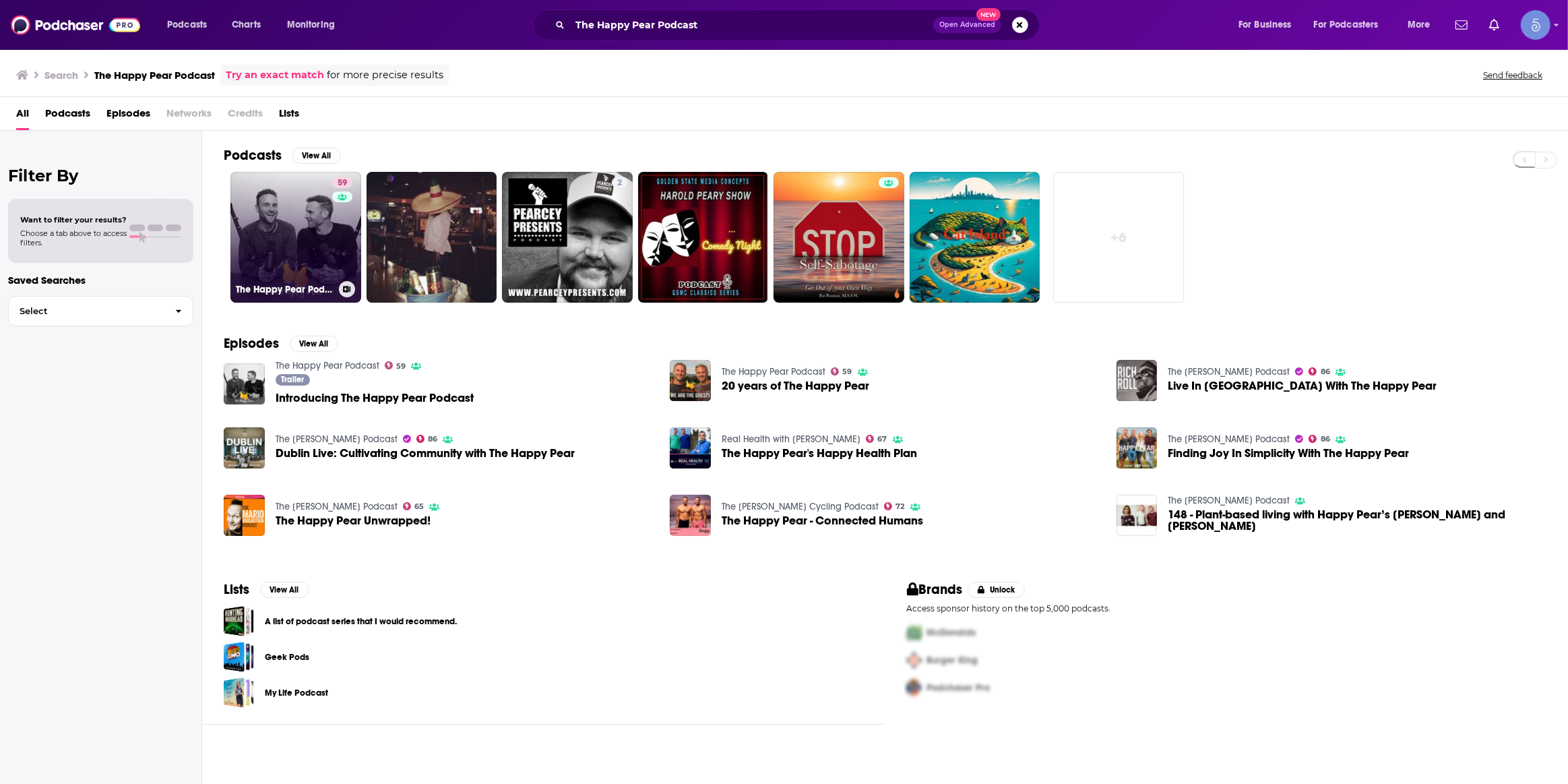
click at [290, 252] on link "59 The Happy Pear Podcast" at bounding box center [295, 237] width 130 height 130
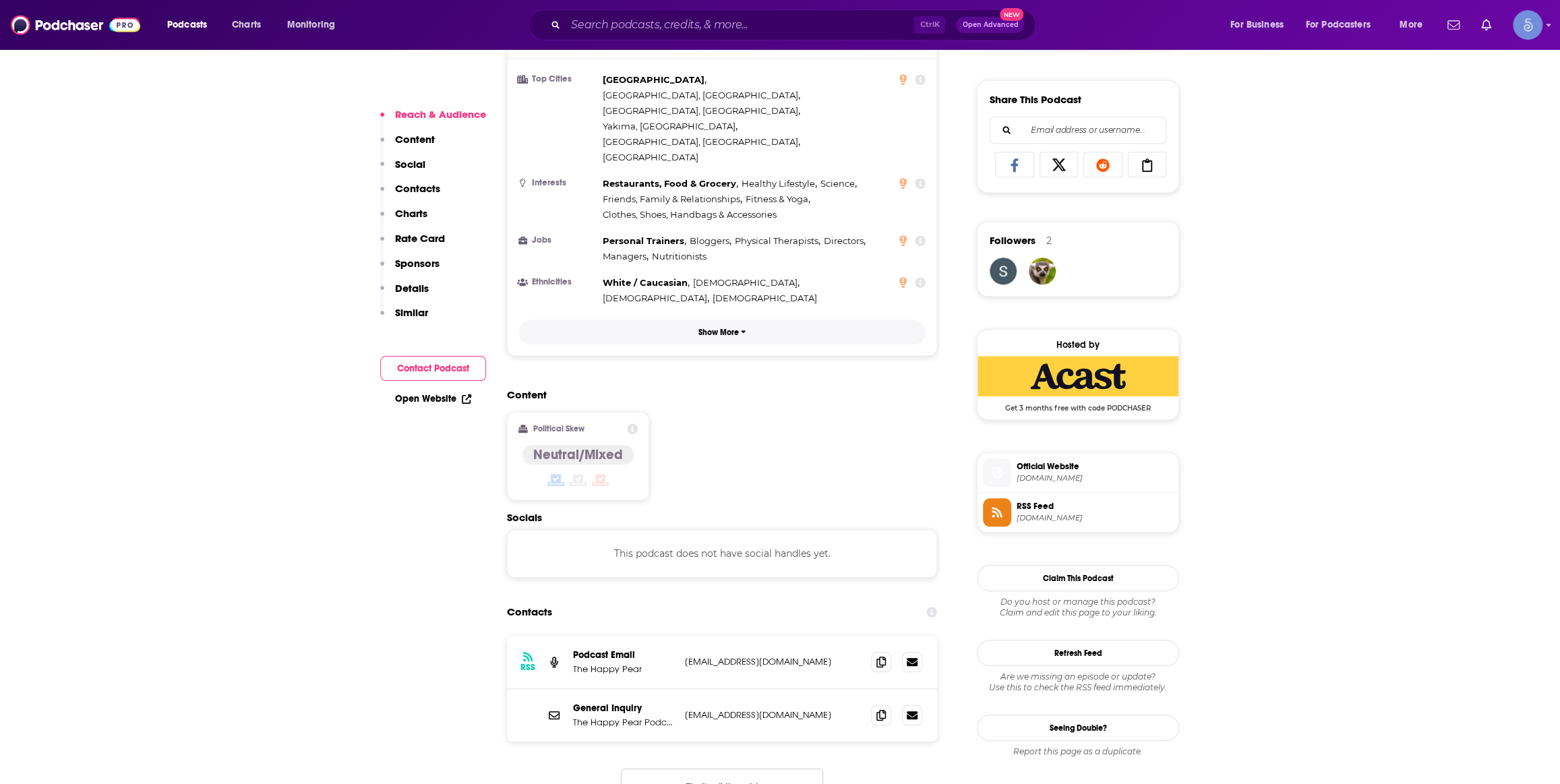
scroll to position [816, 0]
click at [737, 20] on input "Search podcasts, credits, & more..." at bounding box center [739, 24] width 348 height 21
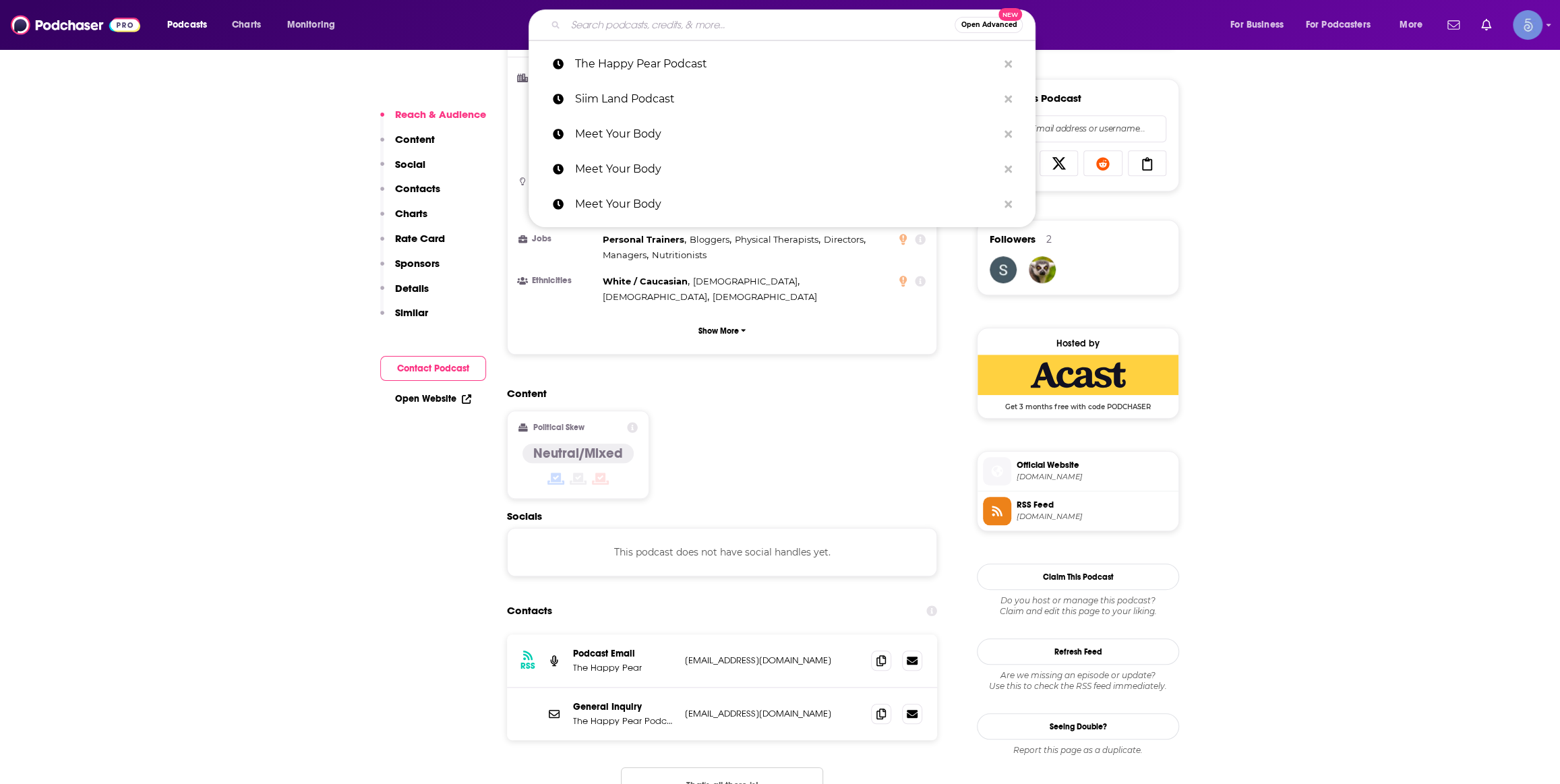
paste input "The Covenant Eyes Podcast"
type input "The Covenant Eyes Podcast"
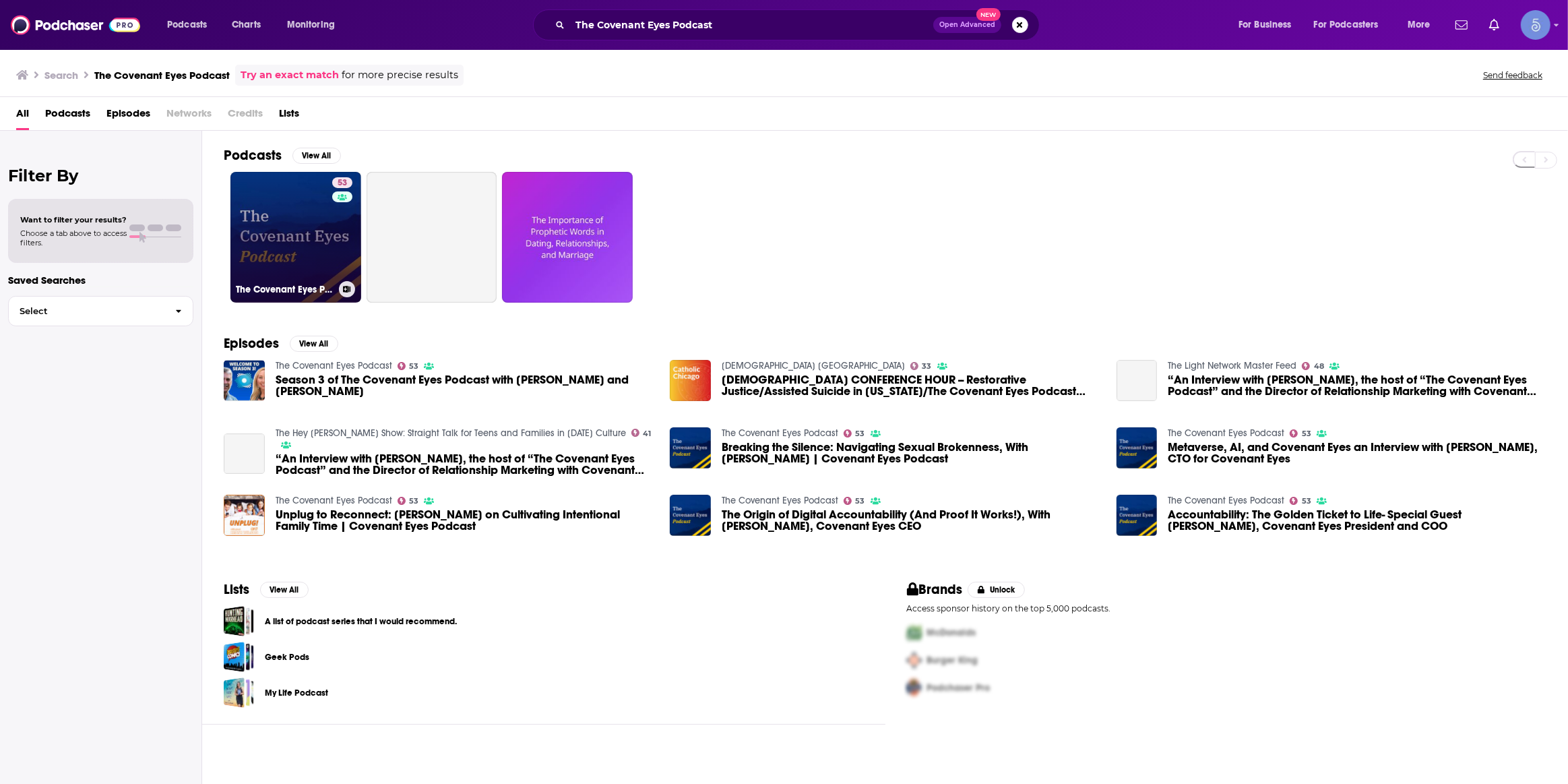
click at [288, 231] on link "53 The Covenant Eyes Podcast" at bounding box center [295, 237] width 130 height 130
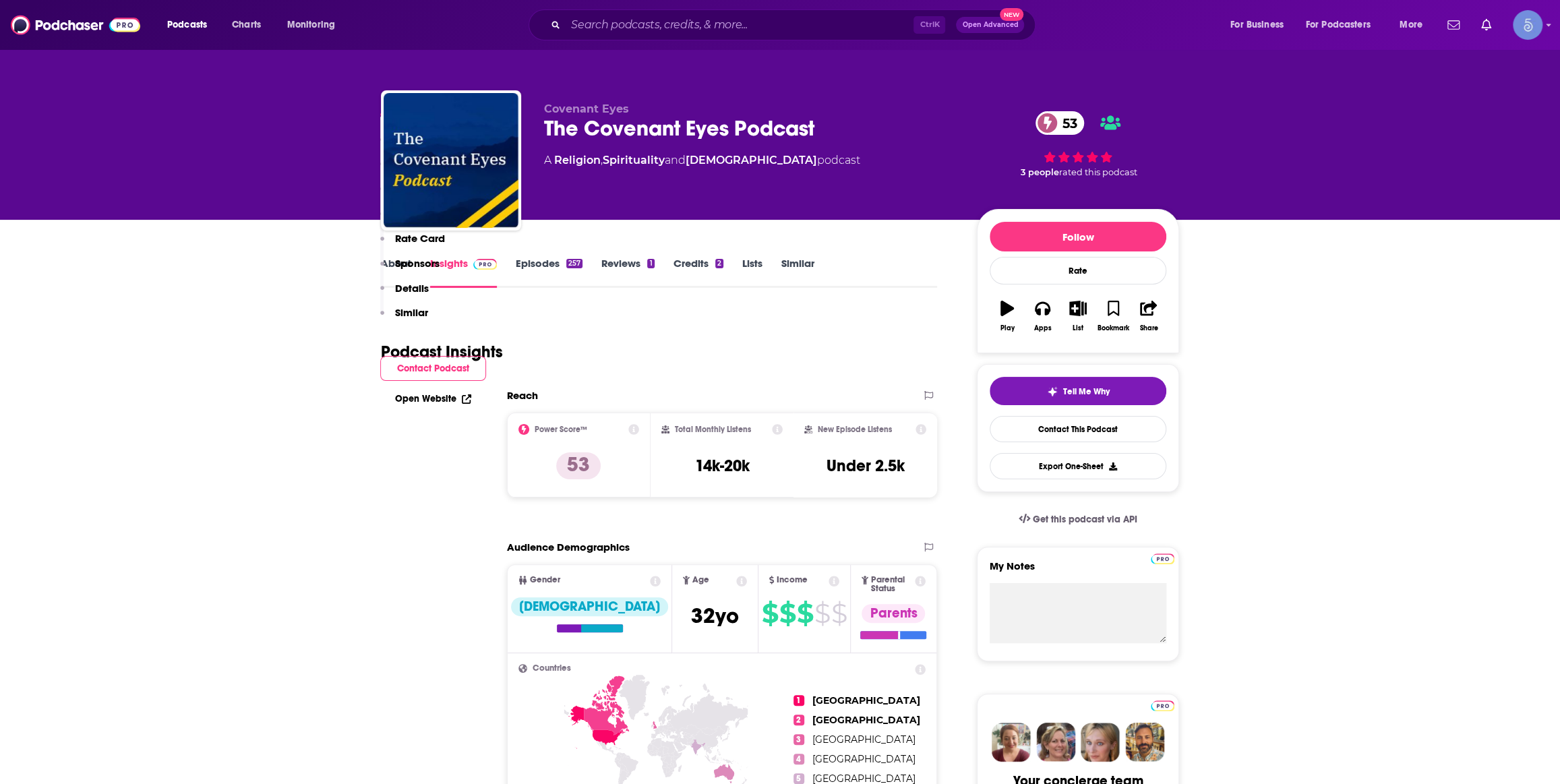
scroll to position [816, 0]
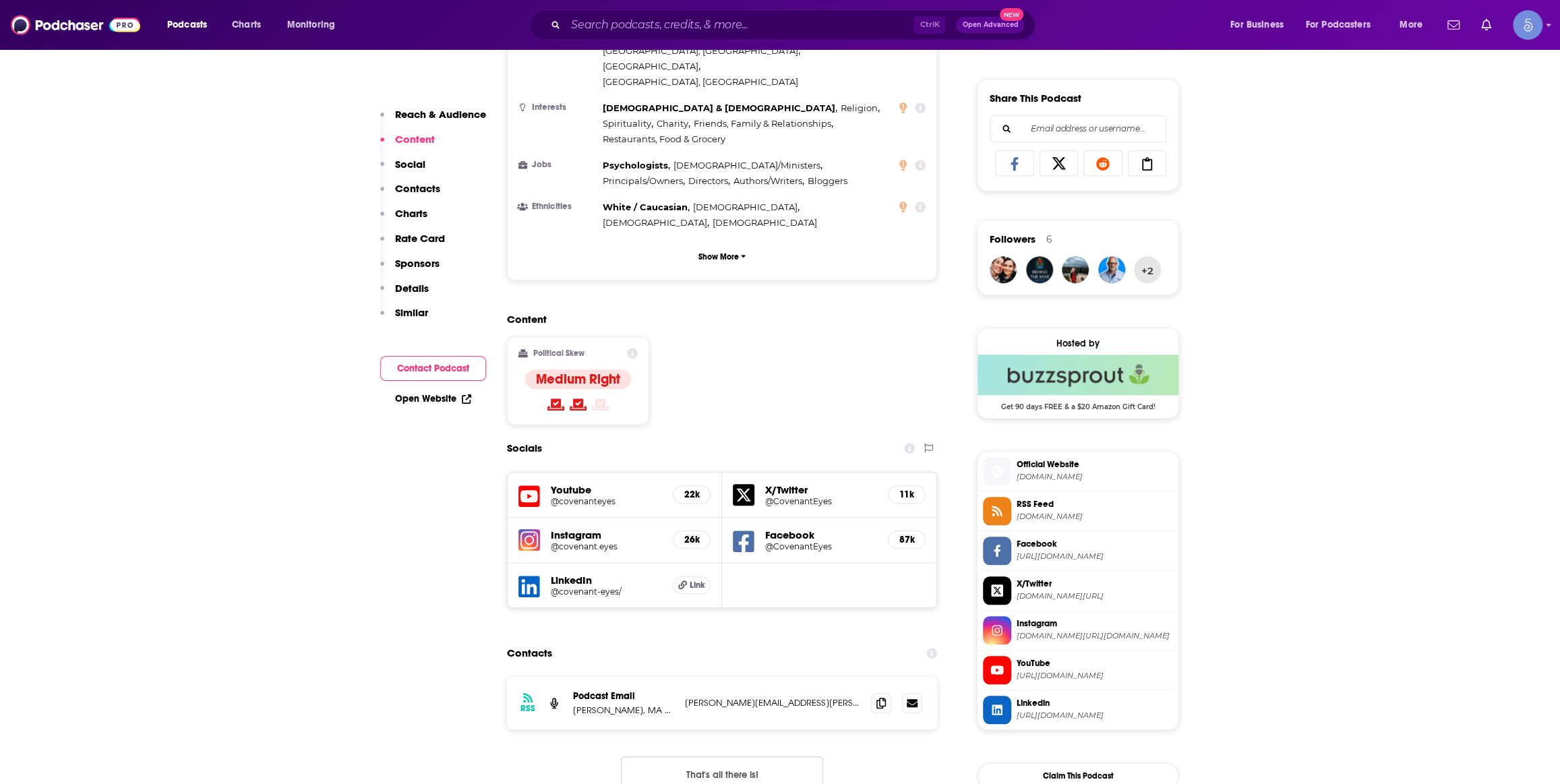
click at [592, 496] on h5 "@covenanteyes" at bounding box center [606, 500] width 111 height 10
click at [737, 2] on div "Podcasts Charts Monitoring Ctrl K Open Advanced New For Business For Podcasters…" at bounding box center [780, 25] width 1560 height 50
click at [731, 17] on input "Search podcasts, credits, & more..." at bounding box center [739, 24] width 348 height 21
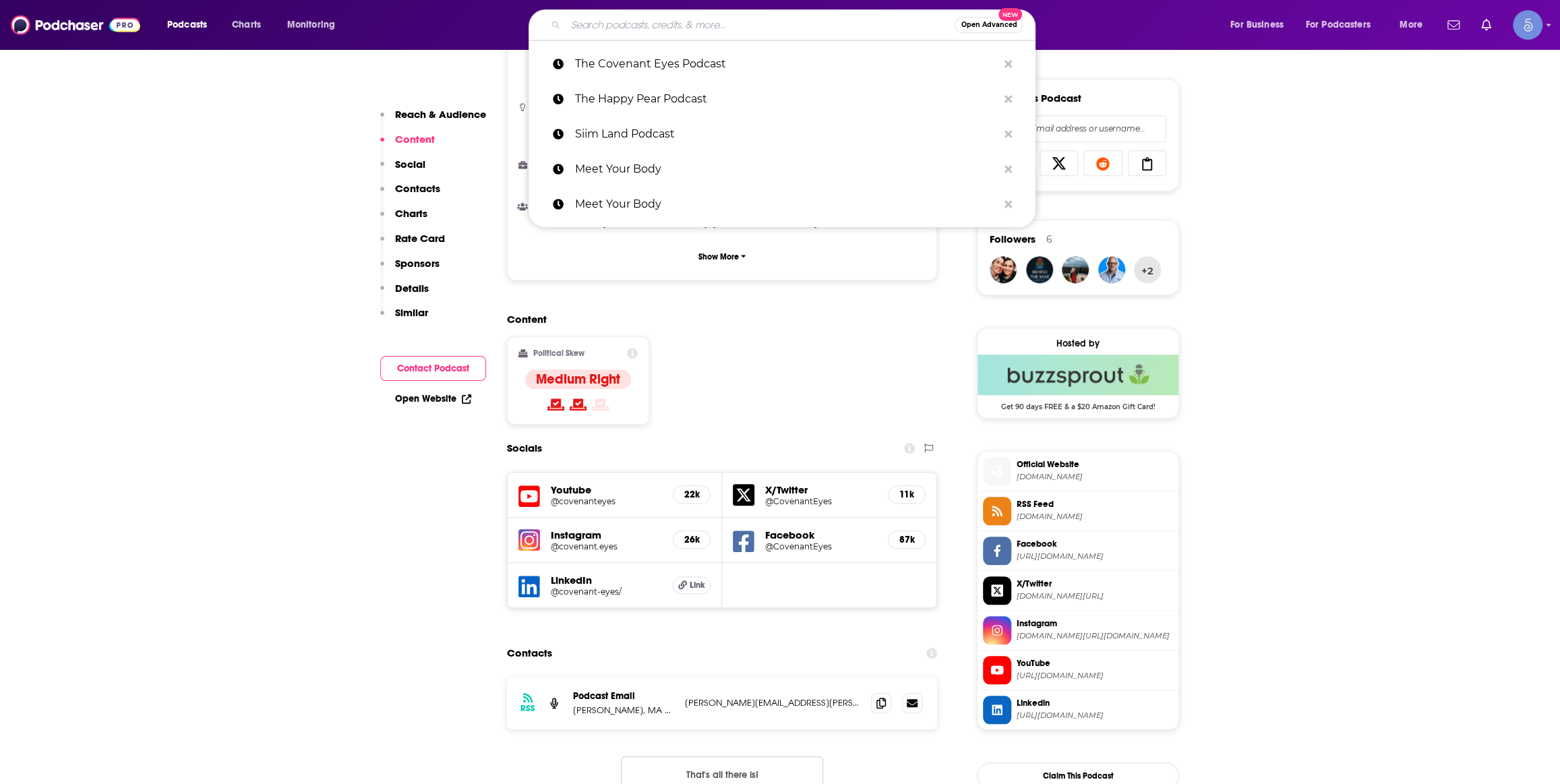
paste input "The Over 40 Alpha Podcast"
type input "The Over 40 Alpha Podcast"
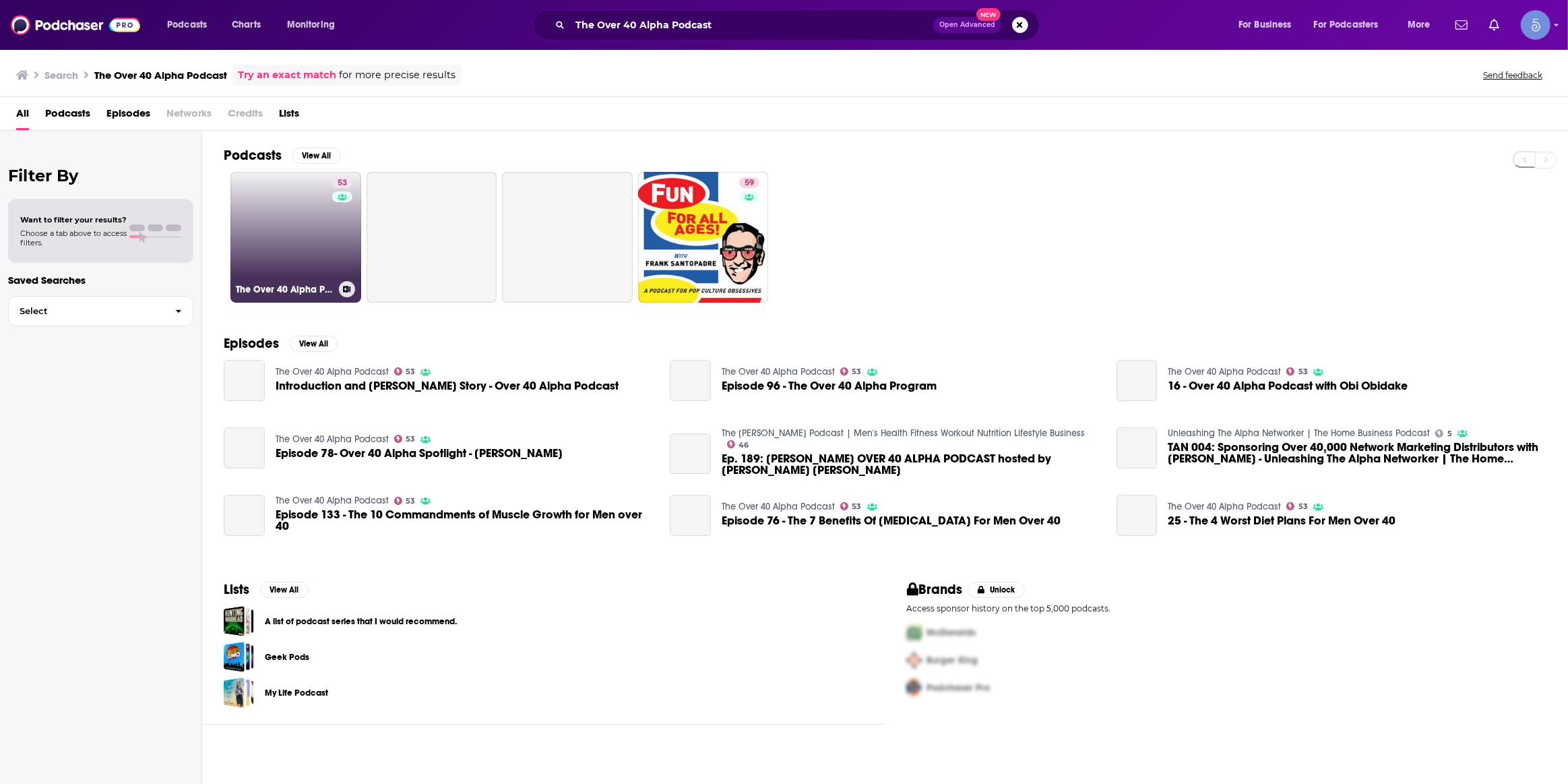
click at [283, 229] on link "53 The Over 40 Alpha Podcast" at bounding box center [295, 237] width 130 height 130
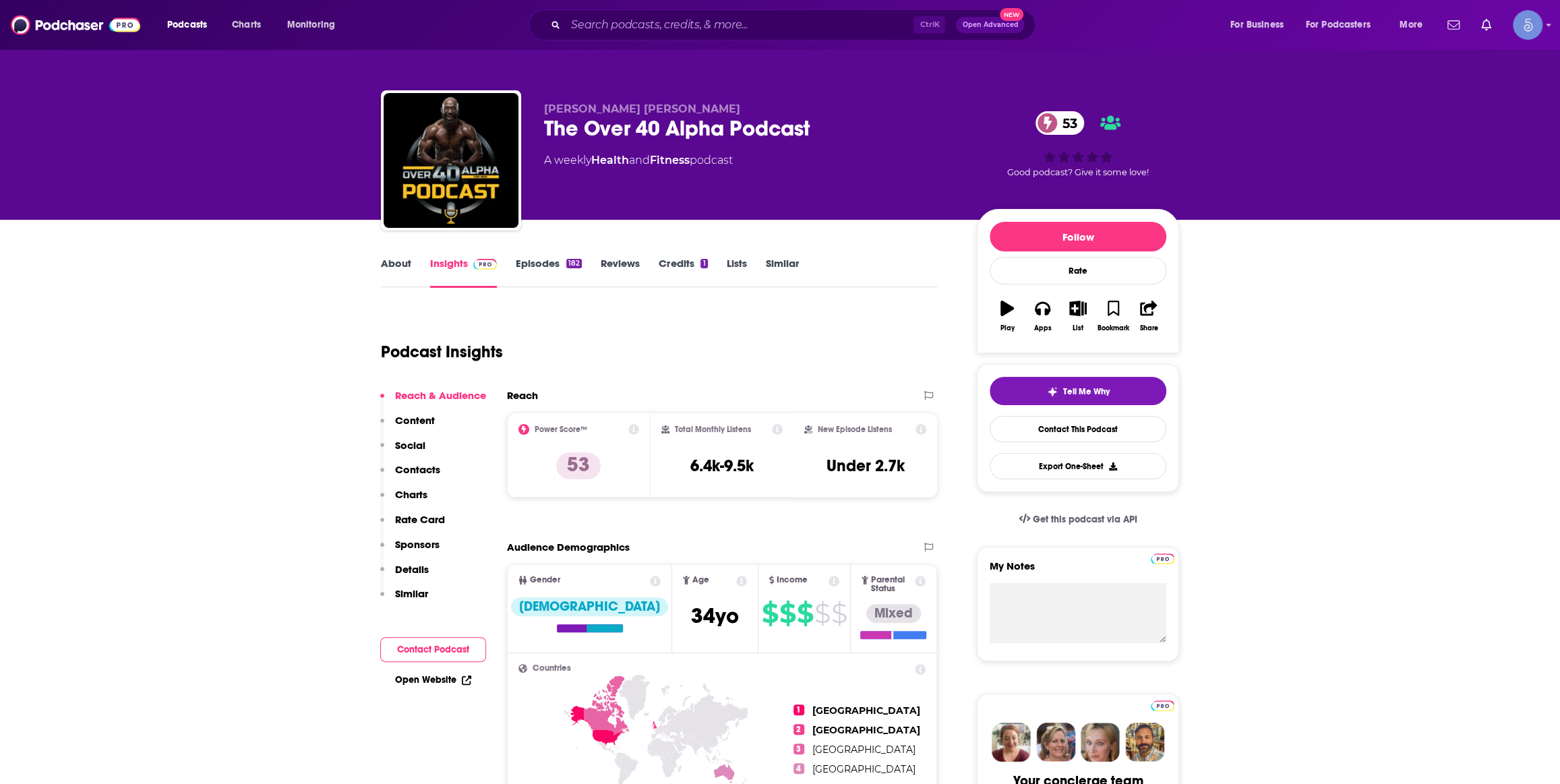
click at [553, 263] on link "Episodes 182" at bounding box center [549, 273] width 66 height 31
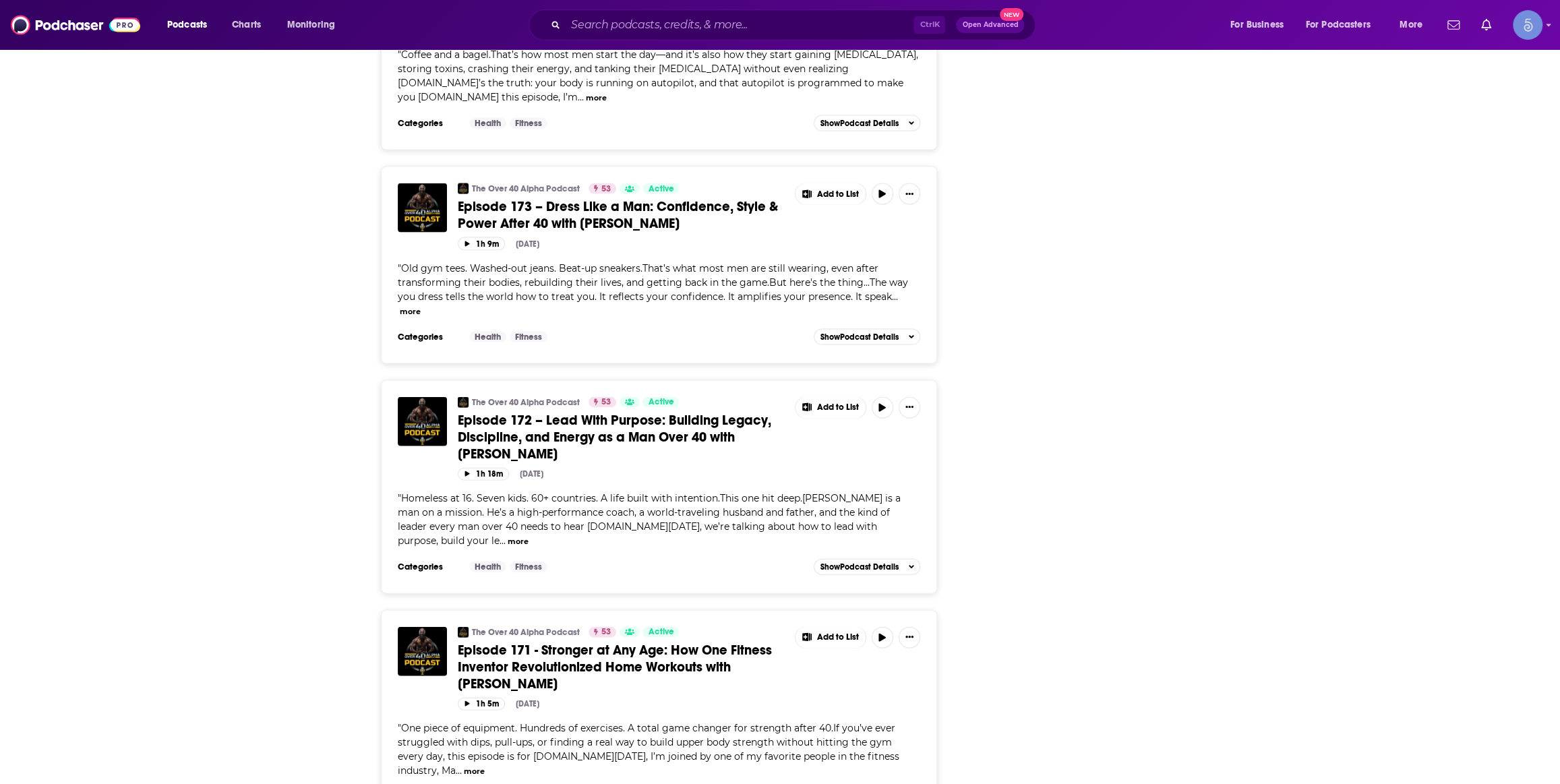
scroll to position [2451, 0]
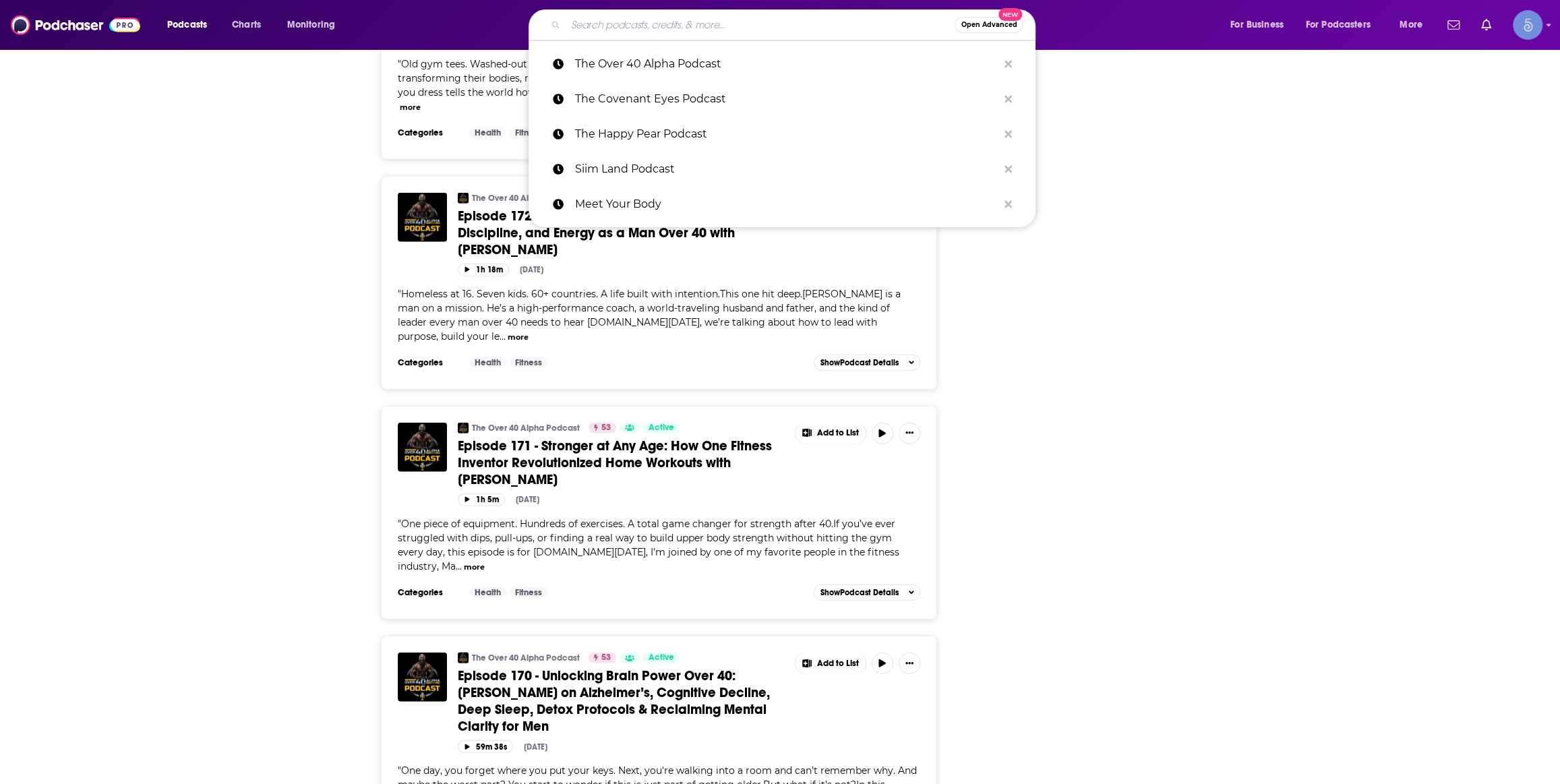
click at [742, 28] on input "Search podcasts, credits, & more..." at bounding box center [760, 24] width 389 height 21
paste input "Biohacking Beauty: The Anti-Aging Skincare Podcast"
type input "Biohacking Beauty: The Anti-Aging Skincare Podcast"
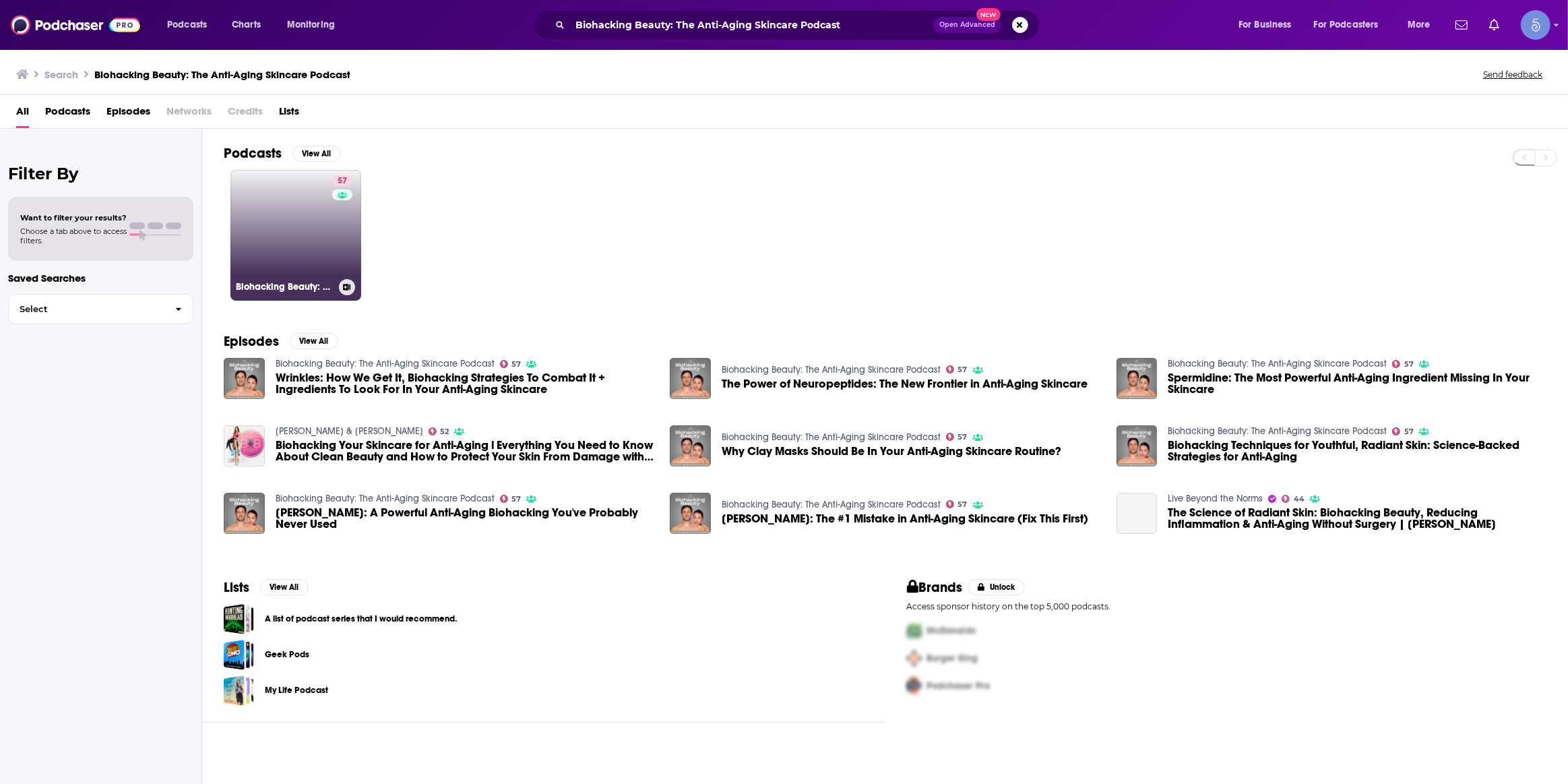
click at [317, 210] on link "57 Biohacking Beauty: The Anti-Aging Skincare Podcast" at bounding box center [295, 235] width 130 height 130
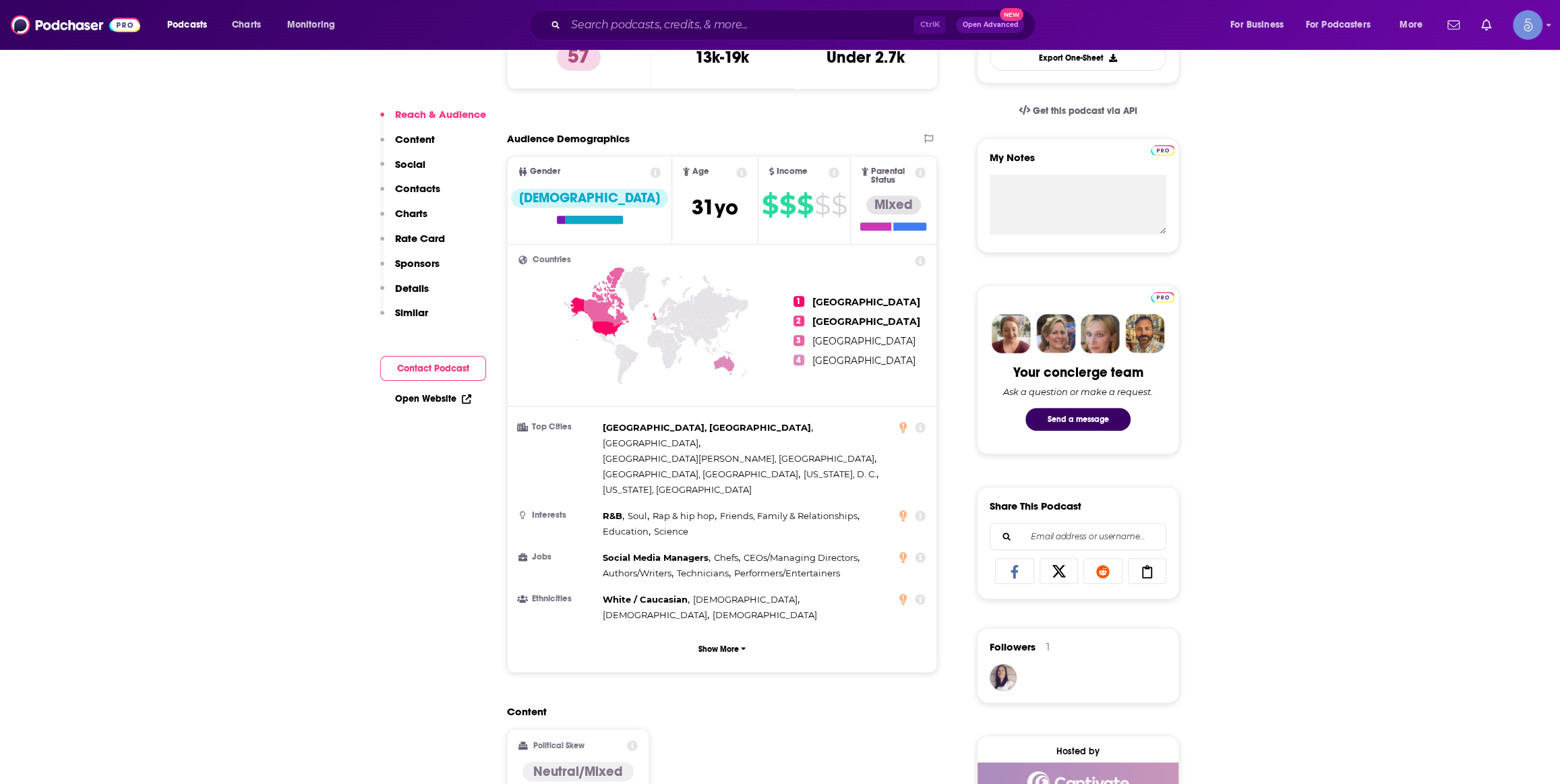
scroll to position [816, 0]
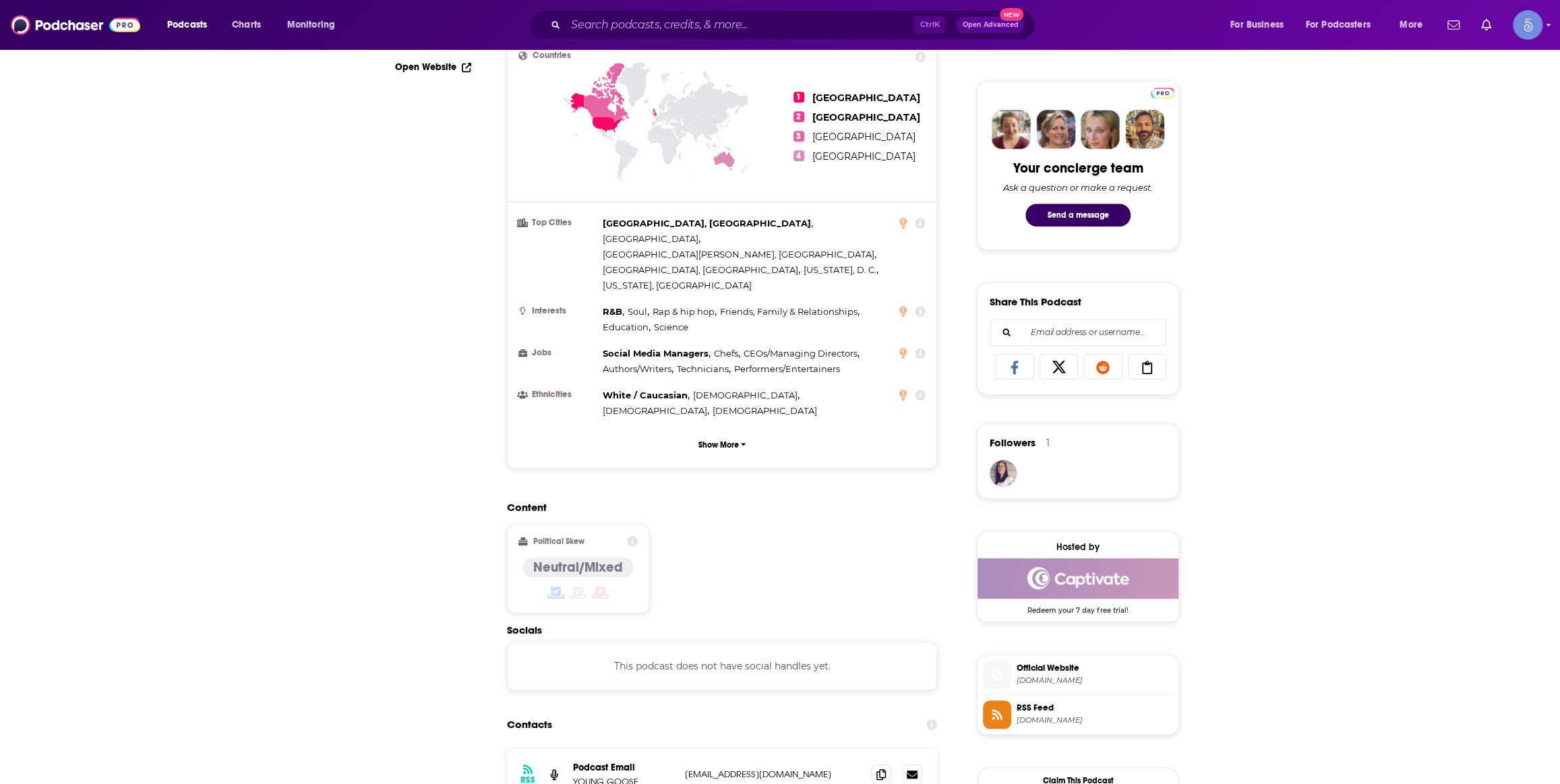
scroll to position [0, 0]
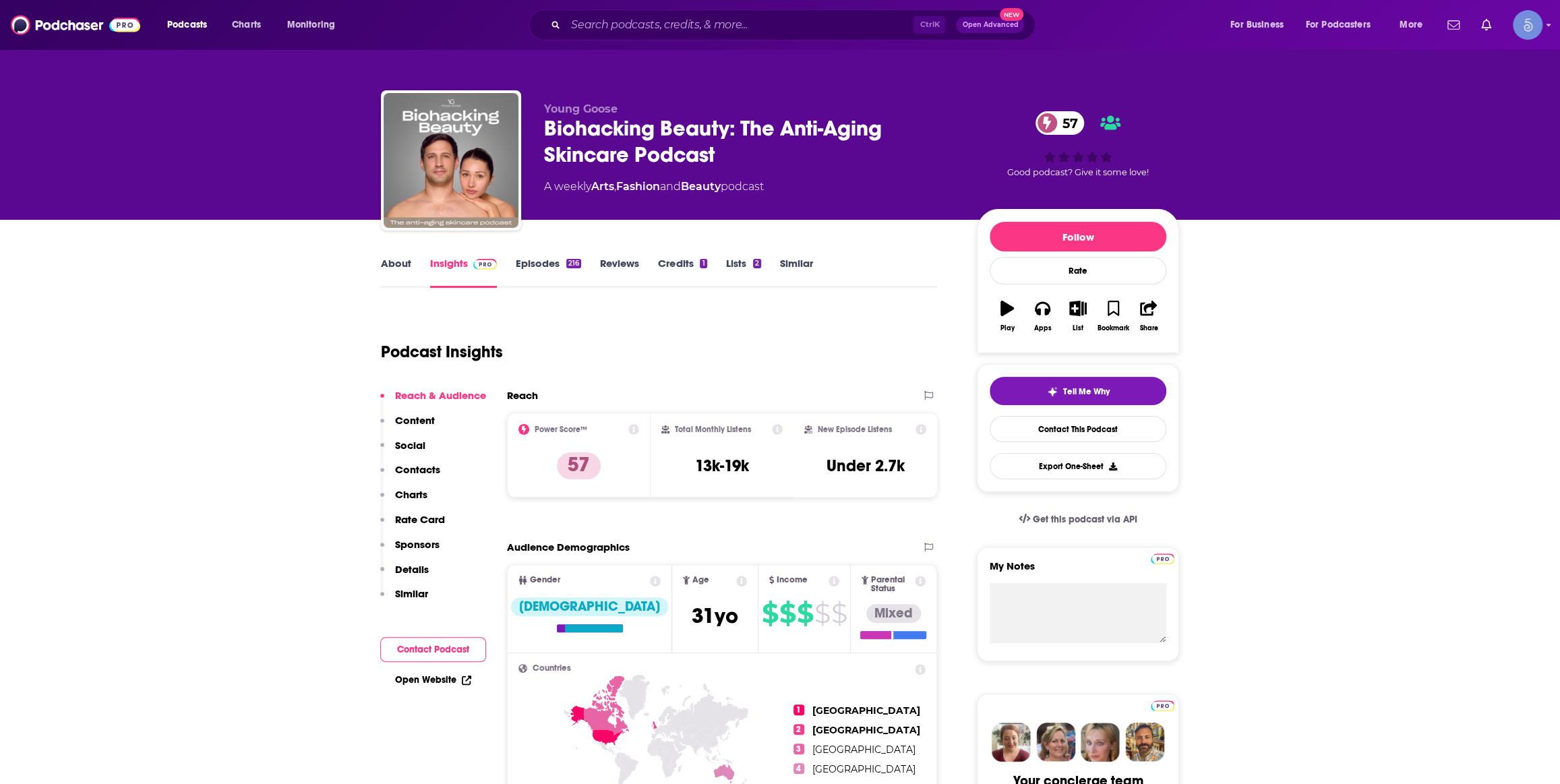
click at [528, 281] on link "Episodes 216" at bounding box center [548, 273] width 65 height 31
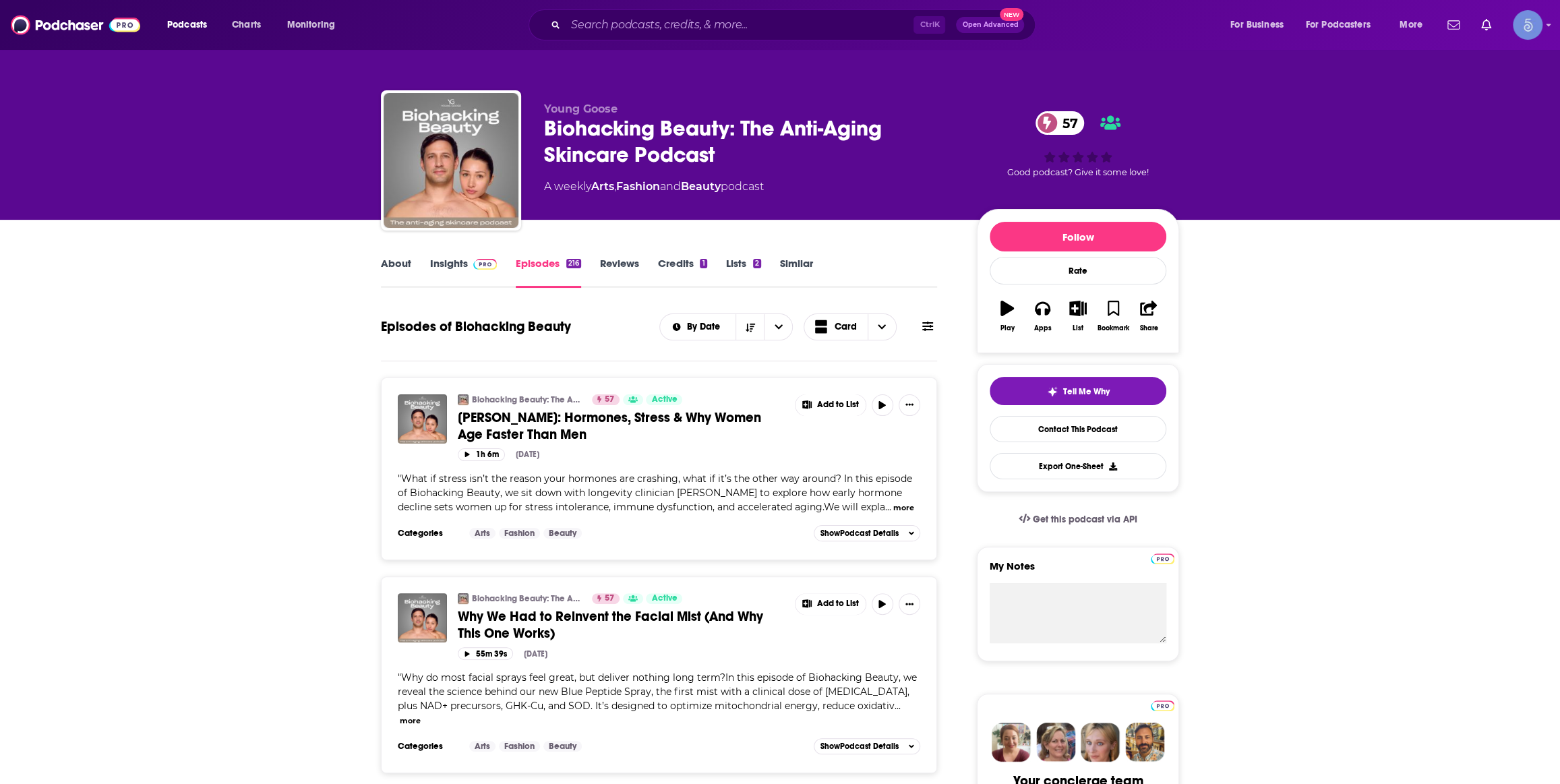
click at [477, 273] on link "Insights" at bounding box center [463, 273] width 67 height 31
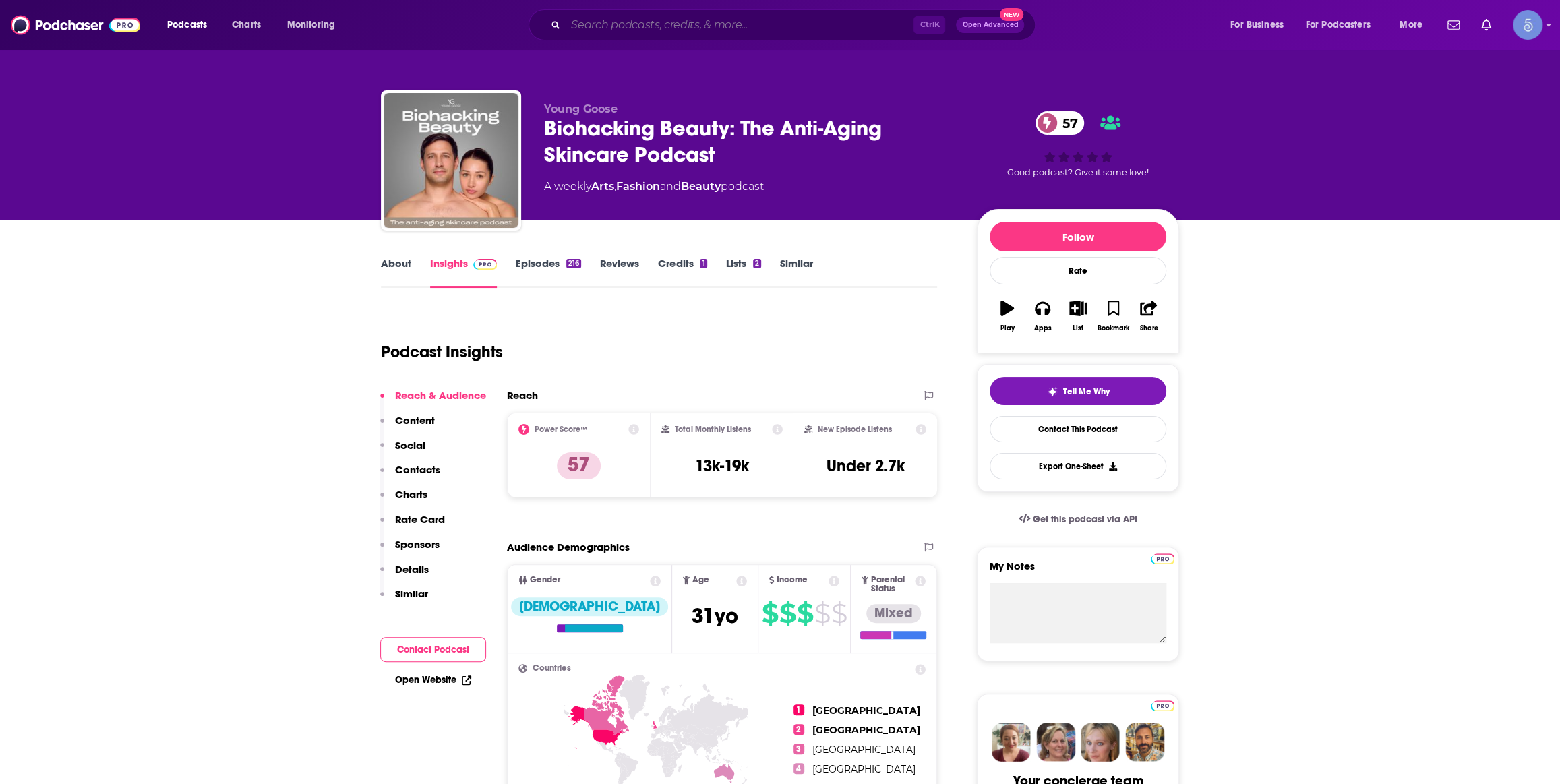
click at [769, 28] on input "Search podcasts, credits, & more..." at bounding box center [739, 24] width 348 height 21
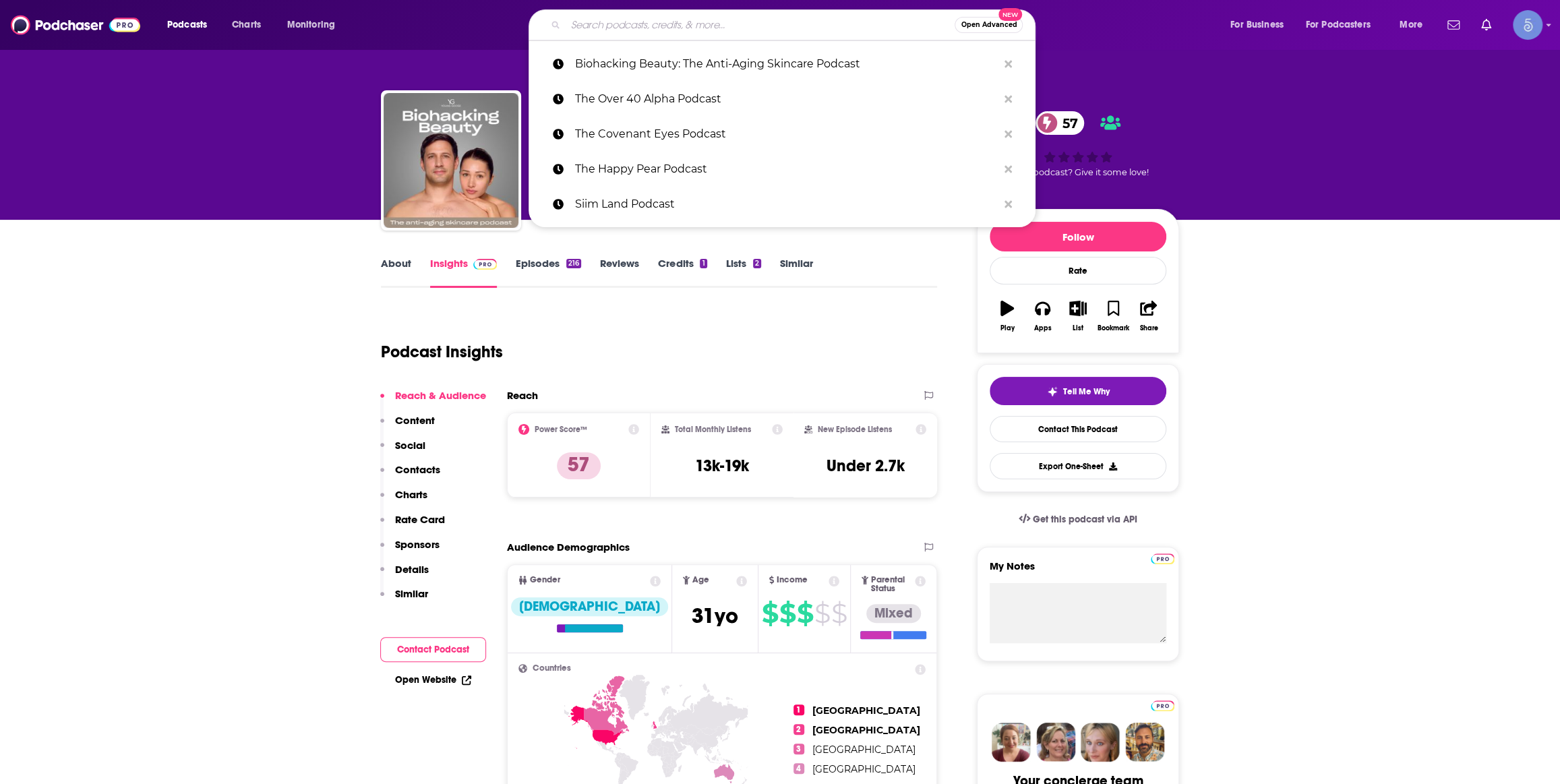
paste input "Rational Wellness Podcast"
type input "Rational Wellness Podcast"
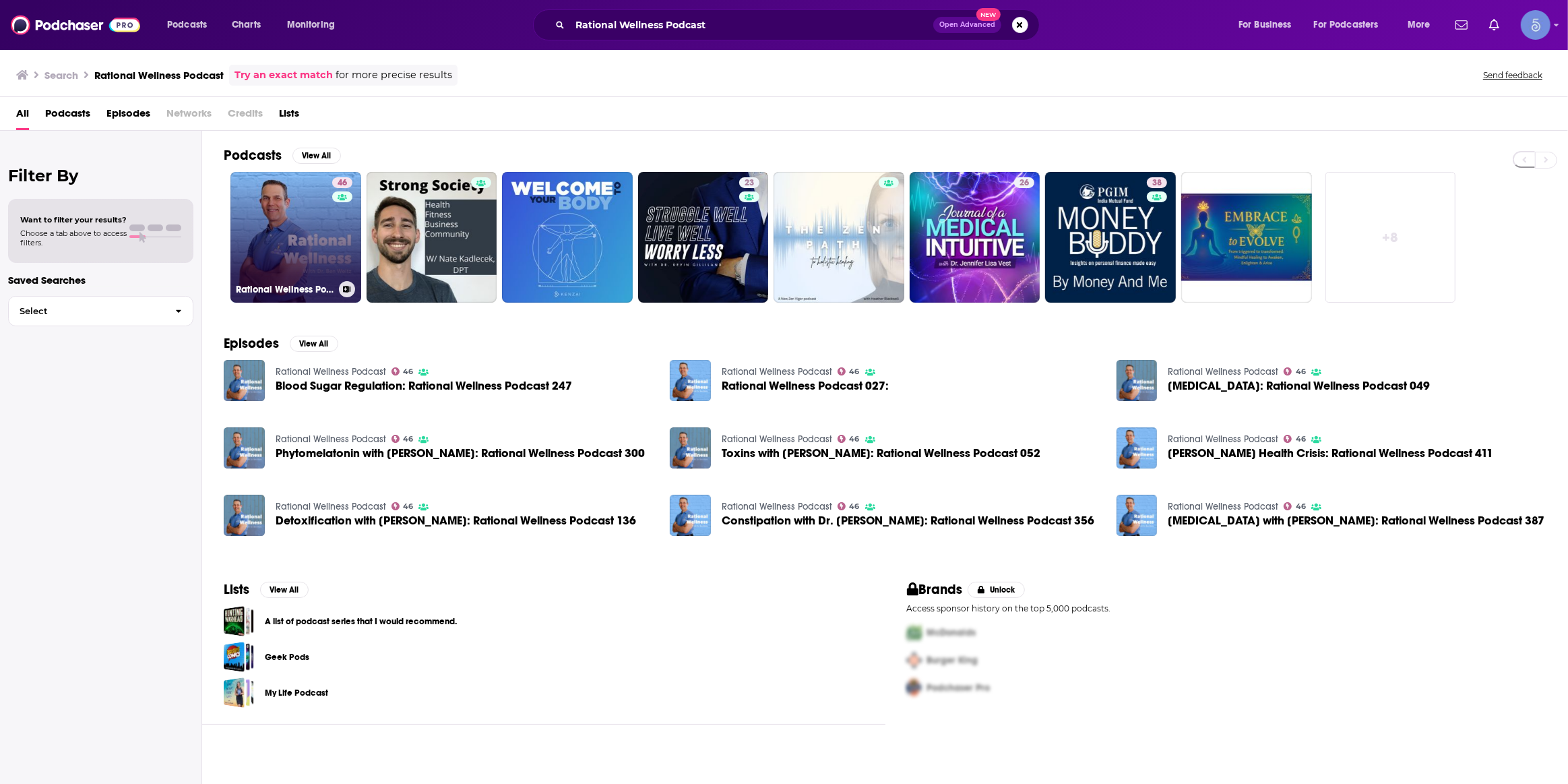
click at [311, 218] on link "46 Rational Wellness Podcast" at bounding box center [295, 237] width 130 height 130
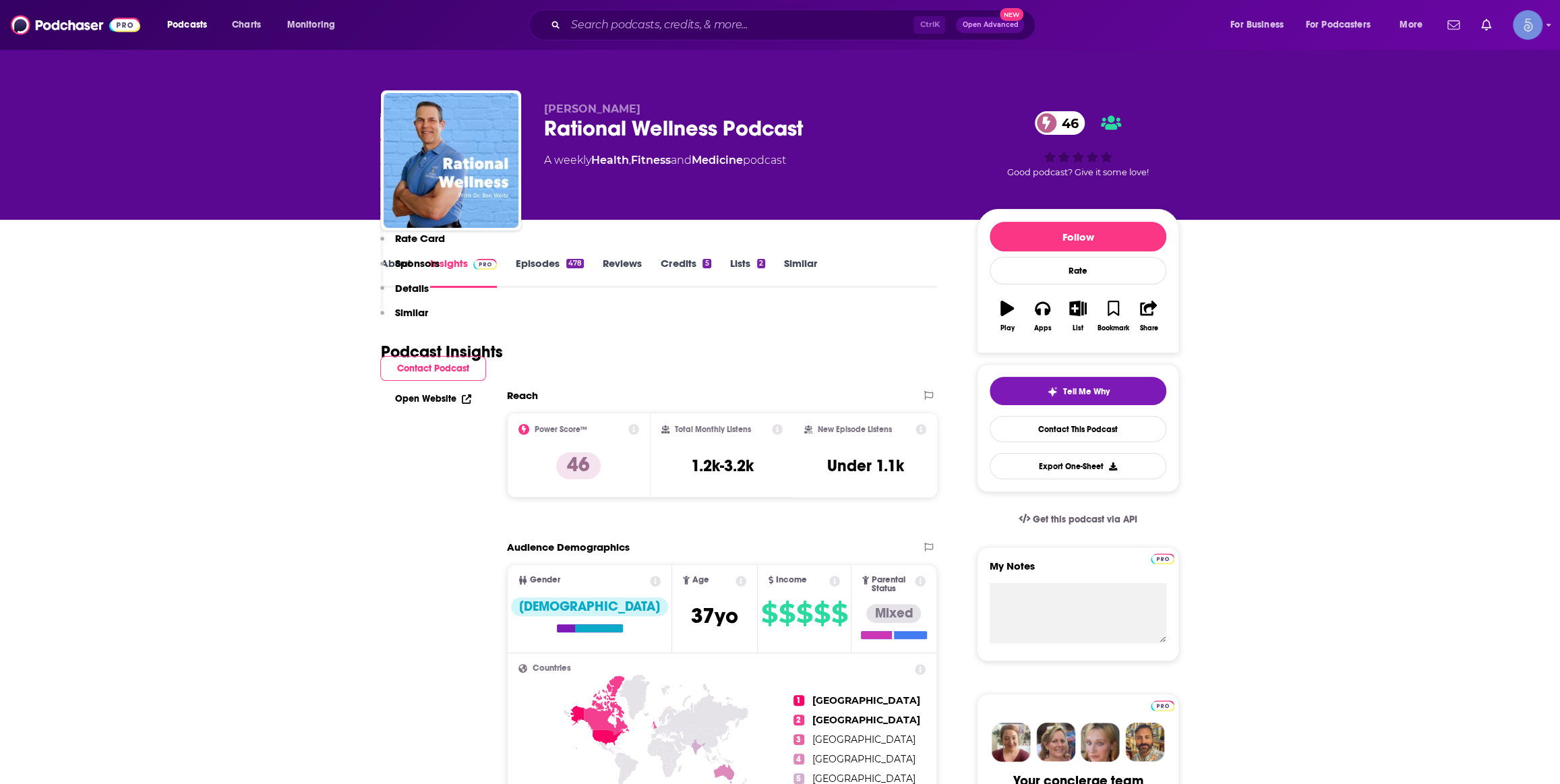
scroll to position [1021, 0]
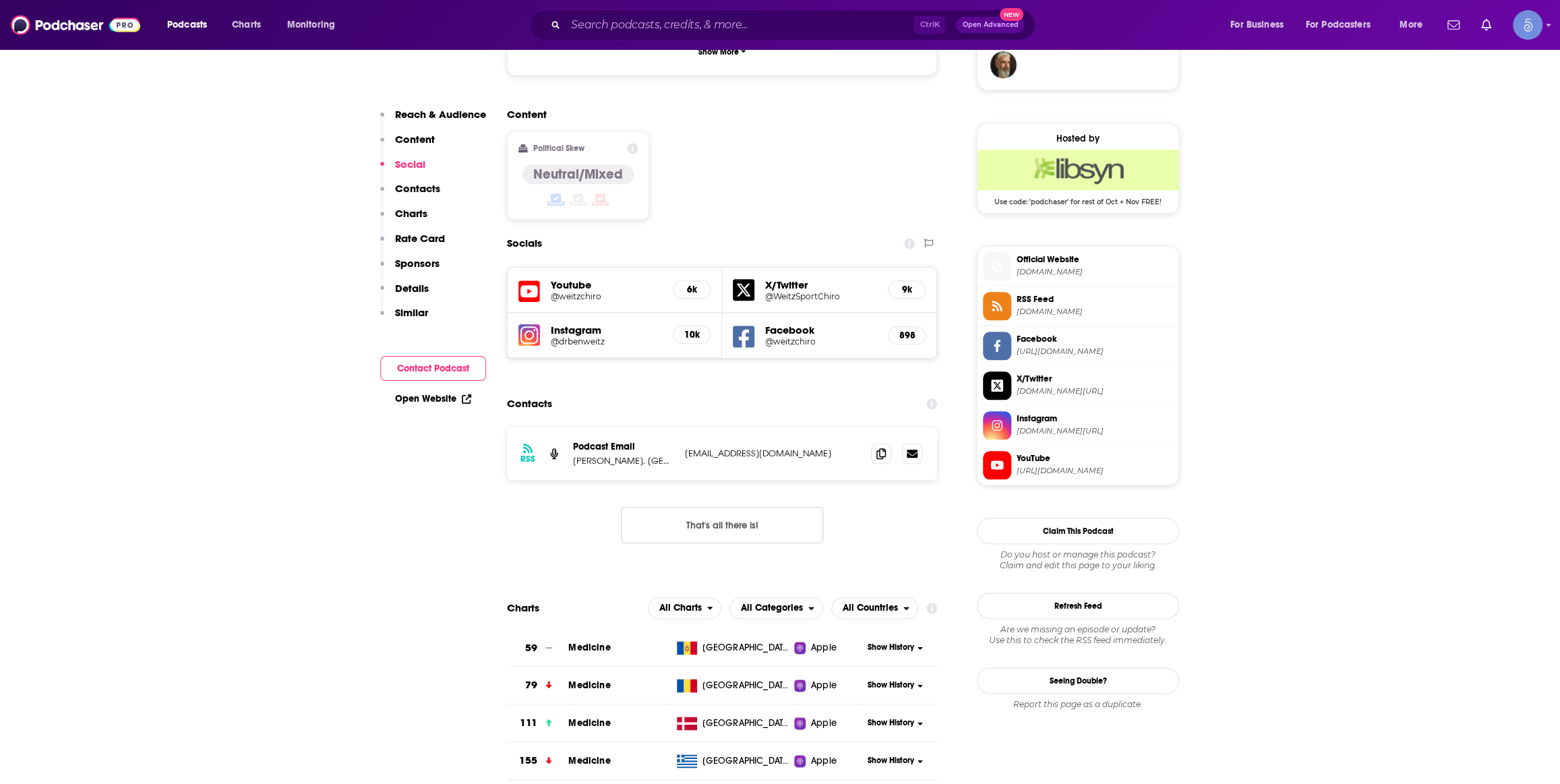
click at [580, 291] on h5 "@weitzchiro" at bounding box center [606, 296] width 111 height 10
click at [770, 38] on div "Ctrl K Open Advanced New" at bounding box center [782, 25] width 507 height 31
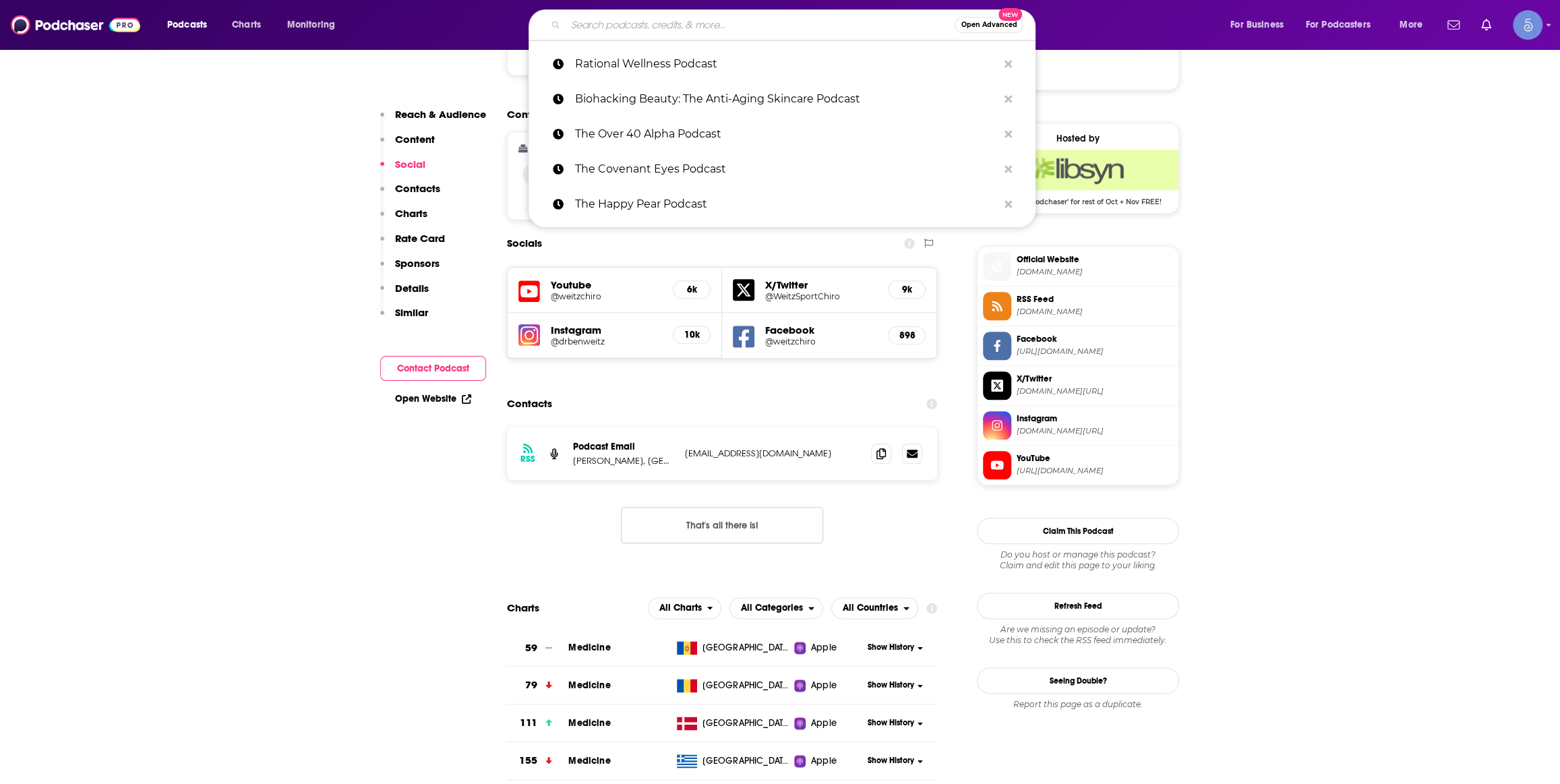
click at [770, 30] on input "Search podcasts, credits, & more..." at bounding box center [760, 24] width 389 height 21
paste input "A New Way of Being"
type input "A New Way of Being"
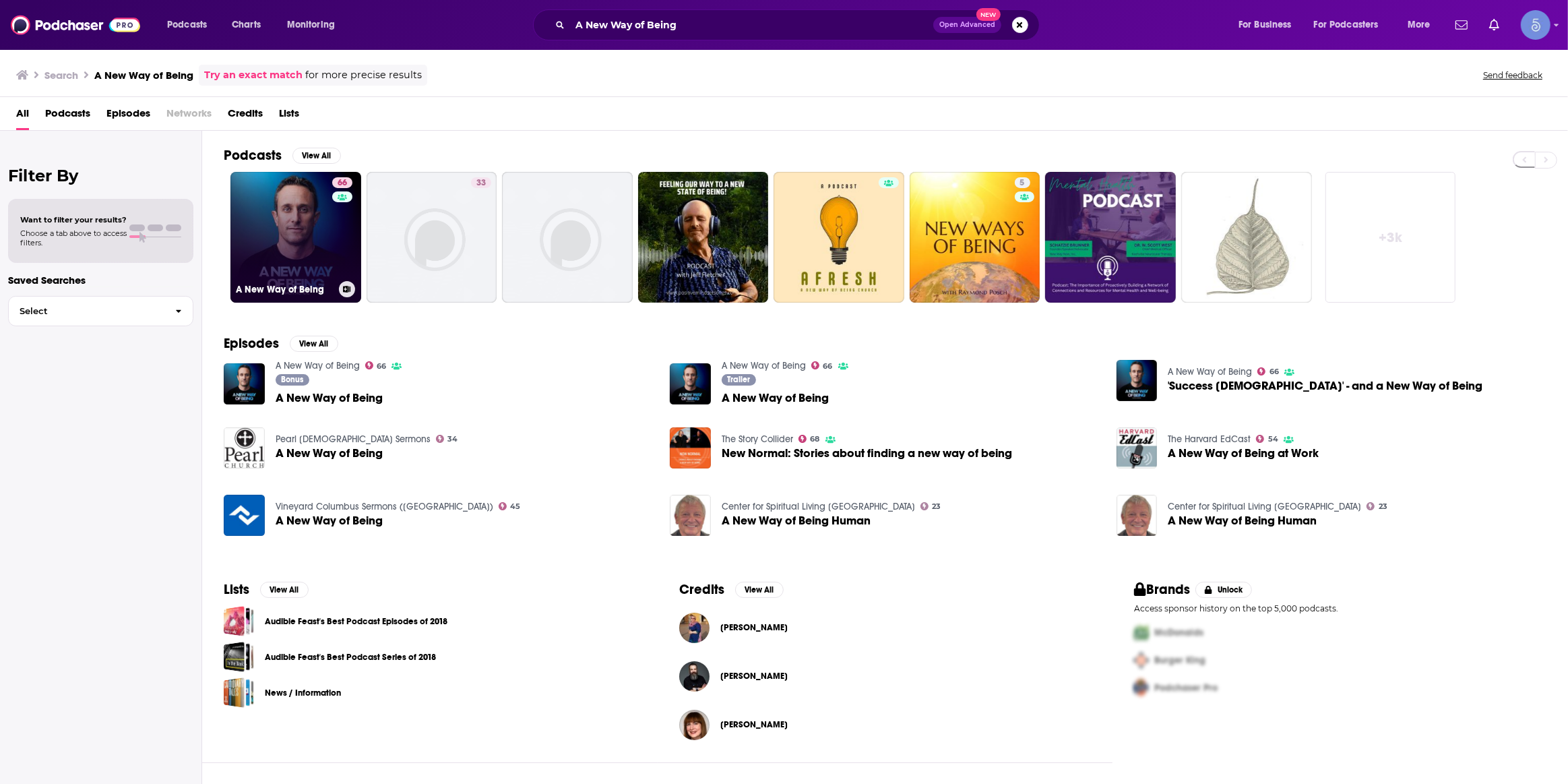
click at [273, 252] on link "[STREET_ADDRESS] of Being" at bounding box center [295, 237] width 130 height 130
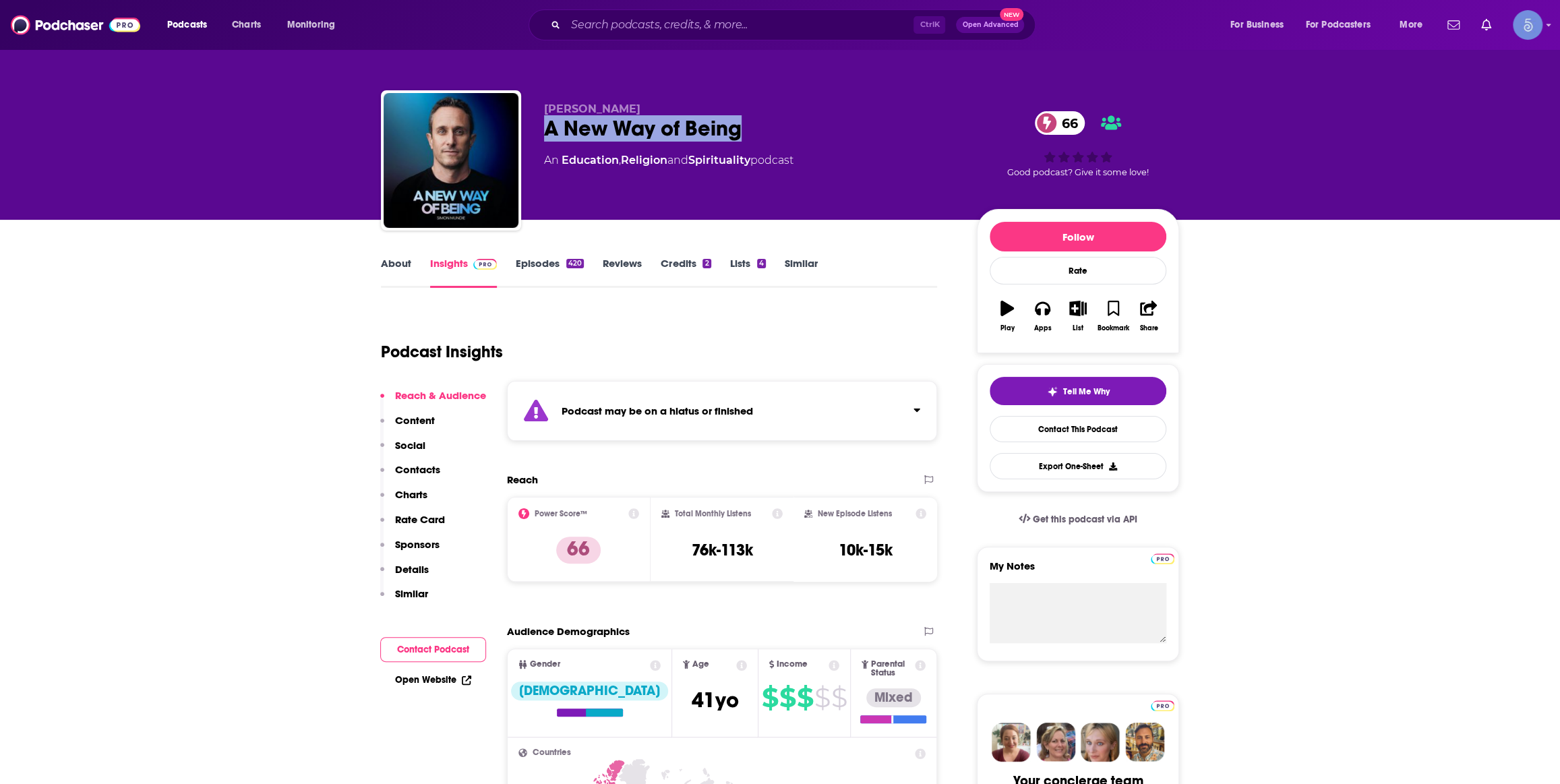
drag, startPoint x: 749, startPoint y: 129, endPoint x: 533, endPoint y: 135, distance: 216.1
click at [533, 135] on div "[PERSON_NAME] A New Way of Being 66 An Education , Religion and Spirituality po…" at bounding box center [780, 162] width 798 height 146
copy h2 "A New Way of Being"
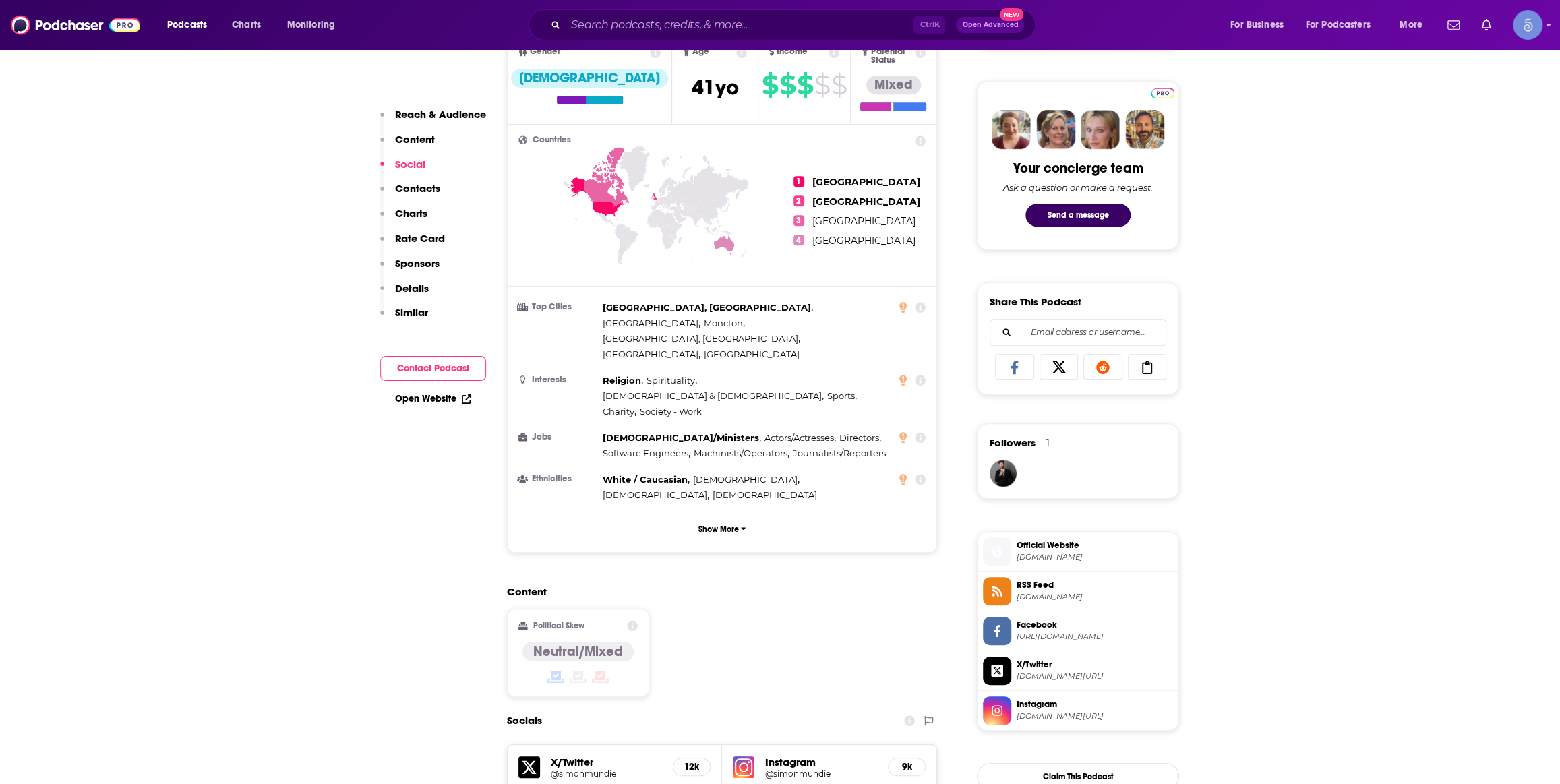
scroll to position [1021, 0]
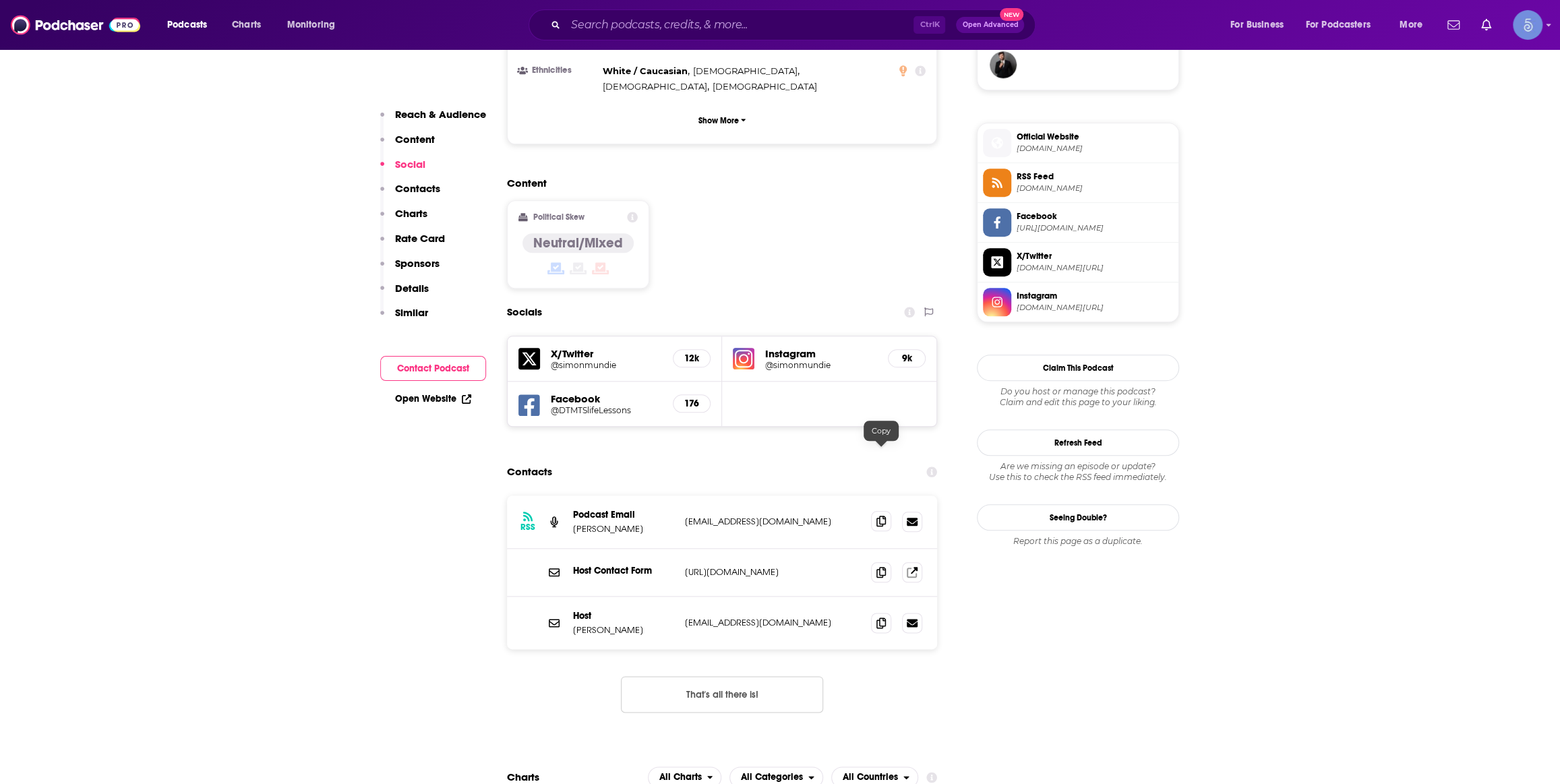
click at [881, 511] on span at bounding box center [881, 521] width 20 height 20
click at [871, 612] on span at bounding box center [881, 622] width 20 height 20
click at [716, 32] on input "Search podcasts, credits, & more..." at bounding box center [739, 24] width 348 height 21
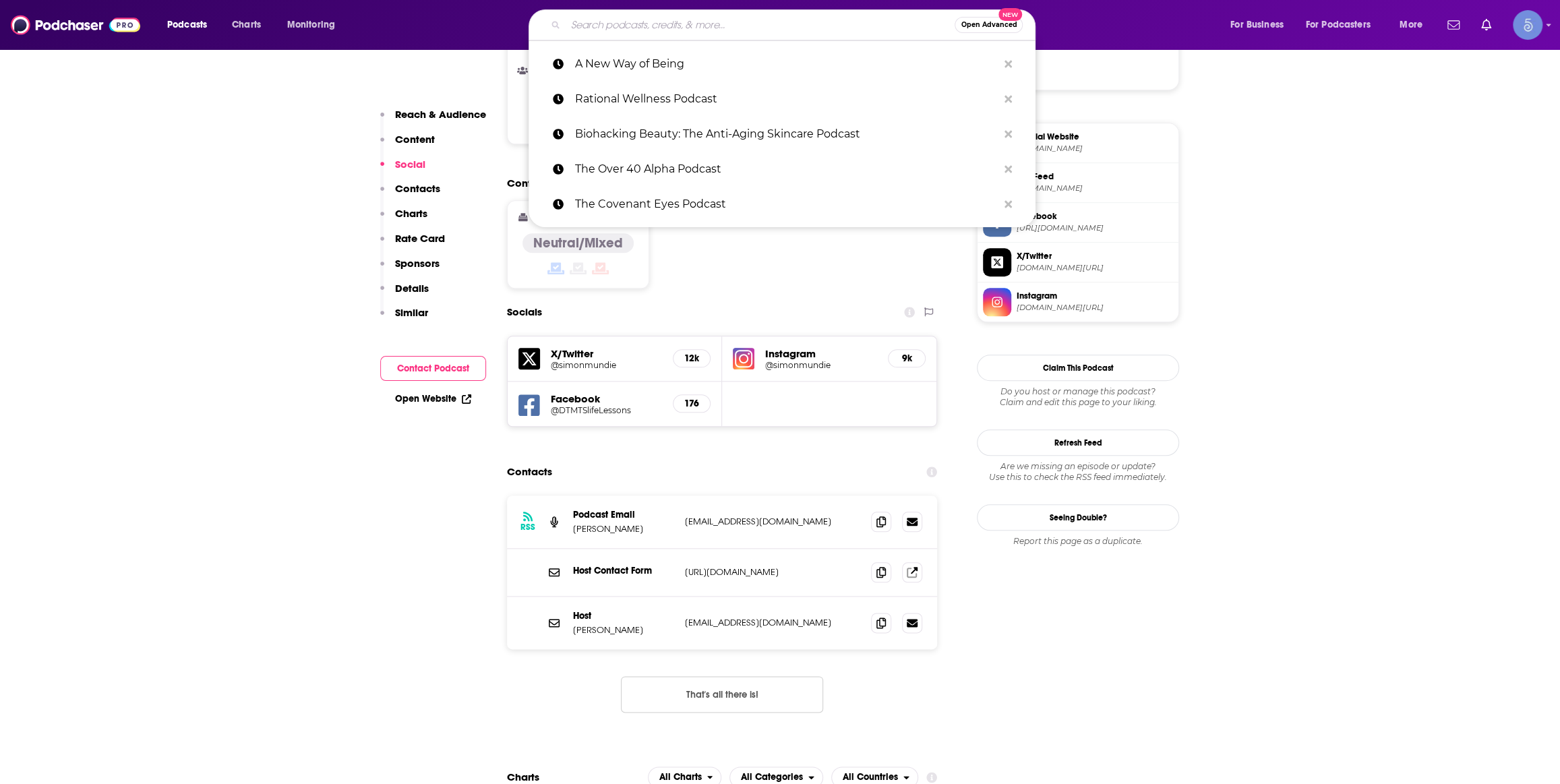
paste input "Biohack-it"
type input "Biohack-it"
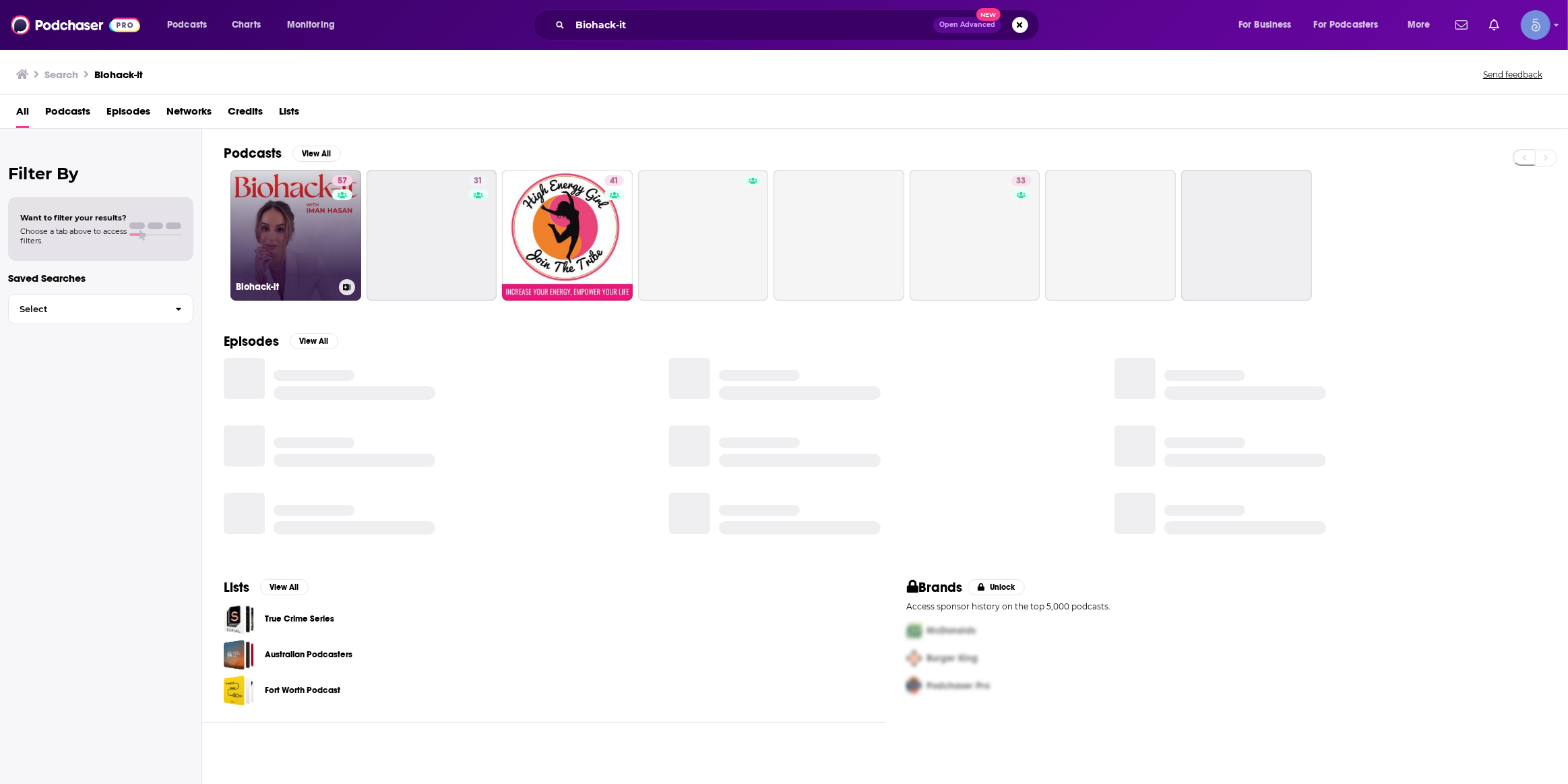
click at [262, 232] on link "57 Biohack-it" at bounding box center [295, 235] width 130 height 130
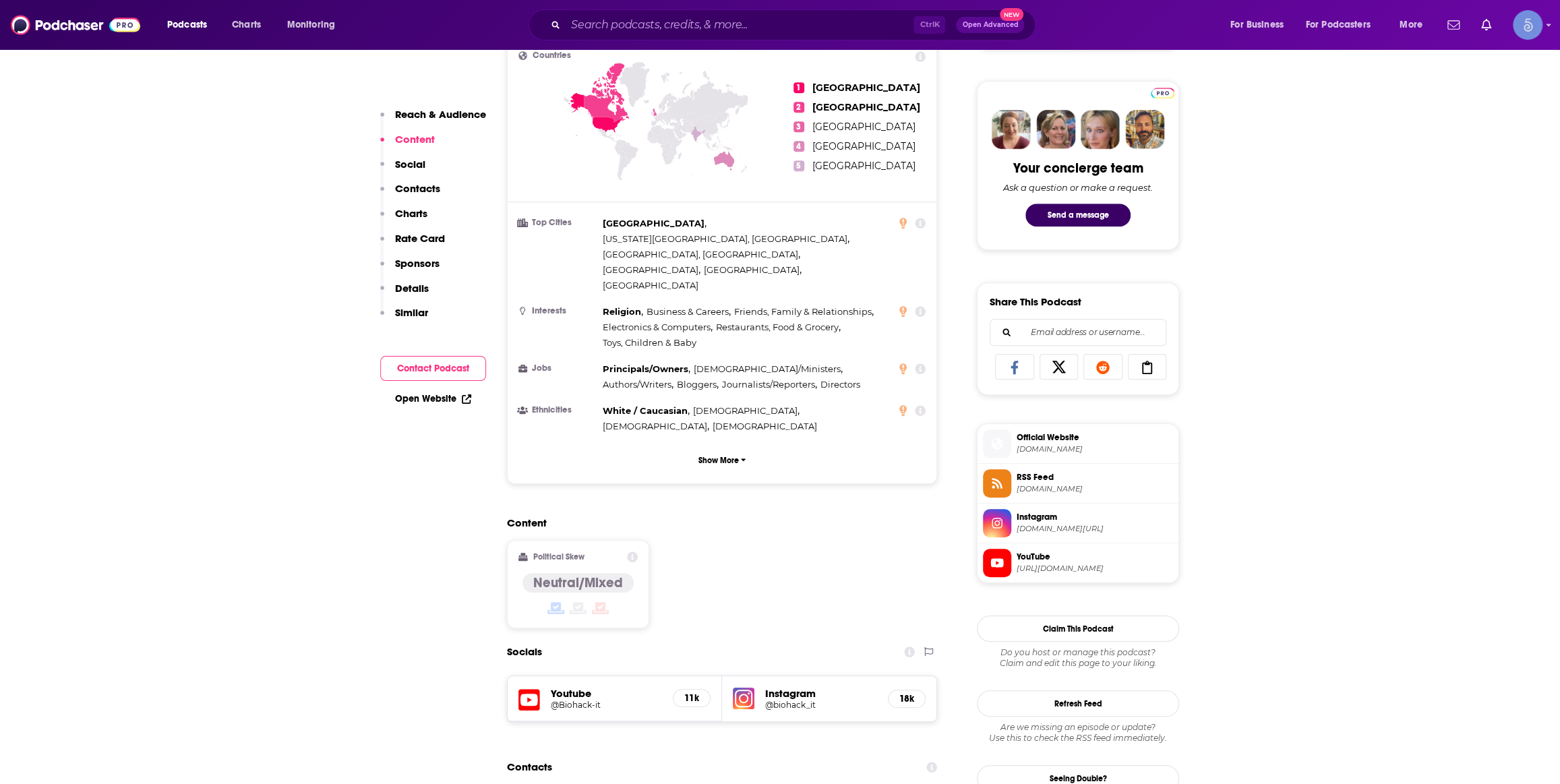
scroll to position [816, 0]
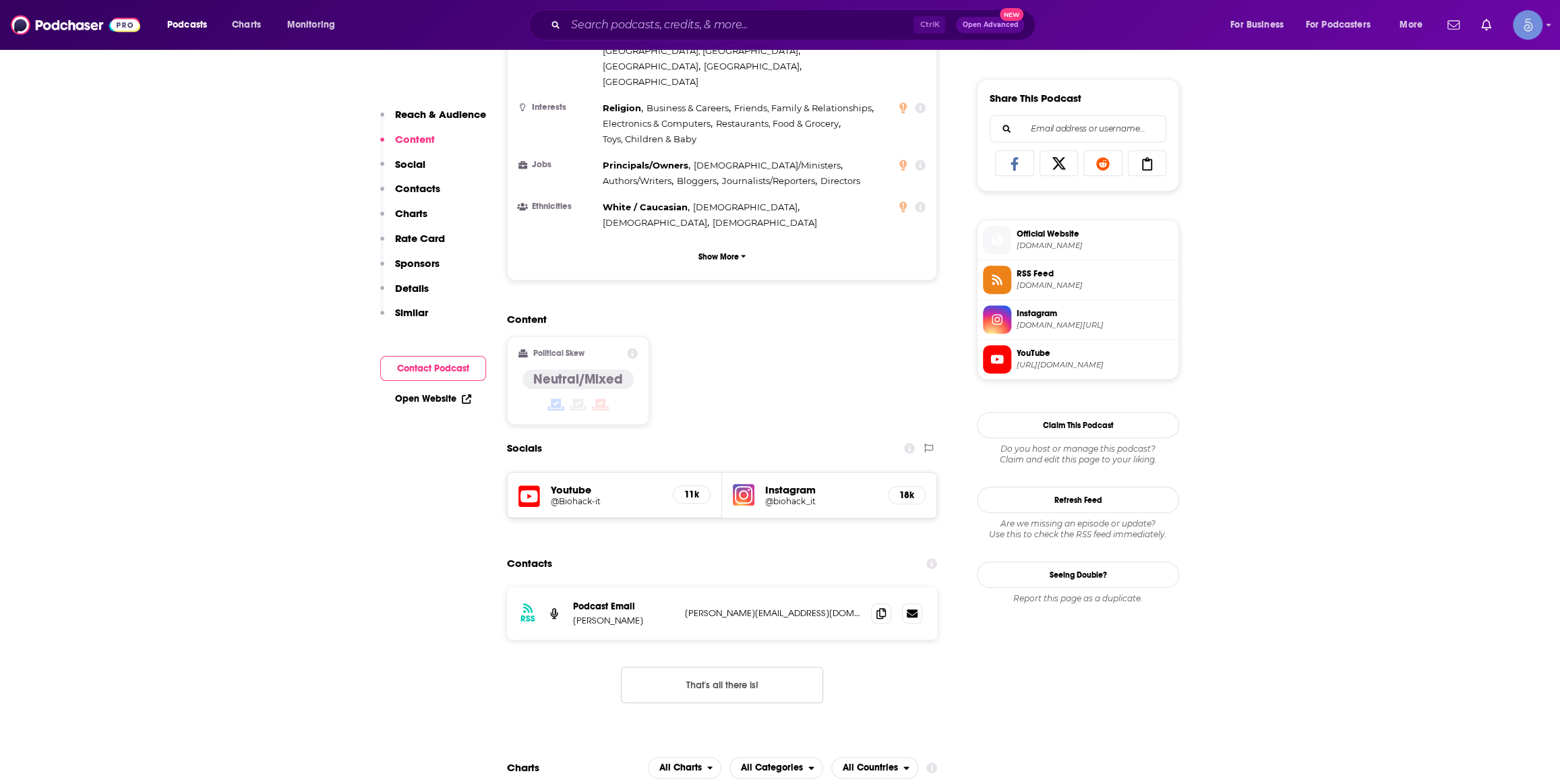
click at [589, 496] on h5 "@Biohack-it" at bounding box center [606, 500] width 111 height 10
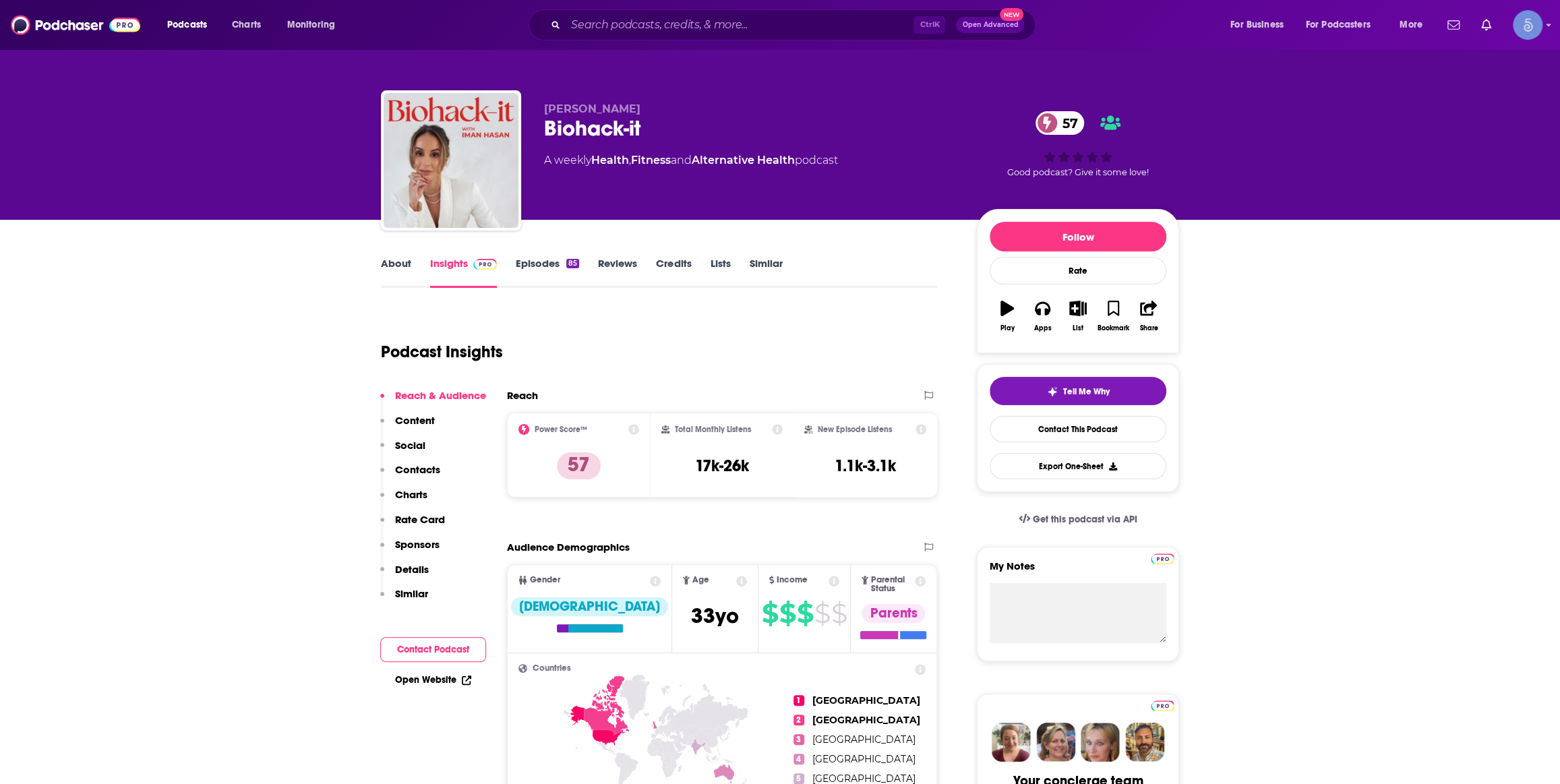
click at [382, 274] on link "About" at bounding box center [396, 273] width 30 height 31
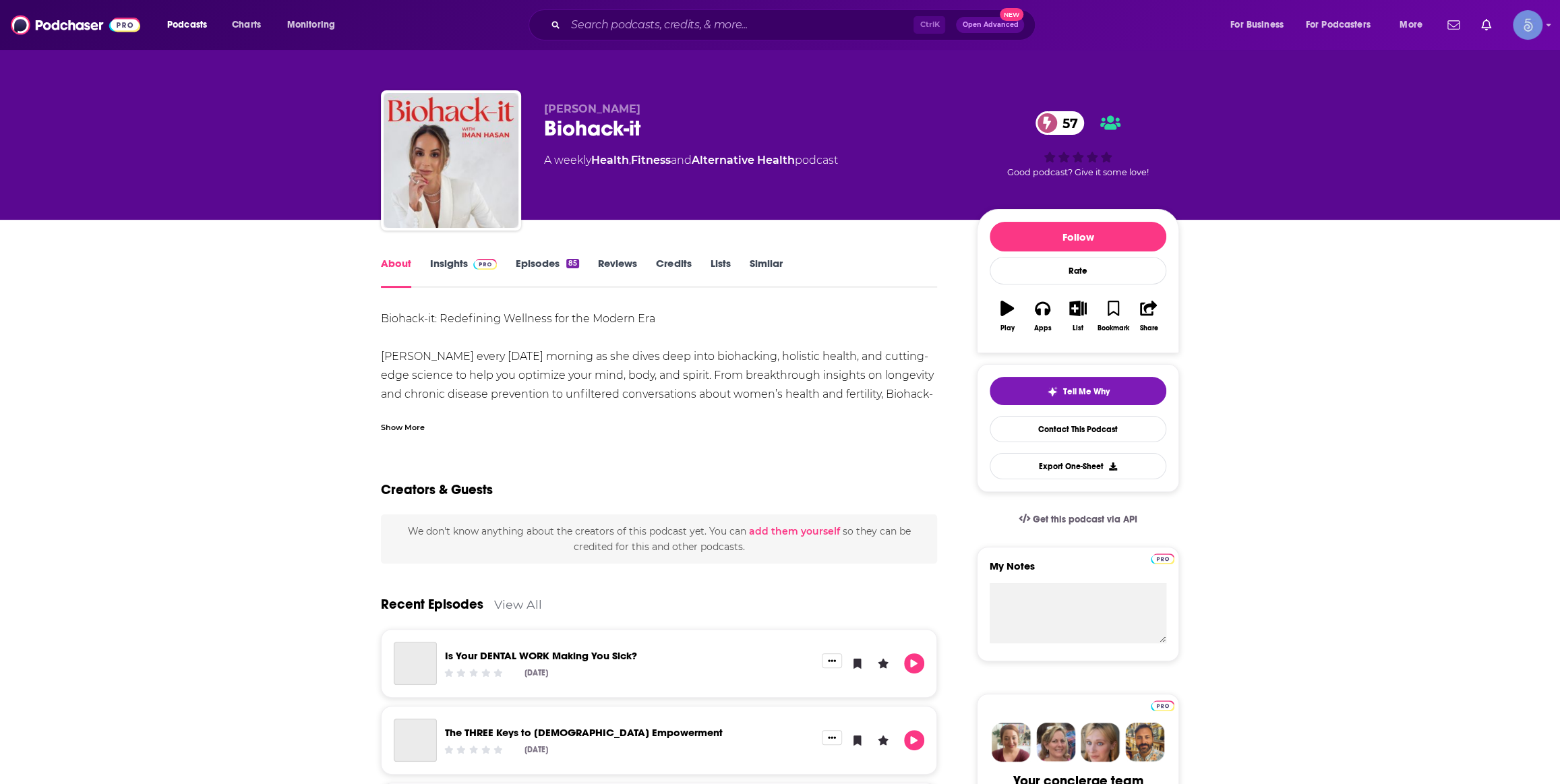
click at [425, 420] on div "Show More" at bounding box center [659, 421] width 556 height 23
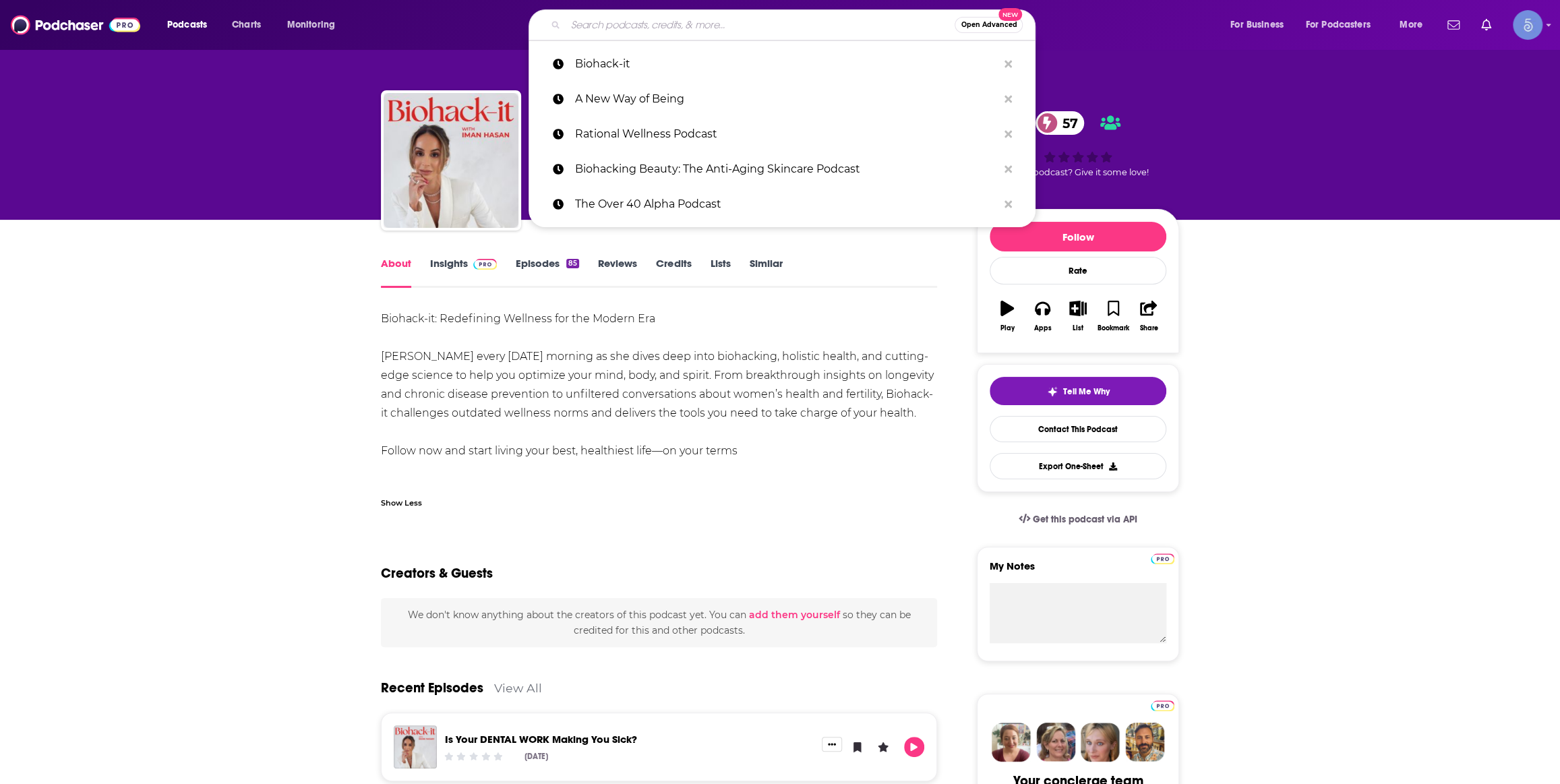
click at [795, 23] on input "Search podcasts, credits, & more..." at bounding box center [760, 24] width 389 height 21
paste input "Inside Out Health"
type input "Inside Out Health"
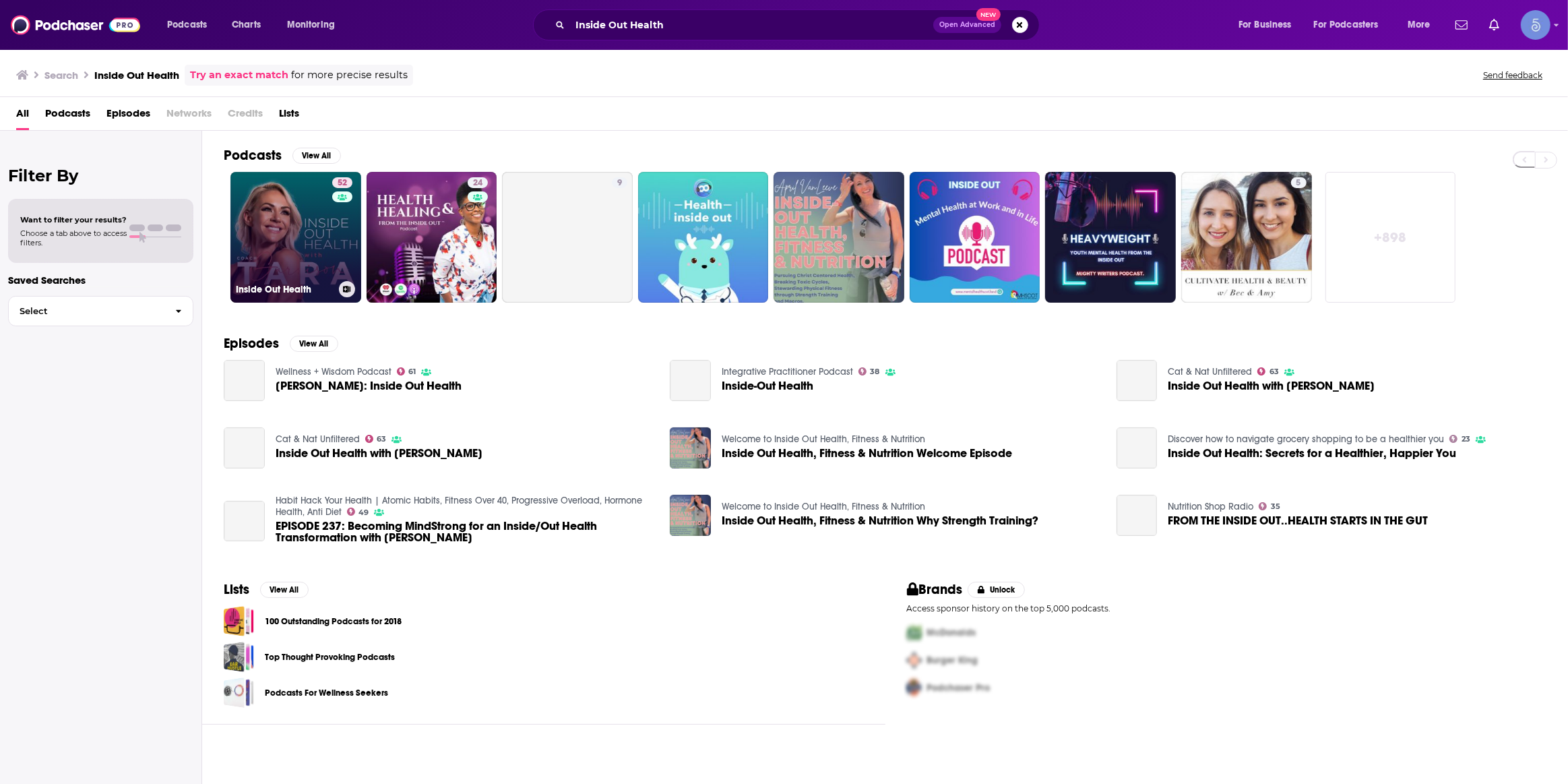
click at [300, 231] on link "52 Inside Out Health" at bounding box center [295, 237] width 130 height 130
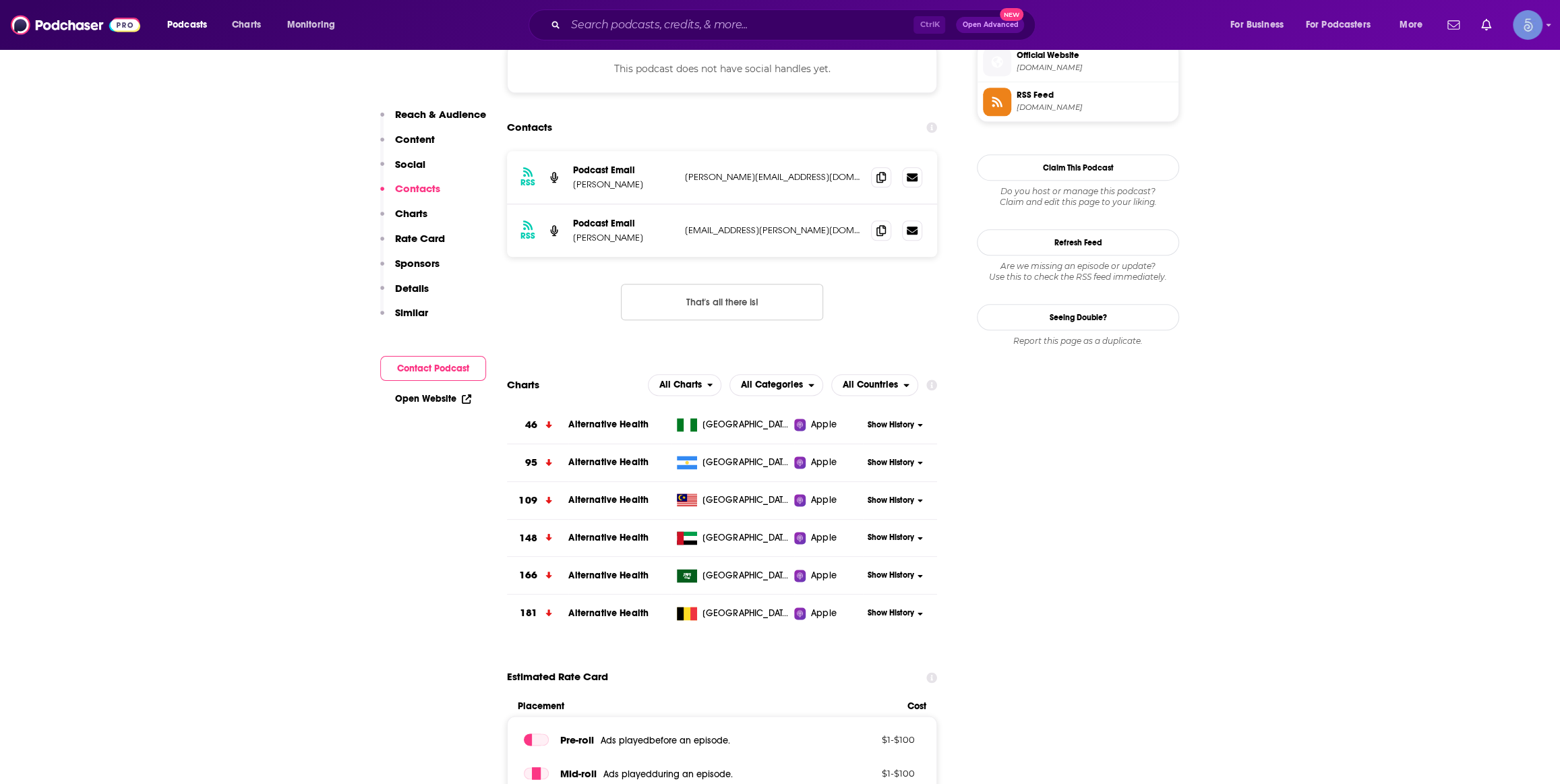
scroll to position [1021, 0]
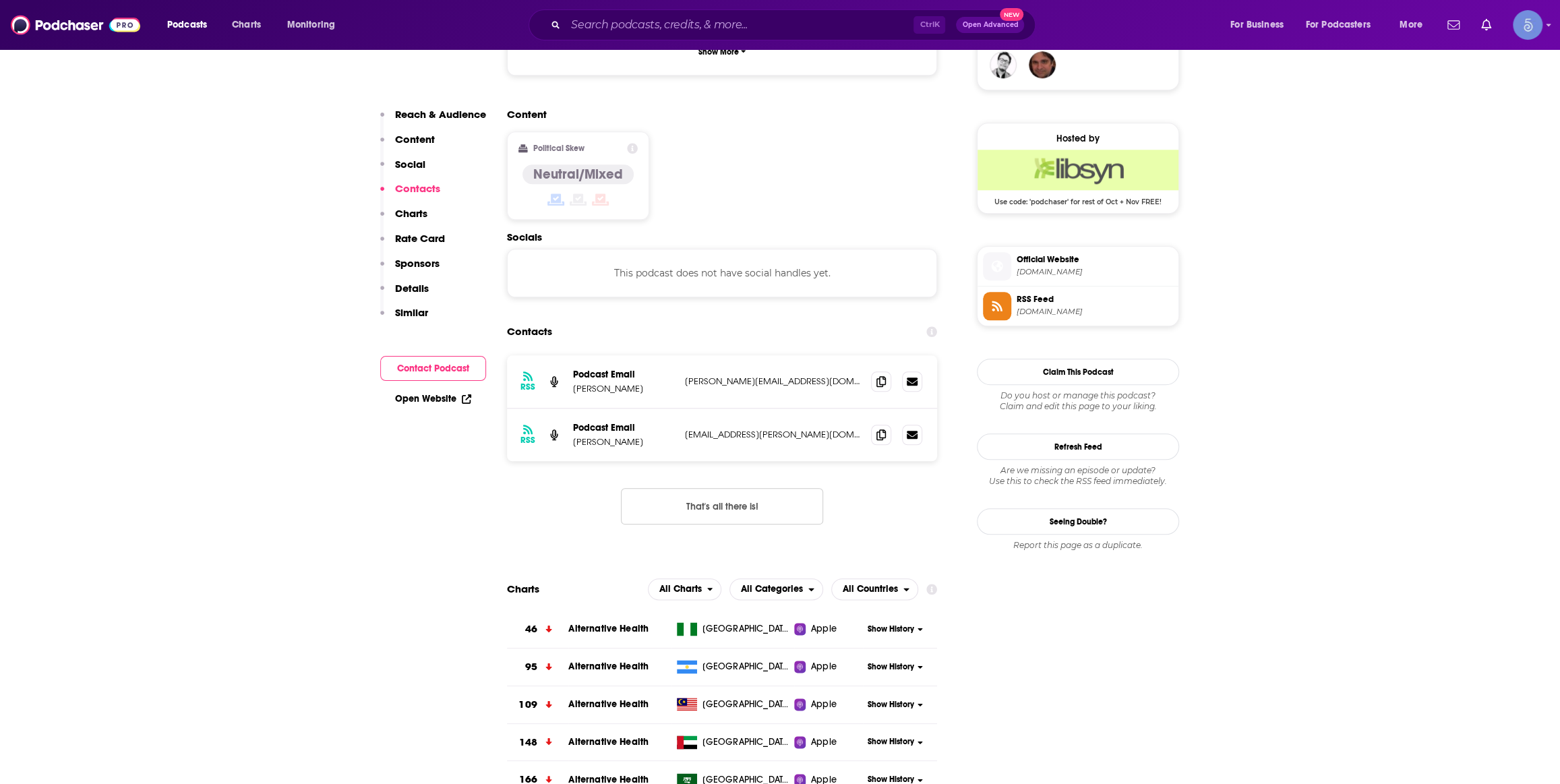
click at [835, 409] on div "RSS Podcast Email [PERSON_NAME] [EMAIL_ADDRESS][PERSON_NAME][DOMAIN_NAME] [DOMA…" at bounding box center [722, 434] width 430 height 52
click at [884, 429] on icon at bounding box center [881, 434] width 9 height 11
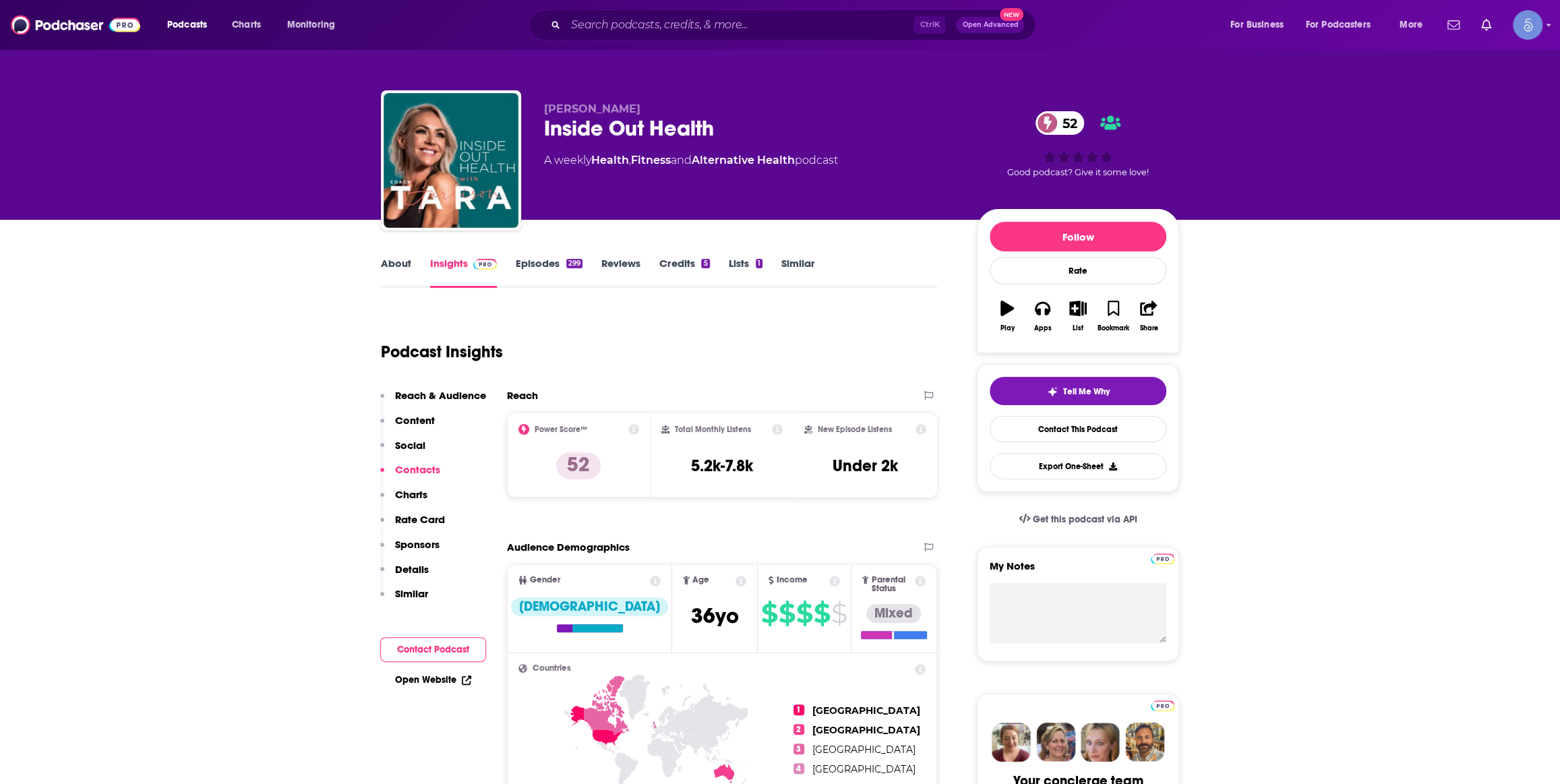
click at [556, 271] on link "Episodes 299" at bounding box center [549, 273] width 67 height 31
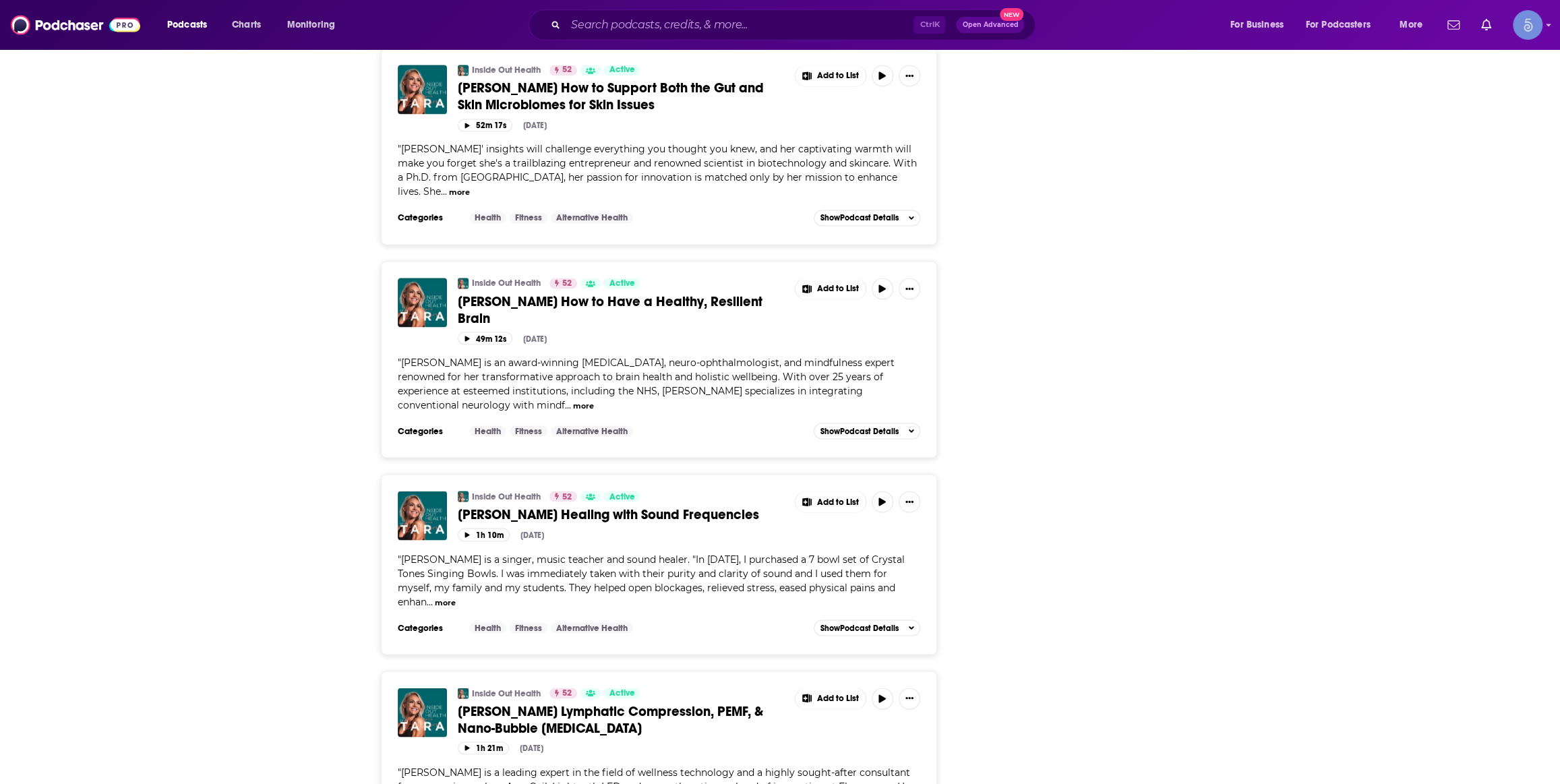
scroll to position [1634, 0]
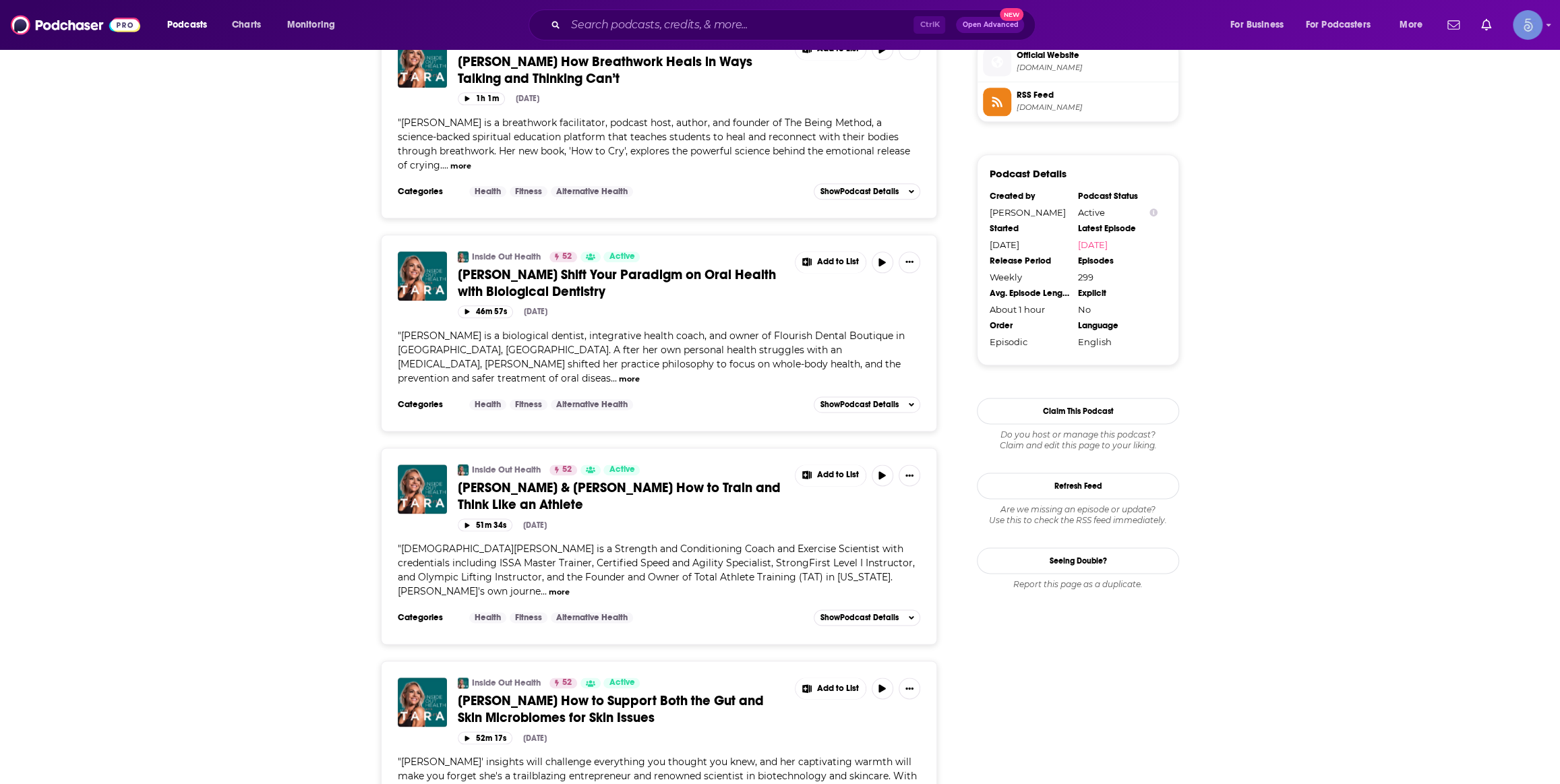
scroll to position [0, 0]
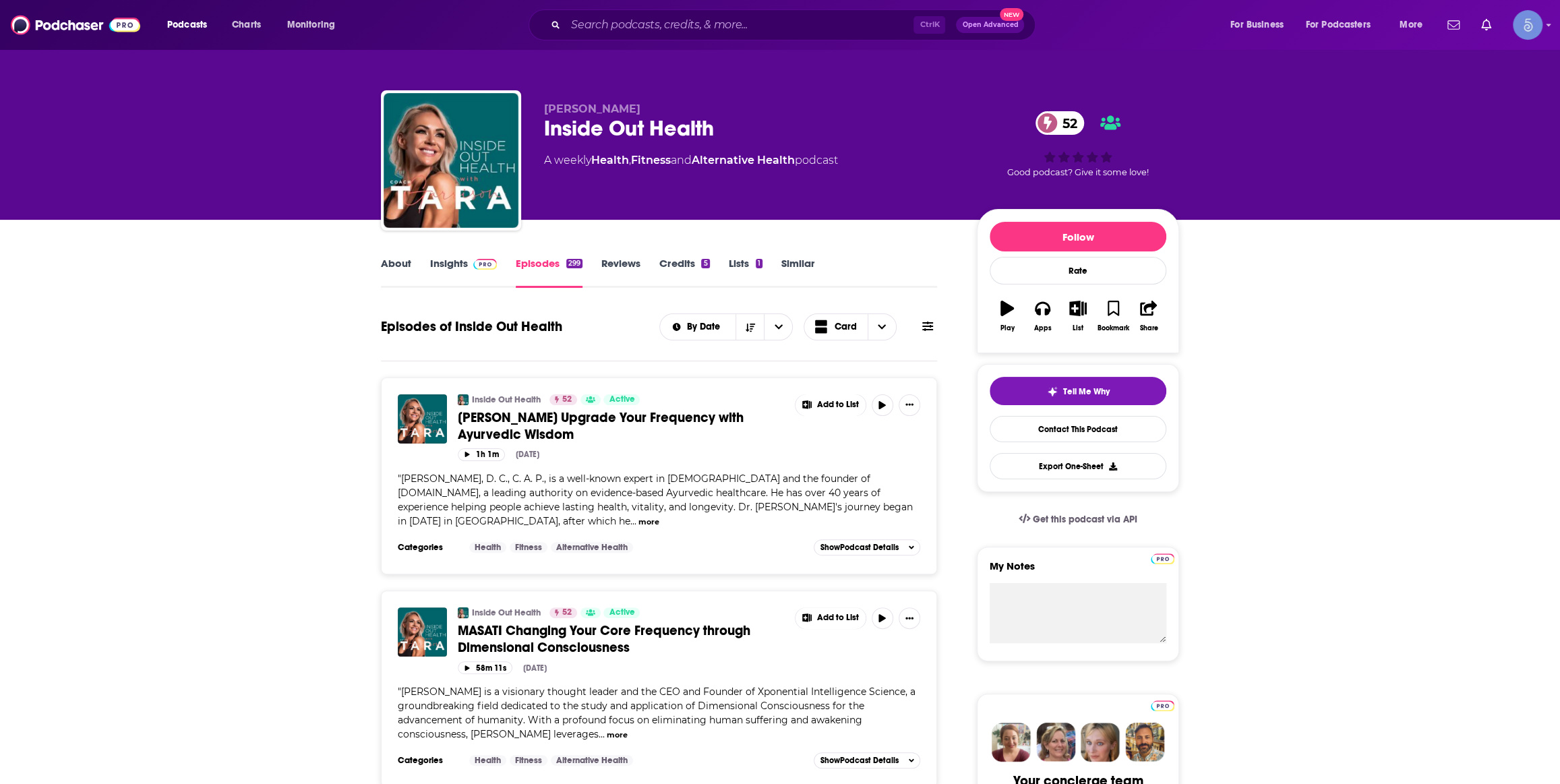
click at [452, 277] on link "Insights" at bounding box center [463, 273] width 67 height 31
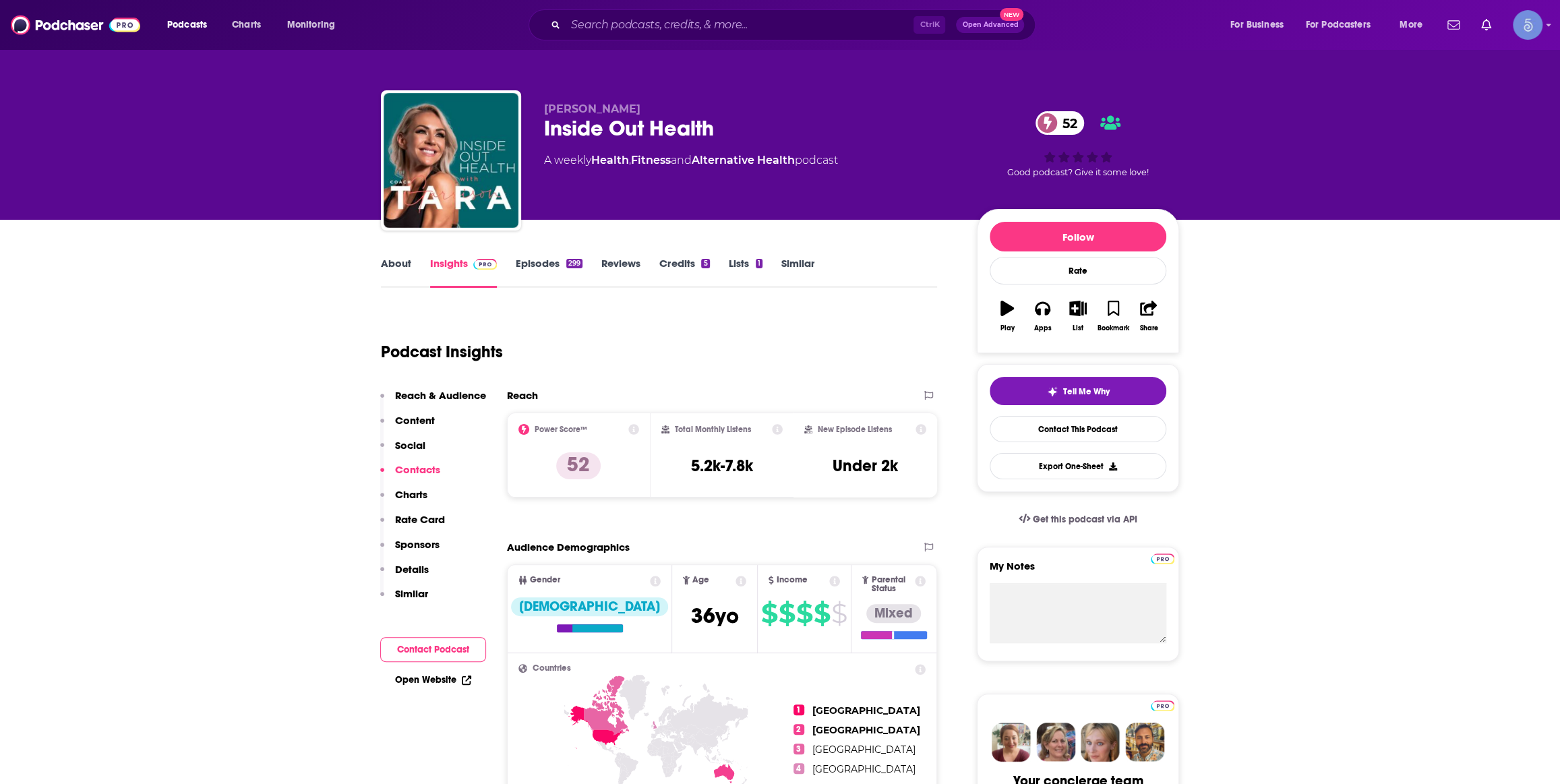
drag, startPoint x: 672, startPoint y: 118, endPoint x: 545, endPoint y: 123, distance: 127.1
click at [545, 123] on div "[PERSON_NAME] Inside Out Health 52 A weekly Health , Fitness and Alternative He…" at bounding box center [750, 156] width 411 height 107
drag, startPoint x: 717, startPoint y: 124, endPoint x: 539, endPoint y: 129, distance: 178.1
click at [539, 129] on div "[PERSON_NAME] Inside Out Health 52 A weekly Health , Fitness and Alternative He…" at bounding box center [780, 162] width 798 height 146
copy h2 "Inside Out Health"
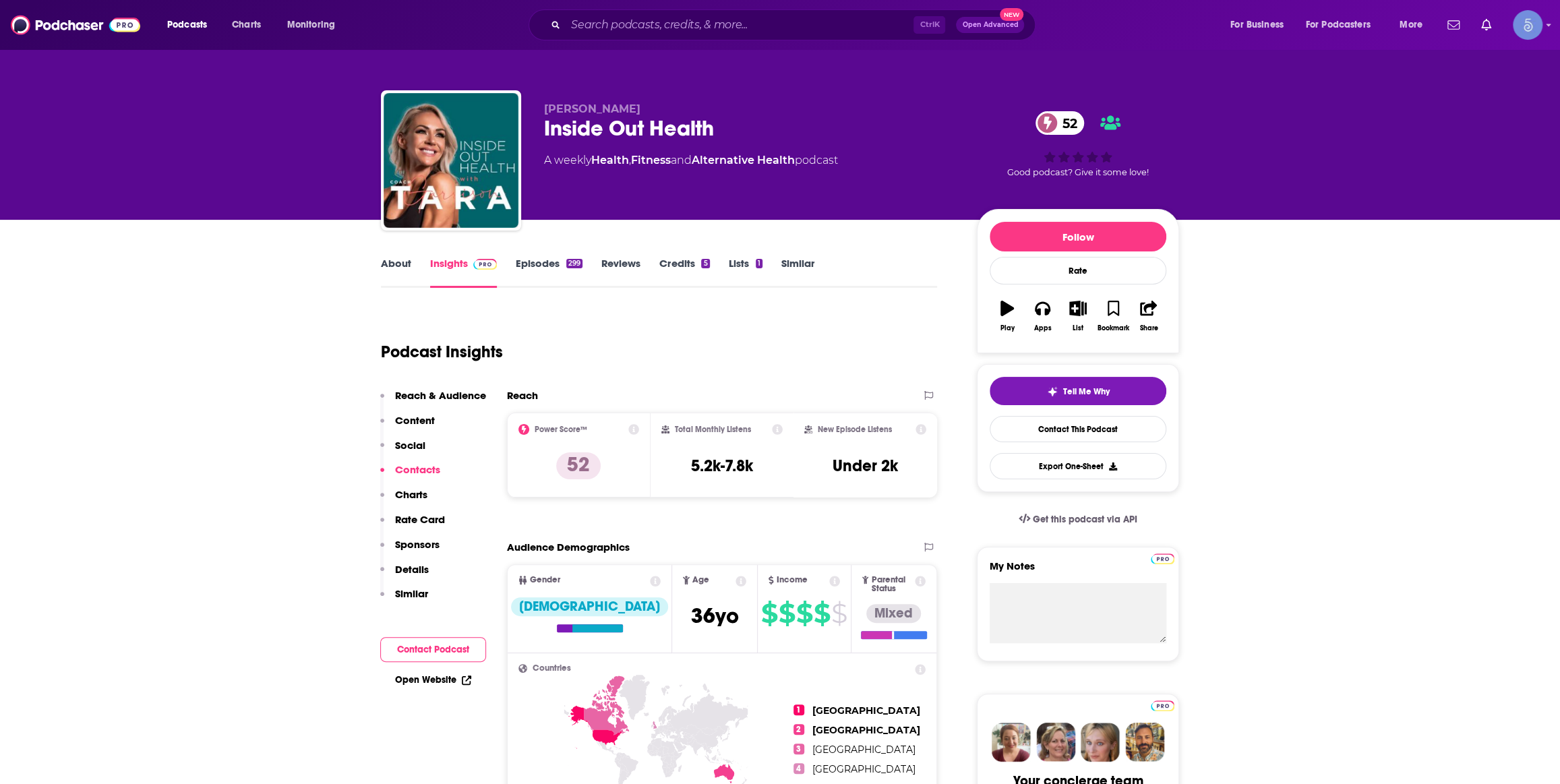
click at [818, 8] on div "Podcasts Charts Monitoring Ctrl K Open Advanced New For Business For Podcasters…" at bounding box center [780, 25] width 1560 height 50
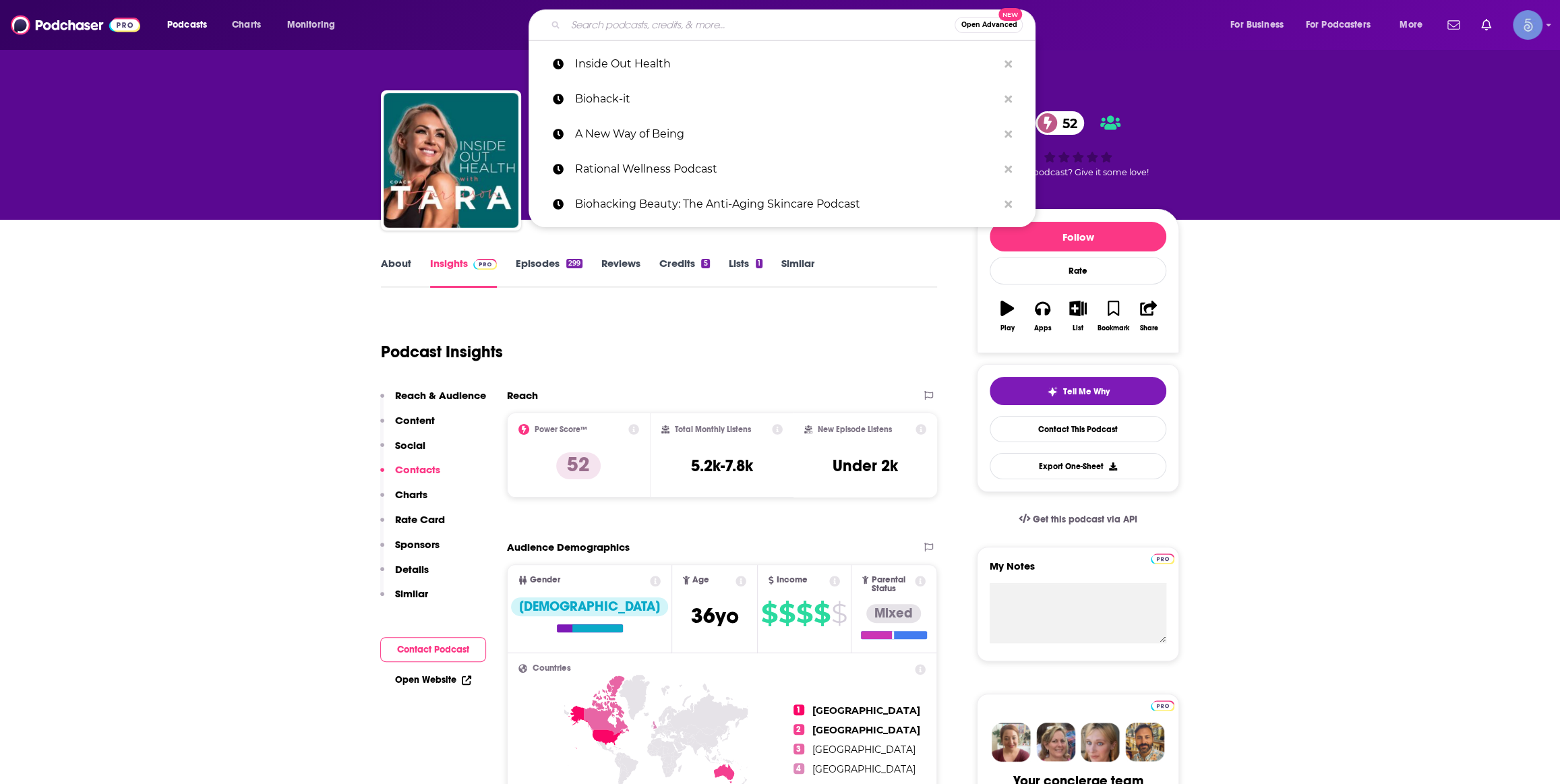
click at [809, 17] on input "Search podcasts, credits, & more..." at bounding box center [760, 24] width 389 height 21
paste input "Biohacking with [PERSON_NAME]"
type input "Biohacking with [PERSON_NAME]"
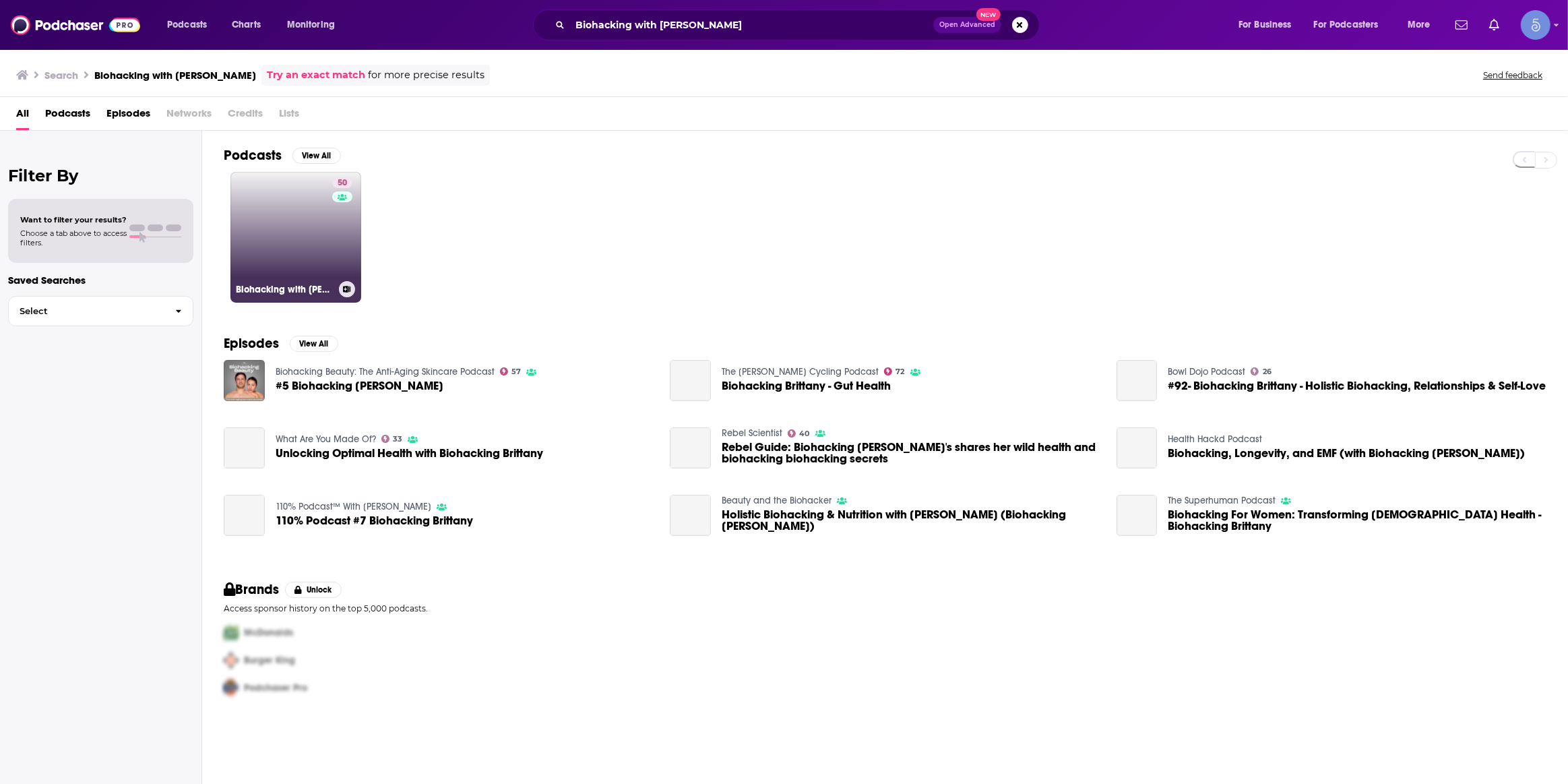
click at [336, 247] on div "50" at bounding box center [344, 229] width 24 height 104
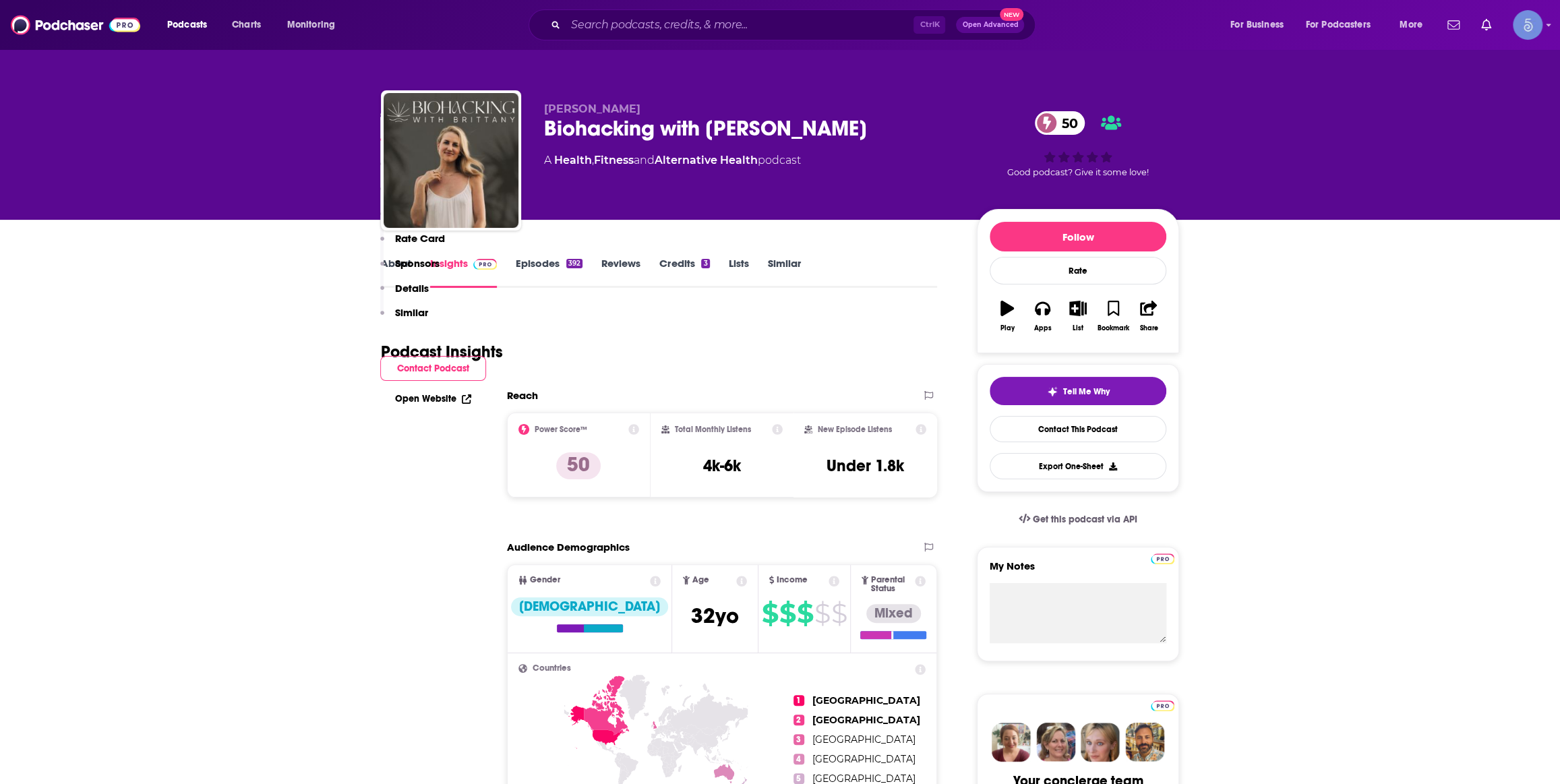
scroll to position [816, 0]
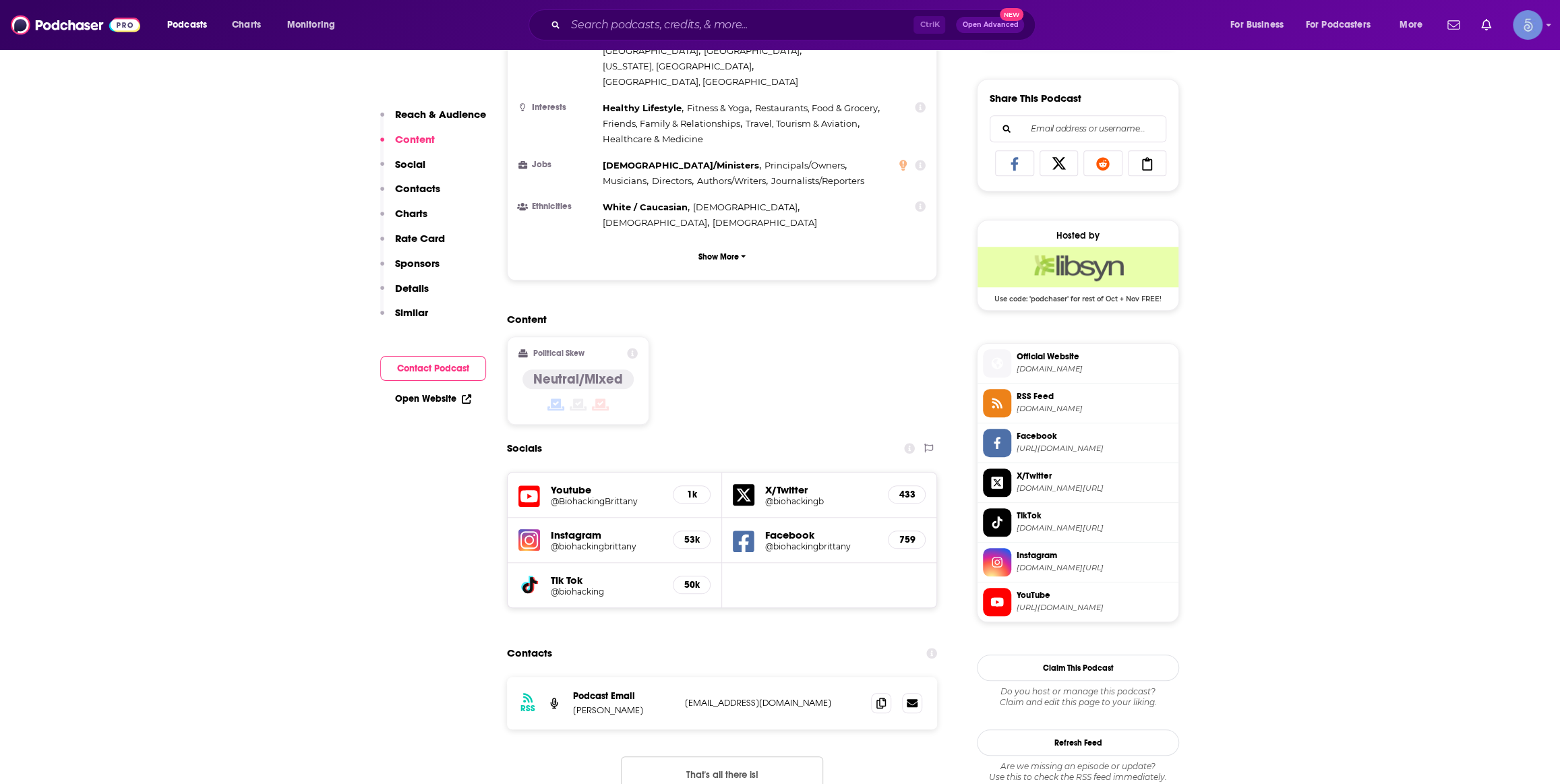
drag, startPoint x: 762, startPoint y: 280, endPoint x: 797, endPoint y: 269, distance: 36.7
click at [762, 313] on div "Content Political Skew Neutral/Mixed" at bounding box center [722, 375] width 430 height 123
click at [584, 496] on h5 "@BiohackingBrittany" at bounding box center [606, 500] width 111 height 10
click at [770, 19] on input "Search podcasts, credits, & more..." at bounding box center [739, 24] width 348 height 21
paste input "Next Level Human"
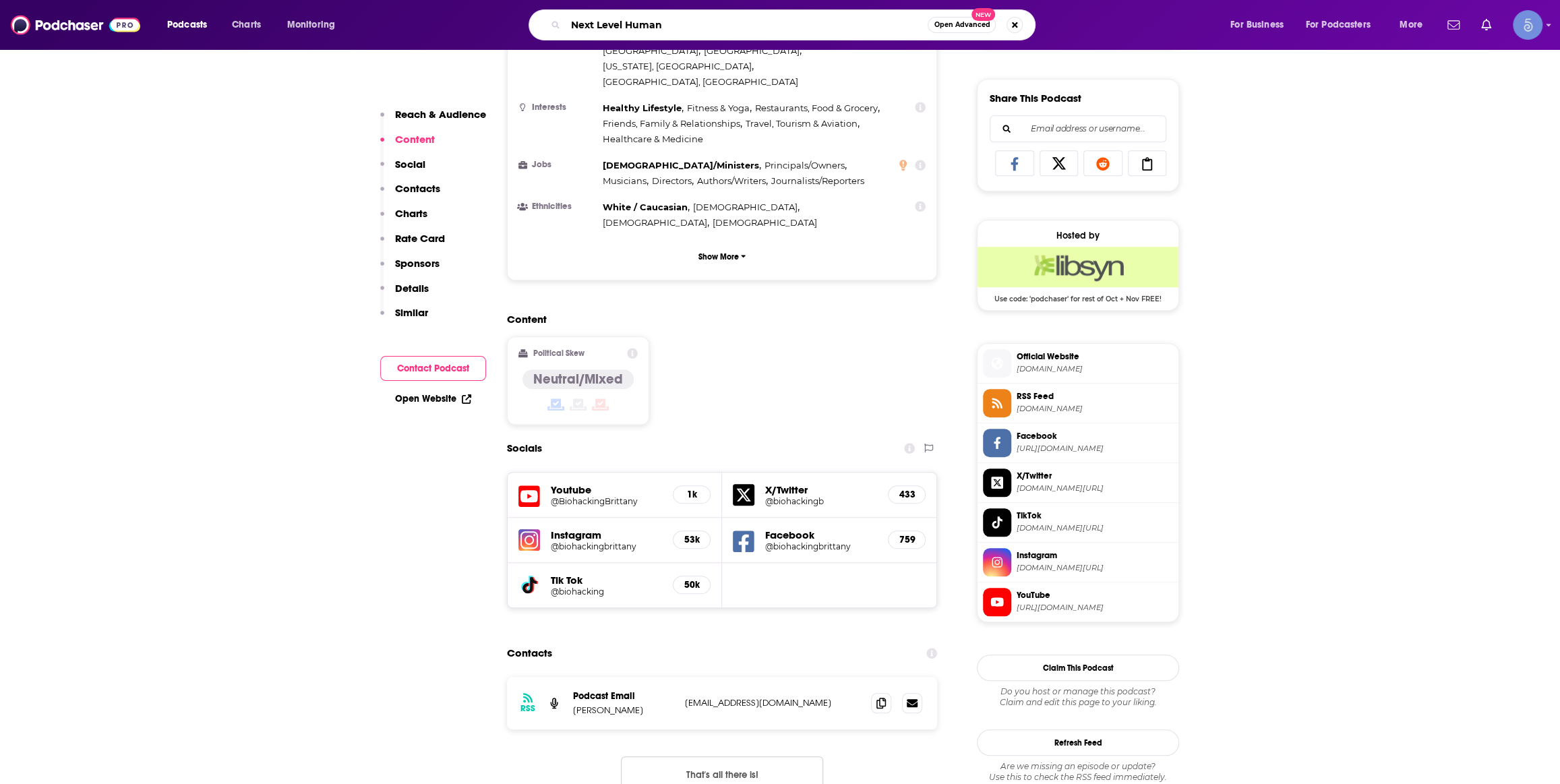
type input "Next Level Human"
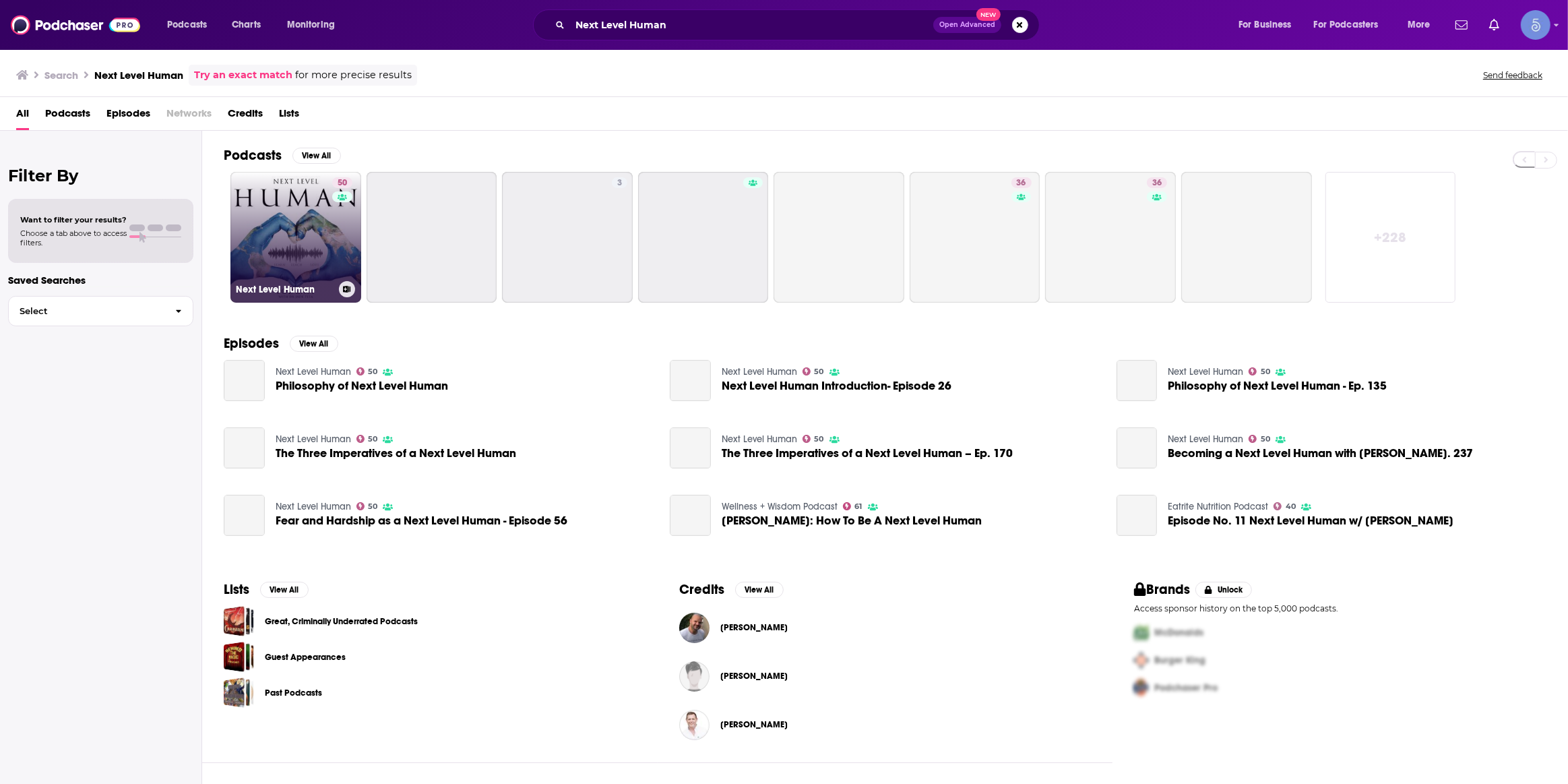
click at [308, 235] on link "50 Next Level Human" at bounding box center [295, 237] width 130 height 130
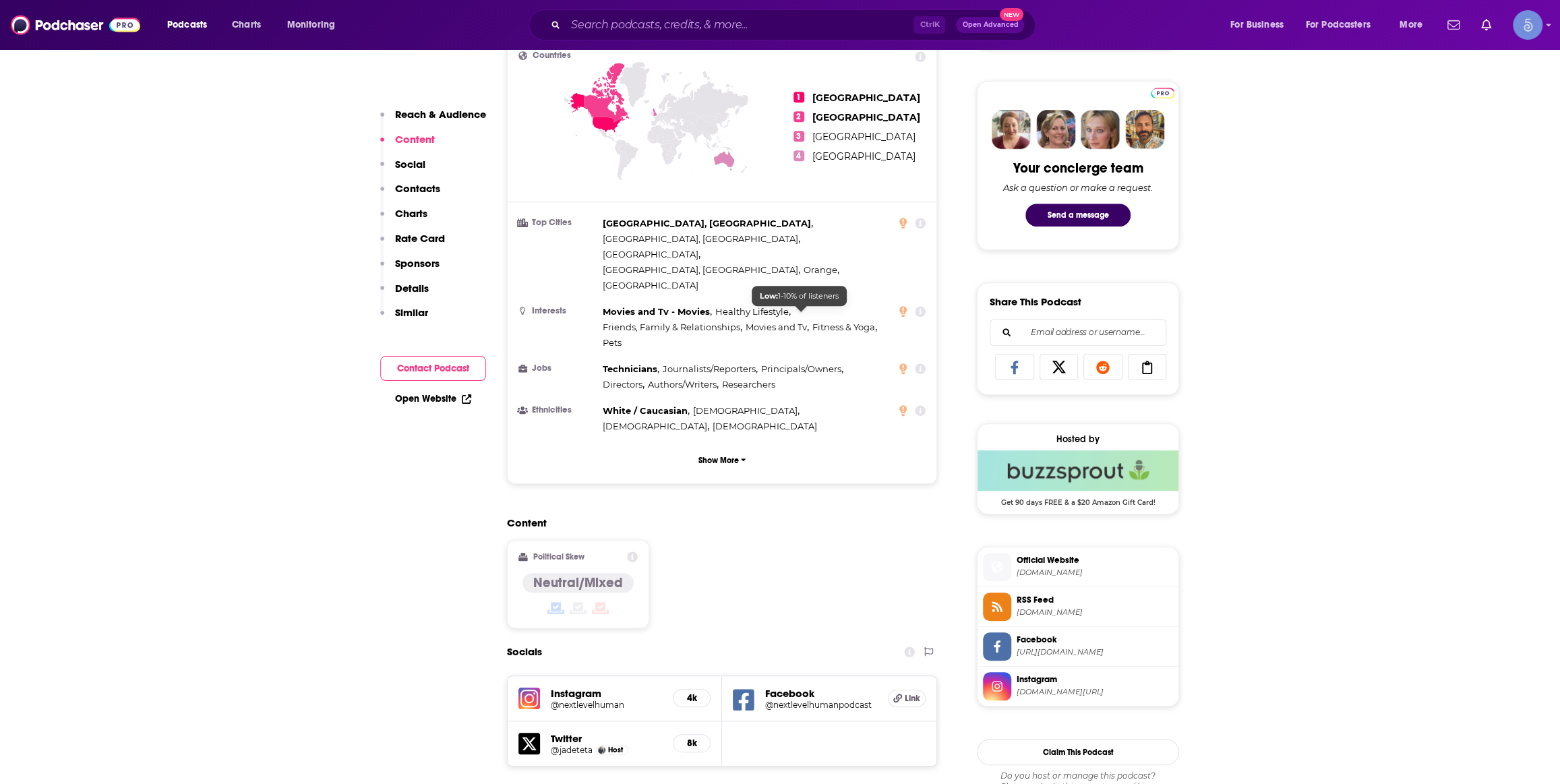
scroll to position [816, 0]
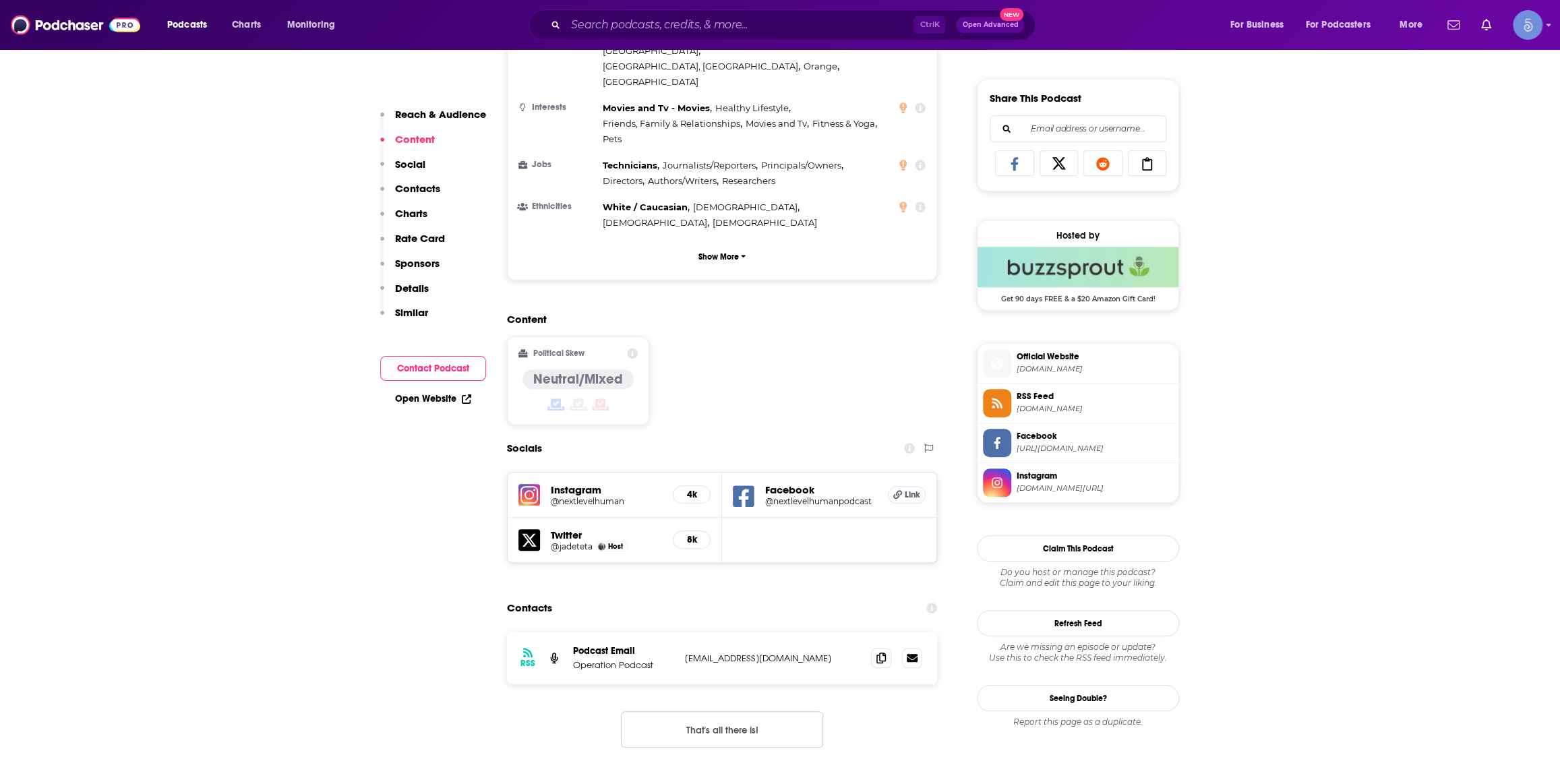
click at [677, 8] on div "Podcasts Charts Monitoring Ctrl K Open Advanced New For Business For Podcasters…" at bounding box center [780, 25] width 1560 height 50
click at [671, 34] on input "Search podcasts, credits, & more..." at bounding box center [739, 24] width 348 height 21
paste input "The Longevity Formula"
type input "The Longevity Formula"
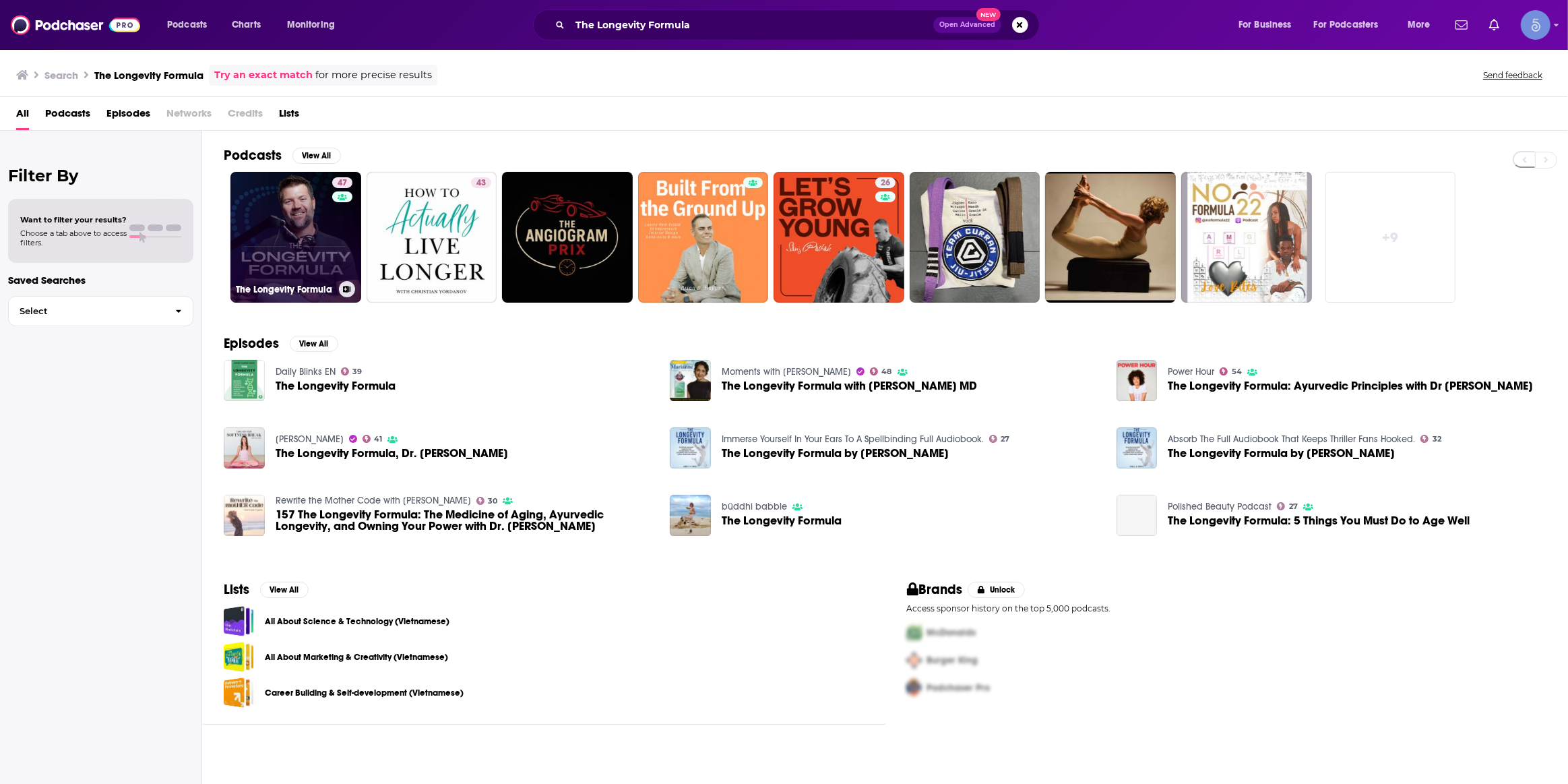
click at [316, 263] on link "47 The Longevity Formula" at bounding box center [295, 237] width 130 height 130
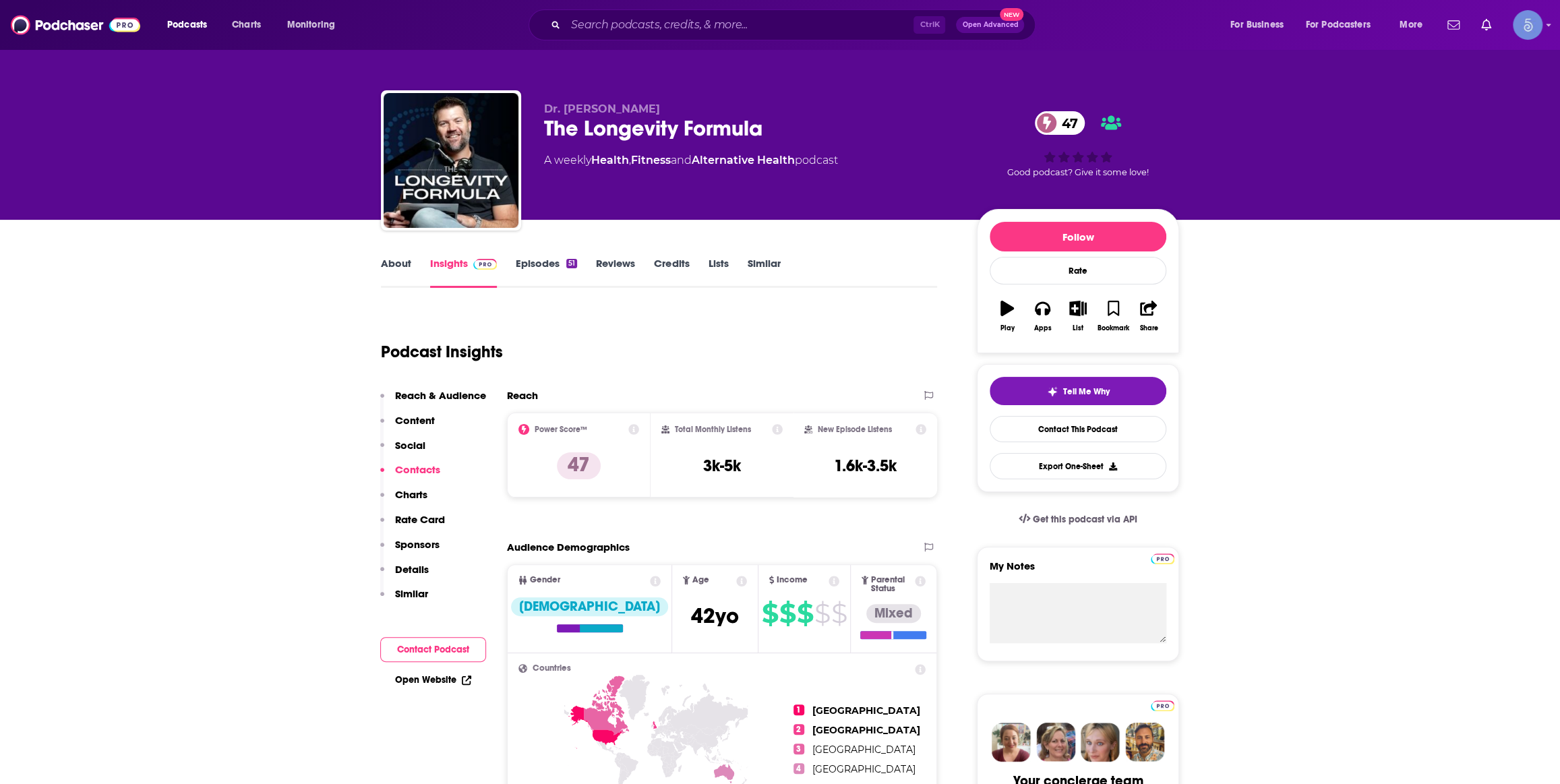
scroll to position [612, 0]
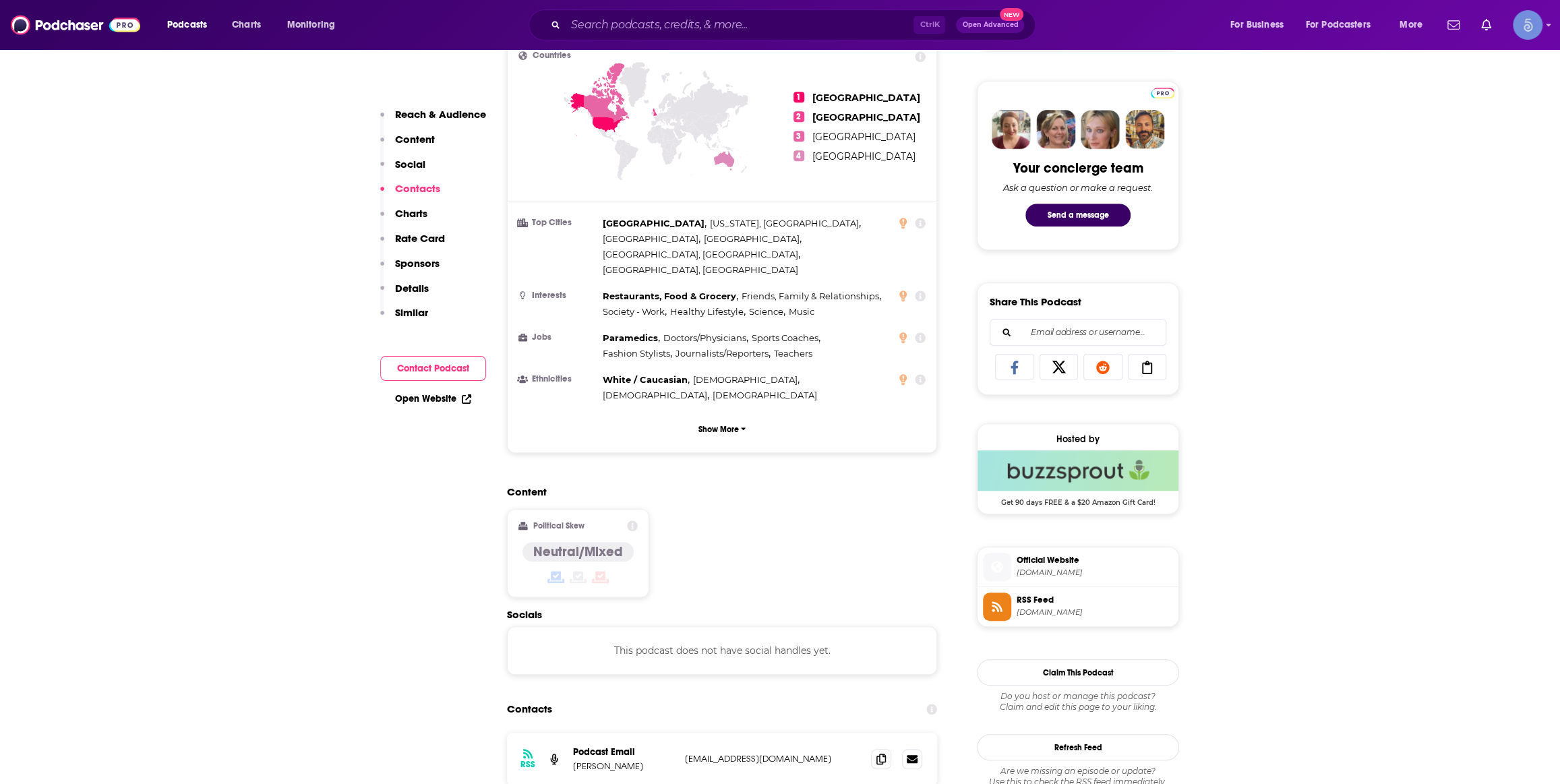
click at [745, 6] on div "Podcasts Charts Monitoring Ctrl K Open Advanced New For Business For Podcasters…" at bounding box center [780, 25] width 1560 height 50
click at [730, 28] on input "Search podcasts, credits, & more..." at bounding box center [739, 24] width 348 height 21
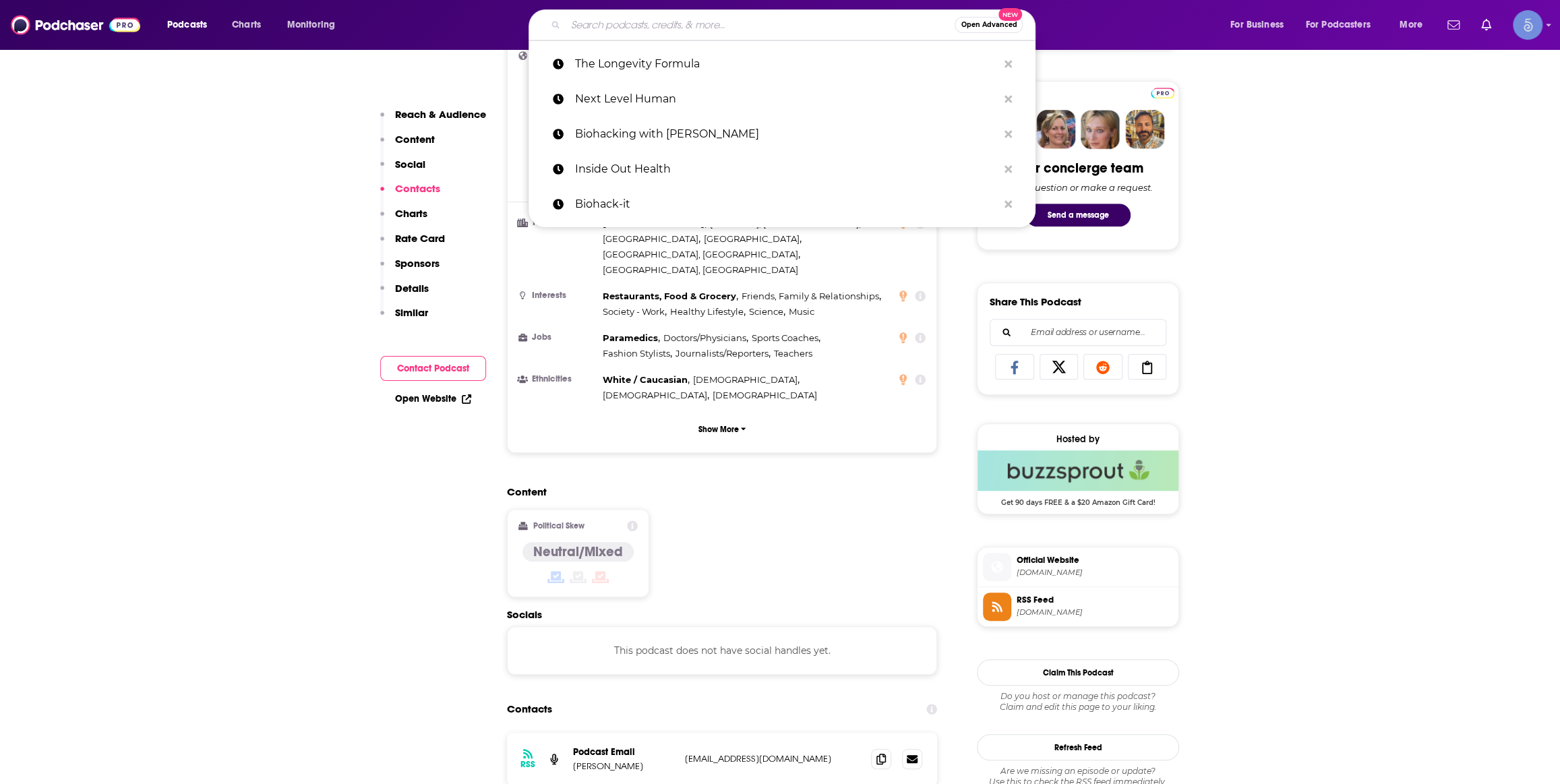
paste input "The Great Unlearn"
type input "The Great Unlearn"
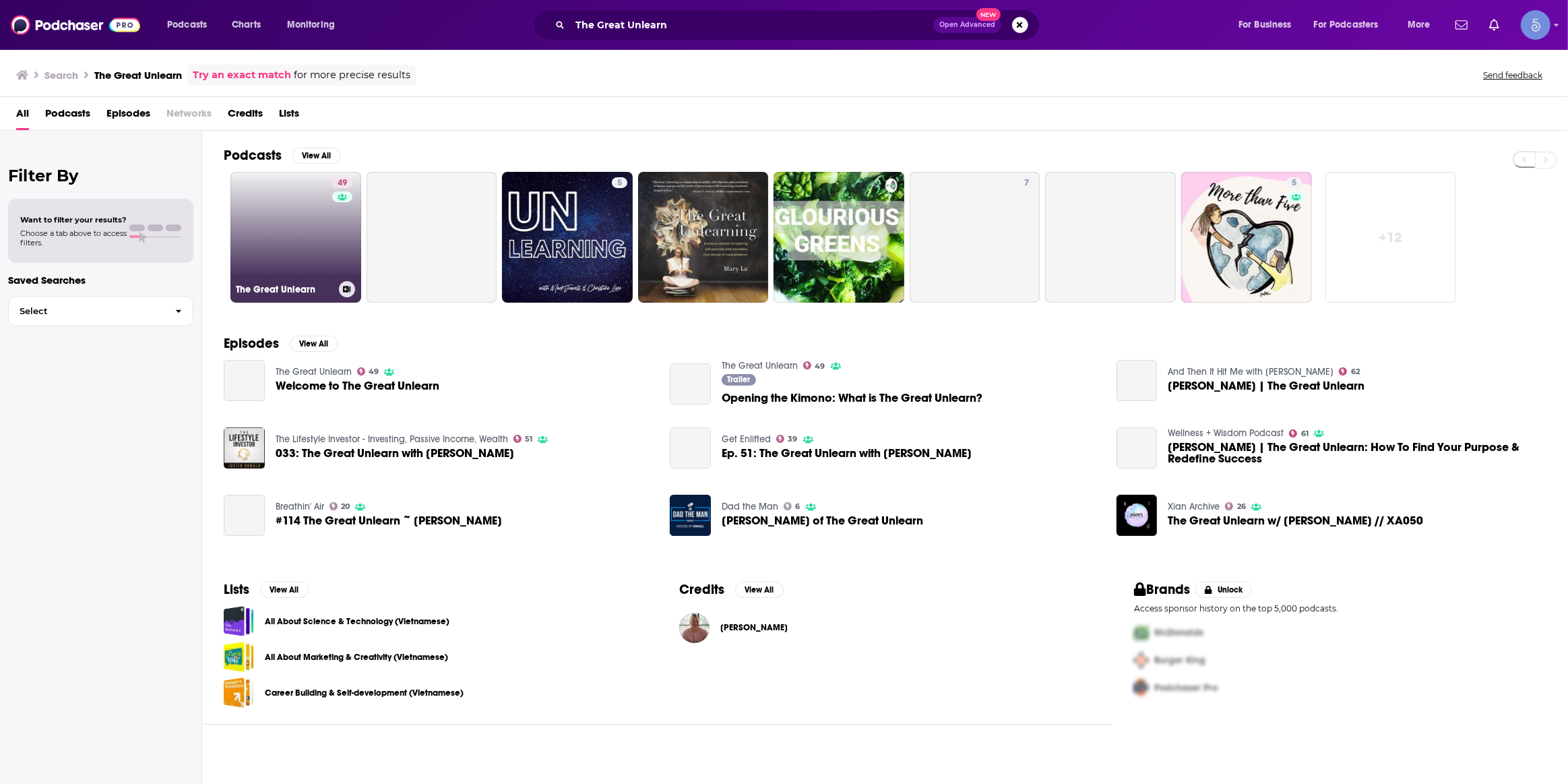
click at [298, 236] on link "49 The Great Unlearn" at bounding box center [295, 237] width 130 height 130
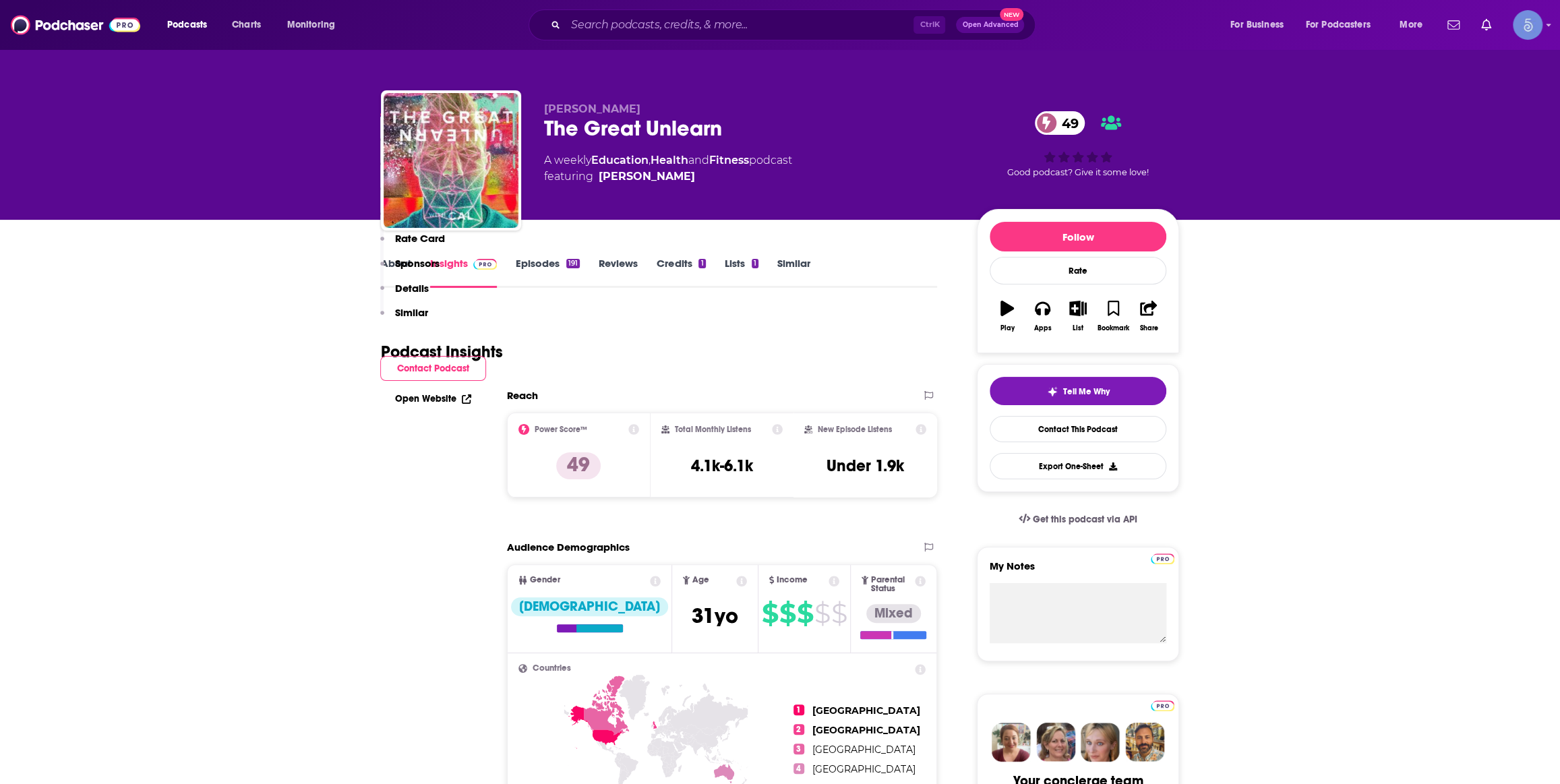
scroll to position [816, 0]
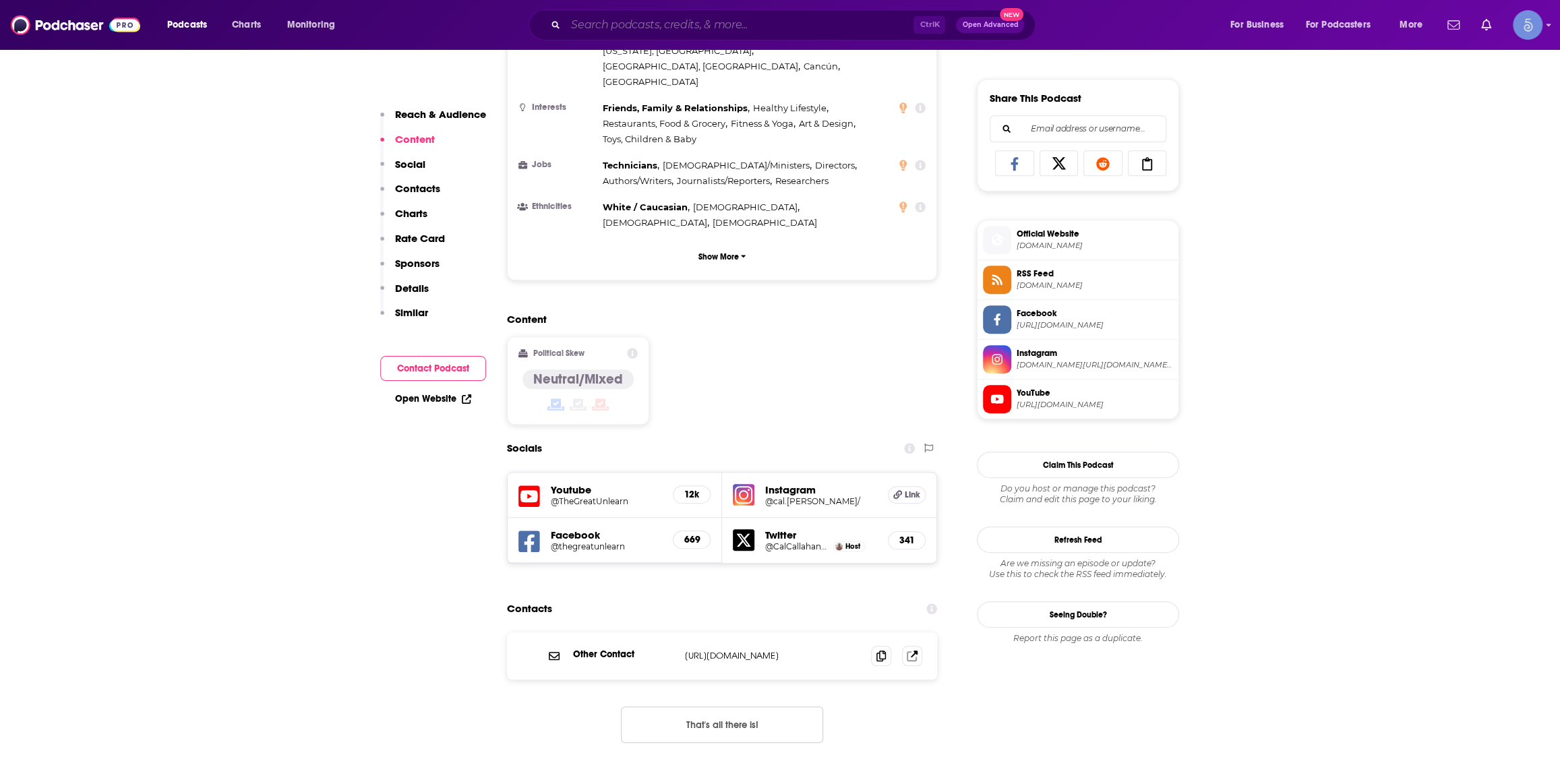
click at [749, 21] on input "Search podcasts, credits, & more..." at bounding box center [739, 24] width 348 height 21
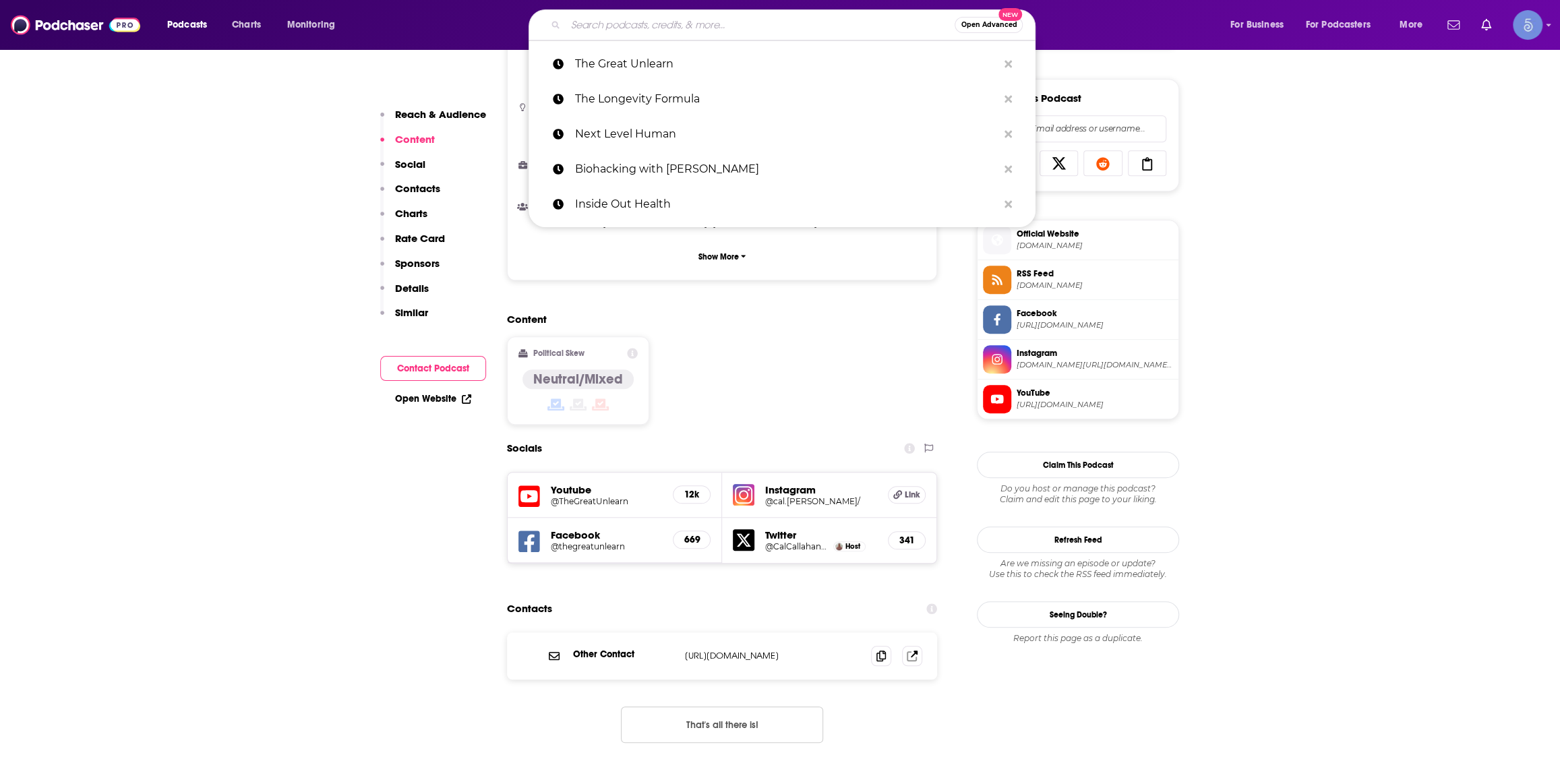
paste input "Thyroid Mystery Solved: [PERSON_NAME] and [MEDICAL_DATA] Revealed"
type input "Thyroid Mystery Solved: [PERSON_NAME] and [MEDICAL_DATA] Revealed"
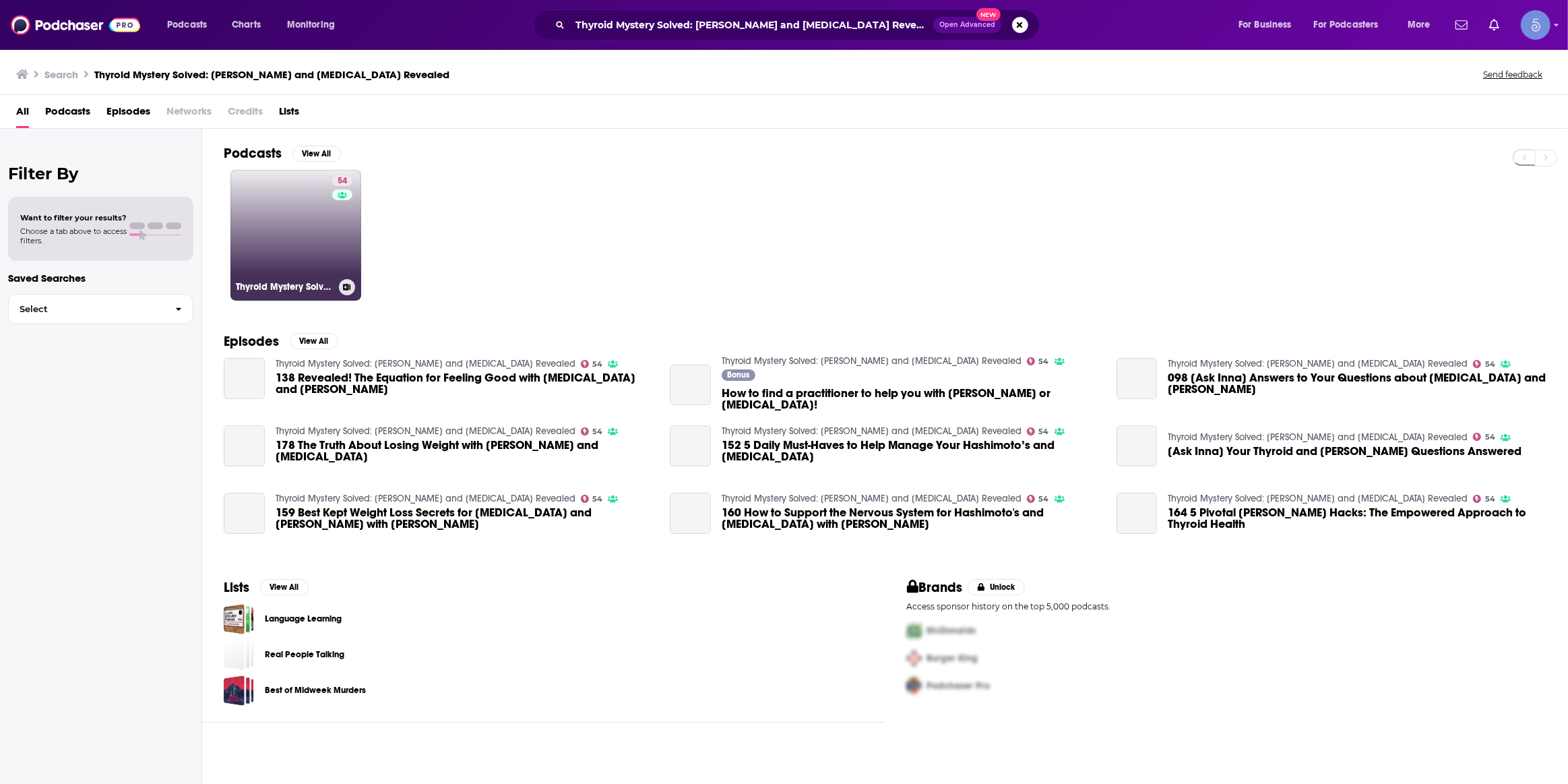
click at [306, 217] on link "54 Thyroid Mystery Solved: [PERSON_NAME] and [MEDICAL_DATA] Revealed" at bounding box center [295, 235] width 130 height 130
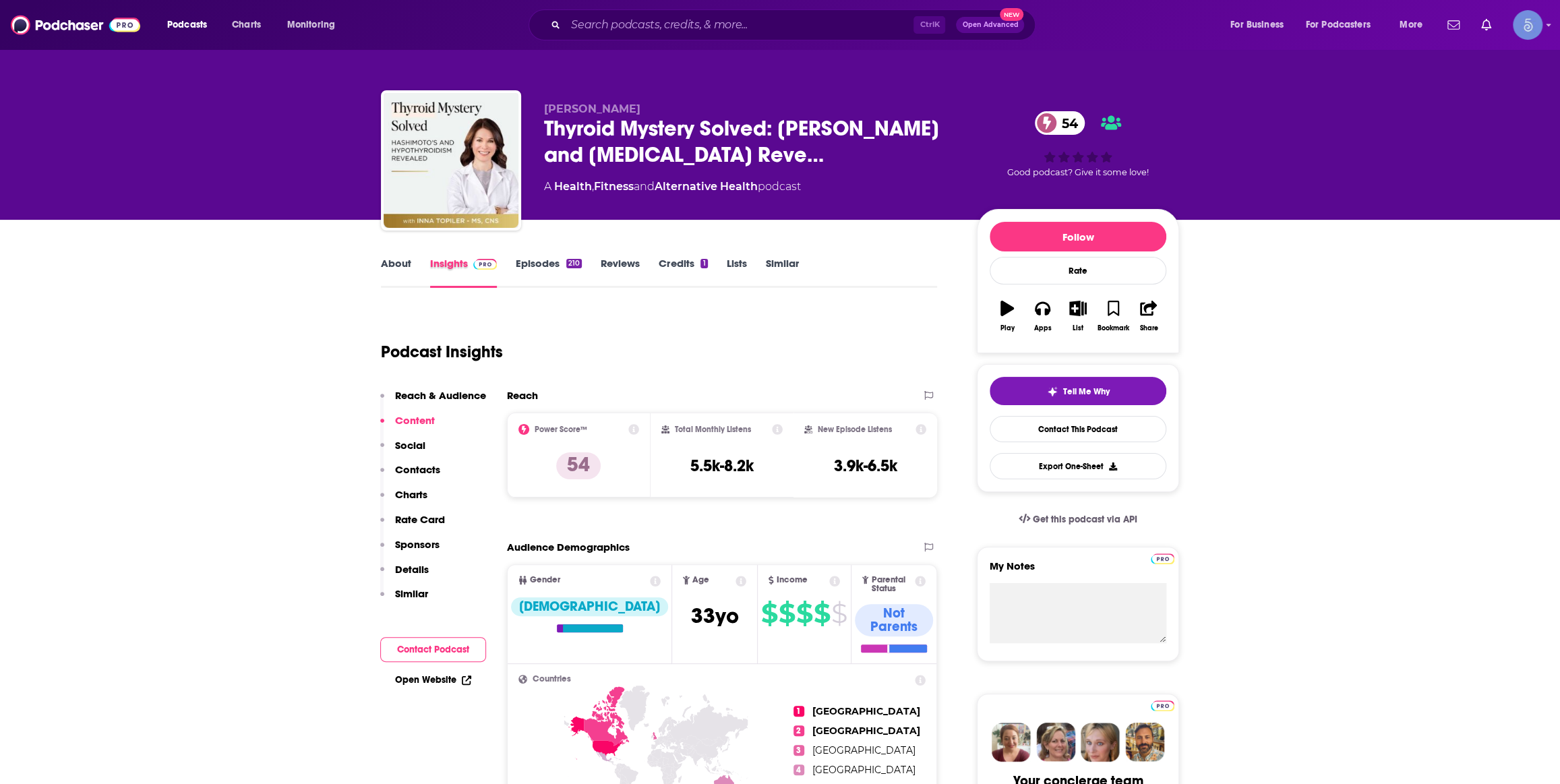
click at [512, 272] on div "Insights" at bounding box center [472, 273] width 85 height 31
click at [540, 265] on link "Episodes 210" at bounding box center [549, 273] width 66 height 31
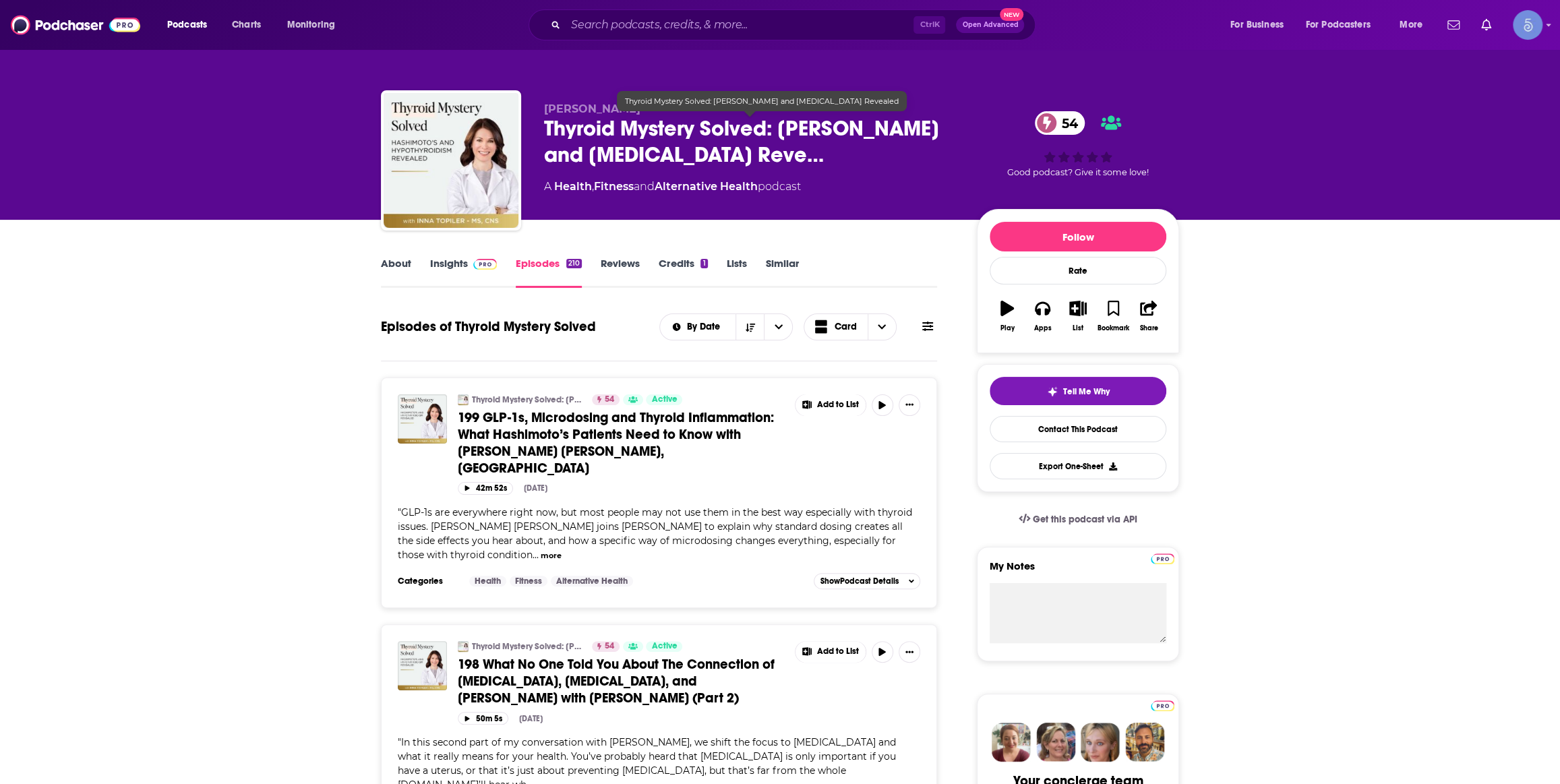
click at [461, 264] on link "Insights" at bounding box center [463, 273] width 67 height 31
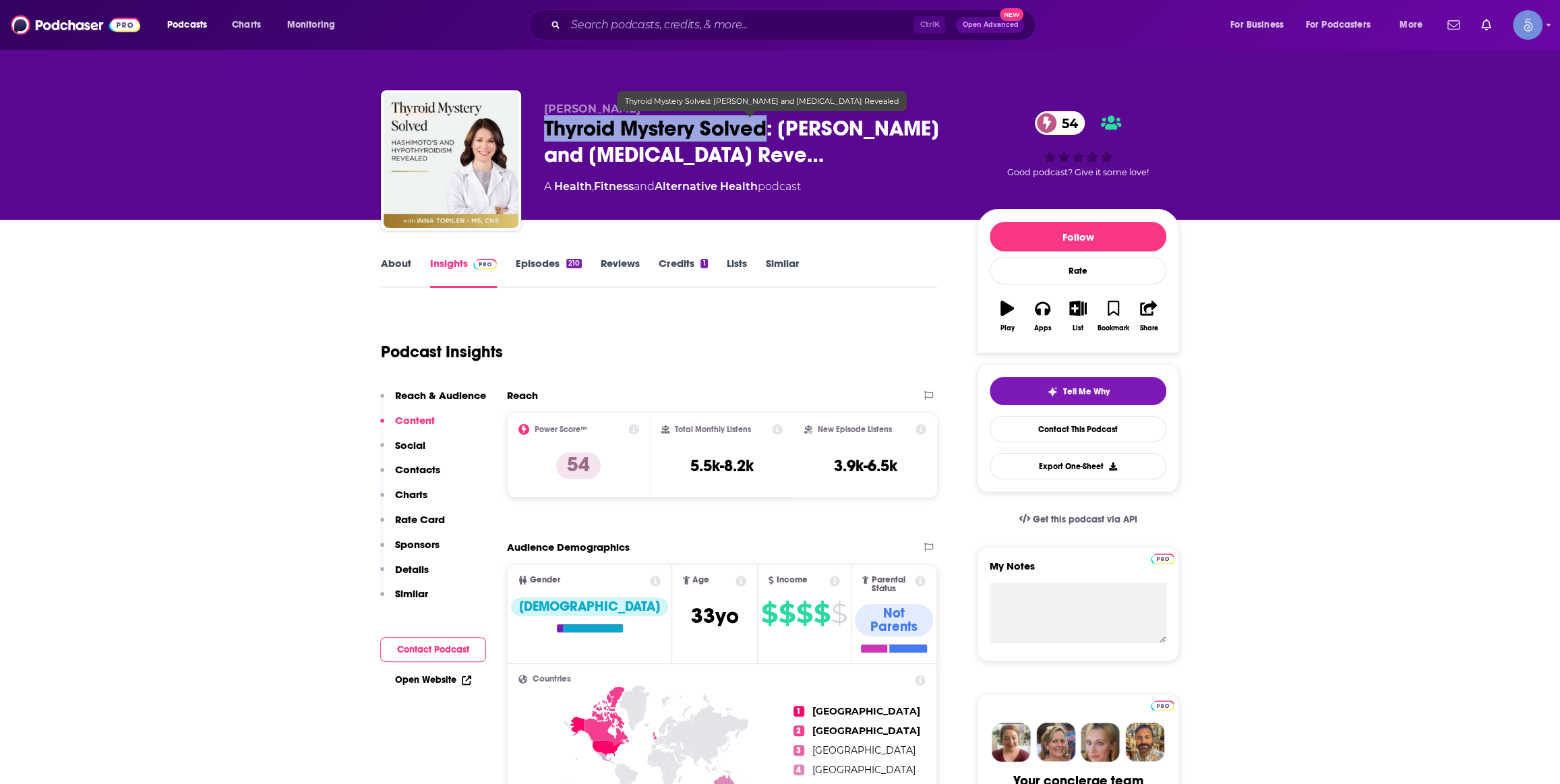
drag, startPoint x: 557, startPoint y: 129, endPoint x: 765, endPoint y: 130, distance: 208.0
click at [765, 130] on div "[PERSON_NAME] Thyroid Mystery Solved: [PERSON_NAME] and [MEDICAL_DATA] Reve… 54…" at bounding box center [780, 162] width 798 height 146
copy h2 "Thyroid Mystery Solved"
click at [776, 14] on input "Search podcasts, credits, & more..." at bounding box center [739, 24] width 348 height 21
paste input "Degrees of Health"
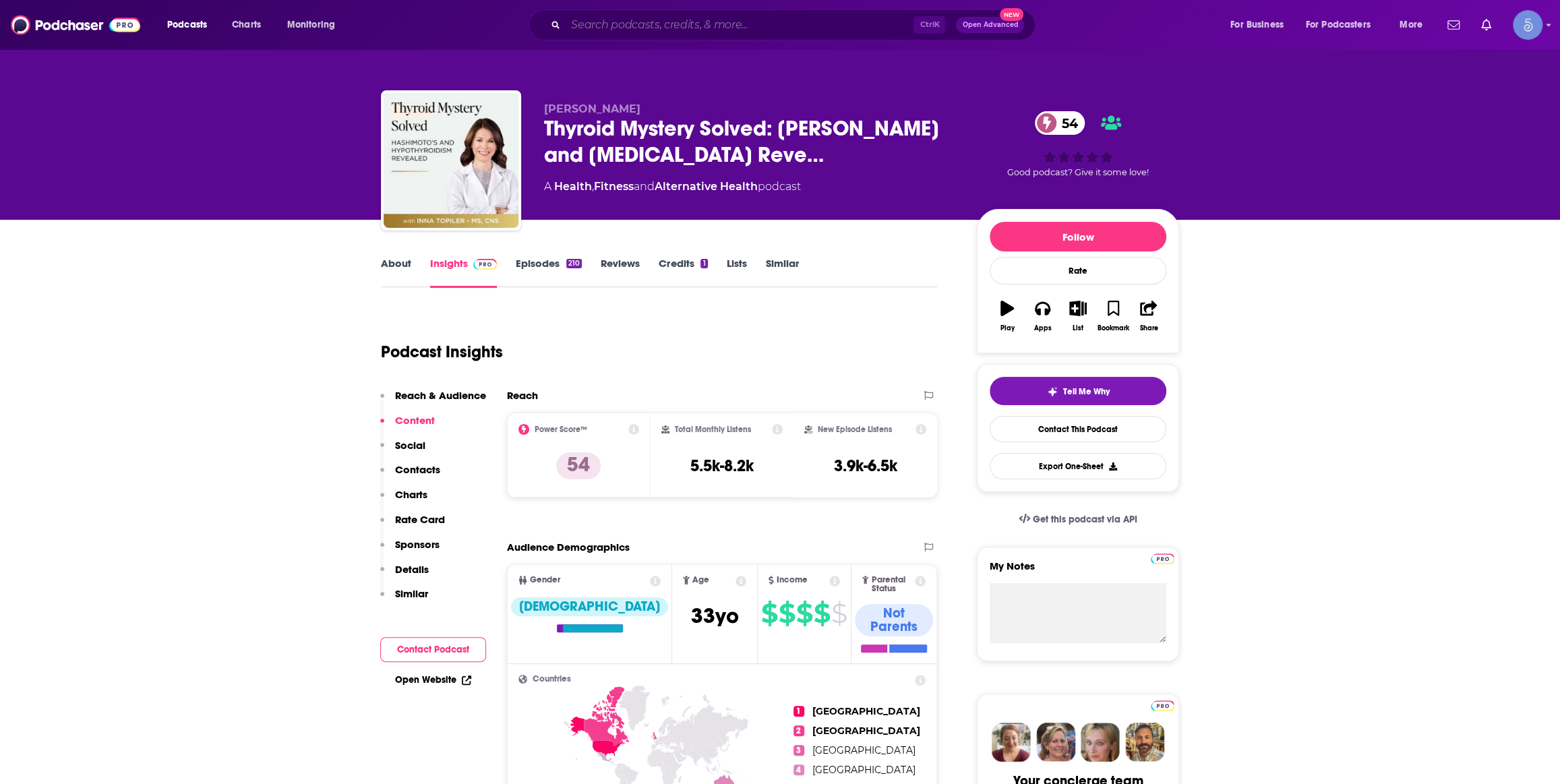
type input "Degrees of Health"
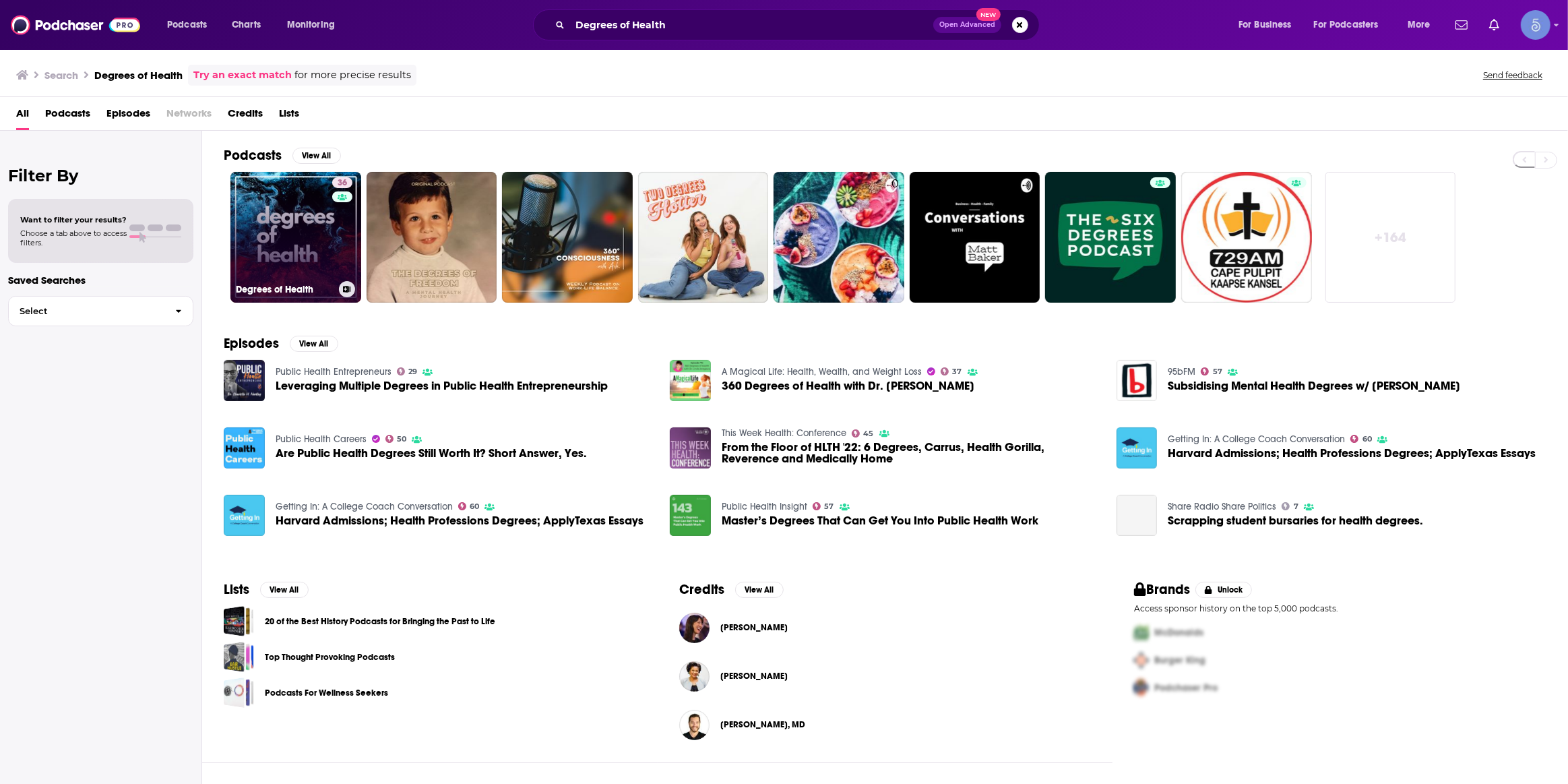
click at [318, 220] on link "36 Degrees of Health" at bounding box center [295, 237] width 130 height 130
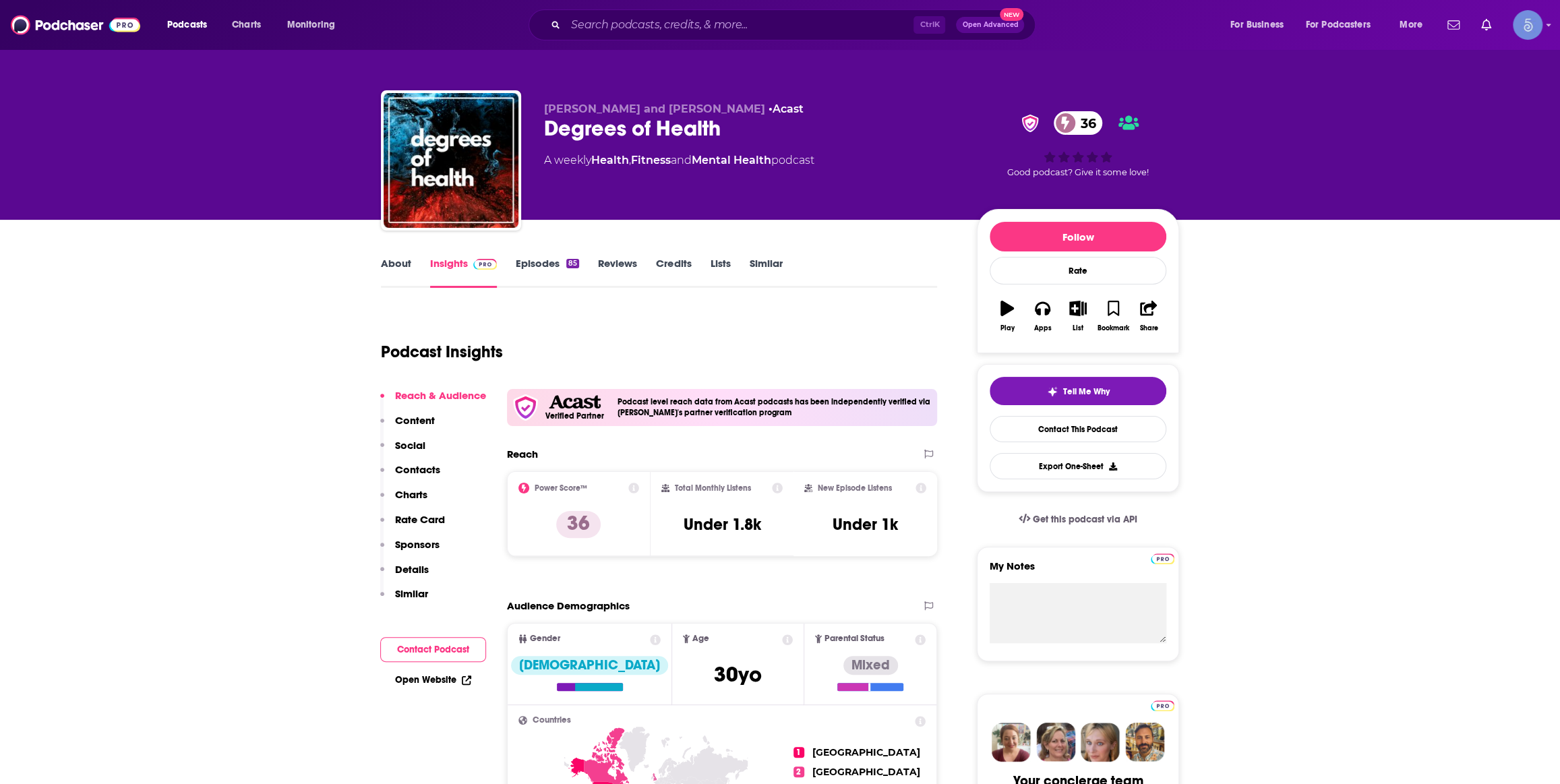
click at [410, 263] on link "About" at bounding box center [396, 273] width 30 height 31
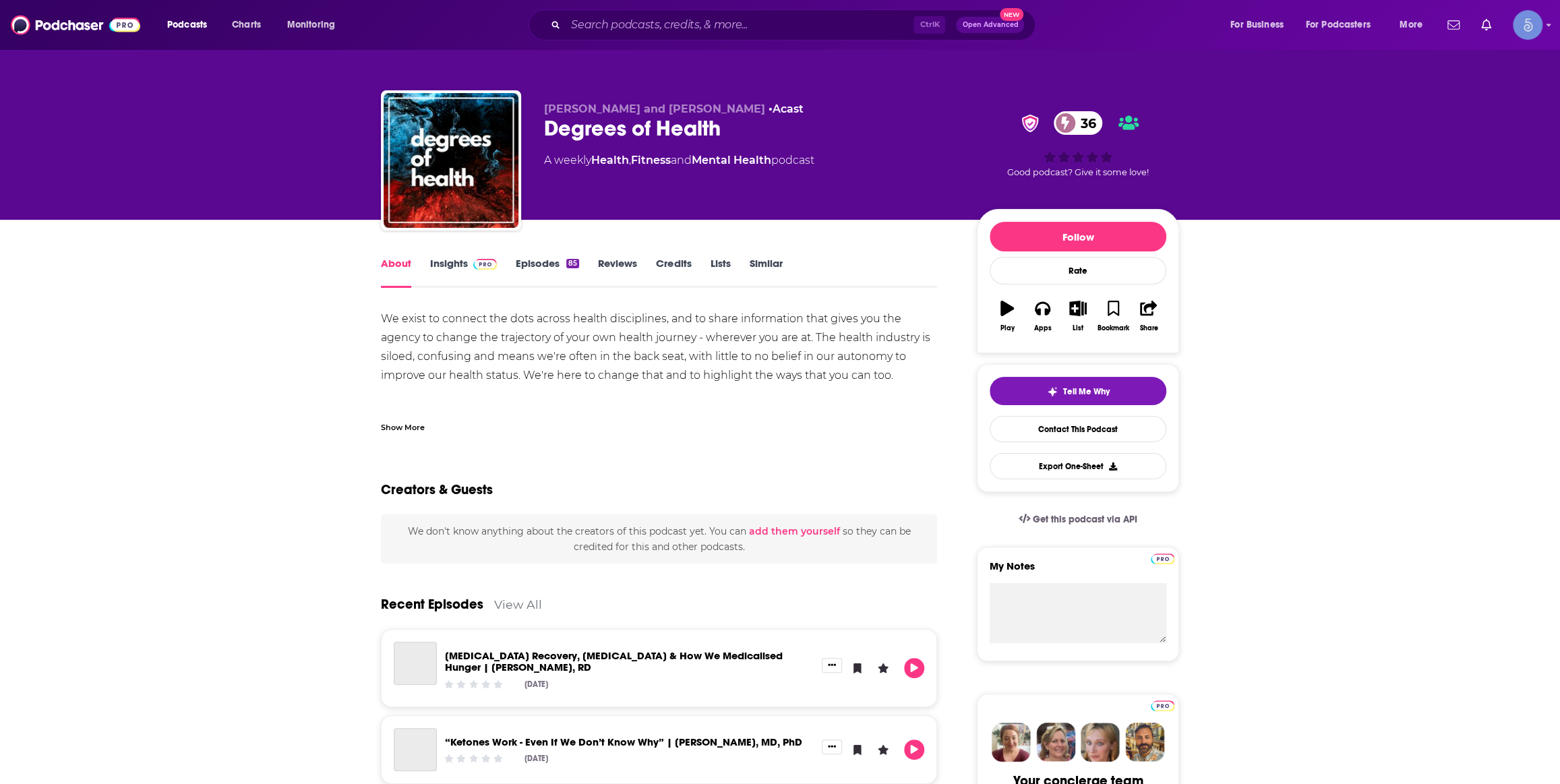
drag, startPoint x: 443, startPoint y: 418, endPoint x: 424, endPoint y: 418, distance: 19.0
click at [425, 418] on div "Show More" at bounding box center [659, 421] width 556 height 23
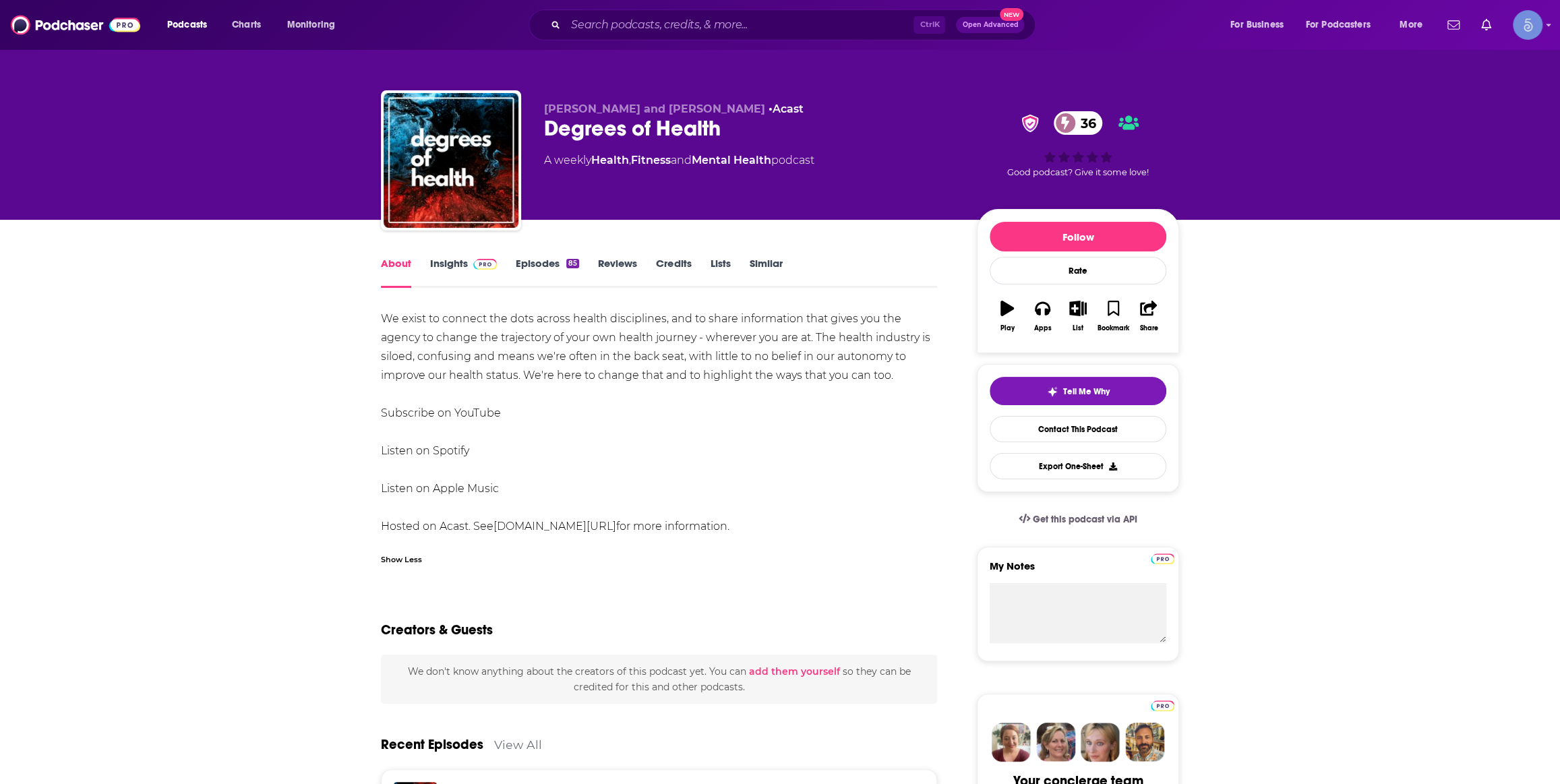
click at [466, 263] on link "Insights" at bounding box center [463, 273] width 67 height 31
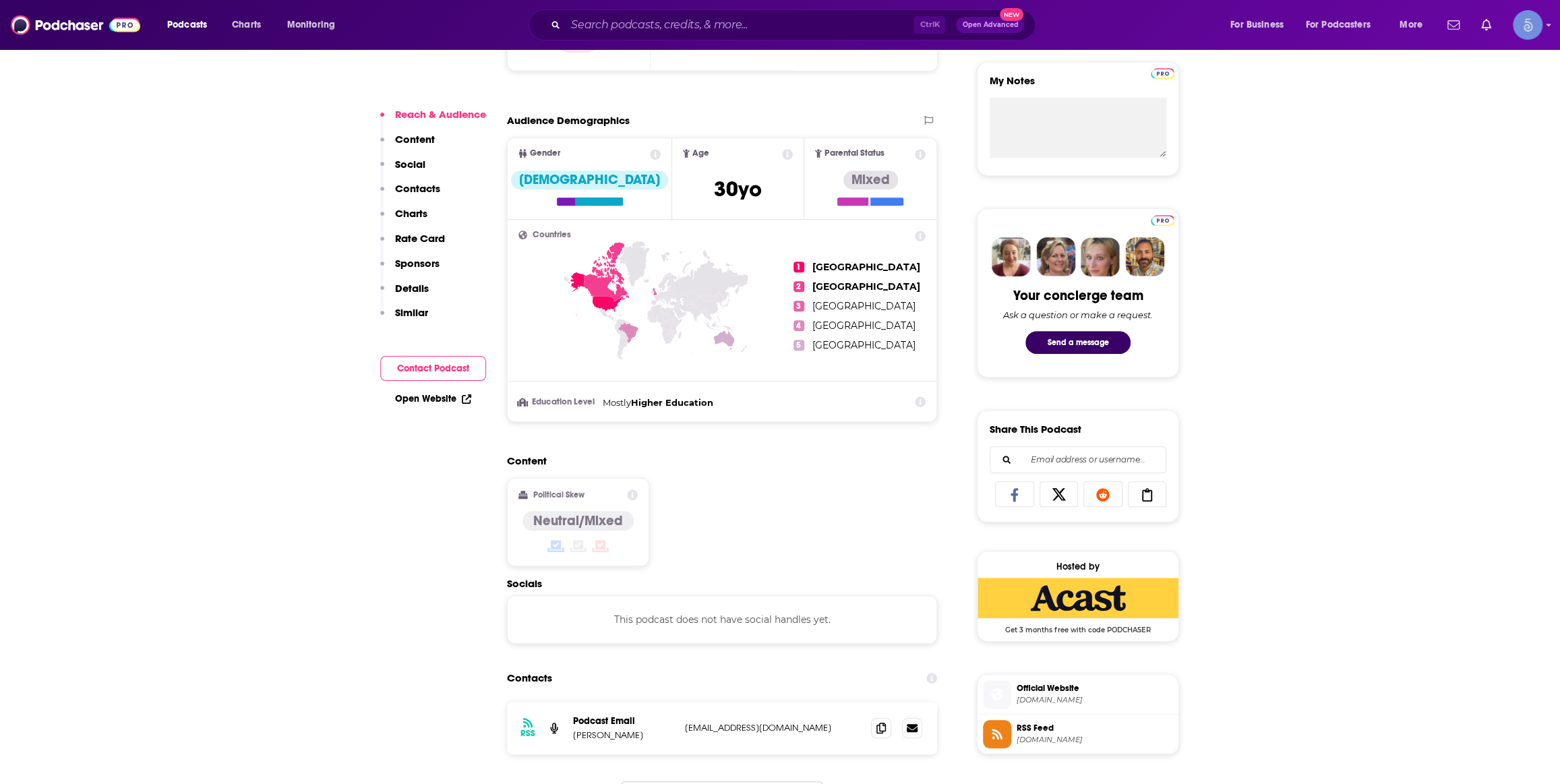
scroll to position [612, 0]
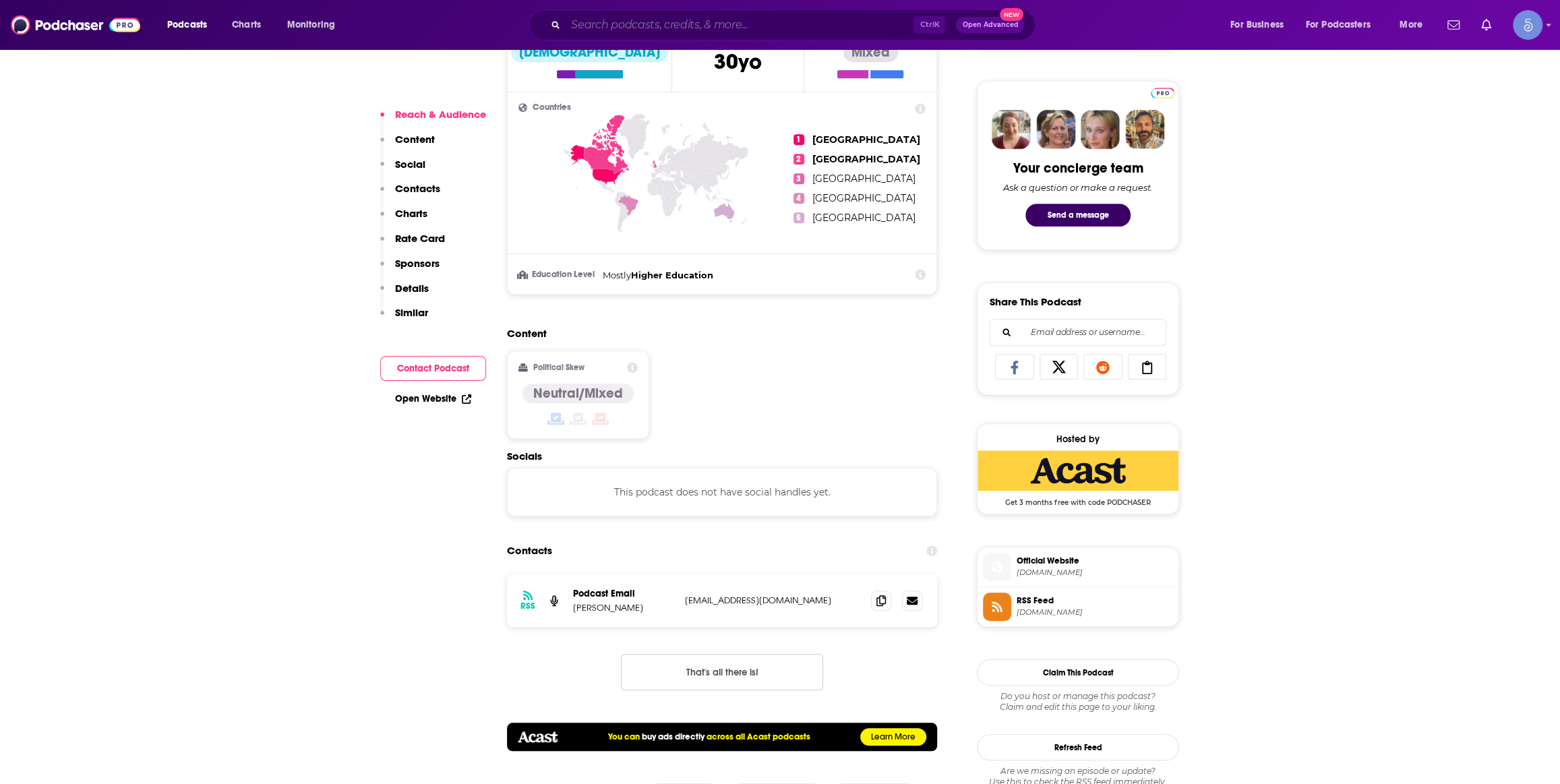
click at [701, 26] on input "Search podcasts, credits, & more..." at bounding box center [739, 24] width 348 height 21
paste input "Being Human"
type input "Being Human"
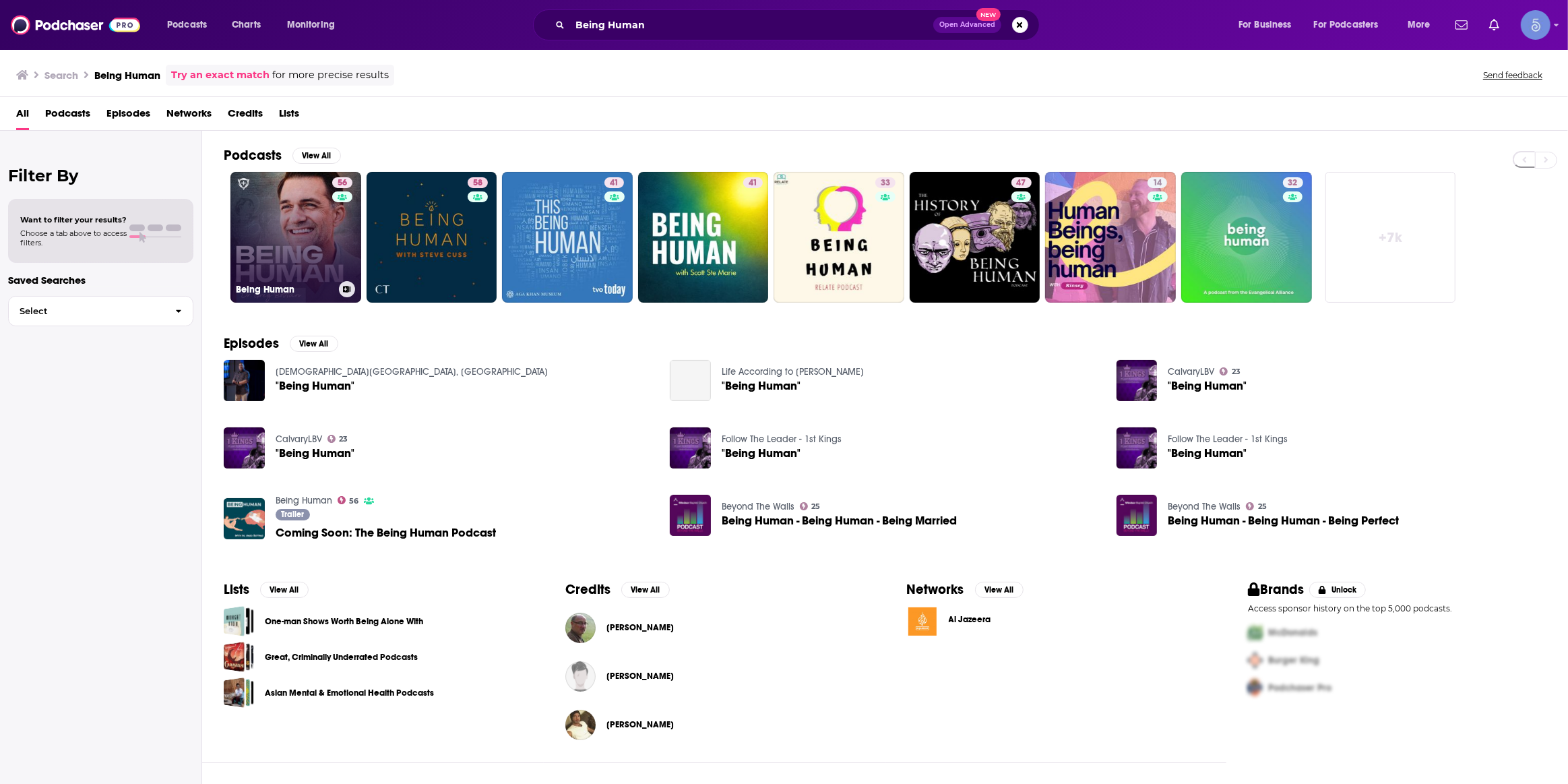
click at [309, 242] on link "56 Being Human" at bounding box center [295, 237] width 130 height 130
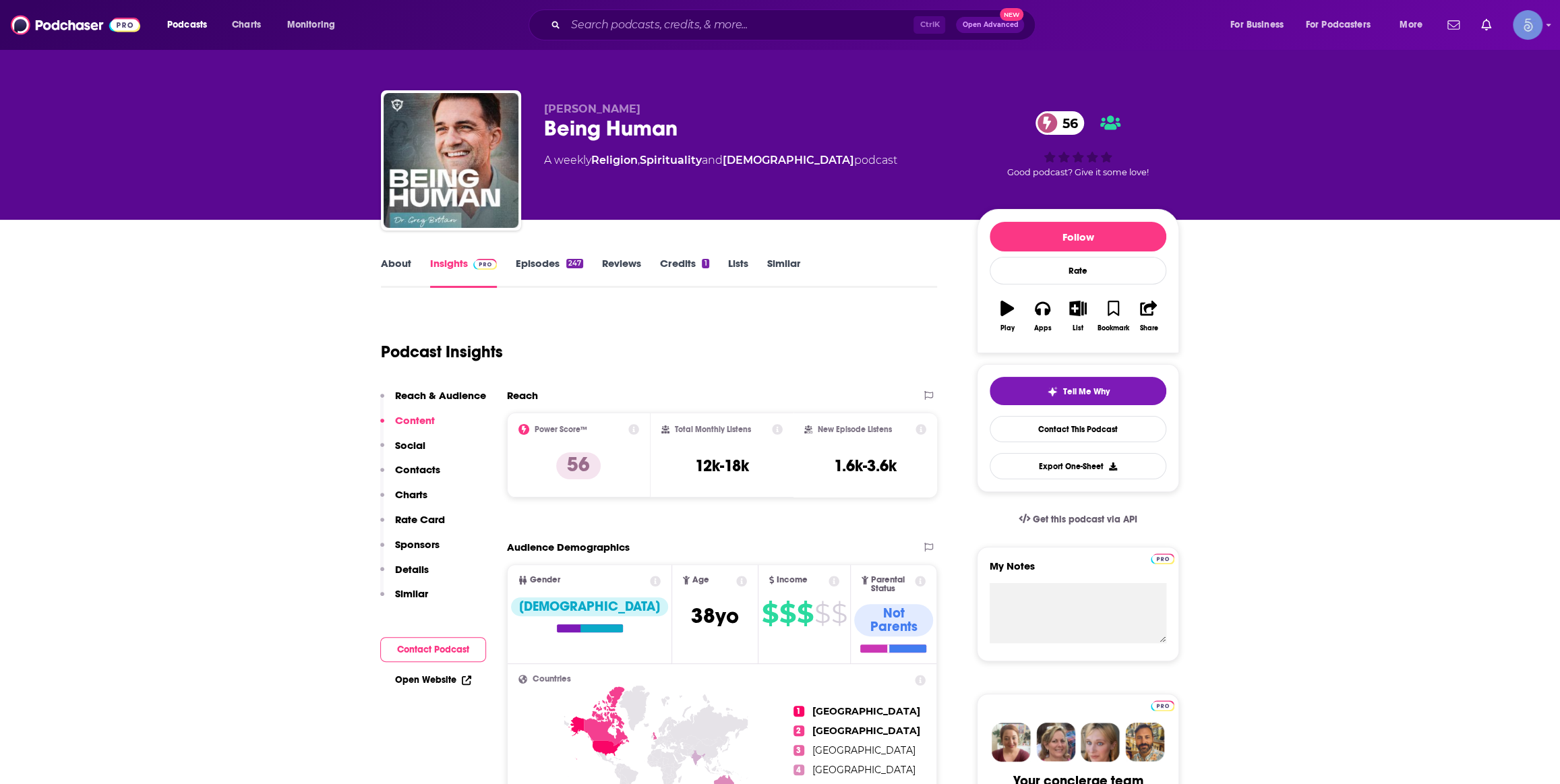
click at [550, 275] on link "Episodes 247" at bounding box center [549, 273] width 67 height 31
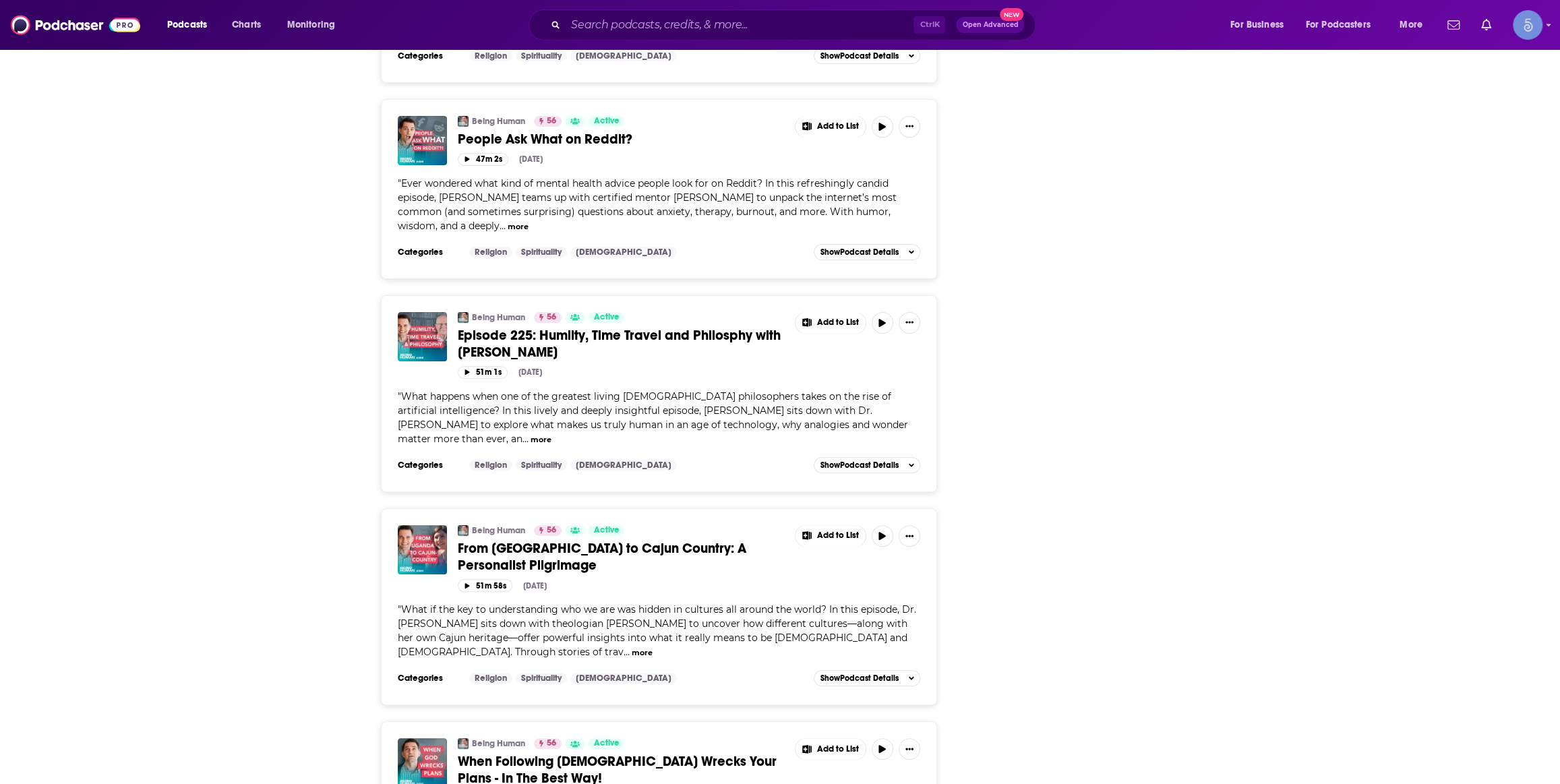
scroll to position [4698, 0]
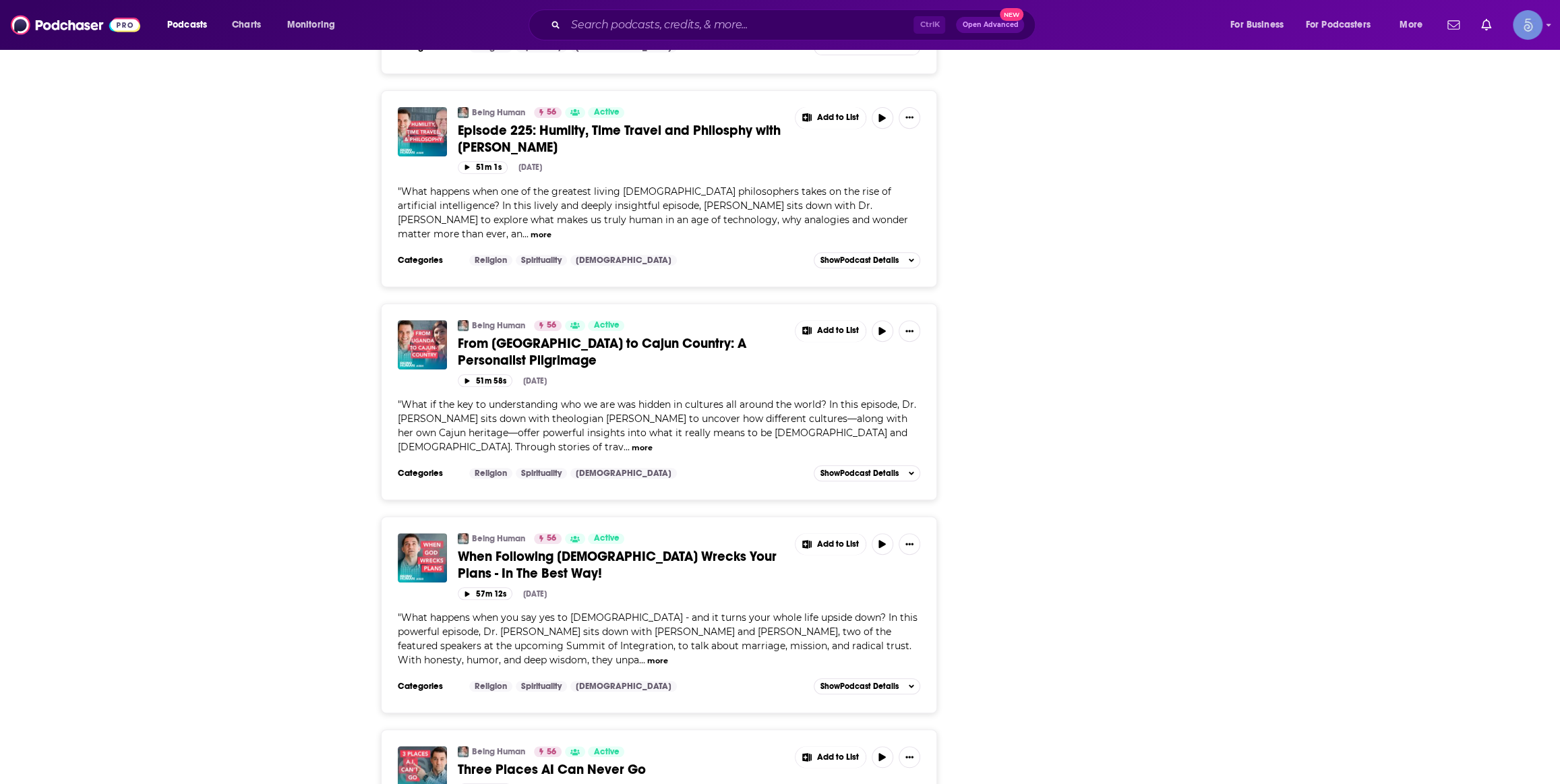
drag, startPoint x: 674, startPoint y: 746, endPoint x: 645, endPoint y: 780, distance: 44.7
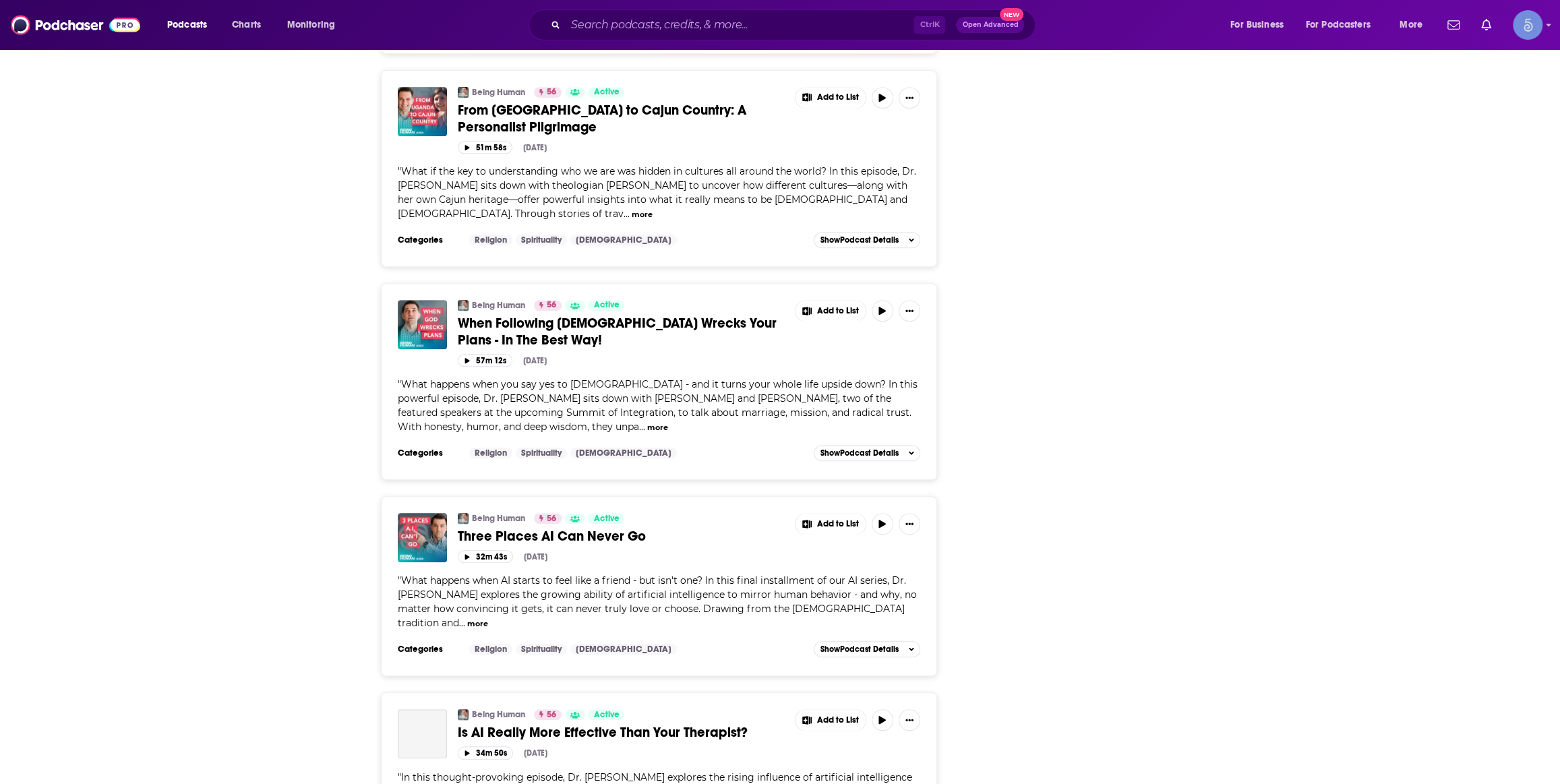
click at [1004, 441] on div "Follow Rate Play Apps List Bookmark Share Tell Me Why Contact This Podcast Expo…" at bounding box center [1078, 615] width 202 height 10676
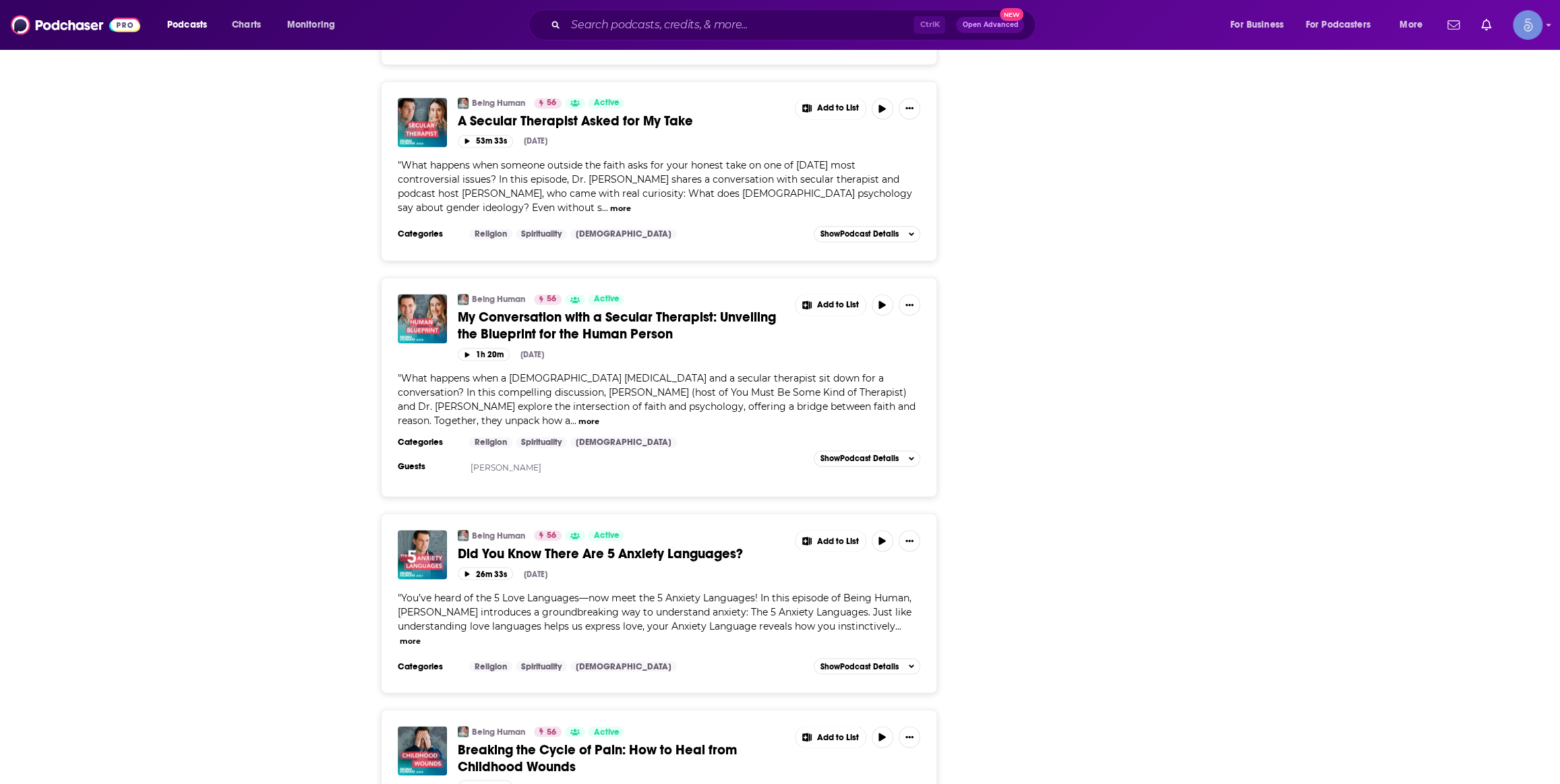
scroll to position [6566, 0]
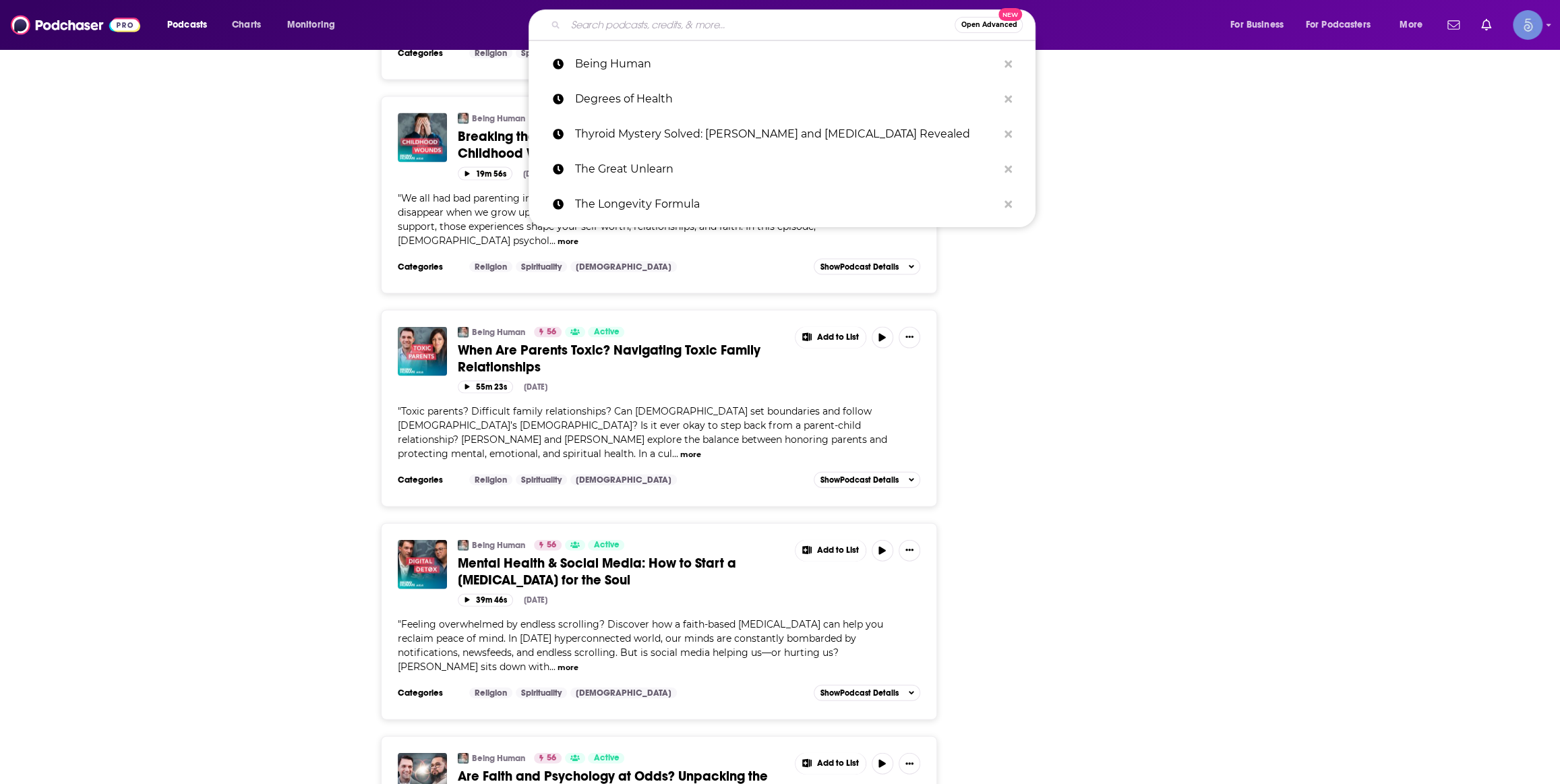
click at [692, 34] on input "Search podcasts, credits, & more..." at bounding box center [760, 24] width 389 height 21
paste input "Stronger with [PERSON_NAME]"
type input "Stronger with [PERSON_NAME]"
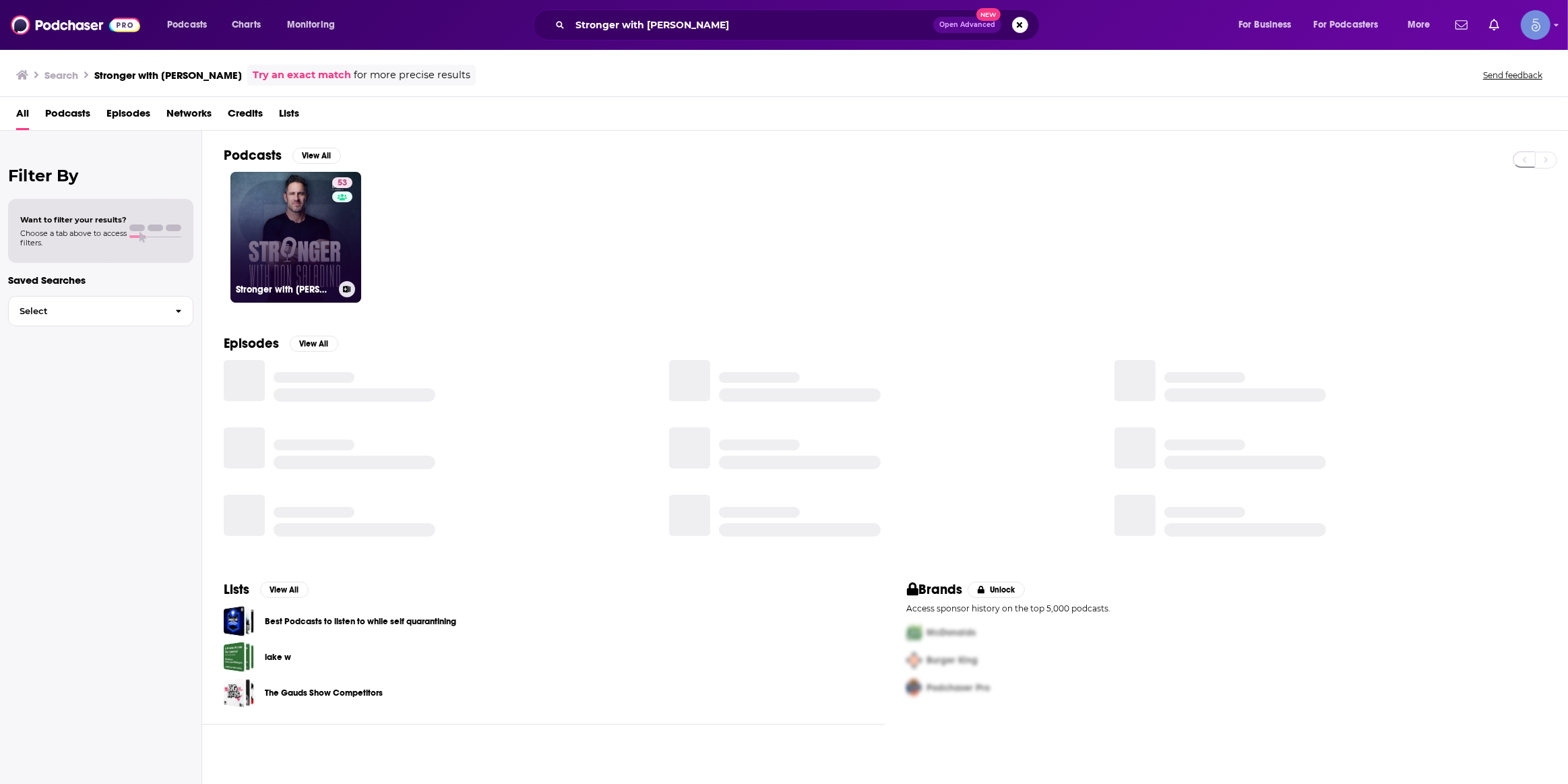
click at [332, 218] on div "53" at bounding box center [344, 229] width 24 height 104
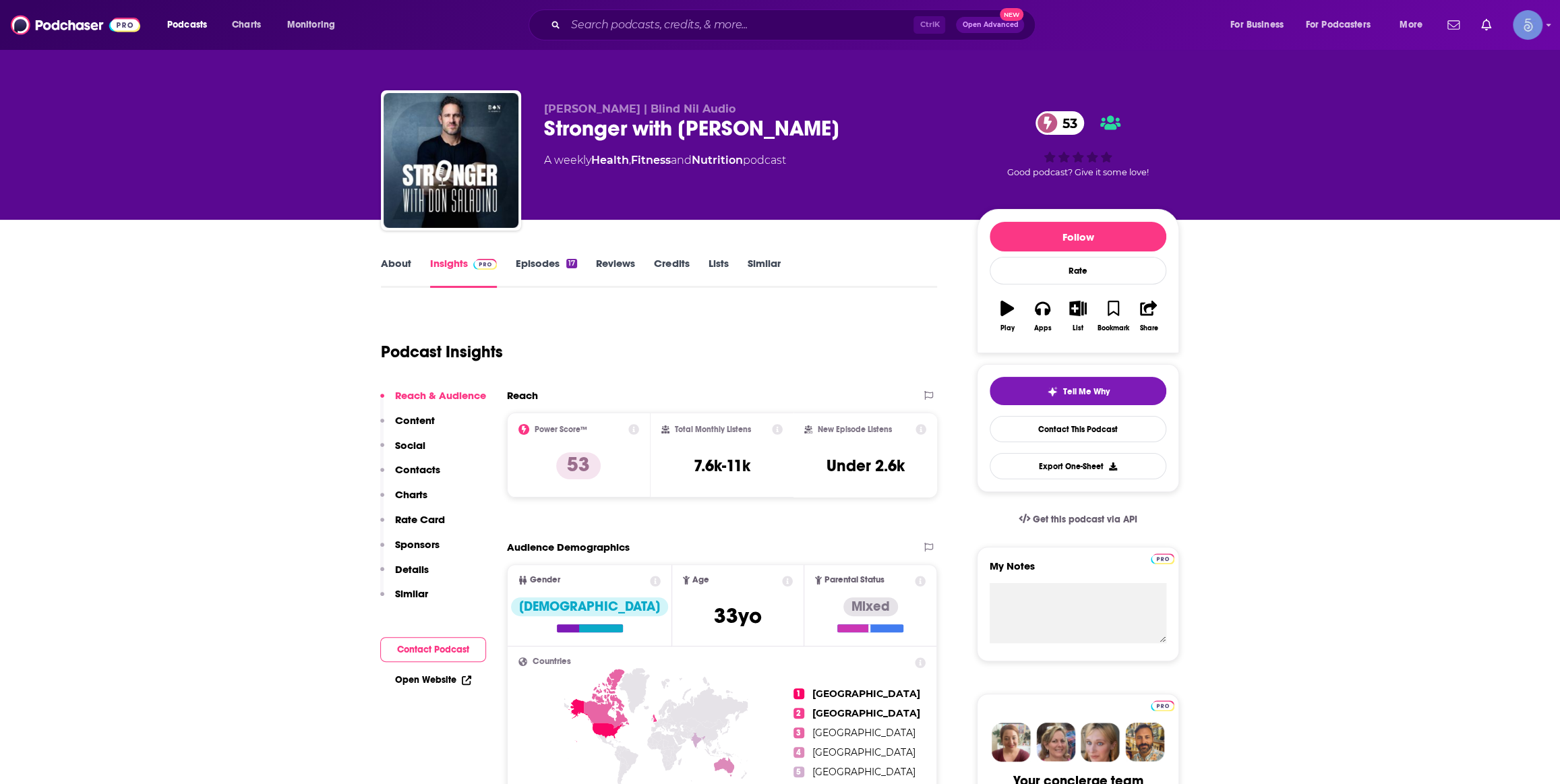
drag, startPoint x: 927, startPoint y: 263, endPoint x: 848, endPoint y: 353, distance: 119.8
click at [848, 353] on div "Podcast Insights" at bounding box center [654, 343] width 545 height 69
drag, startPoint x: 1349, startPoint y: 455, endPoint x: 1187, endPoint y: 371, distance: 182.5
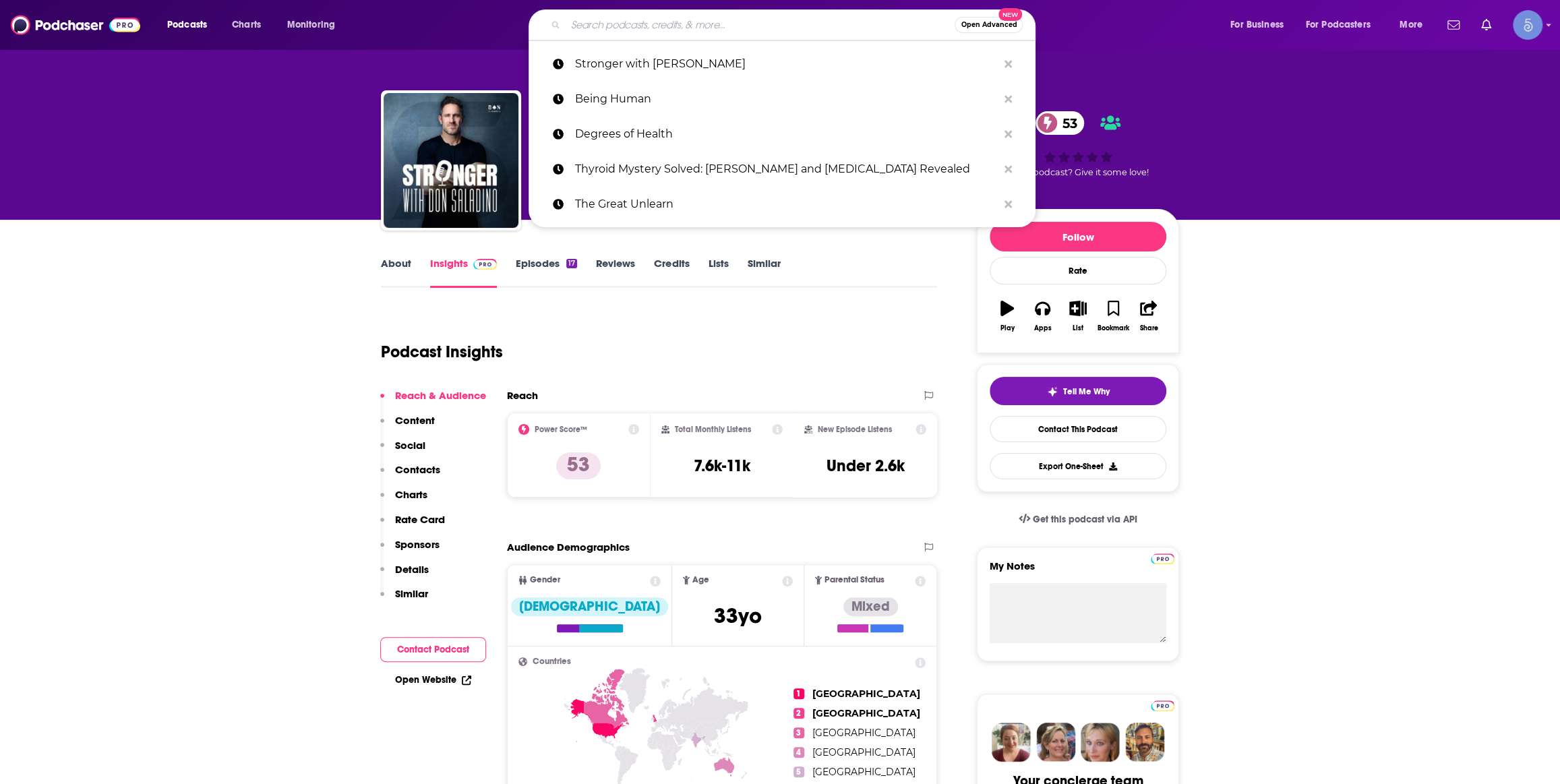
click at [701, 25] on input "Search podcasts, credits, & more..." at bounding box center [760, 24] width 389 height 21
paste input "Stronger with [PERSON_NAME]"
type input "Stronger with [PERSON_NAME]"
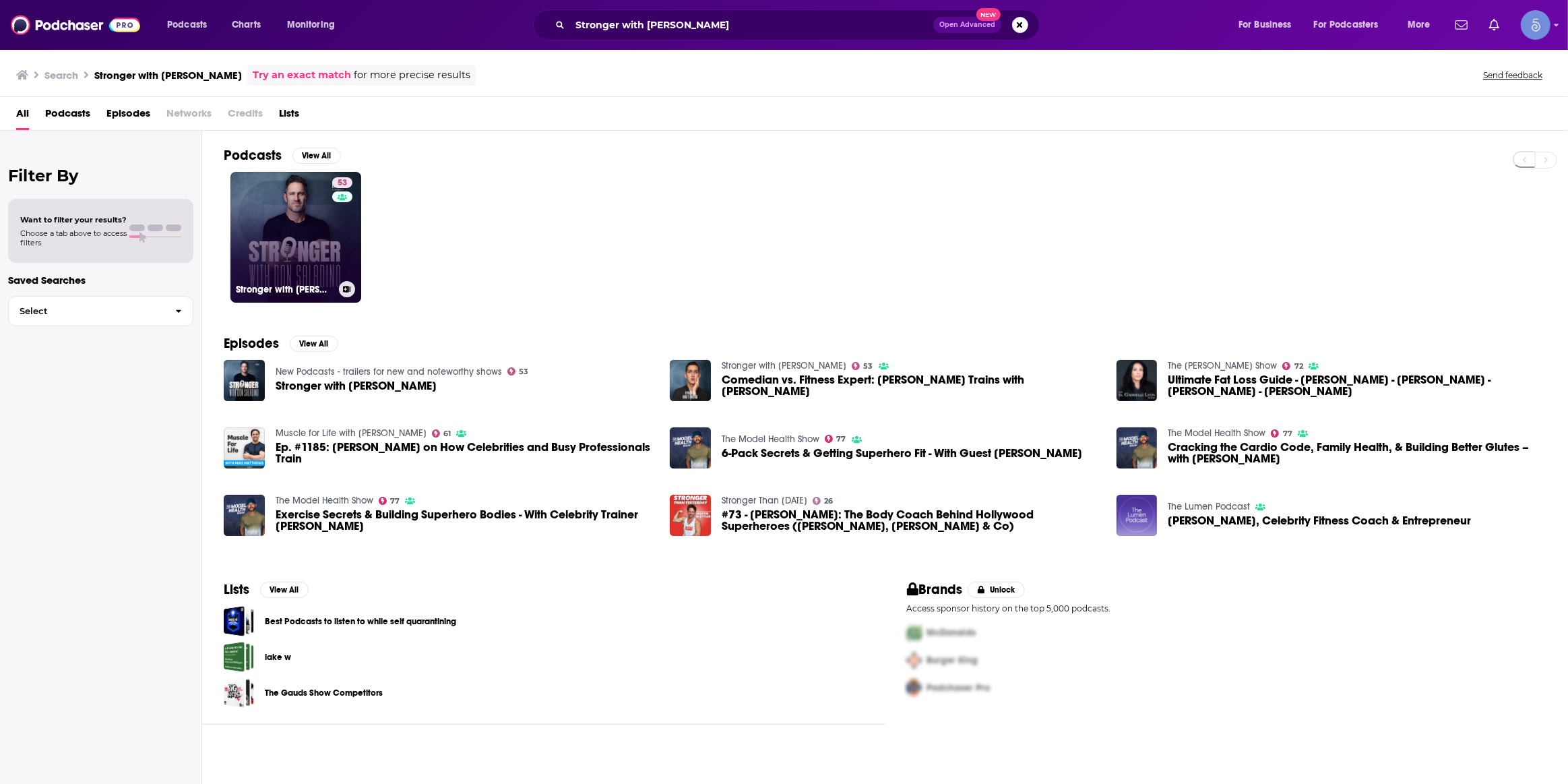
click at [324, 222] on link "53 Stronger with [PERSON_NAME]" at bounding box center [295, 237] width 130 height 130
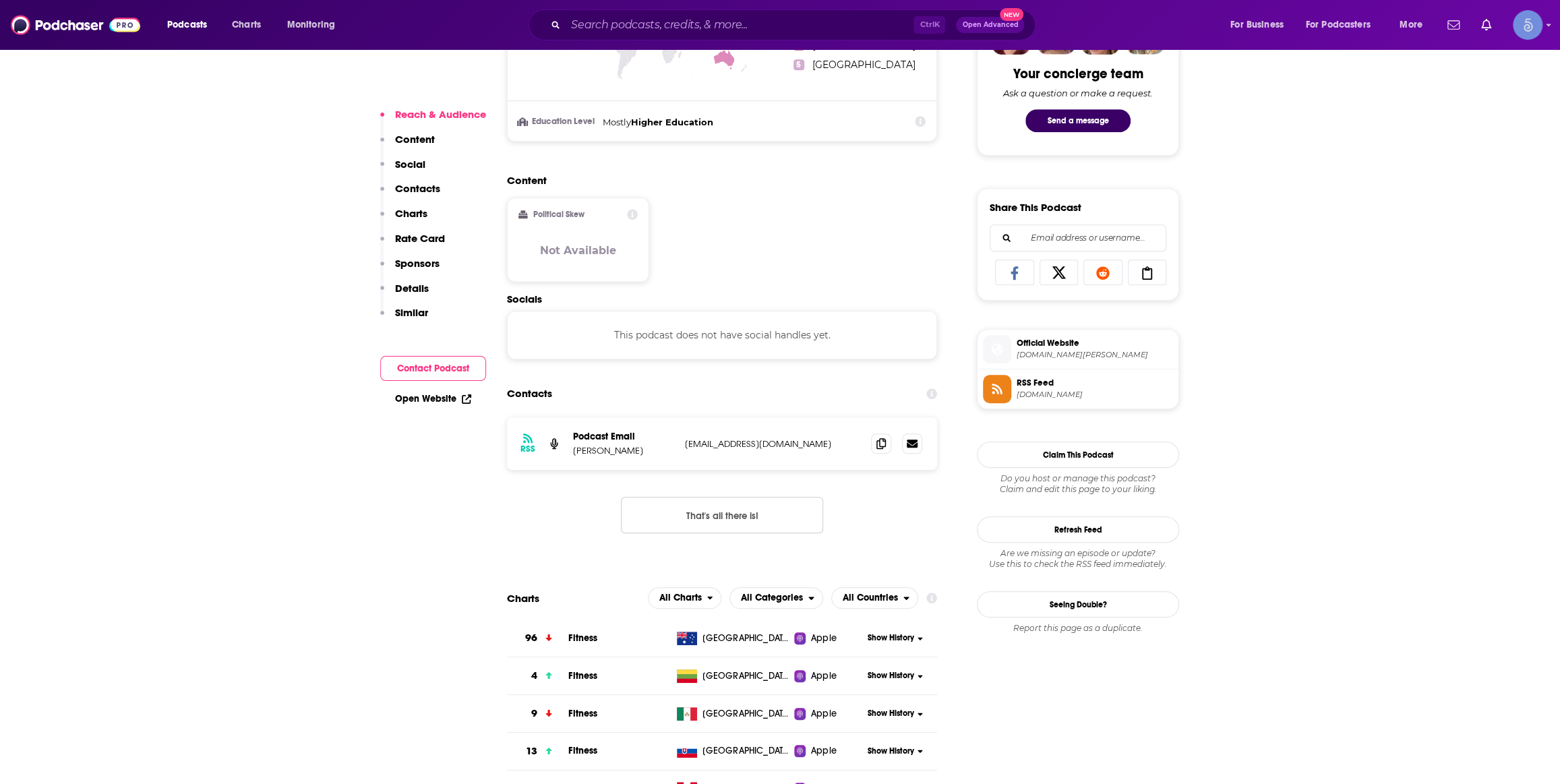
scroll to position [1021, 0]
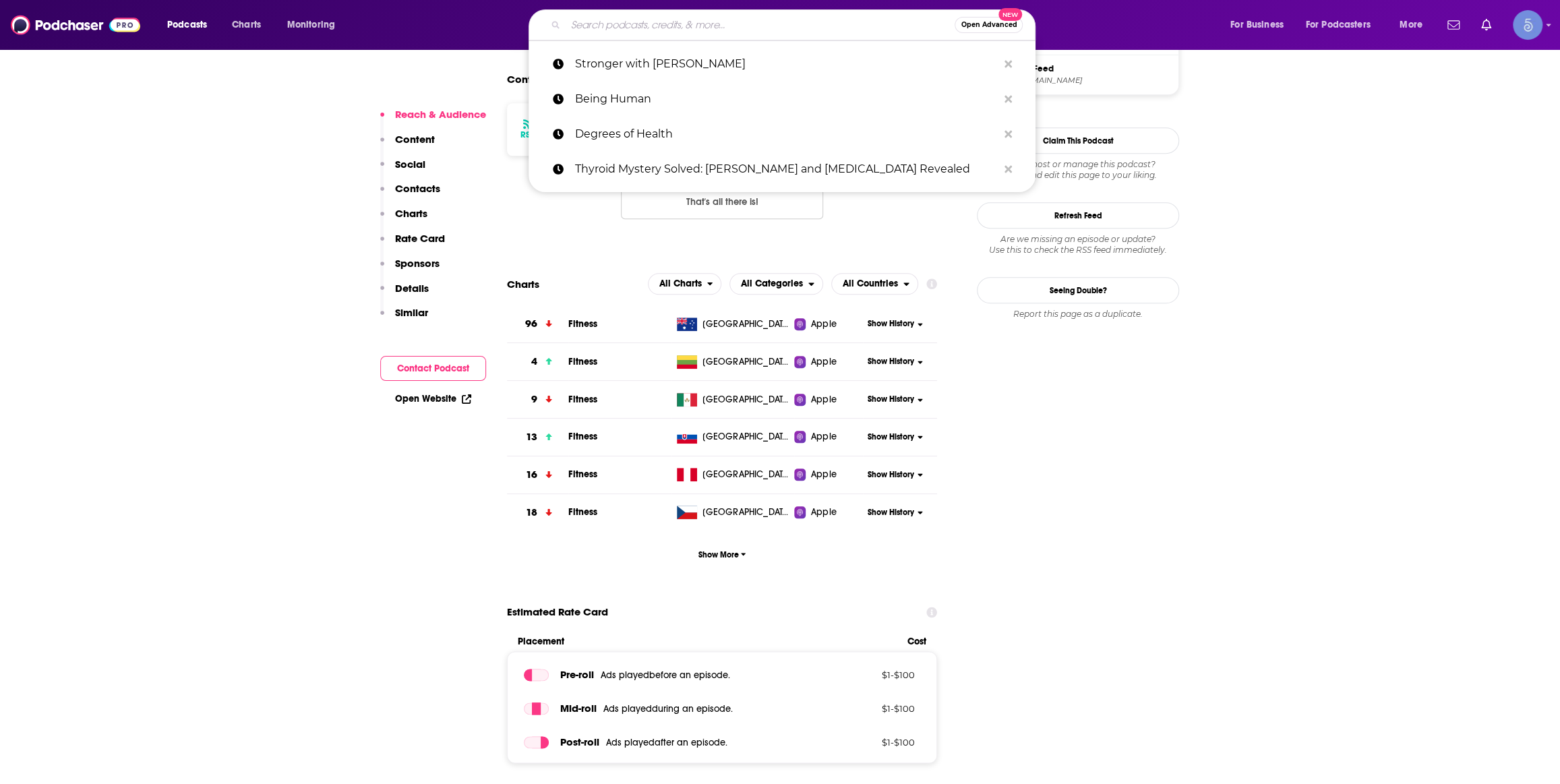
click at [746, 33] on input "Search podcasts, credits, & more..." at bounding box center [760, 24] width 389 height 21
paste input "The Longevity & Lifestyle Podcast"
type input "The Longevity & Lifestyle Podcast"
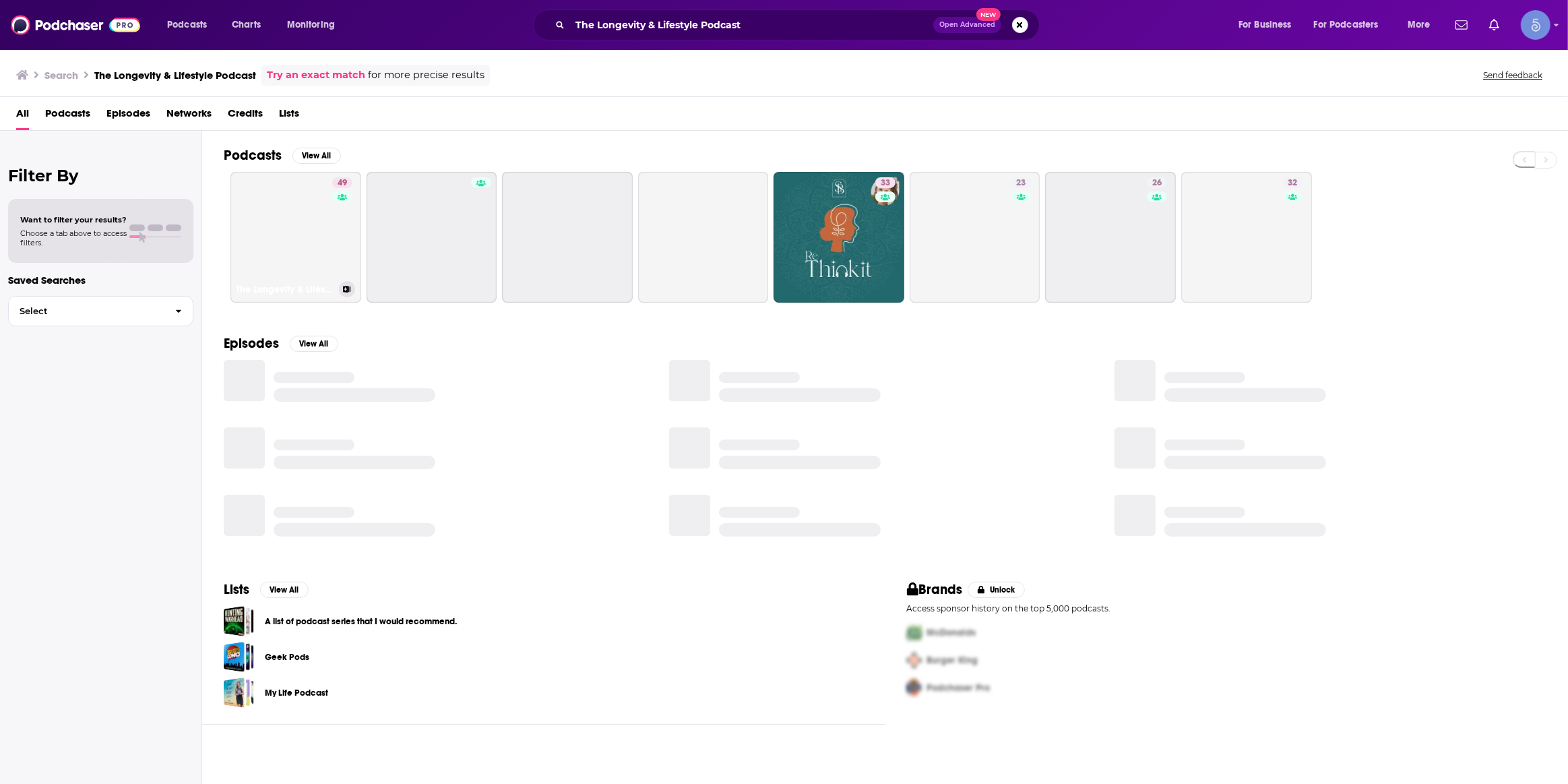
click at [306, 230] on link "49 The Longevity & Lifestyle Podcast" at bounding box center [295, 237] width 130 height 130
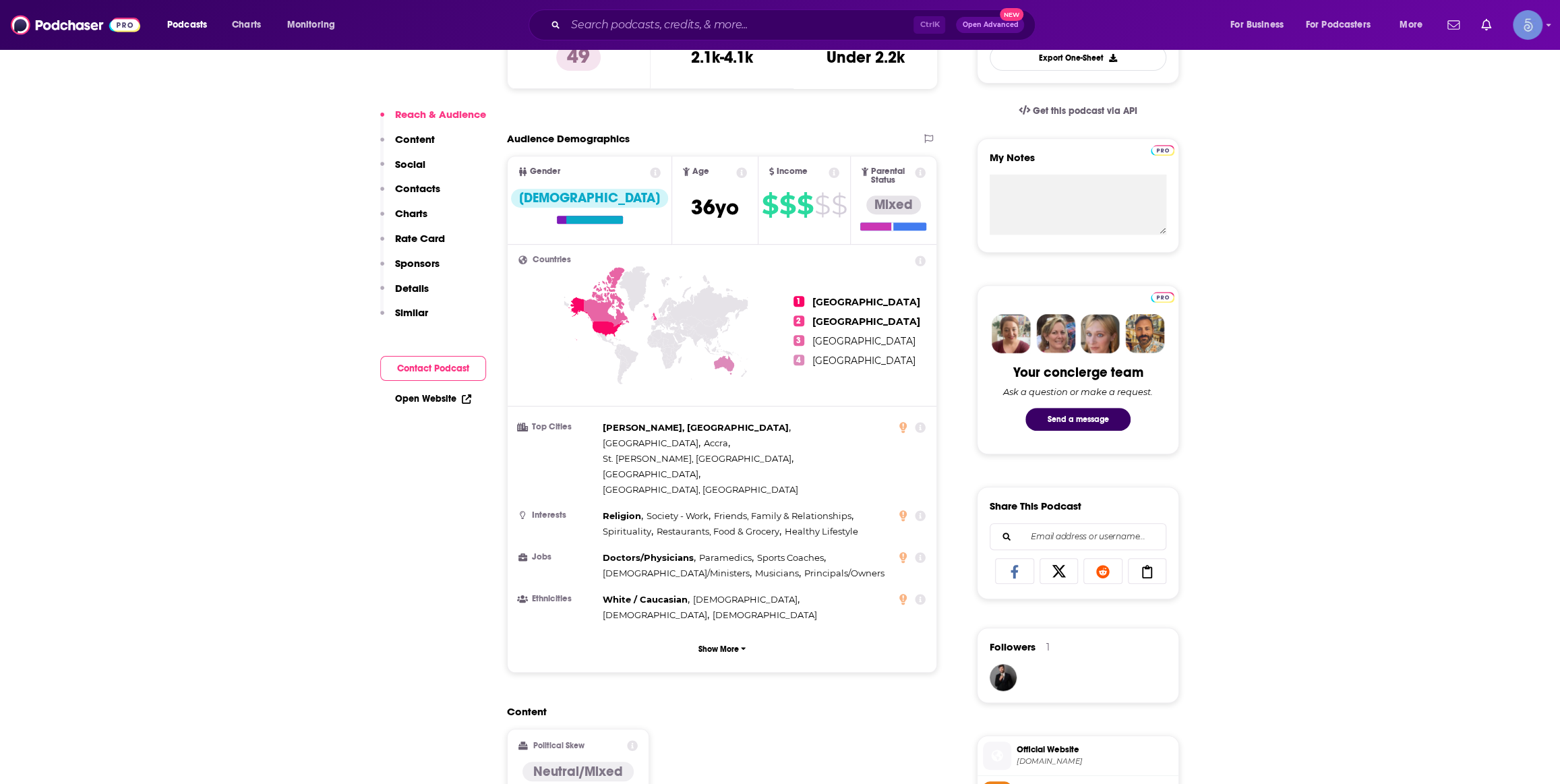
scroll to position [1021, 0]
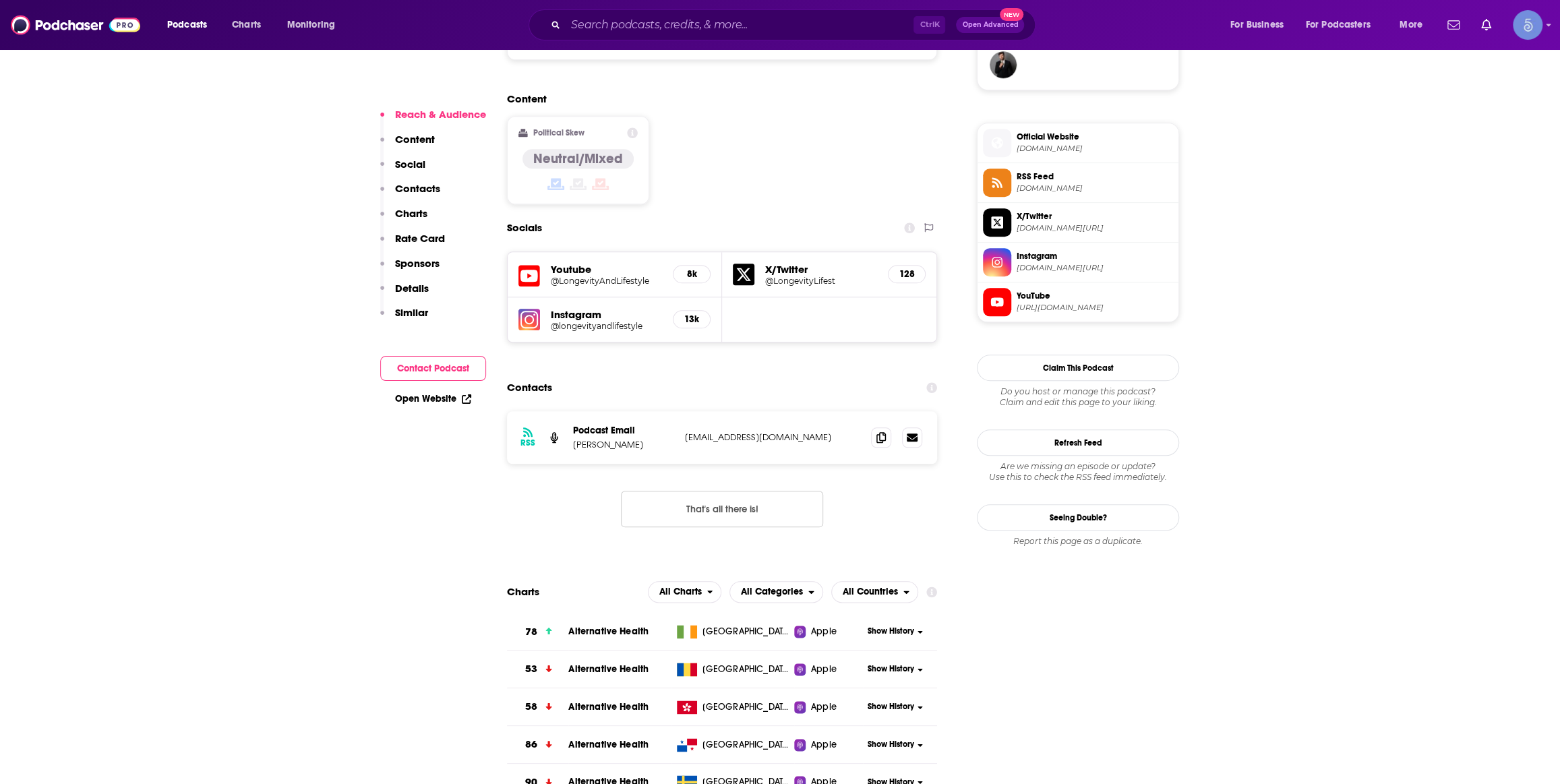
click at [582, 275] on h5 "@LongevityAndLifestyle" at bounding box center [606, 280] width 111 height 10
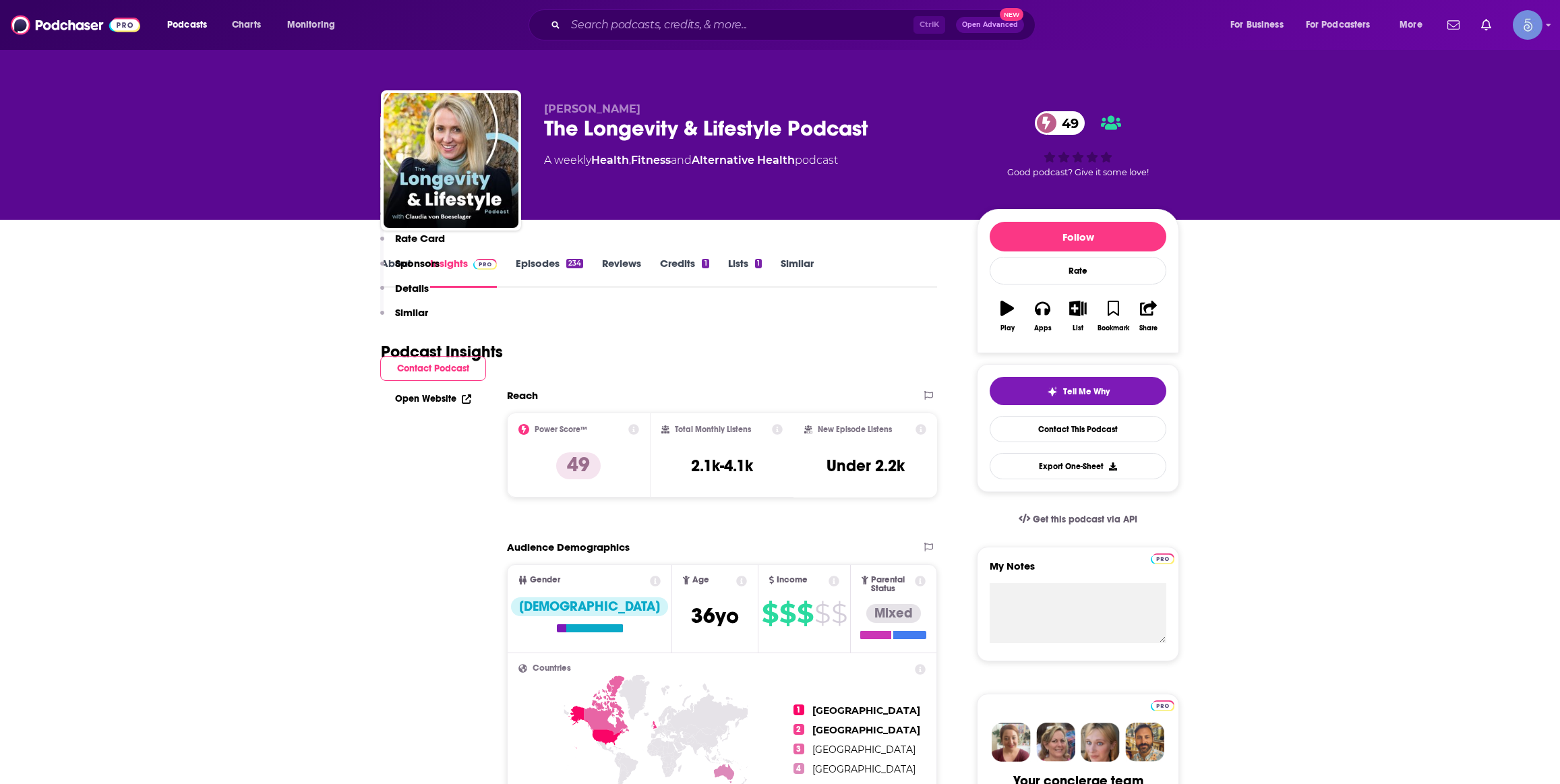
scroll to position [1021, 0]
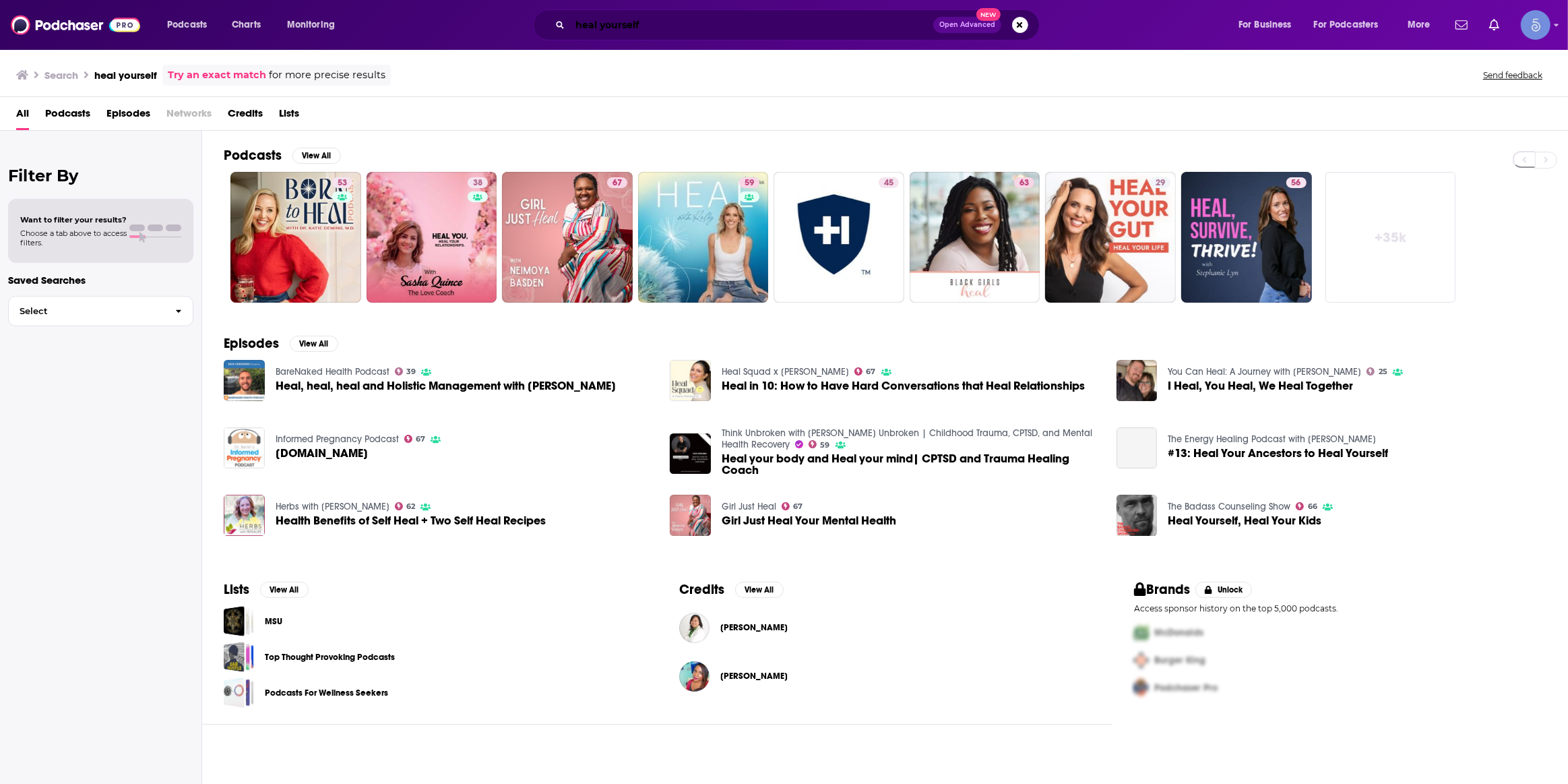
click at [677, 32] on input "heal yourself" at bounding box center [751, 24] width 363 height 21
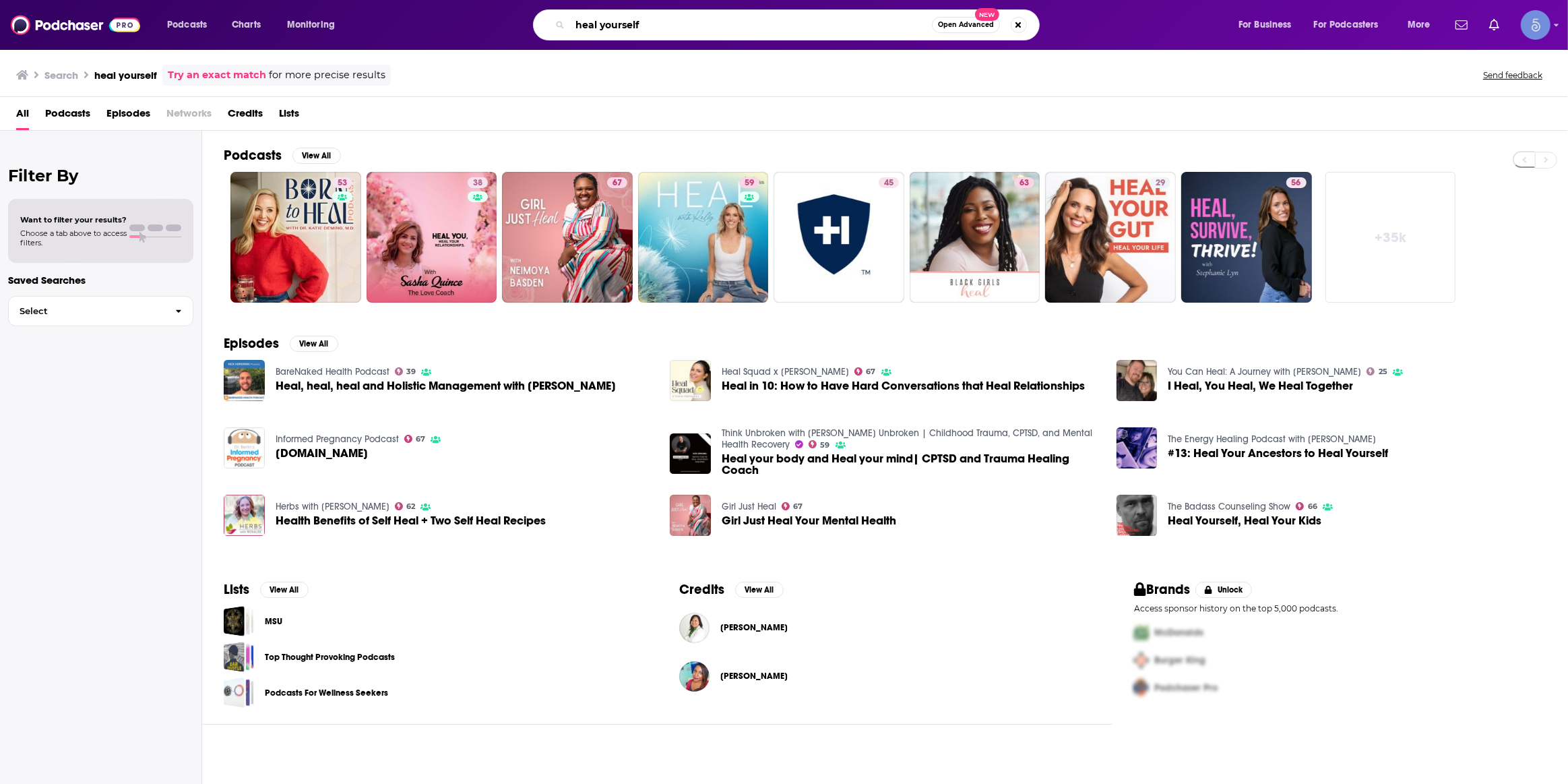
click at [677, 32] on input "heal yourself" at bounding box center [751, 24] width 361 height 21
paste input "The Longevity & Lifestyle Podcast"
type input "The Longevity & Lifestyle Podcast"
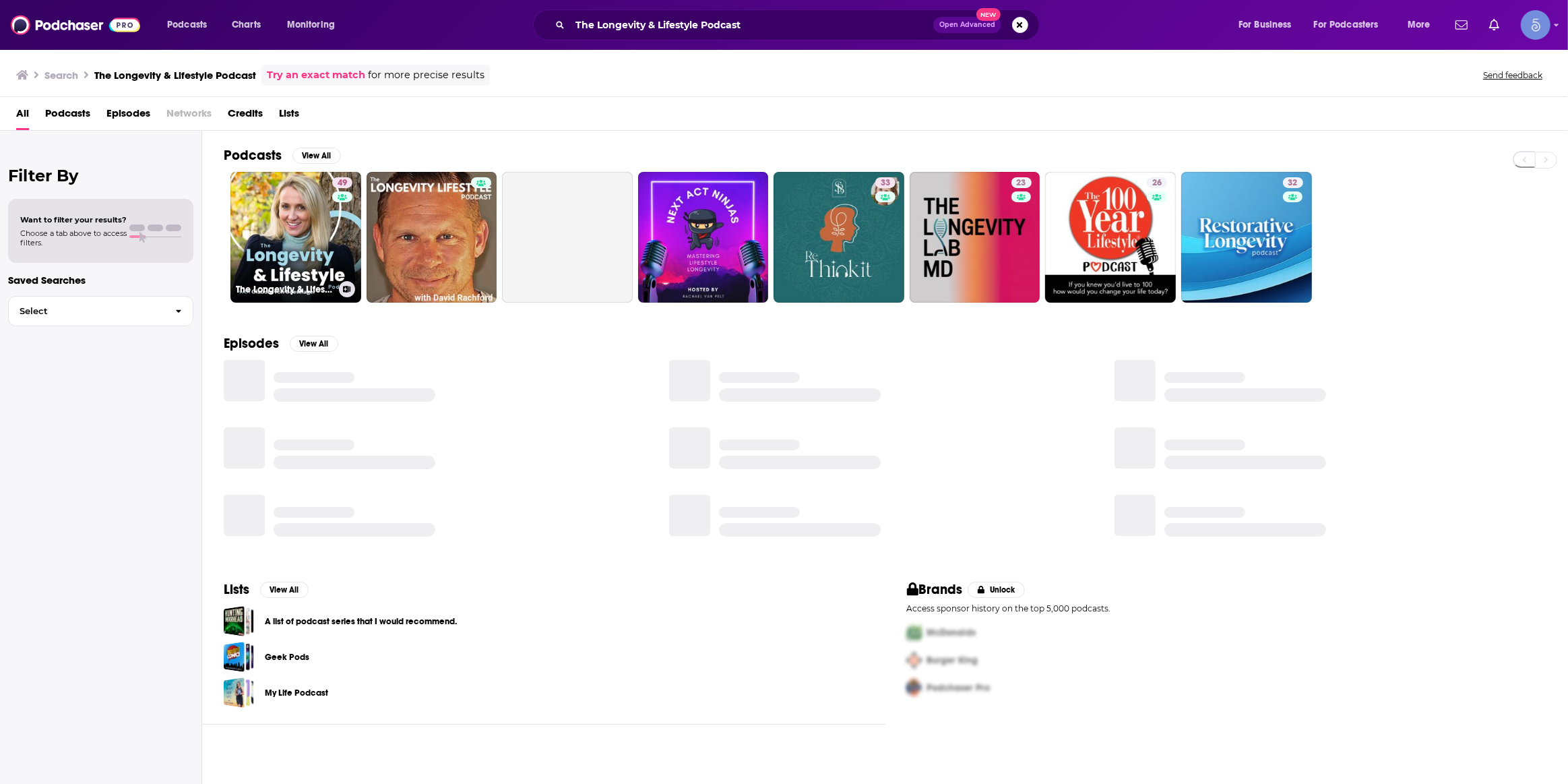
click at [298, 230] on link "49 The Longevity & Lifestyle Podcast" at bounding box center [295, 237] width 130 height 130
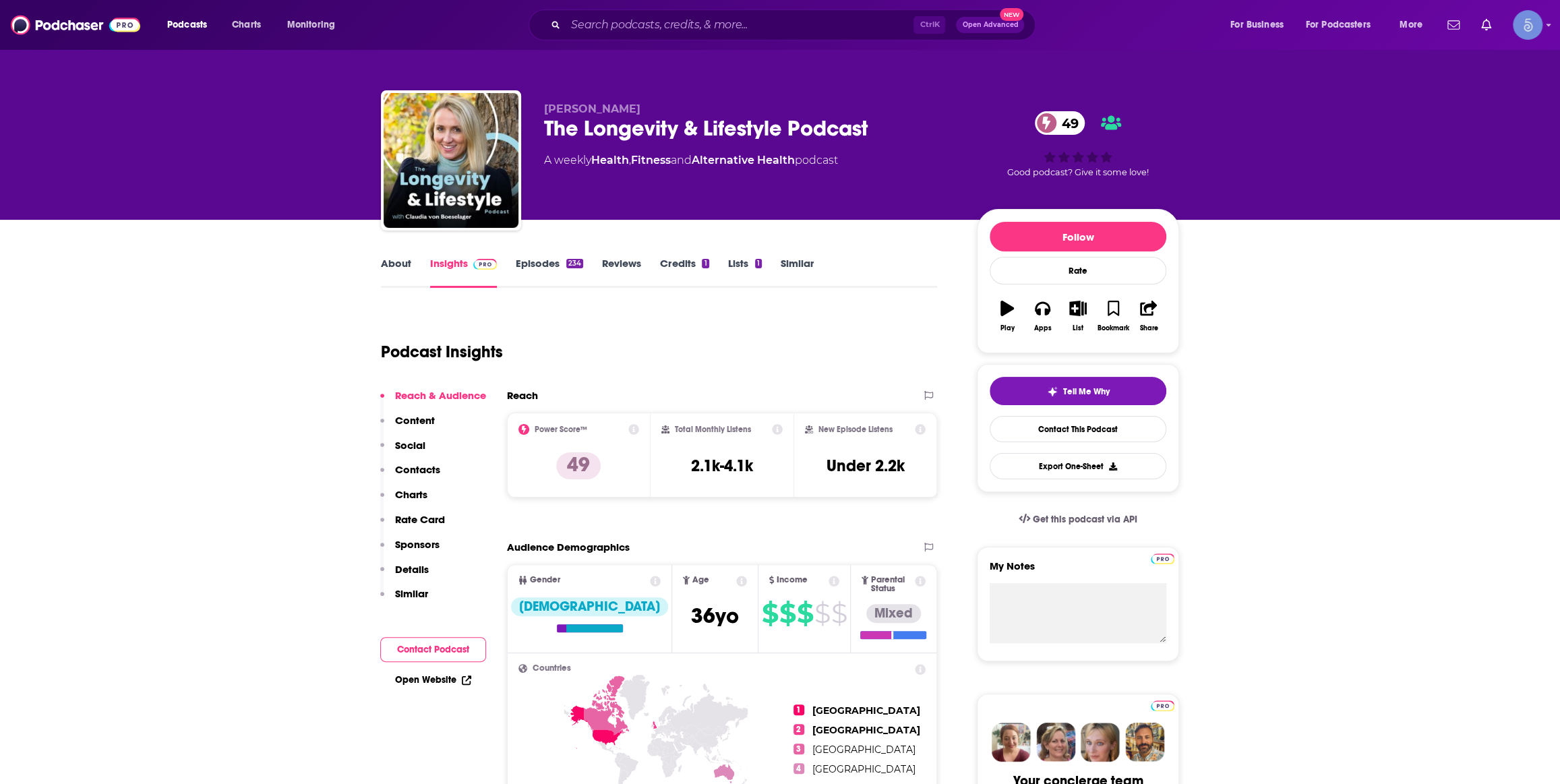
drag, startPoint x: 685, startPoint y: 102, endPoint x: 543, endPoint y: 104, distance: 142.0
click at [543, 104] on div "Claudia von Boeselager The Longevity & Lifestyle Podcast 49 A weekly Health , F…" at bounding box center [780, 162] width 798 height 146
copy span "[PERSON_NAME]"
drag, startPoint x: 739, startPoint y: 47, endPoint x: 759, endPoint y: 19, distance: 34.4
click at [742, 41] on div "Podcasts Charts Monitoring Ctrl K Open Advanced New For Business For Podcasters…" at bounding box center [780, 25] width 1560 height 50
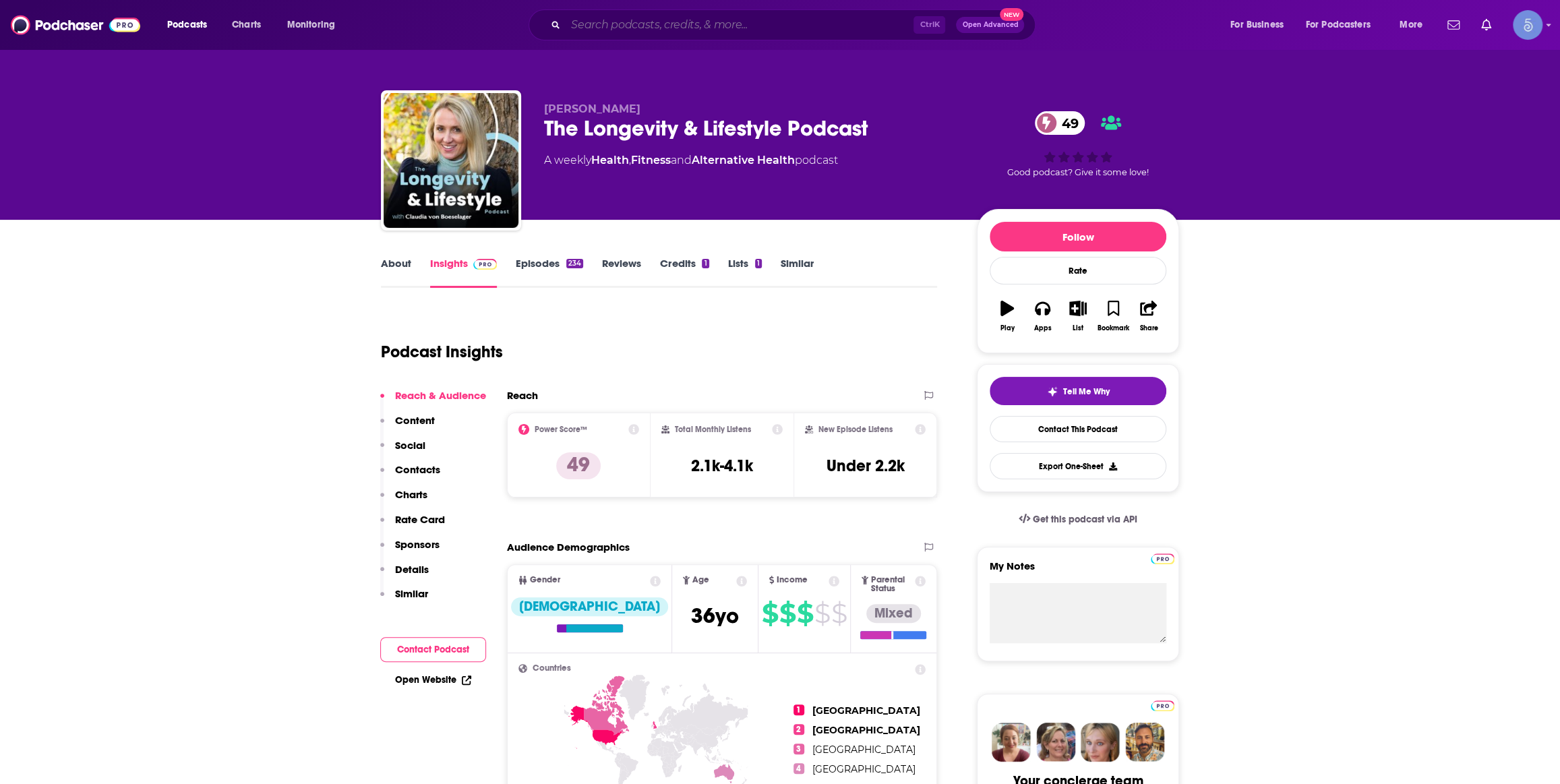
click at [759, 19] on input "Search podcasts, credits, & more..." at bounding box center [739, 24] width 348 height 21
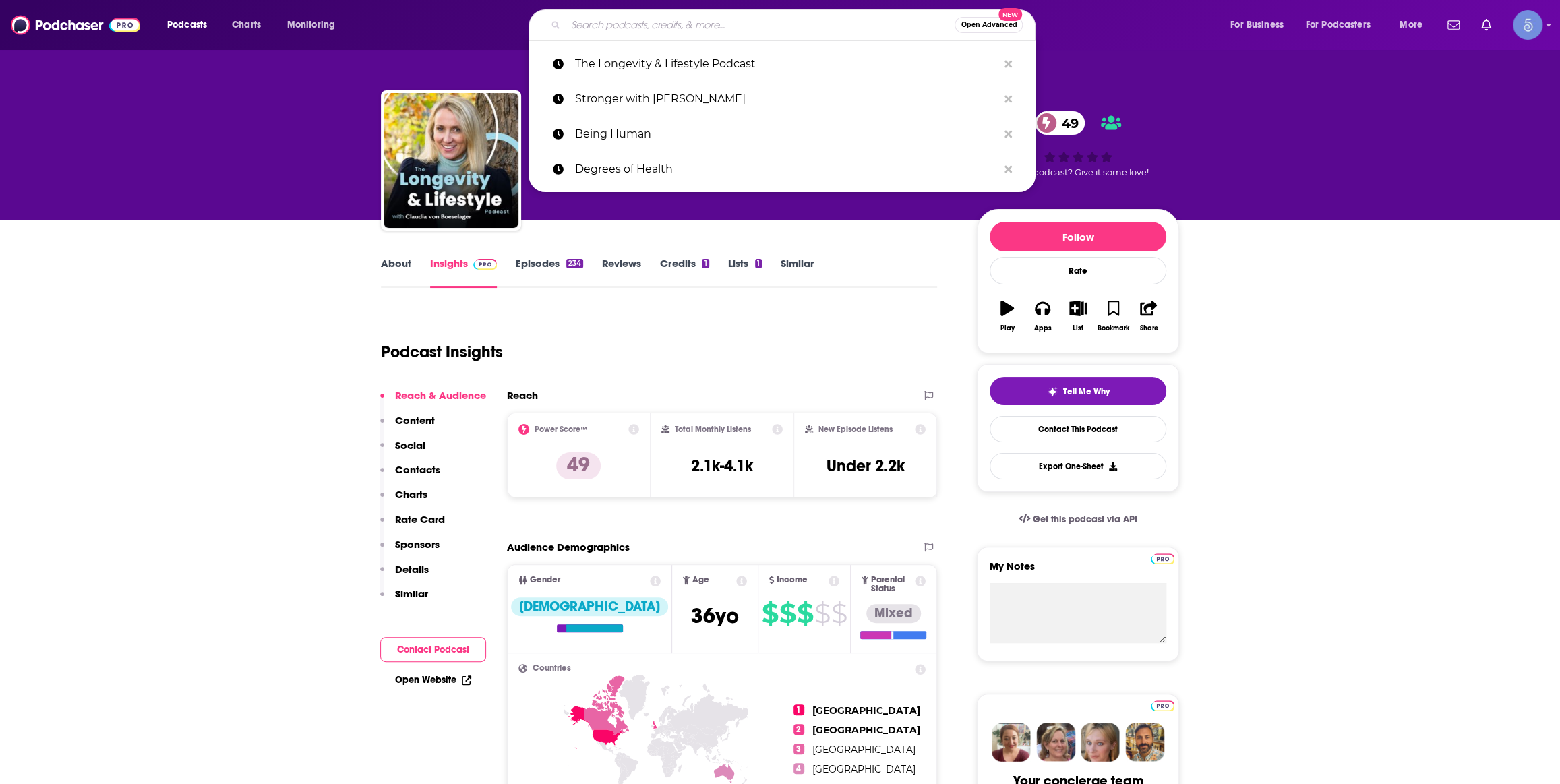
paste input "Escape Your Limits & LIFTS"
type input "Escape Your Limits & LIFTS"
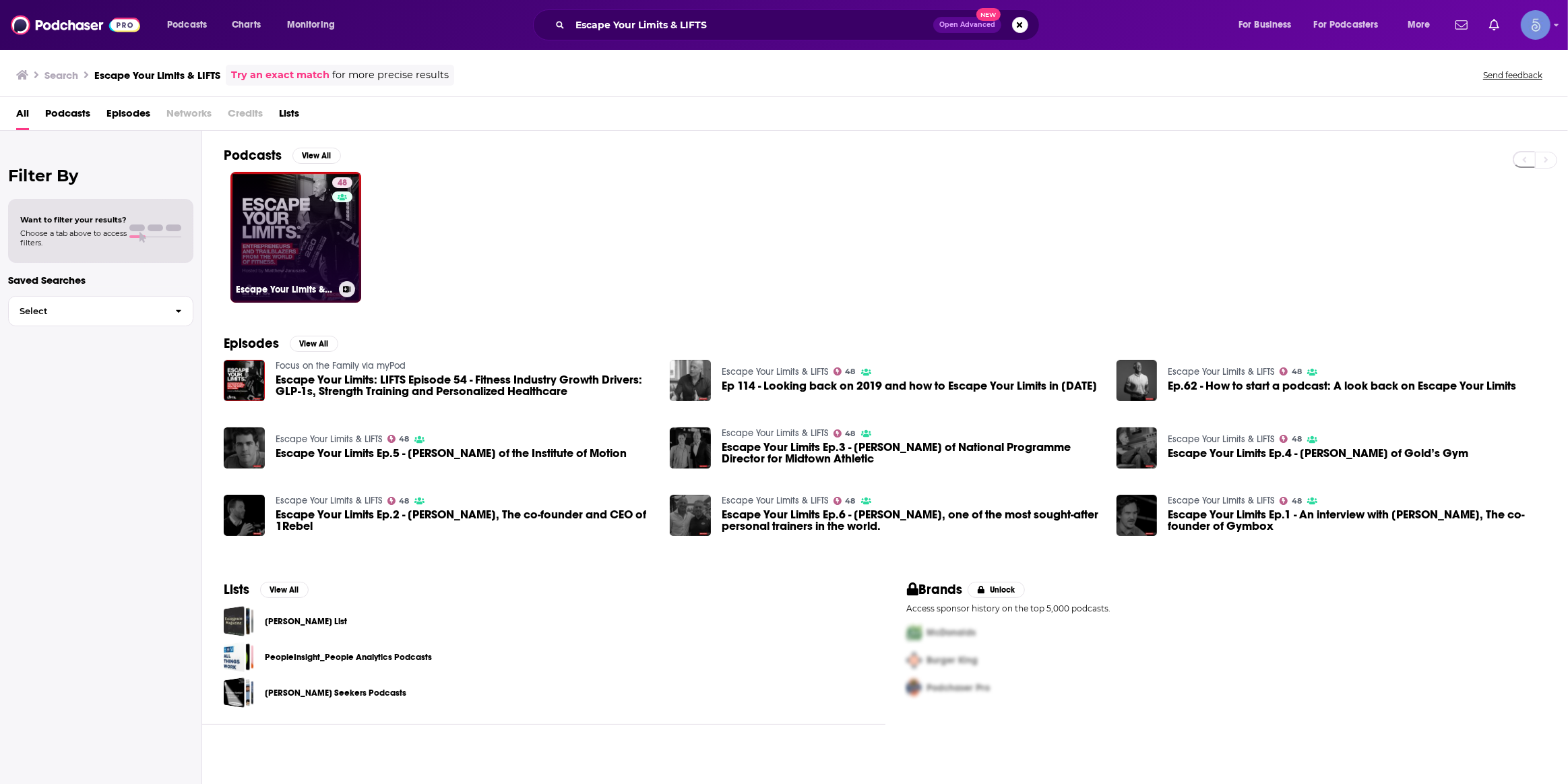
click at [326, 226] on link "48 Escape Your Limits & LIFTS" at bounding box center [295, 237] width 130 height 130
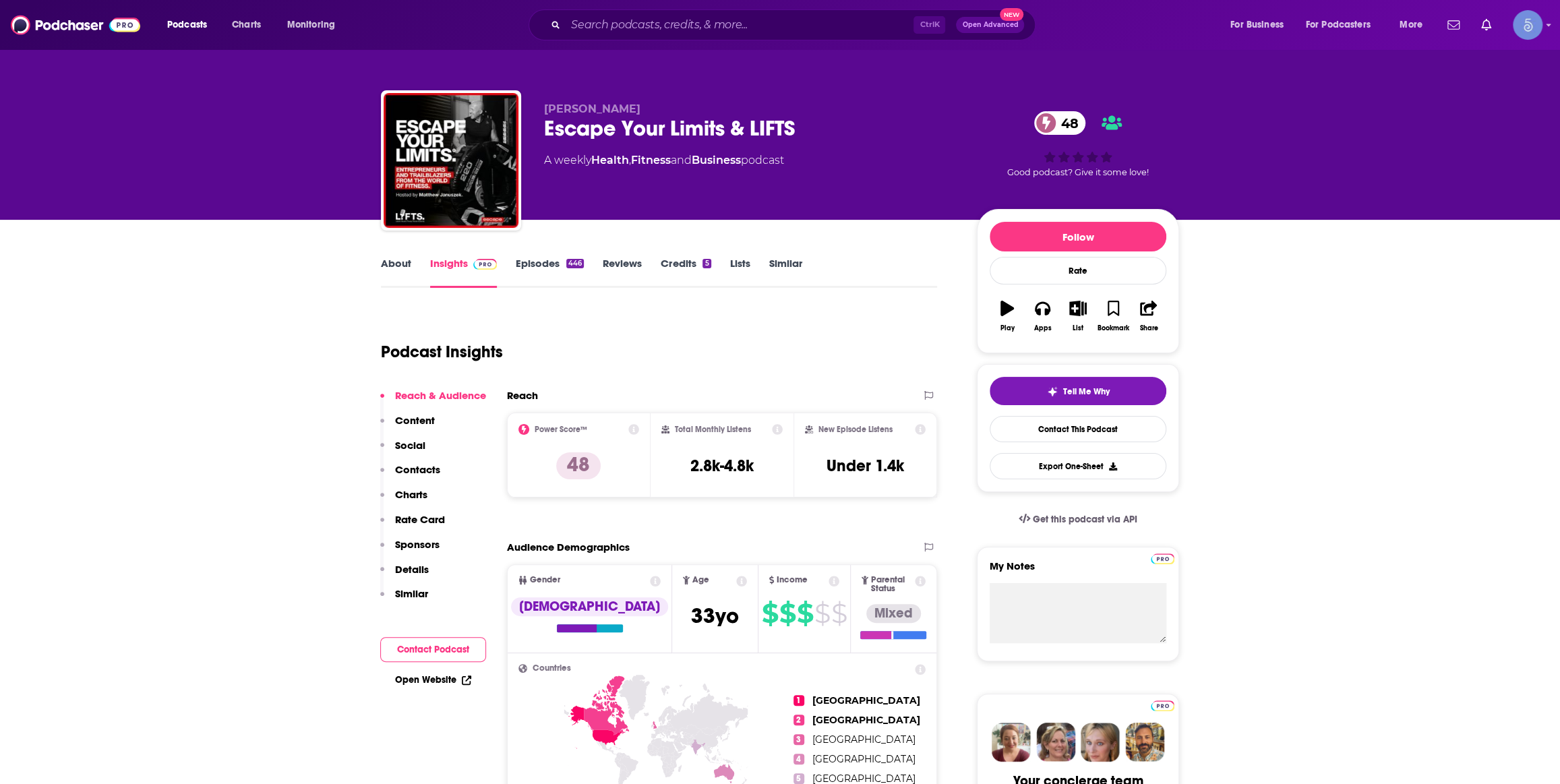
click at [542, 263] on link "Episodes 446" at bounding box center [550, 273] width 68 height 31
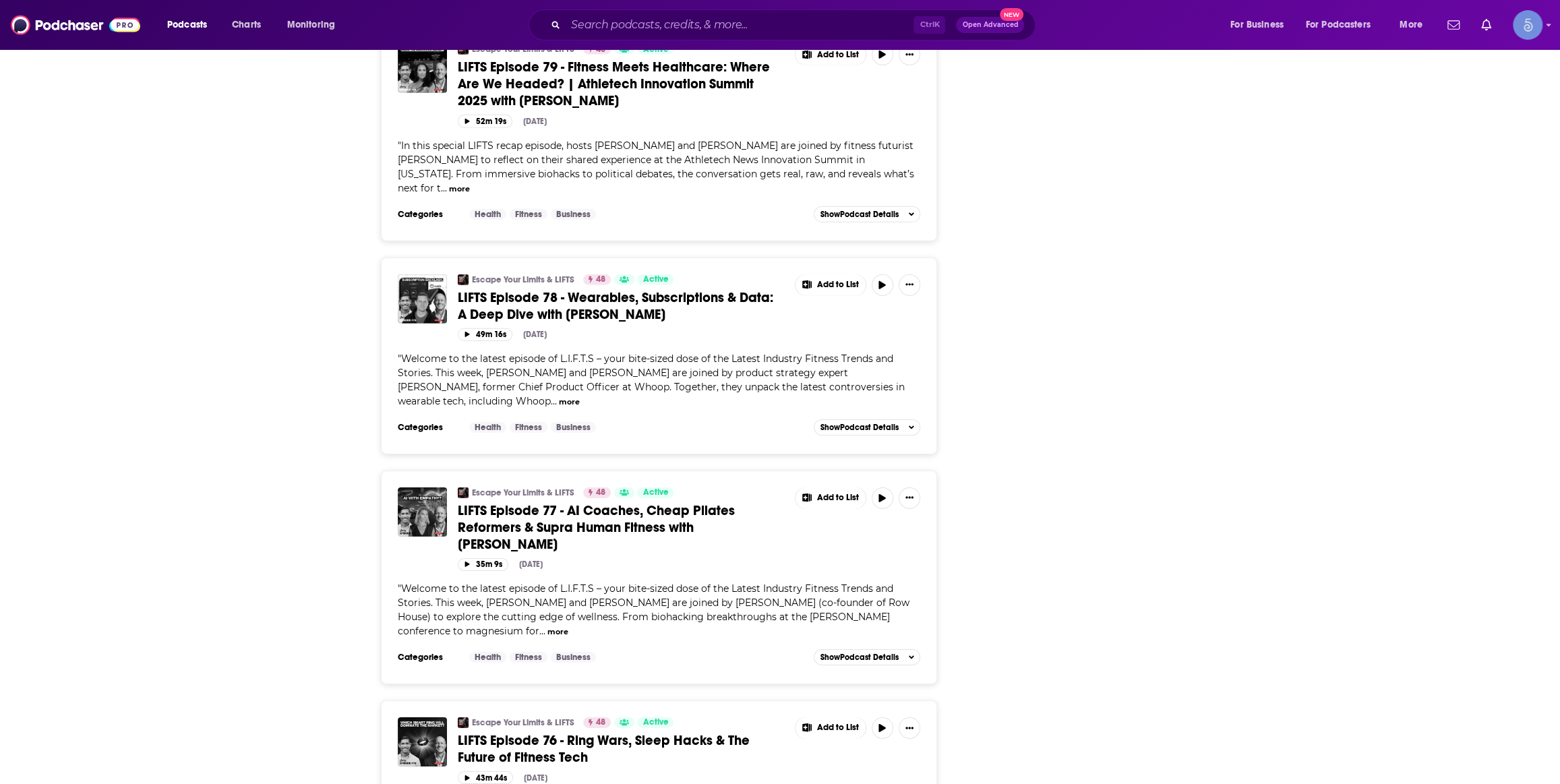
scroll to position [3472, 0]
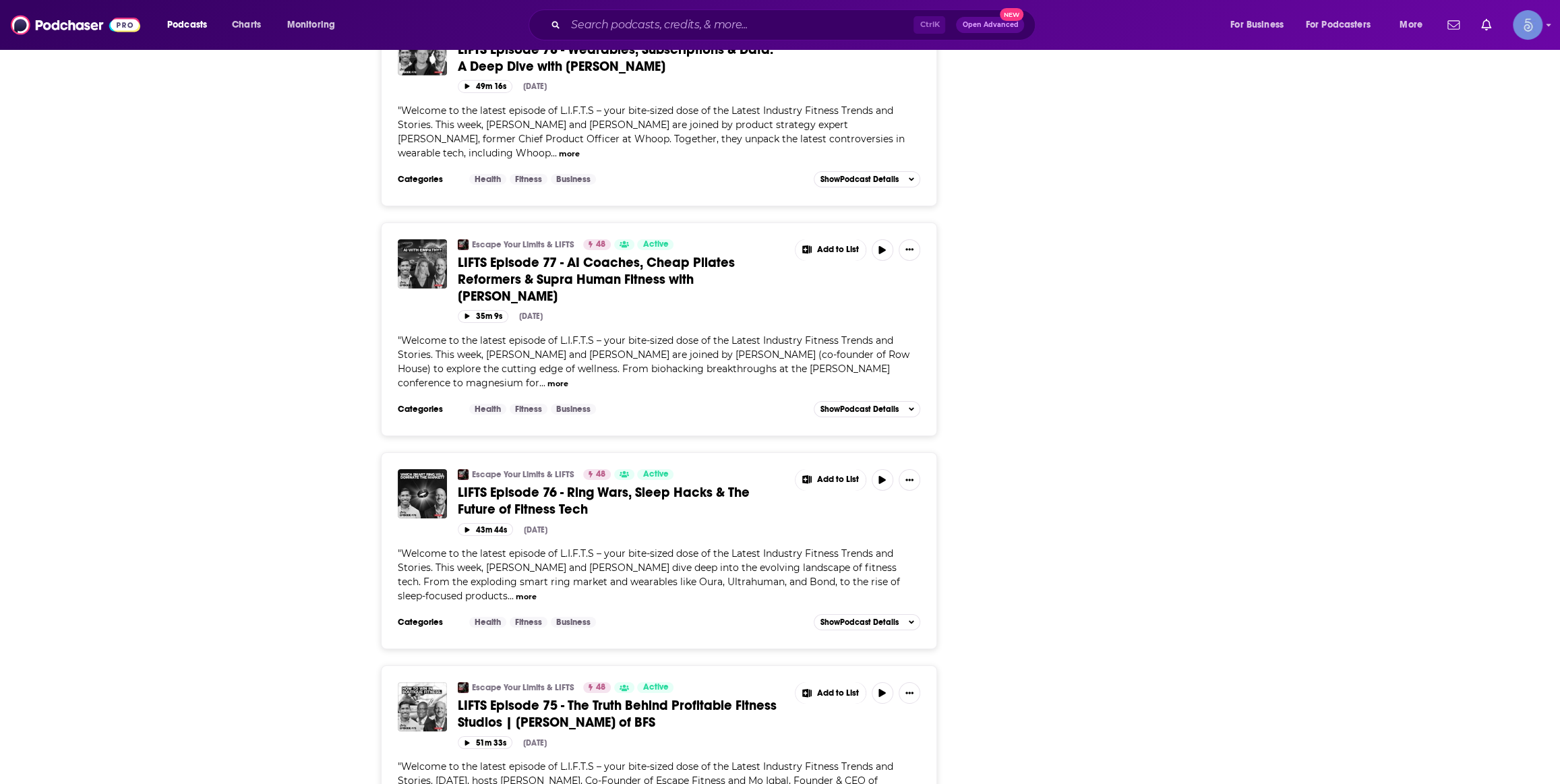
scroll to position [3626, 0]
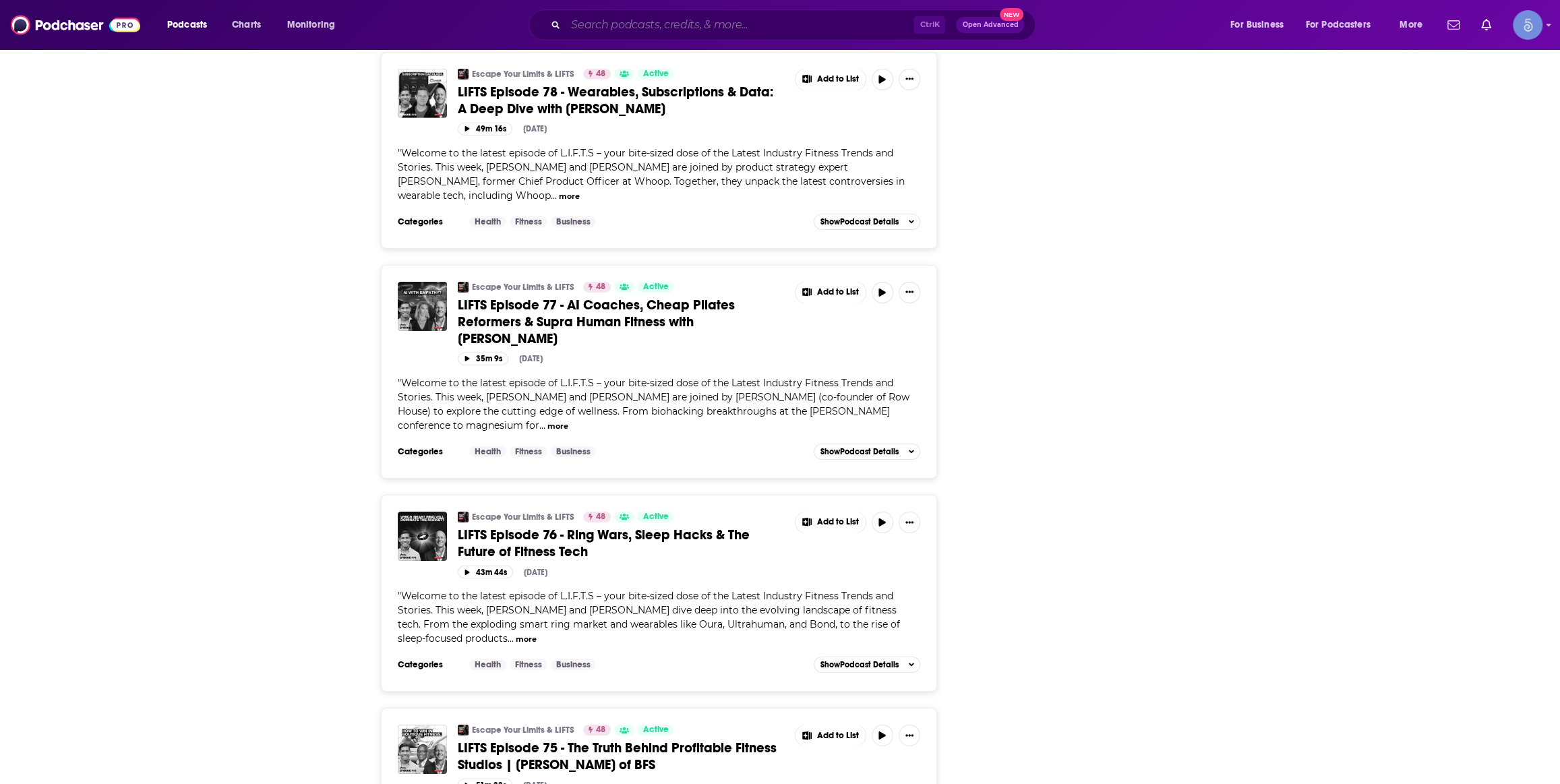
click at [748, 20] on input "Search podcasts, credits, & more..." at bounding box center [739, 24] width 348 height 21
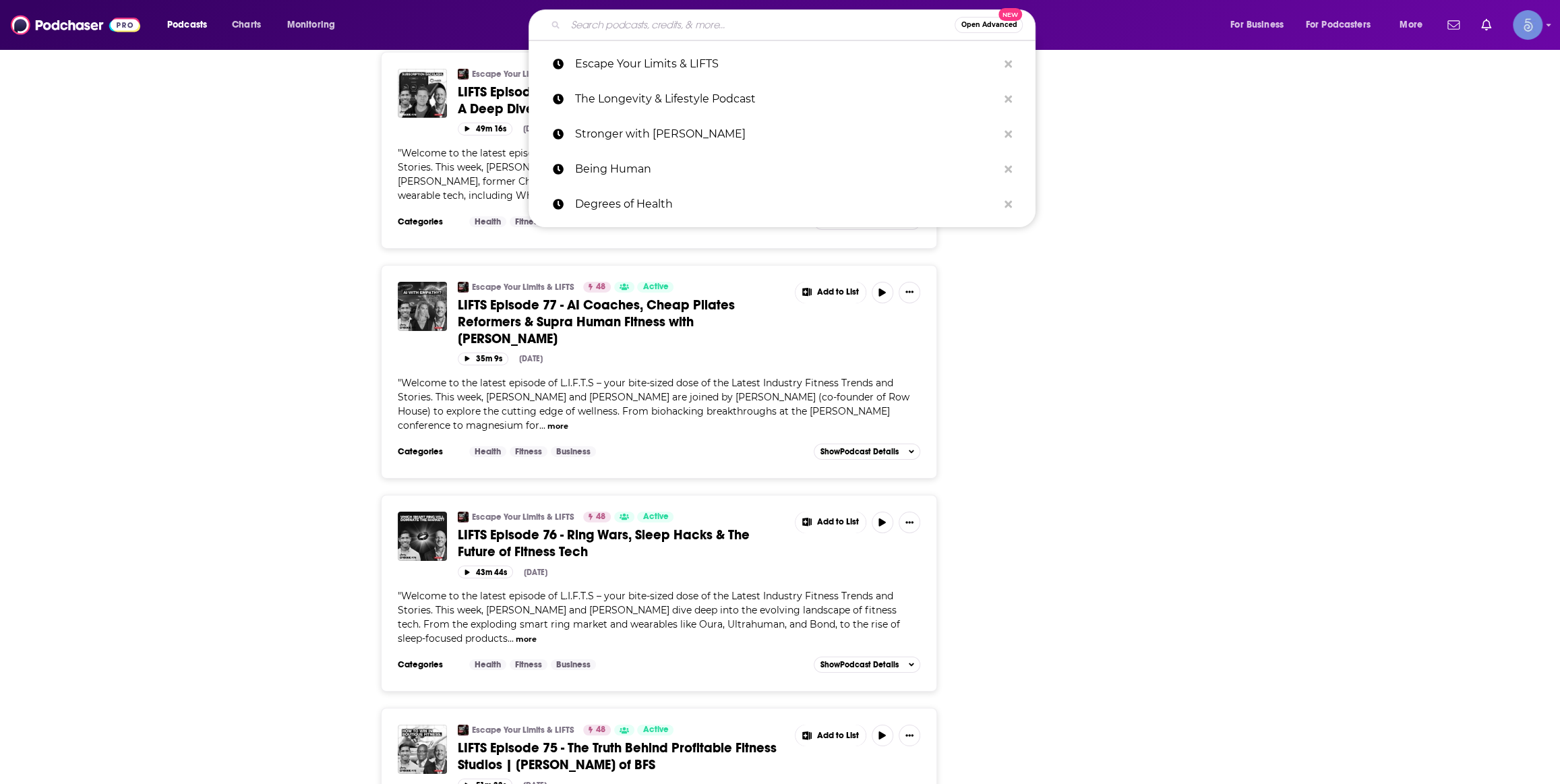
paste input "Get Lean Eat Clean"
type input "Get Lean Eat Clean"
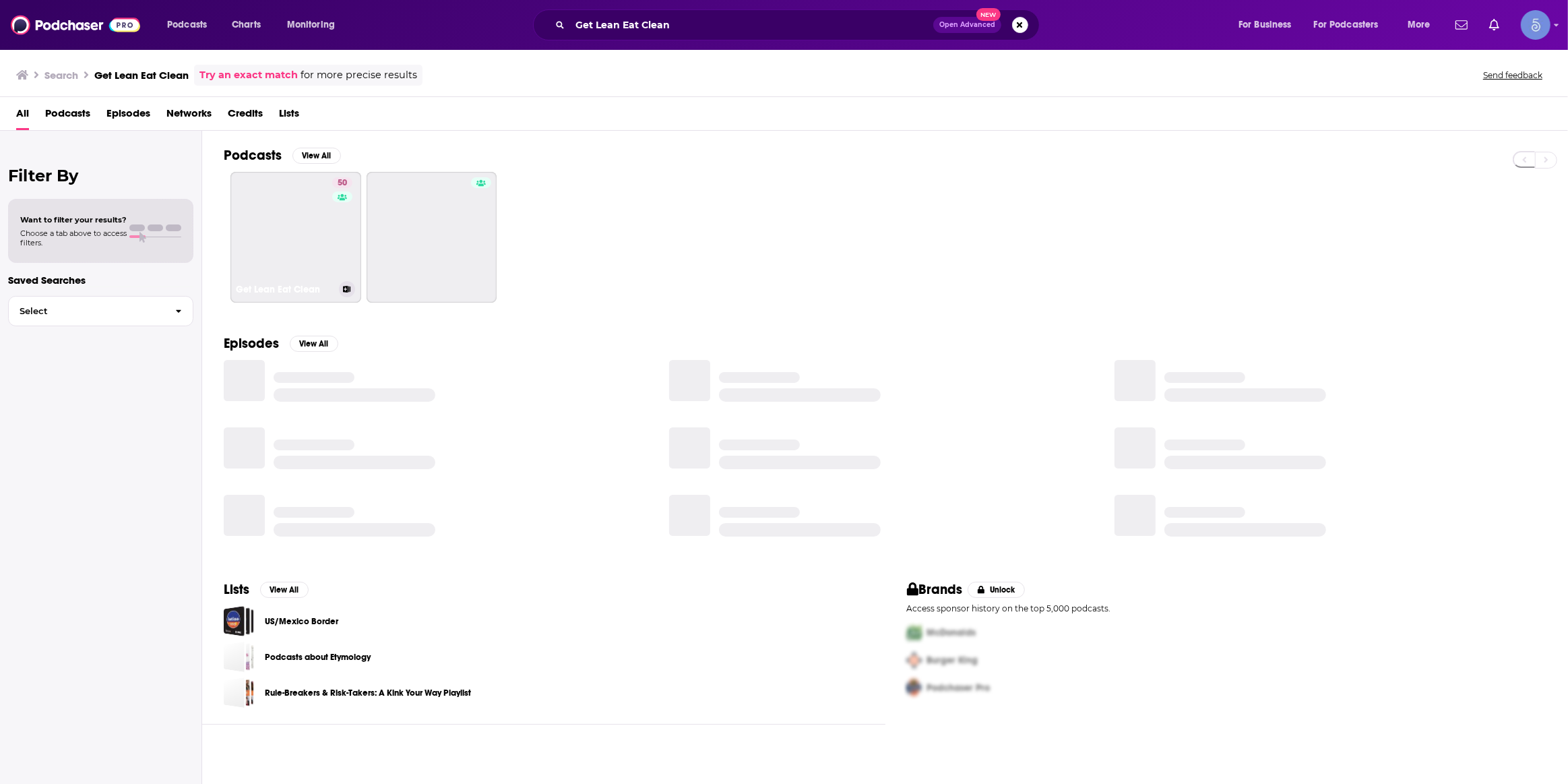
click at [321, 230] on link "50 Get Lean Eat Clean" at bounding box center [295, 237] width 130 height 130
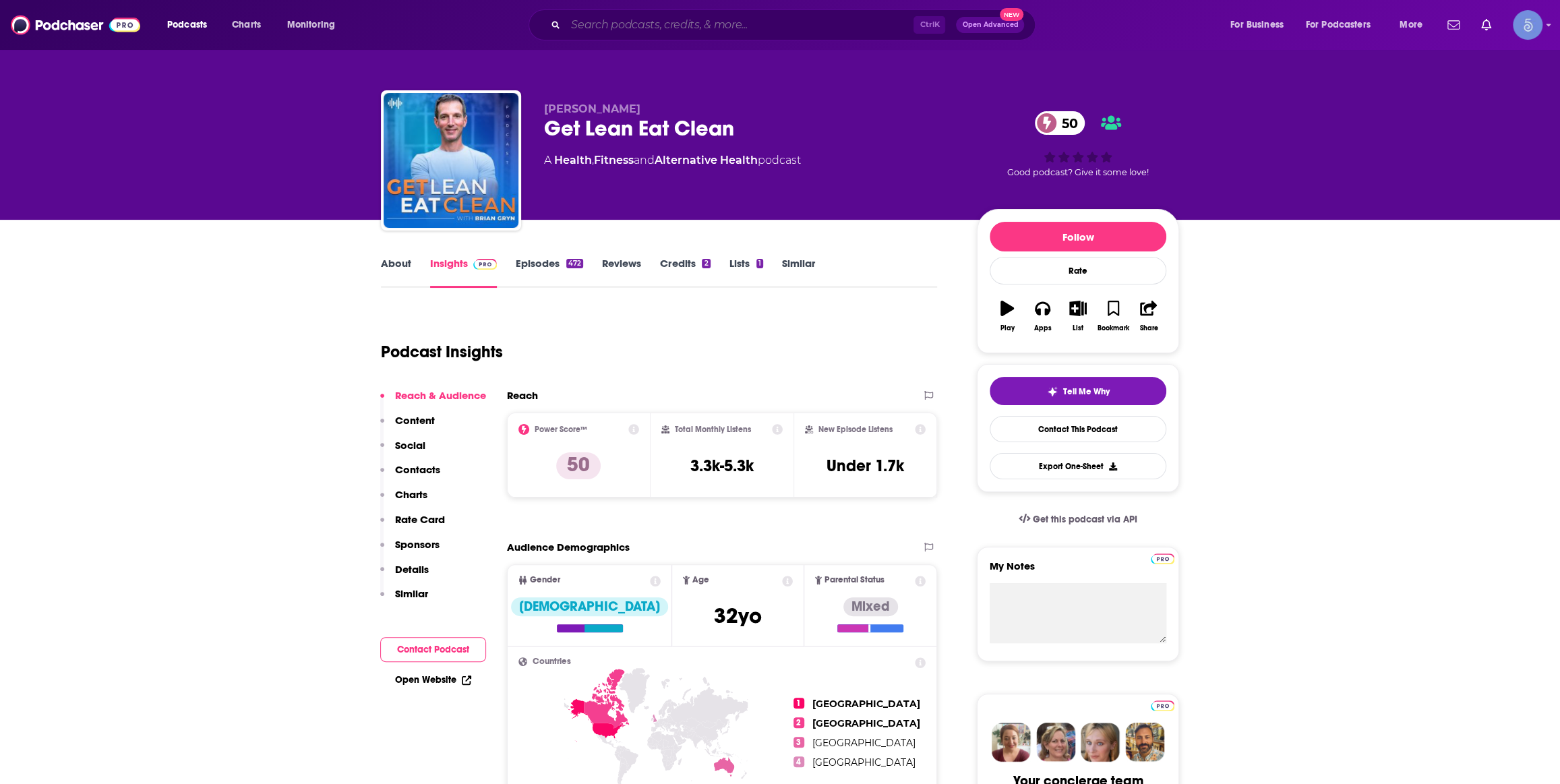
click at [787, 25] on input "Search podcasts, credits, & more..." at bounding box center [739, 24] width 348 height 21
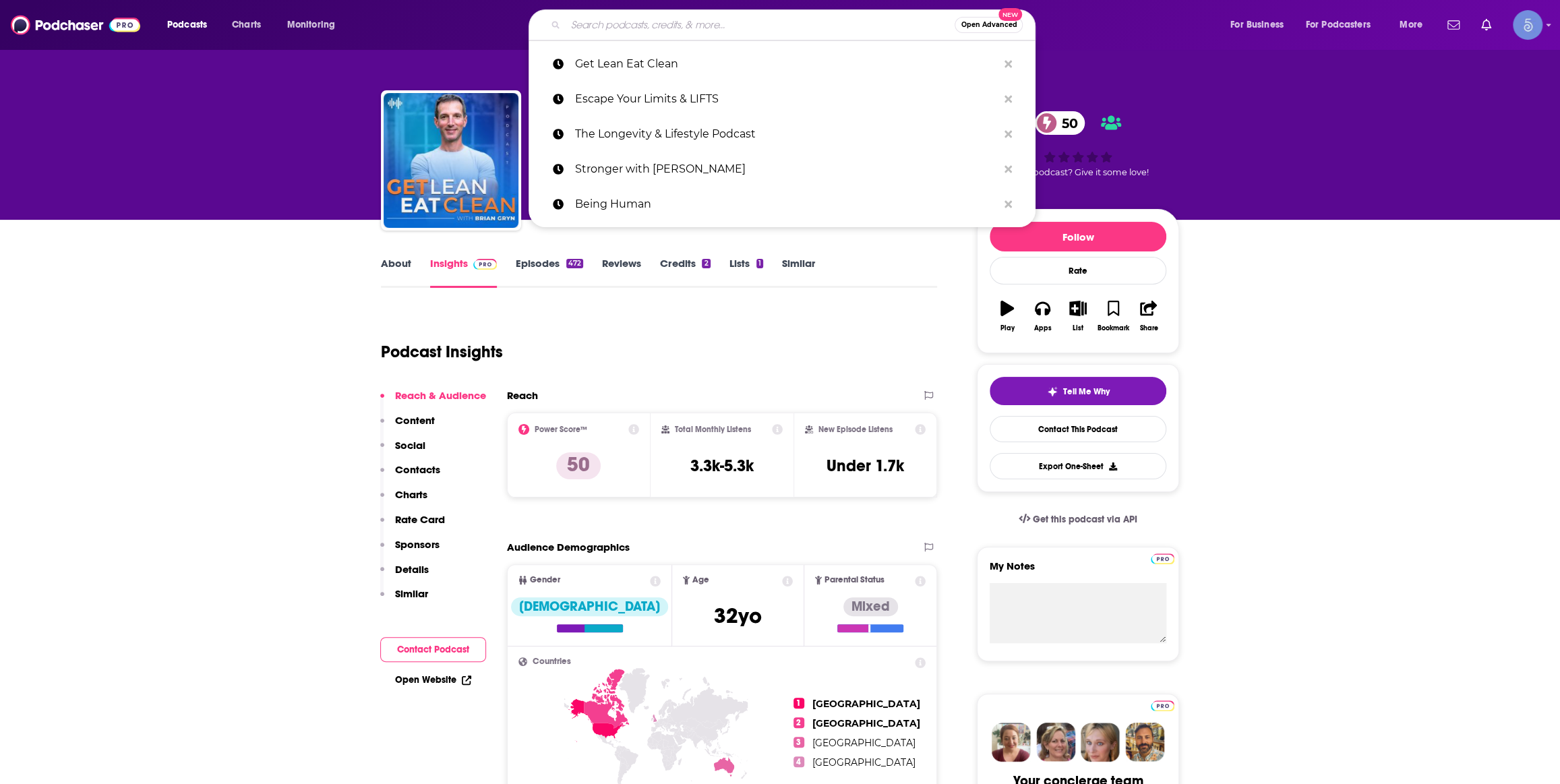
paste input "Pushing The Limits"
type input "Pushing The Limits"
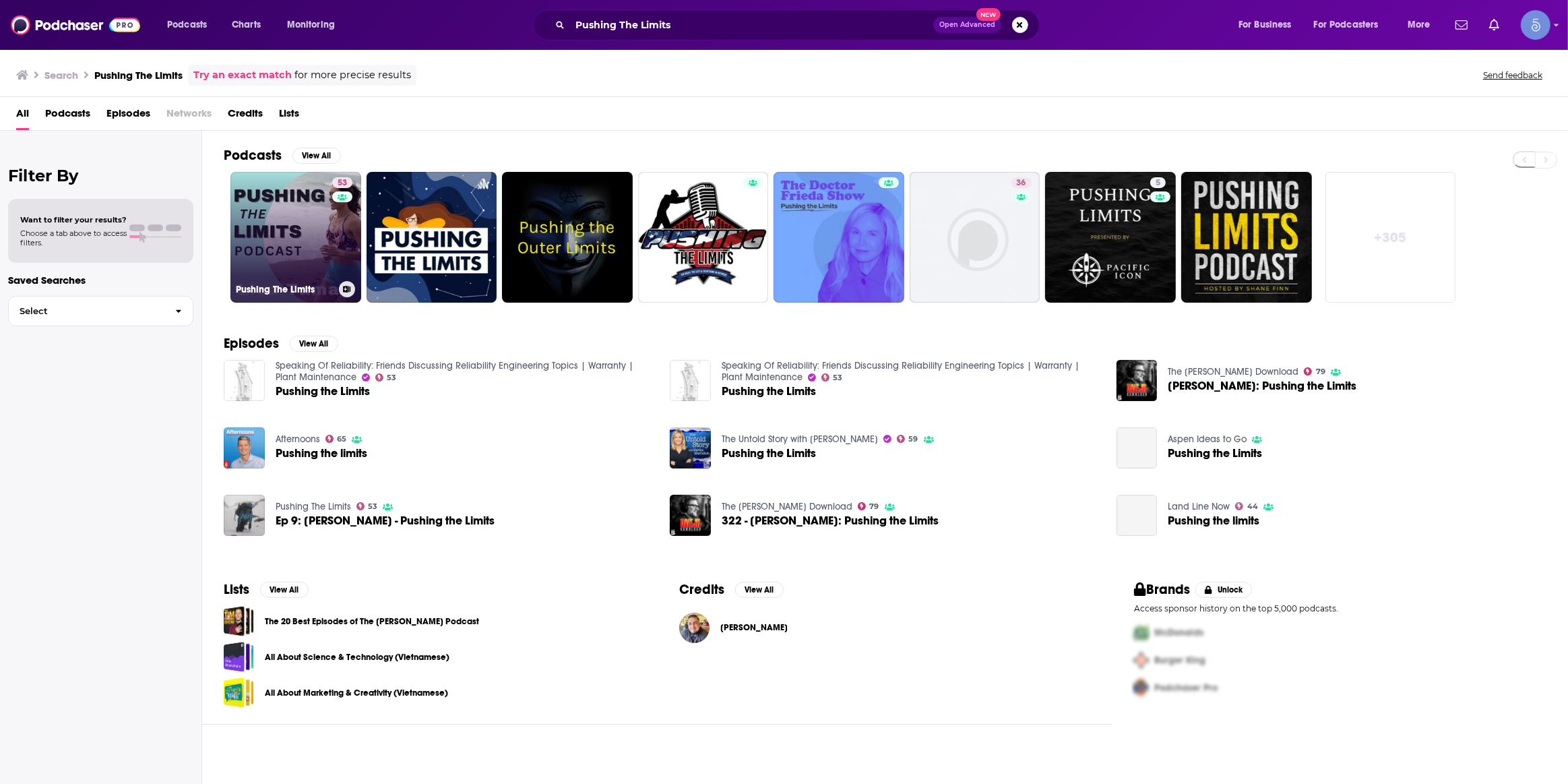
click at [313, 220] on link "53 Pushing The Limits" at bounding box center [295, 237] width 130 height 130
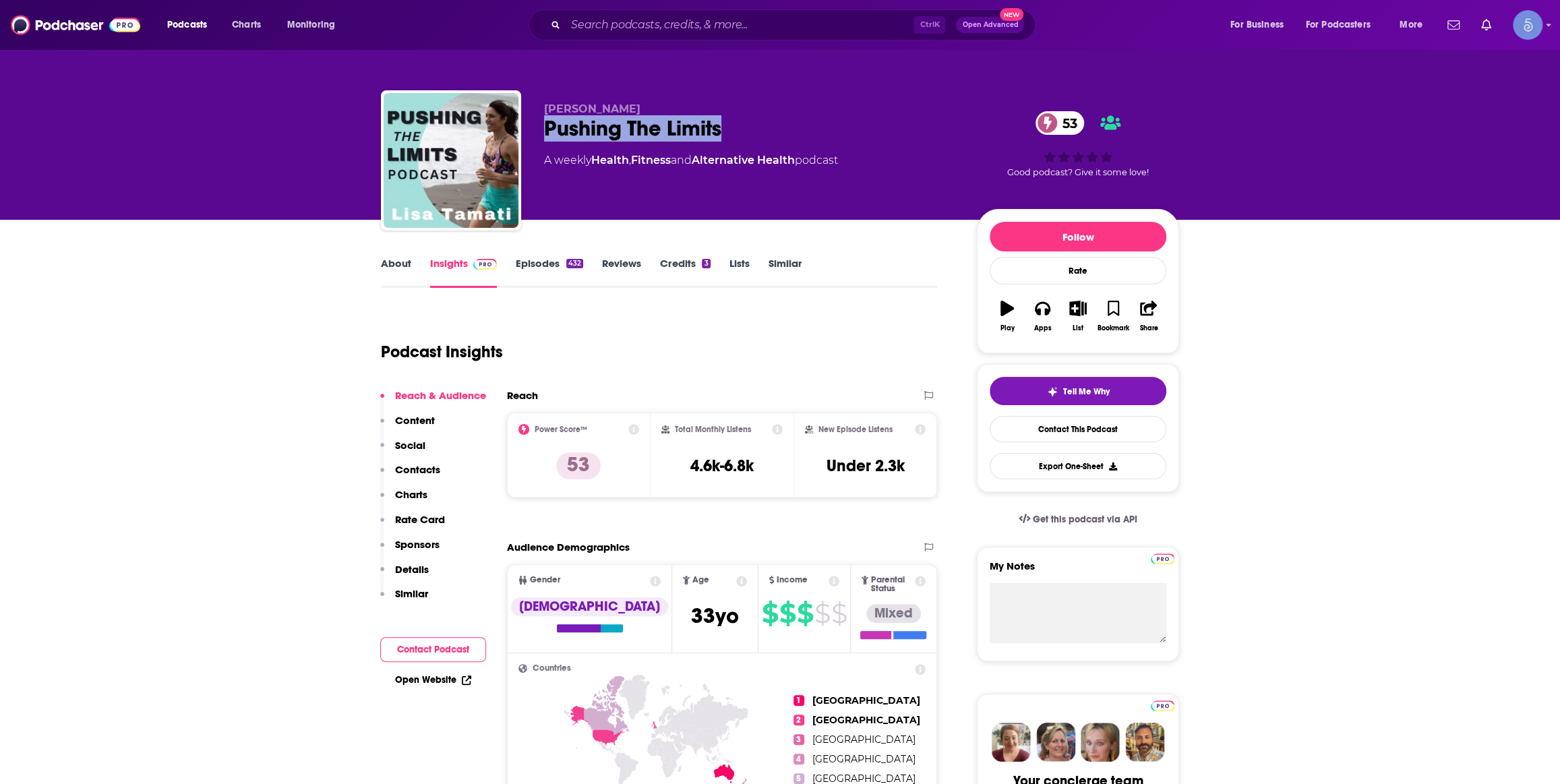
drag, startPoint x: 542, startPoint y: 135, endPoint x: 735, endPoint y: 140, distance: 193.1
click at [728, 139] on div "Lisa Tamati Pushing The Limits 53 A weekly Health , Fitness and Alternative Hea…" at bounding box center [780, 162] width 798 height 146
copy h2 "Pushing The Limits"
click at [536, 267] on link "Episodes 432" at bounding box center [549, 273] width 67 height 31
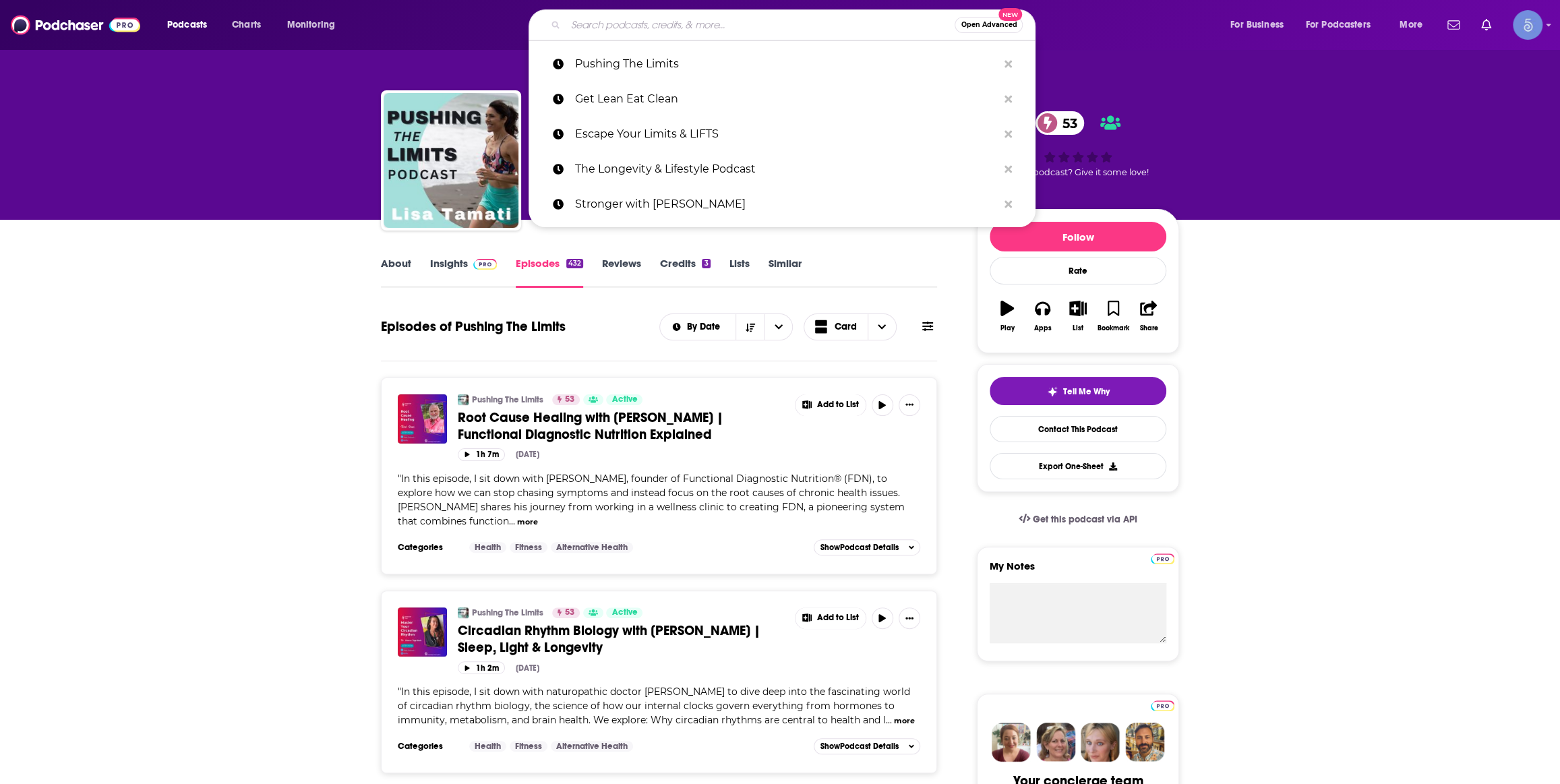
click at [777, 24] on input "Search podcasts, credits, & more..." at bounding box center [760, 24] width 389 height 21
paste input "The InnerFight Podcast"
type input "The InnerFight Podcast"
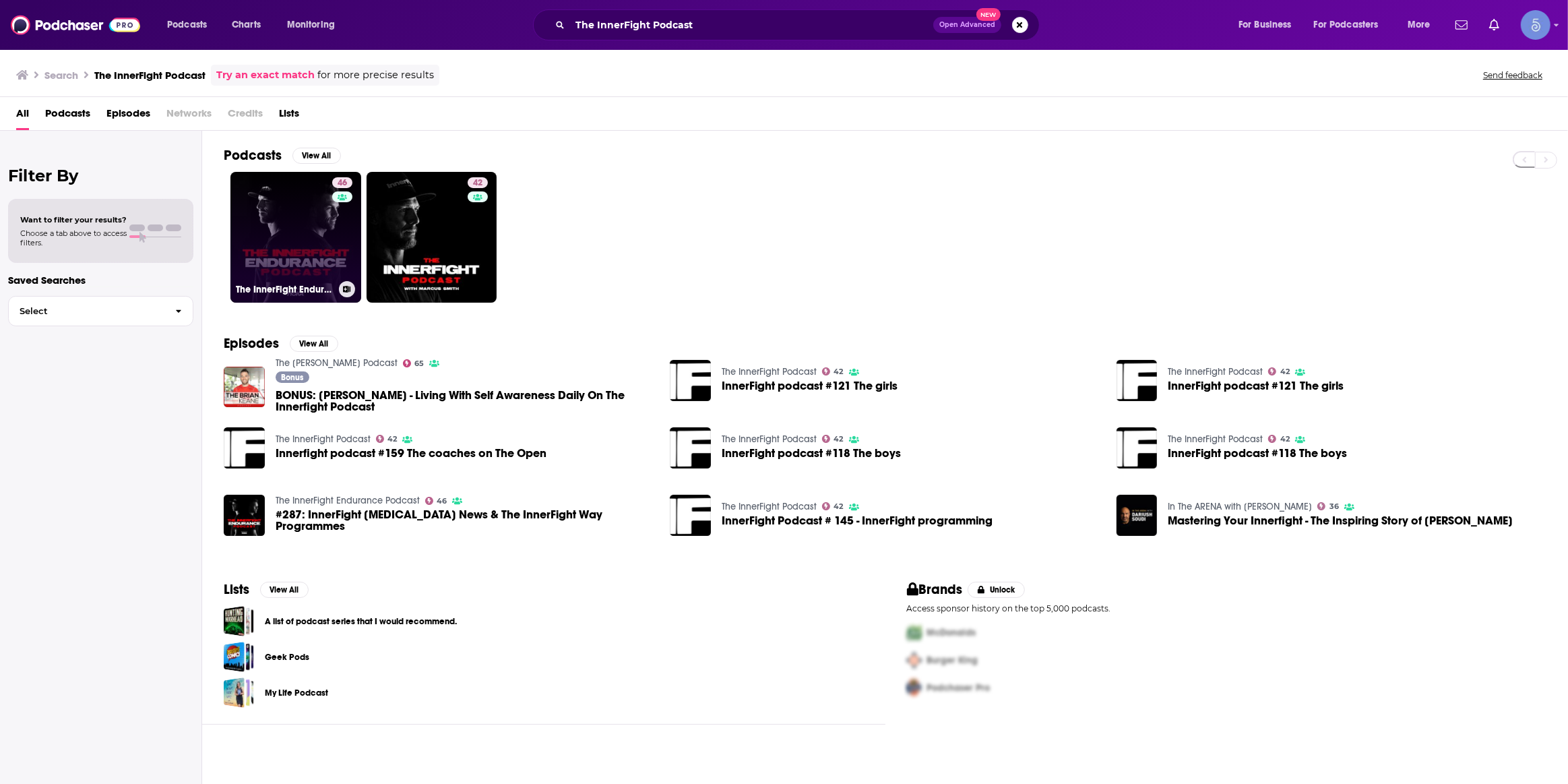
click at [289, 238] on link "46 The InnerFight Endurance Podcast" at bounding box center [295, 237] width 130 height 130
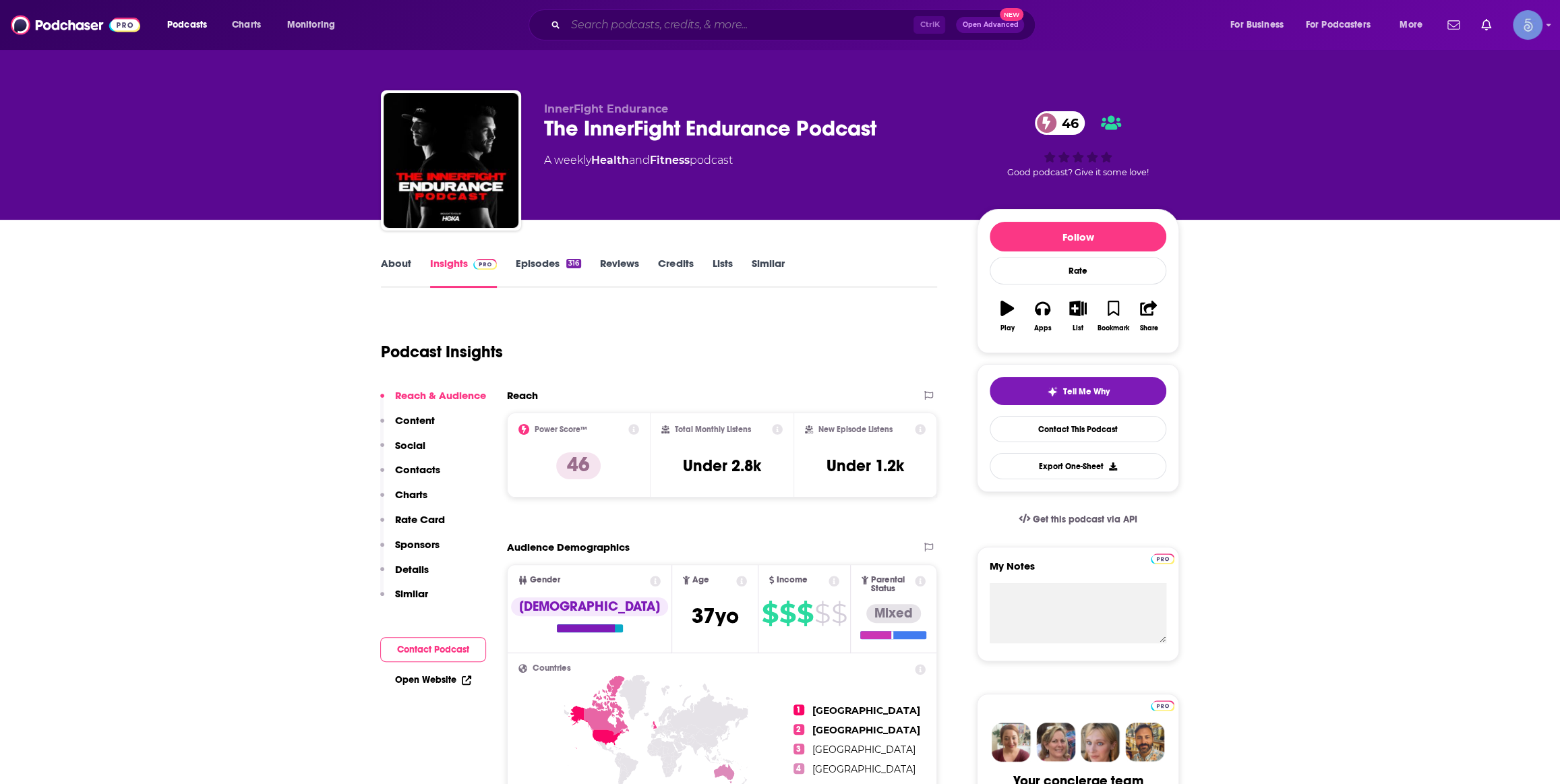
click at [655, 21] on input "Search podcasts, credits, & more..." at bounding box center [739, 24] width 348 height 21
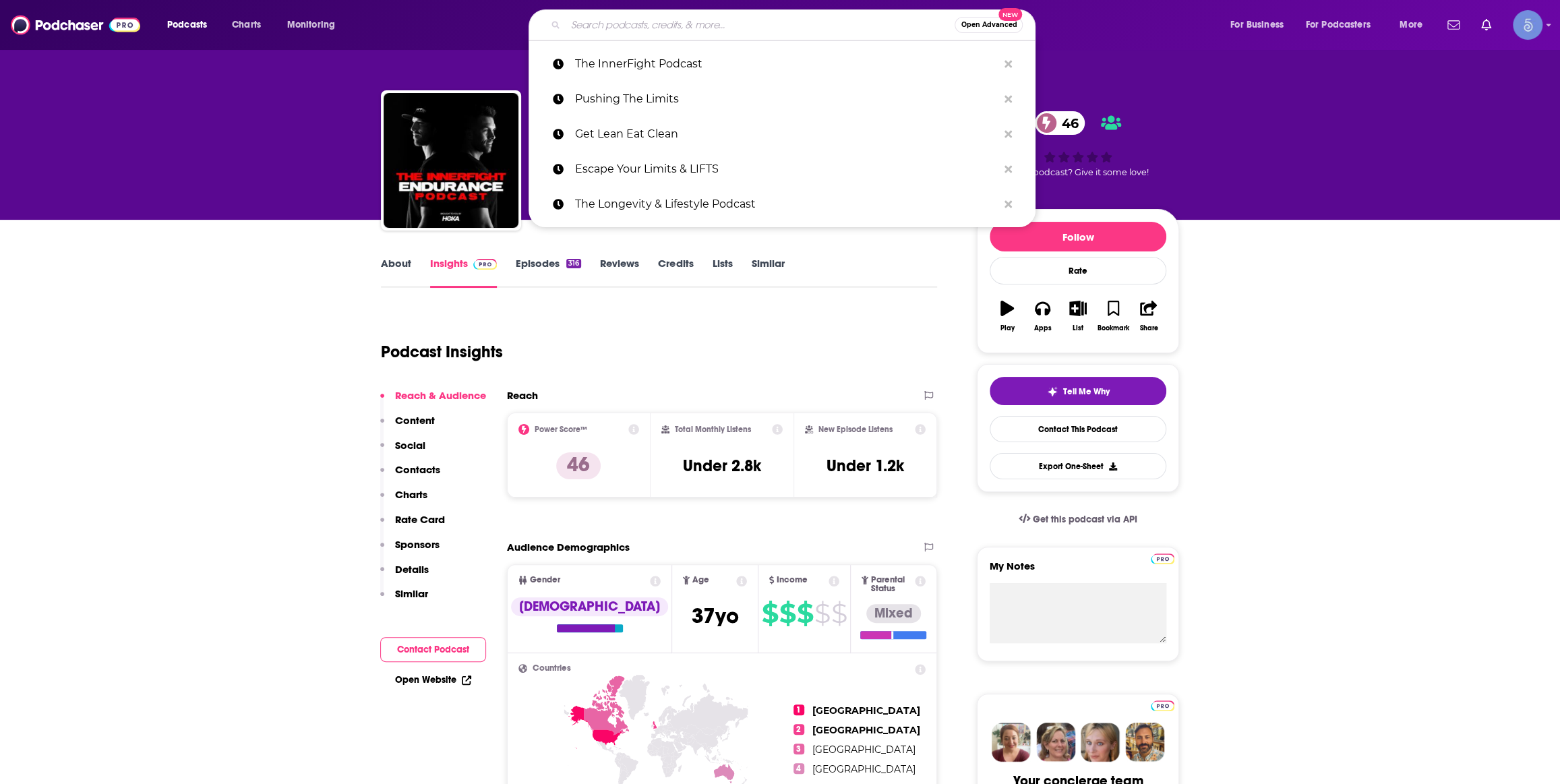
paste input "Progress, Potential, and Possibilities Podcast / Show"
type input "Progress, Potential, and Possibilities Podcast / Show"
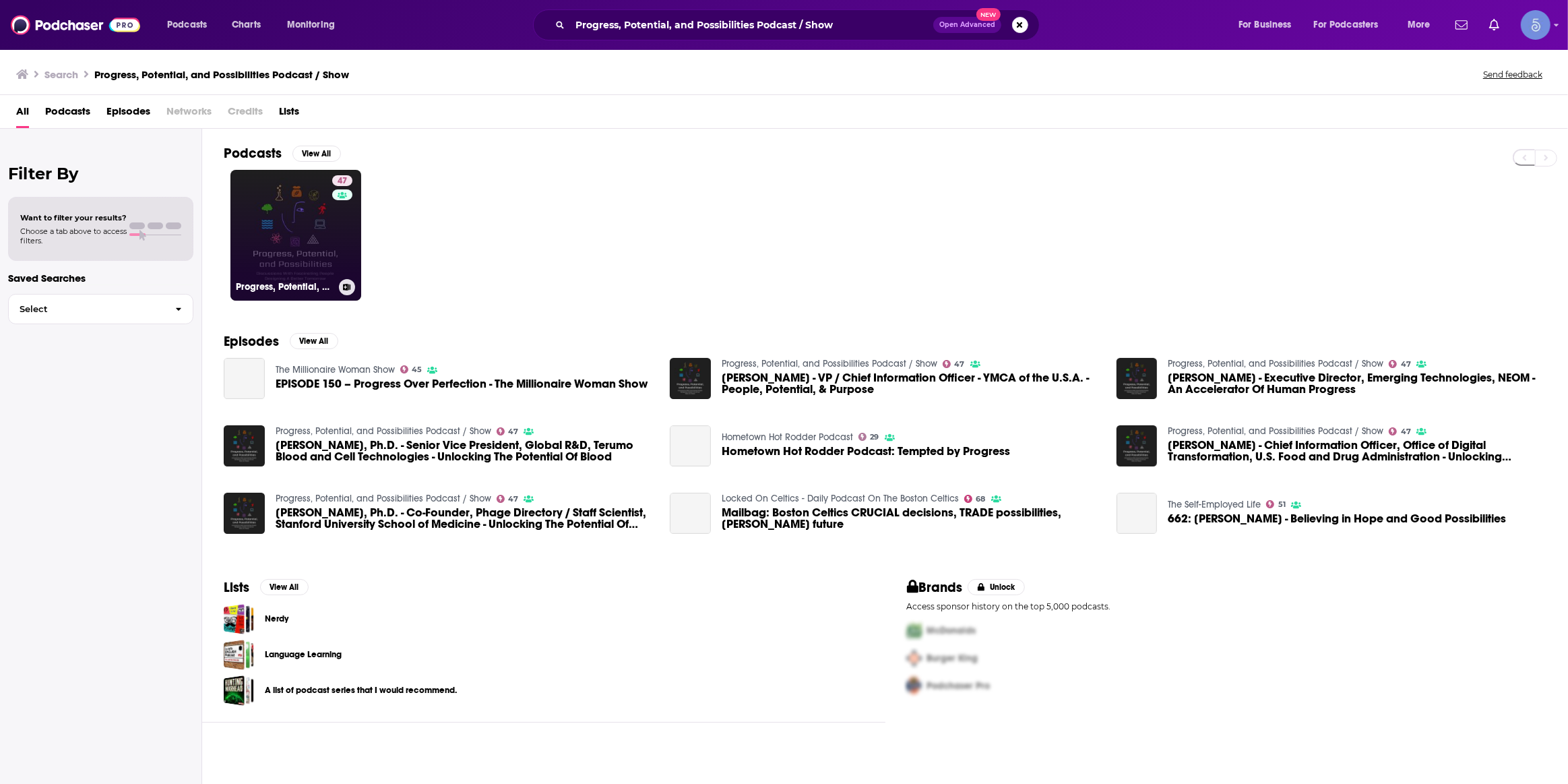
click at [285, 235] on link "47 Progress, Potential, and Possibilities Podcast / Show" at bounding box center [295, 235] width 130 height 130
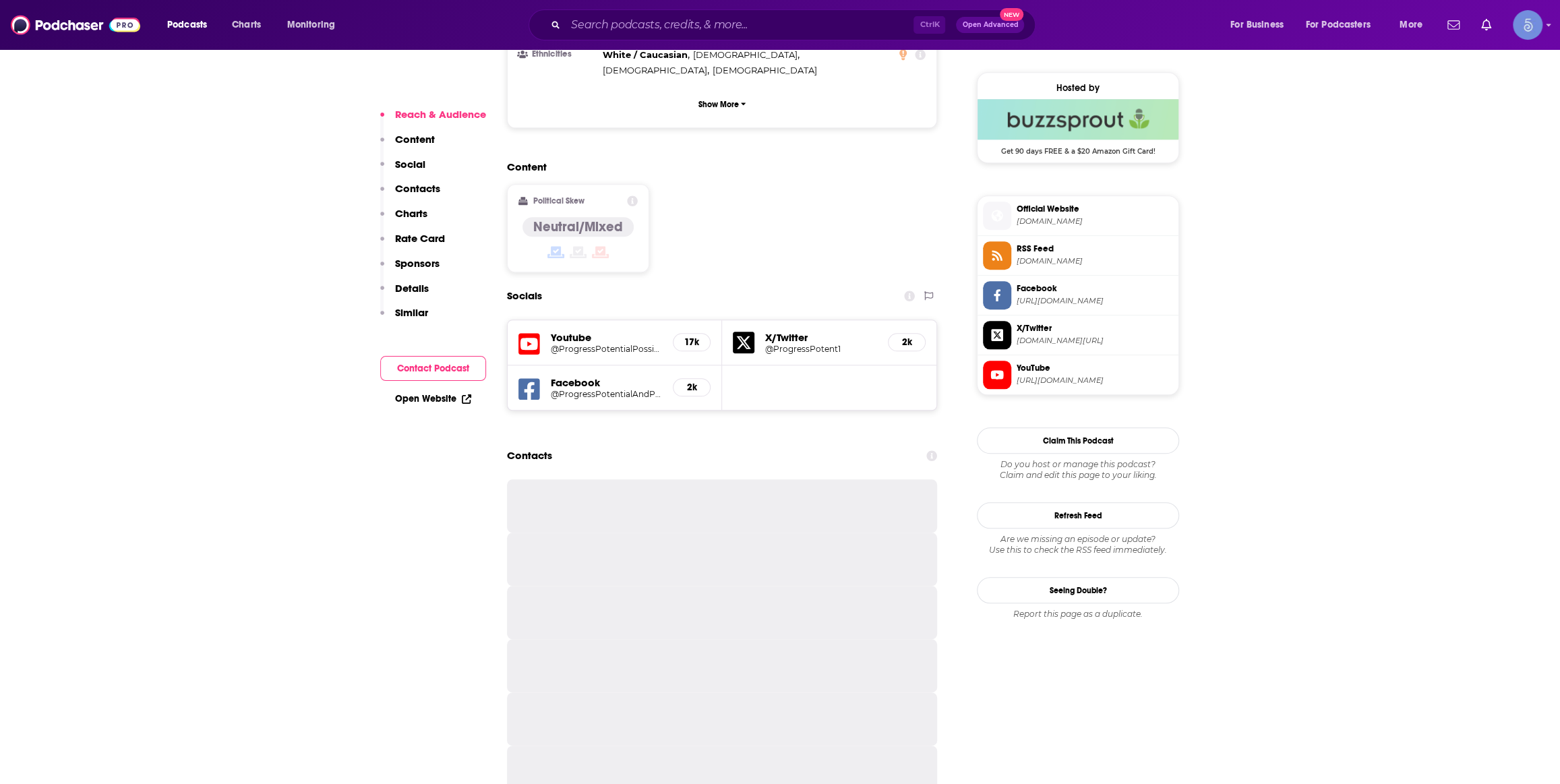
scroll to position [1021, 0]
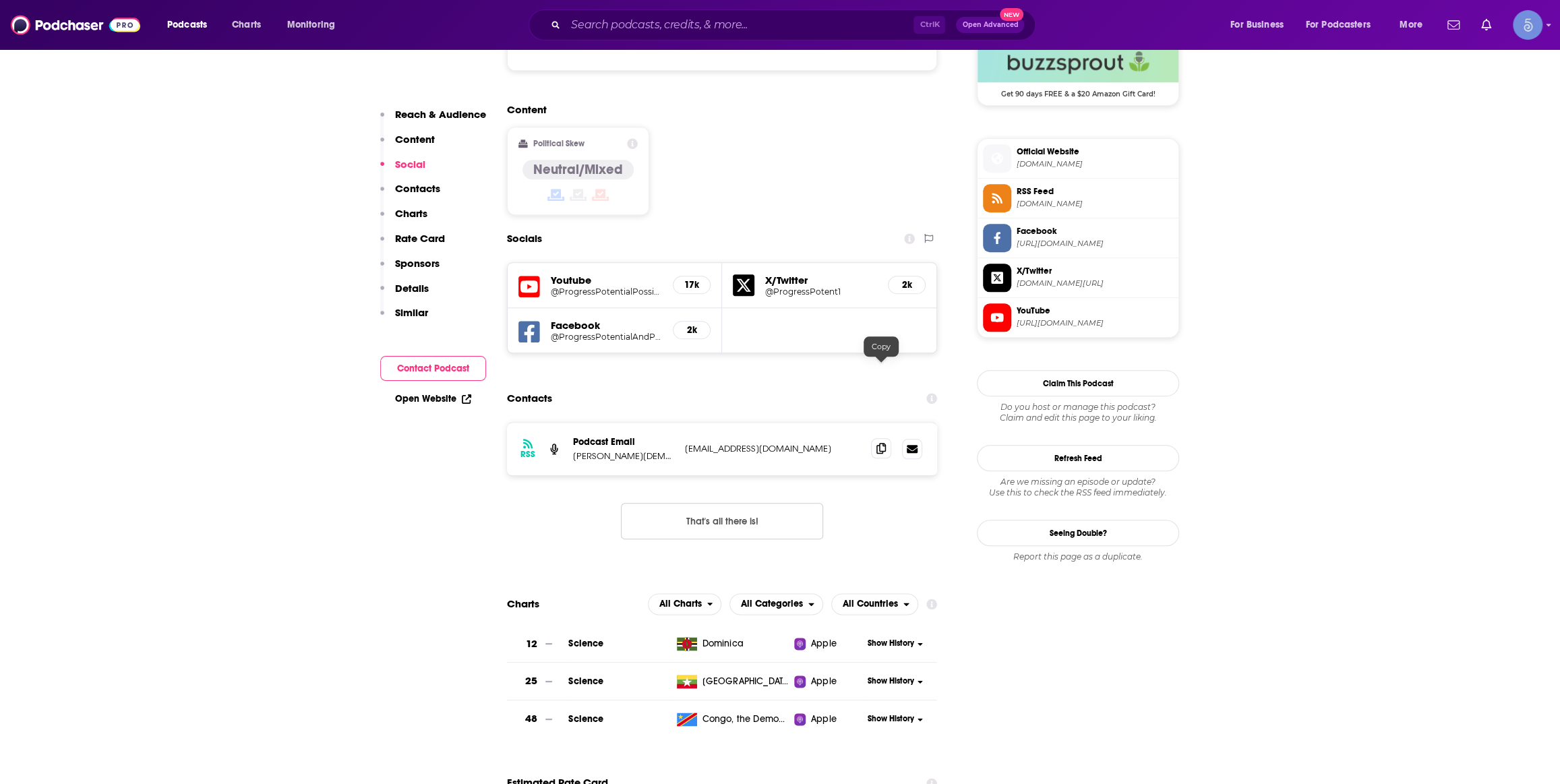
click at [879, 442] on icon at bounding box center [881, 448] width 9 height 11
click at [755, 103] on div "Content Political Skew Neutral/Mixed" at bounding box center [722, 164] width 430 height 123
click at [755, 38] on div "Ctrl K Open Advanced New" at bounding box center [782, 25] width 507 height 31
click at [758, 34] on div "Ctrl K Open Advanced New" at bounding box center [782, 25] width 507 height 31
click at [757, 27] on input "Search podcasts, credits, & more..." at bounding box center [739, 24] width 348 height 21
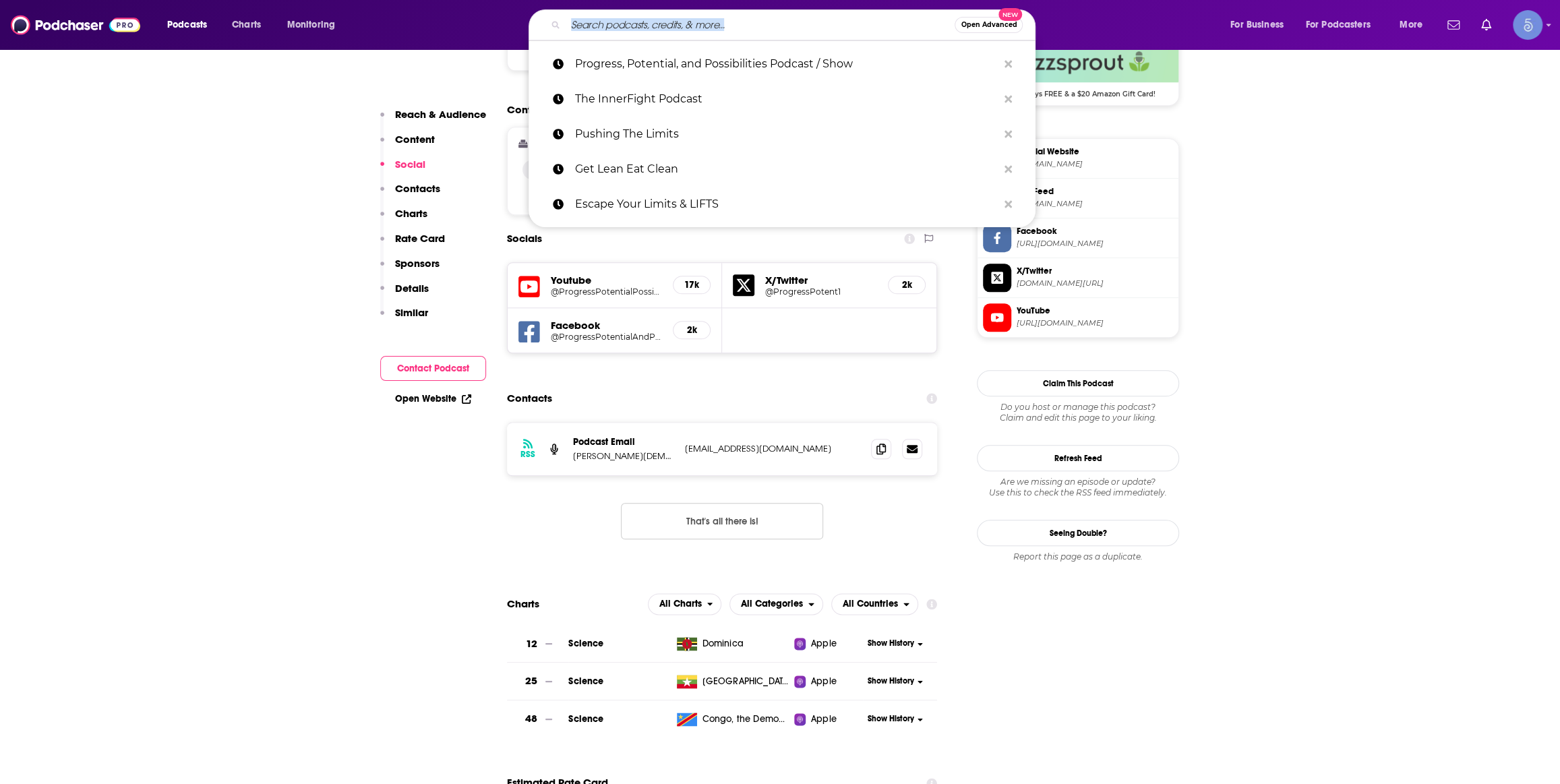
click at [754, 24] on input "Search podcasts, credits, & more..." at bounding box center [760, 24] width 389 height 21
paste input "A Healthy Point of View Podcast w/ Sam Tejada"
type input "A Healthy Point of View Podcast w/ Sam Tejada"
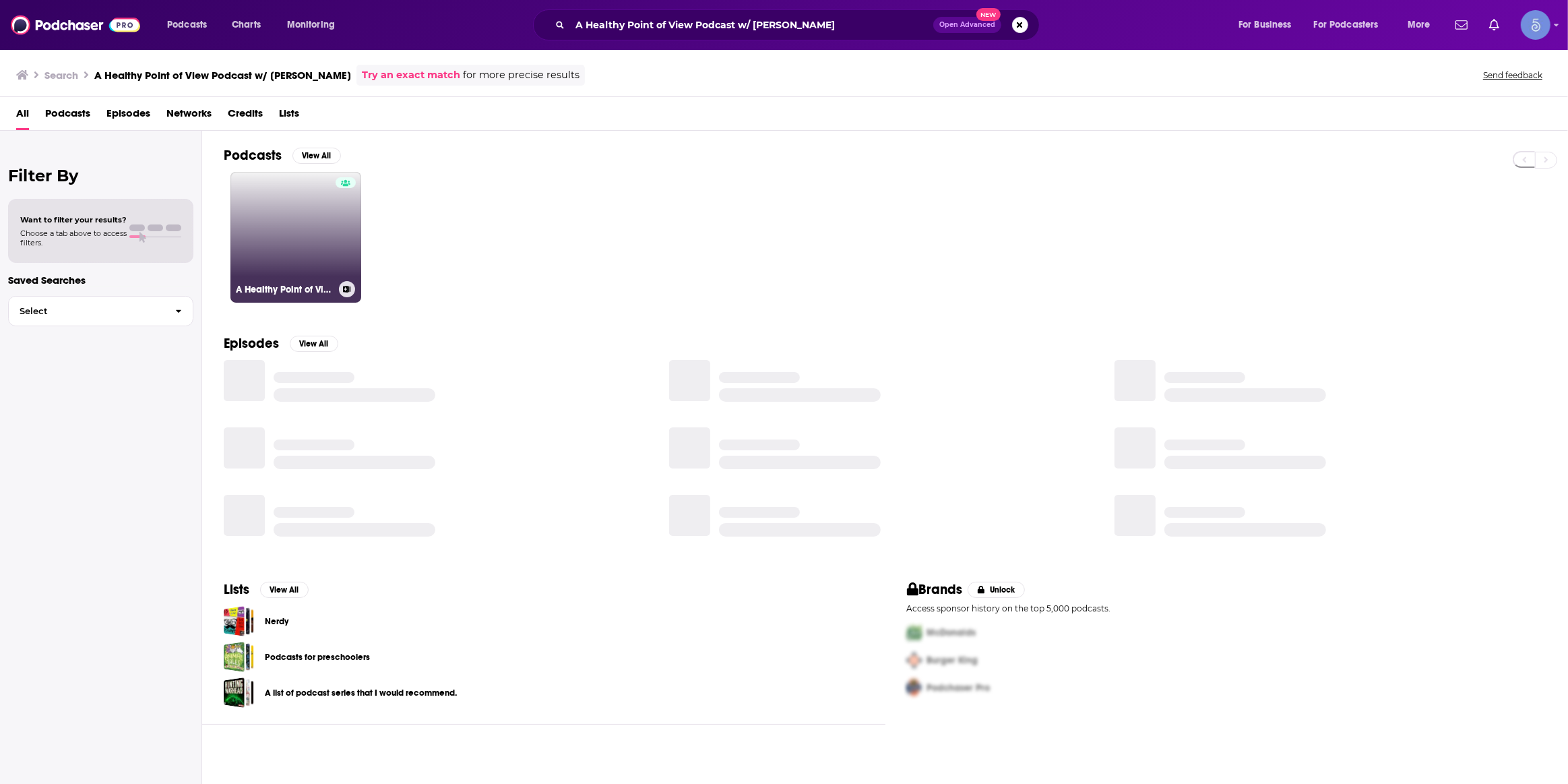
click at [326, 260] on link "A Healthy Point of View Podcast w/ Sam Tejada" at bounding box center [295, 237] width 130 height 130
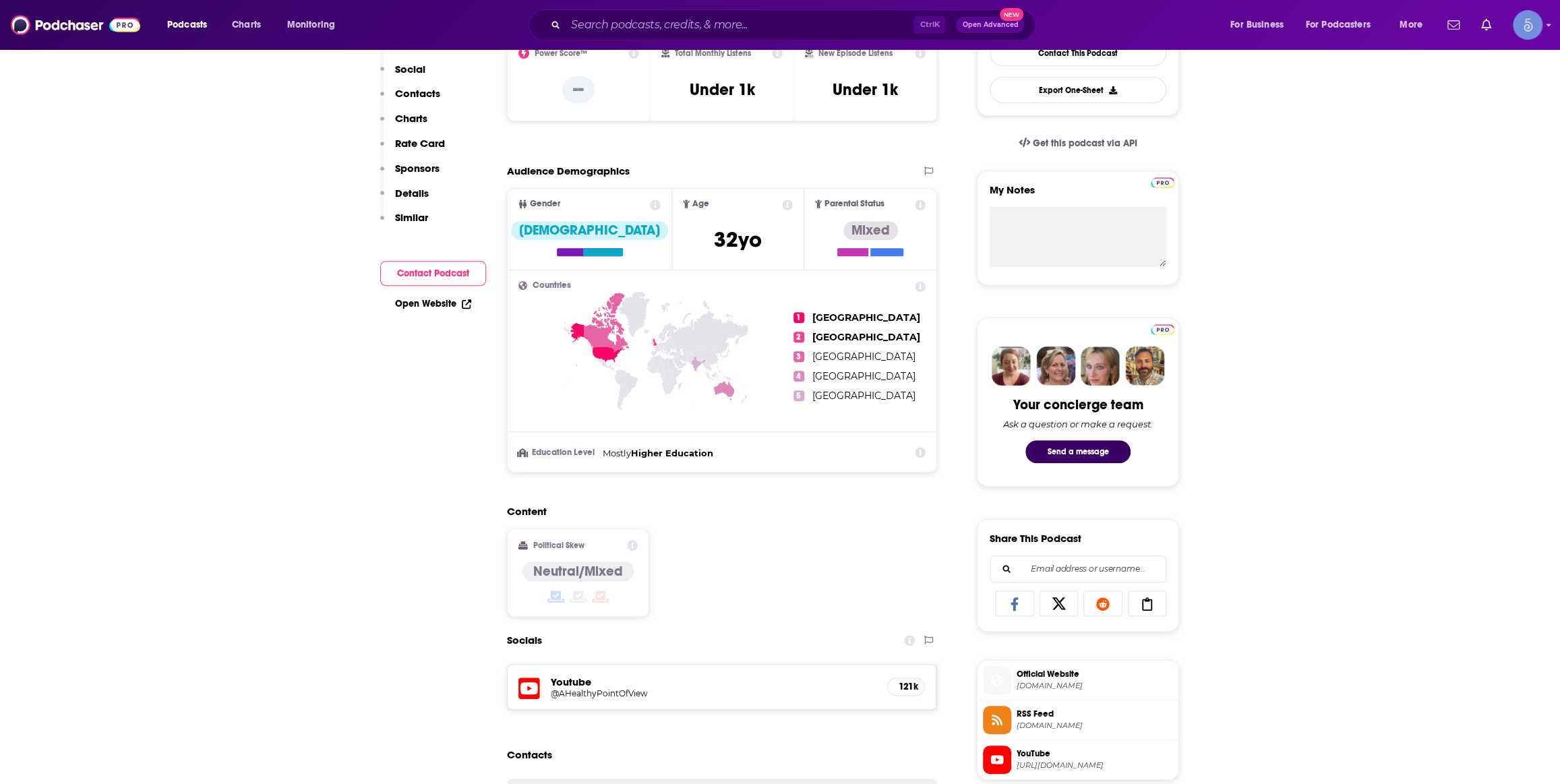
scroll to position [612, 0]
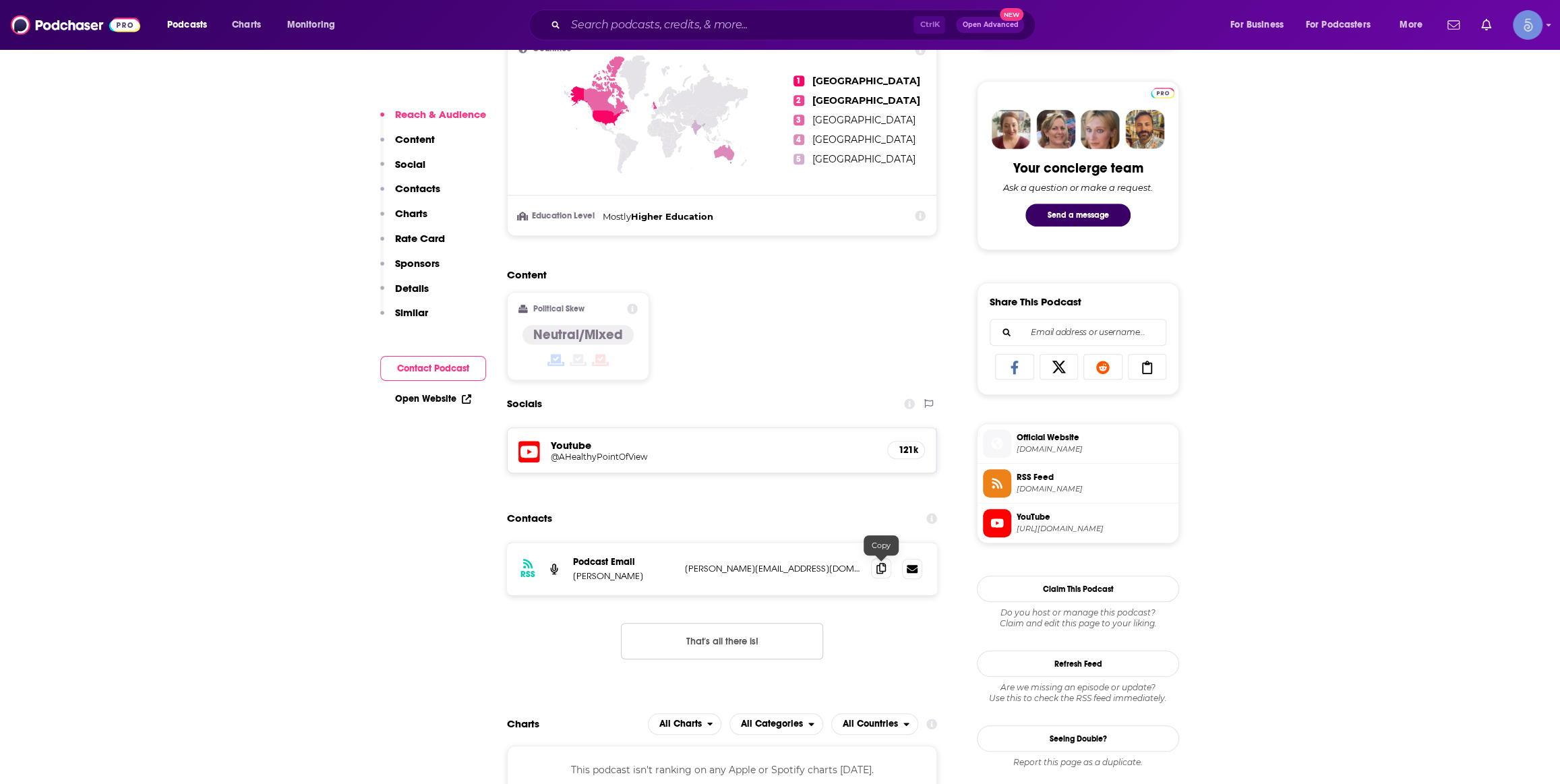
click at [887, 575] on span at bounding box center [881, 568] width 20 height 20
drag, startPoint x: 814, startPoint y: 34, endPoint x: 815, endPoint y: 25, distance: 9.1
click at [815, 29] on div "Podcasts Charts Monitoring Ctrl K Open Advanced New For Business For Podcasters…" at bounding box center [780, 25] width 1560 height 50
click at [815, 25] on input "Search podcasts, credits, & more..." at bounding box center [739, 24] width 348 height 21
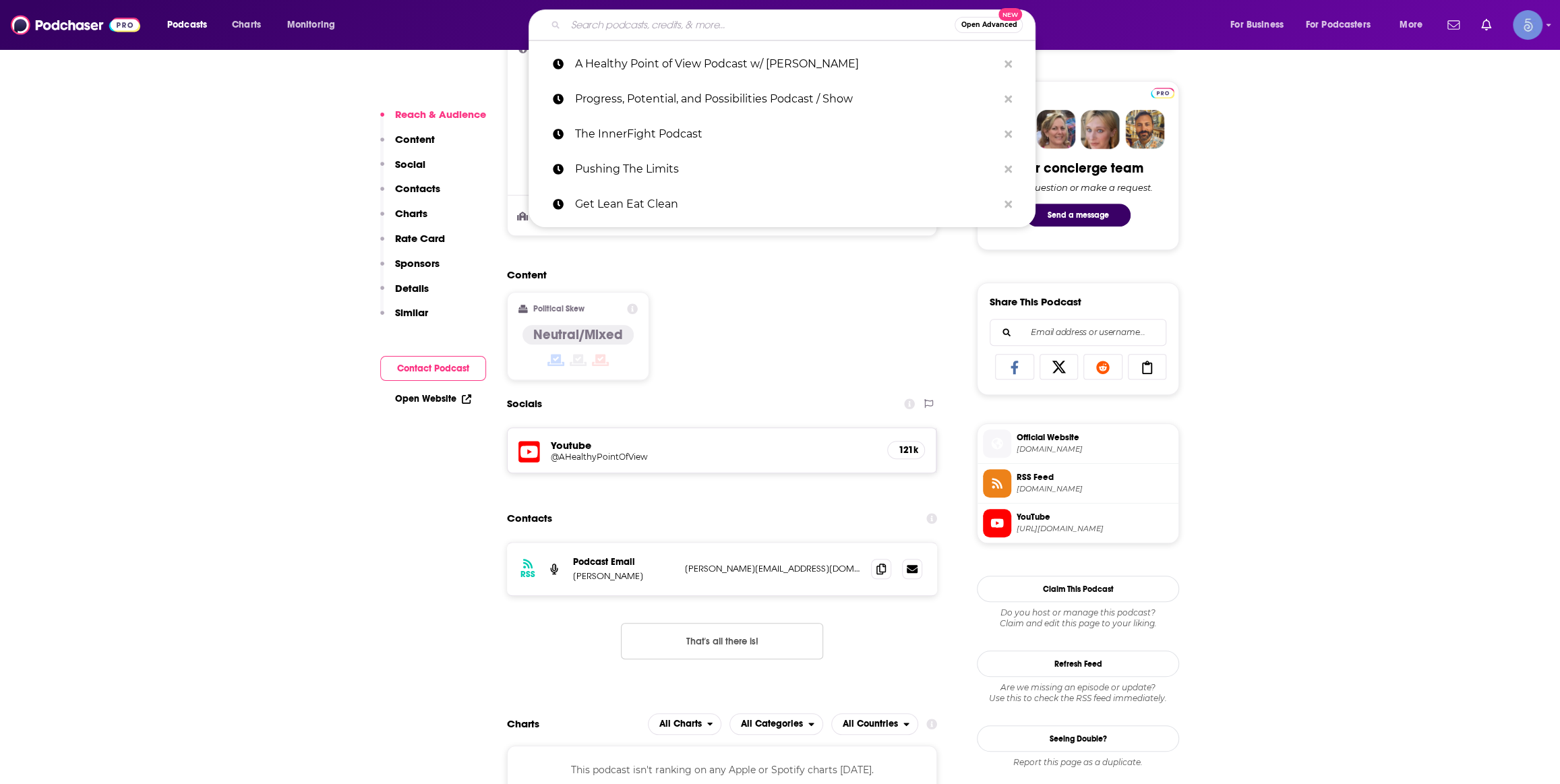
paste input "Quiet The Clock"
type input "Quiet The Clock"
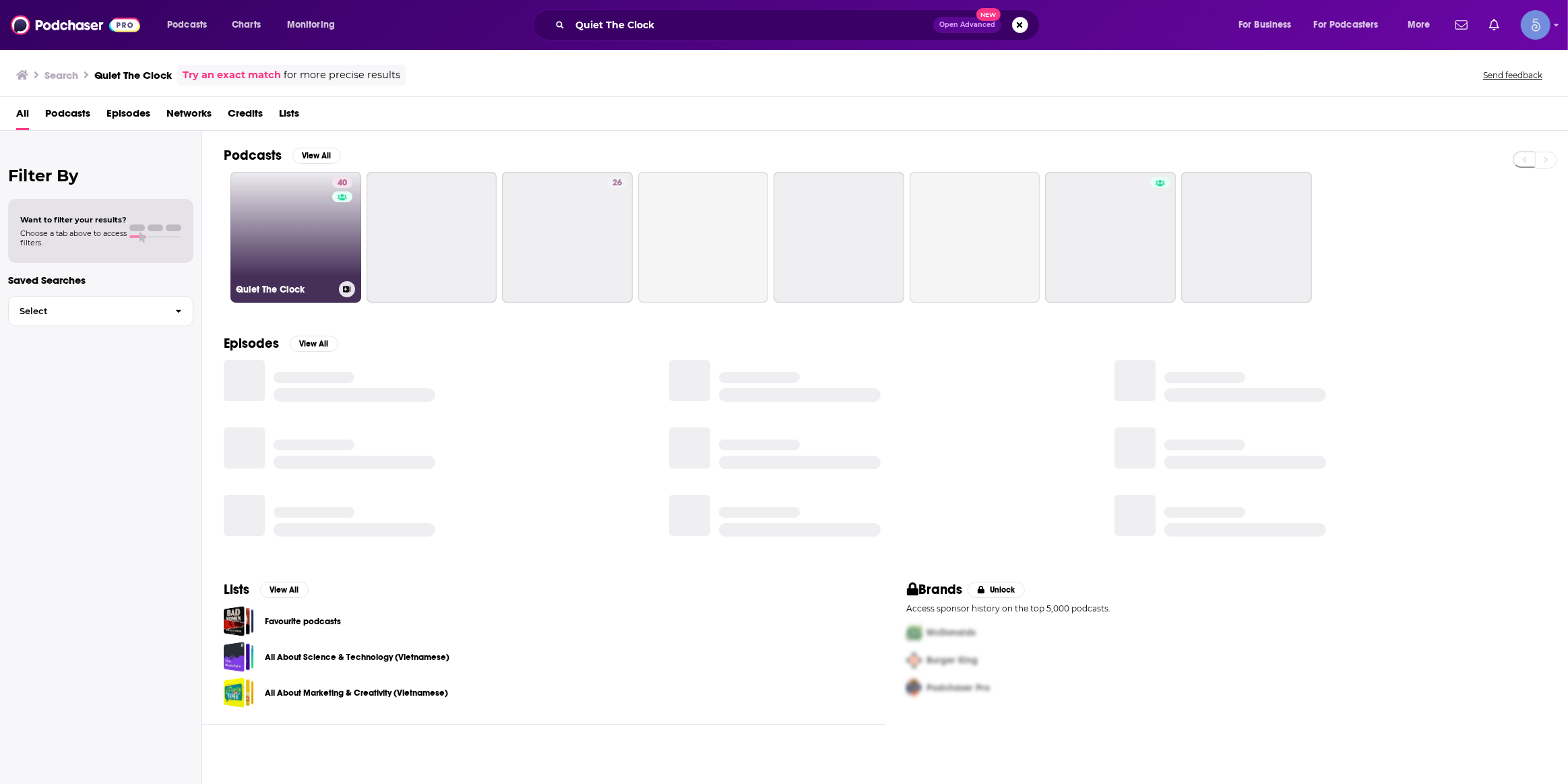
click at [310, 233] on link "40 Quiet The Clock" at bounding box center [295, 237] width 130 height 130
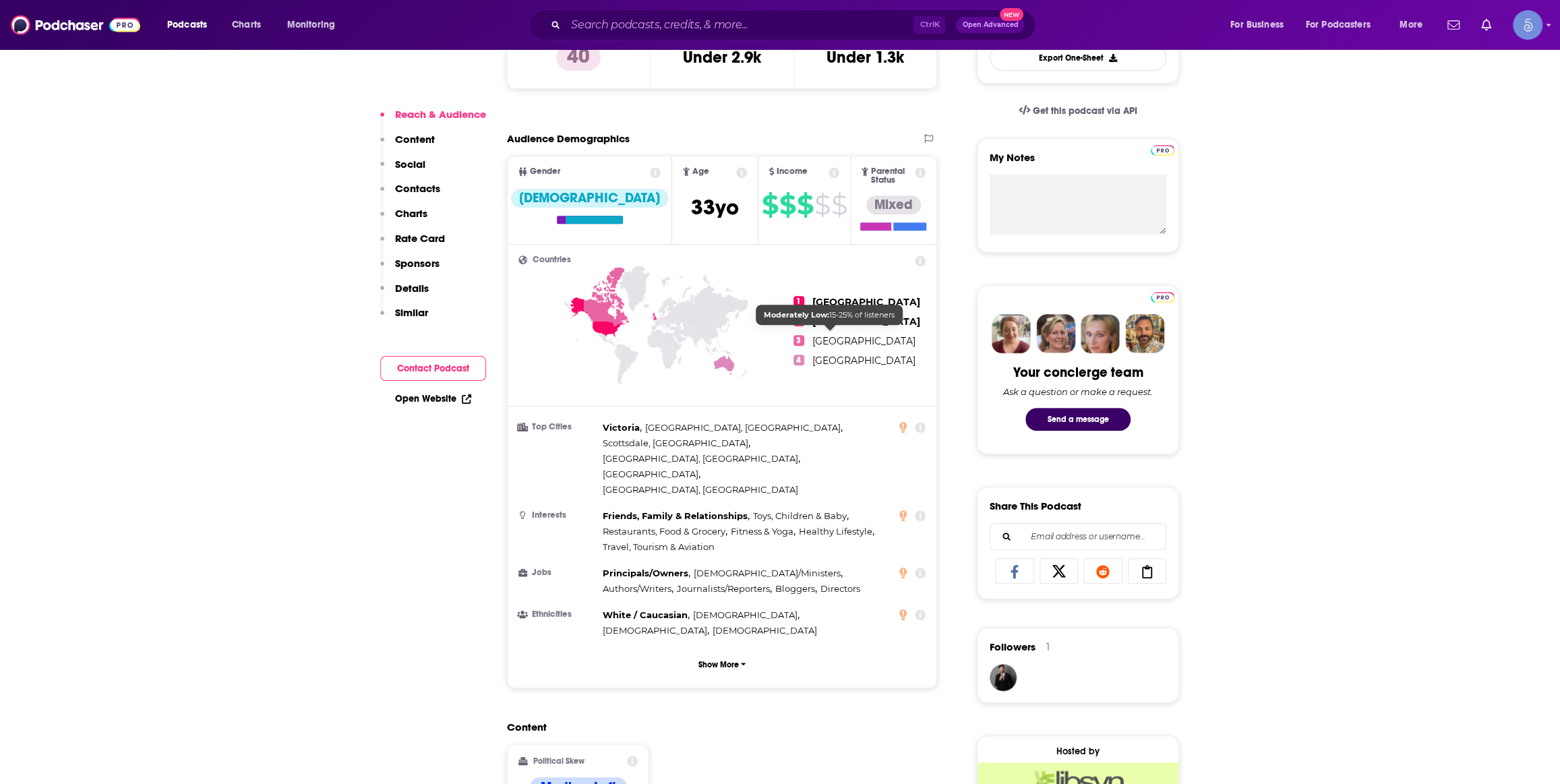
scroll to position [816, 0]
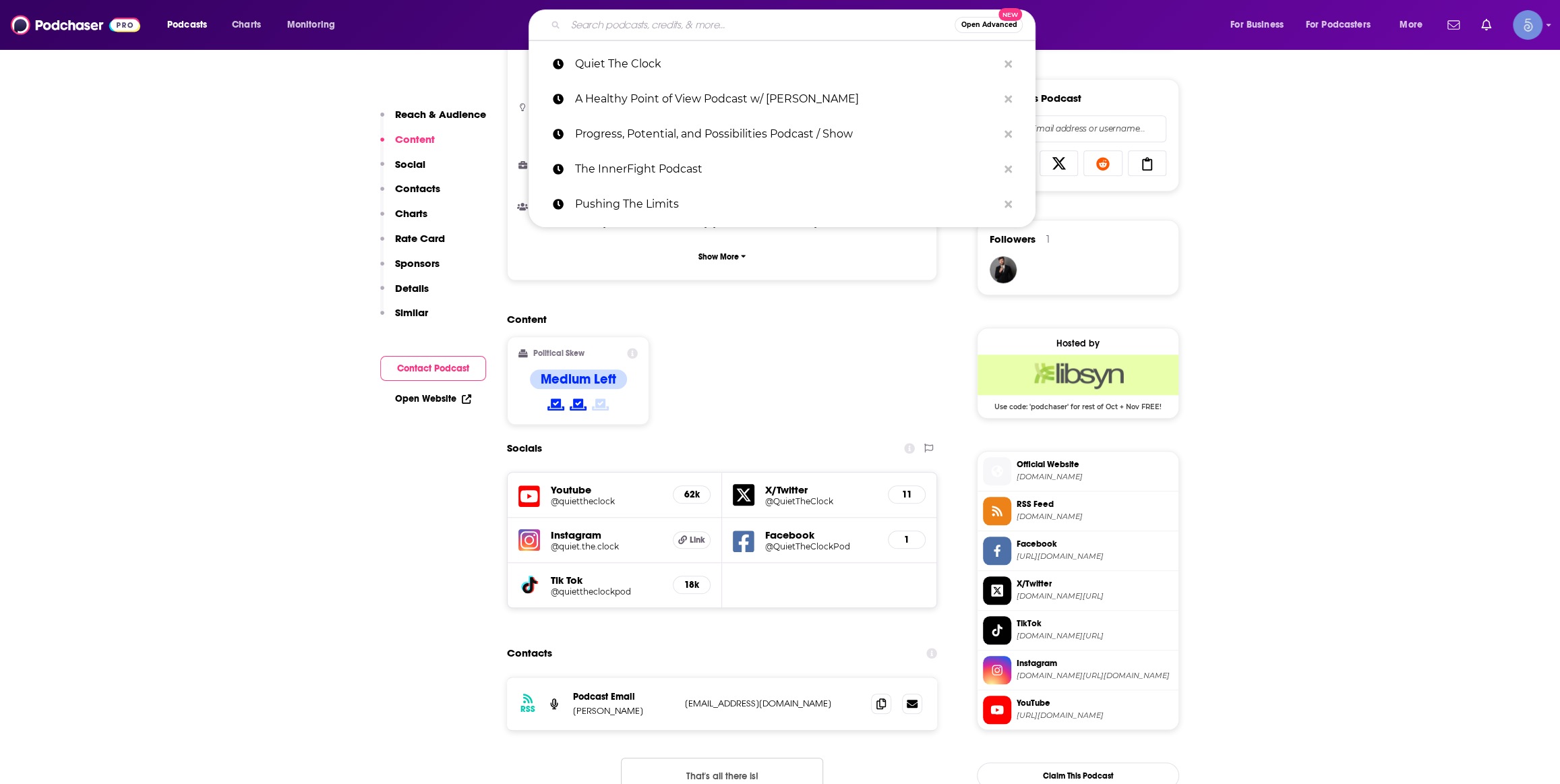
click at [757, 33] on input "Search podcasts, credits, & more..." at bounding box center [760, 24] width 389 height 21
paste input "UNLOCKED with Rachel Scheer & Lauren Ungeldi"
type input "UNLOCKED with Rachel Scheer & Lauren Ungeldi"
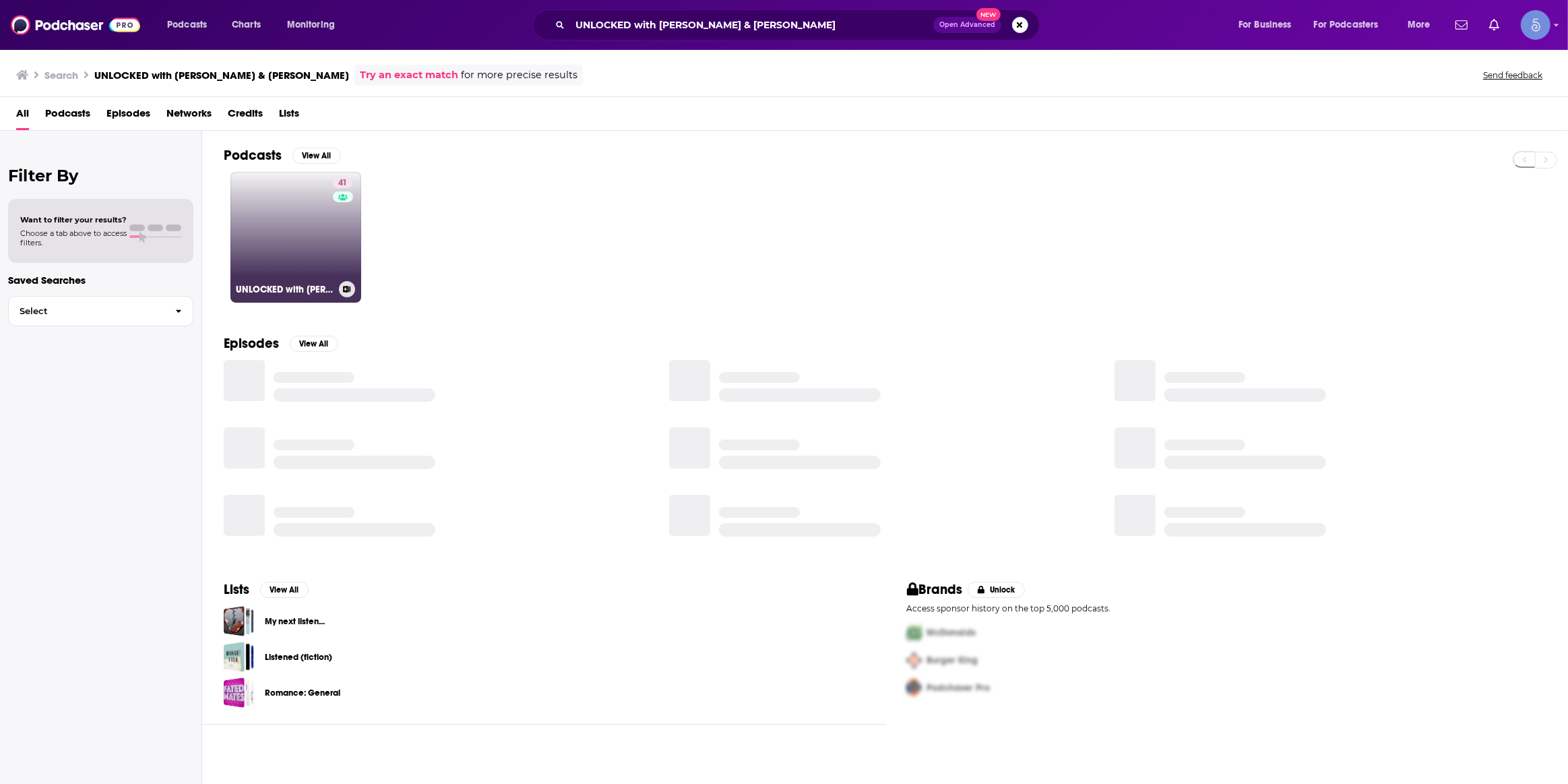
click at [306, 231] on link "41 UNLOCKED with Rachel Scheer & Lauren Ungeldi" at bounding box center [295, 237] width 130 height 130
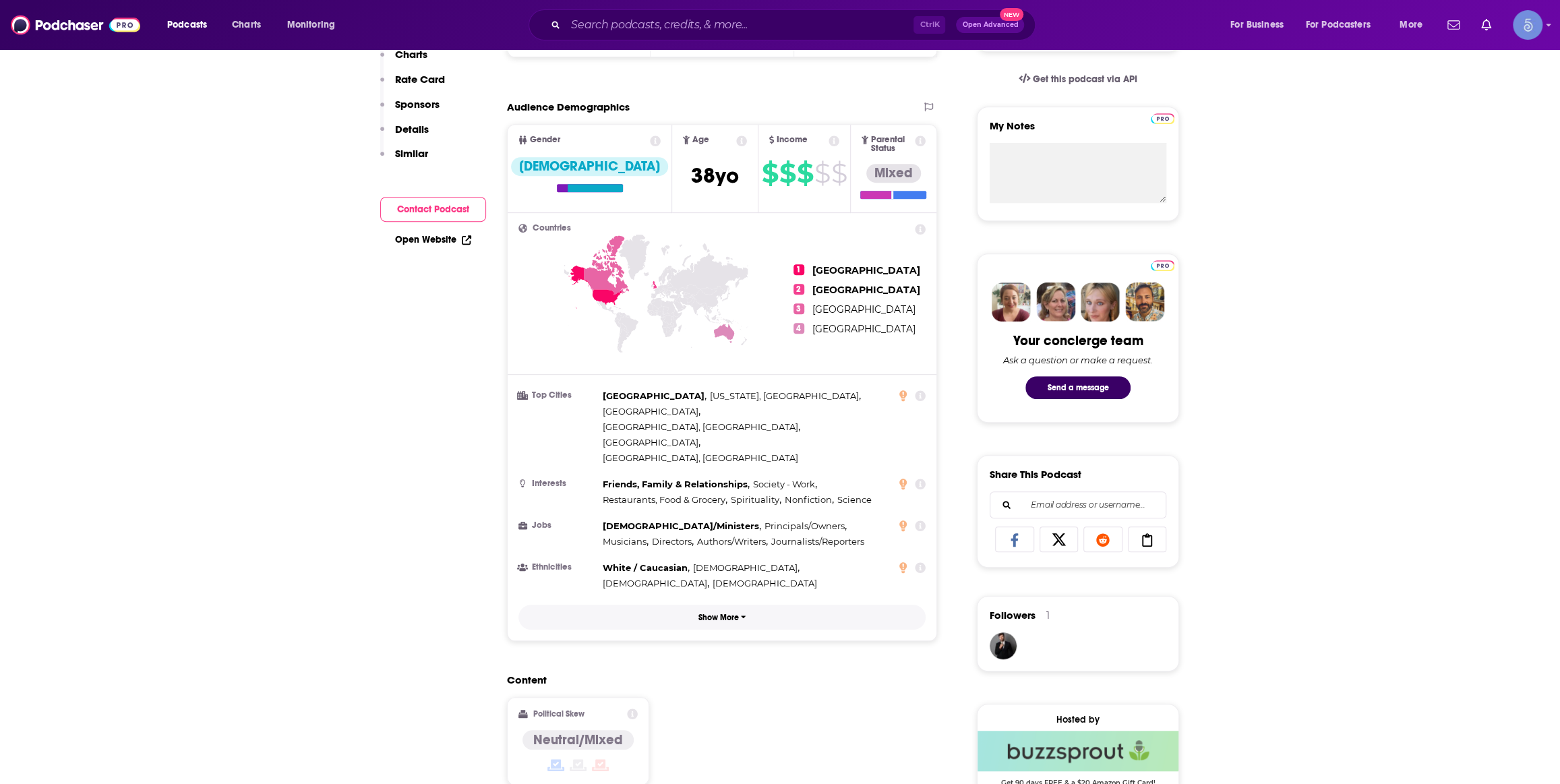
scroll to position [816, 0]
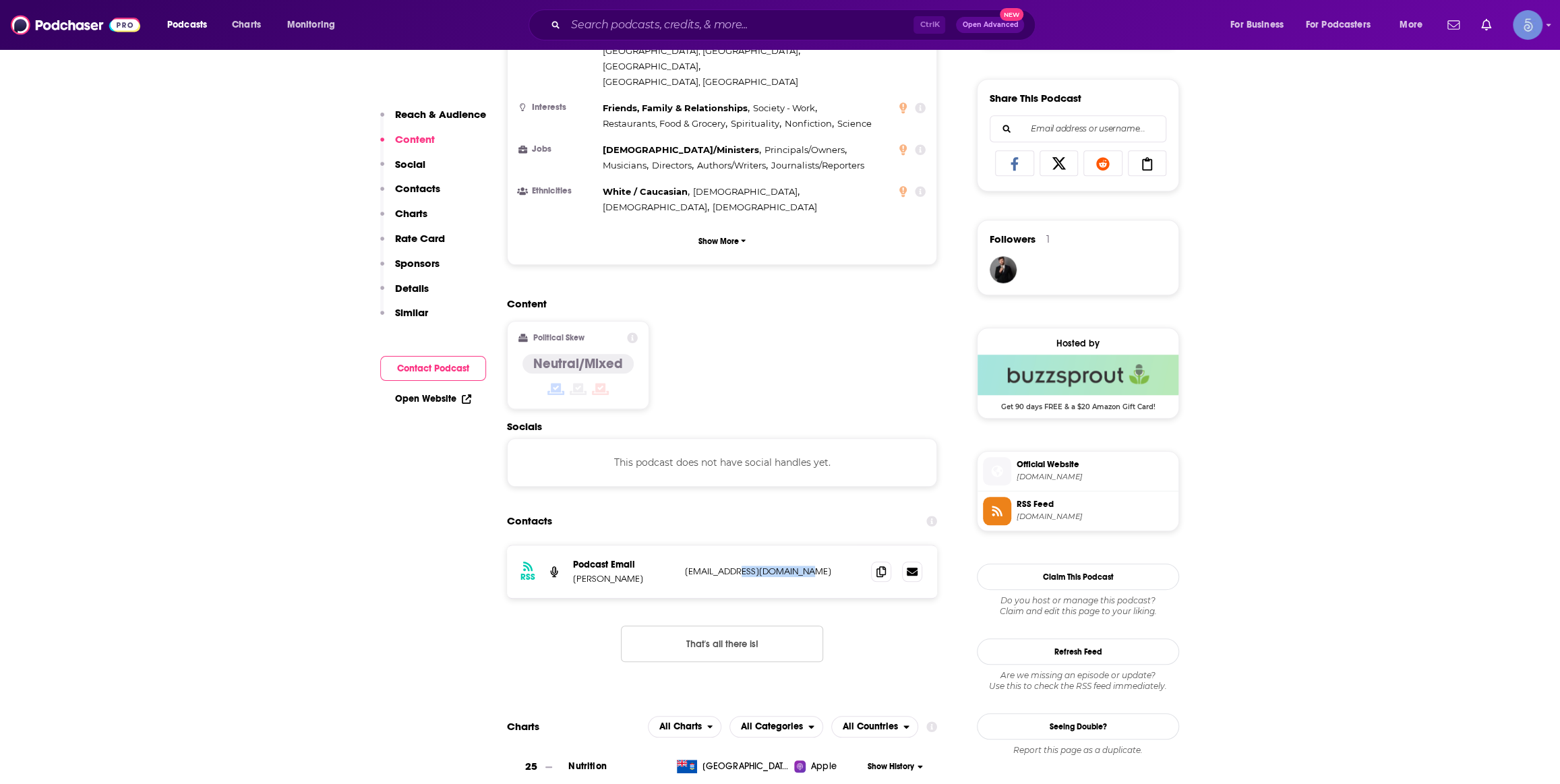
drag, startPoint x: 780, startPoint y: 504, endPoint x: 732, endPoint y: 502, distance: 48.0
click at [729, 566] on p "nutrition@rachelscheer.com" at bounding box center [772, 571] width 175 height 11
click at [818, 566] on p "nutrition@rachelscheer.com" at bounding box center [772, 571] width 175 height 11
drag, startPoint x: 766, startPoint y: 506, endPoint x: 725, endPoint y: 506, distance: 41.0
click at [725, 566] on p "nutrition@rachelscheer.com" at bounding box center [772, 571] width 175 height 11
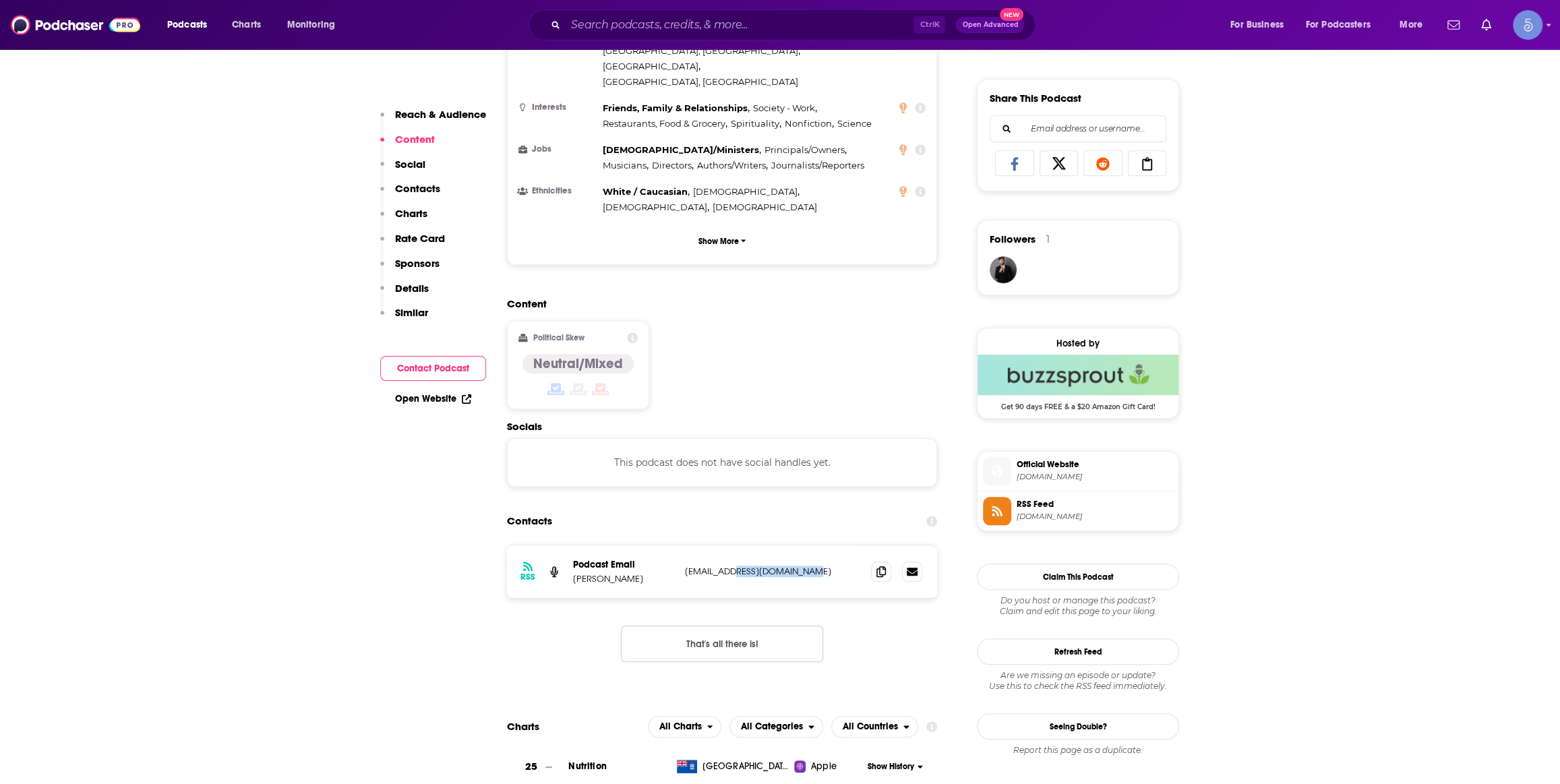
copy p "rachelscheer.com"
drag, startPoint x: 674, startPoint y: 41, endPoint x: 672, endPoint y: 28, distance: 13.2
click at [673, 39] on div "Podcasts Charts Monitoring Ctrl K Open Advanced New For Business For Podcasters…" at bounding box center [780, 25] width 1560 height 50
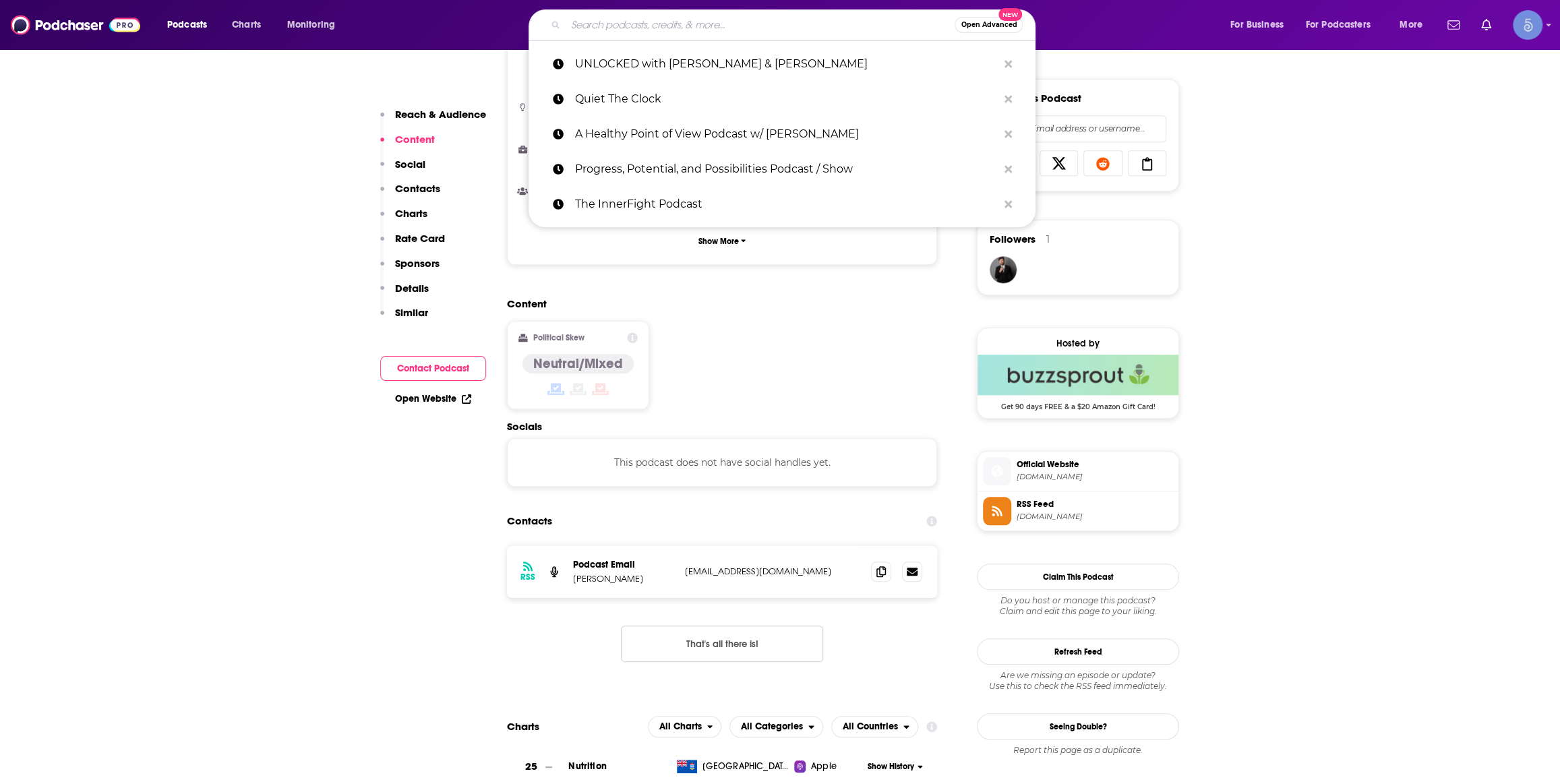
click at [672, 28] on input "Search podcasts, credits, & more..." at bounding box center [760, 24] width 389 height 21
paste input "Get Harder"
type input "Get Harder"
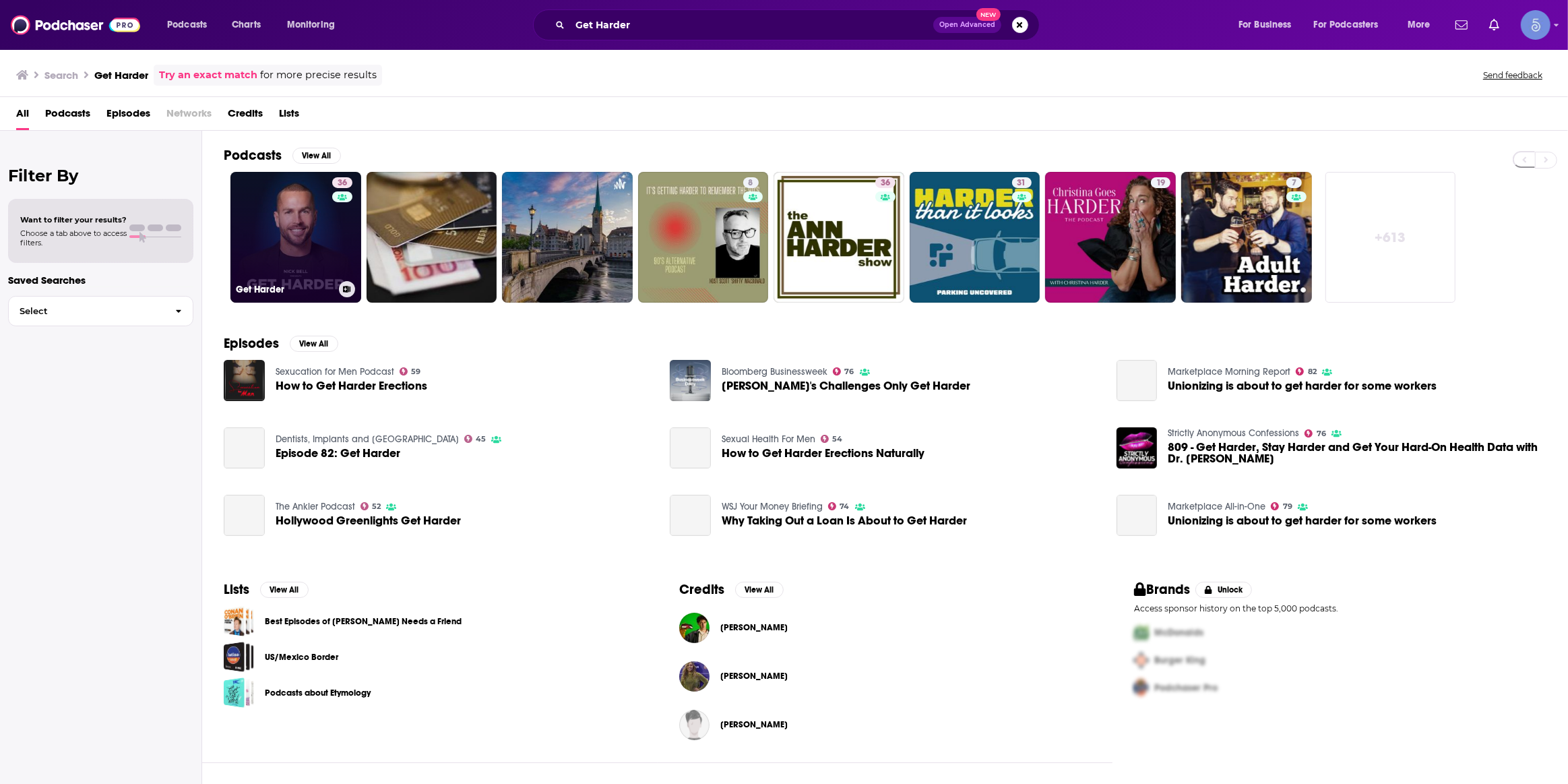
click at [301, 274] on link "36 Get Harder" at bounding box center [295, 237] width 130 height 130
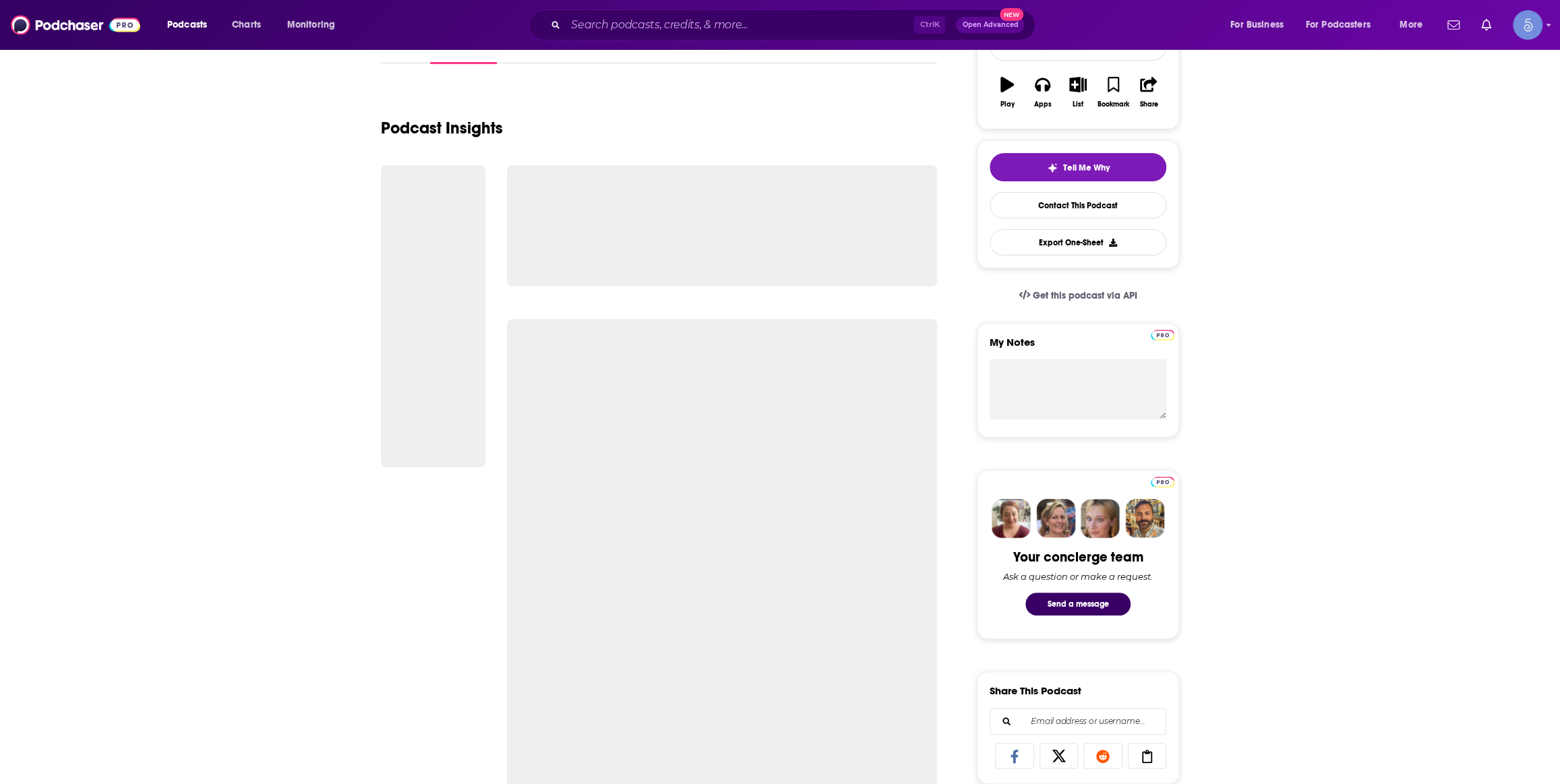
scroll to position [612, 0]
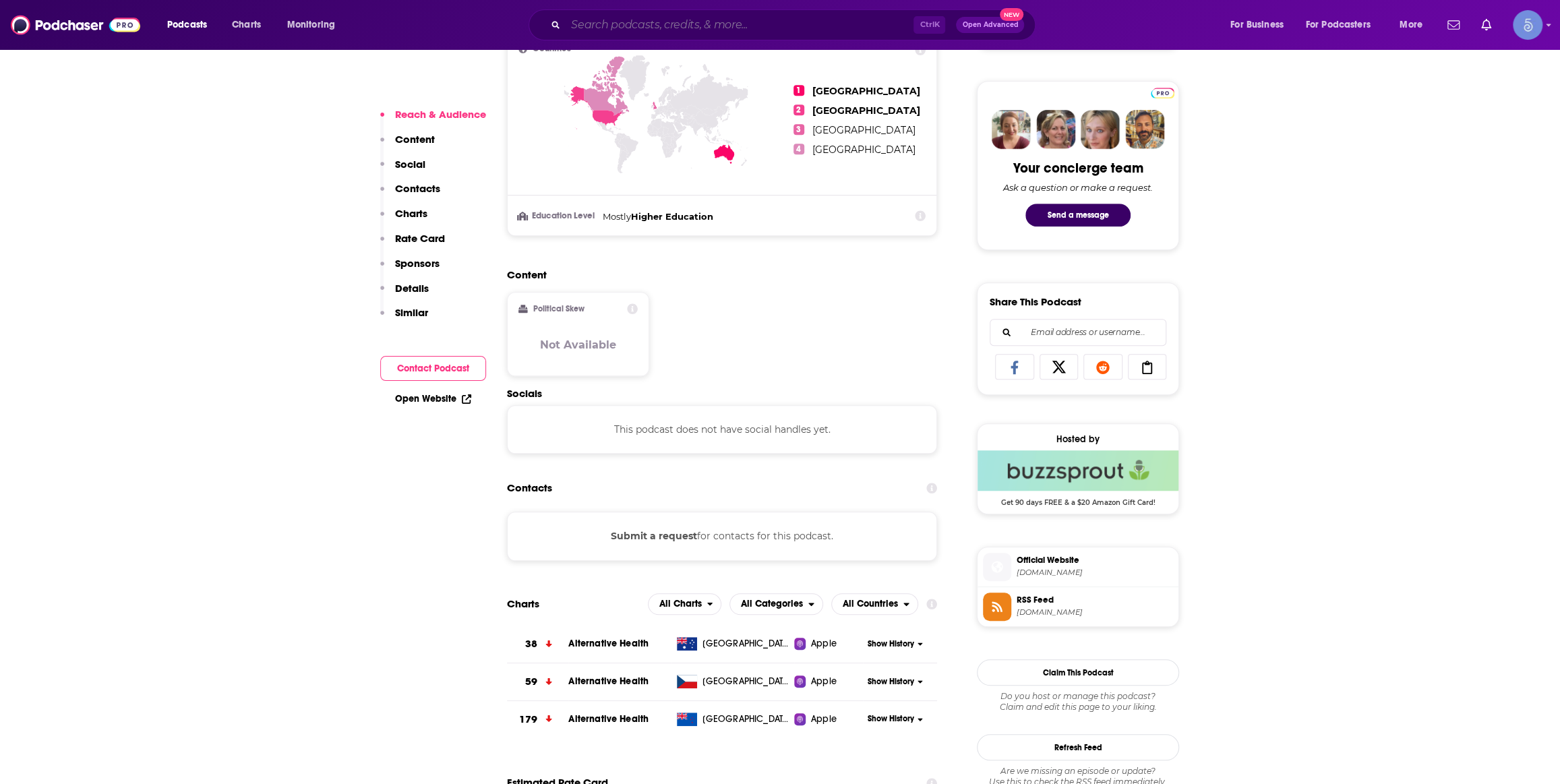
click at [760, 26] on input "Search podcasts, credits, & more..." at bounding box center [739, 24] width 348 height 21
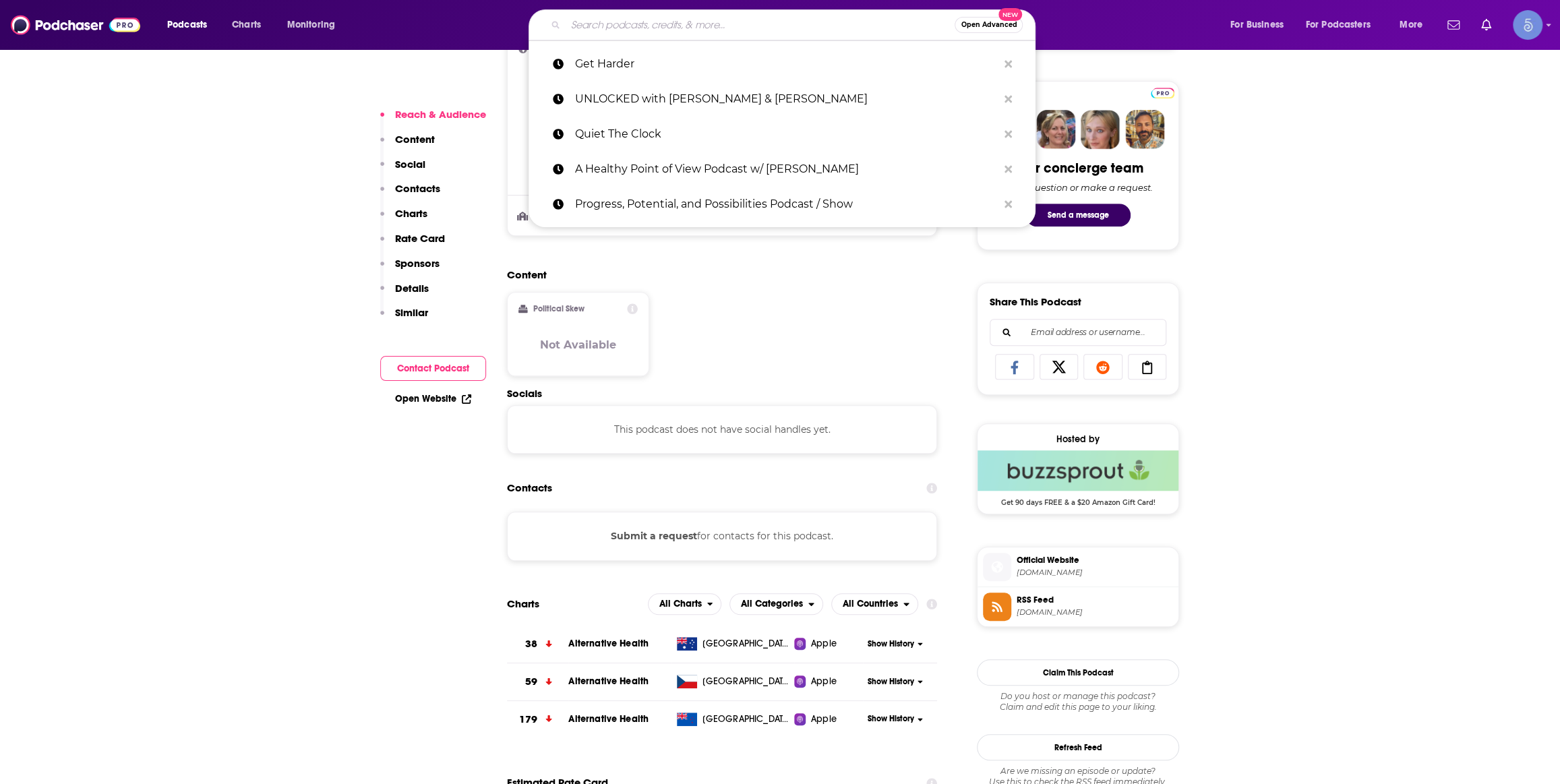
paste input "Brain Fitness Podcast with Dr. Patrick Porter"
type input "Brain Fitness Podcast with Dr. Patrick Porter"
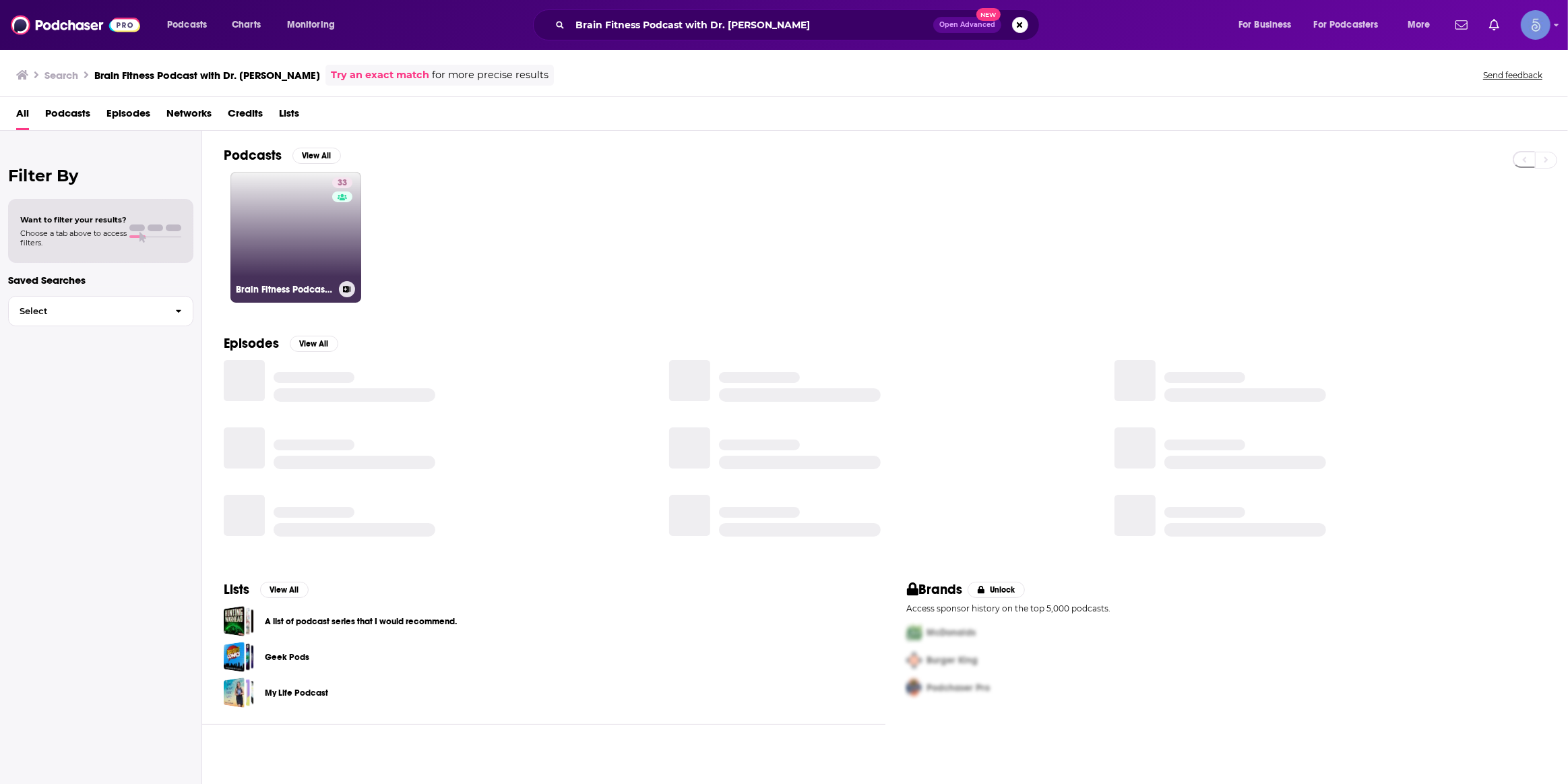
click at [311, 252] on link "33 Brain Fitness Podcast with Dr. Patrick Porter" at bounding box center [295, 237] width 130 height 130
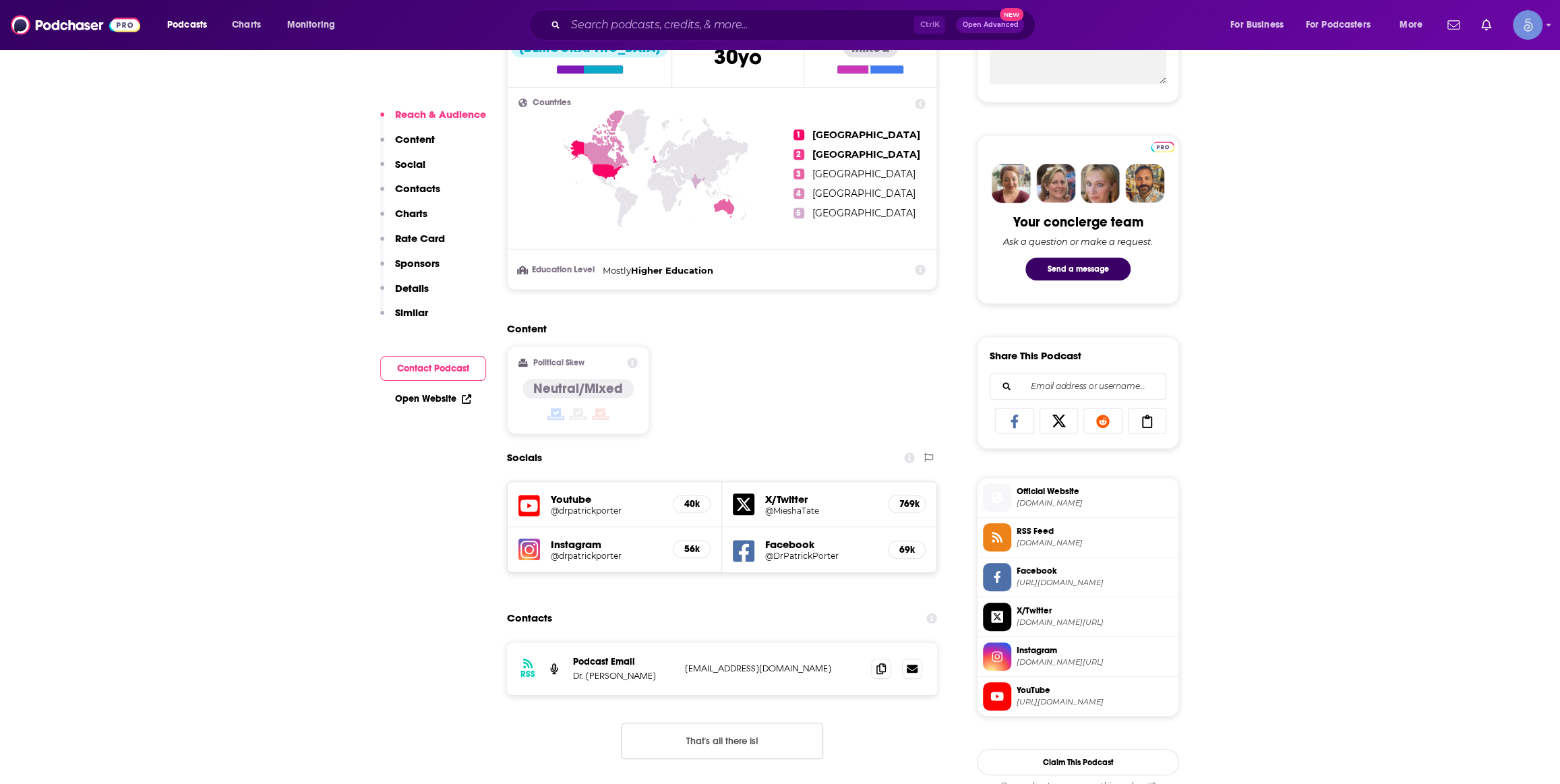
scroll to position [612, 0]
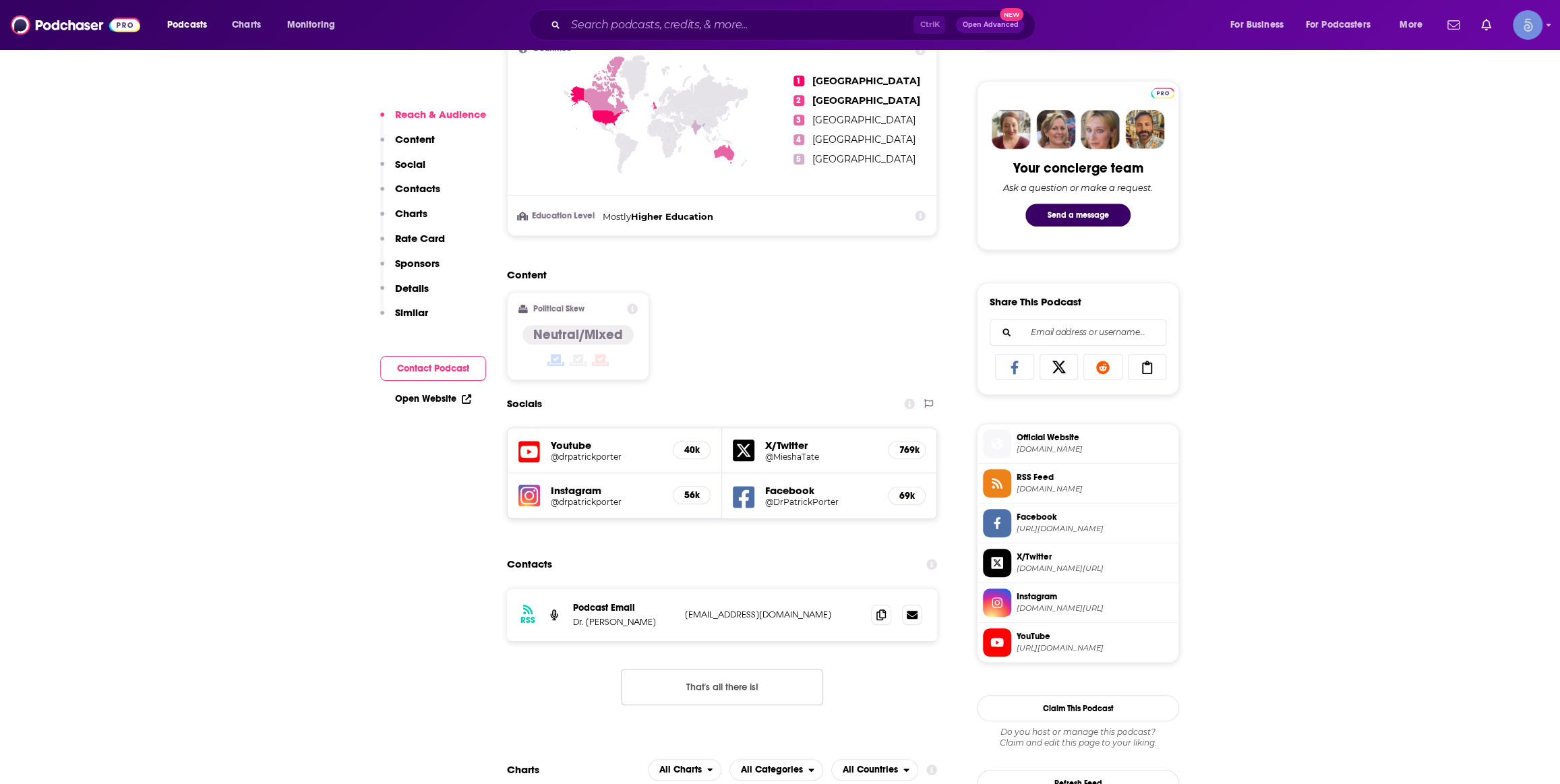
click at [591, 455] on h5 "@drpatrickporter" at bounding box center [606, 456] width 111 height 10
